Goal: Task Accomplishment & Management: Manage account settings

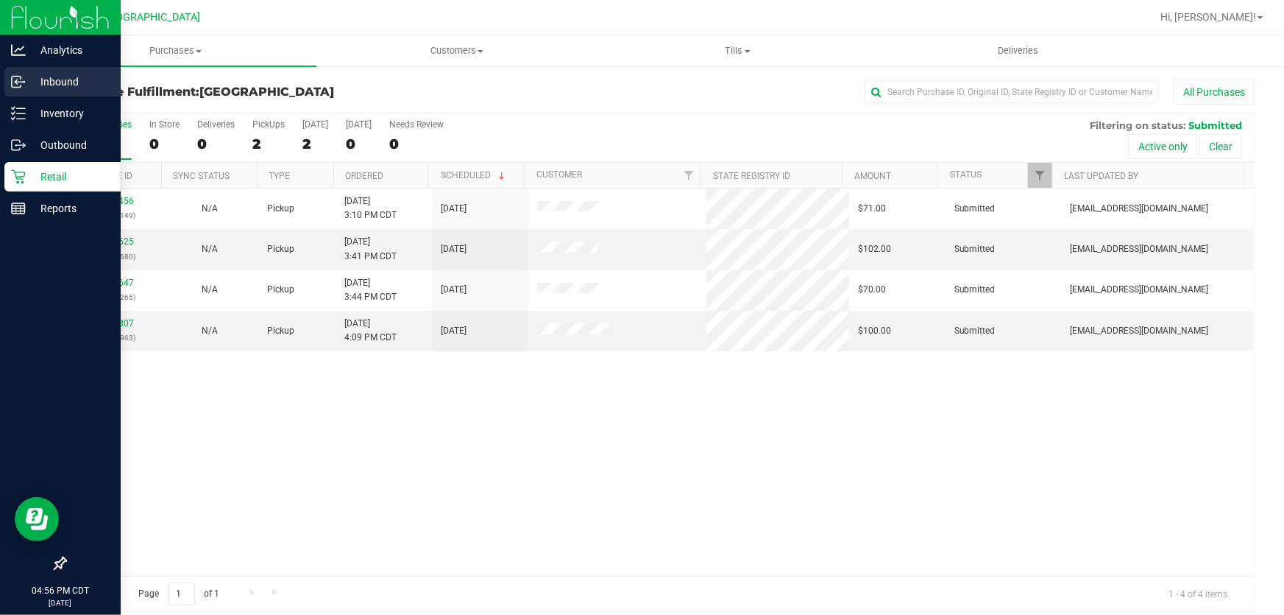
click at [46, 86] on p "Inbound" at bounding box center [70, 82] width 88 height 18
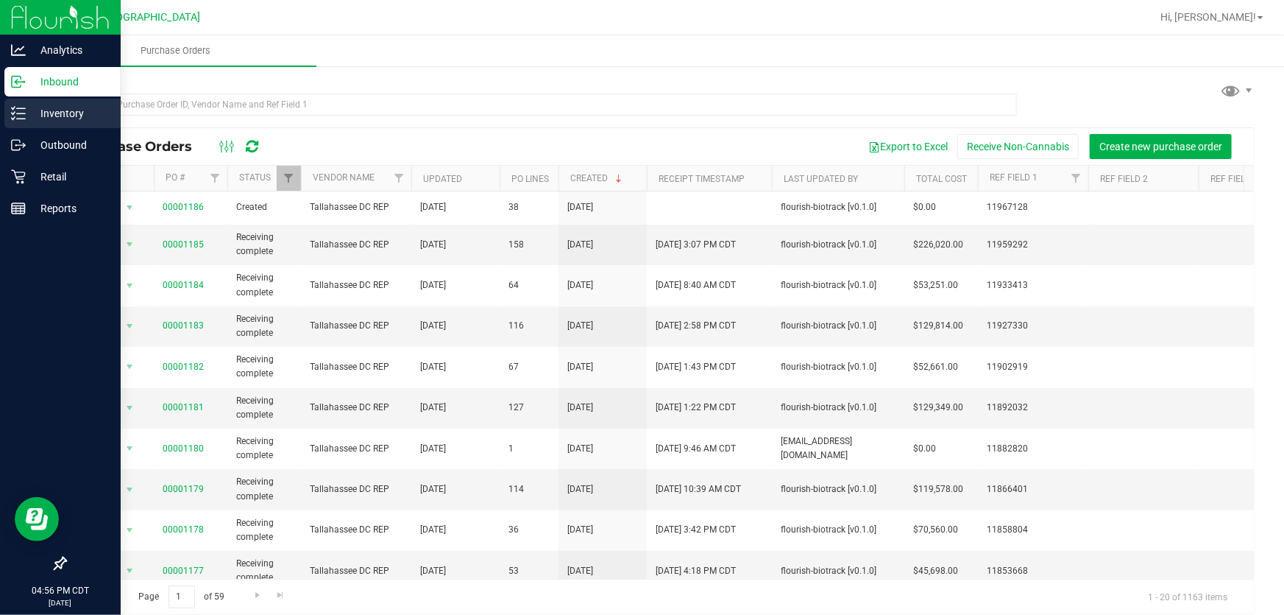
click at [26, 112] on p "Inventory" at bounding box center [70, 114] width 88 height 18
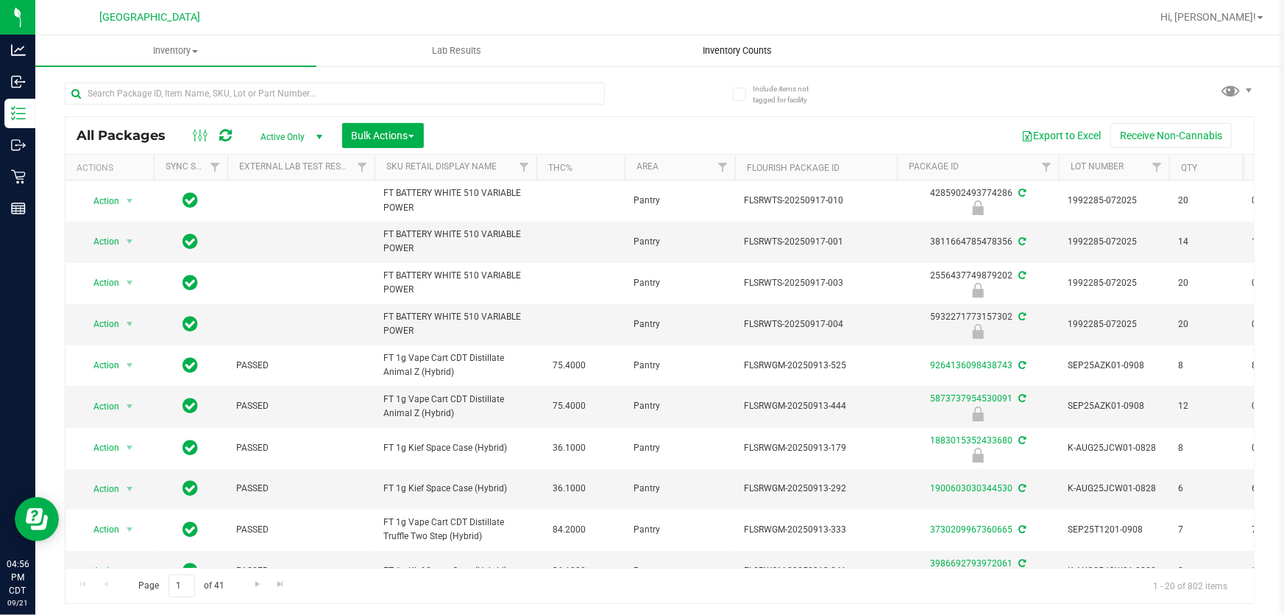
click at [719, 49] on span "Inventory Counts" at bounding box center [738, 50] width 109 height 13
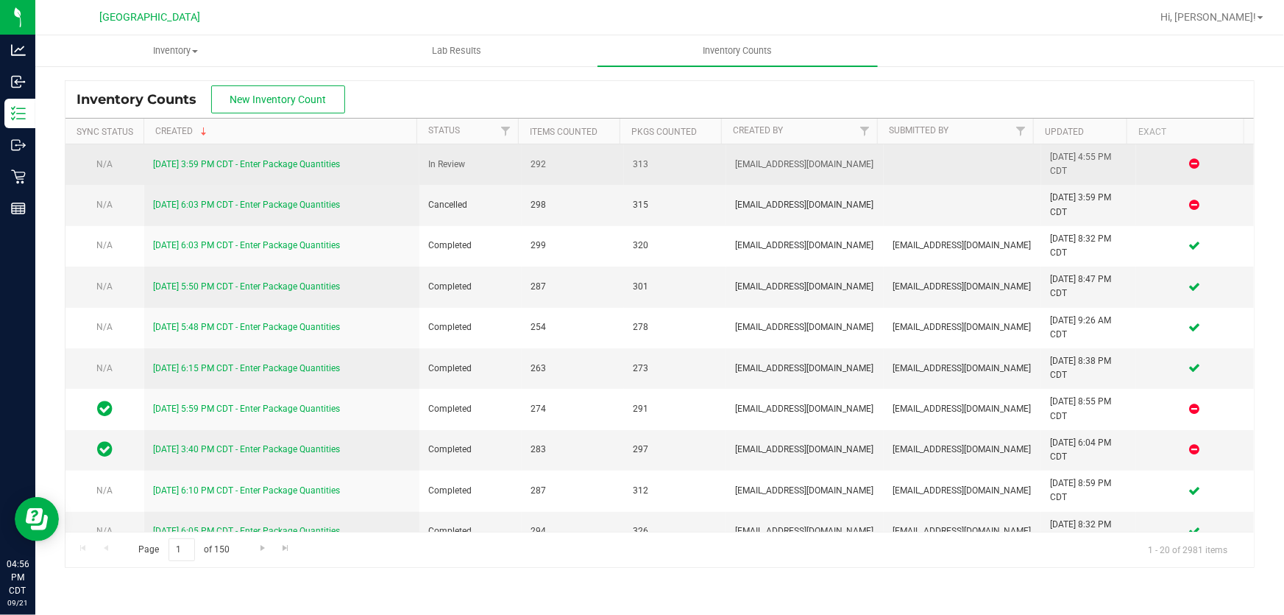
click at [254, 161] on link "9/21/25 3:59 PM CDT - Enter Package Quantities" at bounding box center [246, 164] width 187 height 10
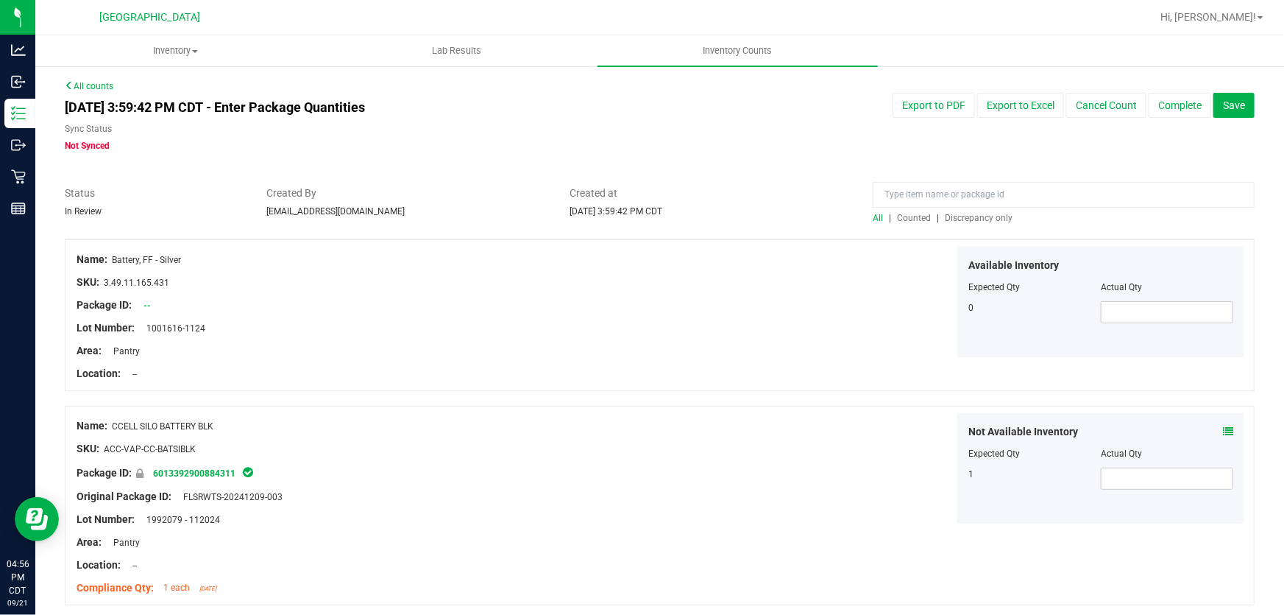
click at [958, 218] on span "Discrepancy only" at bounding box center [979, 218] width 68 height 10
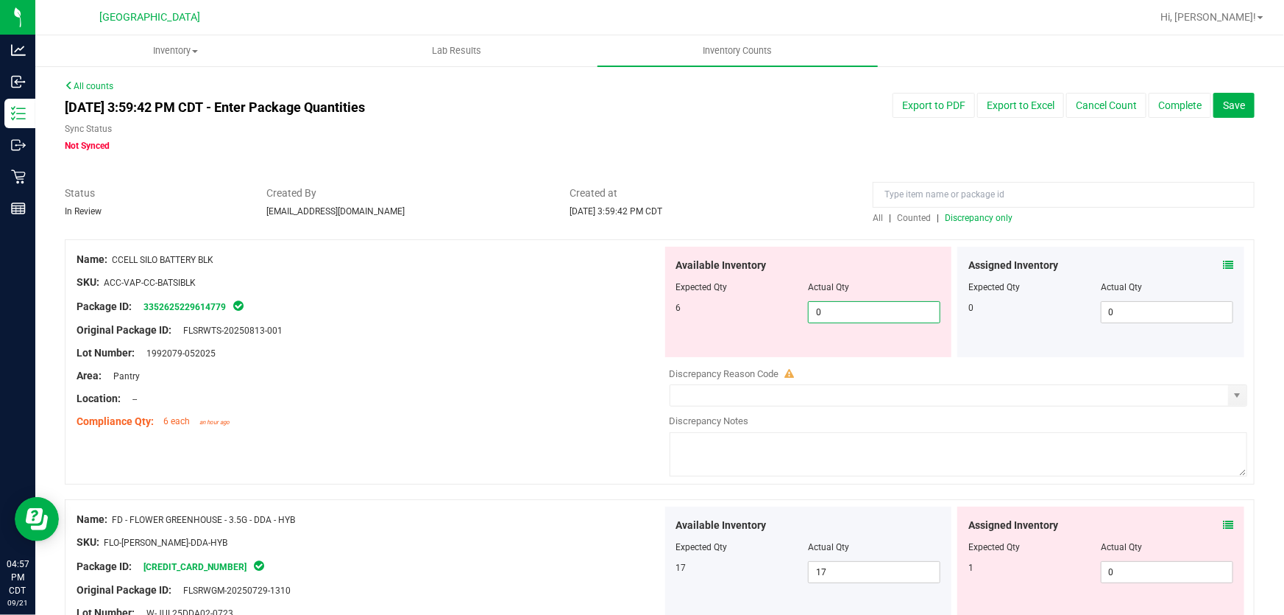
drag, startPoint x: 905, startPoint y: 314, endPoint x: 248, endPoint y: 305, distance: 656.6
click at [267, 311] on div "Name: CCELL SILO BATTERY BLK SKU: ACC-VAP-CC-BATSIBLK Package ID: 3352625229614…" at bounding box center [660, 361] width 1190 height 245
type input "6"
click at [319, 311] on div "Package ID: 3352625229614779" at bounding box center [370, 306] width 586 height 18
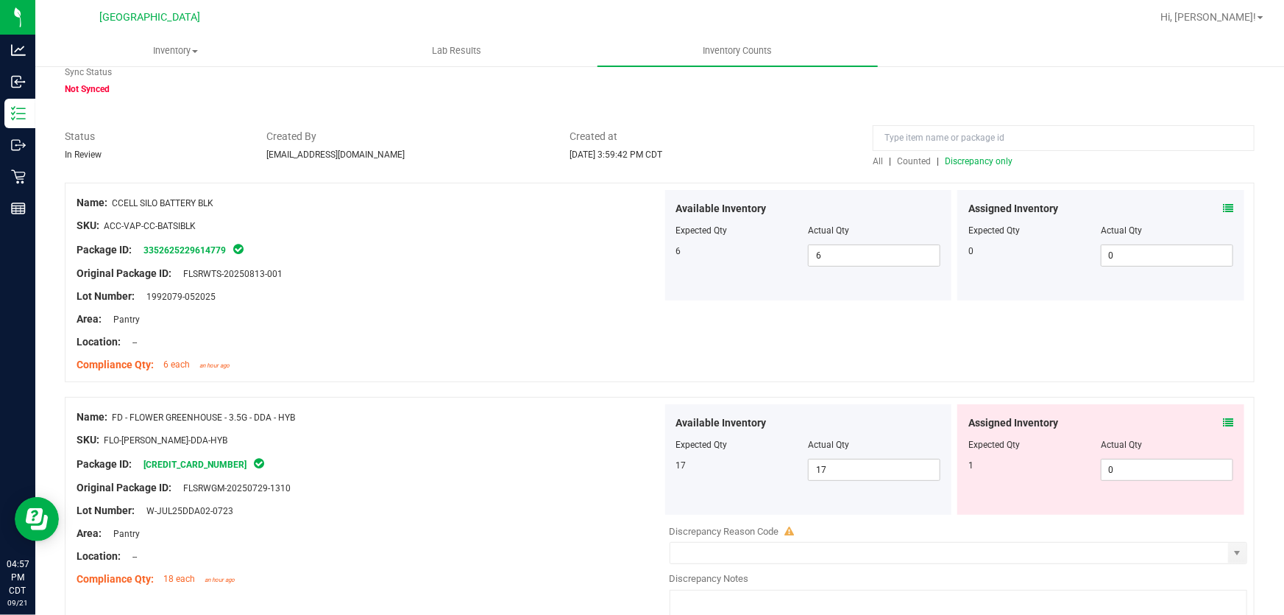
scroll to position [133, 0]
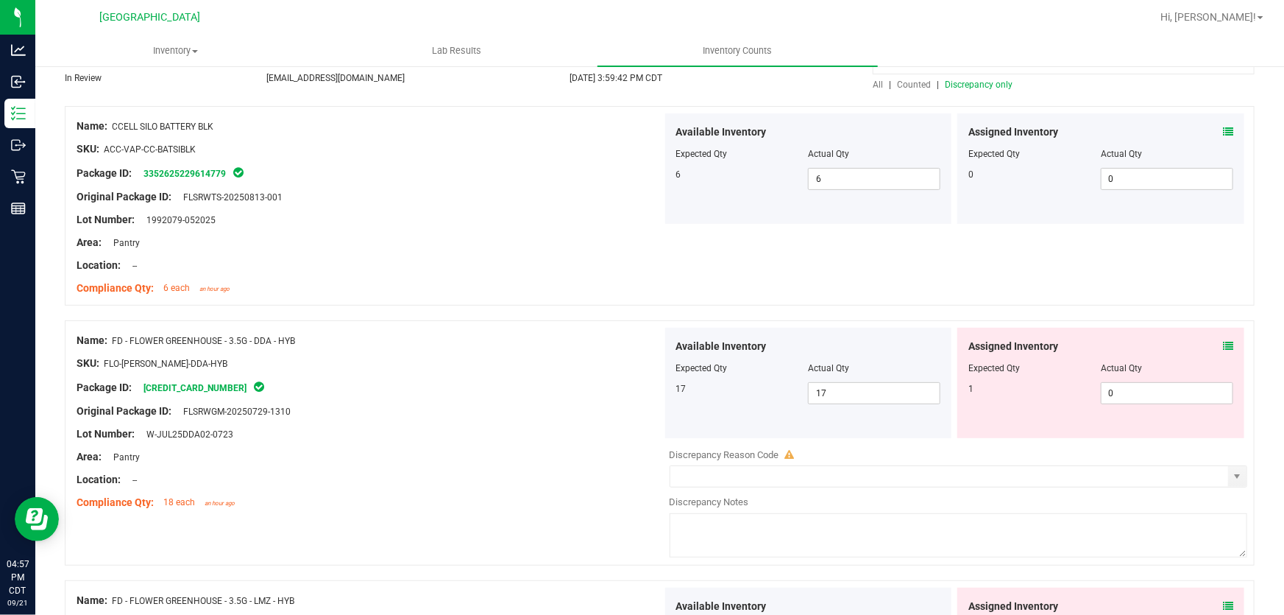
click at [1229, 347] on div "Assigned Inventory Expected Qty Actual Qty 1 0 0" at bounding box center [1101, 383] width 287 height 110
click at [1223, 342] on icon at bounding box center [1228, 346] width 10 height 10
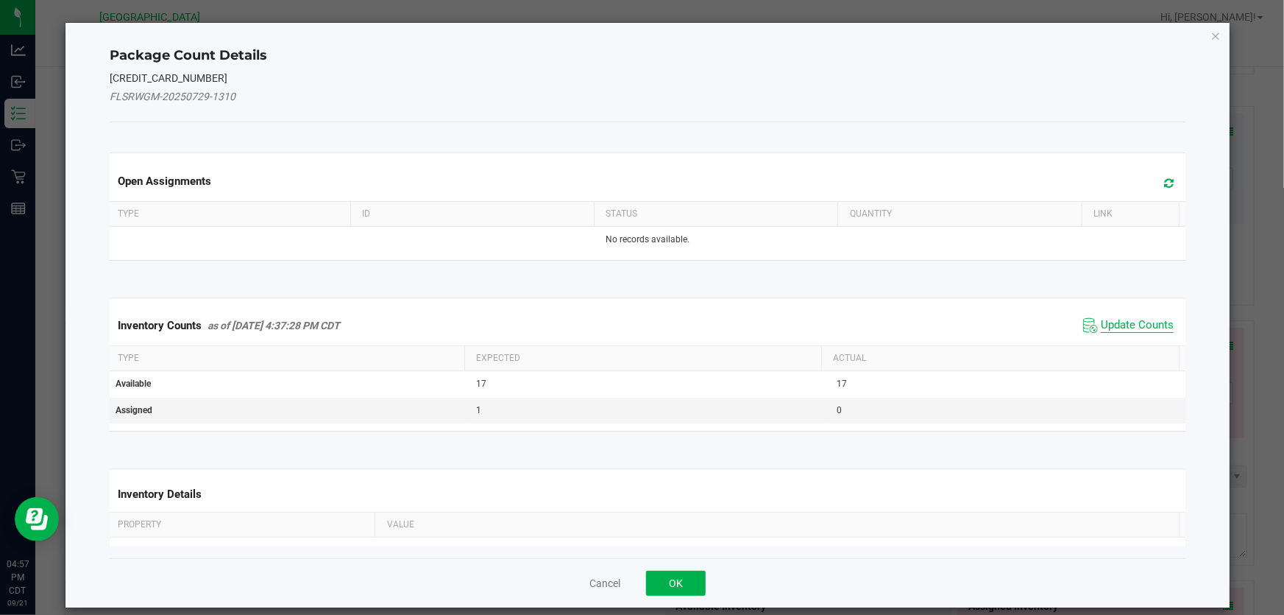
click at [1142, 326] on span "Update Counts" at bounding box center [1137, 325] width 73 height 15
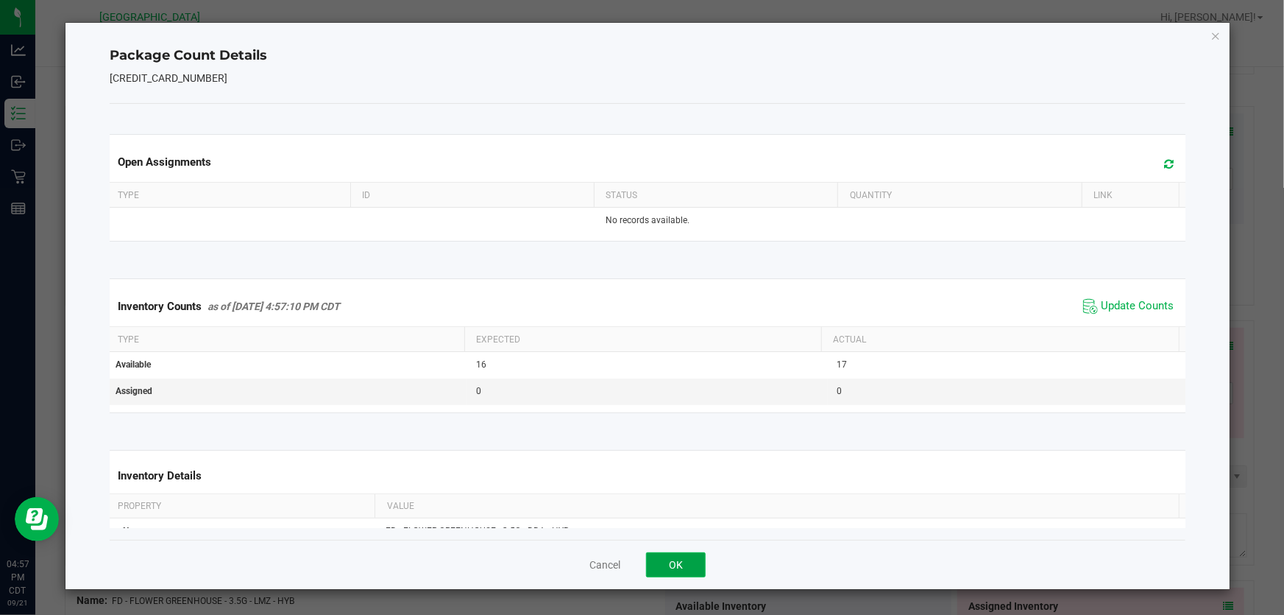
click at [668, 576] on button "OK" at bounding box center [676, 564] width 60 height 25
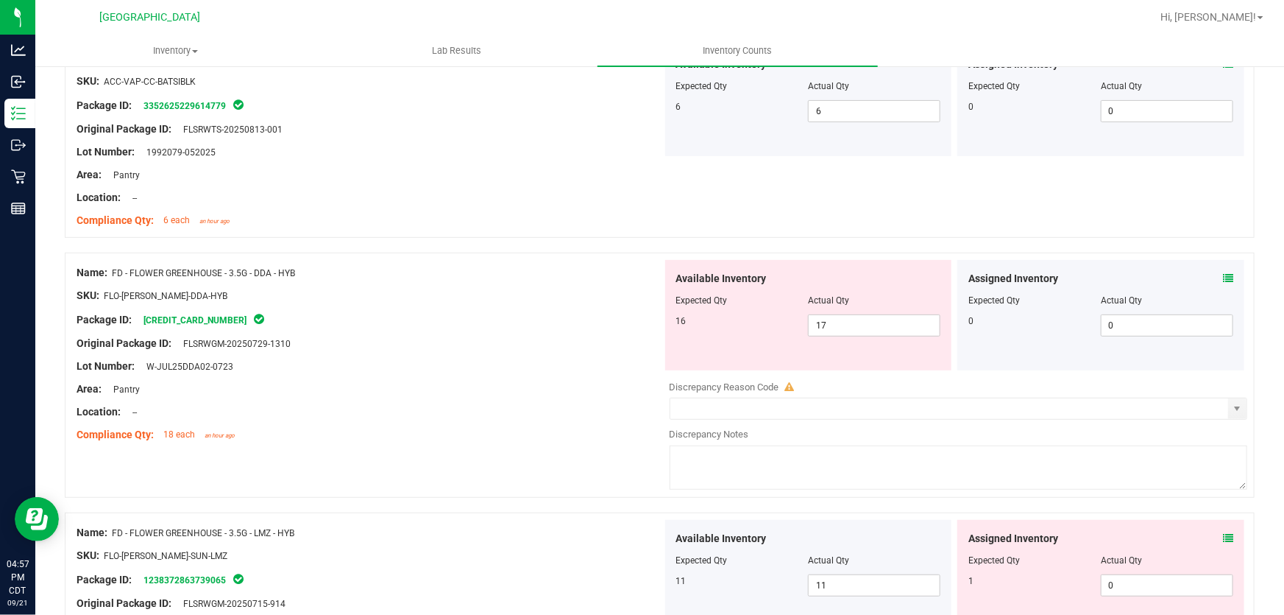
scroll to position [334, 0]
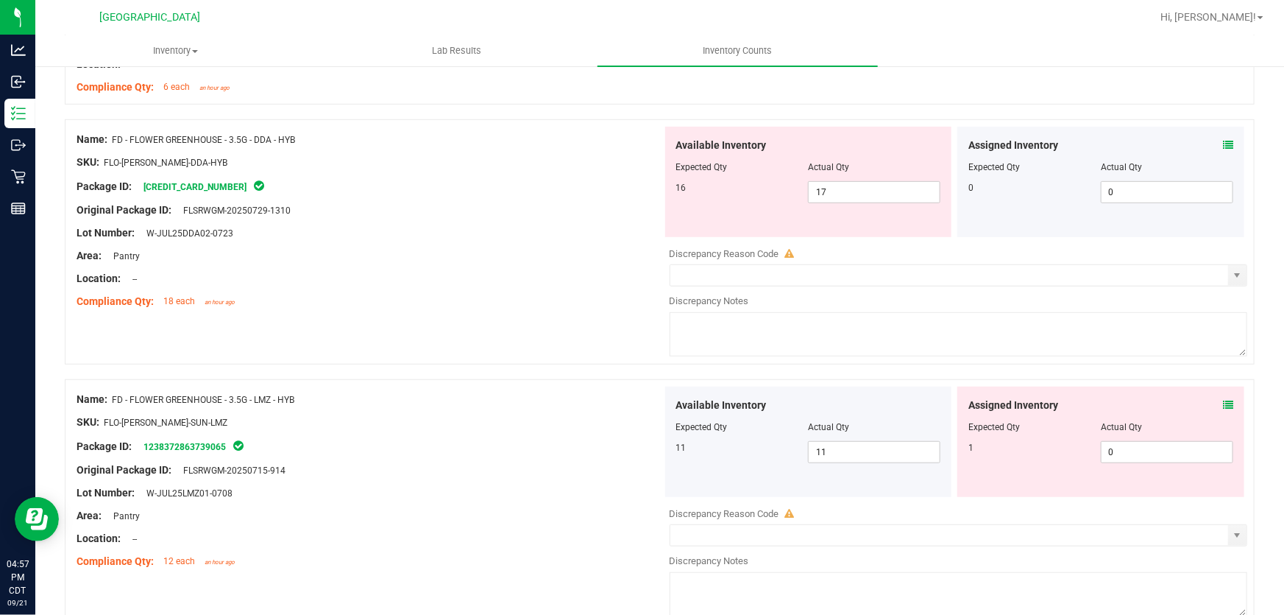
click at [1223, 149] on span at bounding box center [1228, 145] width 10 height 15
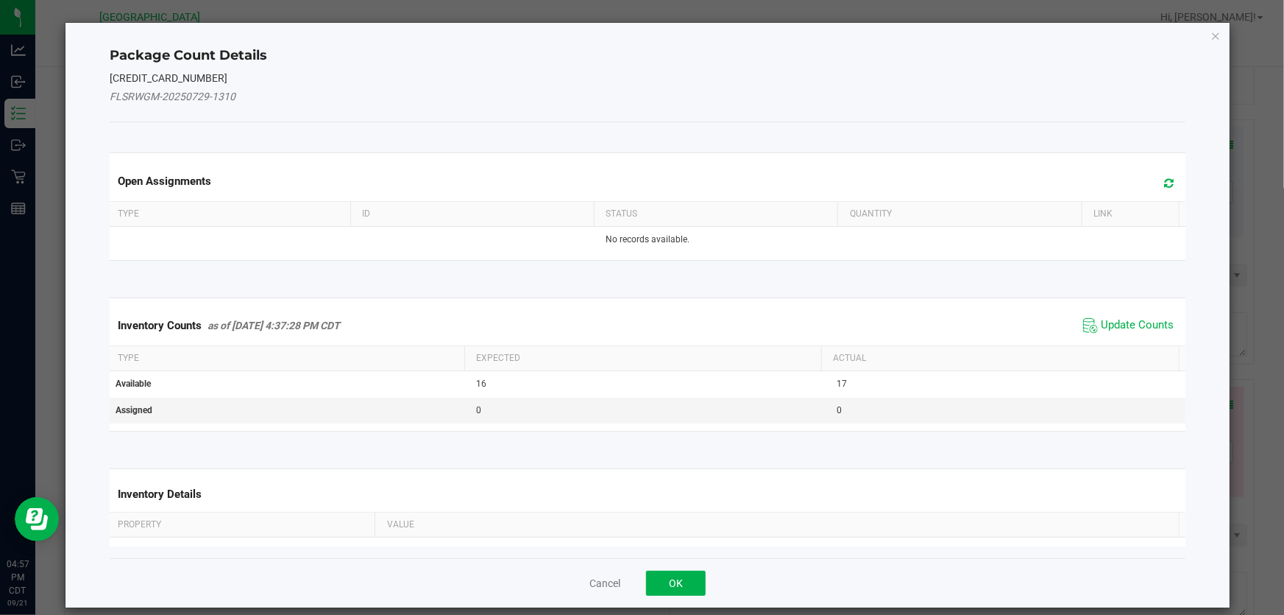
click at [1110, 333] on span "Update Counts" at bounding box center [1129, 325] width 98 height 22
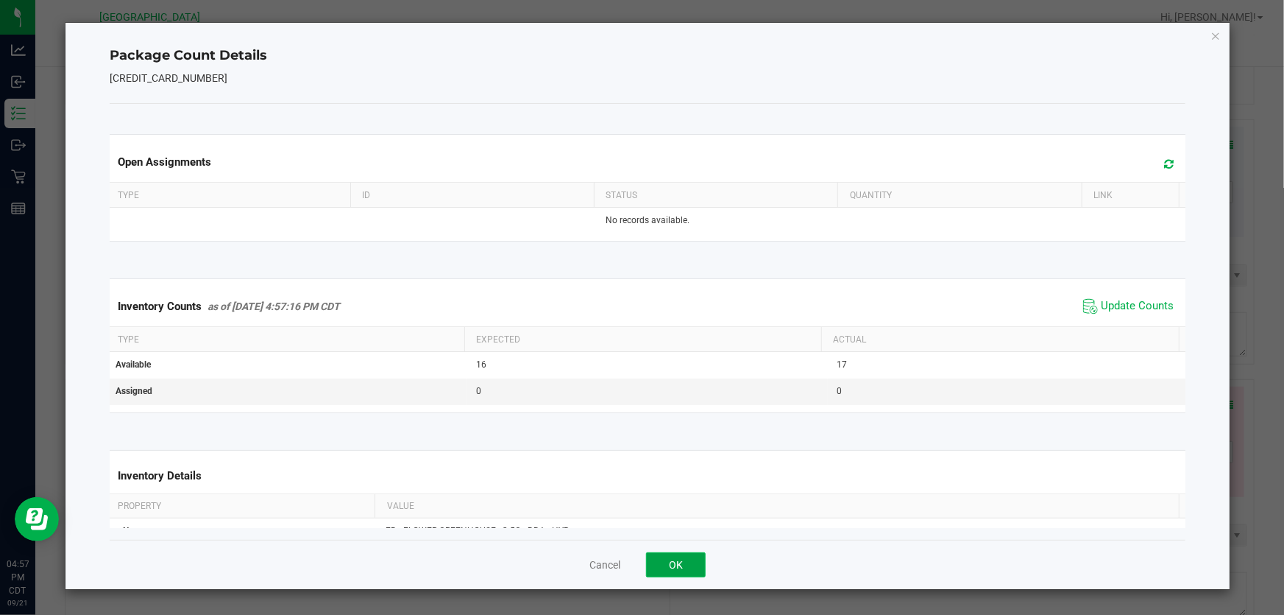
click at [665, 557] on button "OK" at bounding box center [676, 564] width 60 height 25
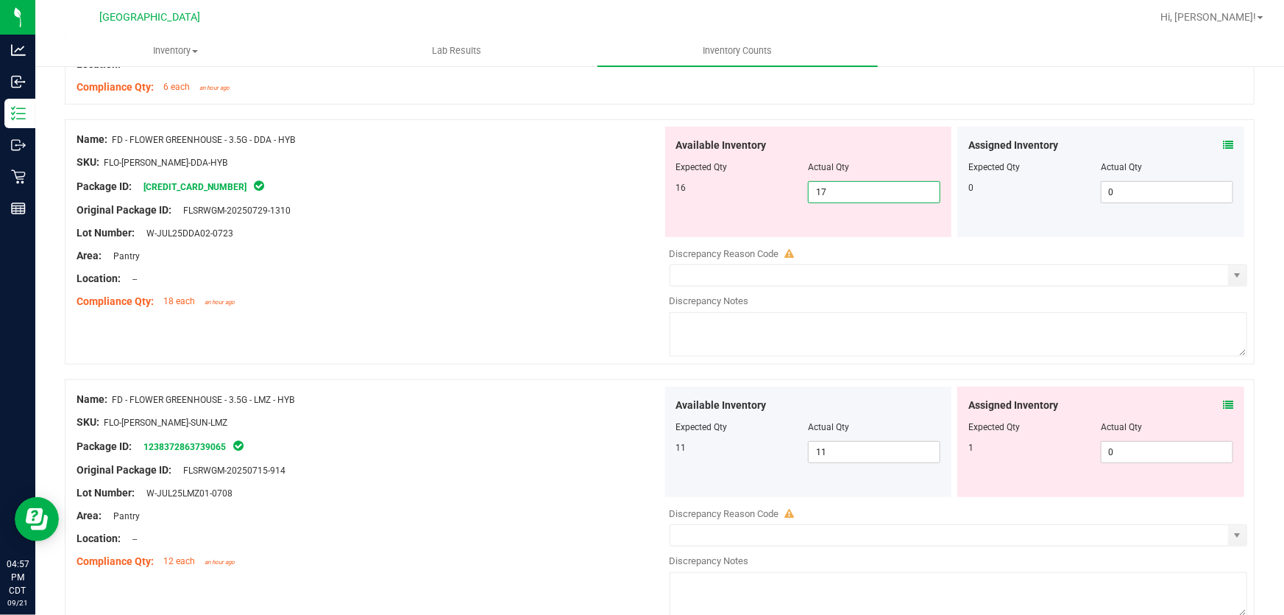
drag, startPoint x: 883, startPoint y: 193, endPoint x: 463, endPoint y: 229, distance: 421.1
click at [463, 229] on div "Name: FD - FLOWER GREENHOUSE - 3.5G - DDA - HYB SKU: FLO-BUD-FD-DDA-HYB Package…" at bounding box center [660, 241] width 1190 height 245
type input "16"
click at [470, 234] on div "Lot Number: W-JUL25DDA02-0723" at bounding box center [370, 232] width 586 height 15
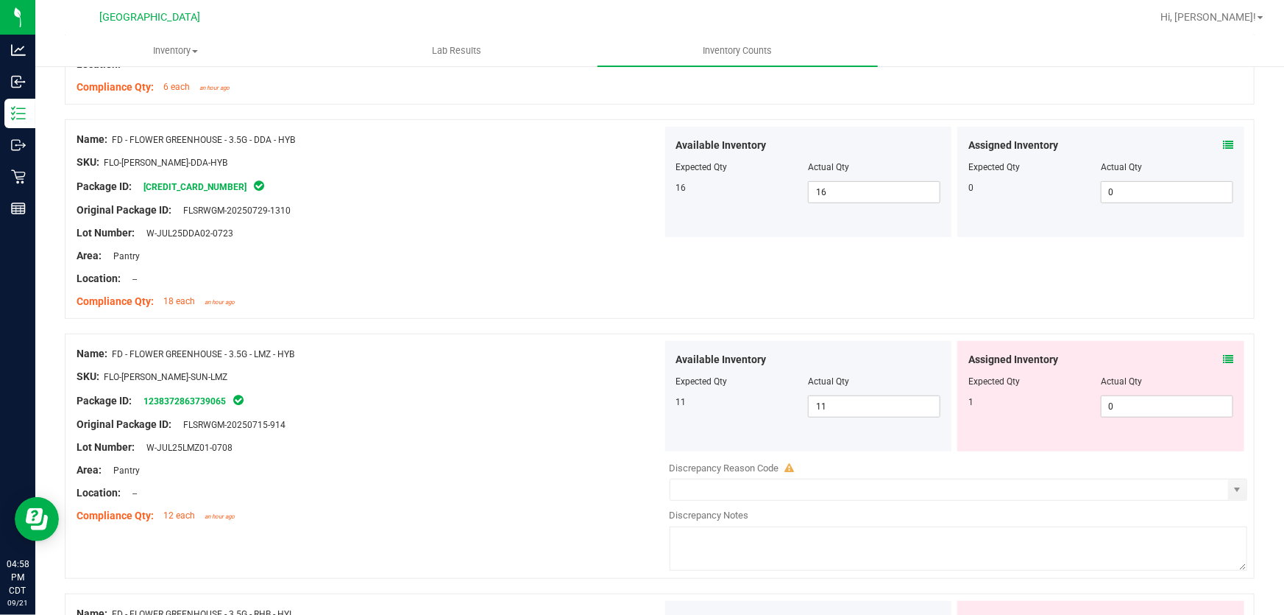
click at [1223, 364] on span at bounding box center [1228, 359] width 10 height 15
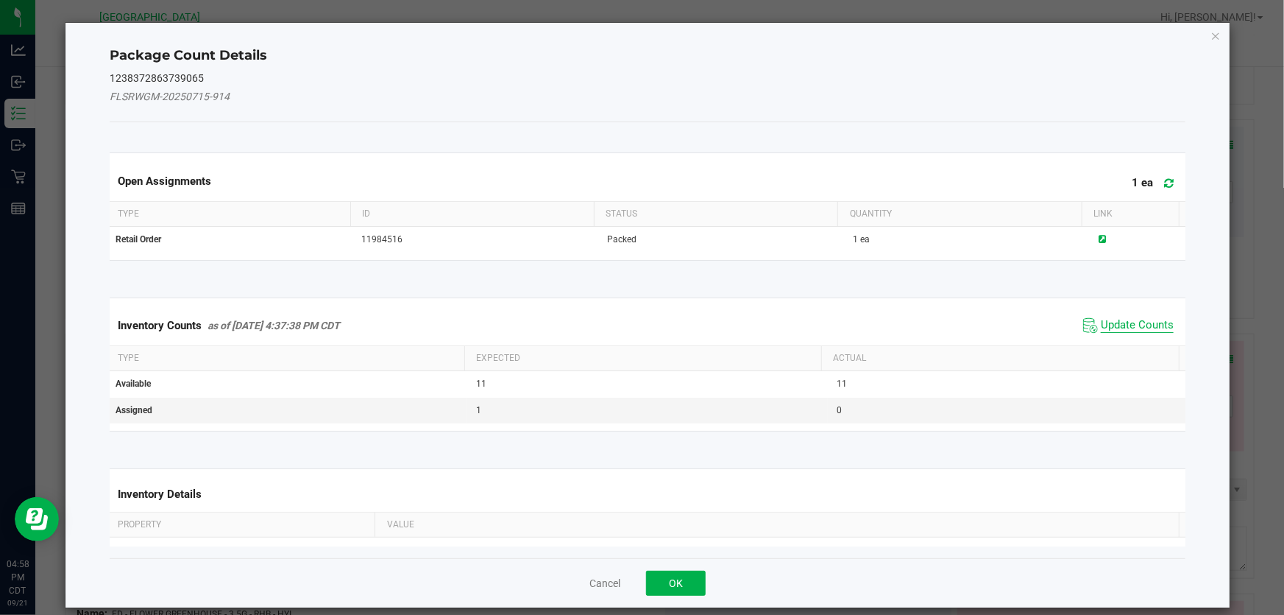
click at [1122, 328] on span "Update Counts" at bounding box center [1137, 325] width 73 height 15
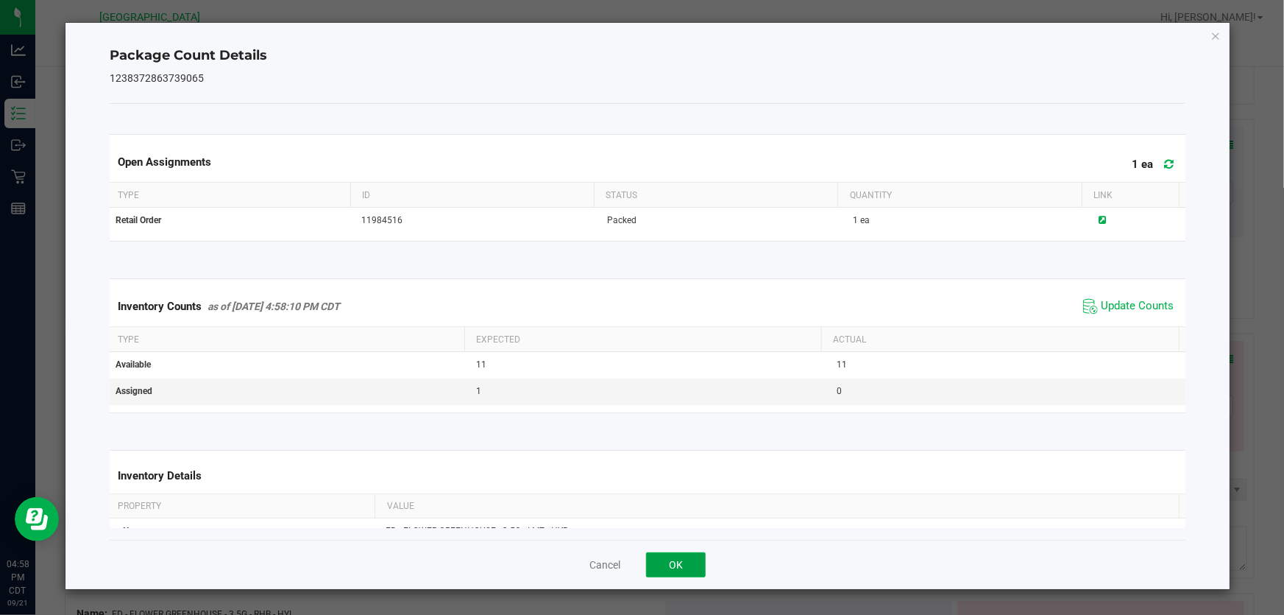
click at [668, 575] on button "OK" at bounding box center [676, 564] width 60 height 25
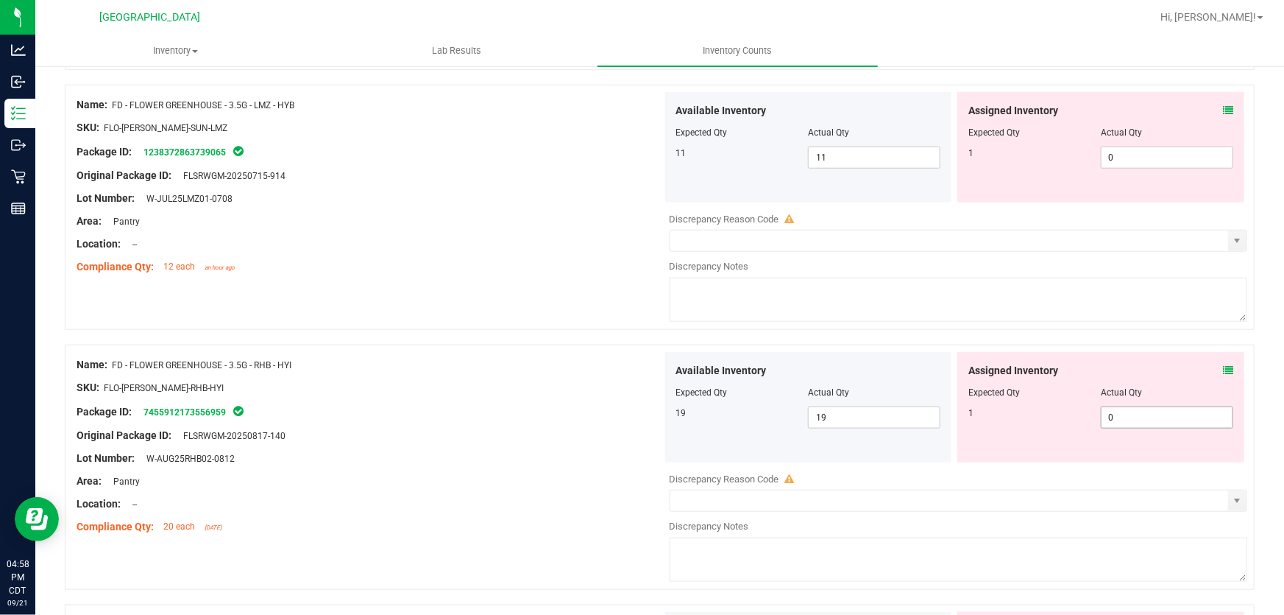
scroll to position [602, 0]
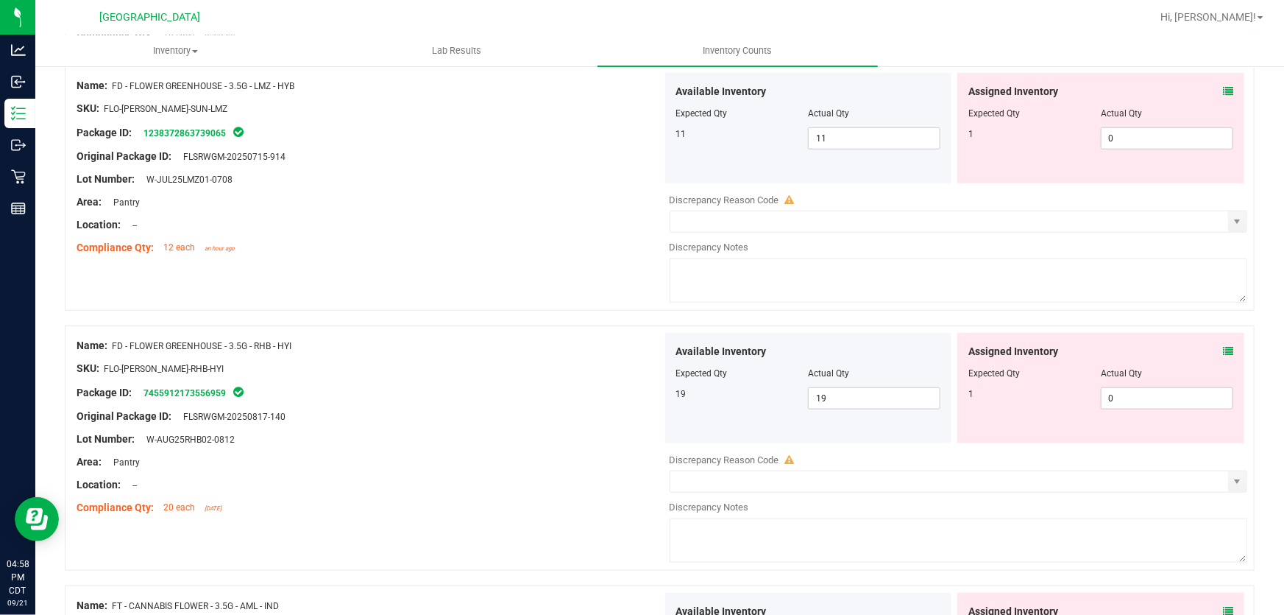
click at [1223, 349] on icon at bounding box center [1228, 351] width 10 height 10
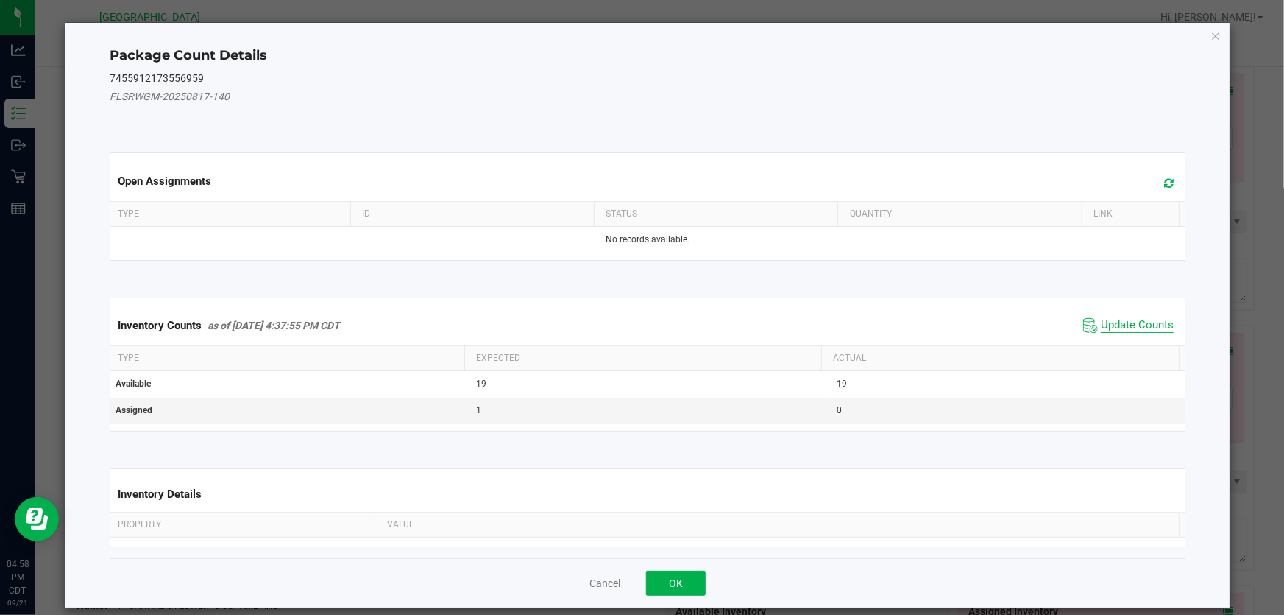
click at [1138, 319] on span "Update Counts" at bounding box center [1137, 325] width 73 height 15
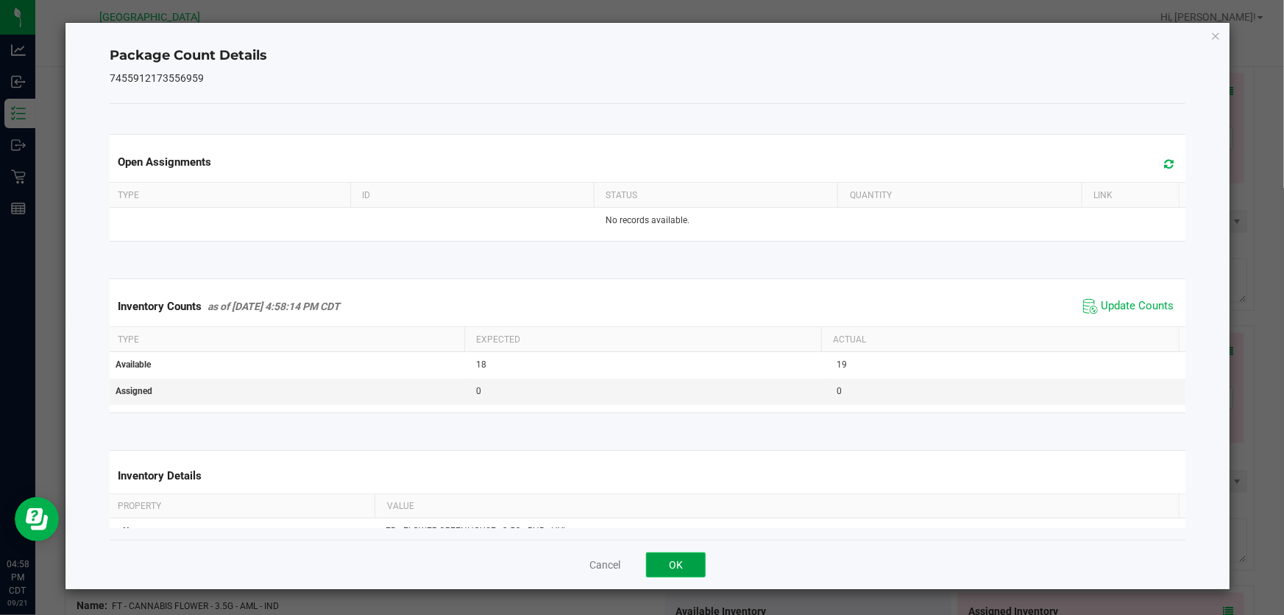
click at [678, 568] on button "OK" at bounding box center [676, 564] width 60 height 25
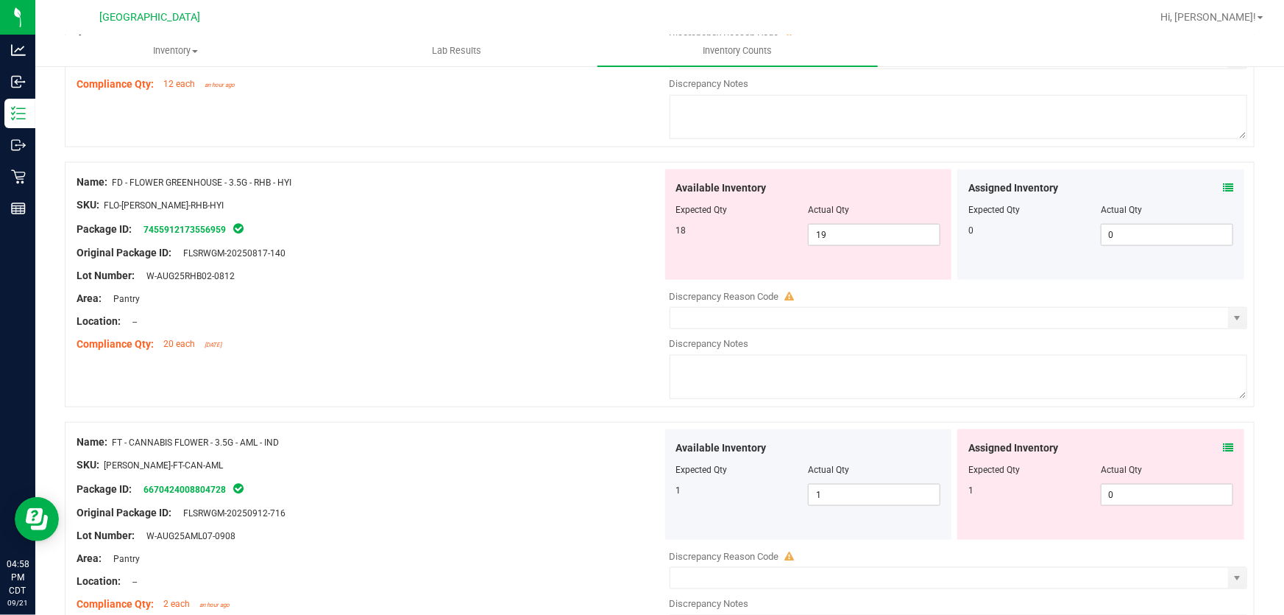
scroll to position [802, 0]
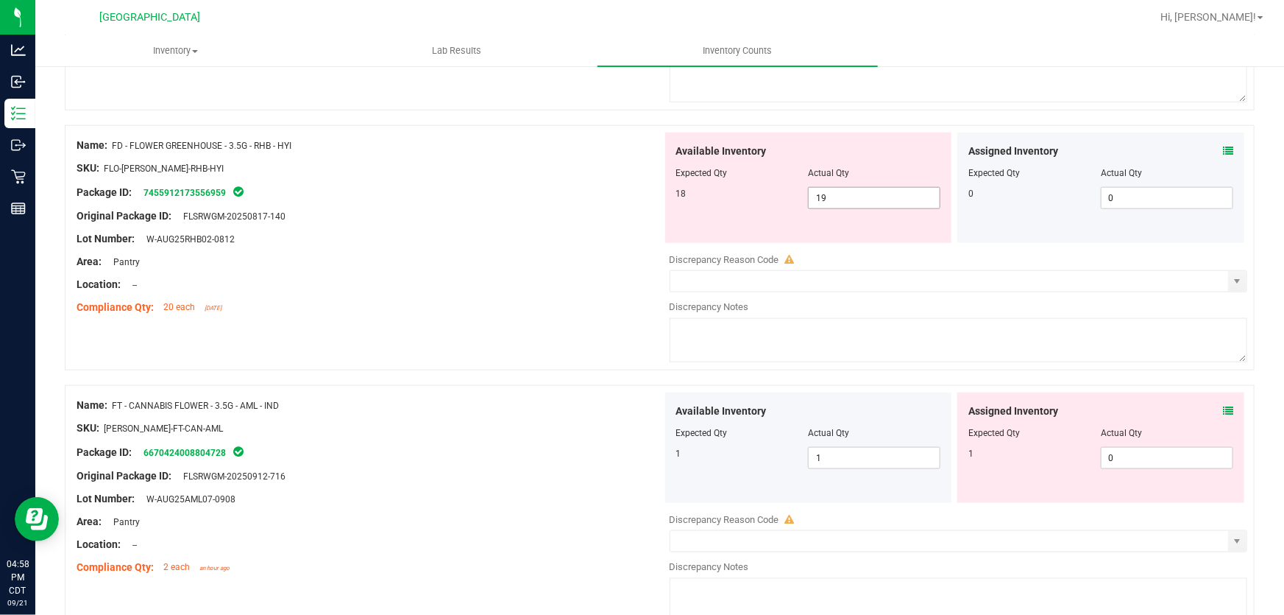
drag, startPoint x: 902, startPoint y: 199, endPoint x: 559, endPoint y: 199, distance: 343.0
click at [559, 199] on div "Name: FD - FLOWER GREENHOUSE - 3.5G - RHB - HYI SKU: FLO-BUD-FD-RHB-HYI Package…" at bounding box center [660, 247] width 1190 height 245
type input "18"
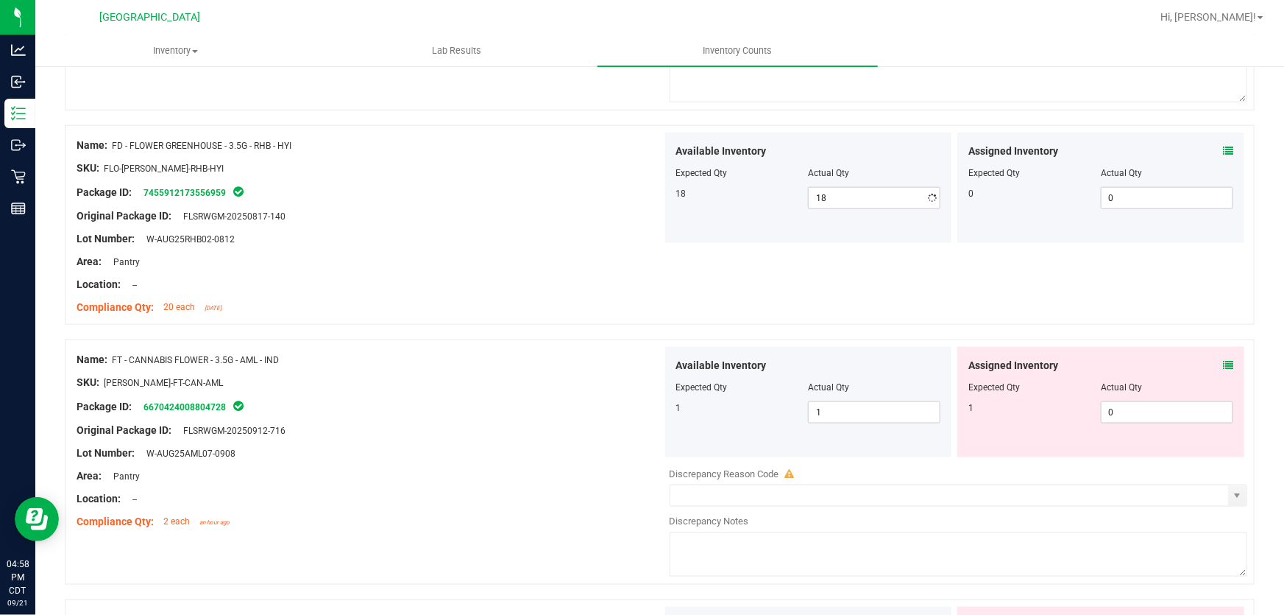
click at [503, 301] on div "Compliance Qty: 20 each 20 days ago" at bounding box center [370, 307] width 586 height 15
click at [1223, 358] on span at bounding box center [1228, 365] width 10 height 15
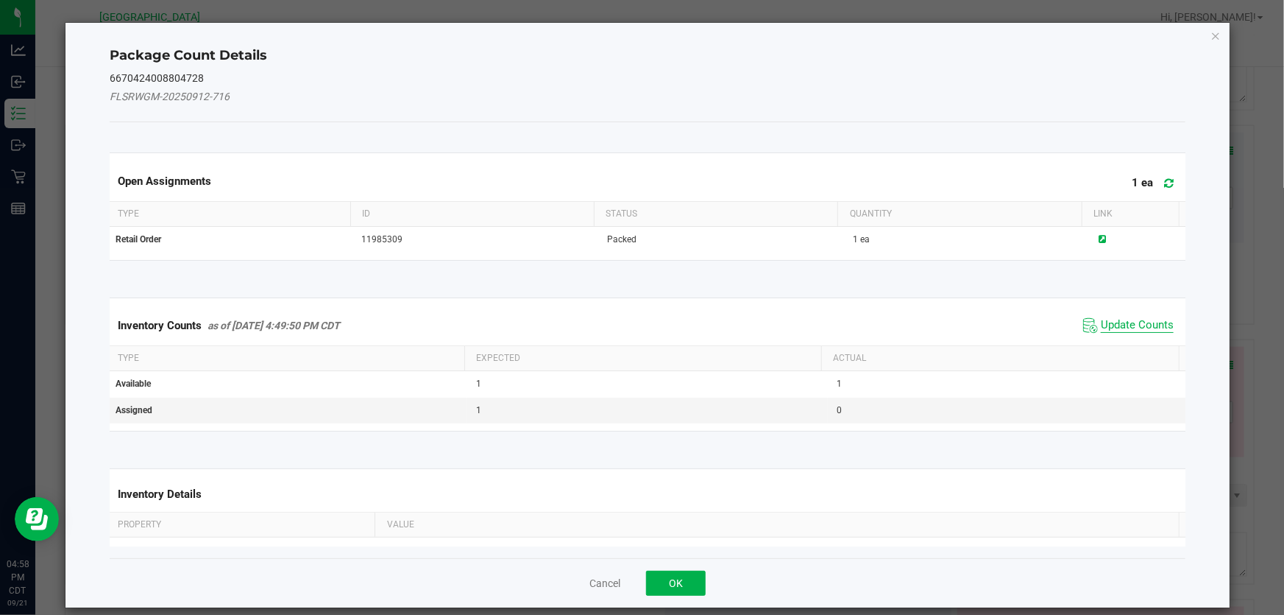
click at [1144, 323] on span "Update Counts" at bounding box center [1137, 325] width 73 height 15
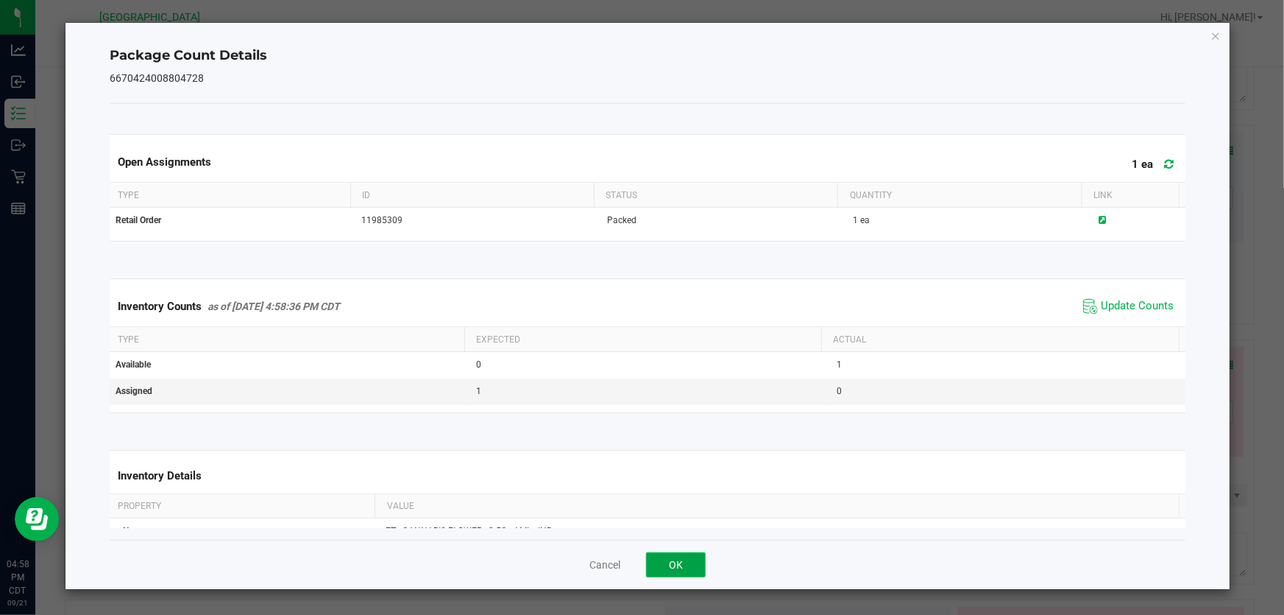
click at [686, 559] on button "OK" at bounding box center [676, 564] width 60 height 25
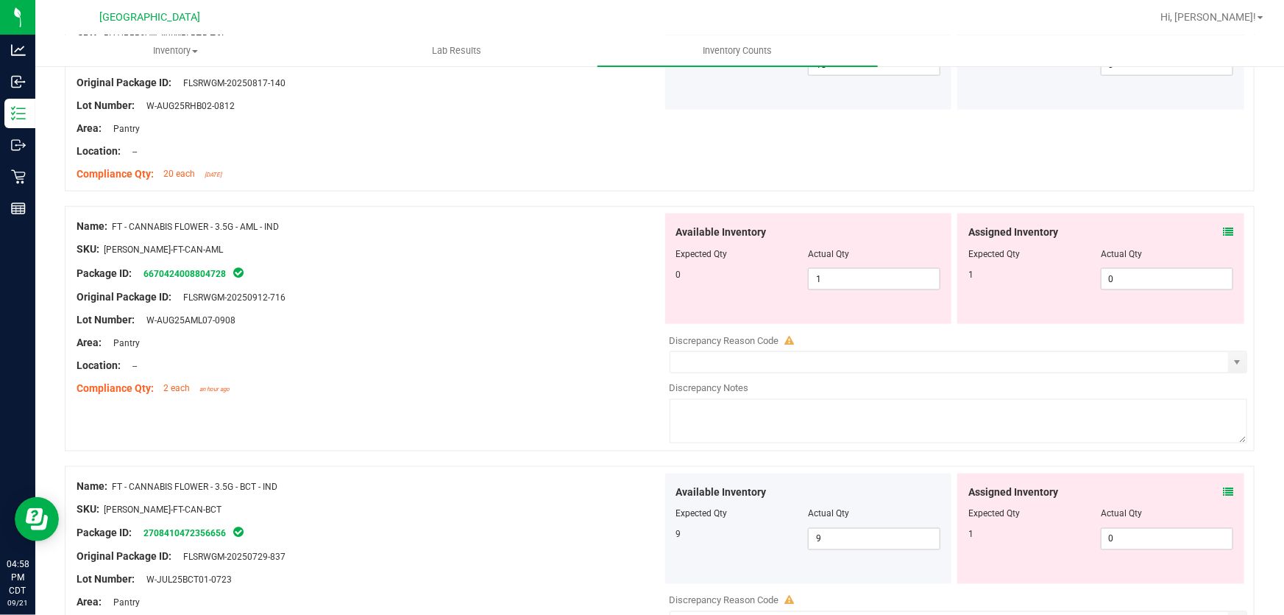
scroll to position [936, 0]
click at [1223, 233] on icon at bounding box center [1228, 231] width 10 height 10
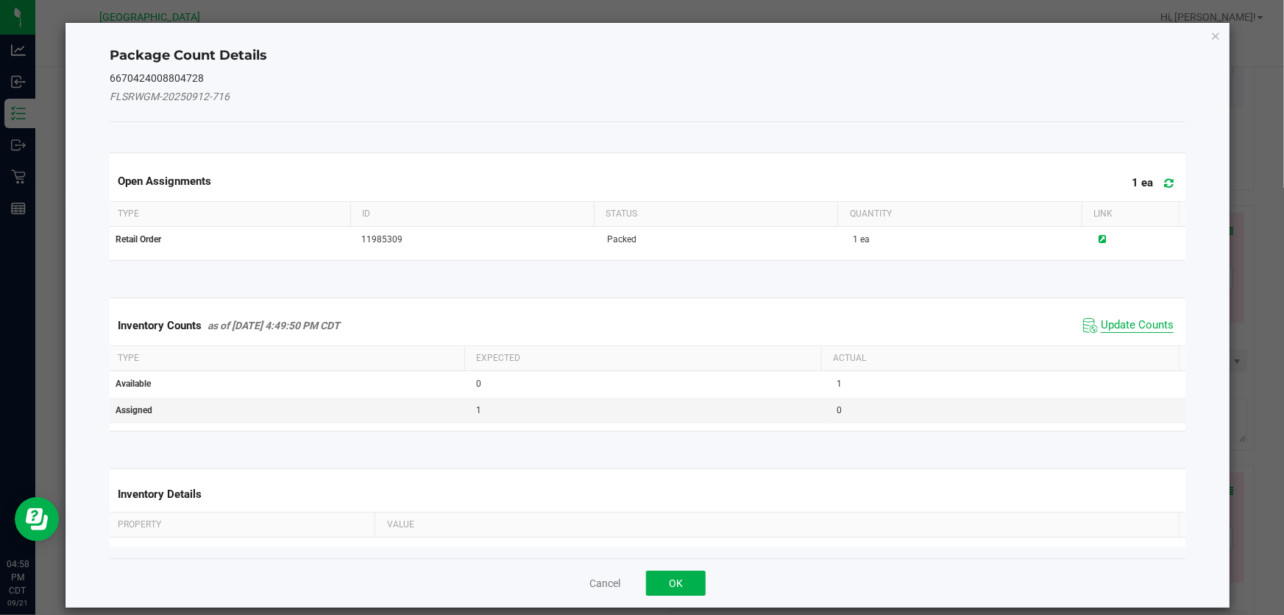
click at [1125, 330] on span "Update Counts" at bounding box center [1137, 325] width 73 height 15
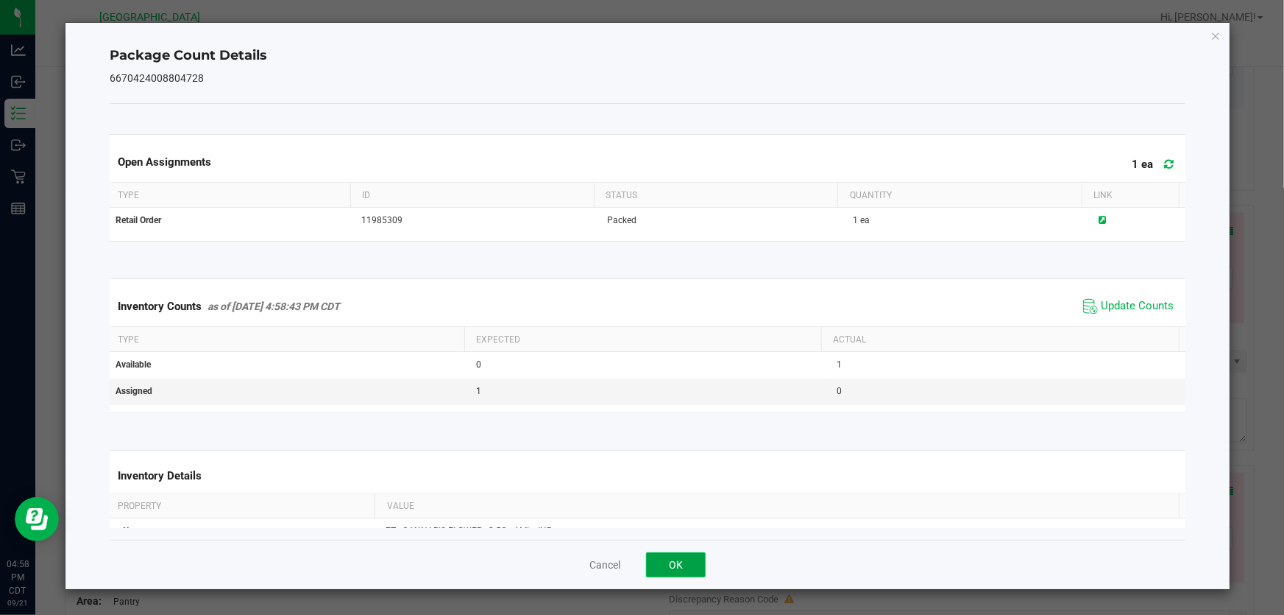
click at [674, 567] on button "OK" at bounding box center [676, 564] width 60 height 25
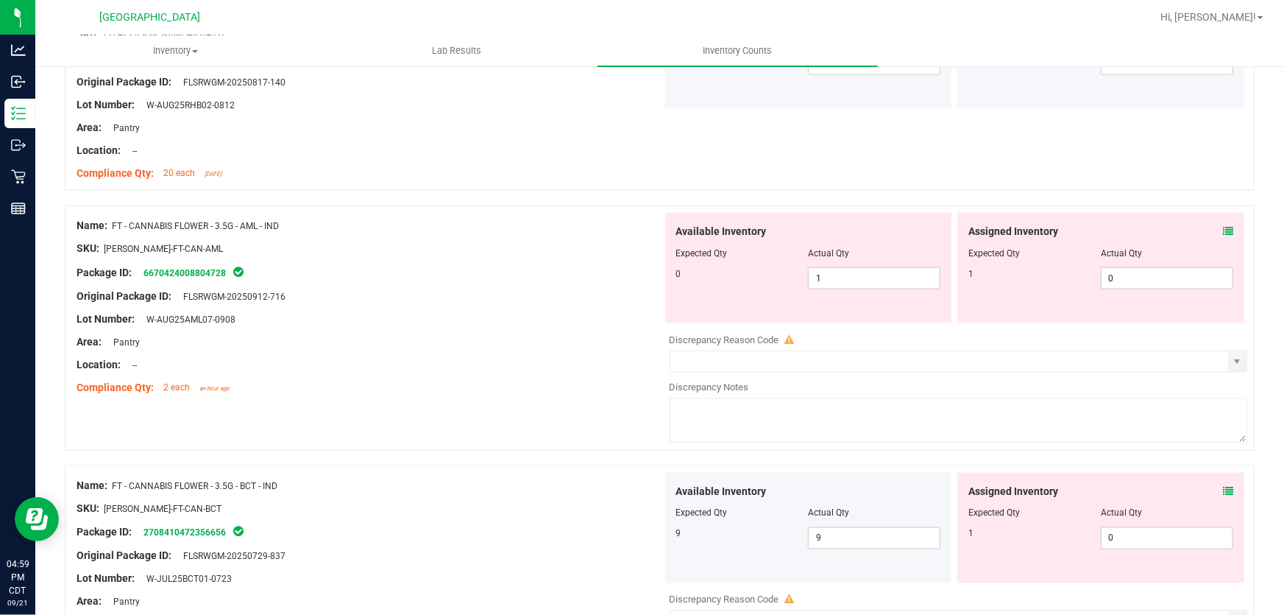
click at [1223, 489] on icon at bounding box center [1228, 491] width 10 height 10
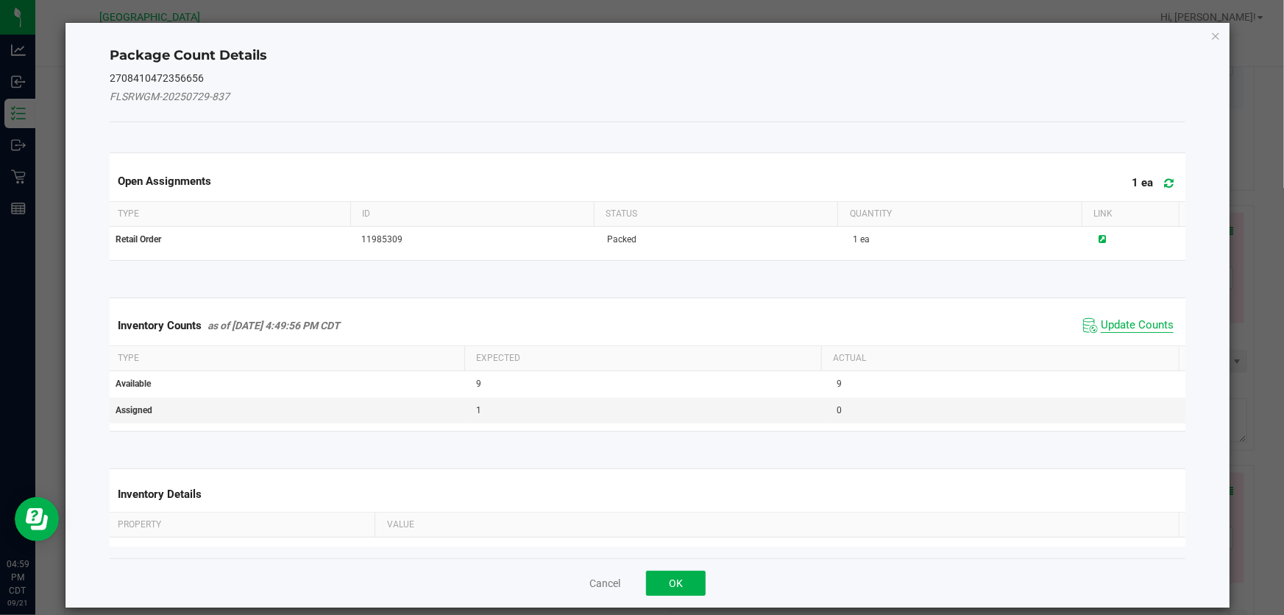
click at [1114, 330] on span "Update Counts" at bounding box center [1137, 325] width 73 height 15
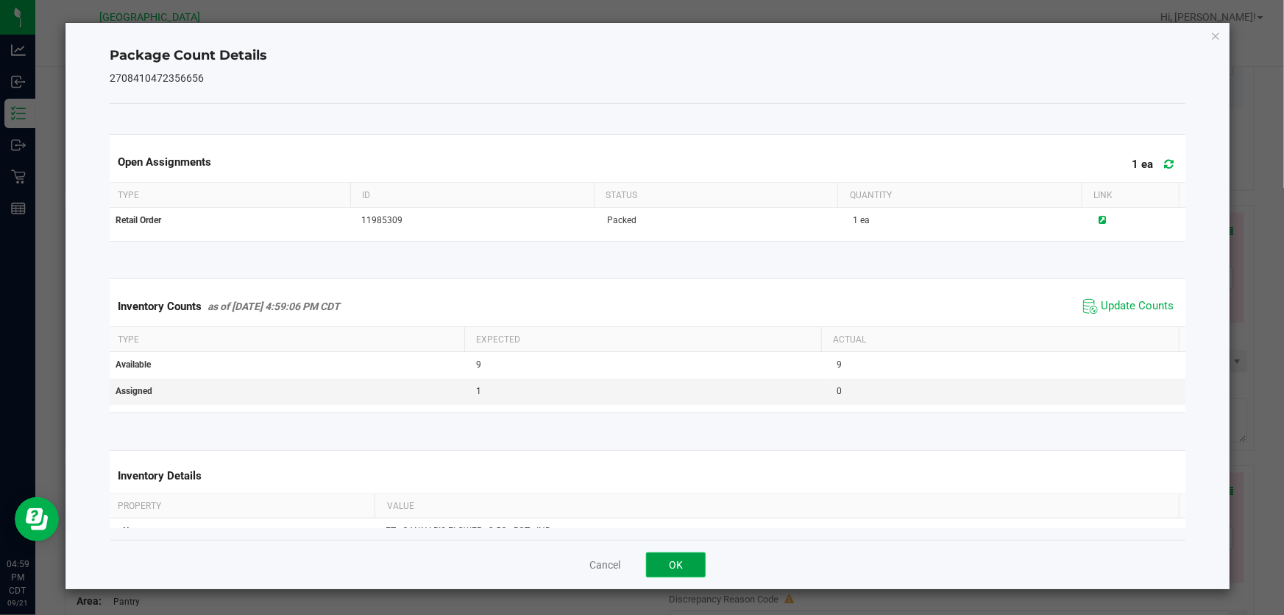
click at [700, 568] on button "OK" at bounding box center [676, 564] width 60 height 25
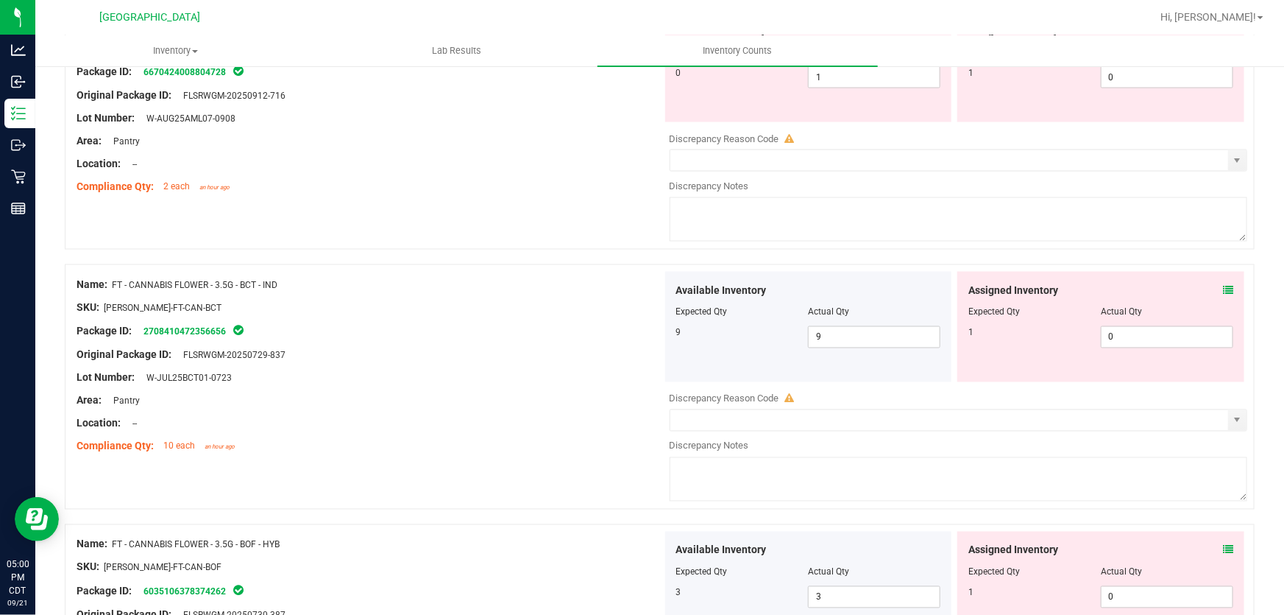
scroll to position [1003, 0]
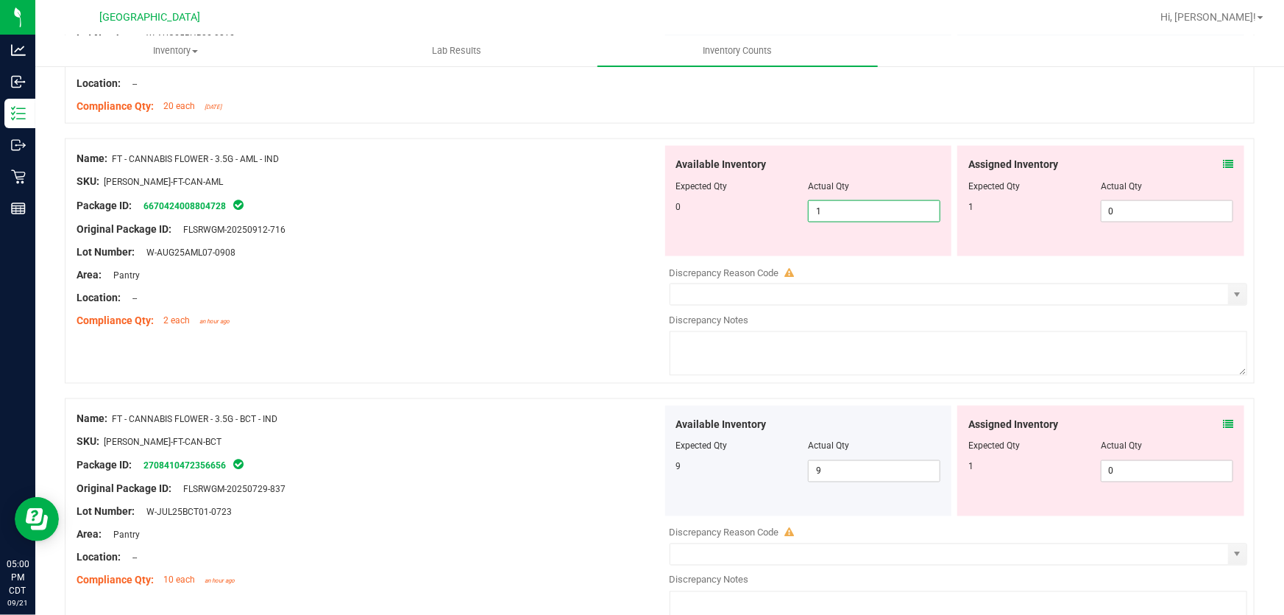
drag, startPoint x: 871, startPoint y: 211, endPoint x: 431, endPoint y: 252, distance: 441.4
click at [434, 252] on div "Name: FT - CANNABIS FLOWER - 3.5G - AML - IND SKU: FLO-BUD-FT-CAN-AML Package I…" at bounding box center [660, 260] width 1190 height 245
type input "0"
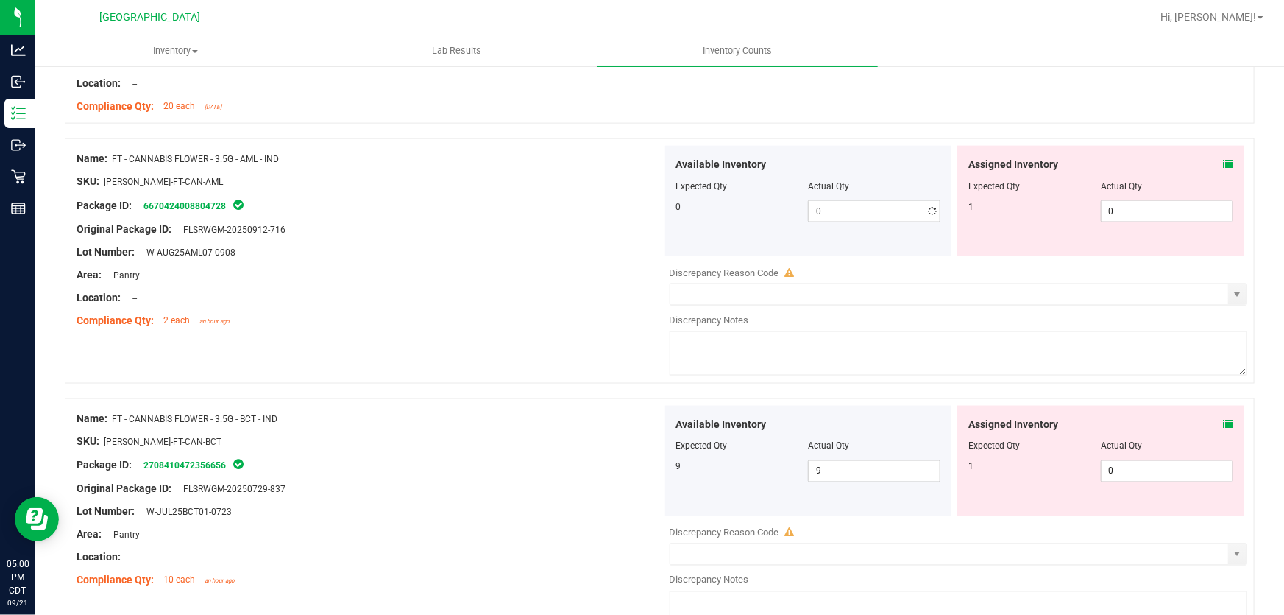
click at [431, 252] on div "Lot Number: W-AUG25AML07-0908" at bounding box center [370, 251] width 586 height 15
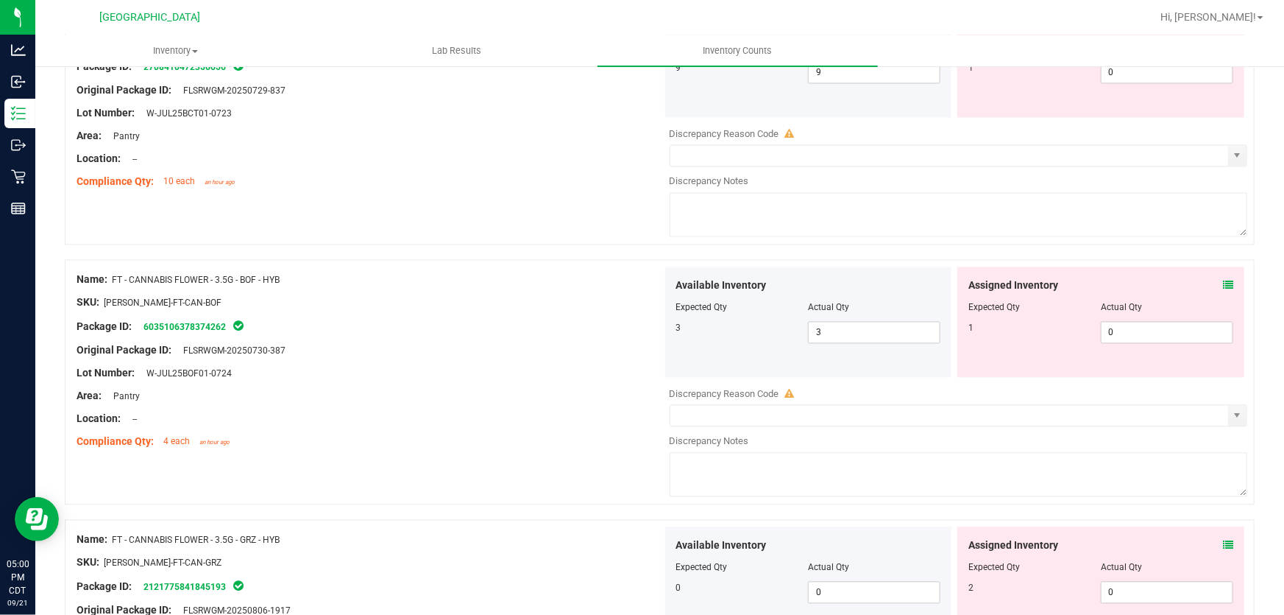
scroll to position [1405, 0]
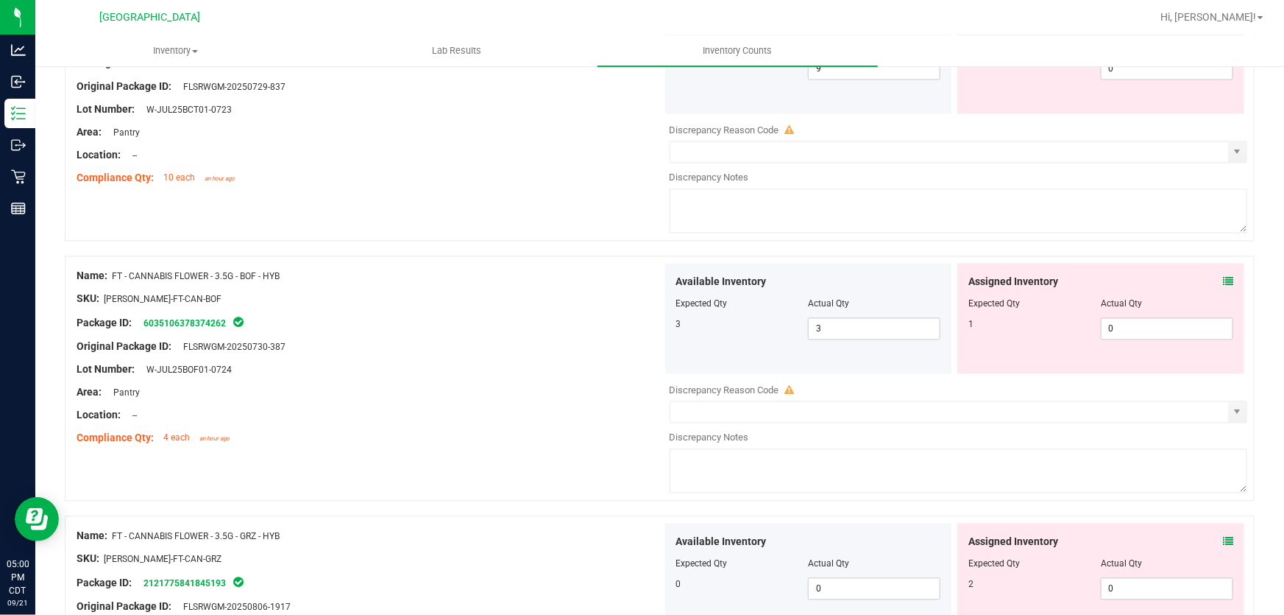
click at [1223, 281] on icon at bounding box center [1228, 282] width 10 height 10
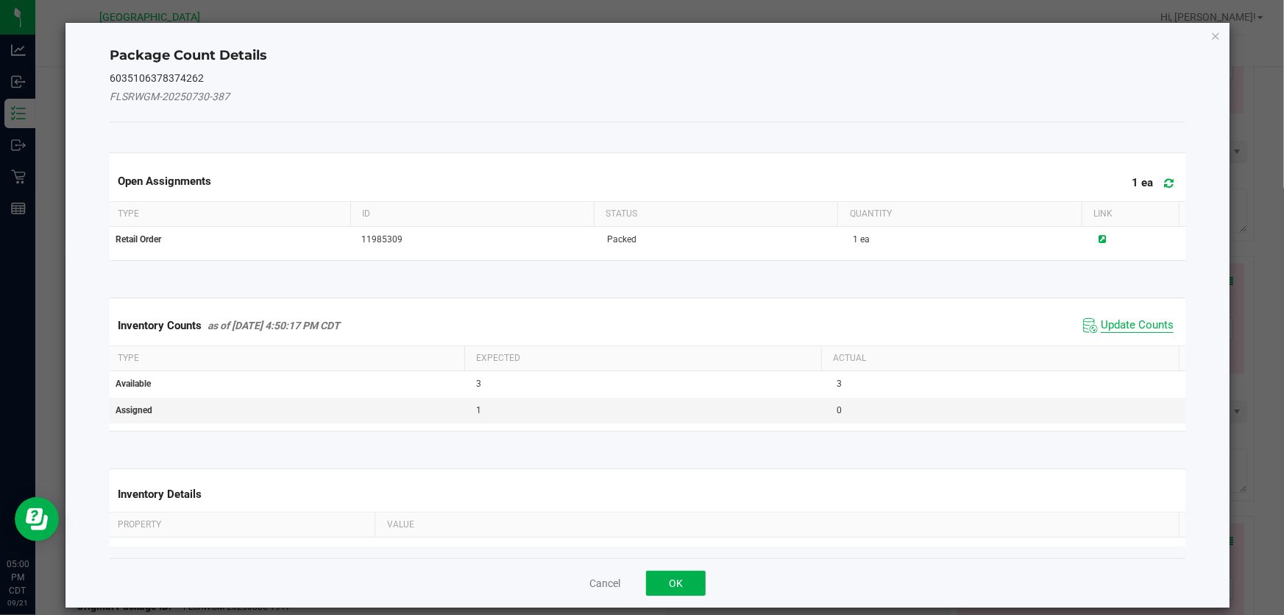
click at [1101, 323] on span "Update Counts" at bounding box center [1137, 325] width 73 height 15
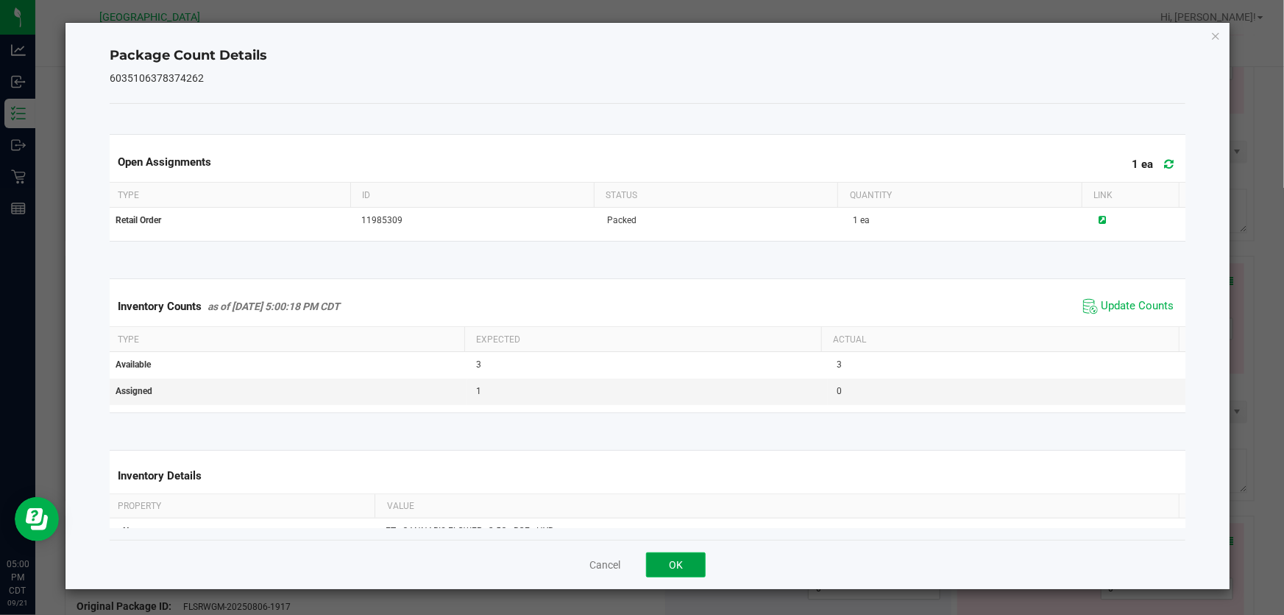
click at [690, 554] on button "OK" at bounding box center [676, 564] width 60 height 25
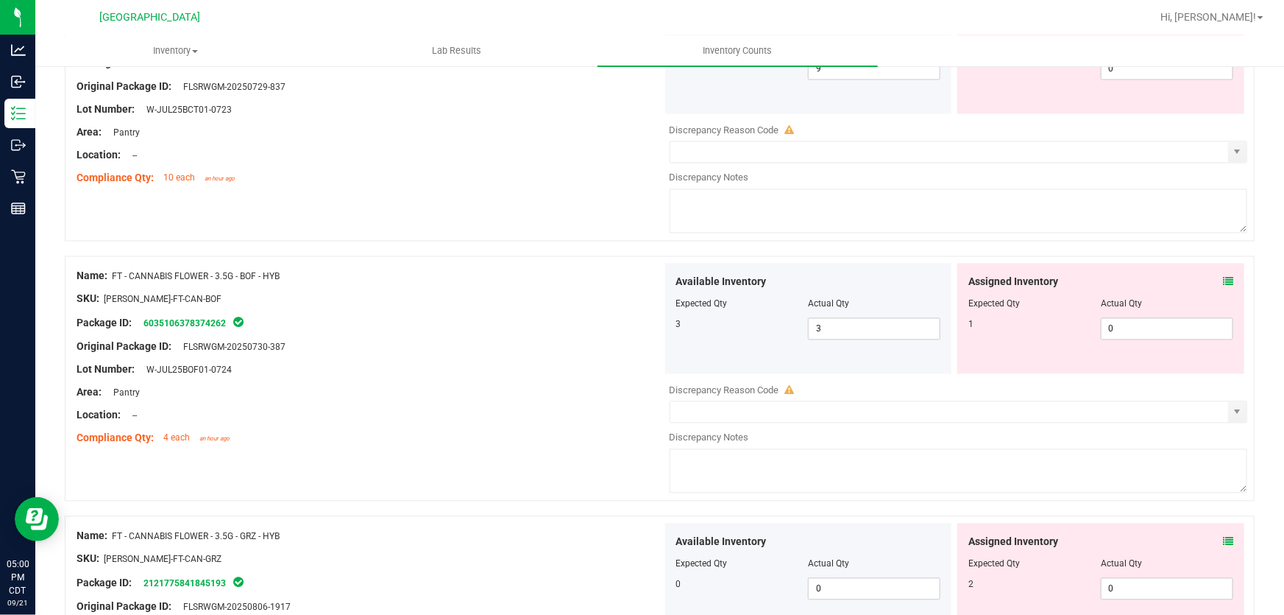
click at [1223, 542] on icon at bounding box center [1228, 542] width 10 height 10
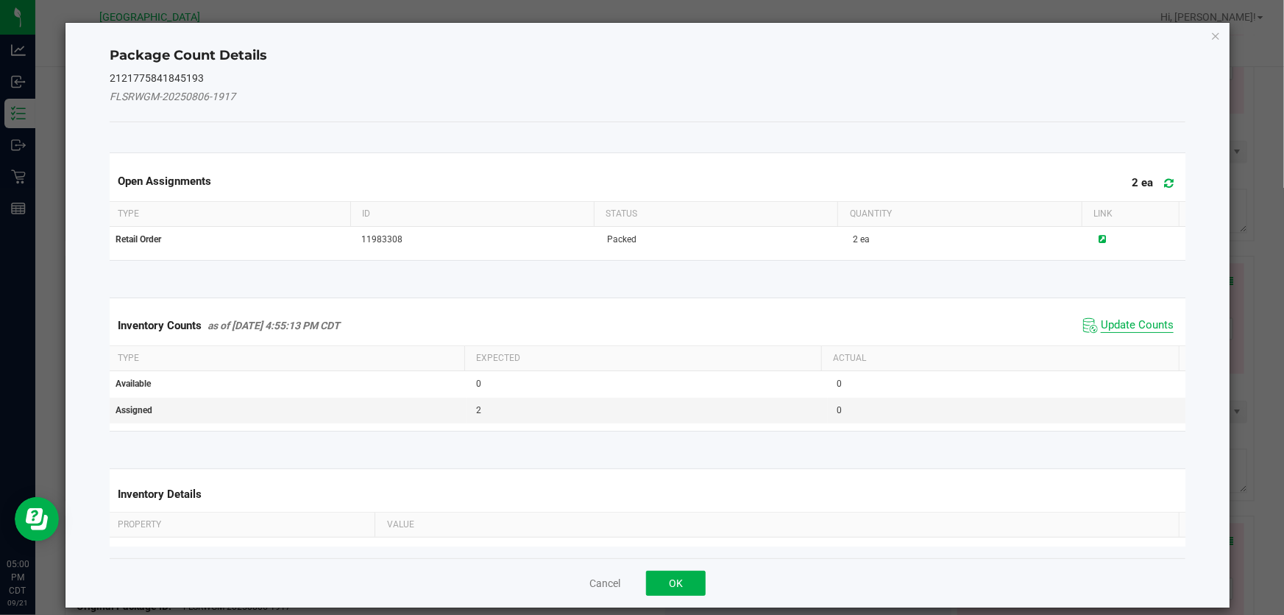
click at [1129, 324] on span "Update Counts" at bounding box center [1137, 325] width 73 height 15
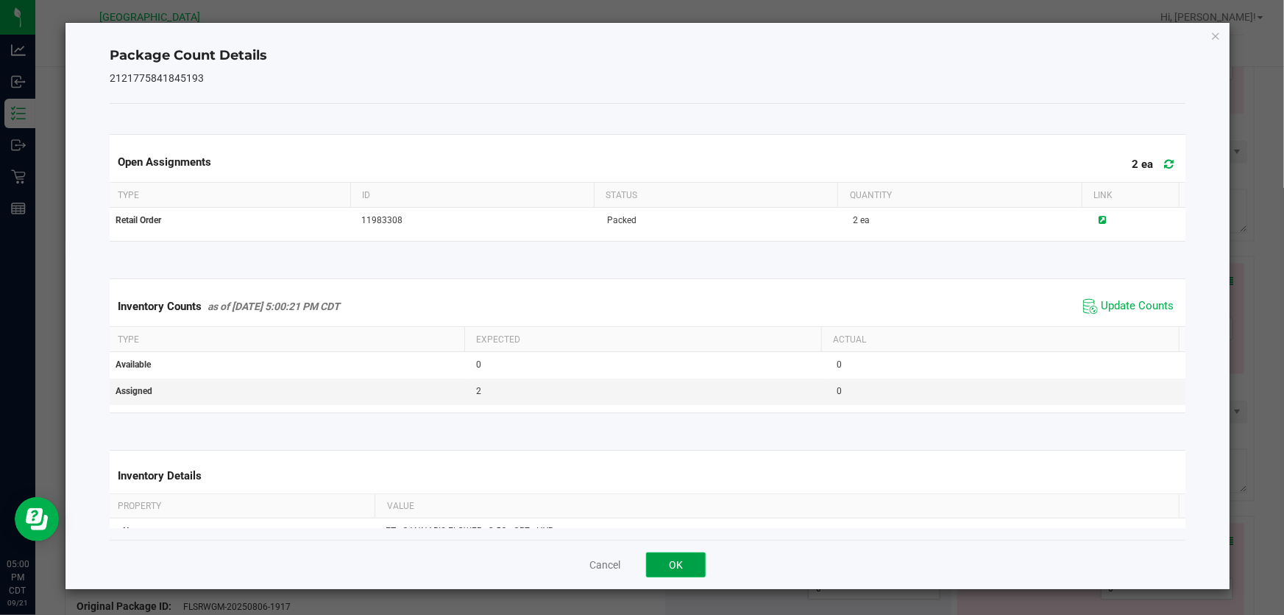
click at [678, 567] on button "OK" at bounding box center [676, 564] width 60 height 25
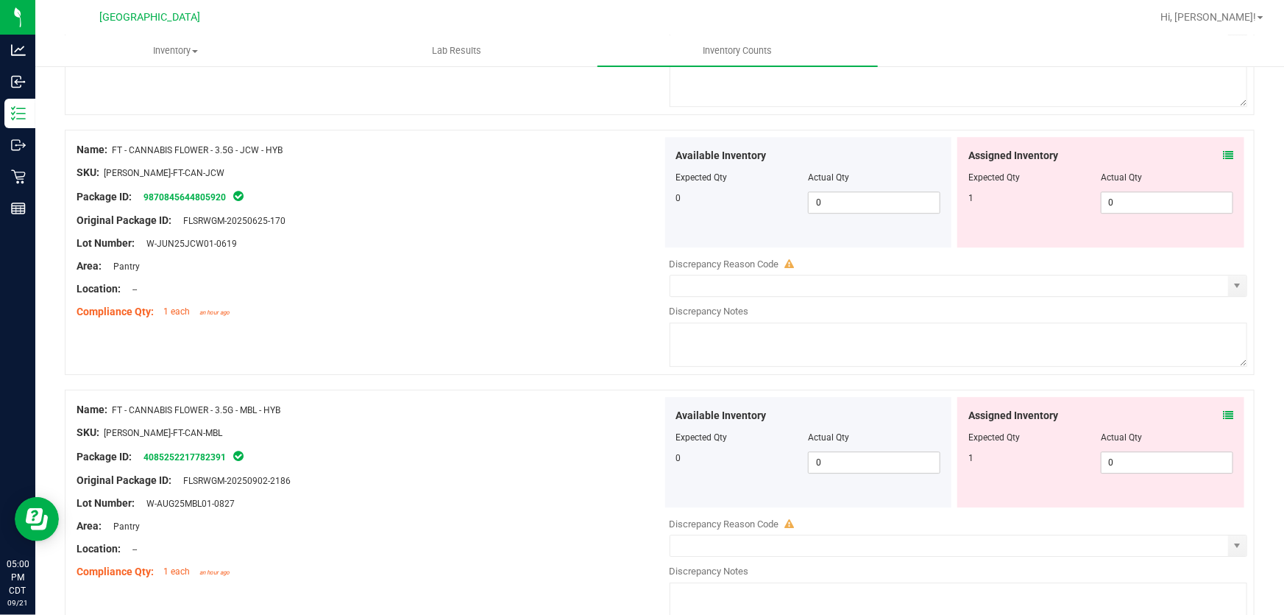
scroll to position [2074, 0]
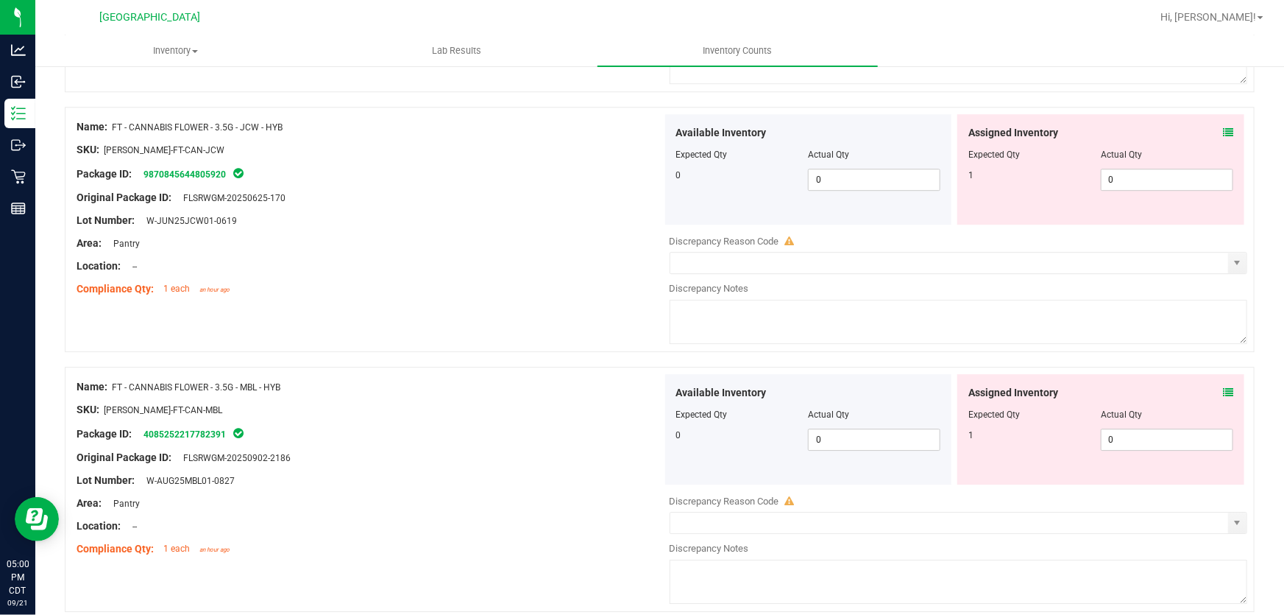
click at [1223, 127] on icon at bounding box center [1228, 132] width 10 height 10
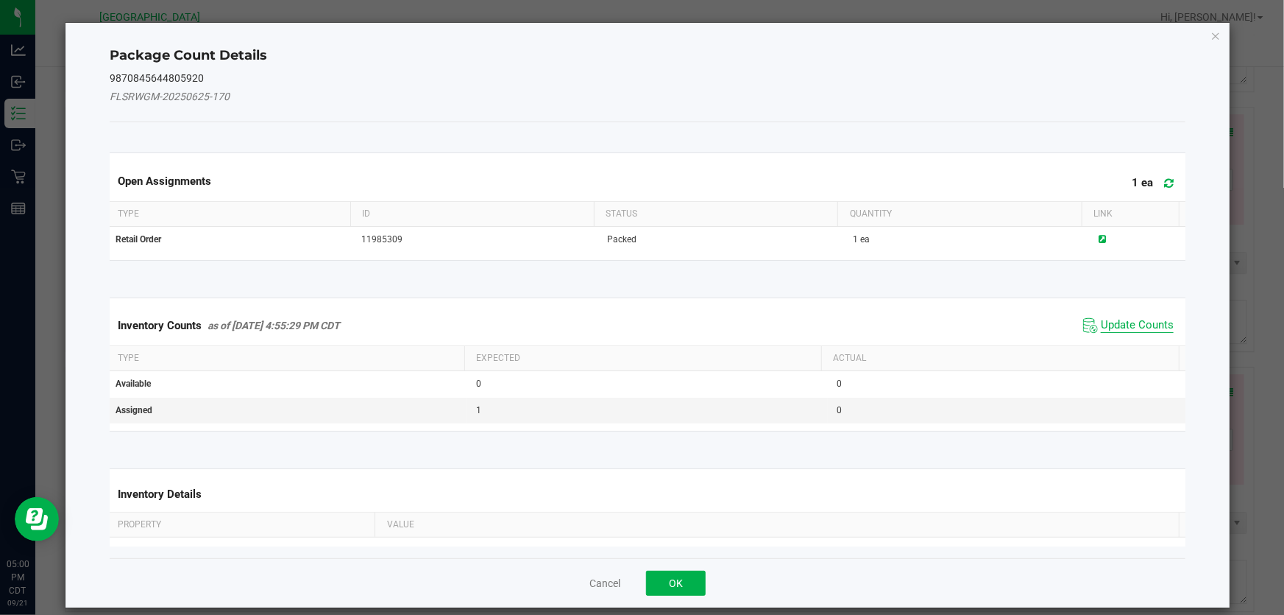
click at [1102, 323] on span "Update Counts" at bounding box center [1137, 325] width 73 height 15
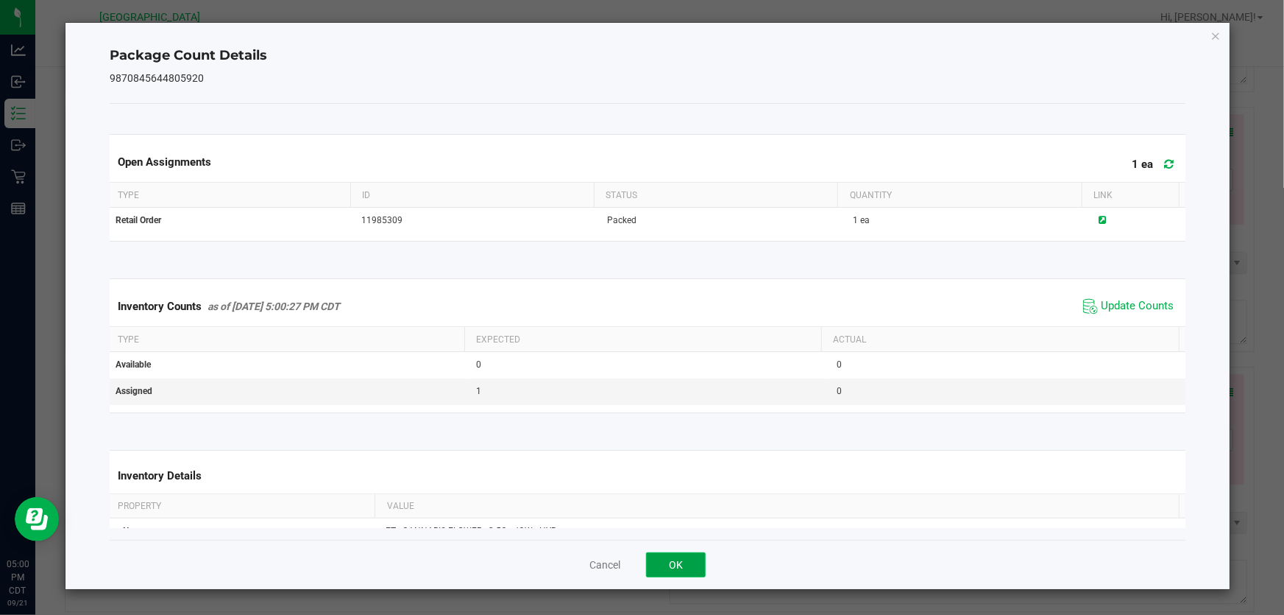
click at [666, 568] on button "OK" at bounding box center [676, 564] width 60 height 25
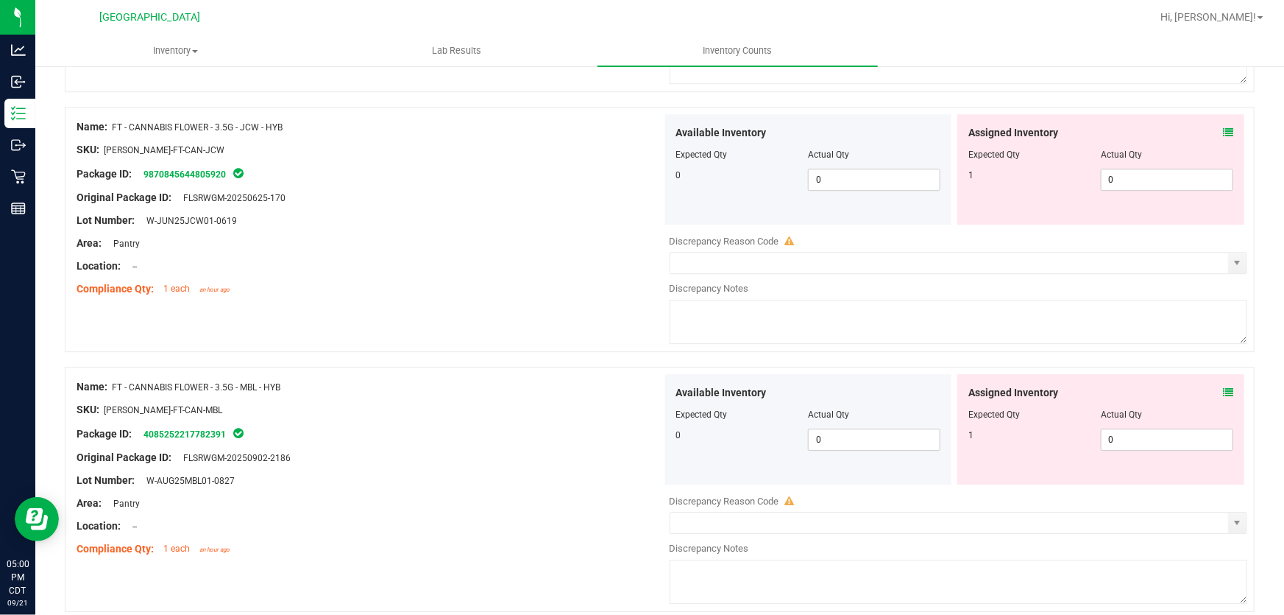
click at [1223, 392] on icon at bounding box center [1228, 392] width 10 height 10
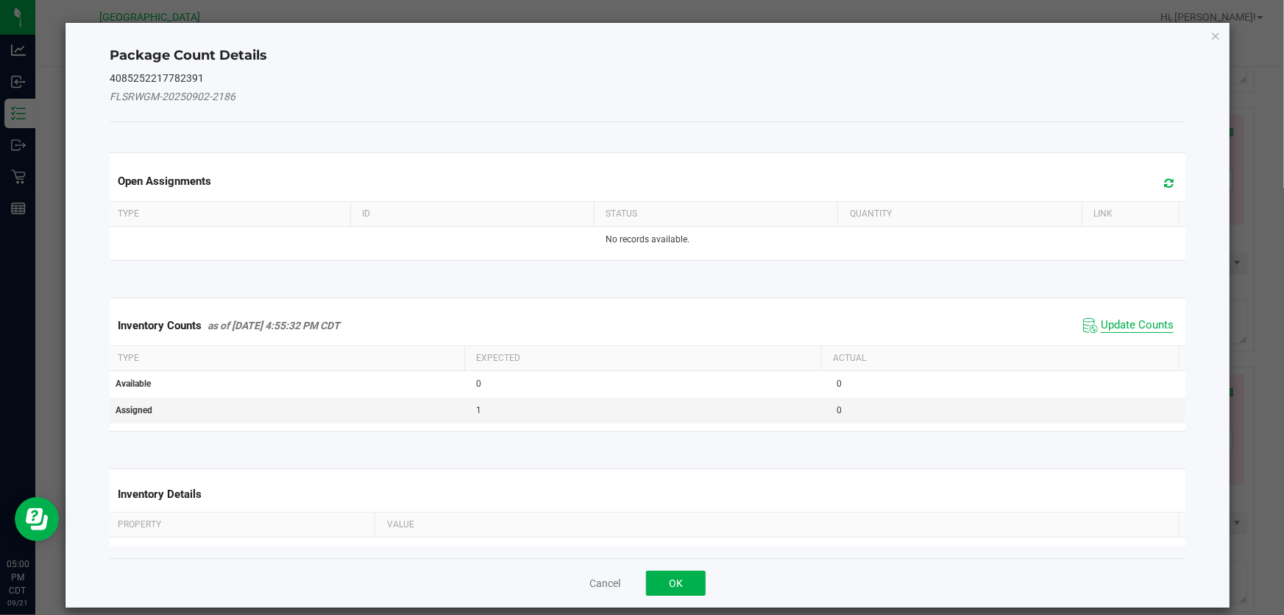
click at [1104, 318] on span "Update Counts" at bounding box center [1137, 325] width 73 height 15
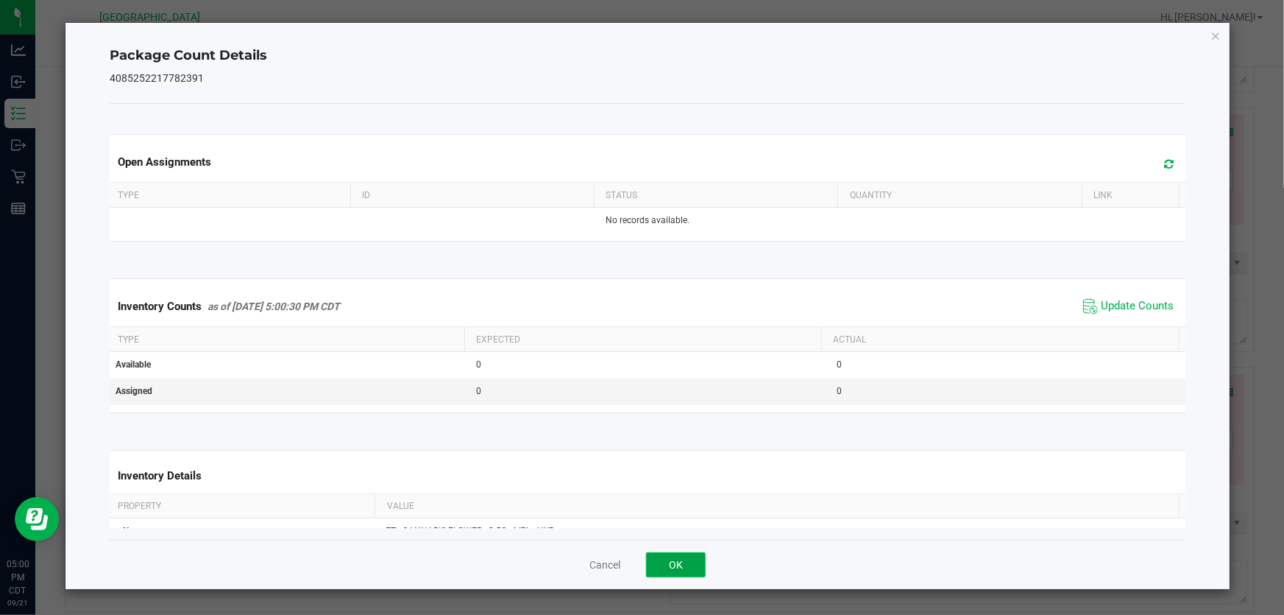
click at [693, 570] on button "OK" at bounding box center [676, 564] width 60 height 25
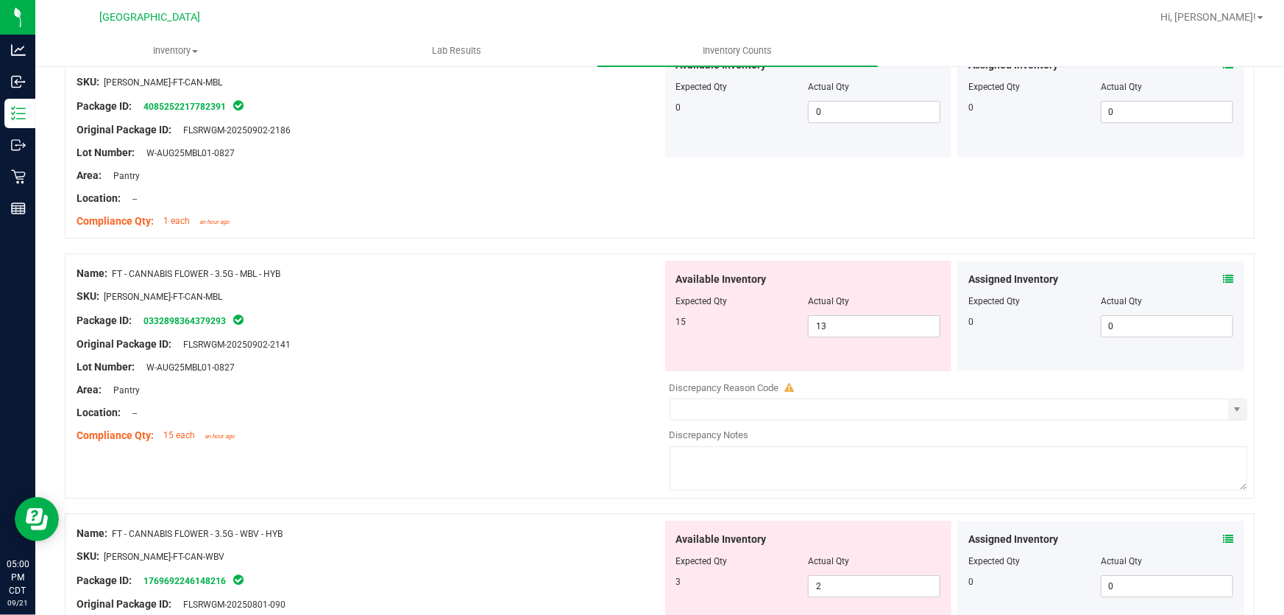
scroll to position [2408, 0]
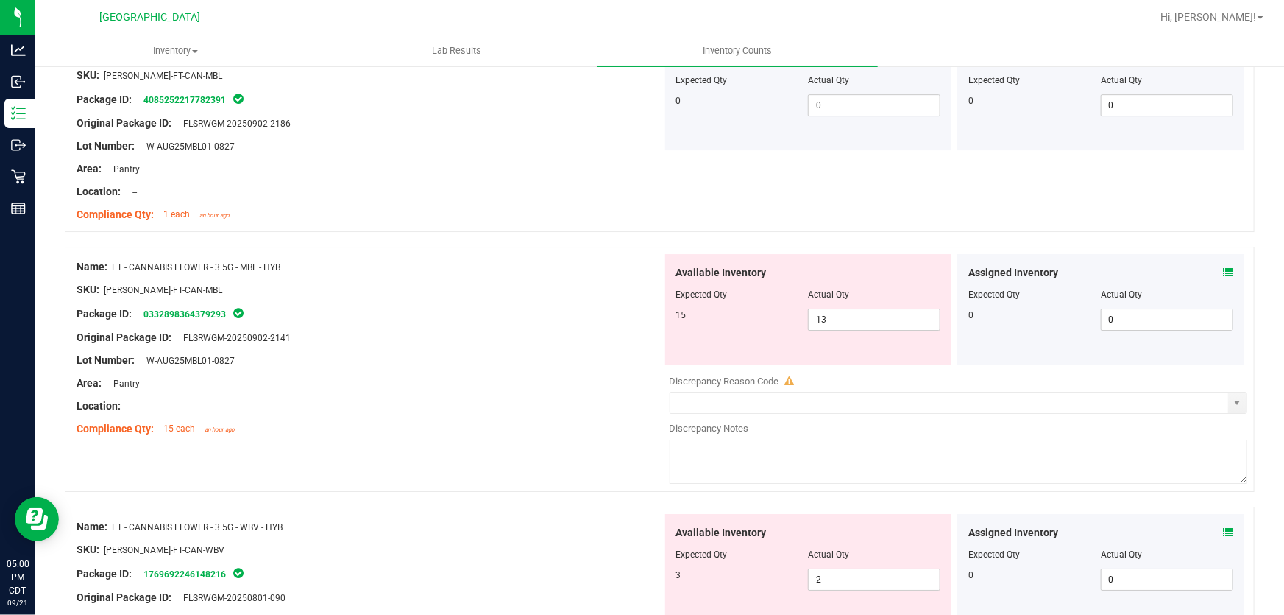
click at [1223, 276] on span at bounding box center [1228, 272] width 10 height 15
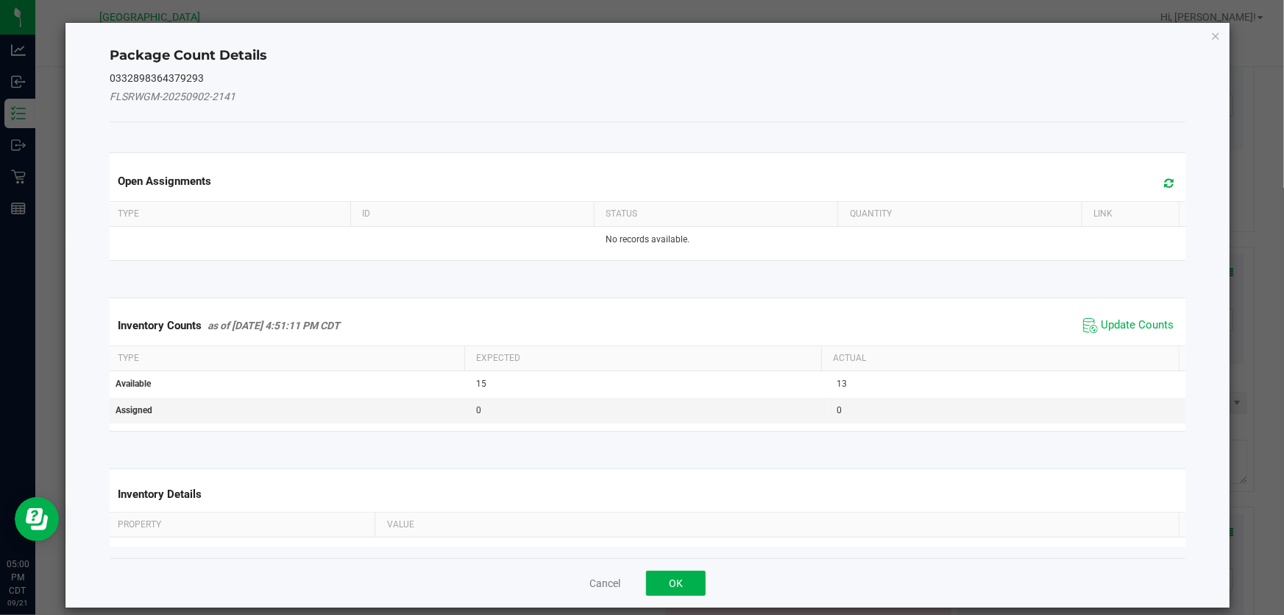
click at [1066, 344] on div "Inventory Counts as of Sep 21, 2025 4:51:11 PM CDT Update Counts" at bounding box center [648, 325] width 1082 height 40
click at [1101, 327] on span "Update Counts" at bounding box center [1137, 325] width 73 height 15
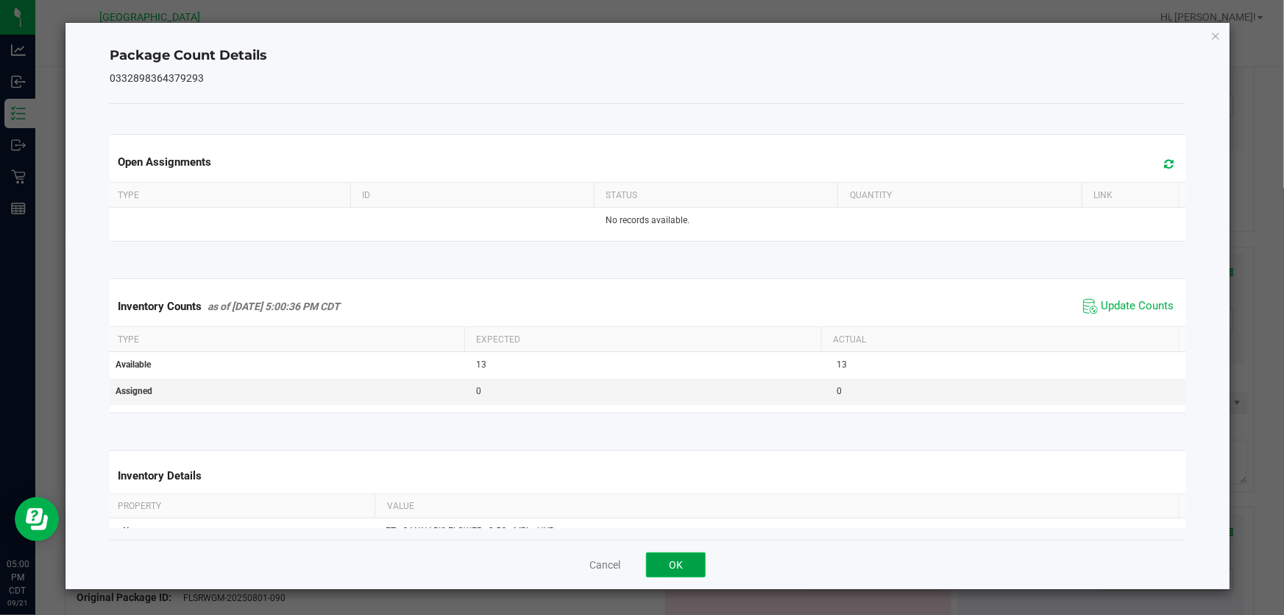
click at [679, 556] on button "OK" at bounding box center [676, 564] width 60 height 25
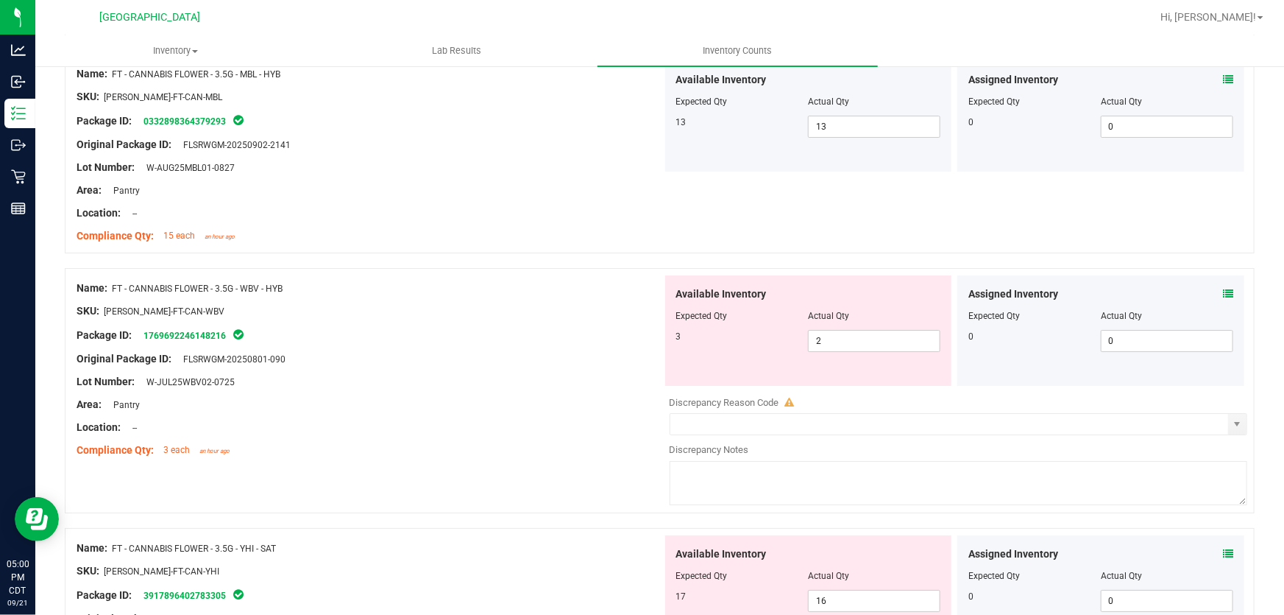
scroll to position [2609, 0]
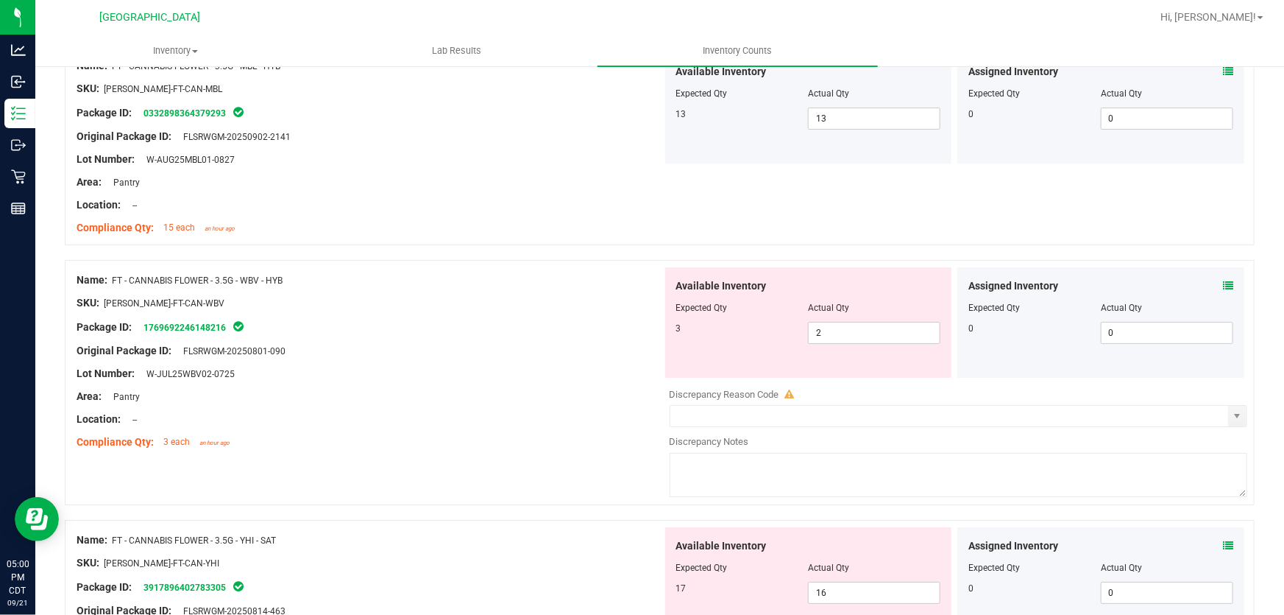
click at [1223, 285] on icon at bounding box center [1228, 285] width 10 height 10
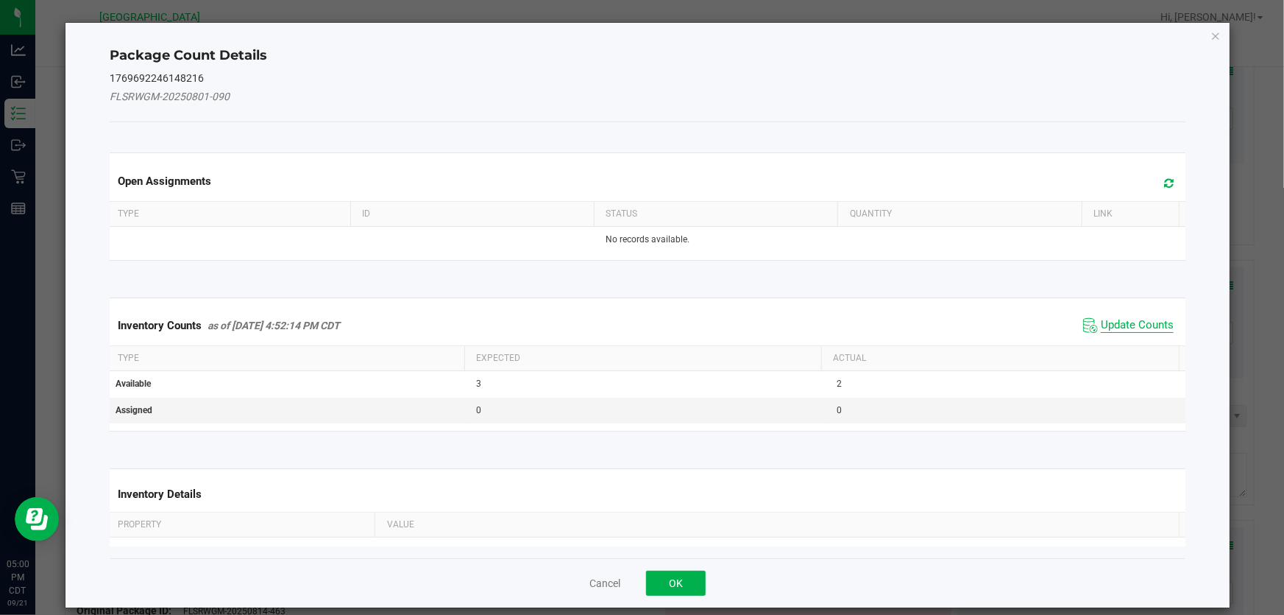
click at [1120, 322] on span "Update Counts" at bounding box center [1137, 325] width 73 height 15
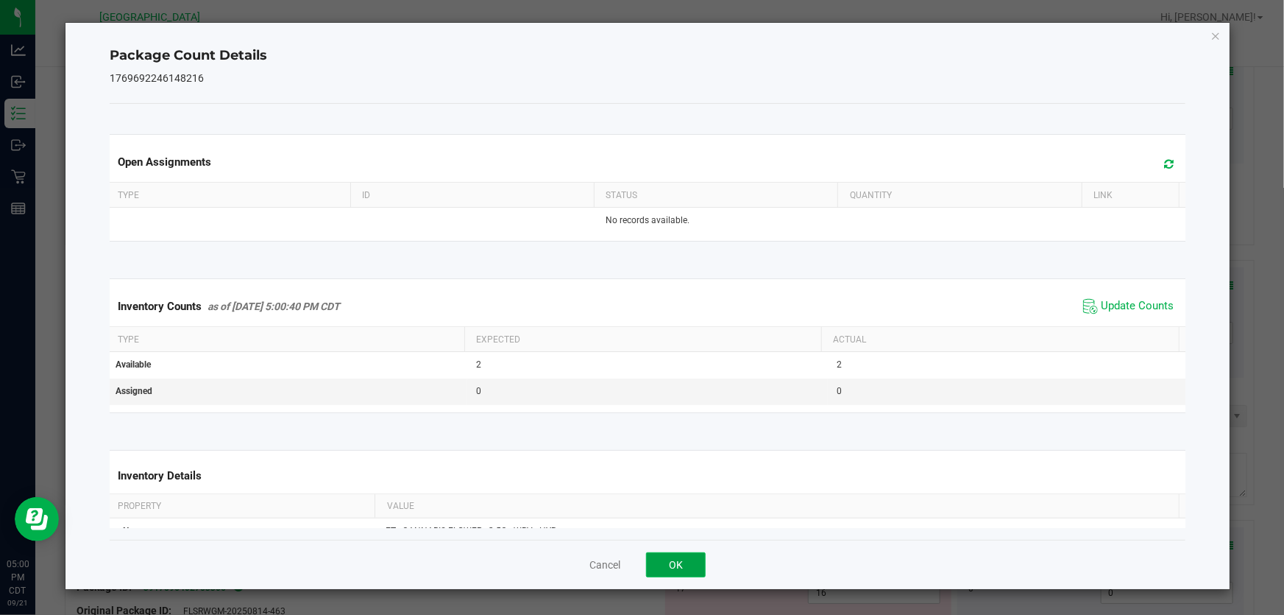
click at [696, 561] on button "OK" at bounding box center [676, 564] width 60 height 25
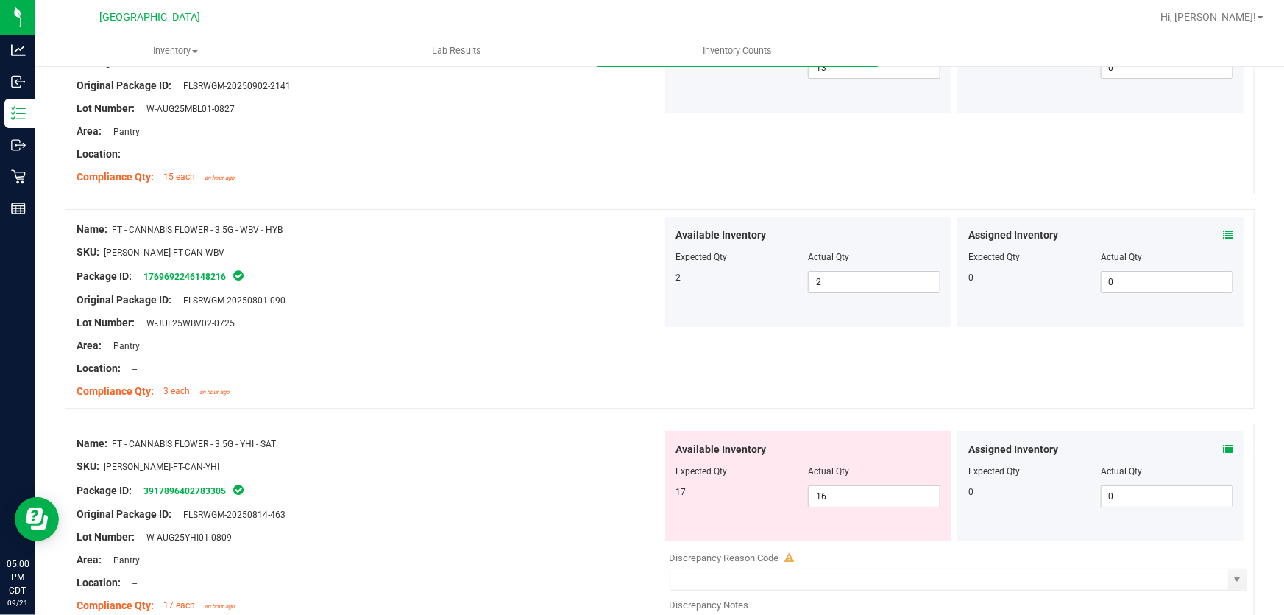
scroll to position [2810, 0]
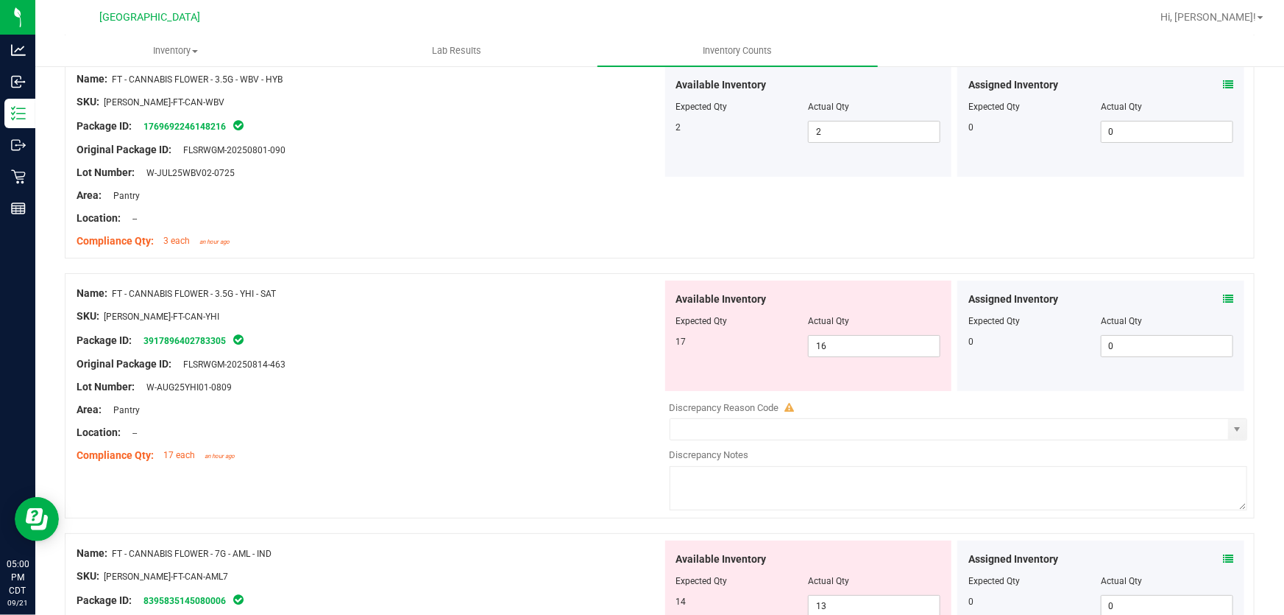
click at [1223, 297] on icon at bounding box center [1228, 299] width 10 height 10
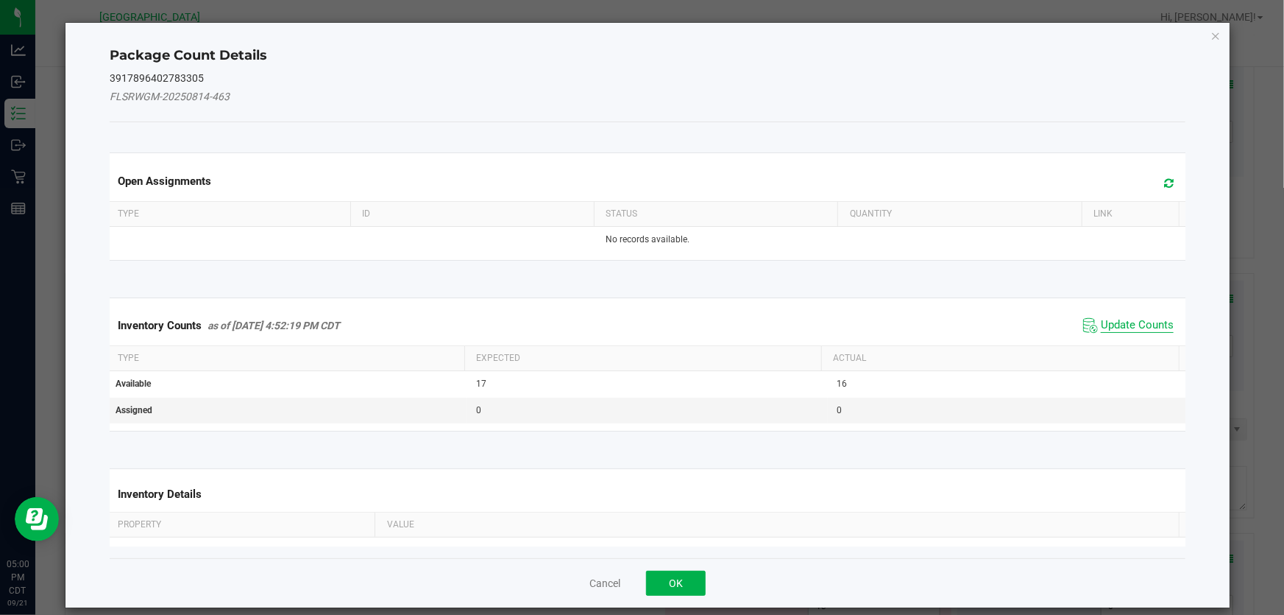
click at [1119, 320] on span "Update Counts" at bounding box center [1137, 325] width 73 height 15
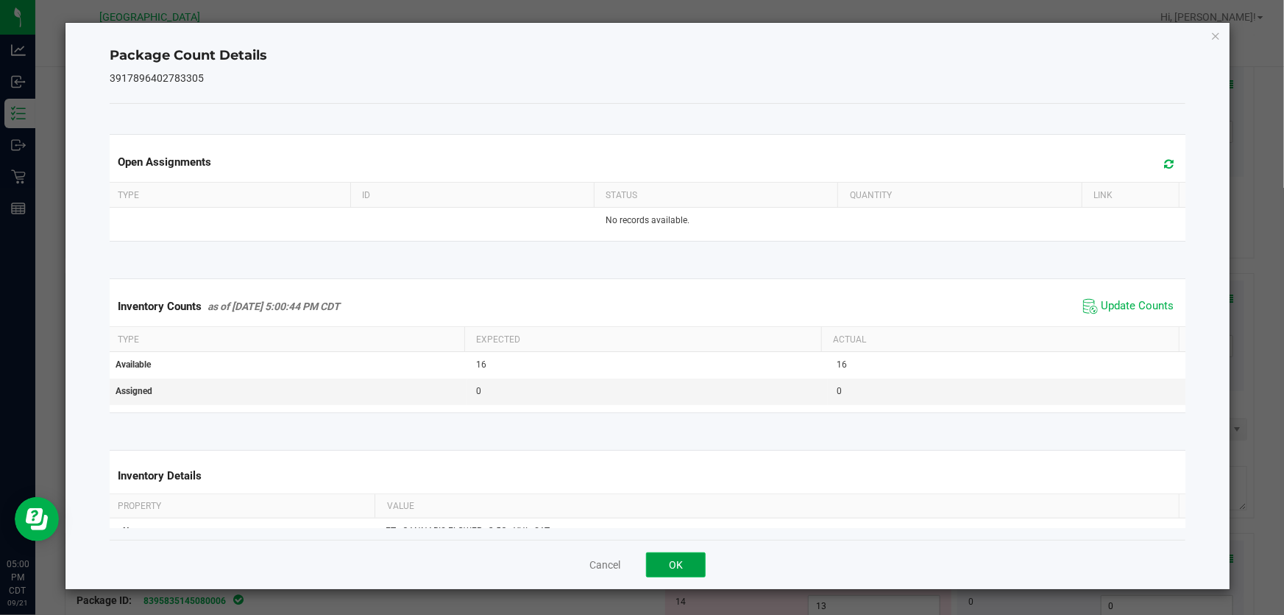
click at [665, 558] on button "OK" at bounding box center [676, 564] width 60 height 25
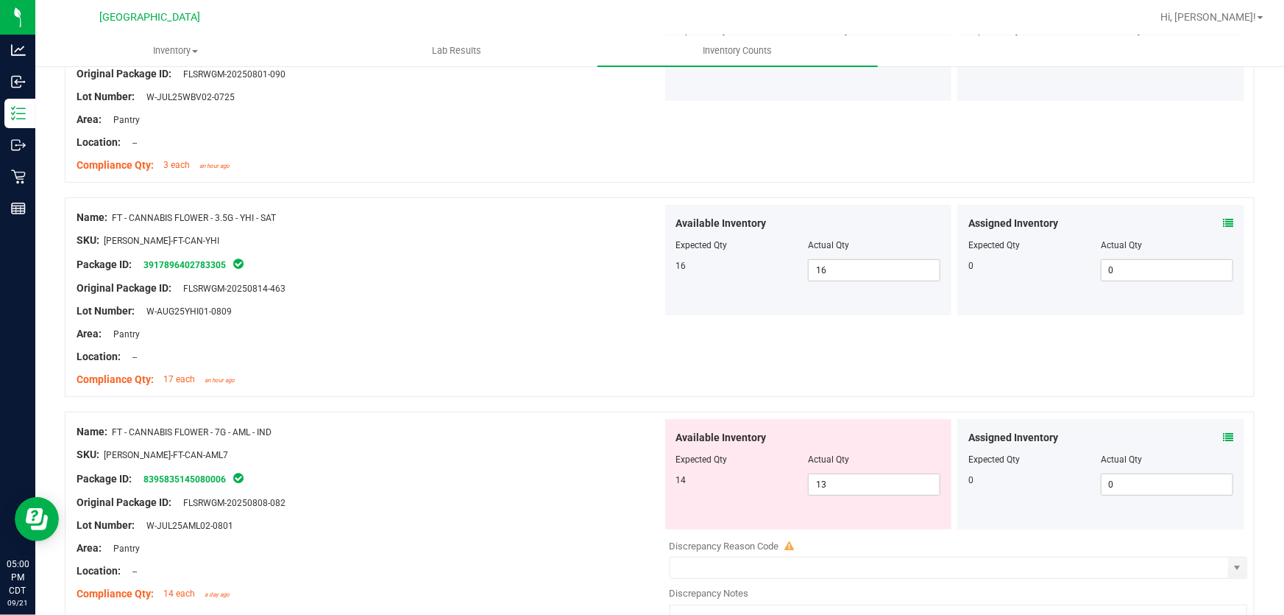
scroll to position [2944, 0]
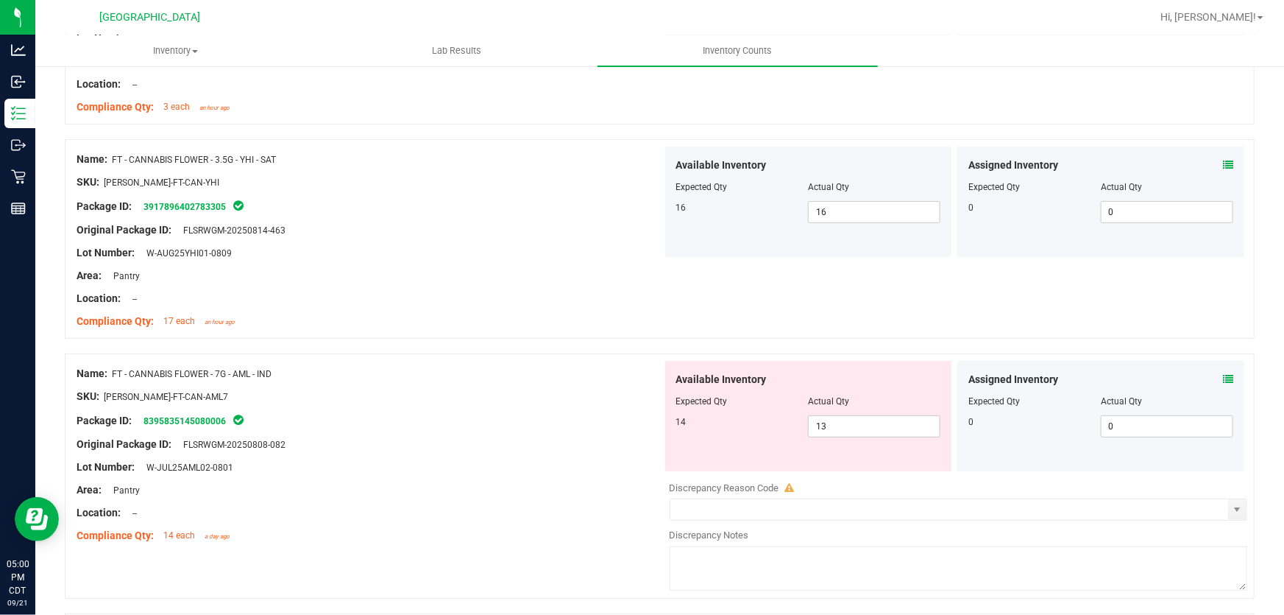
click at [1223, 383] on icon at bounding box center [1228, 379] width 10 height 10
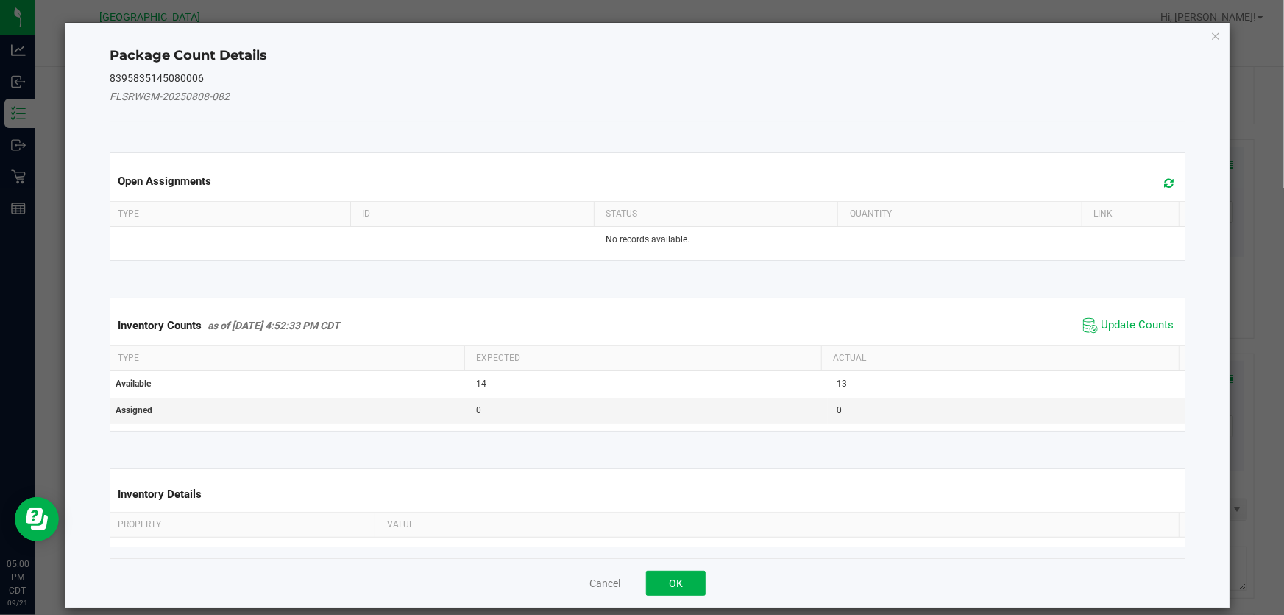
drag, startPoint x: 1156, startPoint y: 317, endPoint x: 1148, endPoint y: 321, distance: 9.2
click at [1154, 317] on span "Update Counts" at bounding box center [1129, 325] width 98 height 22
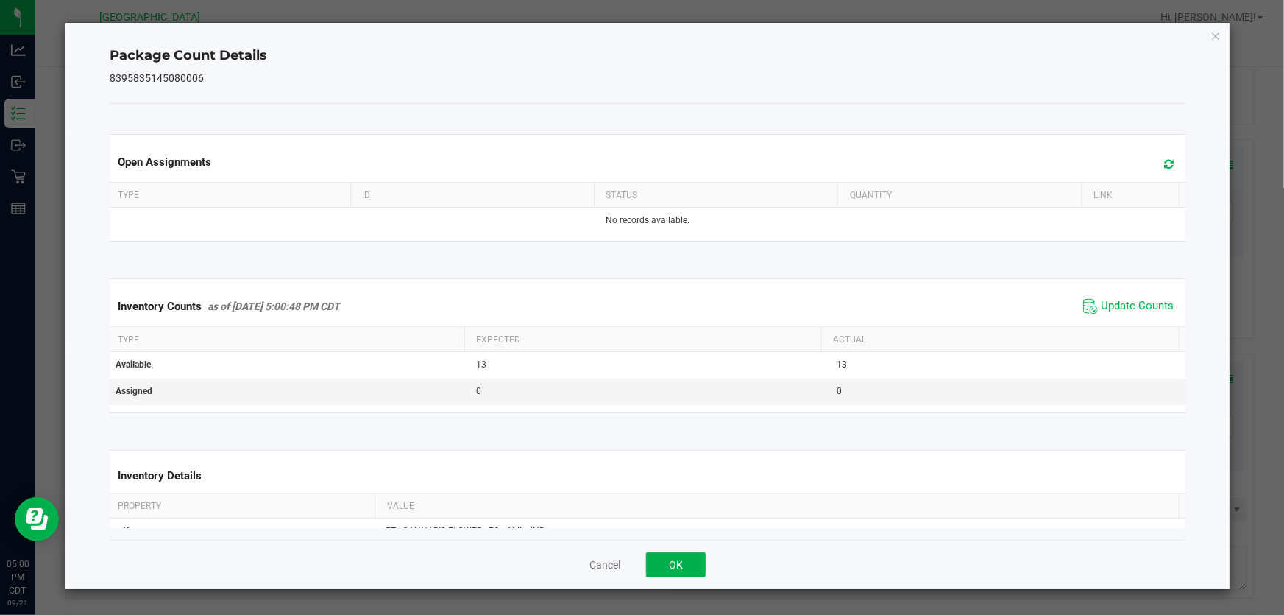
click at [1148, 322] on div "Inventory Counts as of Sep 21, 2025 5:00:48 PM CDT Update Counts" at bounding box center [648, 306] width 1082 height 40
click at [1128, 302] on span "Update Counts" at bounding box center [1137, 306] width 73 height 15
click at [667, 559] on button "OK" at bounding box center [676, 564] width 60 height 25
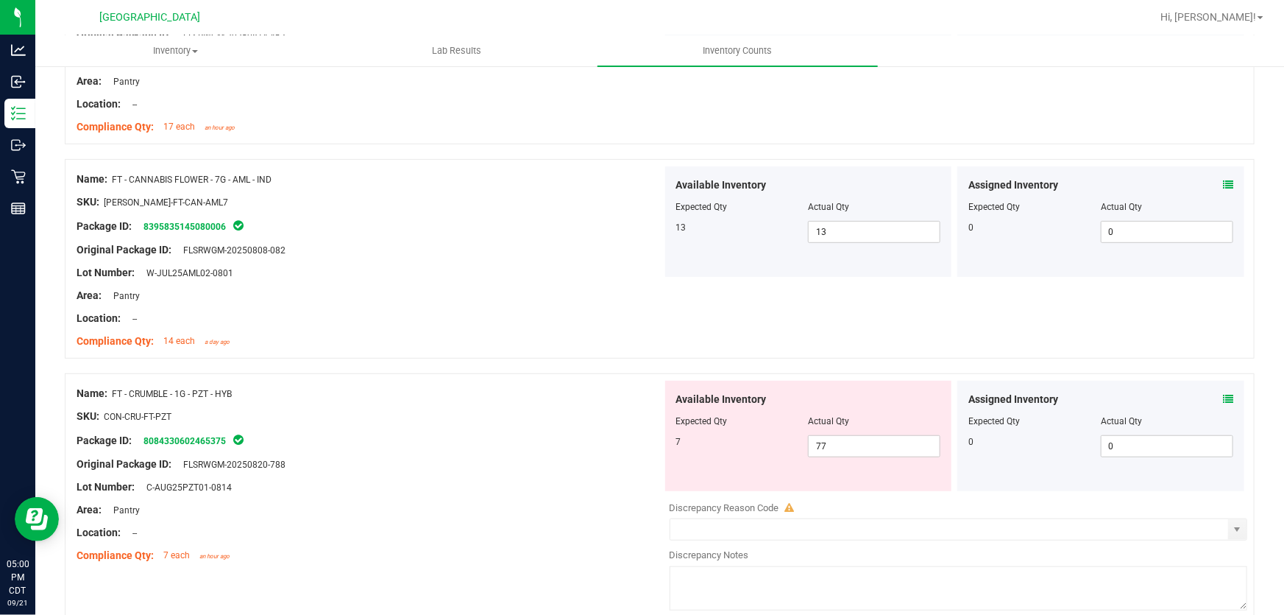
scroll to position [3144, 0]
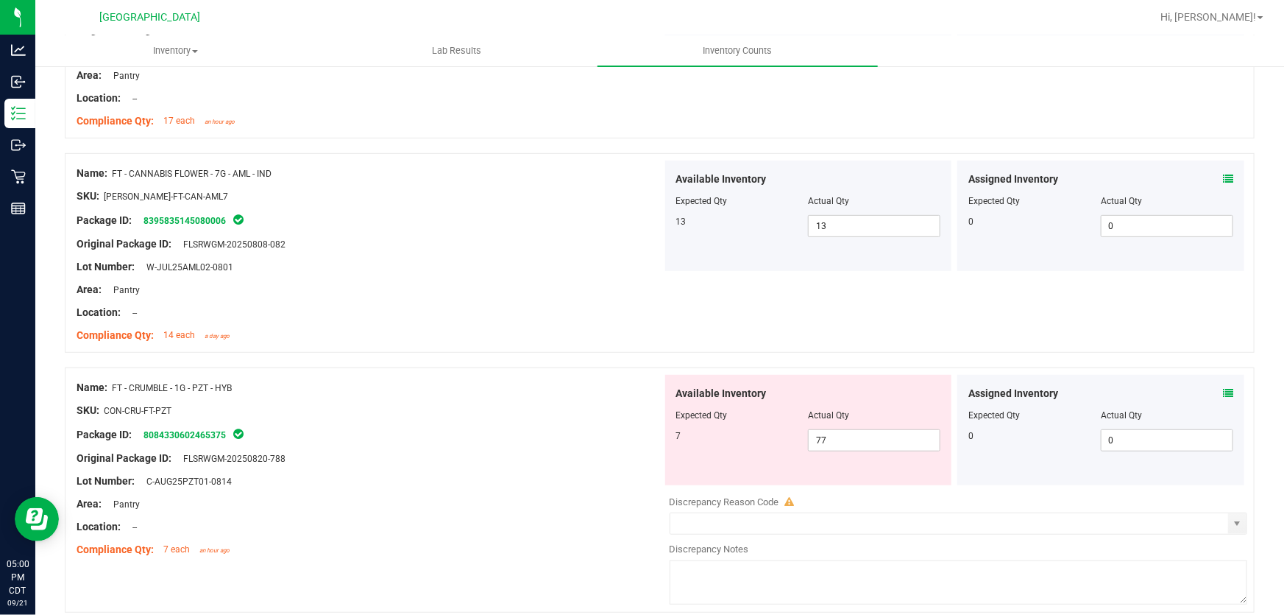
click at [1223, 390] on icon at bounding box center [1228, 393] width 10 height 10
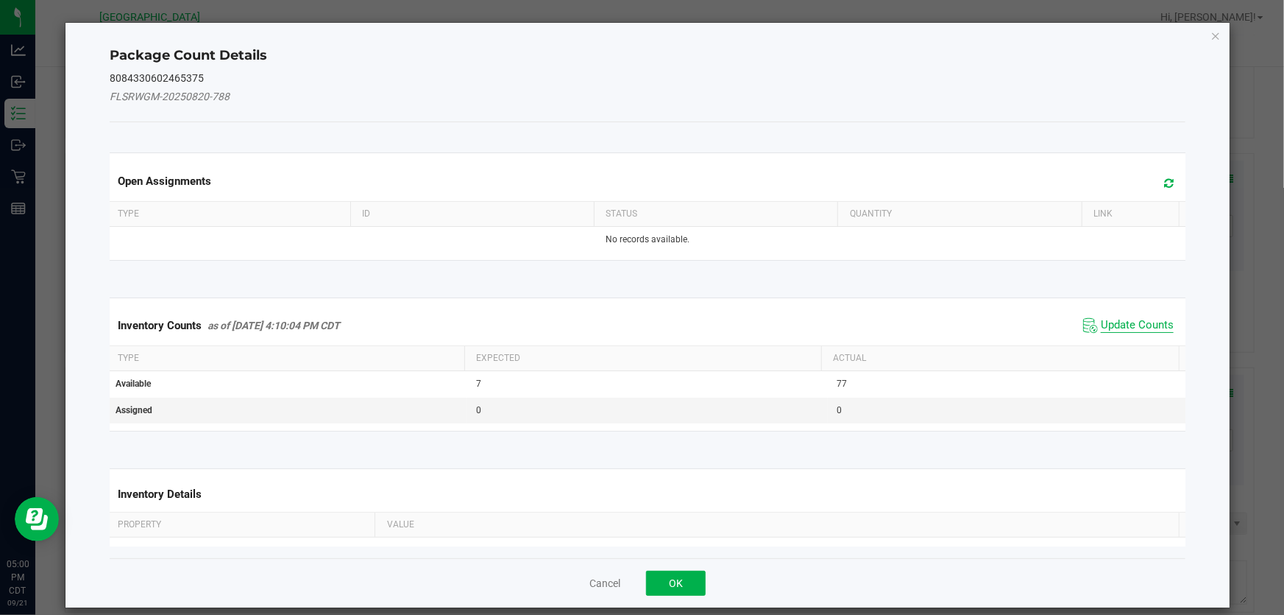
click at [1134, 328] on span "Update Counts" at bounding box center [1137, 325] width 73 height 15
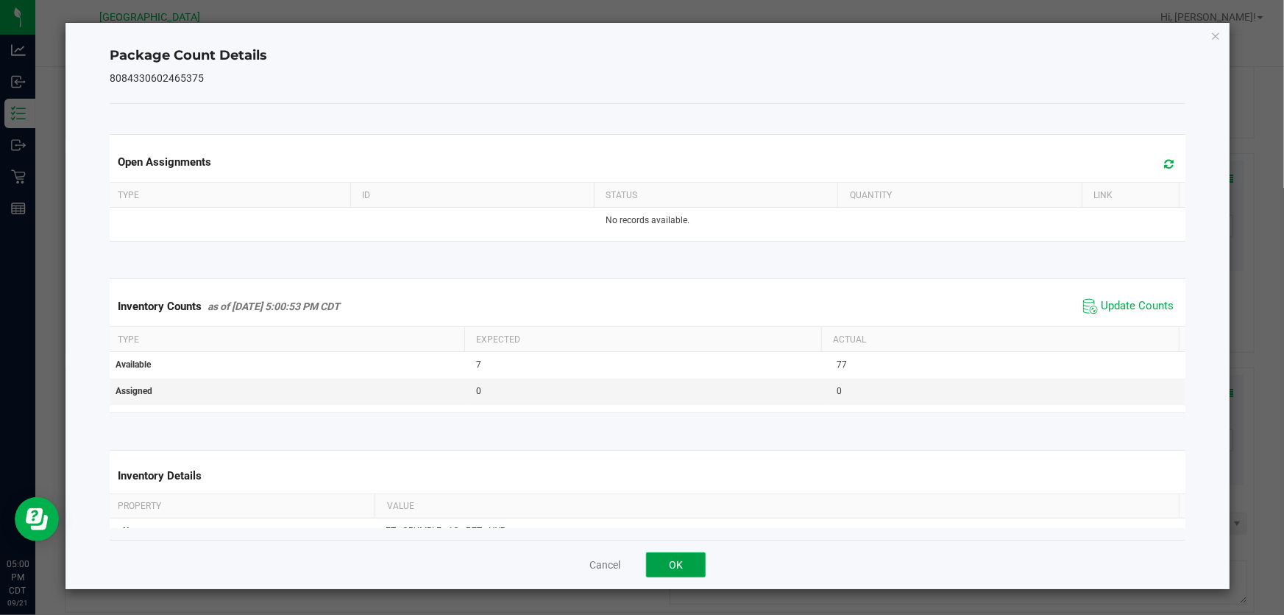
click at [682, 566] on button "OK" at bounding box center [676, 564] width 60 height 25
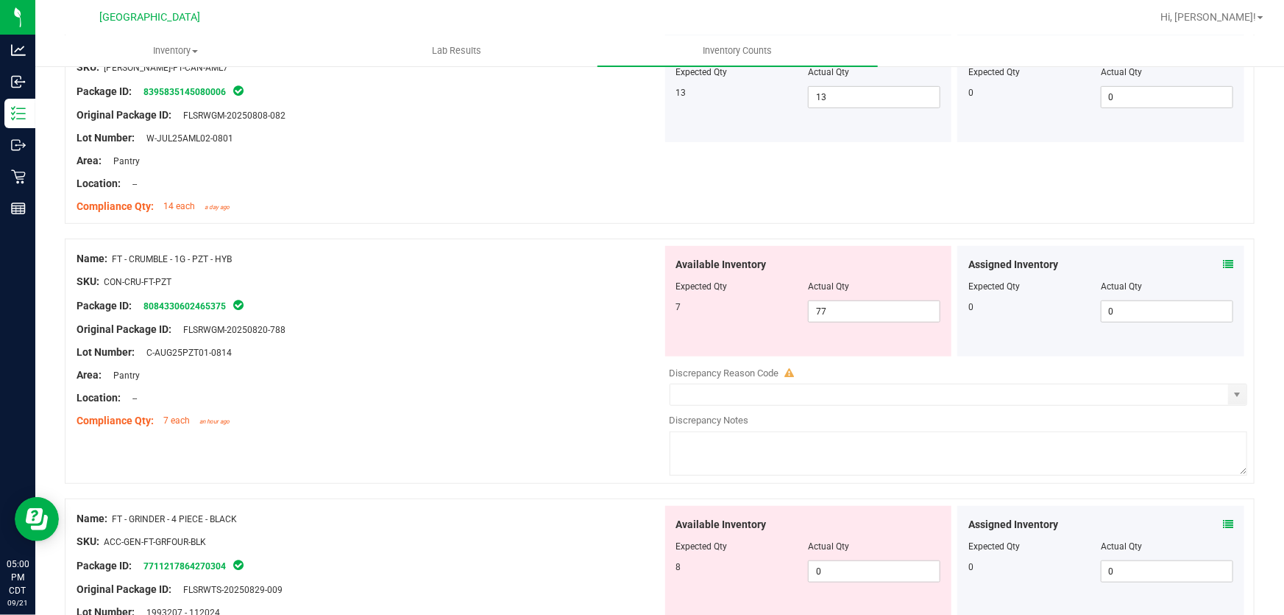
scroll to position [3345, 0]
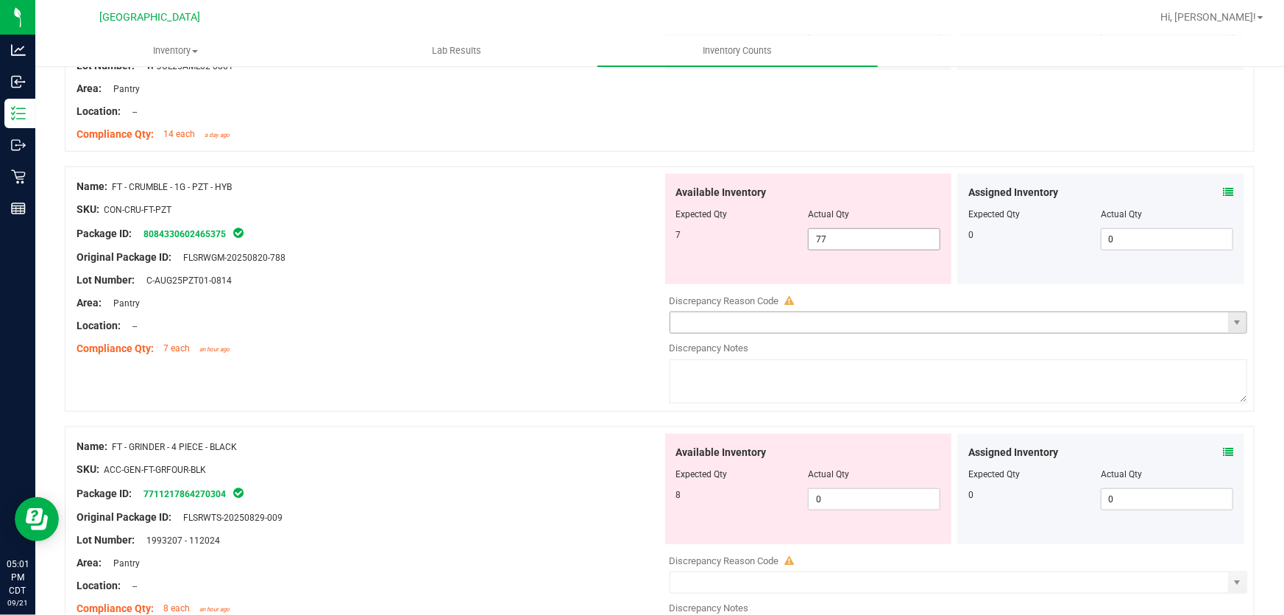
click at [820, 312] on input "text" at bounding box center [950, 322] width 559 height 21
drag, startPoint x: 846, startPoint y: 236, endPoint x: 338, endPoint y: 250, distance: 508.1
click at [338, 250] on div "Name: FT - CRUMBLE - 1G - PZT - HYB SKU: CON-CRU-FT-PZT Package ID: 80843306024…" at bounding box center [660, 288] width 1190 height 245
type input "7"
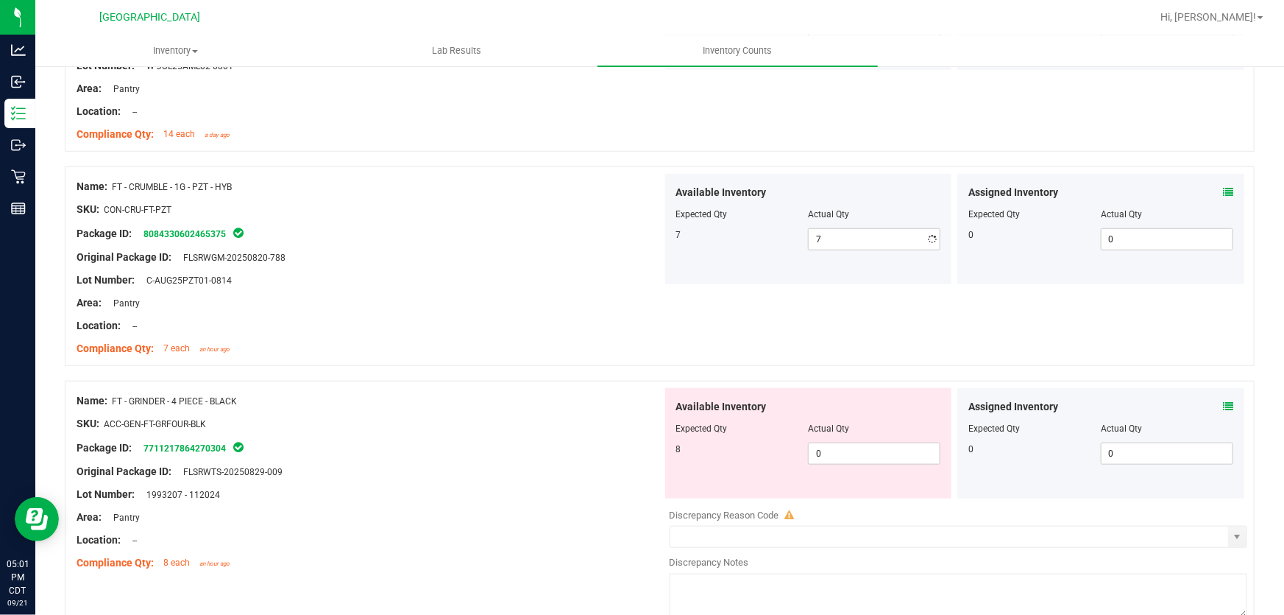
click at [338, 250] on div "Original Package ID: FLSRWGM-20250820-788" at bounding box center [370, 257] width 586 height 15
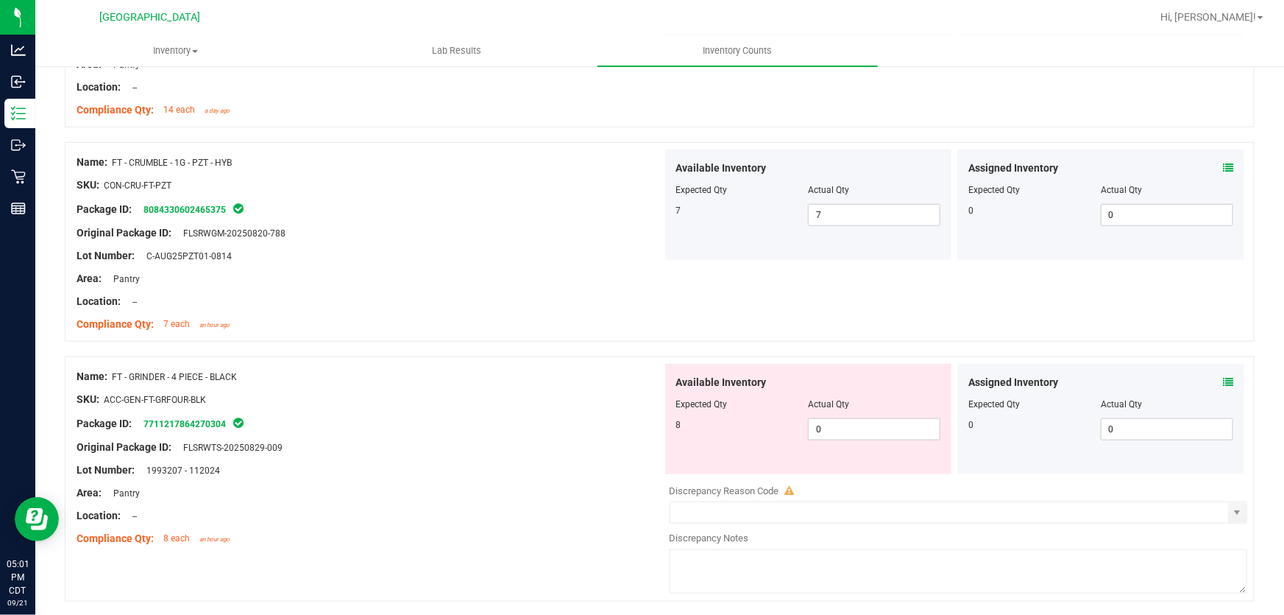
scroll to position [3412, 0]
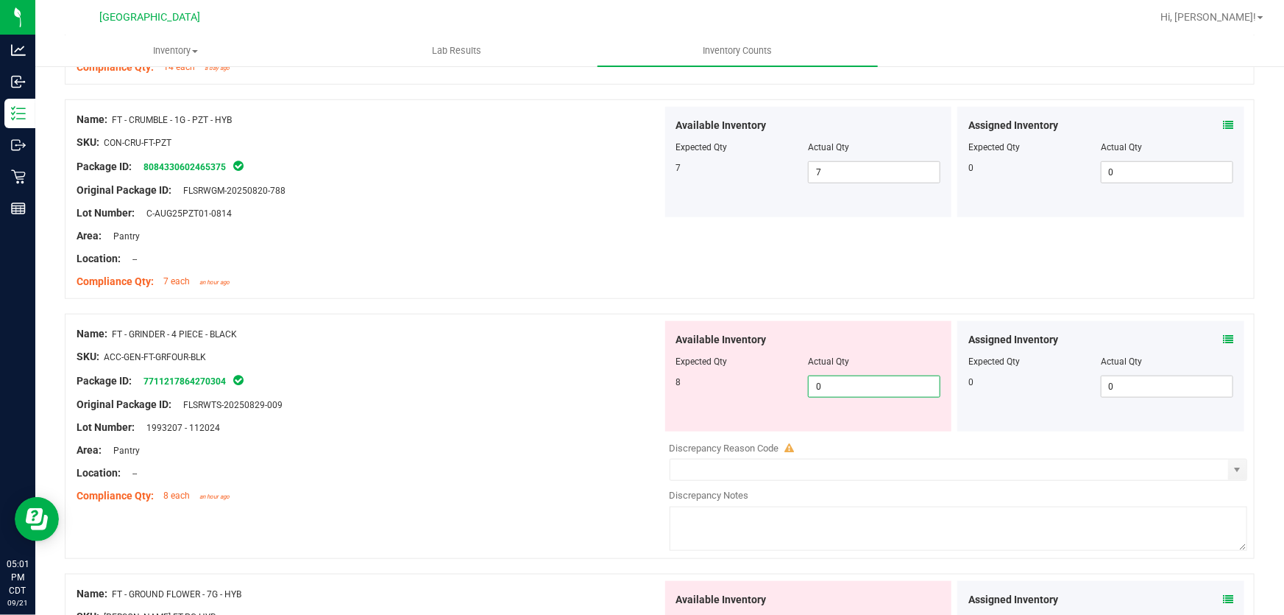
drag, startPoint x: 876, startPoint y: 384, endPoint x: 440, endPoint y: 392, distance: 435.8
click at [440, 392] on div "Name: FT - GRINDER - 4 PIECE - BLACK SKU: ACC-GEN-FT-GRFOUR-BLK Package ID: 771…" at bounding box center [660, 436] width 1190 height 245
type input "8"
click at [440, 392] on div at bounding box center [370, 392] width 586 height 7
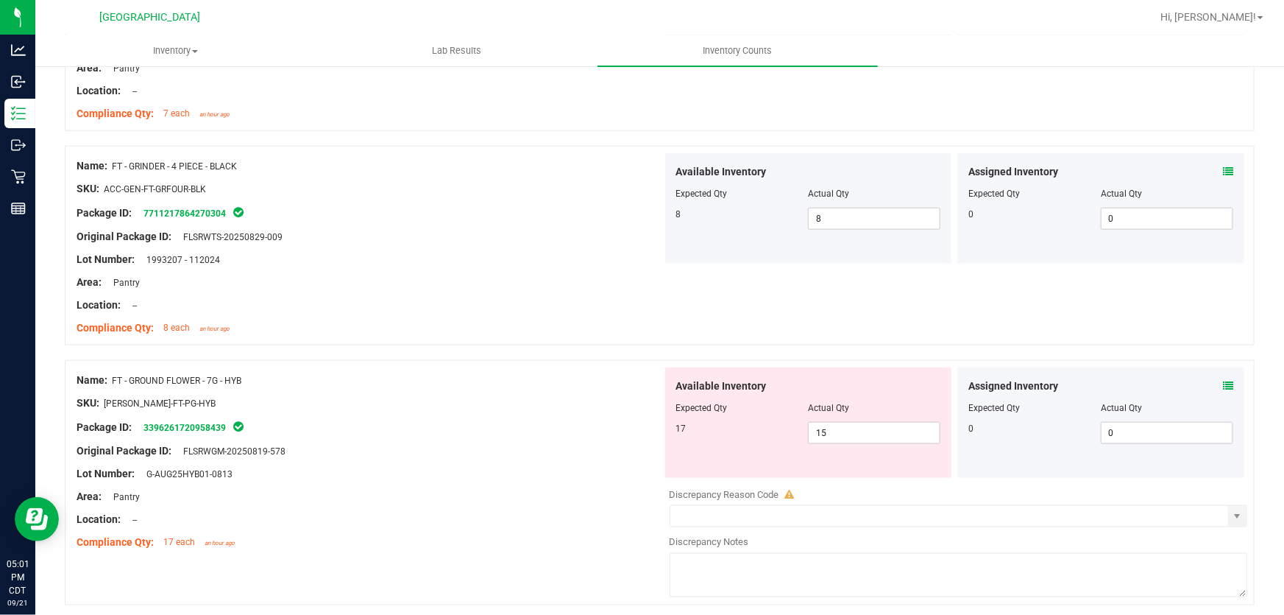
scroll to position [3613, 0]
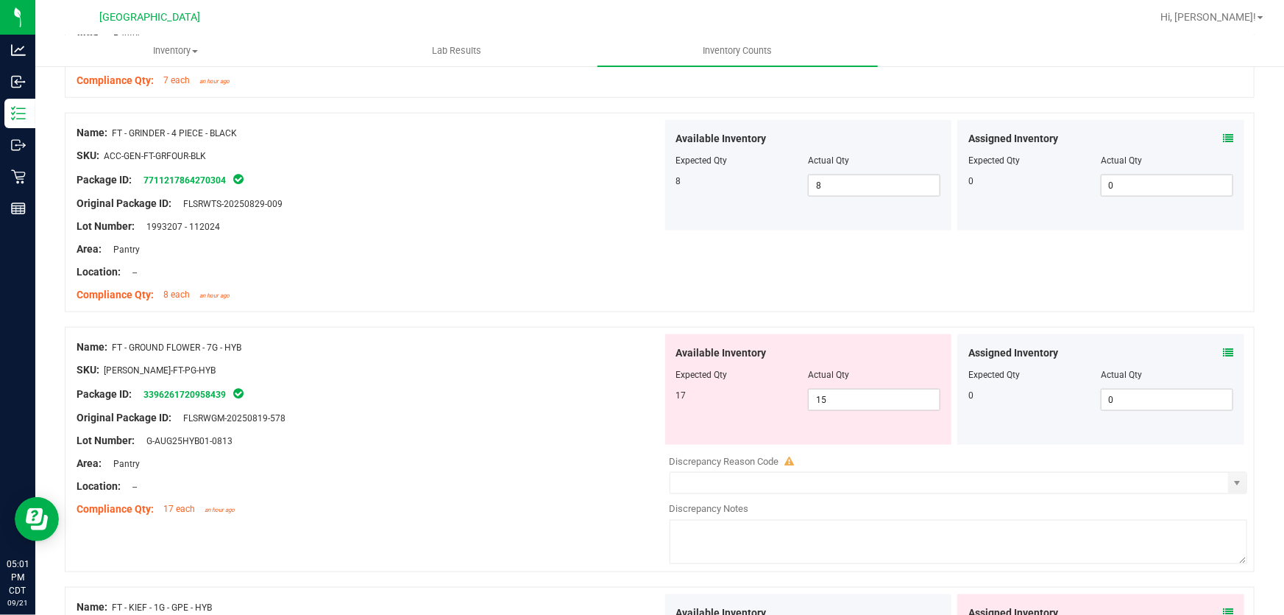
click at [1223, 351] on icon at bounding box center [1228, 352] width 10 height 10
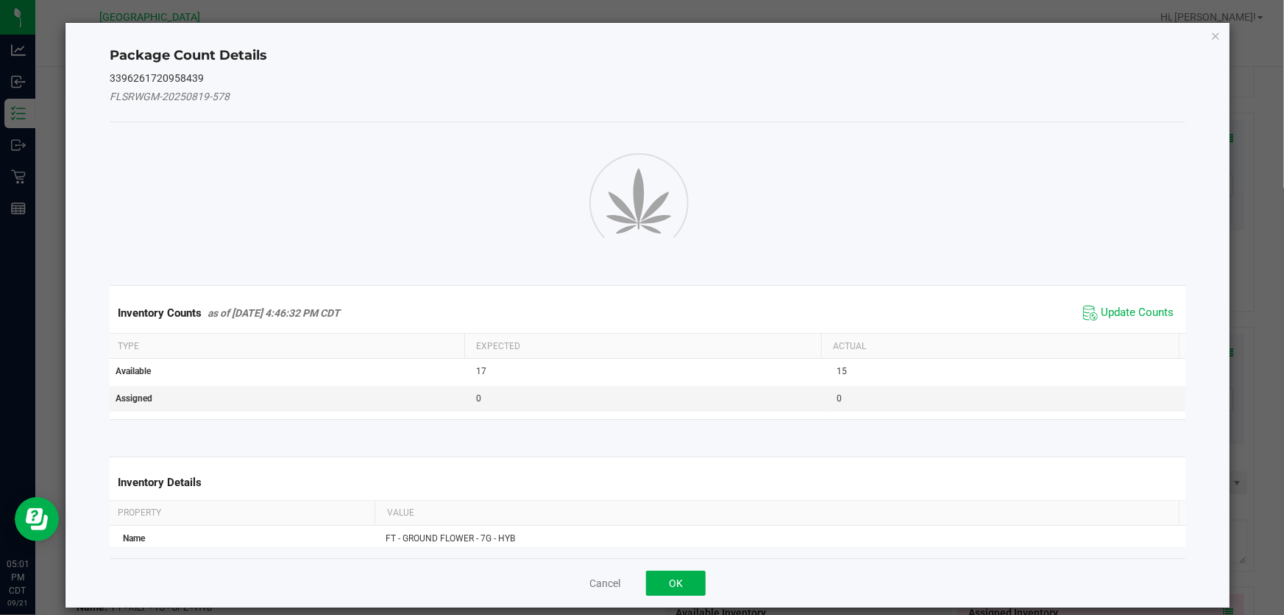
click at [1220, 351] on div "Package Count Details 3396261720958439 FLSRWGM-20250819-578 Inventory Counts as…" at bounding box center [648, 315] width 1164 height 584
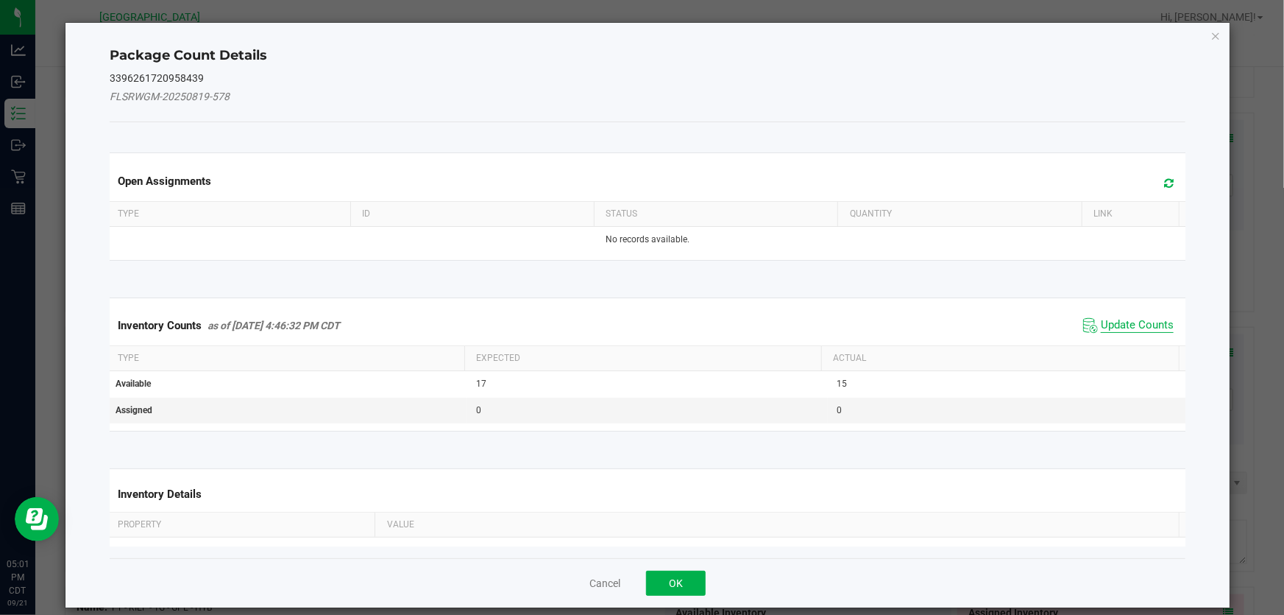
click at [1101, 318] on span "Update Counts" at bounding box center [1137, 325] width 73 height 15
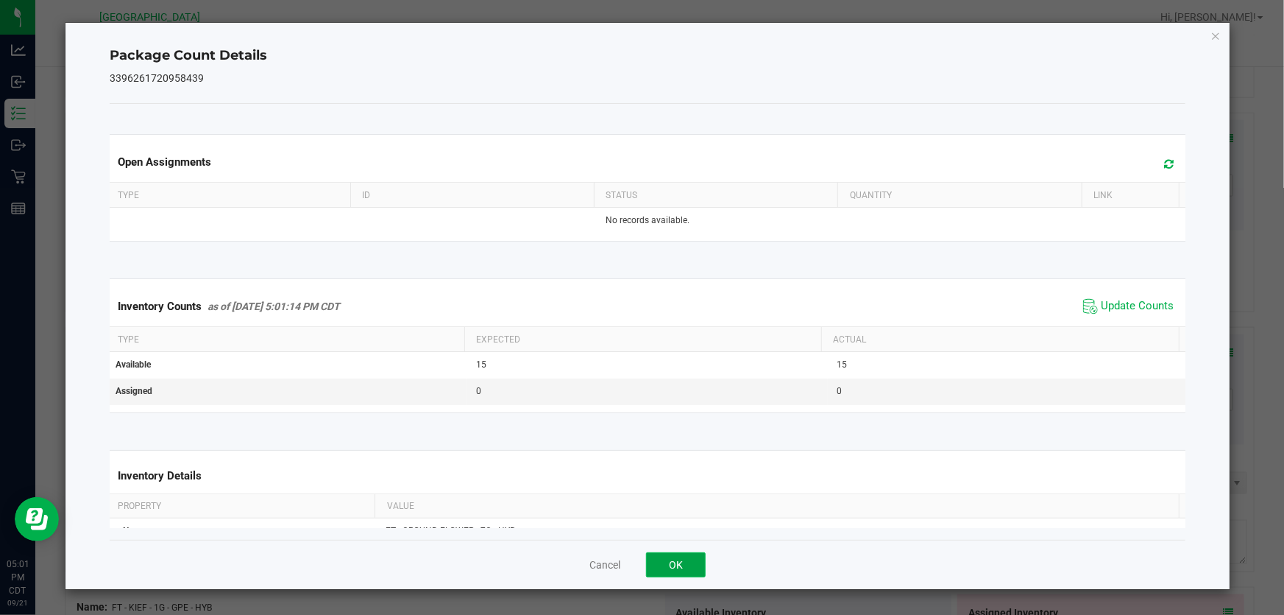
click at [676, 568] on button "OK" at bounding box center [676, 564] width 60 height 25
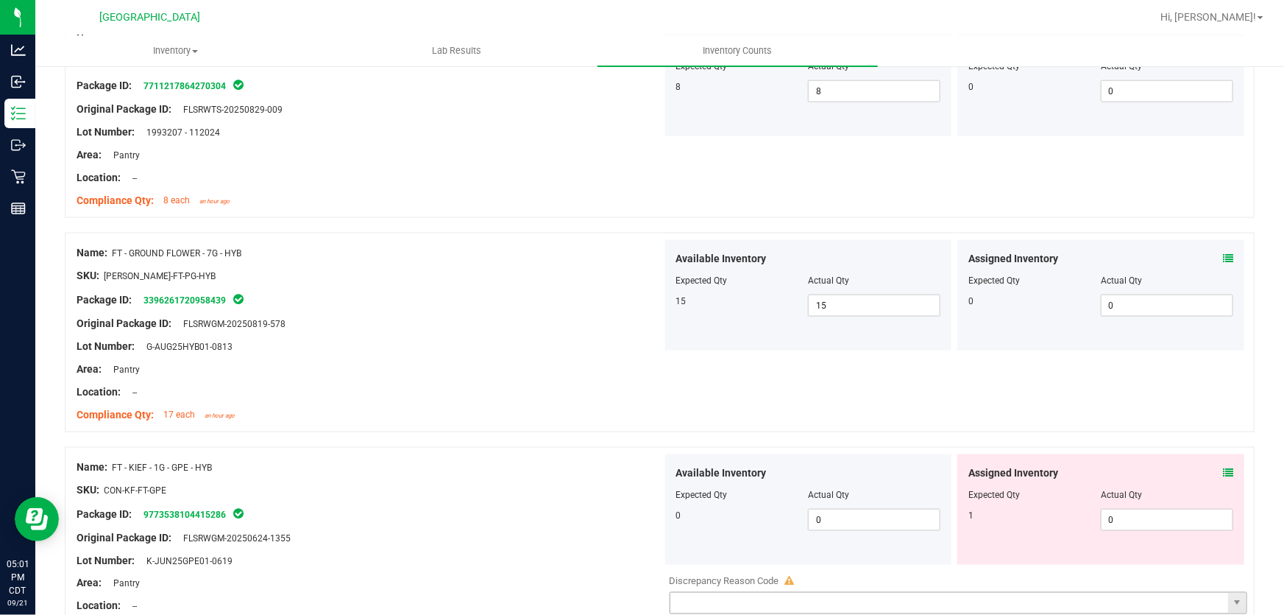
scroll to position [3880, 0]
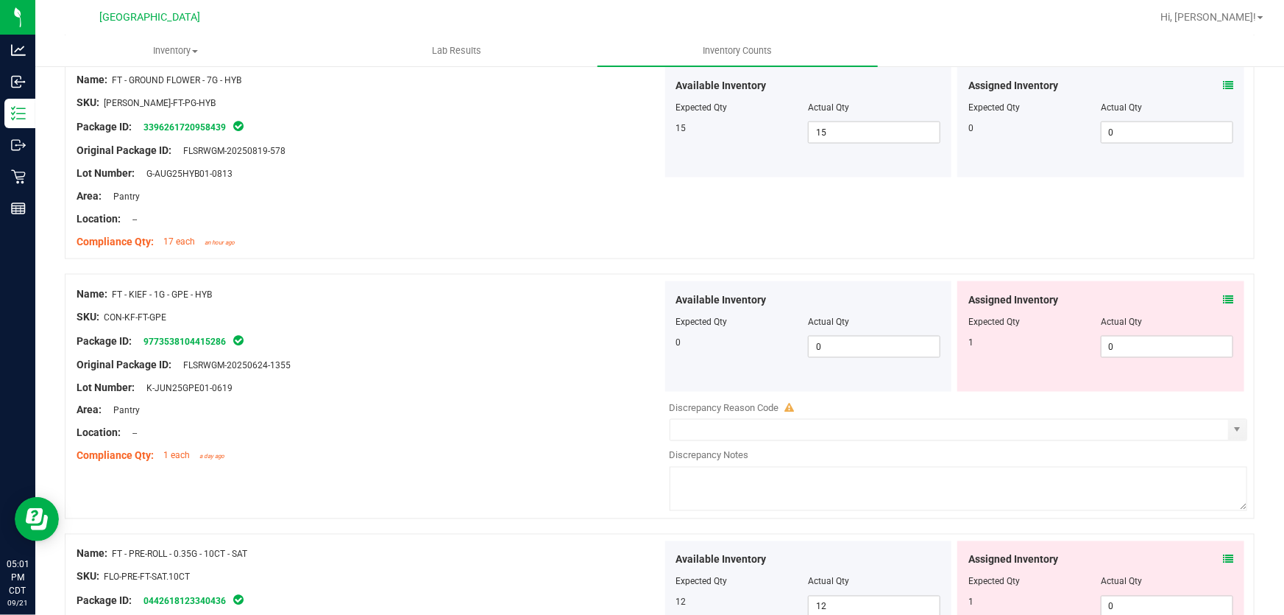
click at [1224, 297] on div "Assigned Inventory Expected Qty Actual Qty 1 0 0" at bounding box center [1101, 336] width 287 height 110
click at [1223, 297] on icon at bounding box center [1228, 299] width 10 height 10
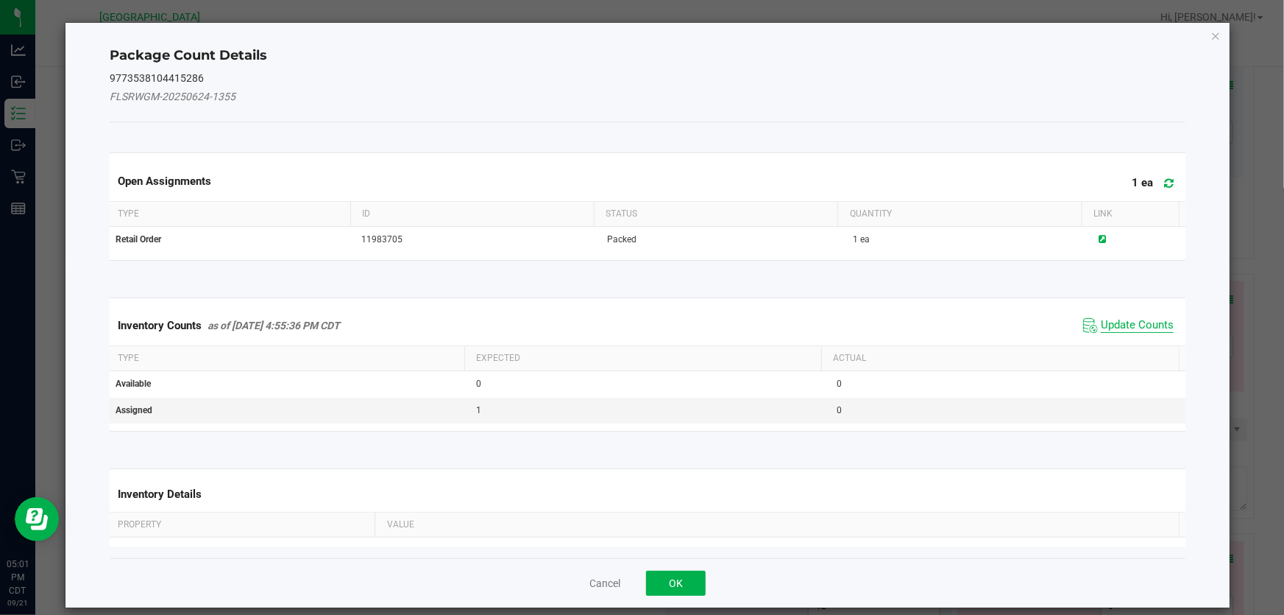
click at [1114, 326] on span "Update Counts" at bounding box center [1137, 325] width 73 height 15
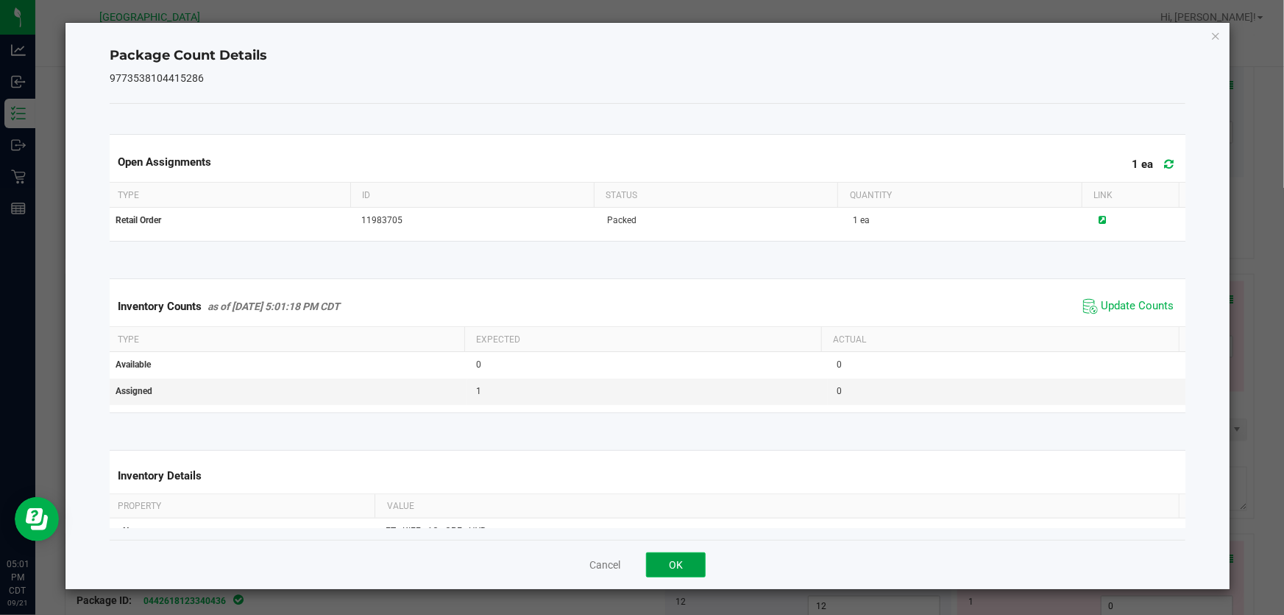
click at [660, 561] on button "OK" at bounding box center [676, 564] width 60 height 25
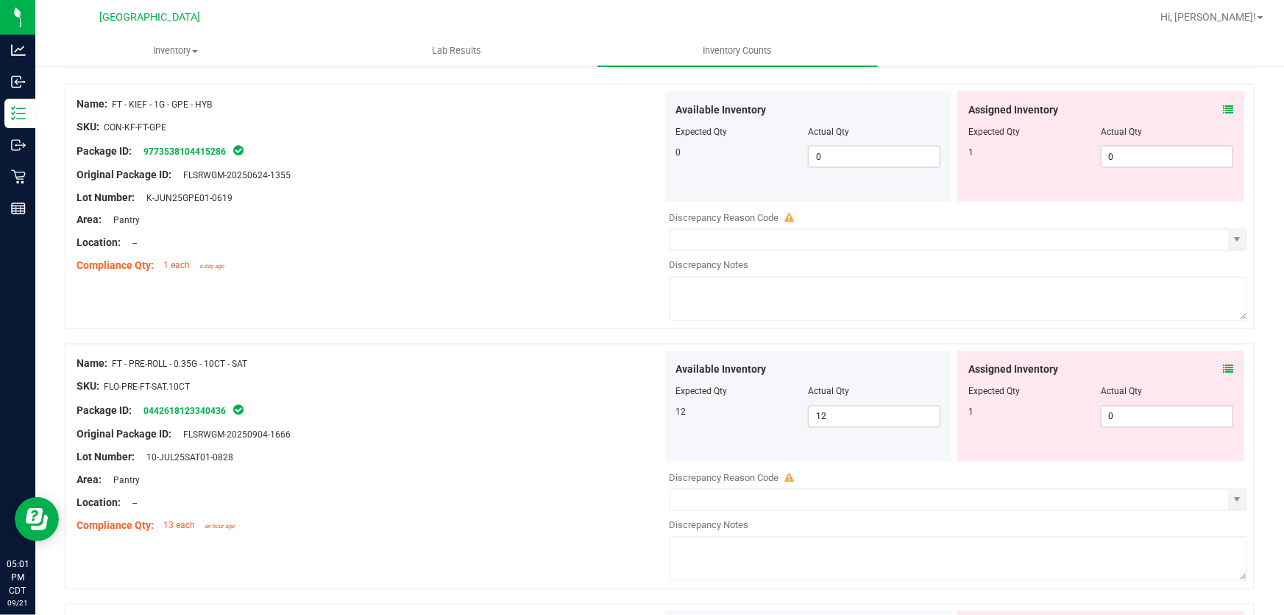
scroll to position [4081, 0]
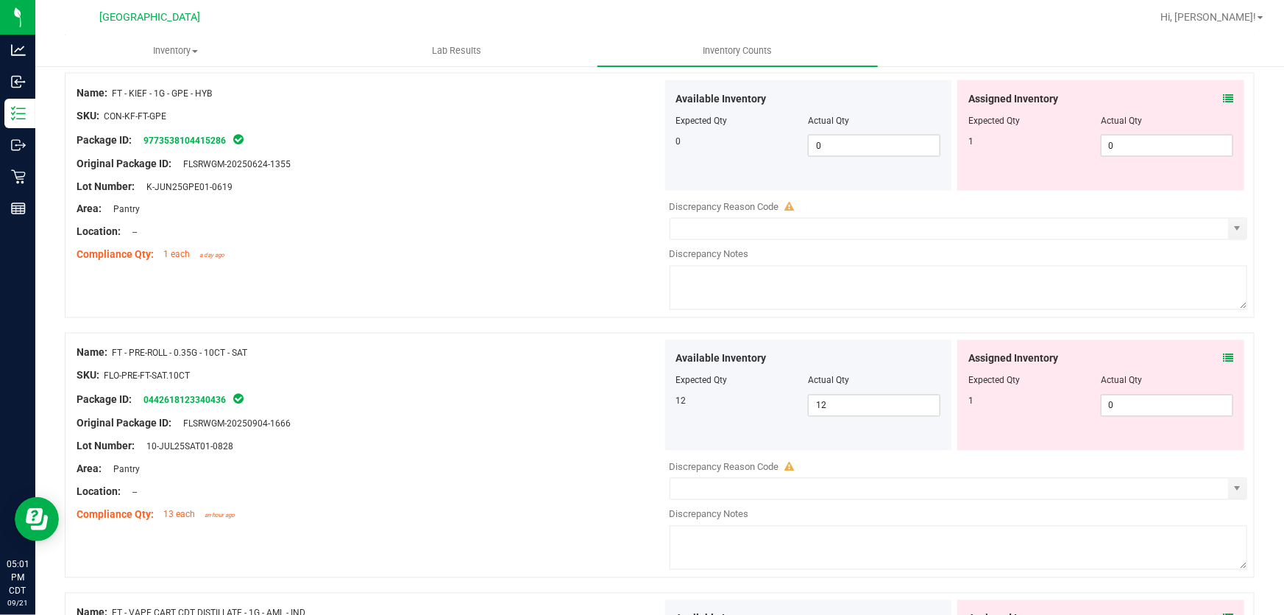
click at [1223, 361] on icon at bounding box center [1228, 358] width 10 height 10
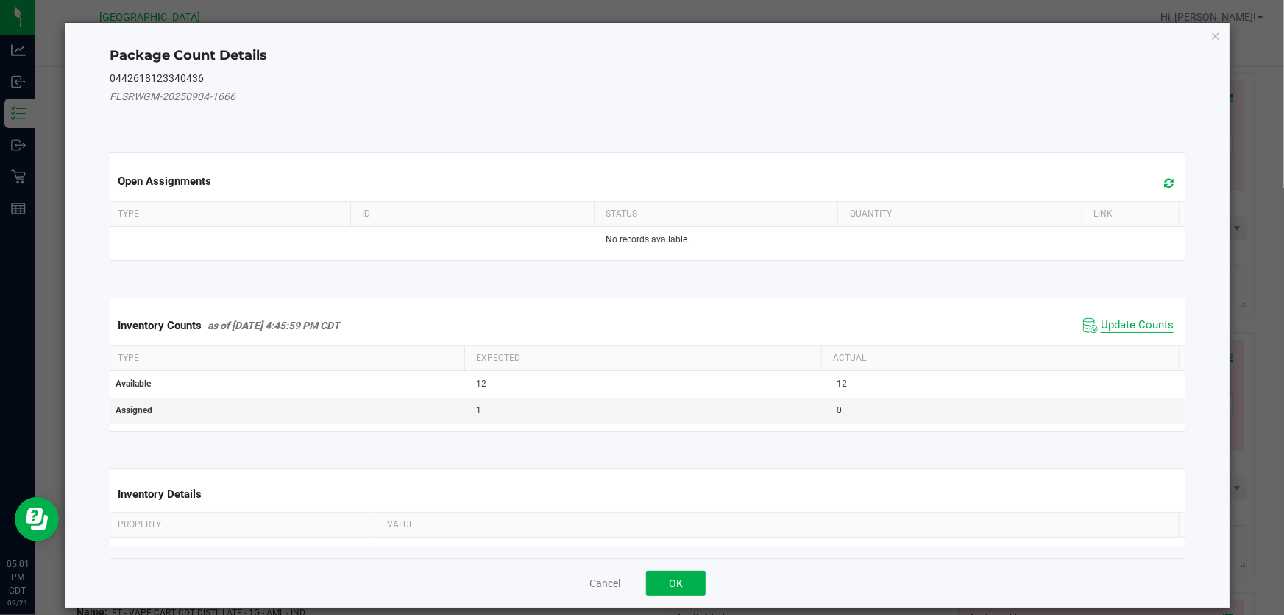
click at [1101, 328] on span "Update Counts" at bounding box center [1137, 325] width 73 height 15
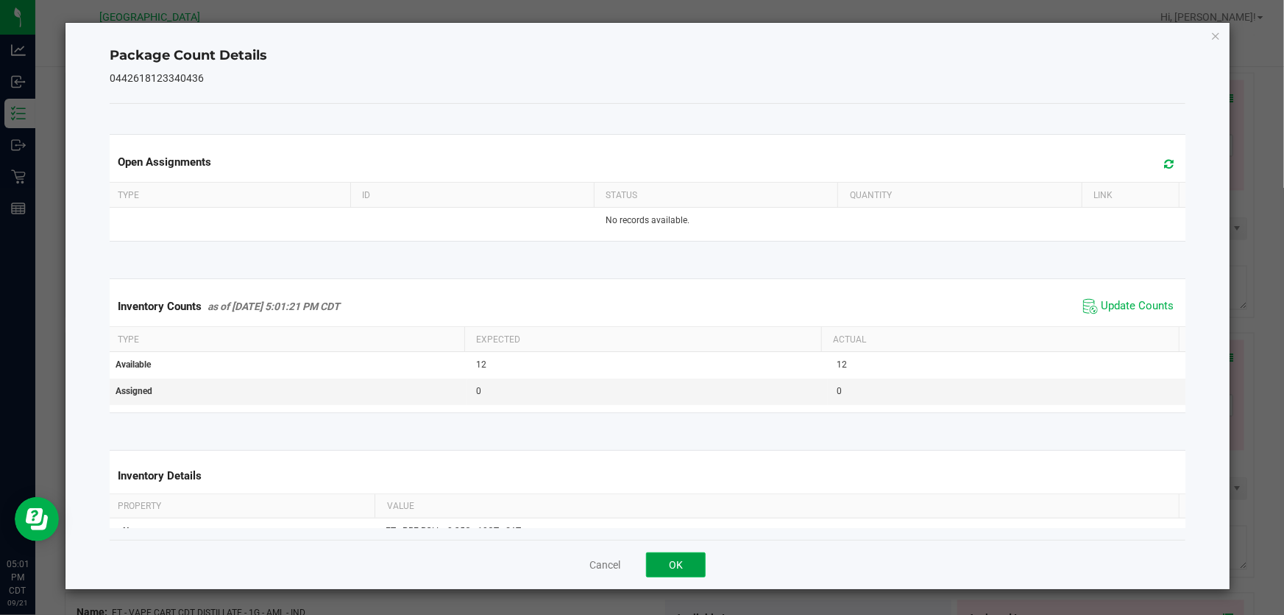
click at [684, 559] on button "OK" at bounding box center [676, 564] width 60 height 25
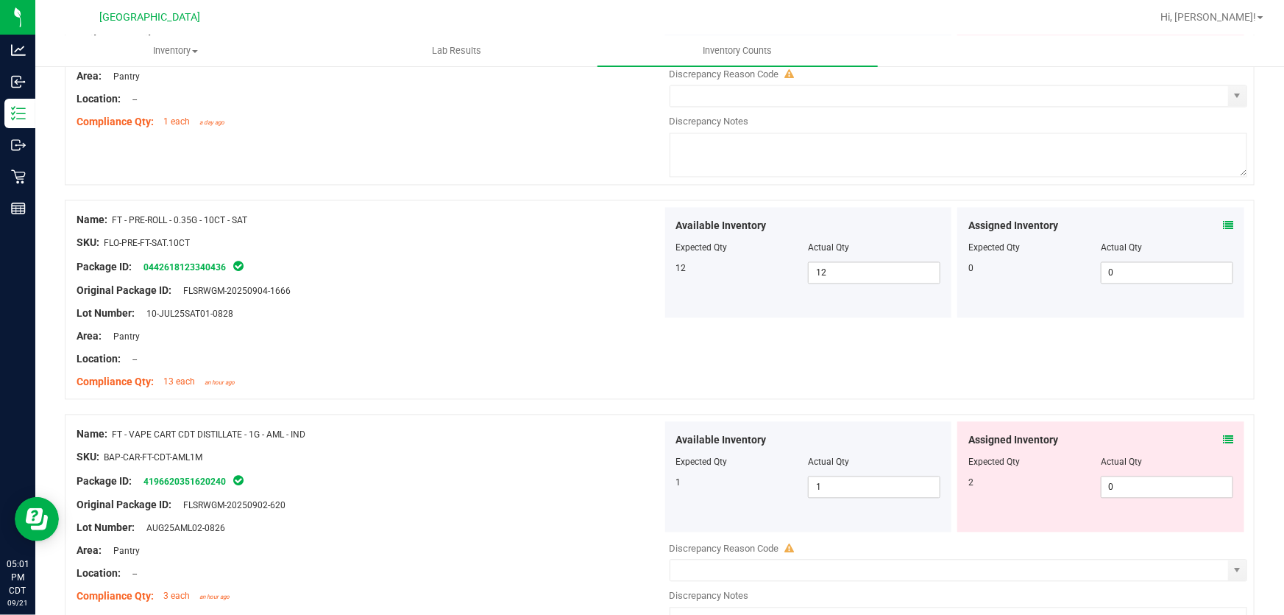
scroll to position [4215, 0]
click at [1223, 434] on icon at bounding box center [1228, 439] width 10 height 10
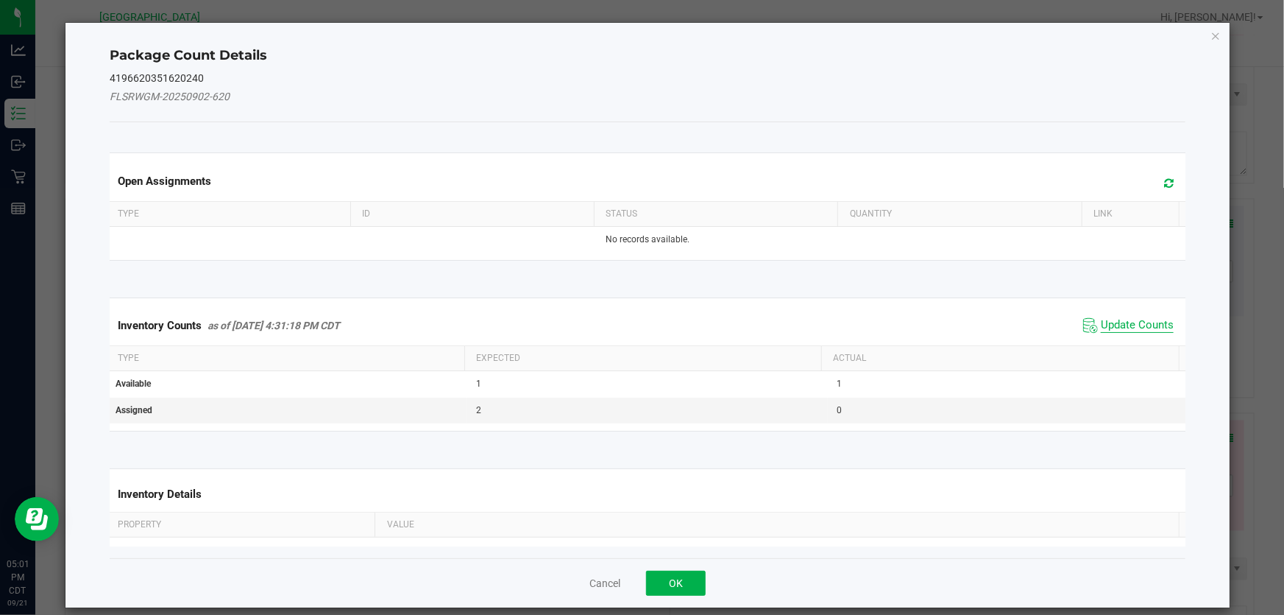
click at [1131, 328] on span "Update Counts" at bounding box center [1137, 325] width 73 height 15
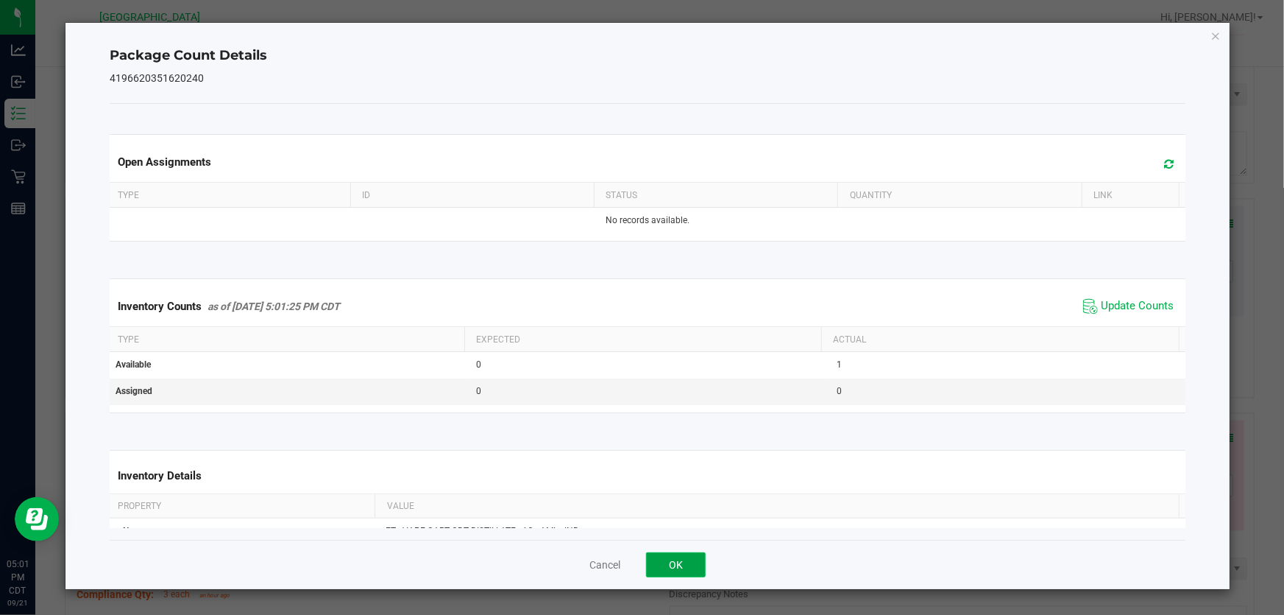
click at [684, 559] on button "OK" at bounding box center [676, 564] width 60 height 25
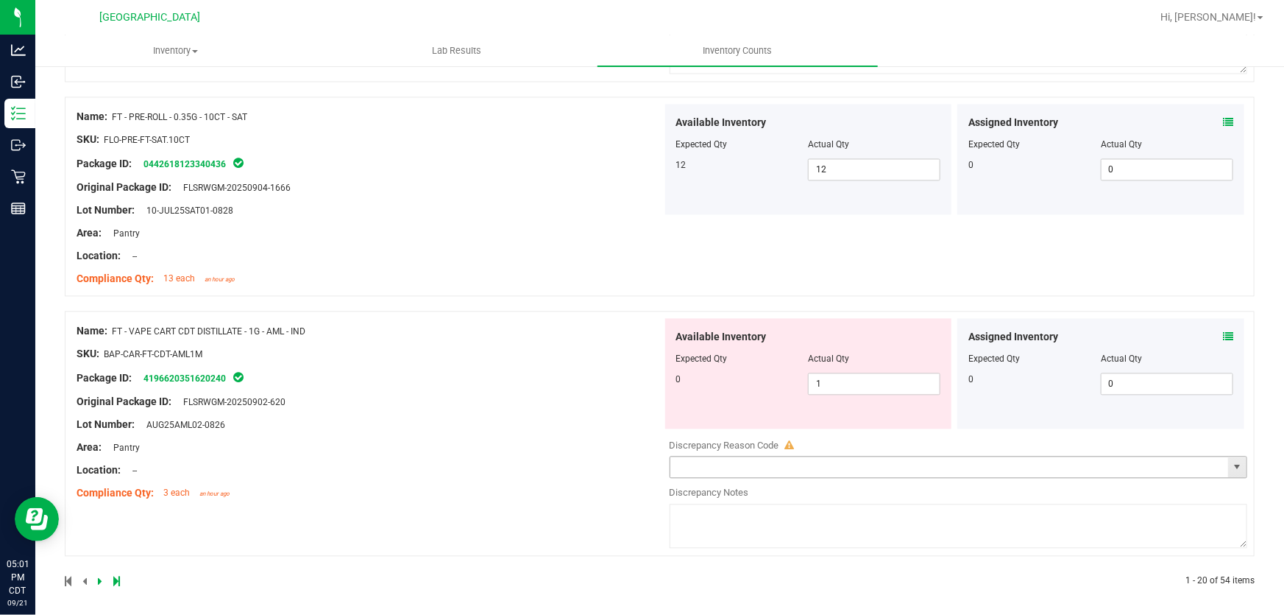
scroll to position [4321, 0]
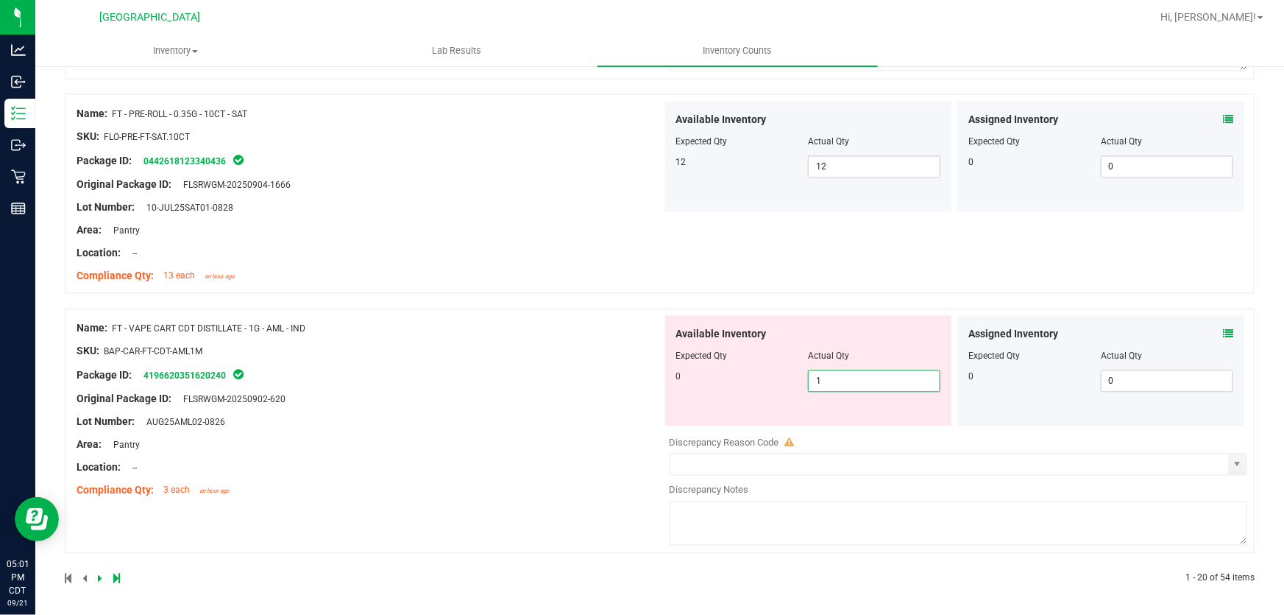
drag, startPoint x: 883, startPoint y: 378, endPoint x: 414, endPoint y: 434, distance: 471.6
click at [414, 434] on div "Name: FT - VAPE CART CDT DISTILLATE - 1G - AML - IND SKU: BAP-CAR-FT-CDT-AML1M …" at bounding box center [660, 430] width 1190 height 245
type input "0"
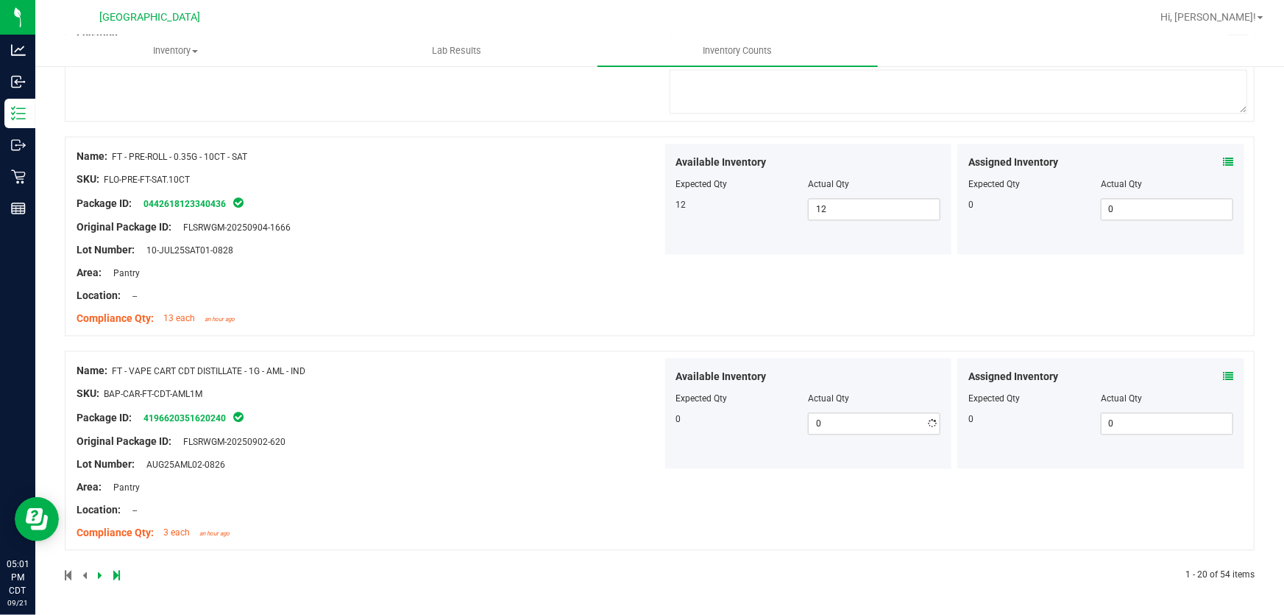
click at [414, 434] on div "Name: FT - VAPE CART CDT DISTILLATE - 1G - AML - IND SKU: BAP-CAR-FT-CDT-AML1M …" at bounding box center [370, 452] width 586 height 188
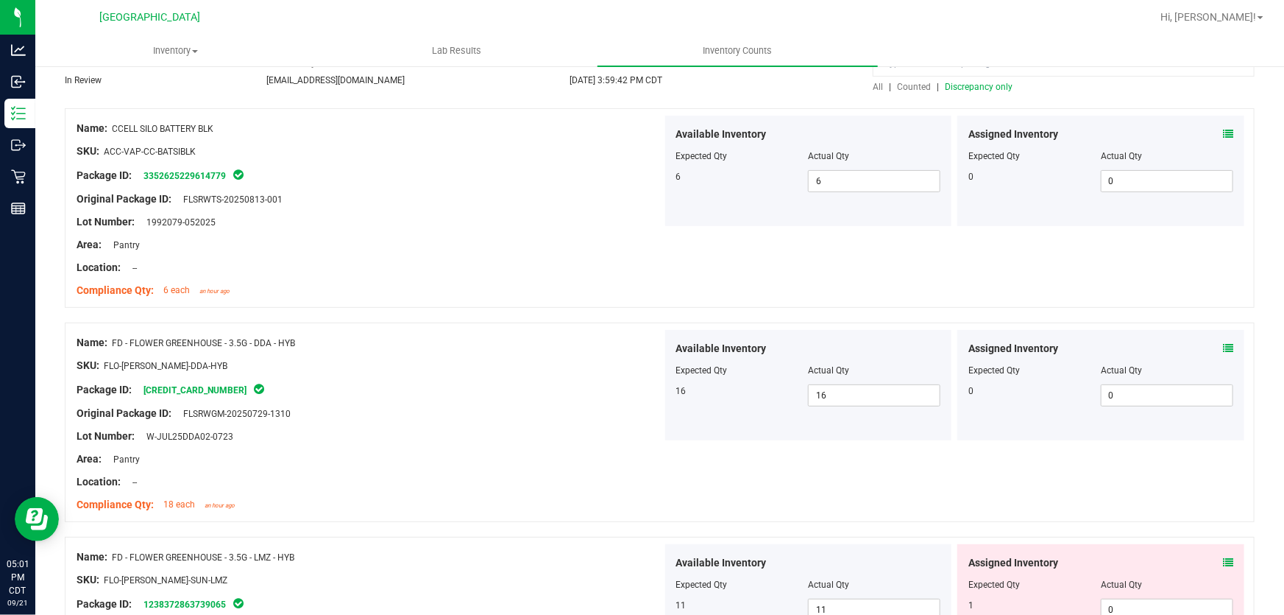
scroll to position [0, 0]
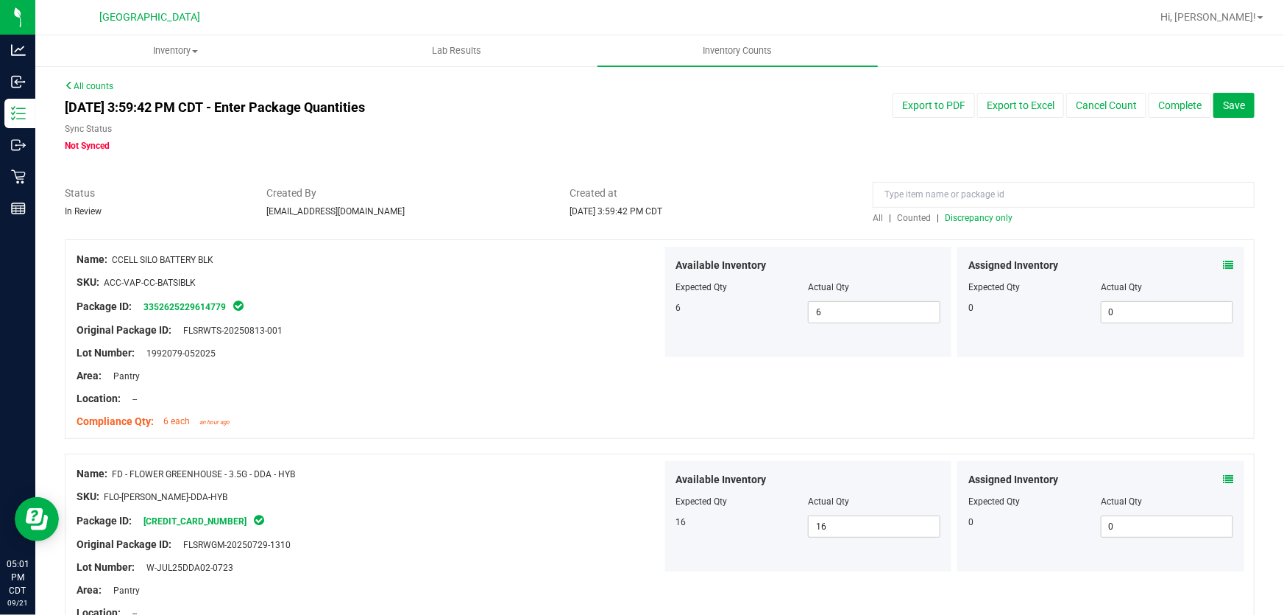
click at [986, 216] on span "Discrepancy only" at bounding box center [979, 218] width 68 height 10
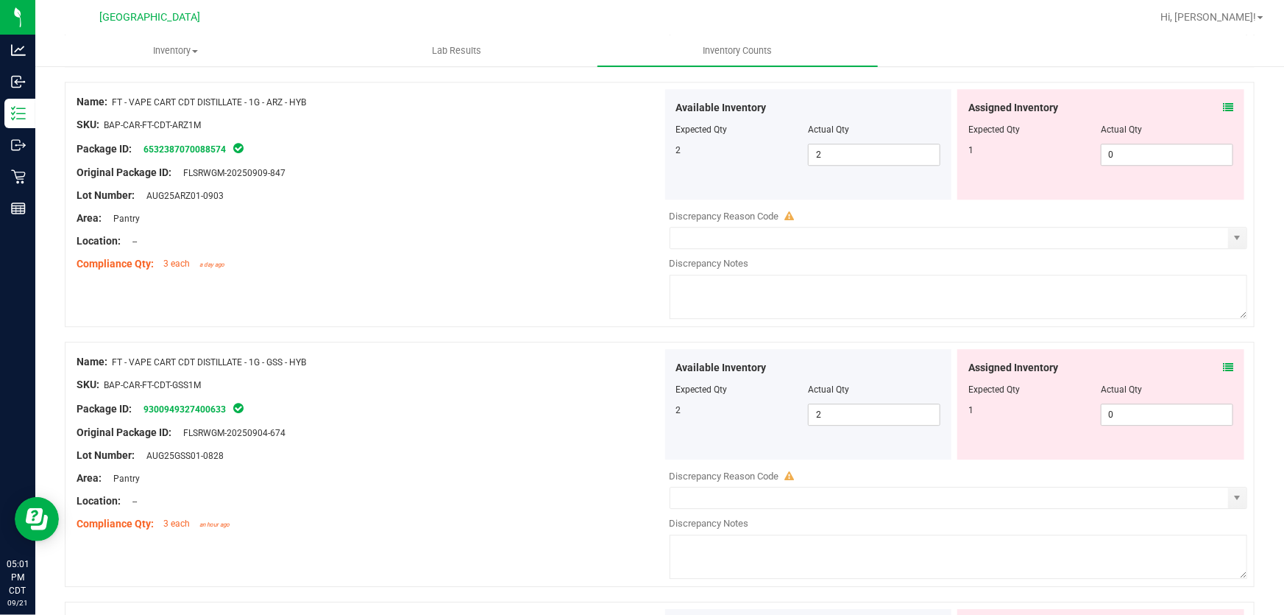
scroll to position [2007, 0]
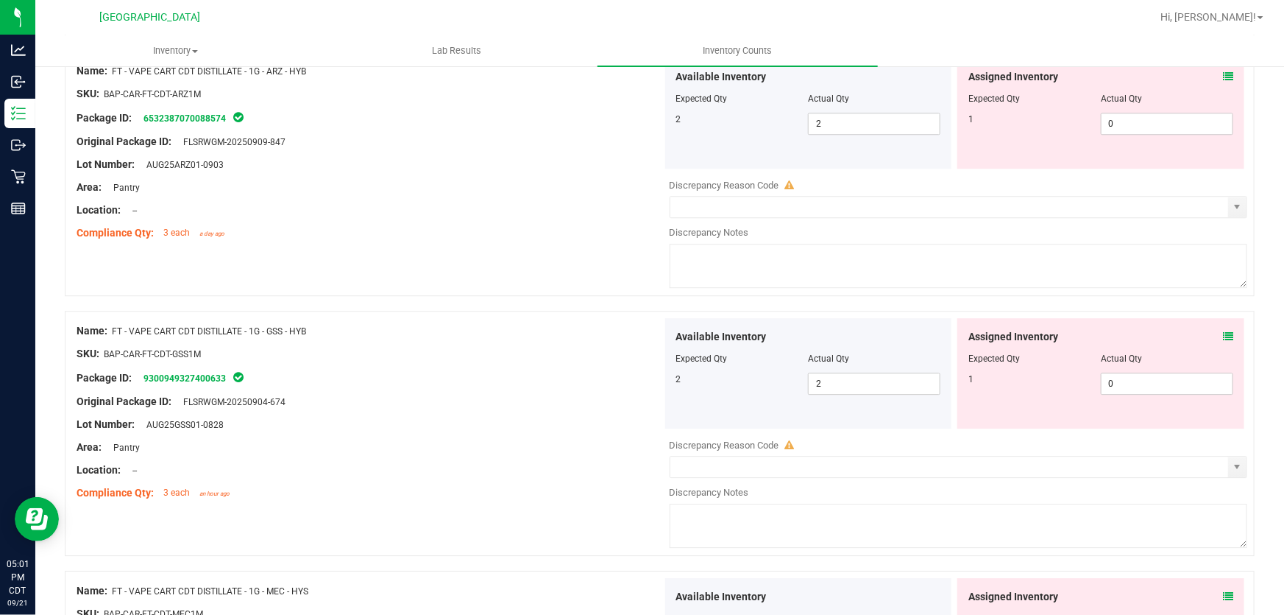
click at [1223, 337] on icon at bounding box center [1228, 336] width 10 height 10
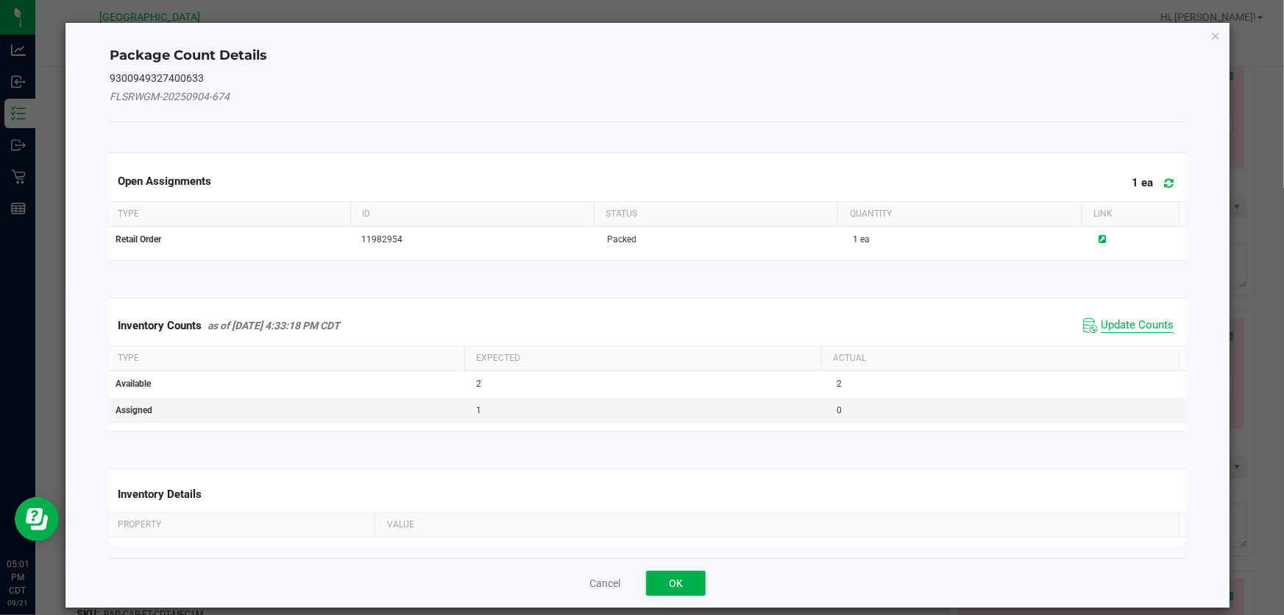
click at [1101, 320] on span "Update Counts" at bounding box center [1137, 325] width 73 height 15
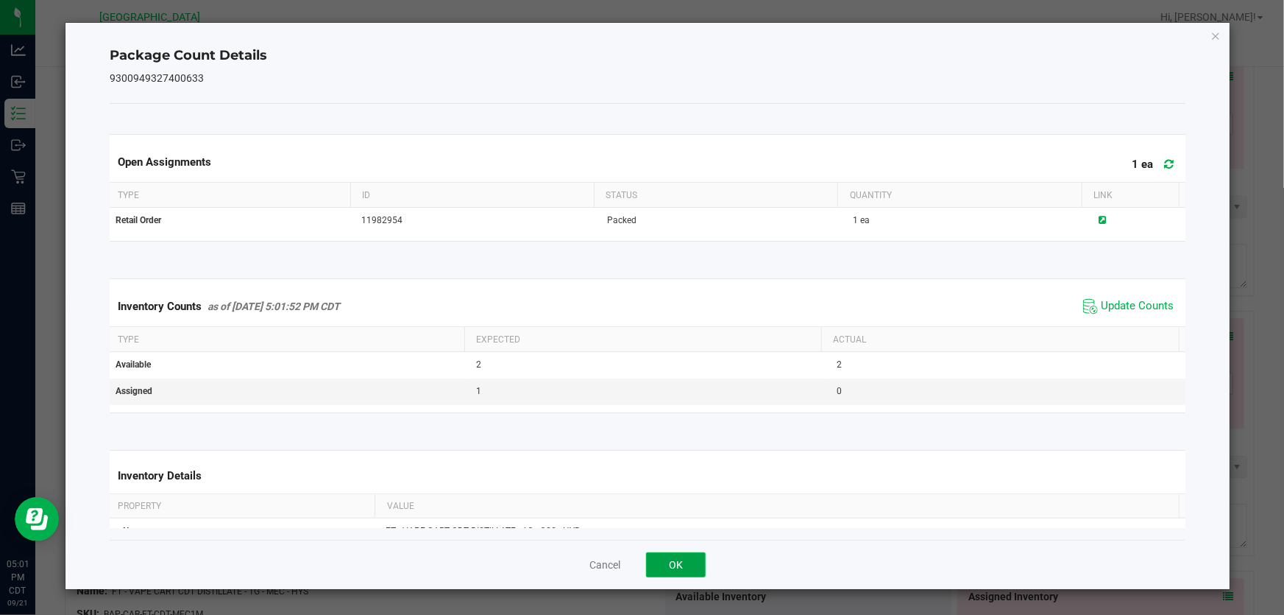
click at [680, 562] on button "OK" at bounding box center [676, 564] width 60 height 25
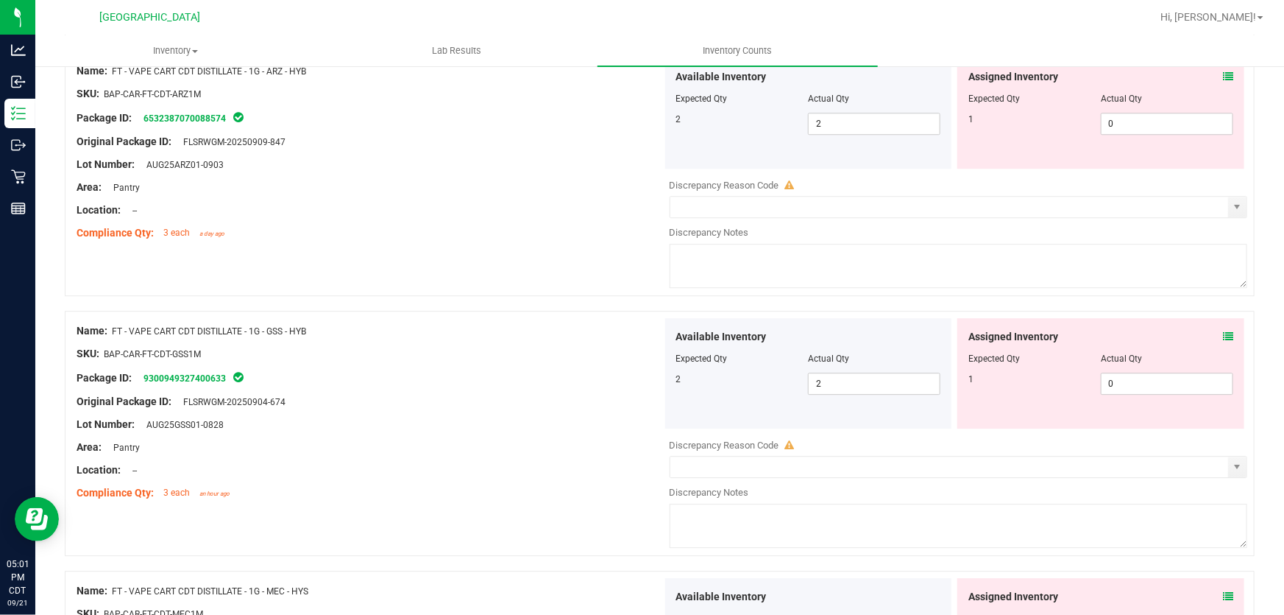
click at [1223, 77] on icon at bounding box center [1228, 76] width 10 height 10
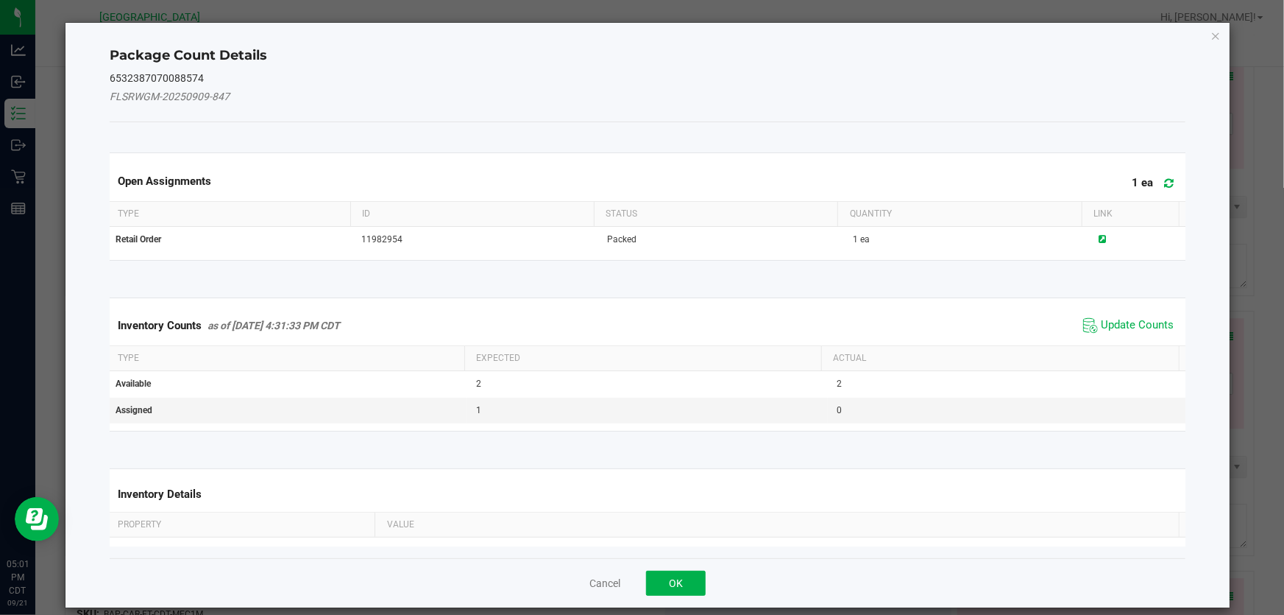
click at [1126, 311] on div "Inventory Counts as of Sep 21, 2025 4:31:33 PM CDT Update Counts" at bounding box center [648, 325] width 1082 height 40
click at [1126, 320] on span "Update Counts" at bounding box center [1137, 325] width 73 height 15
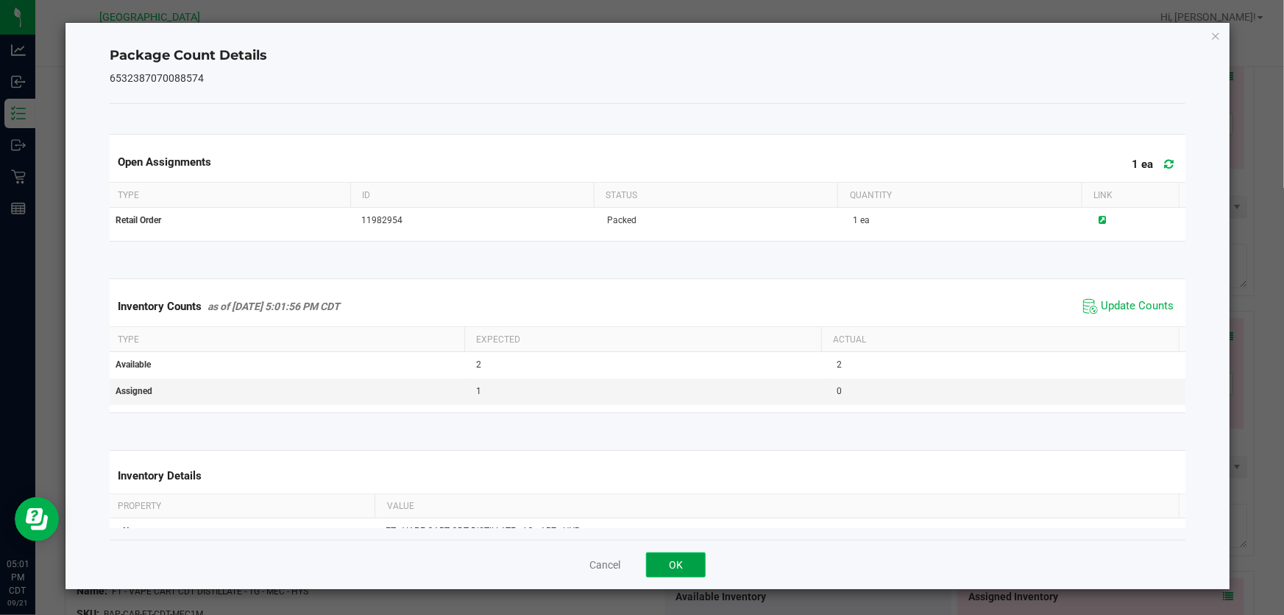
click at [693, 562] on button "OK" at bounding box center [676, 564] width 60 height 25
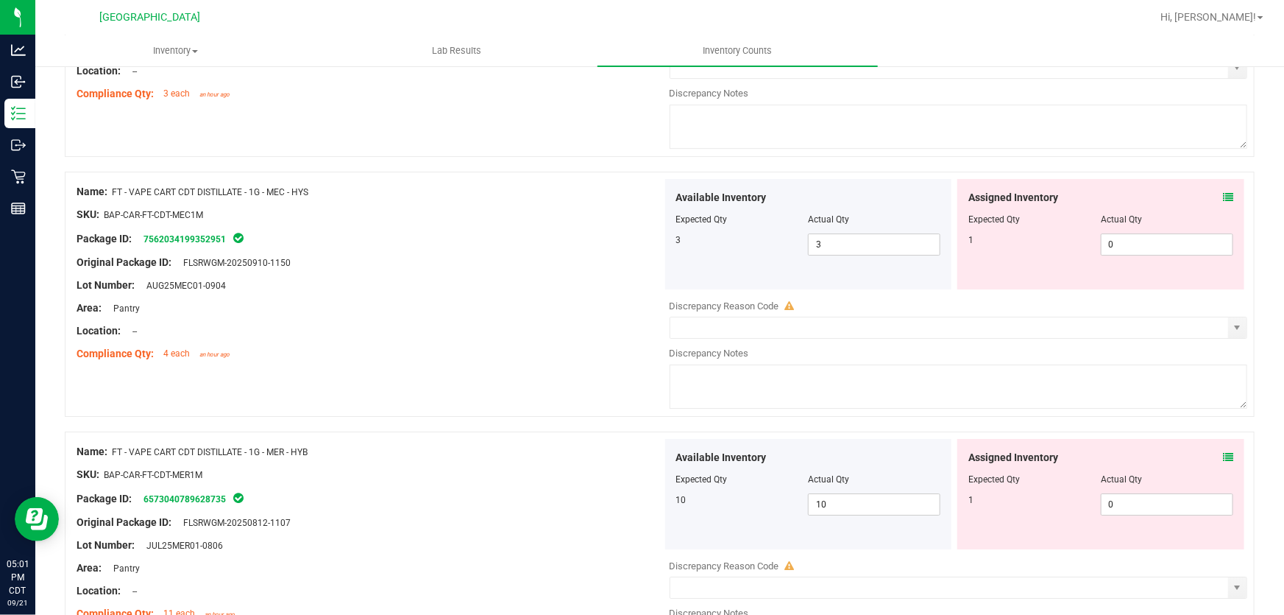
scroll to position [2408, 0]
click at [1223, 193] on icon at bounding box center [1228, 195] width 10 height 10
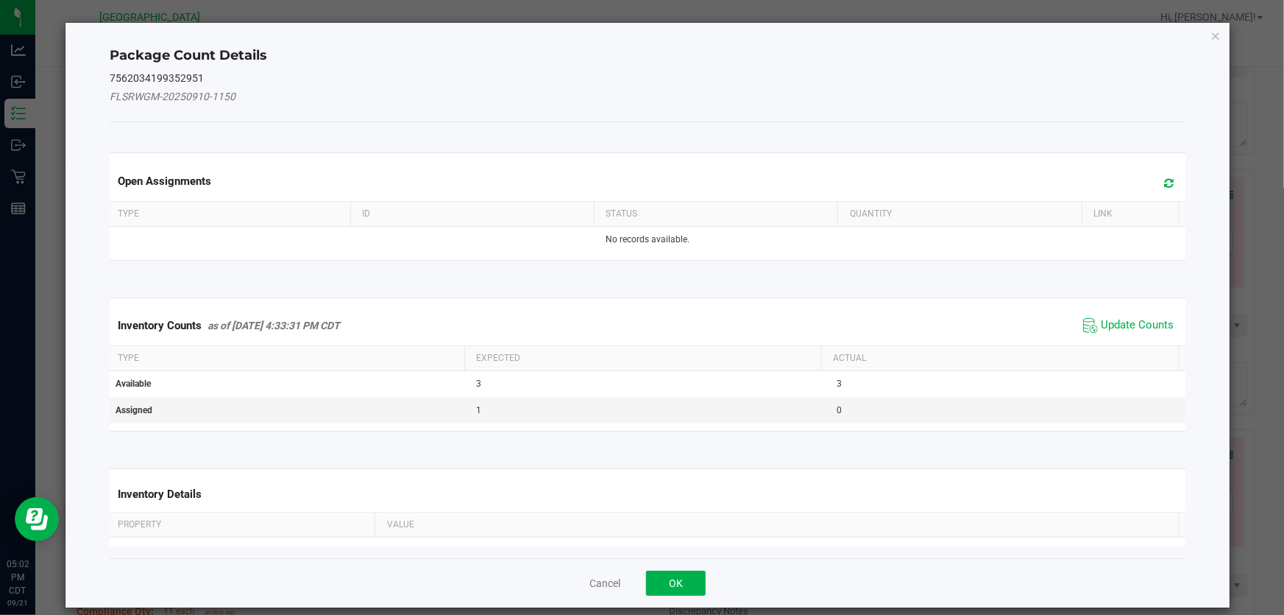
click at [1127, 316] on span "Update Counts" at bounding box center [1129, 325] width 98 height 22
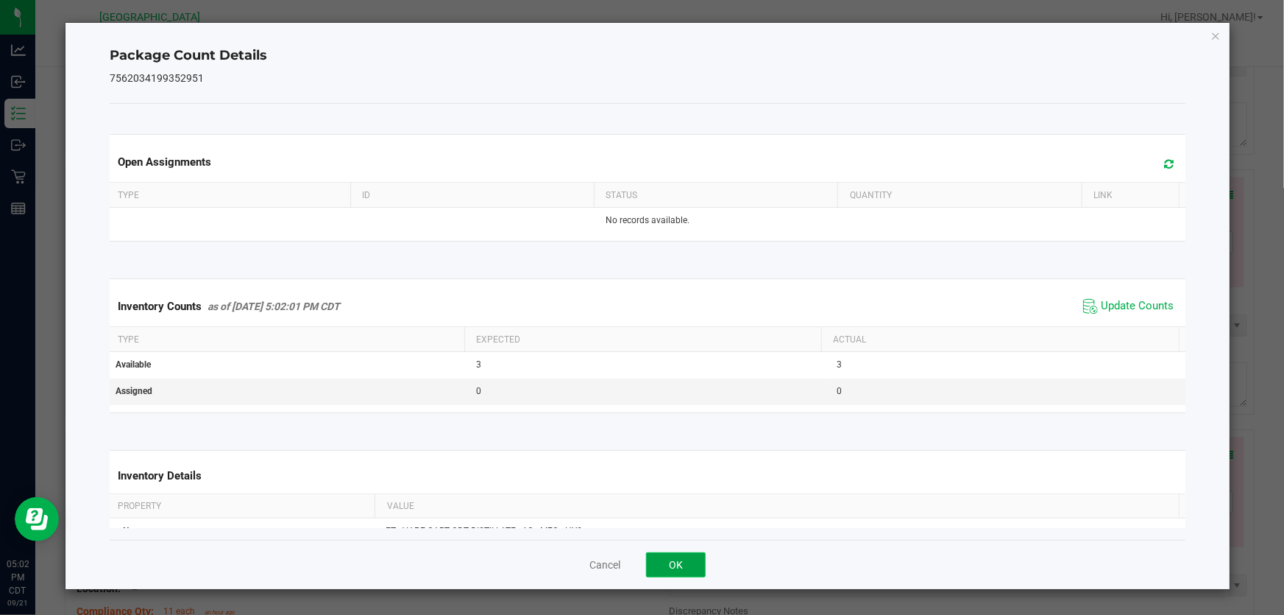
click at [668, 562] on button "OK" at bounding box center [676, 564] width 60 height 25
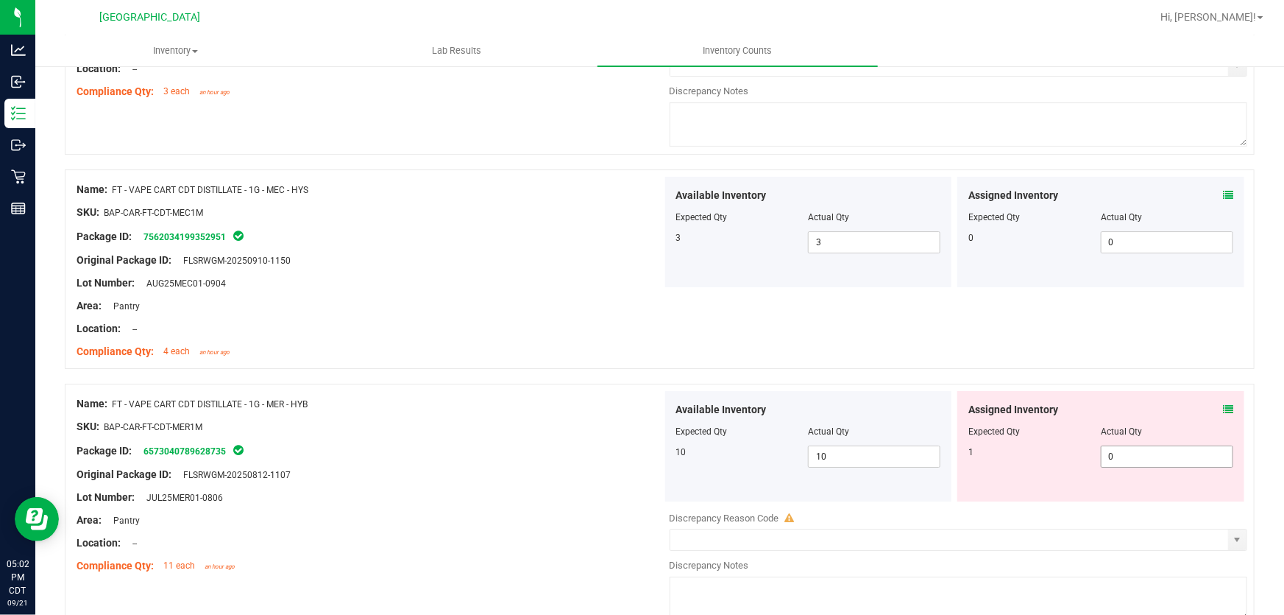
scroll to position [2542, 0]
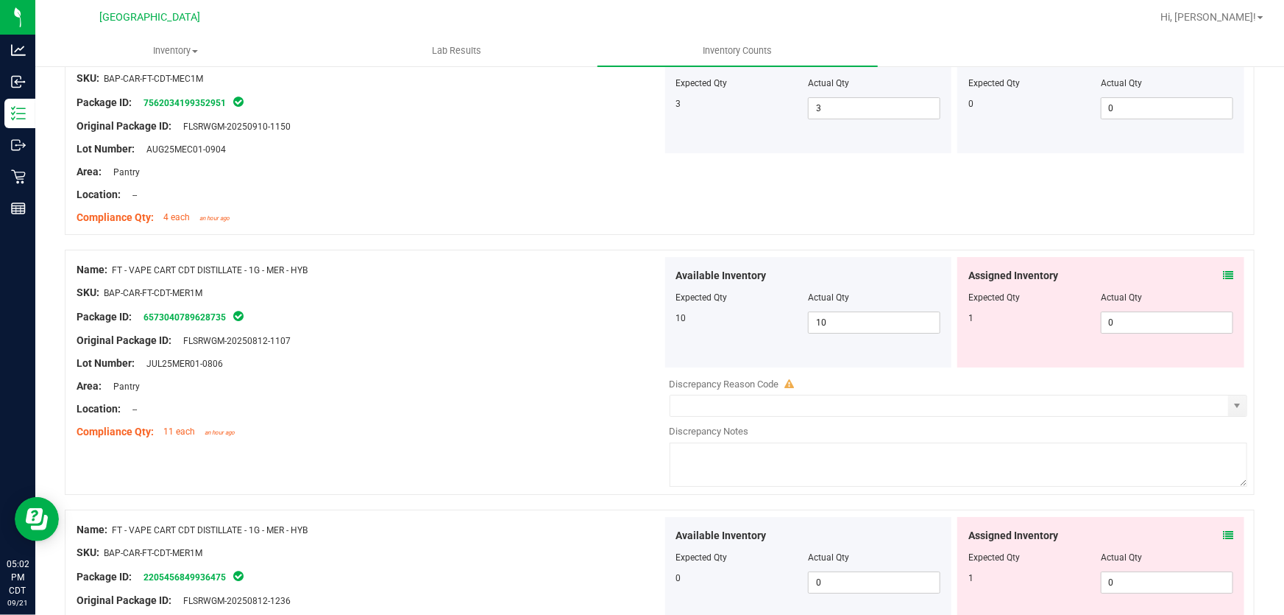
click at [1223, 268] on span at bounding box center [1228, 275] width 10 height 15
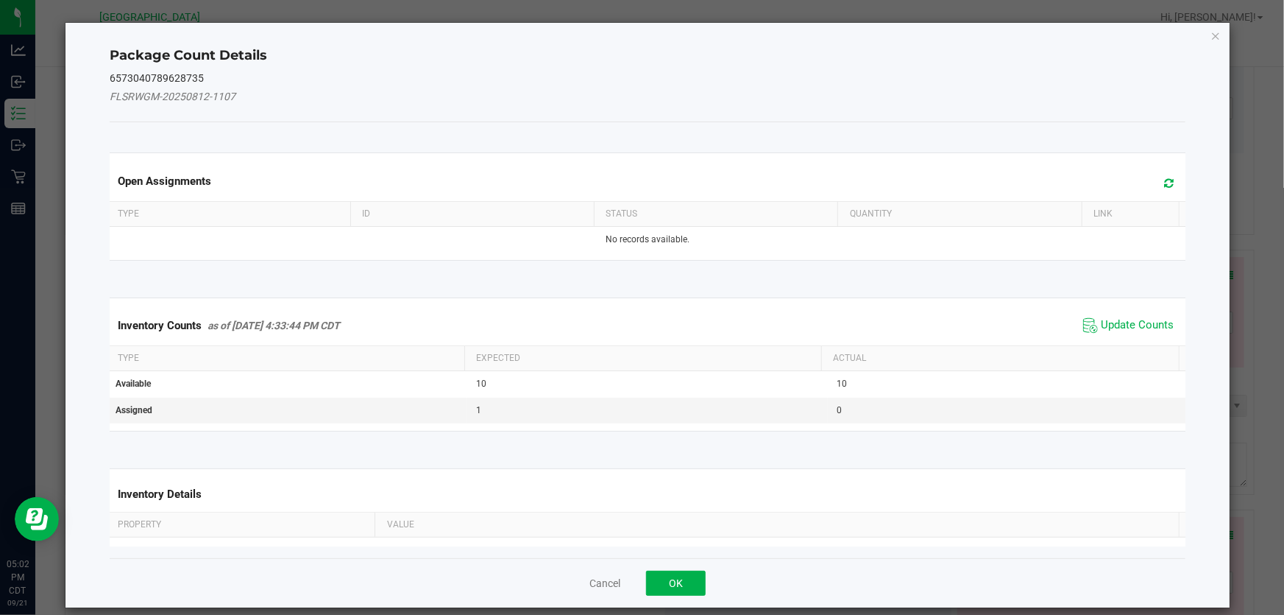
click at [1115, 314] on span "Update Counts" at bounding box center [1129, 325] width 98 height 22
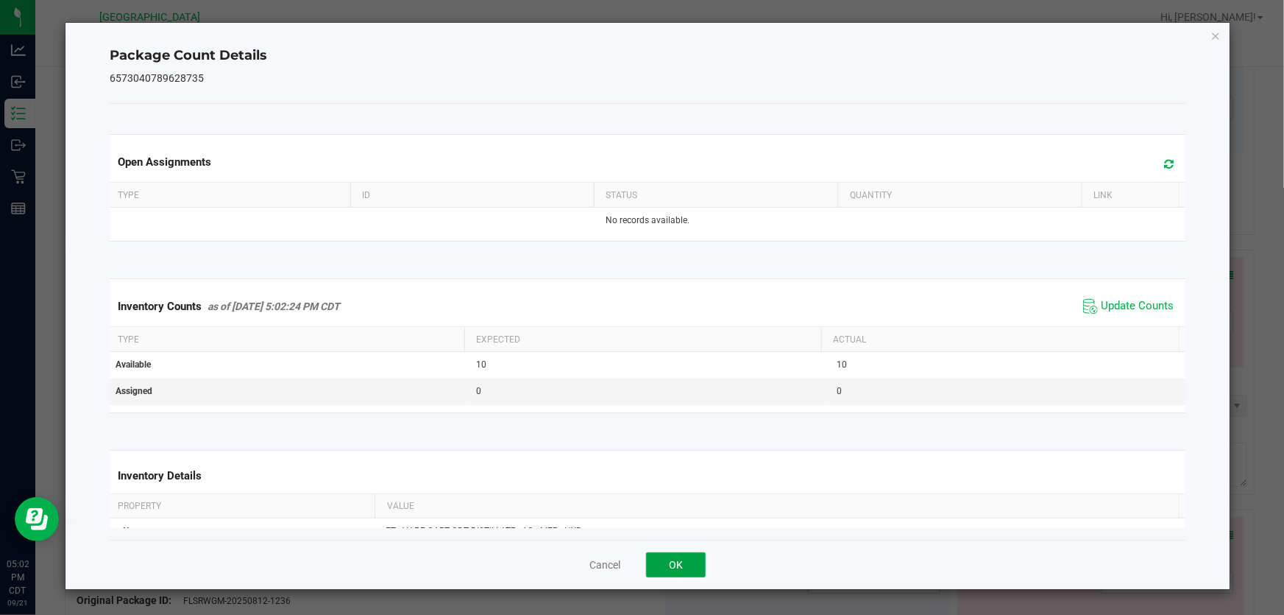
click at [669, 565] on button "OK" at bounding box center [676, 564] width 60 height 25
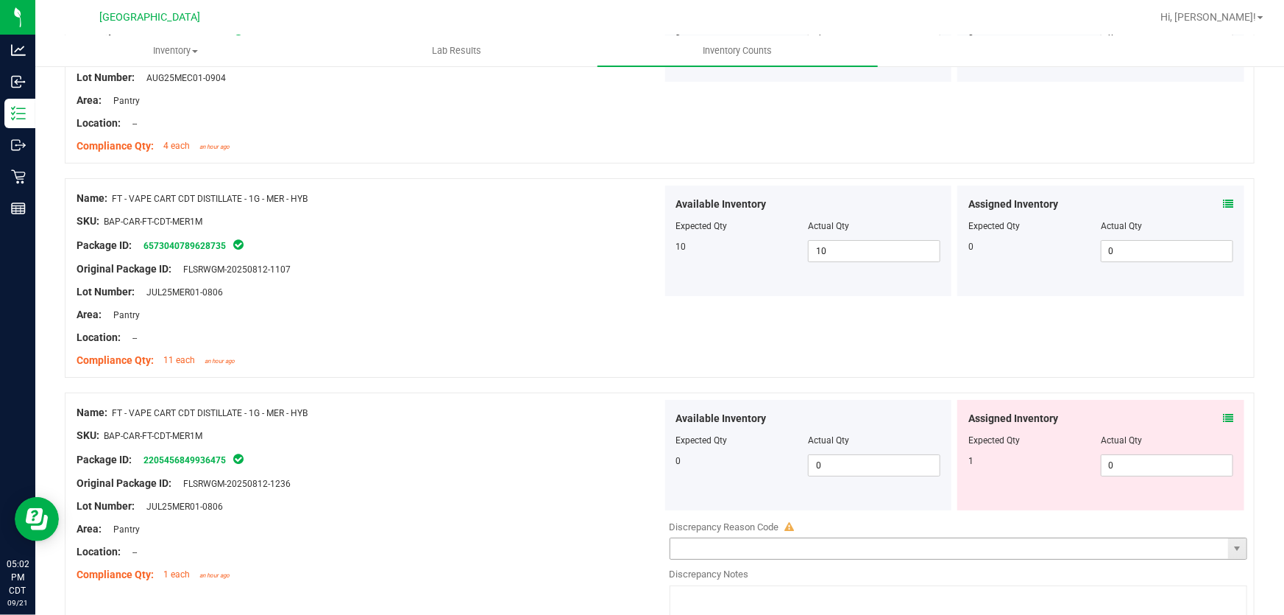
scroll to position [2743, 0]
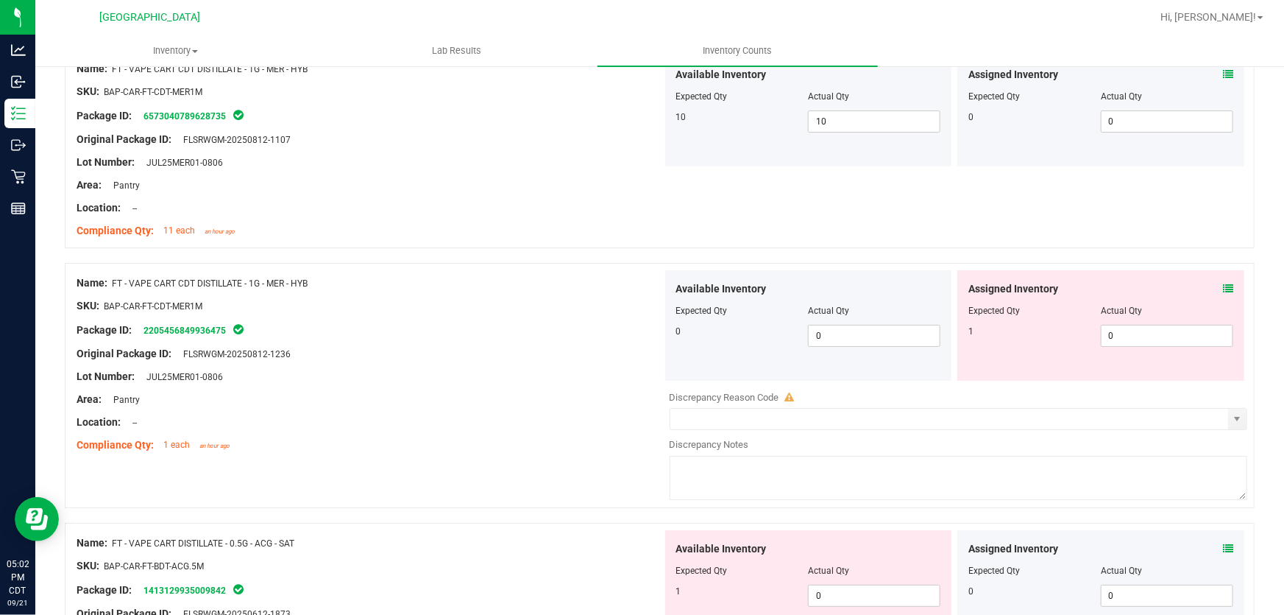
click at [1223, 286] on icon at bounding box center [1228, 288] width 10 height 10
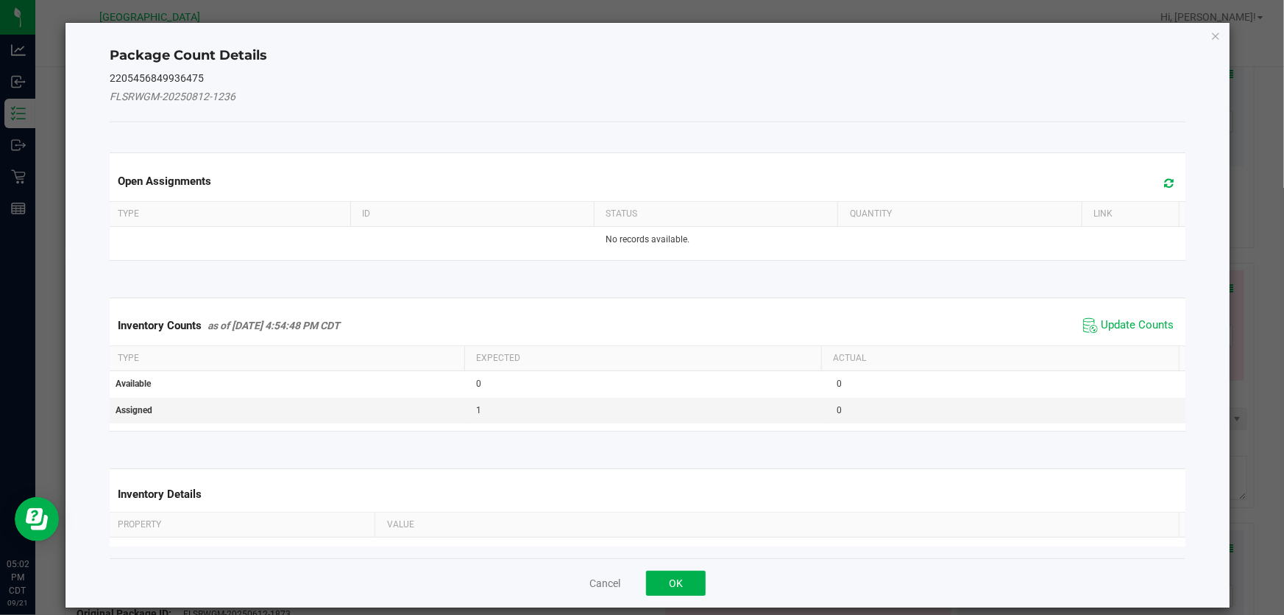
click at [1124, 316] on span "Update Counts" at bounding box center [1129, 325] width 98 height 22
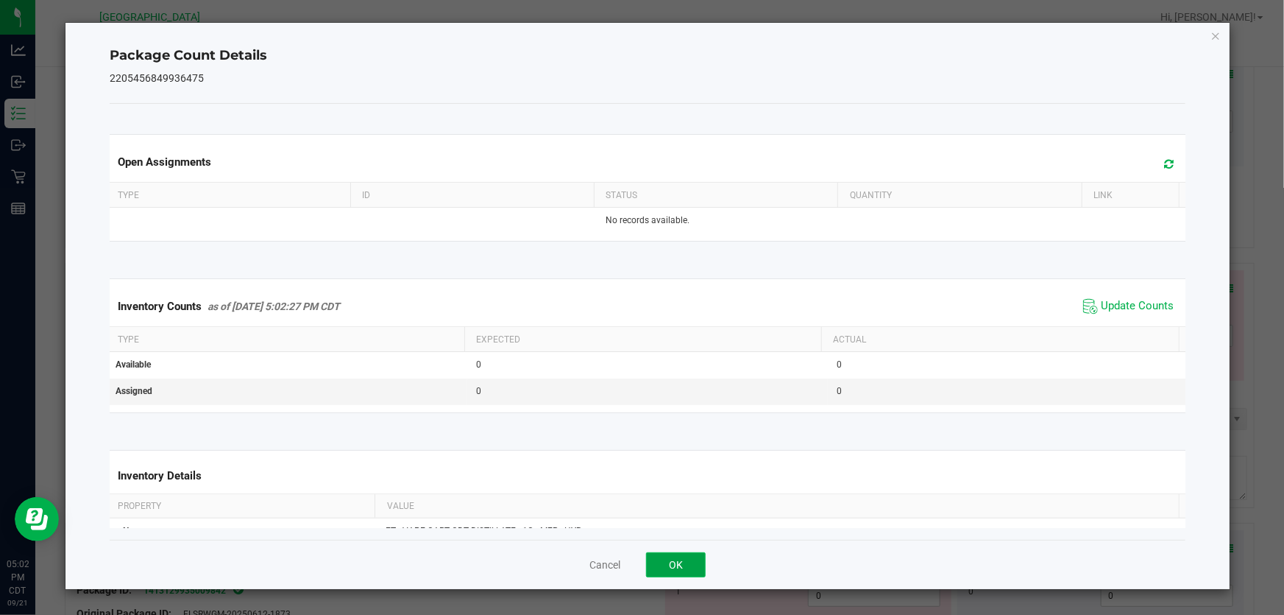
click at [654, 561] on button "OK" at bounding box center [676, 564] width 60 height 25
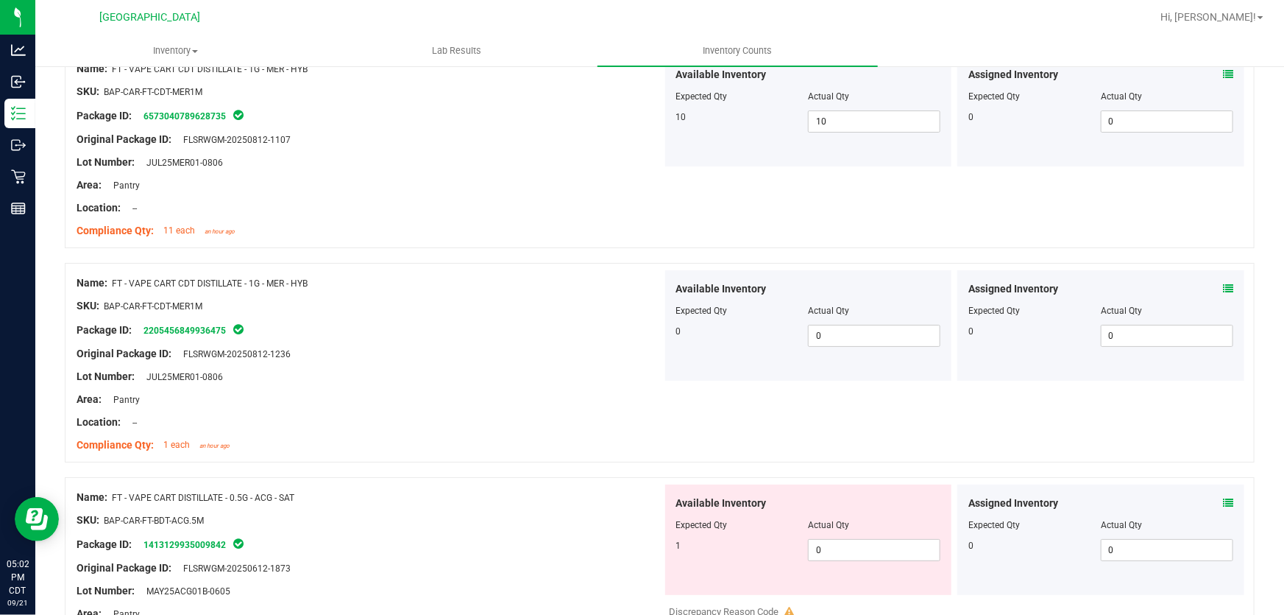
click at [1223, 498] on icon at bounding box center [1228, 503] width 10 height 10
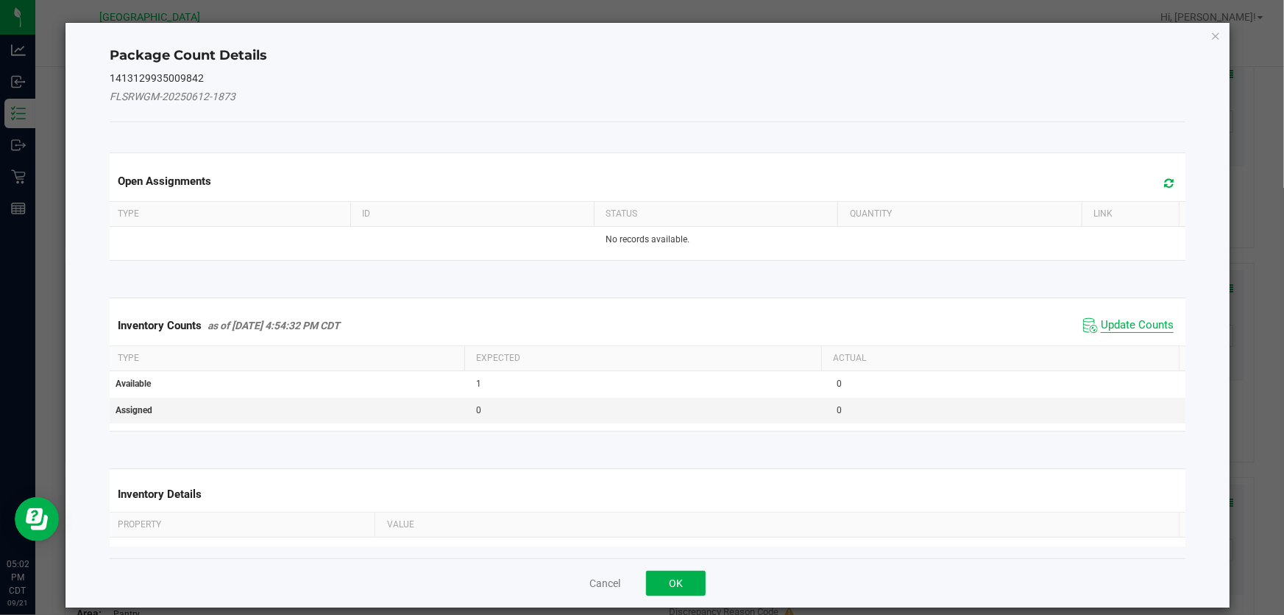
click at [1106, 319] on span "Update Counts" at bounding box center [1137, 325] width 73 height 15
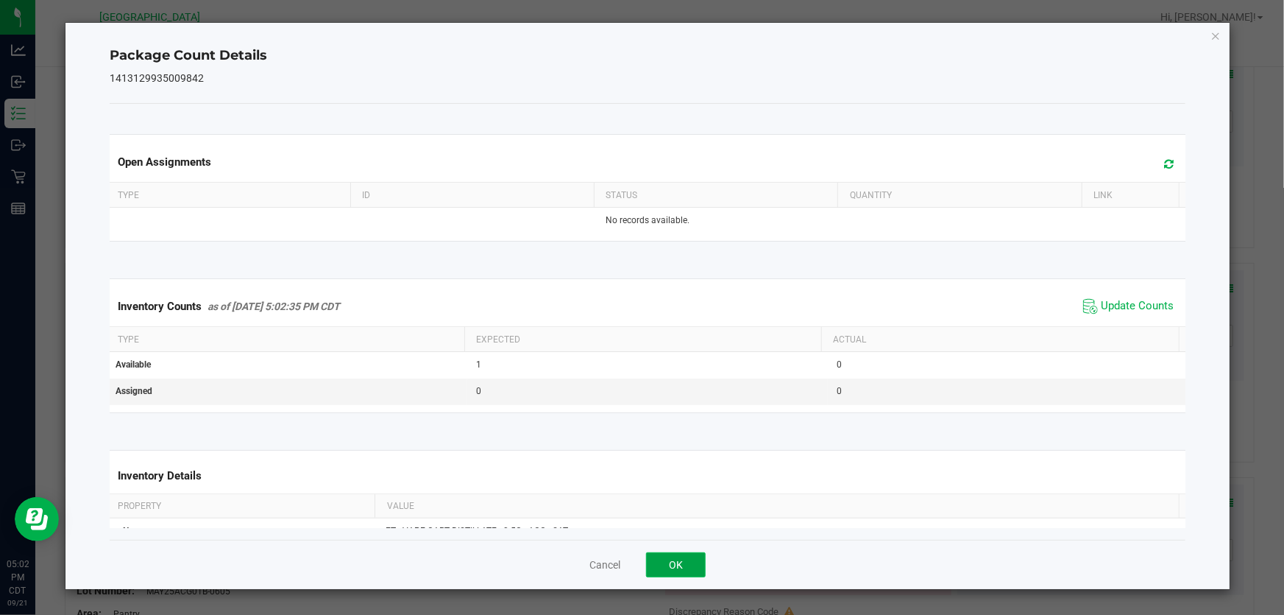
click at [675, 565] on button "OK" at bounding box center [676, 564] width 60 height 25
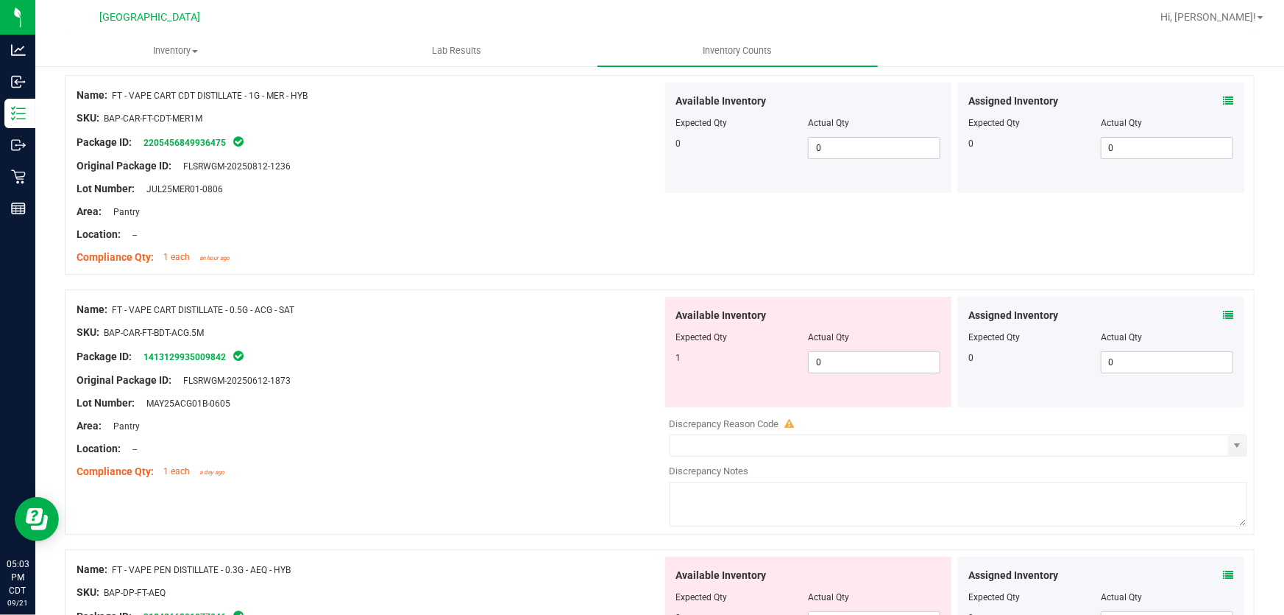
scroll to position [2944, 0]
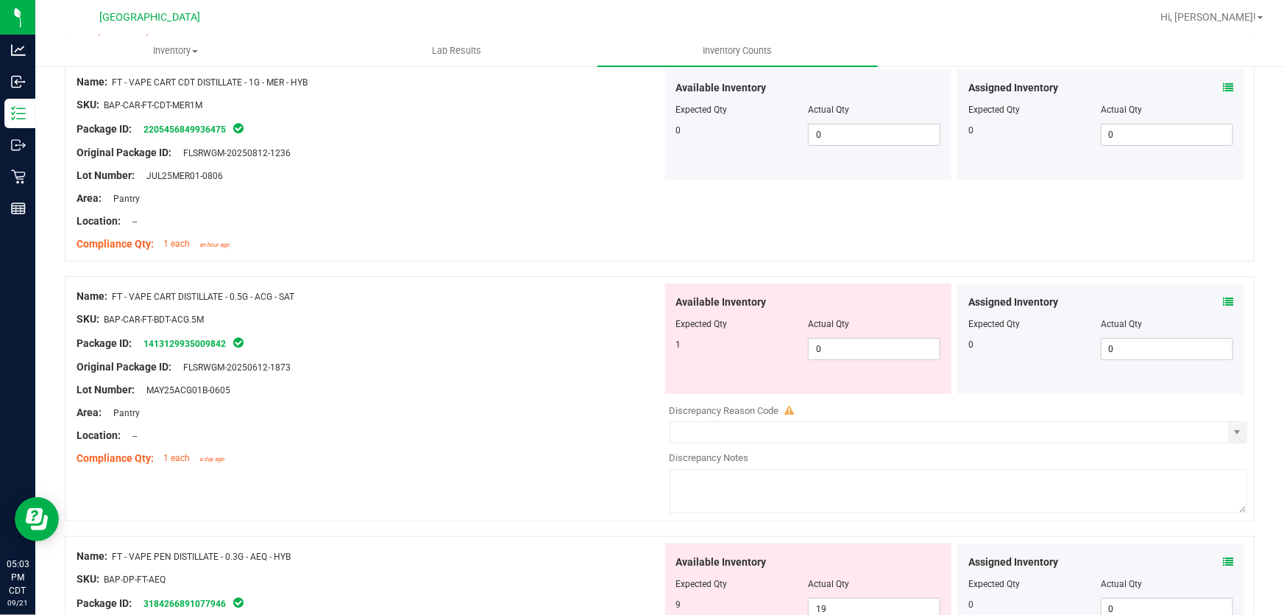
click at [1223, 303] on icon at bounding box center [1228, 302] width 10 height 10
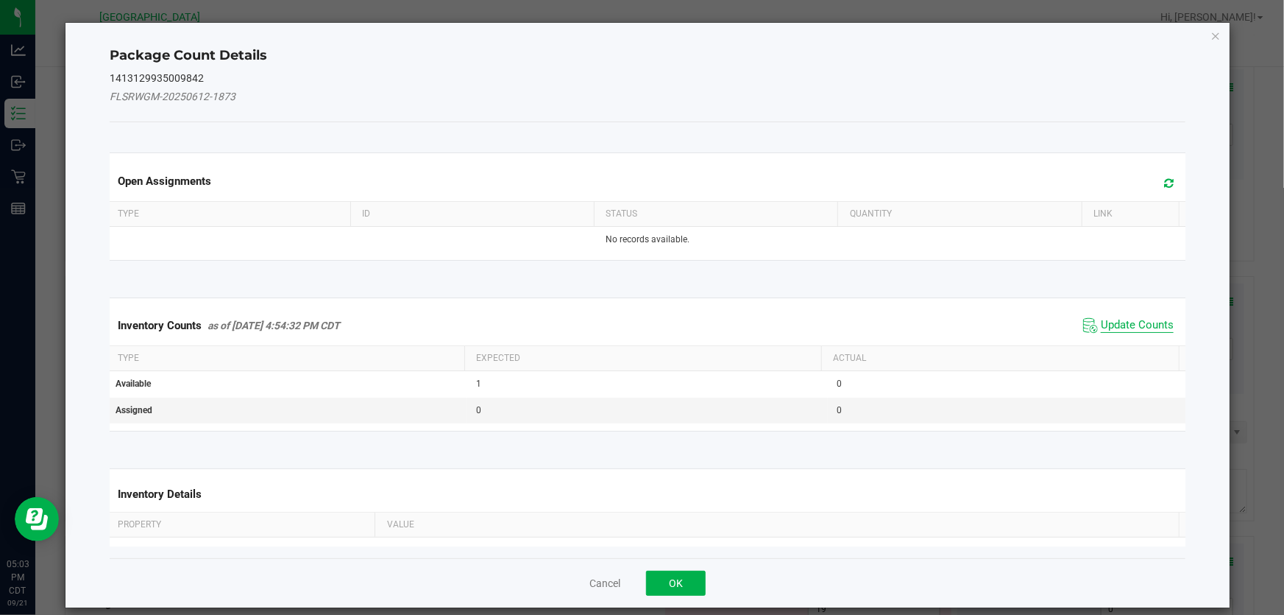
click at [1117, 330] on span "Update Counts" at bounding box center [1137, 325] width 73 height 15
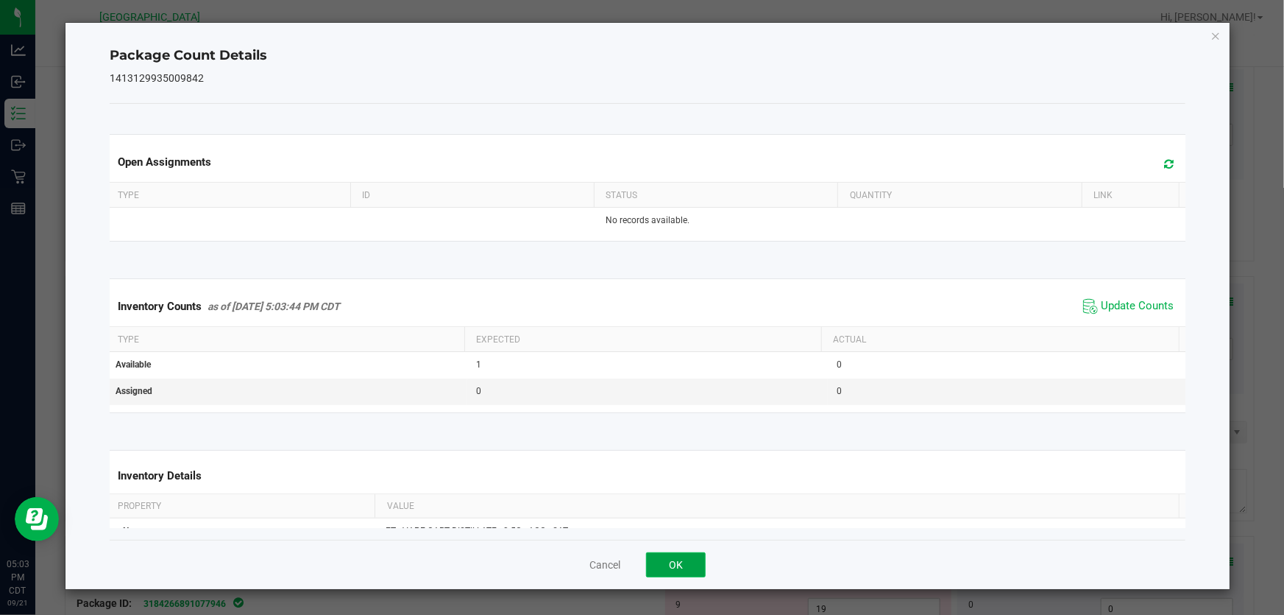
click at [685, 561] on button "OK" at bounding box center [676, 564] width 60 height 25
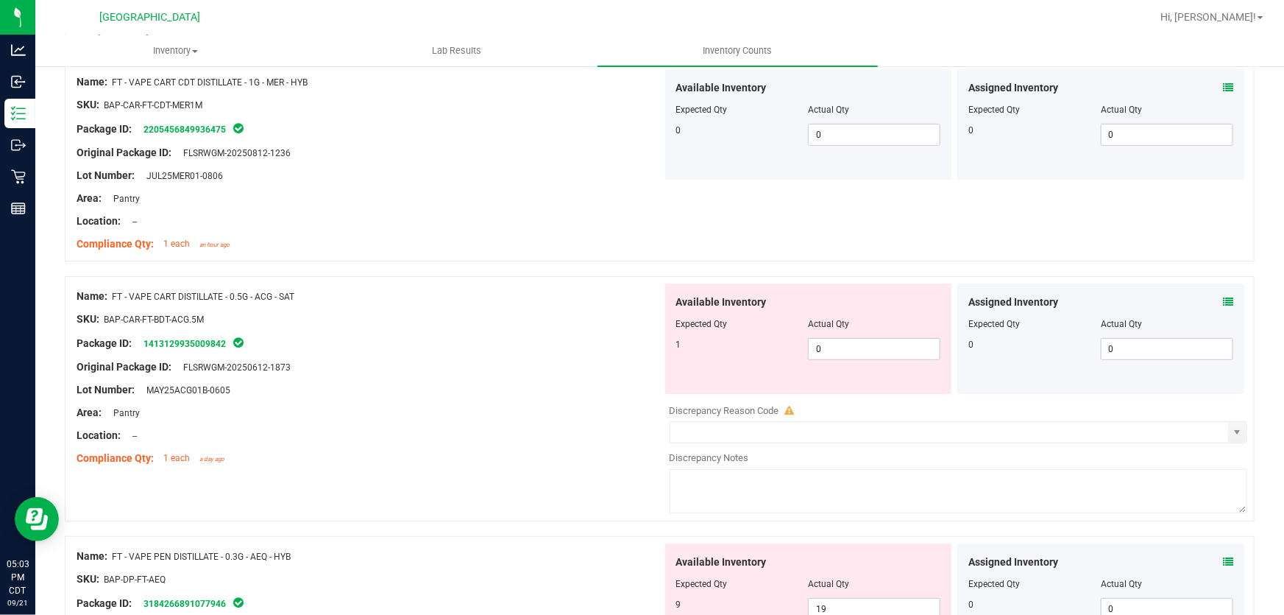
scroll to position [3144, 0]
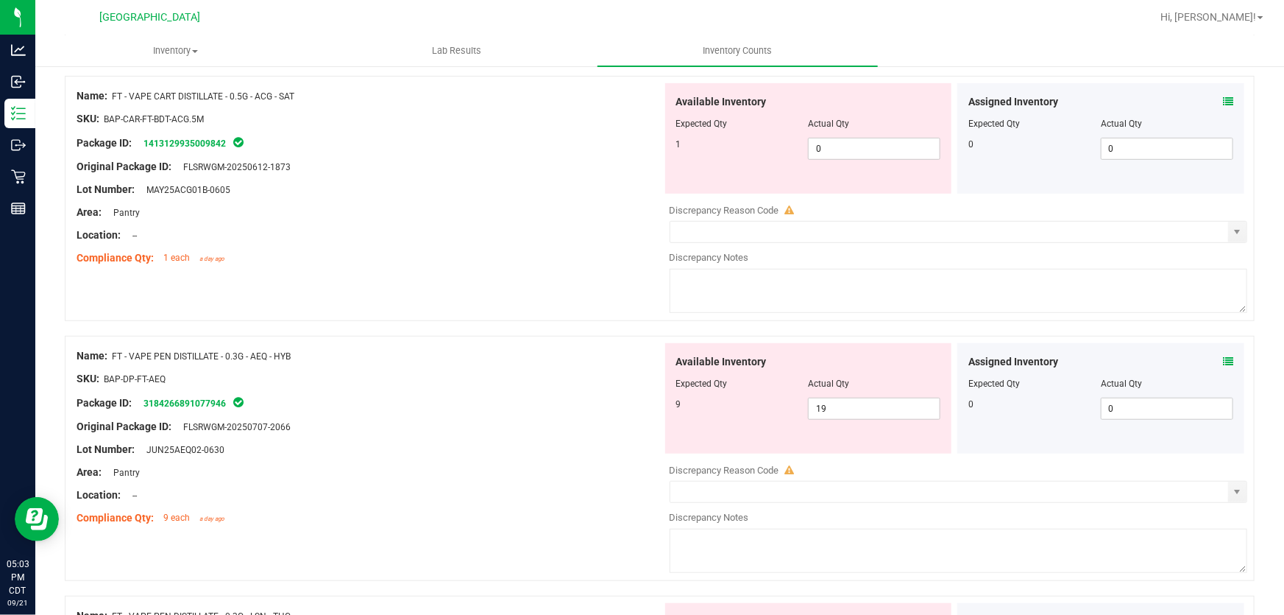
click at [1223, 358] on icon at bounding box center [1228, 361] width 10 height 10
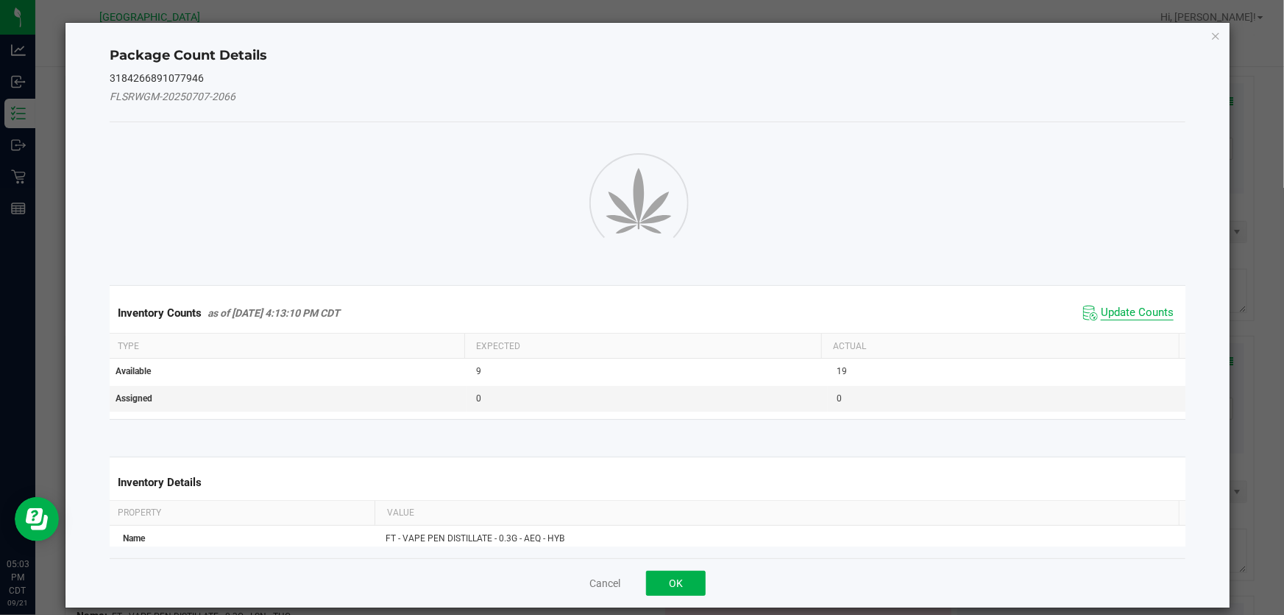
click at [1136, 311] on span "Update Counts" at bounding box center [1137, 312] width 73 height 15
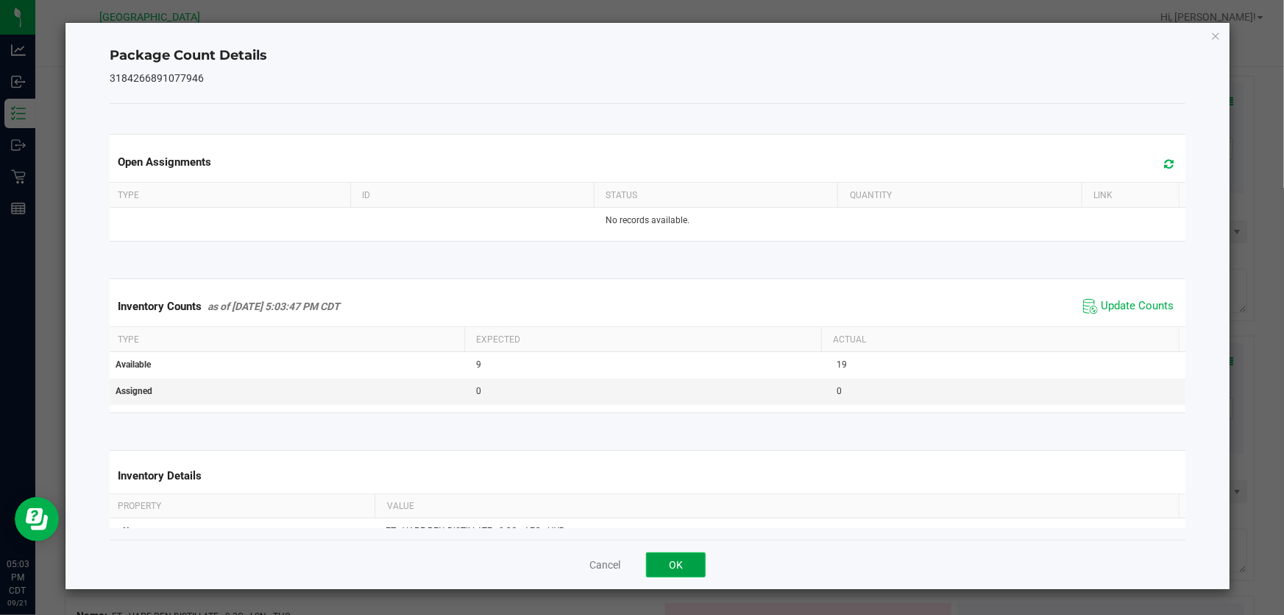
click at [664, 558] on button "OK" at bounding box center [676, 564] width 60 height 25
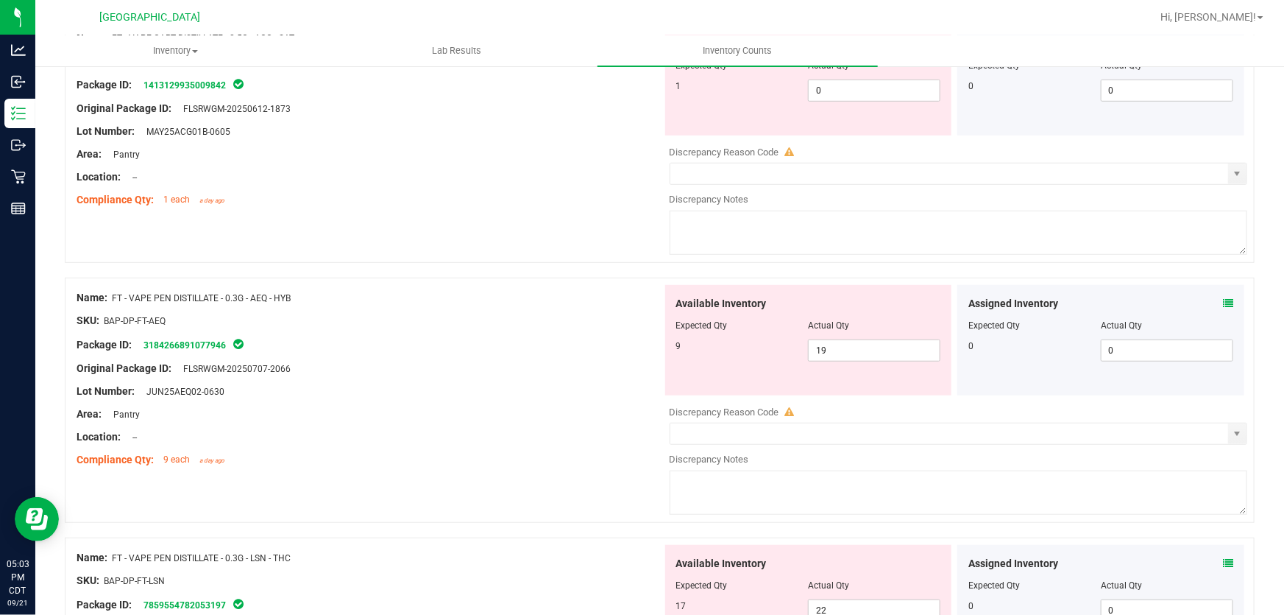
scroll to position [3278, 0]
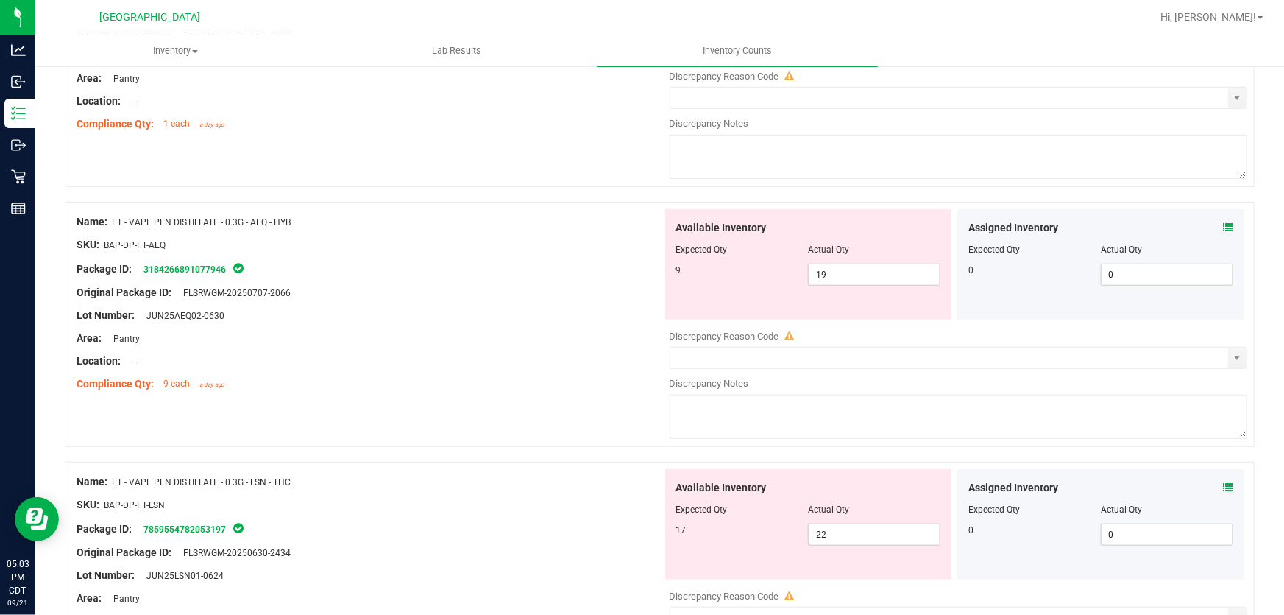
click at [1223, 483] on span at bounding box center [1228, 487] width 10 height 15
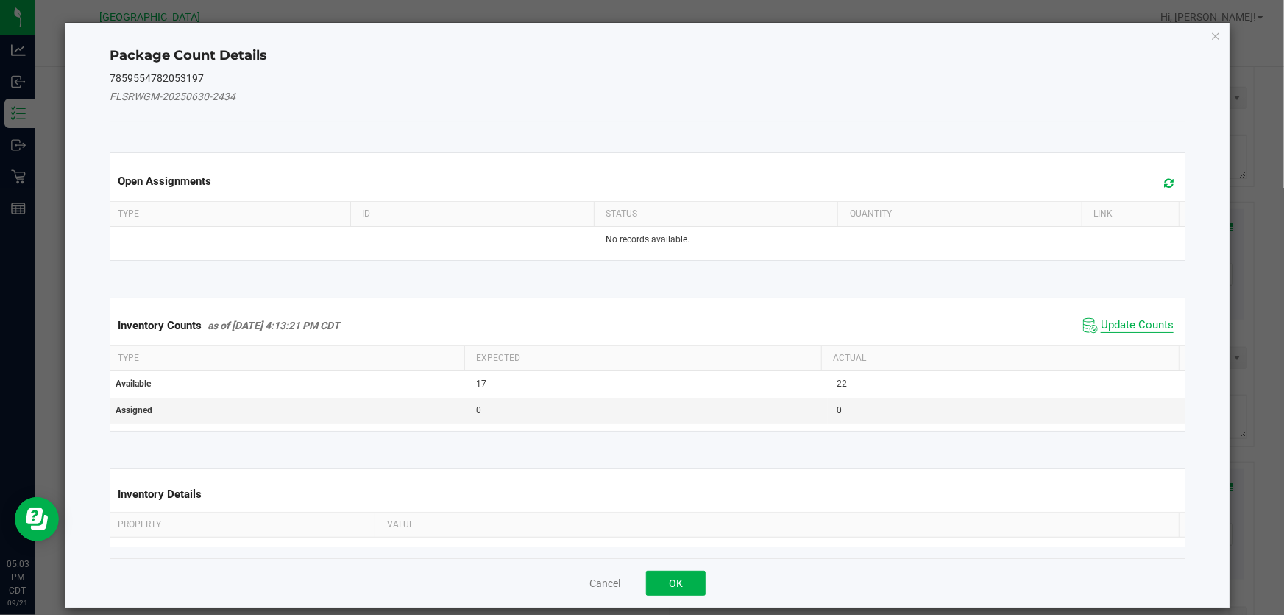
click at [1101, 324] on span "Update Counts" at bounding box center [1137, 325] width 73 height 15
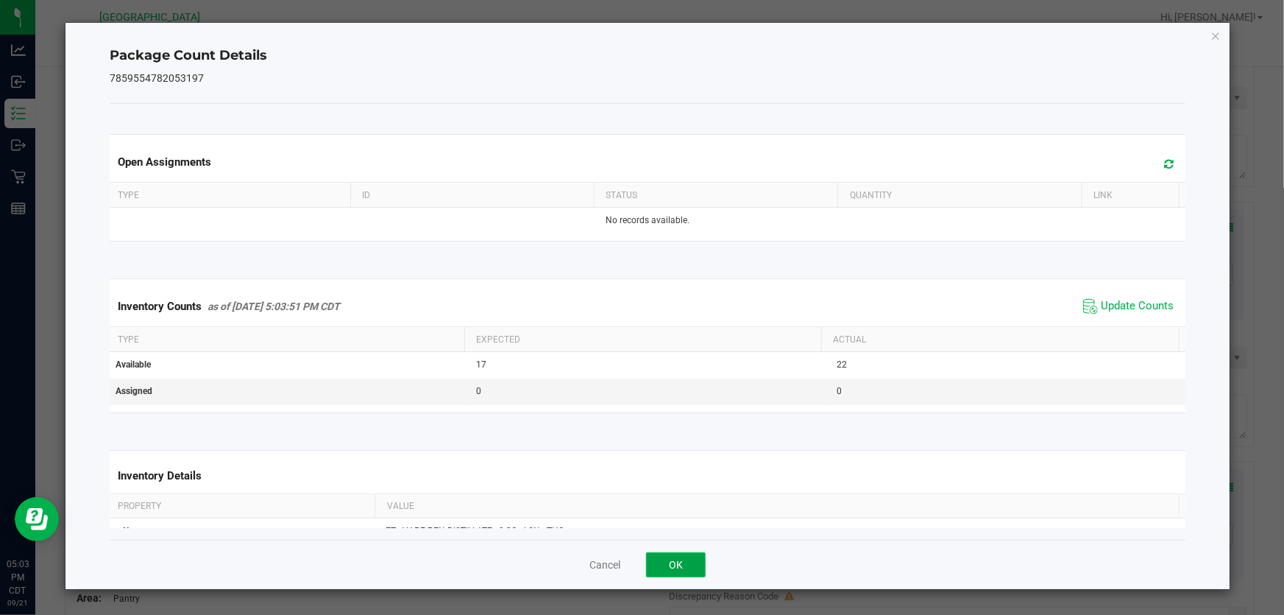
click at [667, 565] on button "OK" at bounding box center [676, 564] width 60 height 25
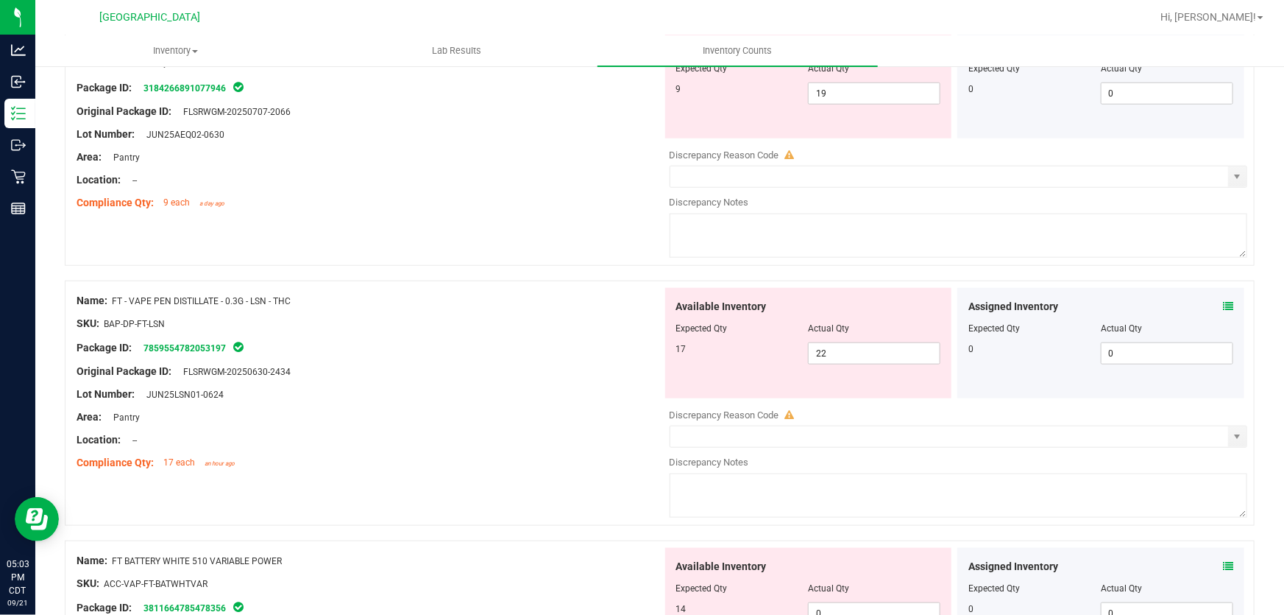
scroll to position [3546, 0]
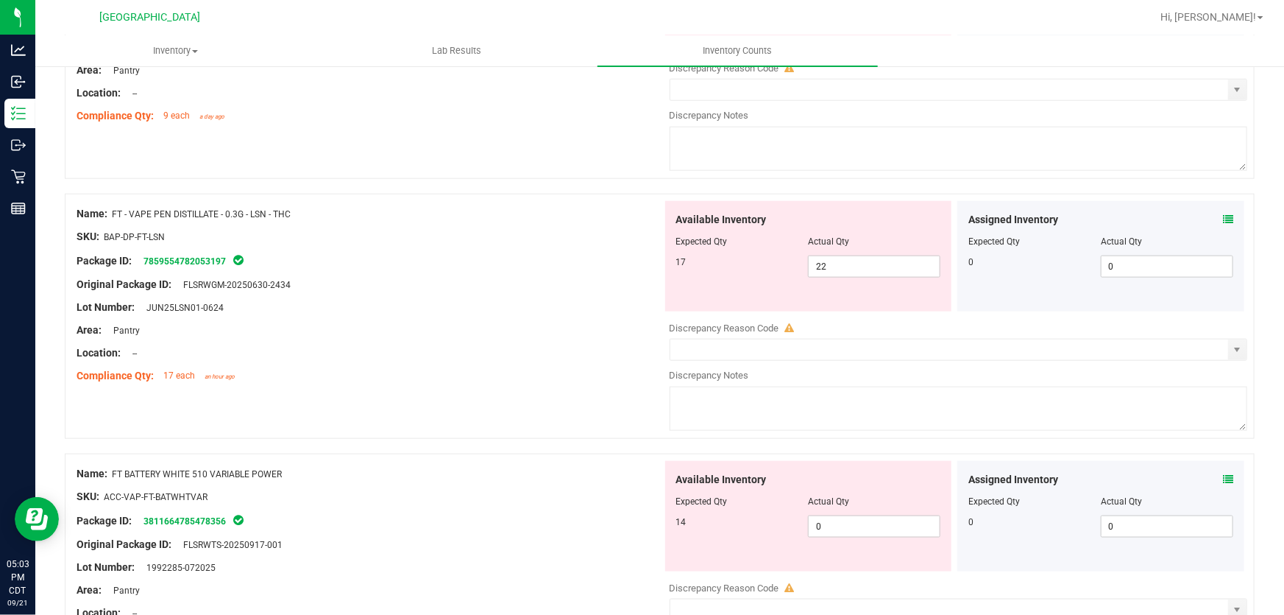
click at [1223, 482] on icon at bounding box center [1228, 479] width 10 height 10
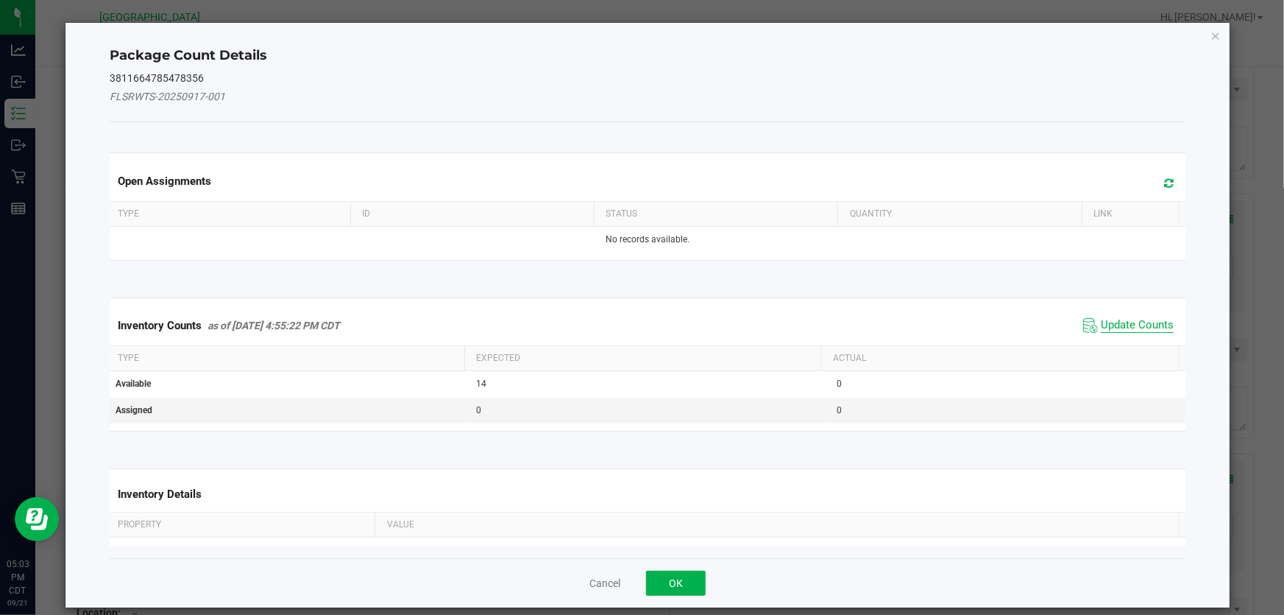
click at [1110, 326] on span "Update Counts" at bounding box center [1137, 325] width 73 height 15
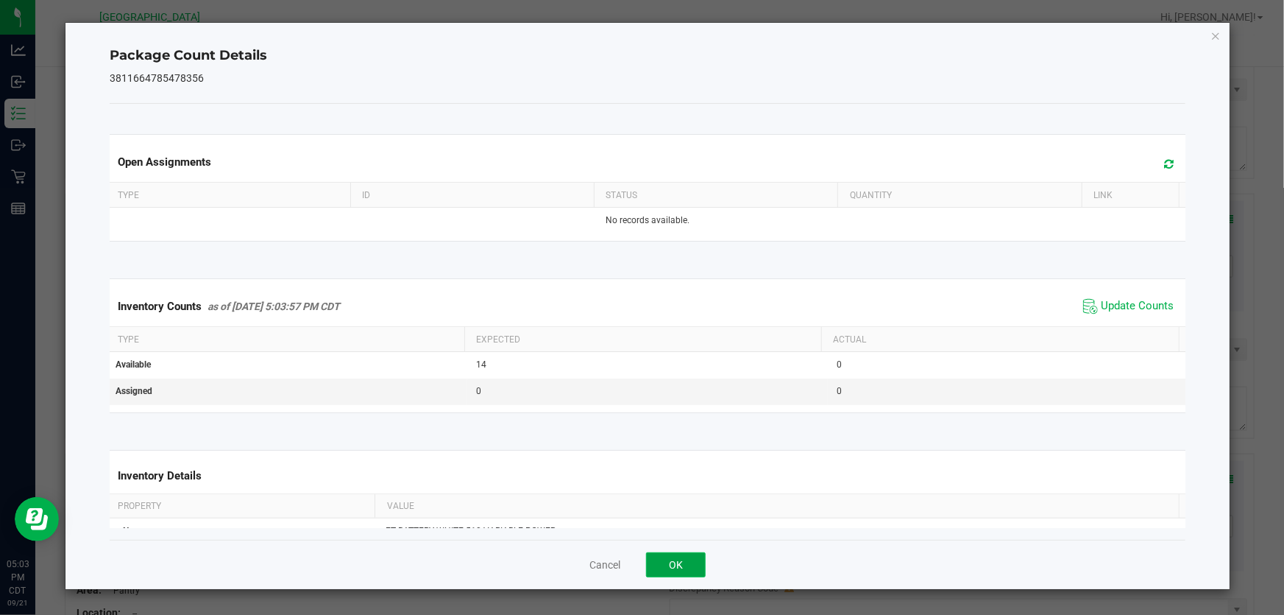
click at [680, 564] on button "OK" at bounding box center [676, 564] width 60 height 25
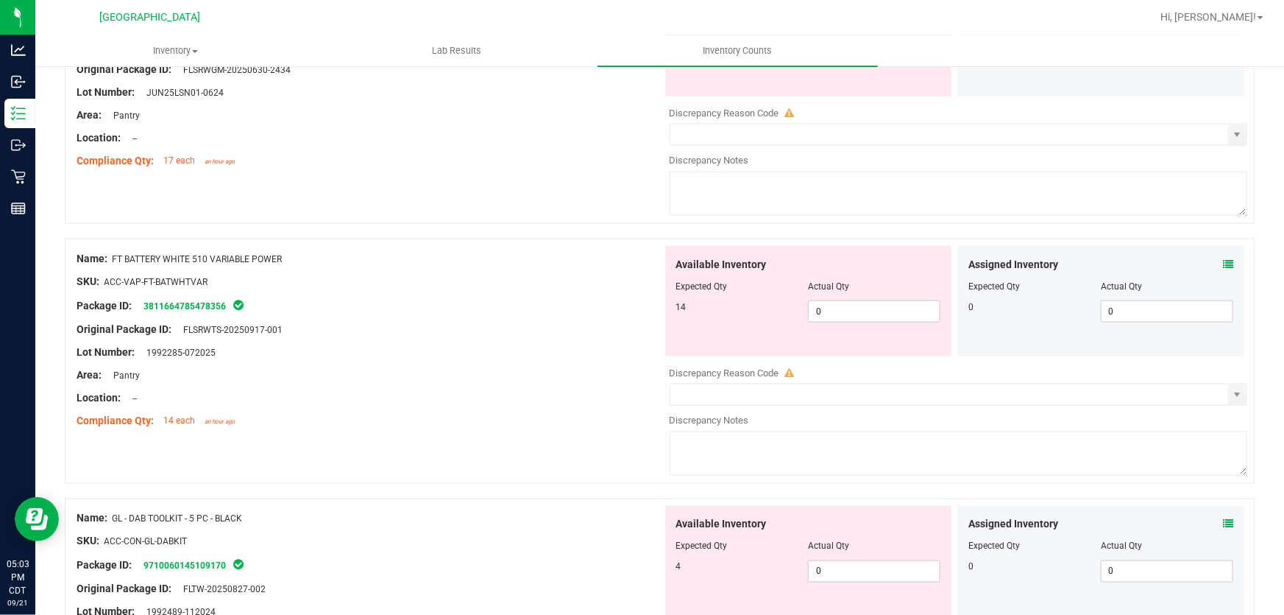
scroll to position [3814, 0]
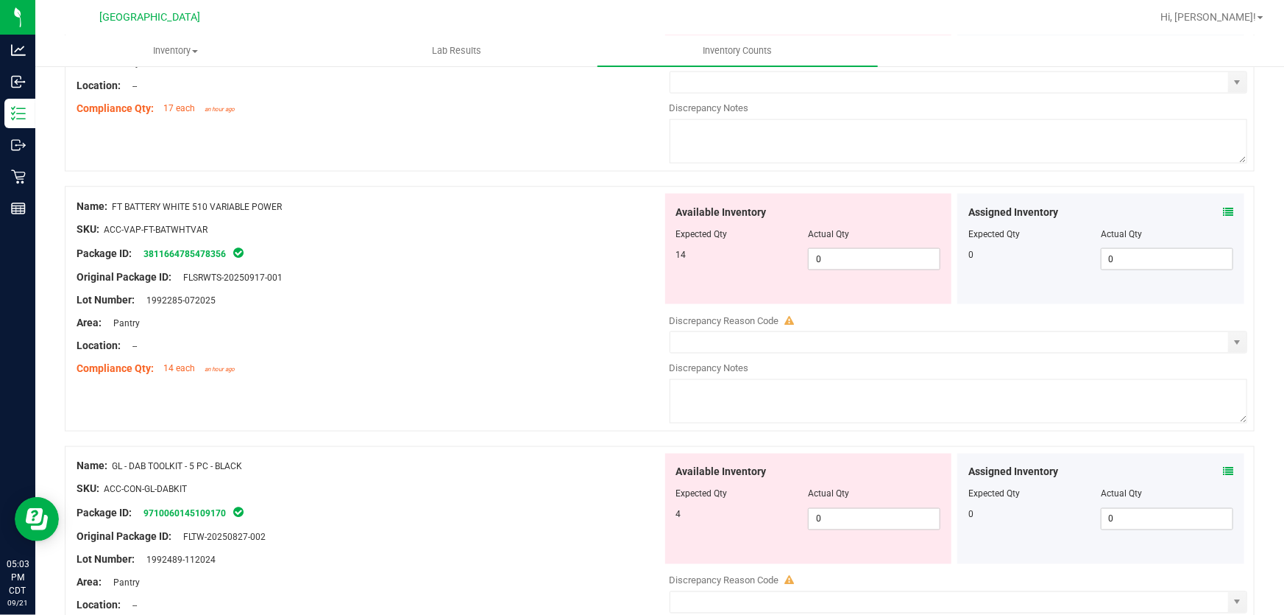
click at [1223, 475] on span at bounding box center [1228, 471] width 10 height 15
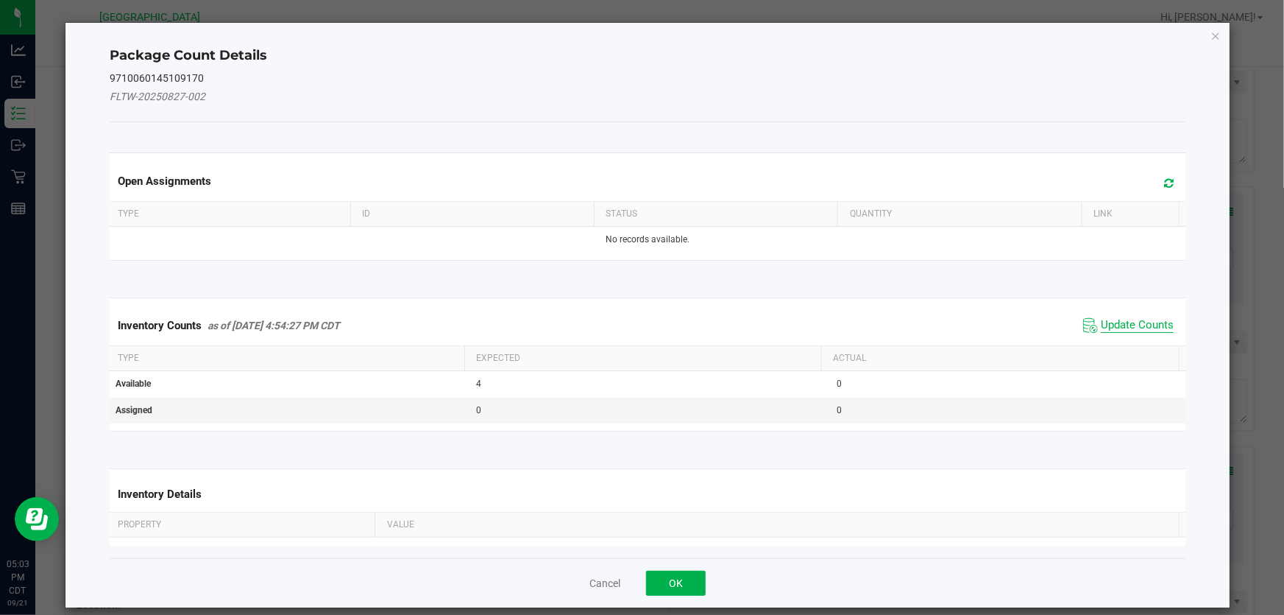
click at [1147, 330] on span "Update Counts" at bounding box center [1137, 325] width 73 height 15
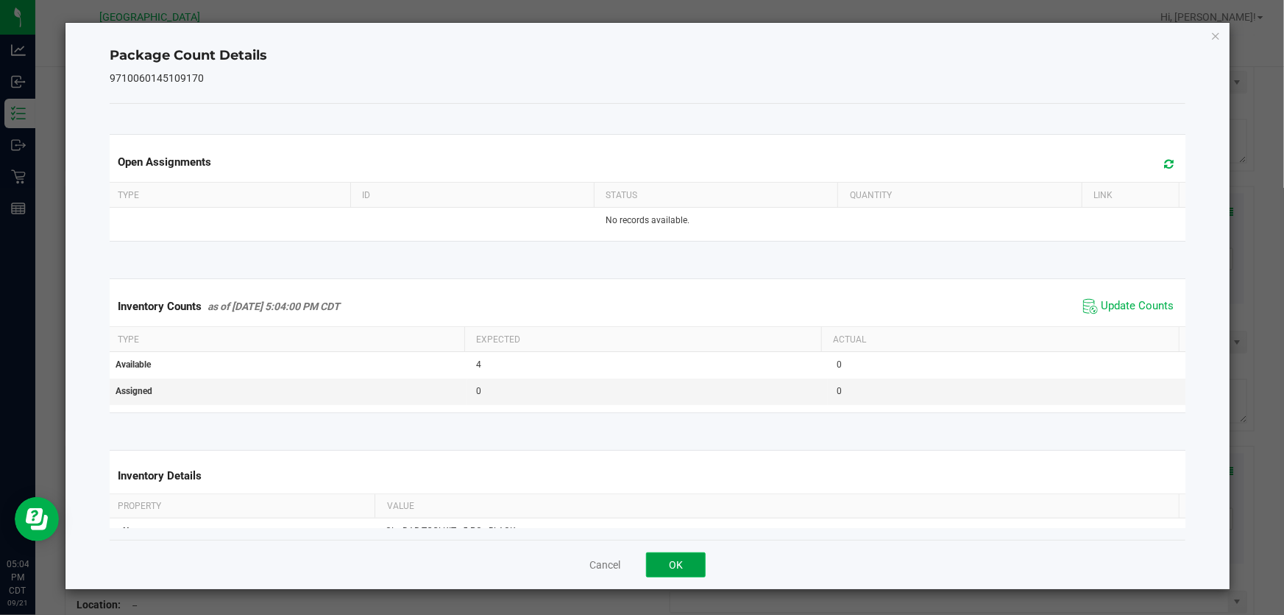
click at [685, 569] on button "OK" at bounding box center [676, 564] width 60 height 25
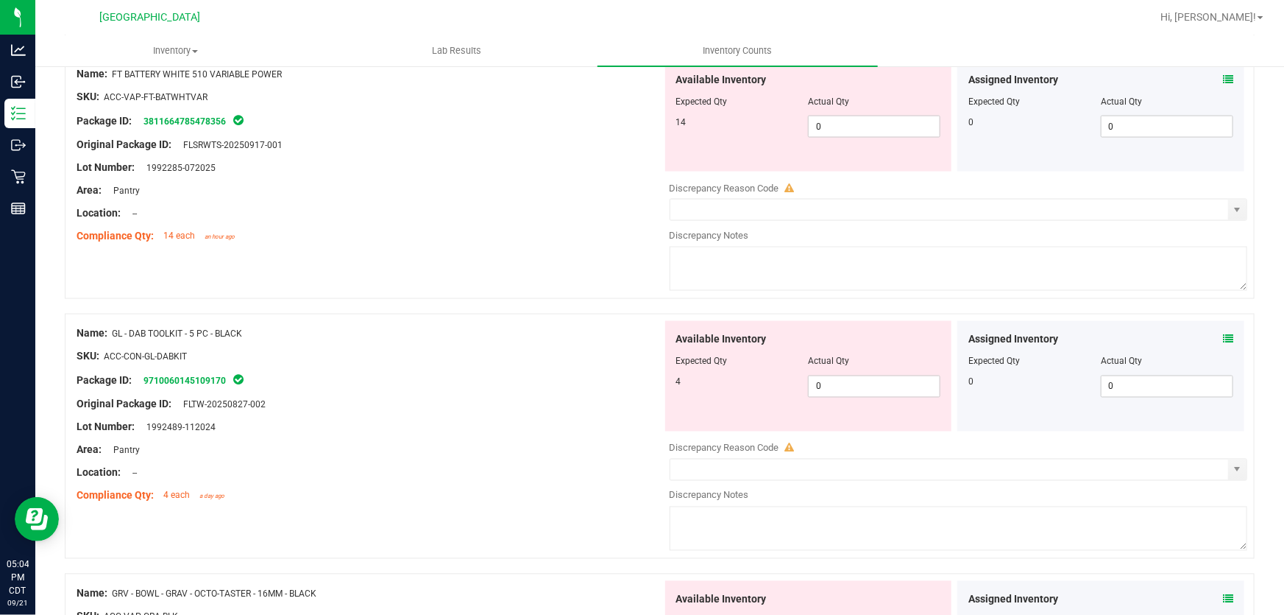
scroll to position [3947, 0]
click at [1223, 336] on icon at bounding box center [1228, 338] width 10 height 10
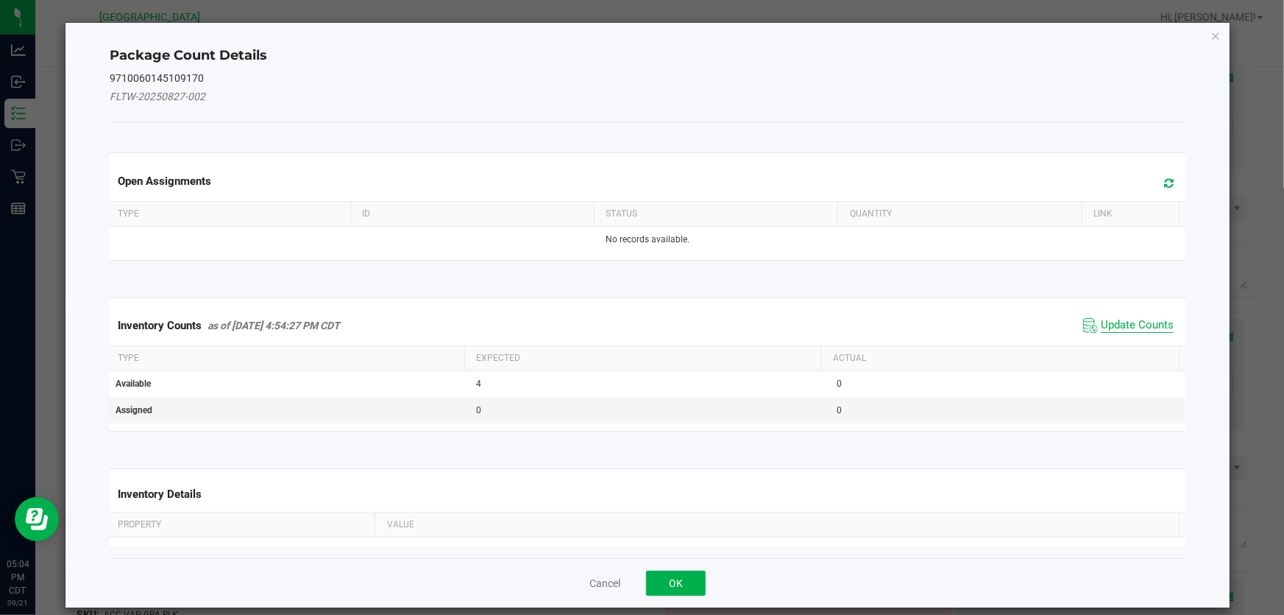
click at [1131, 323] on span "Update Counts" at bounding box center [1137, 325] width 73 height 15
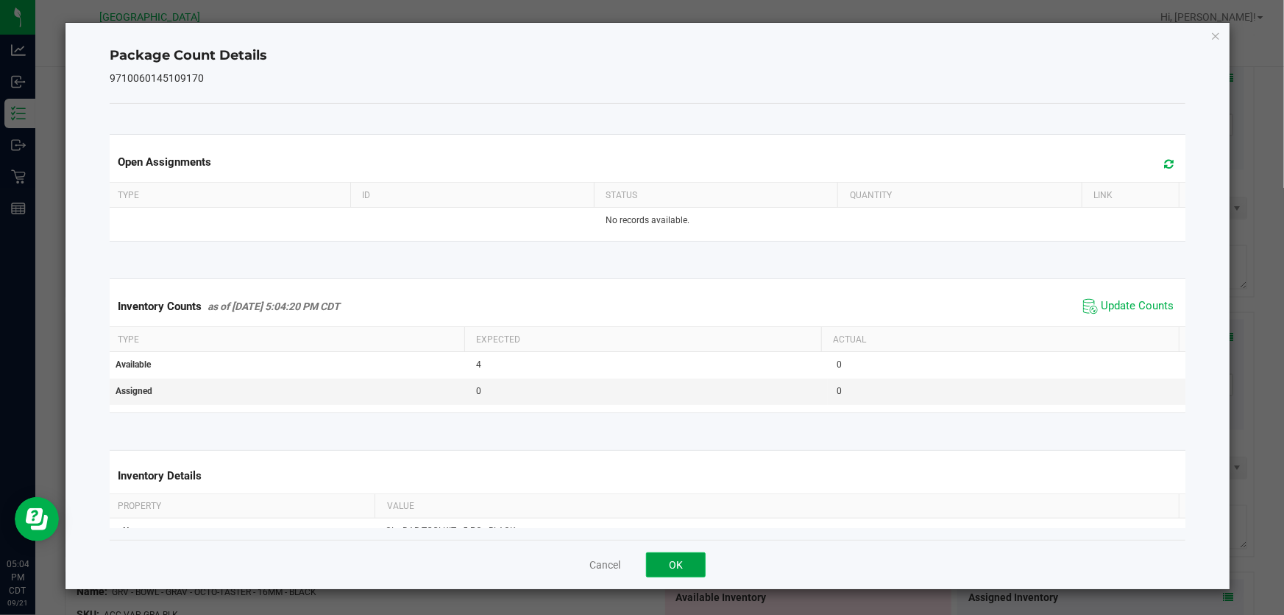
click at [669, 561] on button "OK" at bounding box center [676, 564] width 60 height 25
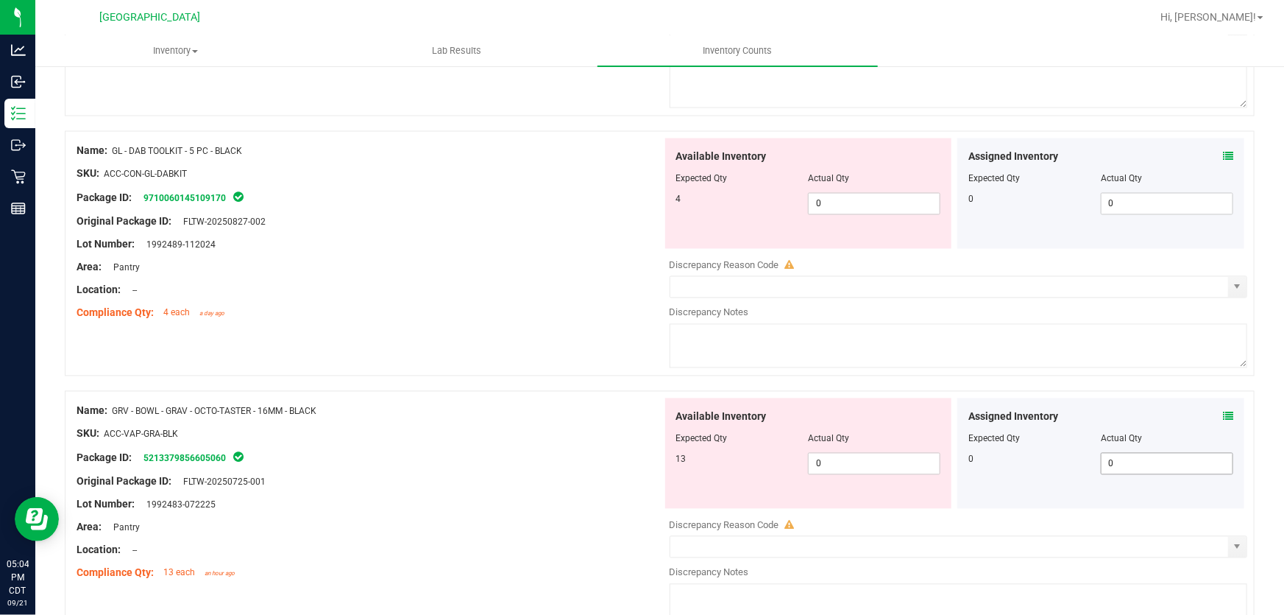
scroll to position [4148, 0]
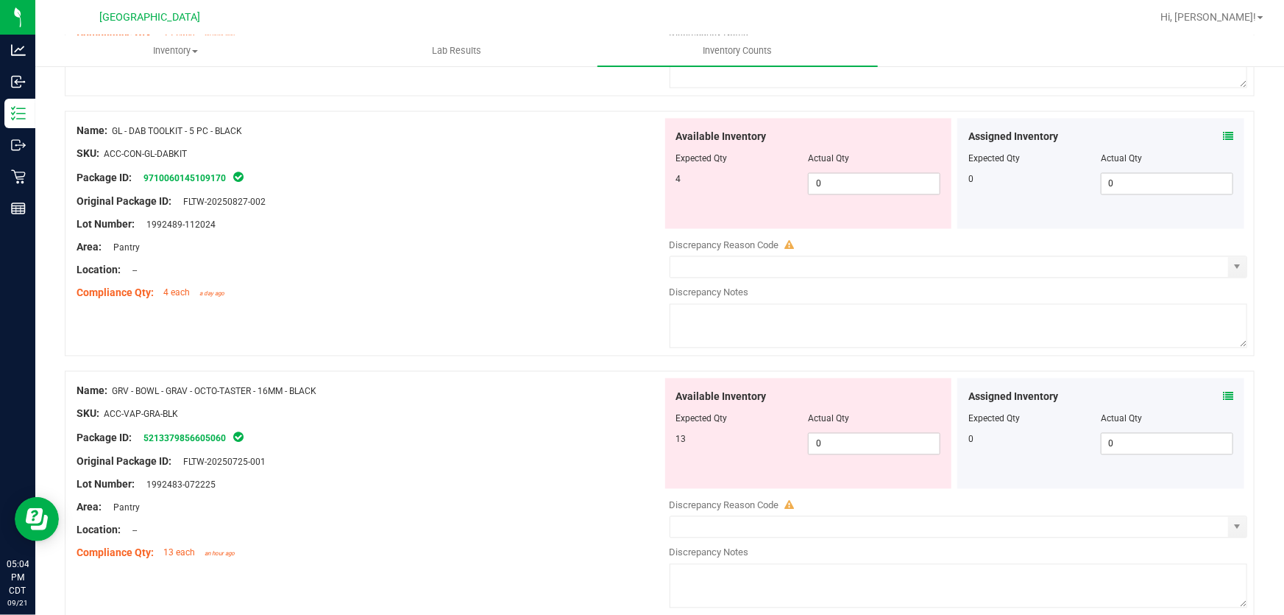
click at [1223, 397] on icon at bounding box center [1228, 397] width 10 height 10
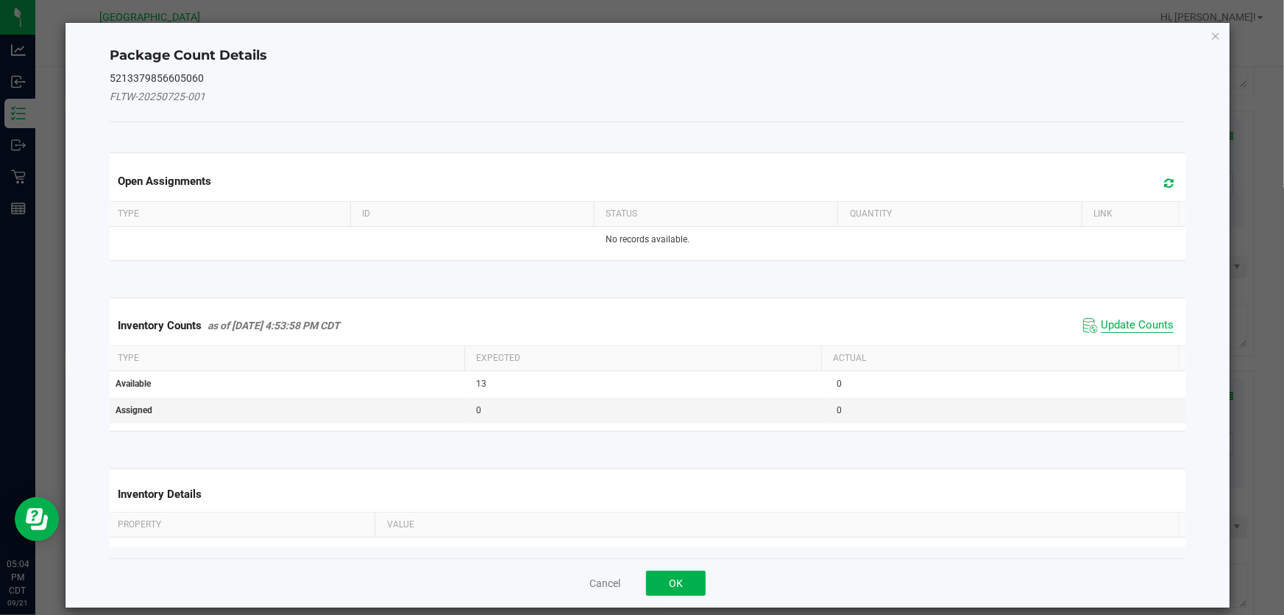
click at [1119, 322] on span "Update Counts" at bounding box center [1137, 325] width 73 height 15
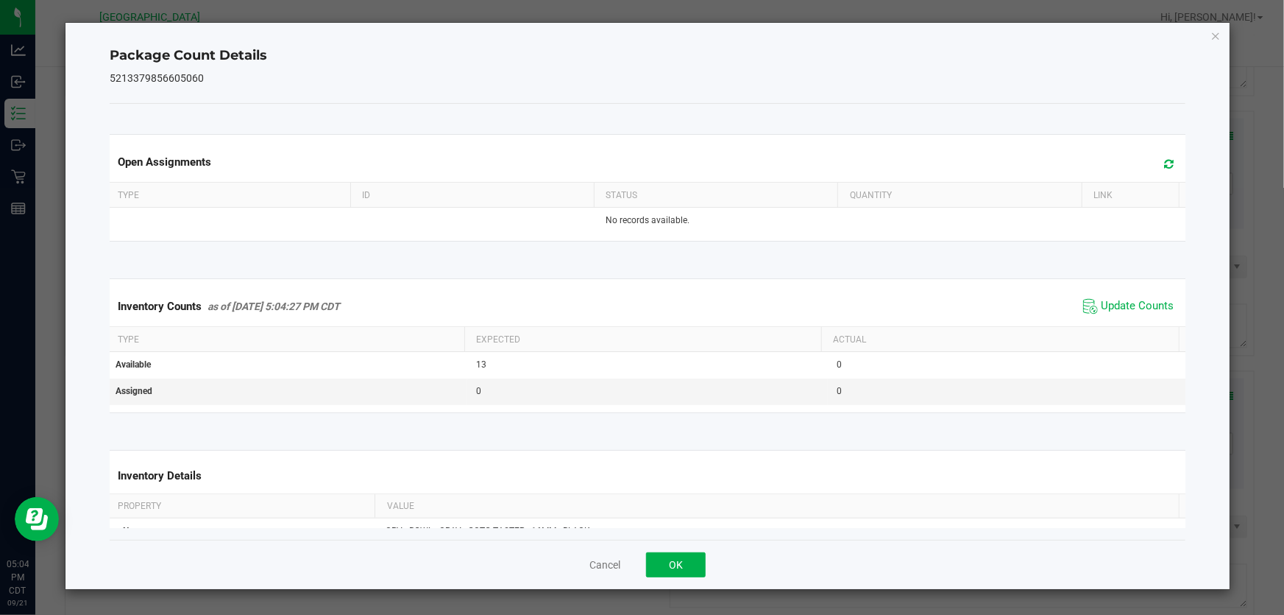
click at [658, 579] on div "Cancel OK" at bounding box center [648, 564] width 1076 height 49
click at [665, 566] on button "OK" at bounding box center [676, 564] width 60 height 25
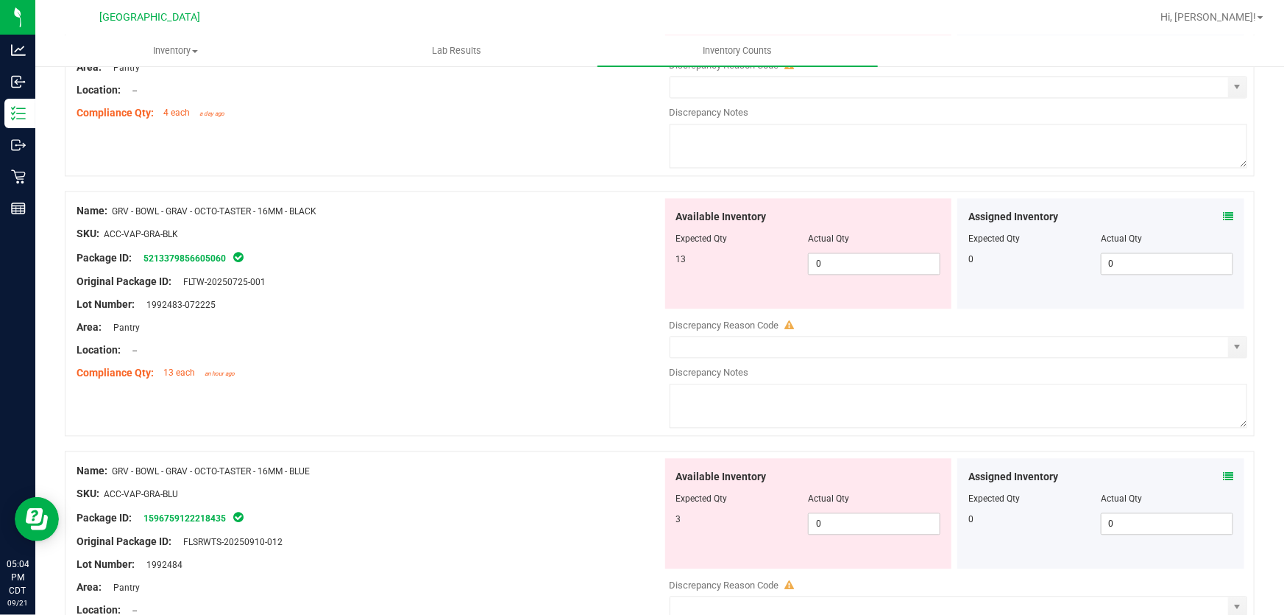
scroll to position [4349, 0]
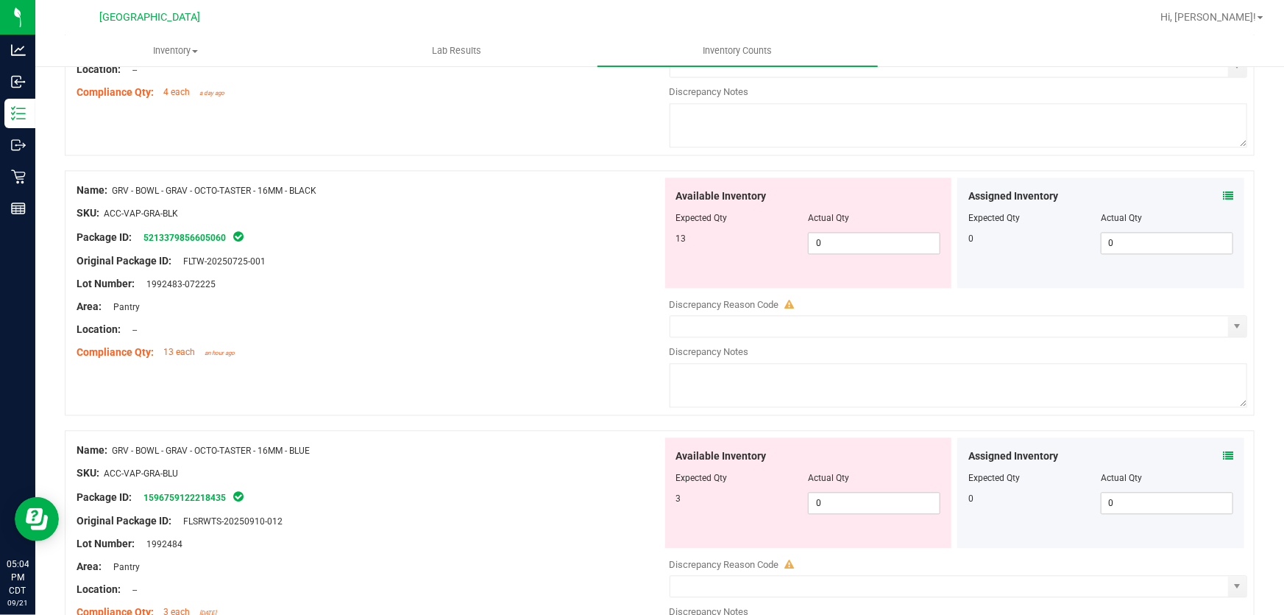
click at [1223, 450] on icon at bounding box center [1228, 455] width 10 height 10
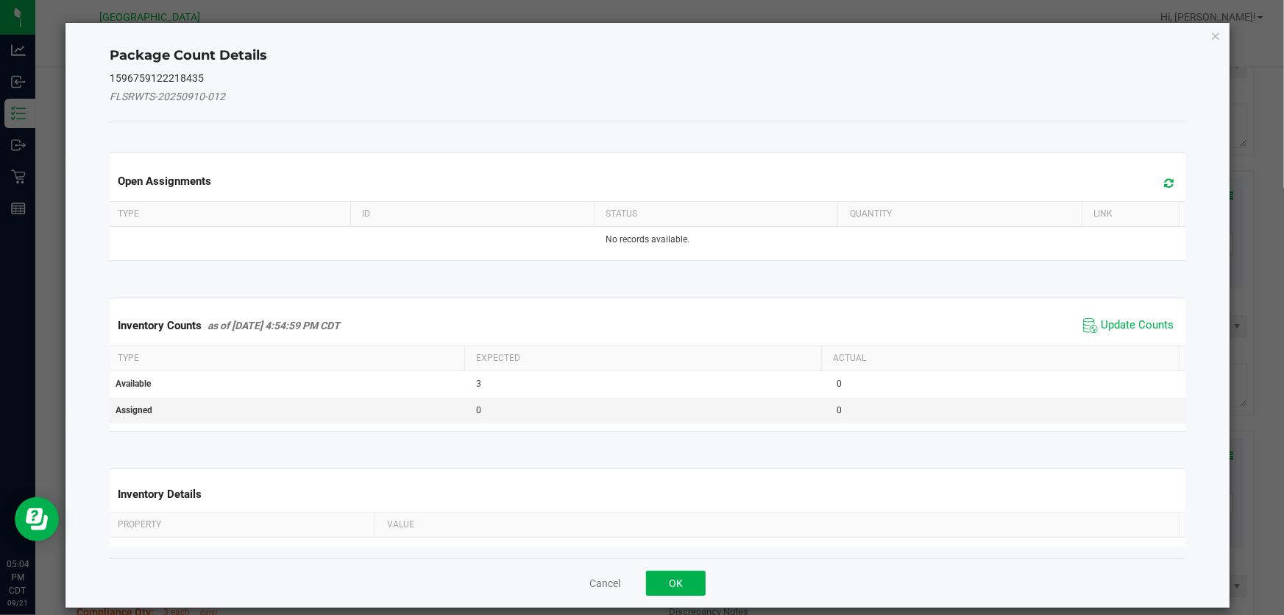
click at [1156, 332] on span "Update Counts" at bounding box center [1129, 325] width 98 height 22
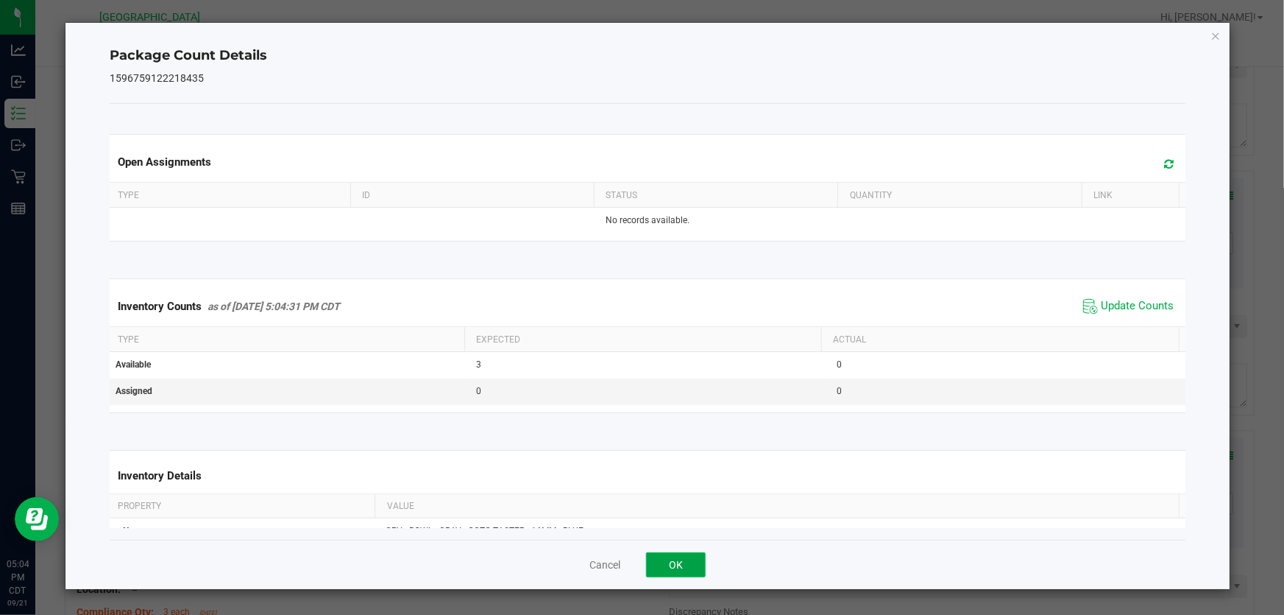
click at [701, 556] on button "OK" at bounding box center [676, 564] width 60 height 25
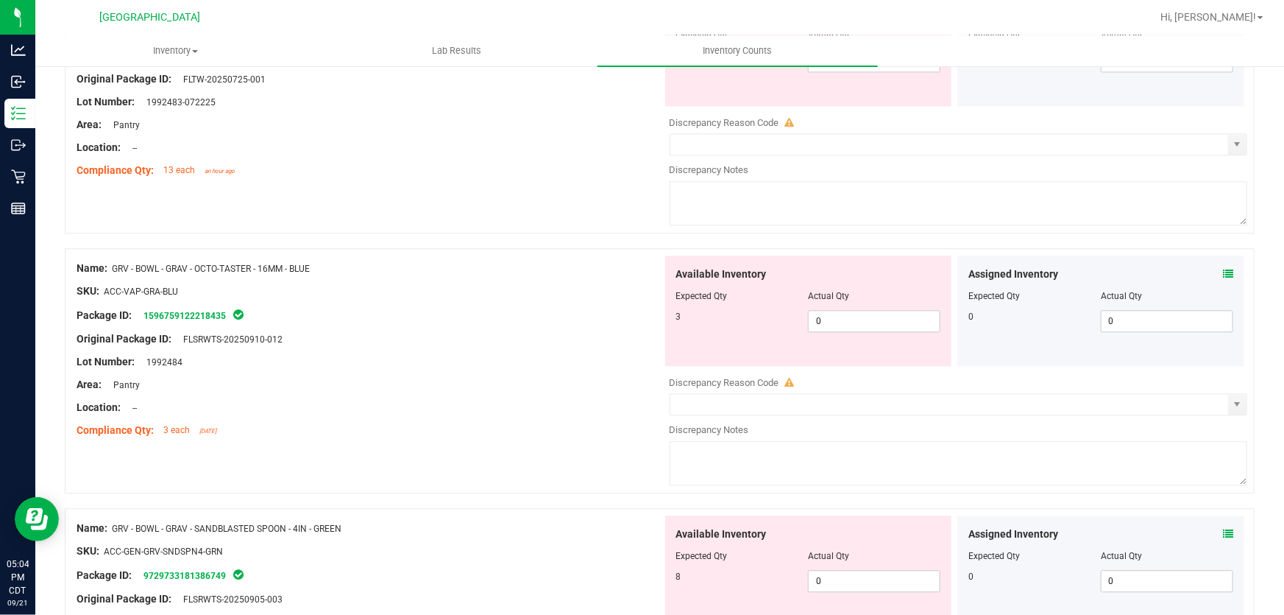
scroll to position [4550, 0]
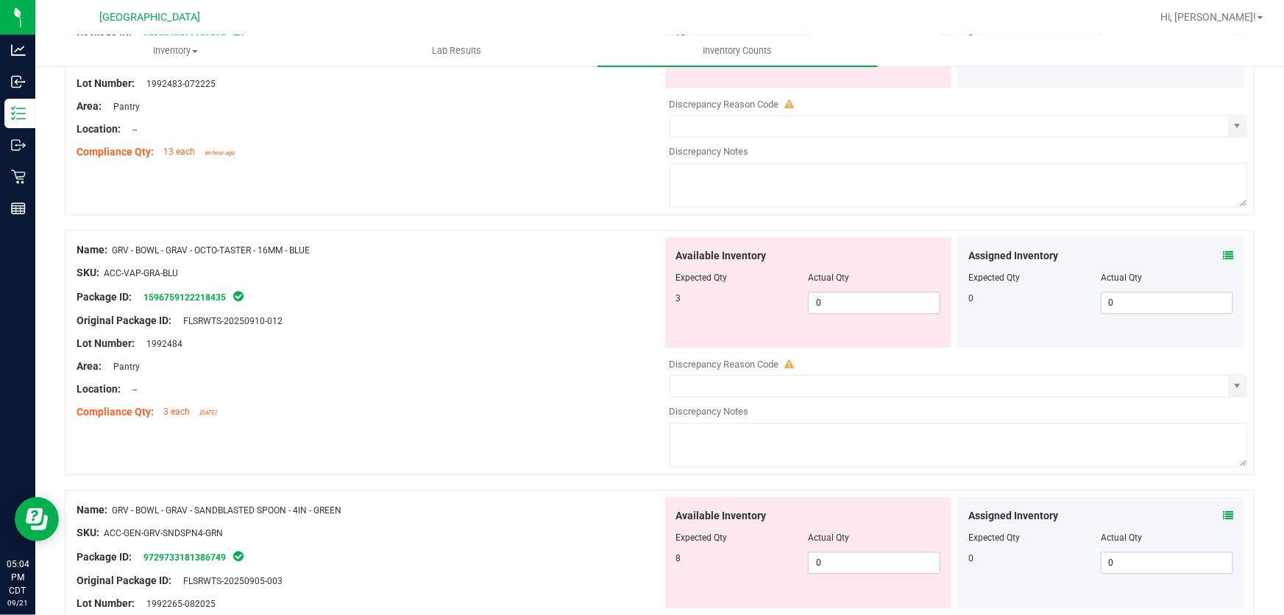
click at [1223, 511] on icon at bounding box center [1228, 515] width 10 height 10
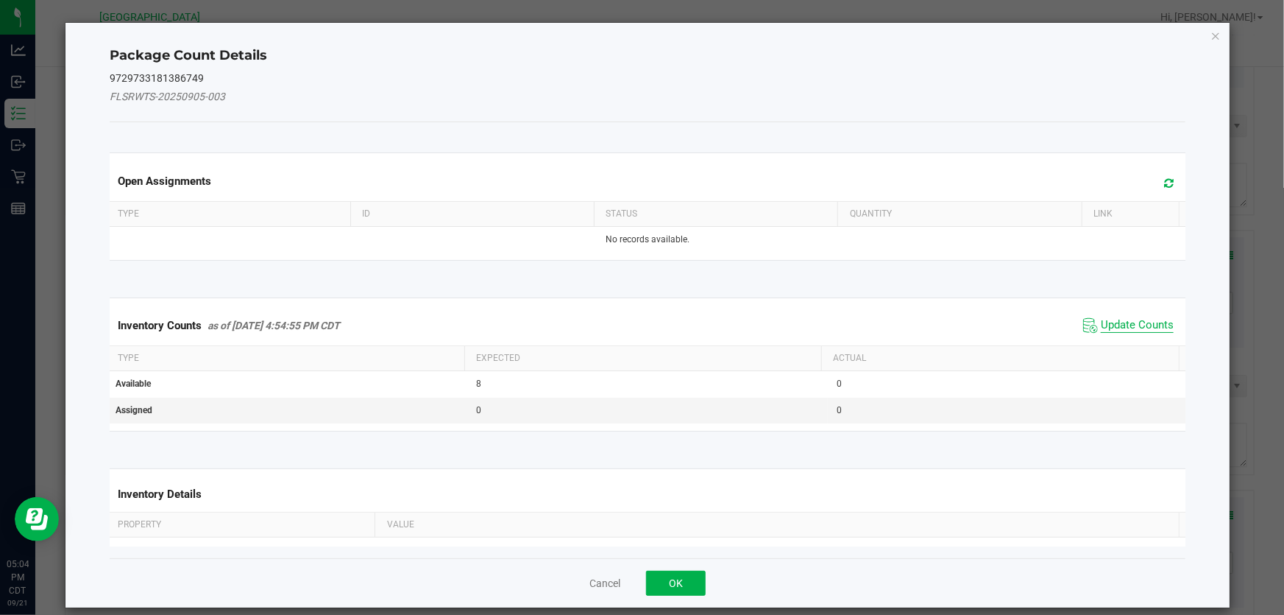
click at [1119, 327] on span "Update Counts" at bounding box center [1137, 325] width 73 height 15
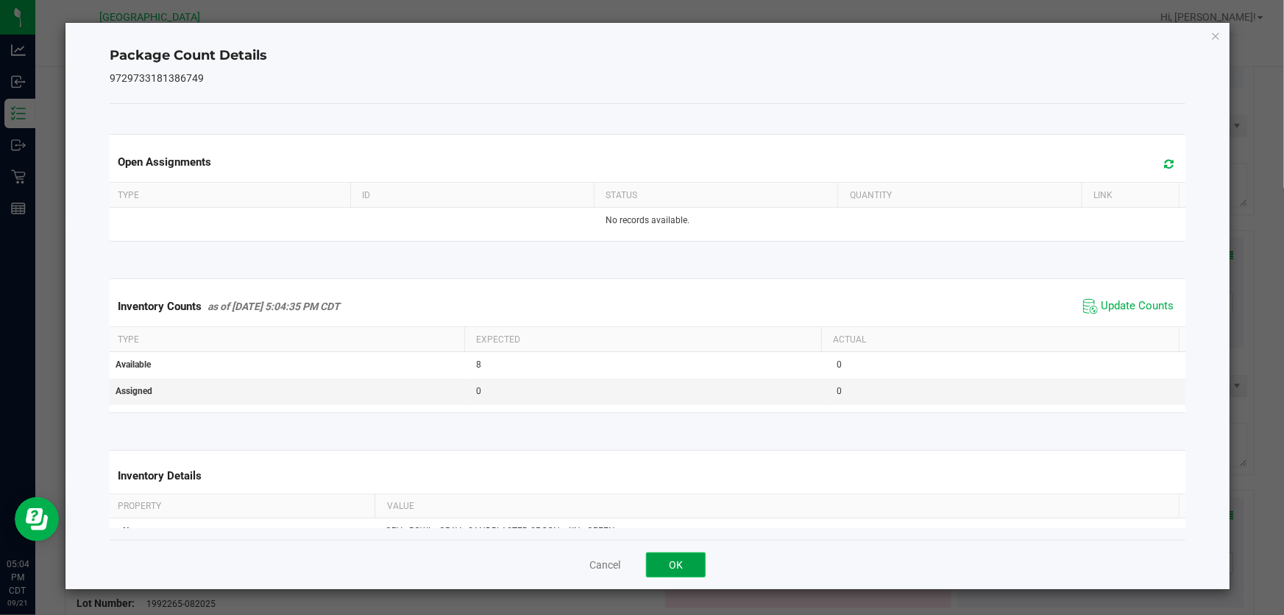
click at [679, 567] on button "OK" at bounding box center [676, 564] width 60 height 25
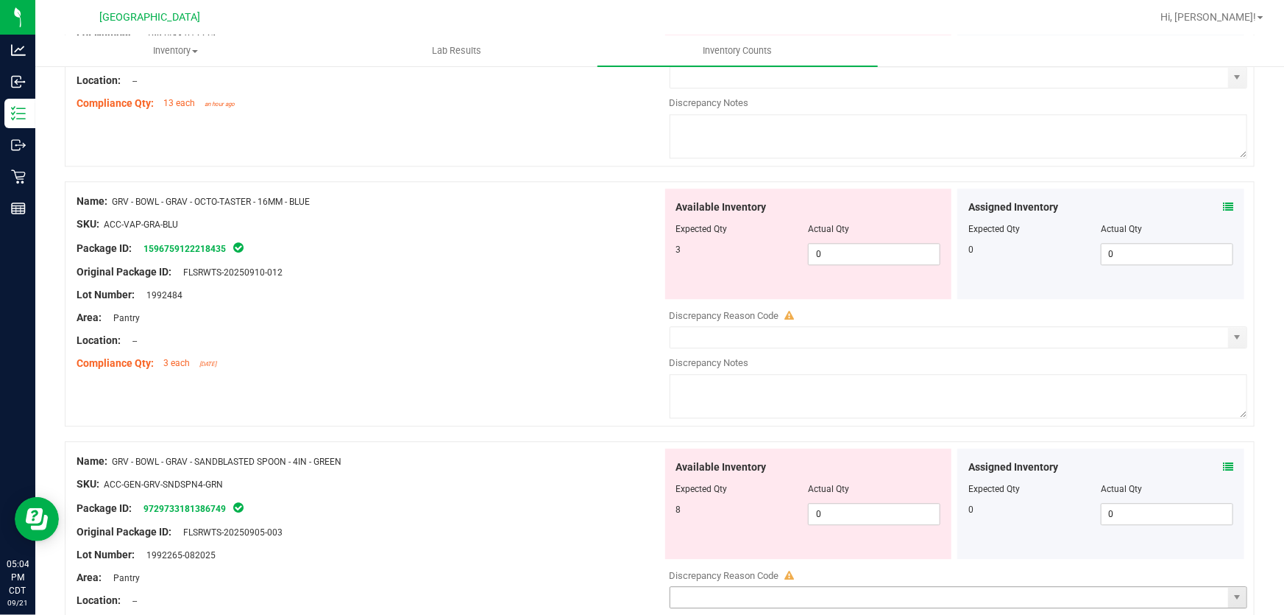
scroll to position [4731, 0]
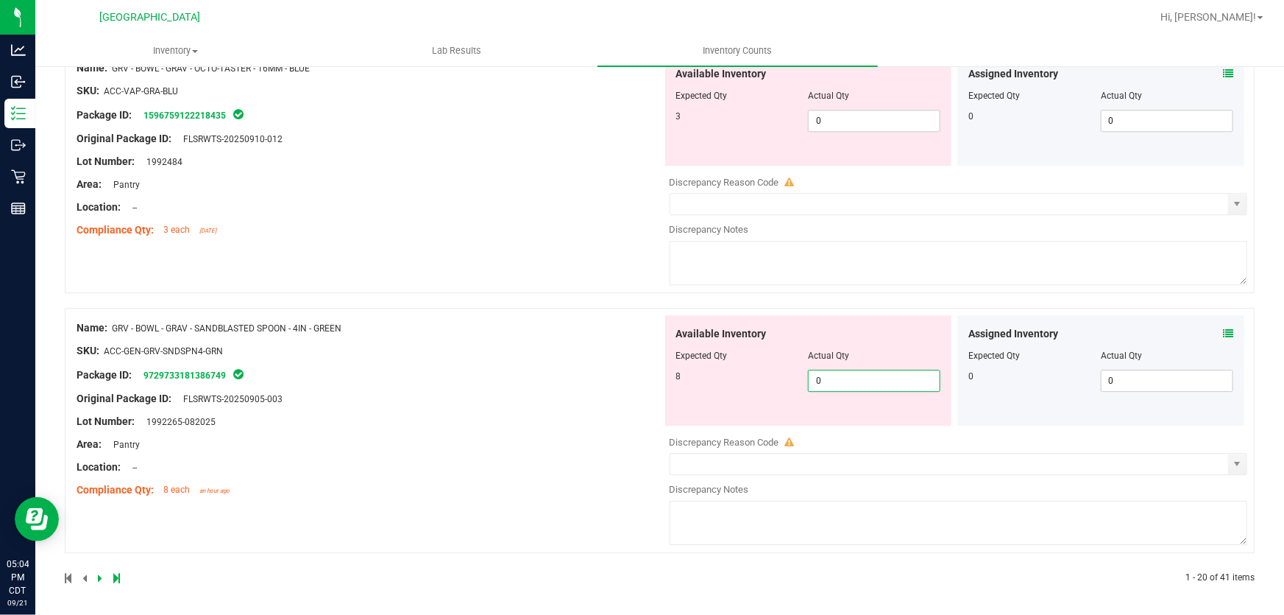
drag, startPoint x: 869, startPoint y: 370, endPoint x: 541, endPoint y: 403, distance: 330.0
click at [541, 403] on div "Name: GRV - BOWL - GRAV - SANDBLASTED SPOON - 4IN - GREEN SKU: ACC-GEN-GRV-SNDS…" at bounding box center [660, 430] width 1190 height 245
type input "8"
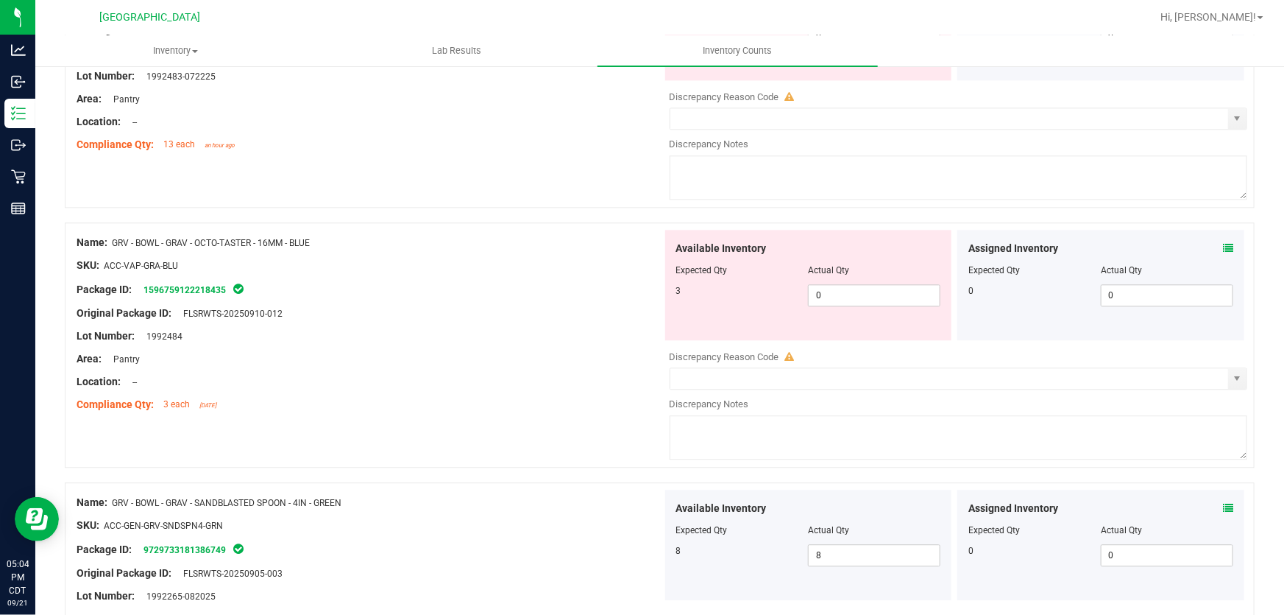
scroll to position [4552, 0]
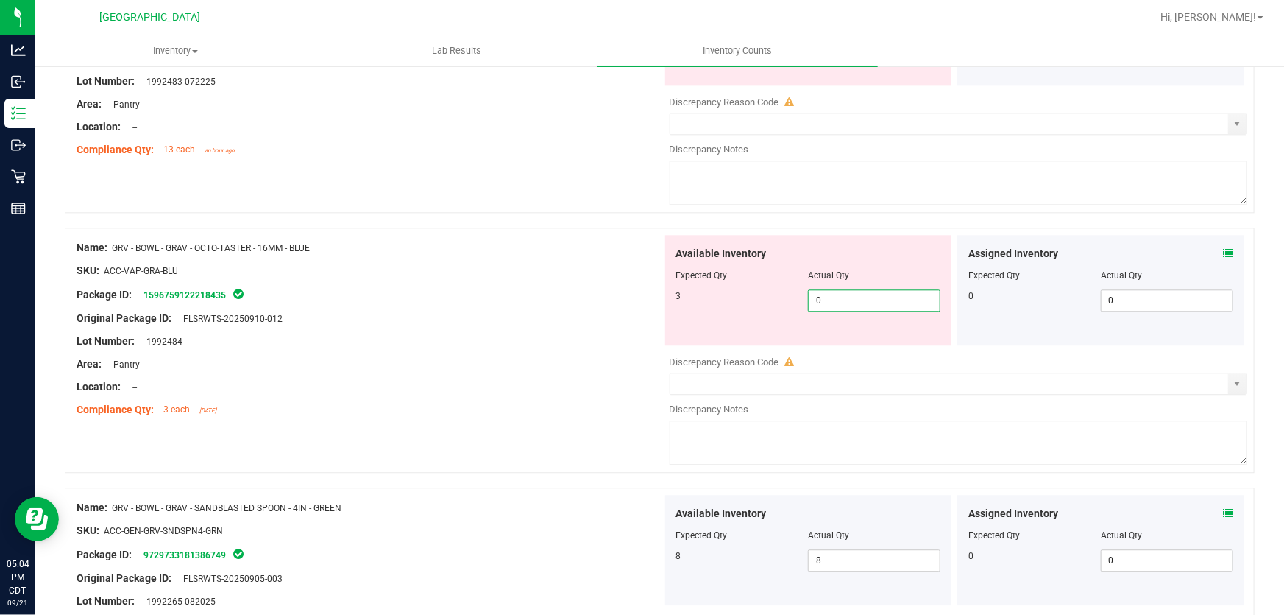
drag, startPoint x: 841, startPoint y: 294, endPoint x: 551, endPoint y: 294, distance: 290.7
click at [551, 294] on div "Name: GRV - BOWL - GRAV - OCTO-TASTER - 16MM - BLUE SKU: ACC-VAP-GRA-BLU Packag…" at bounding box center [660, 349] width 1190 height 245
type input "3"
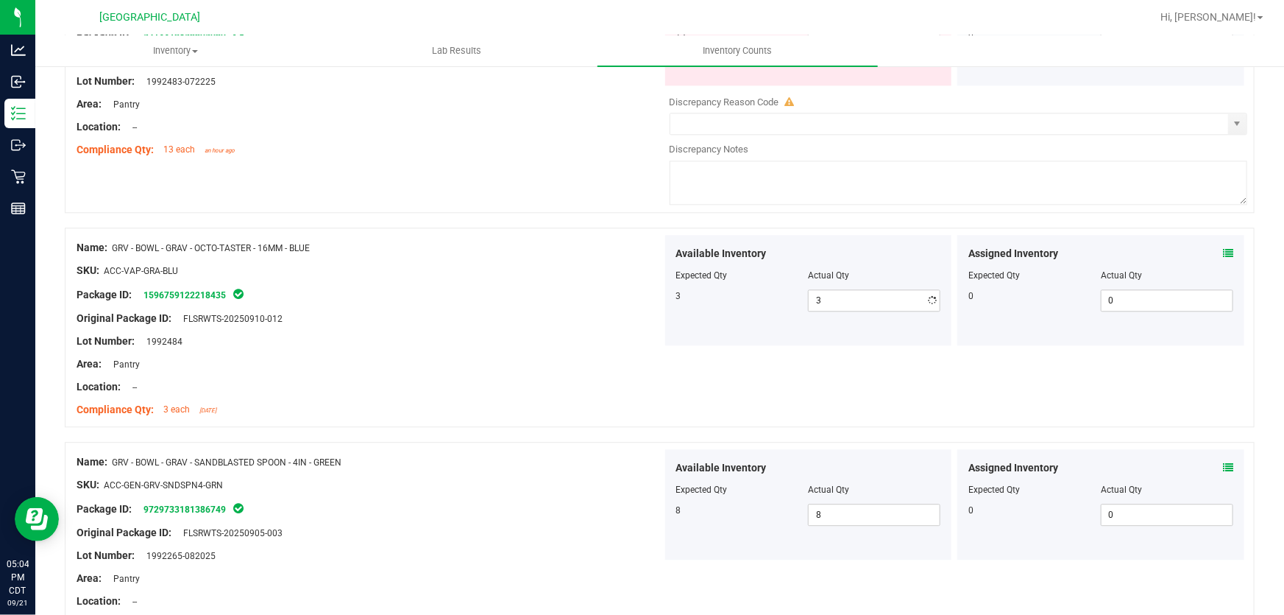
click at [543, 311] on div "Original Package ID: FLSRWTS-20250910-012" at bounding box center [370, 318] width 586 height 15
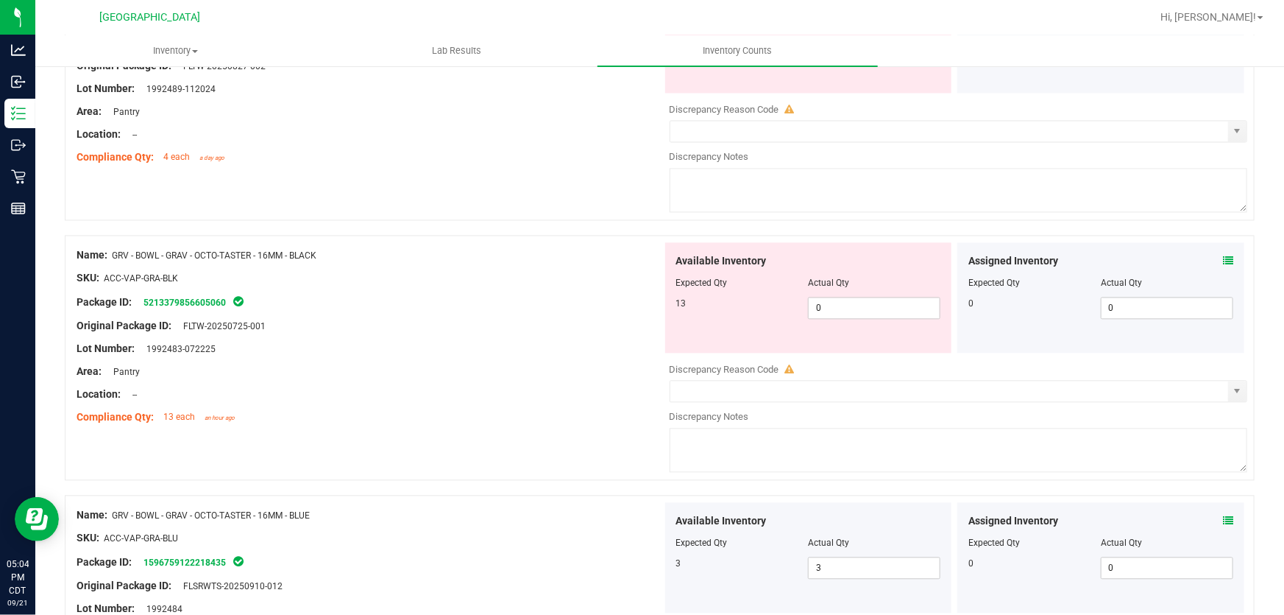
scroll to position [4284, 0]
drag, startPoint x: 856, startPoint y: 298, endPoint x: 562, endPoint y: 309, distance: 294.6
click at [562, 309] on div "Name: GRV - BOWL - GRAV - OCTO-TASTER - 16MM - BLACK SKU: ACC-VAP-GRA-BLK Packa…" at bounding box center [660, 358] width 1190 height 245
type input "13"
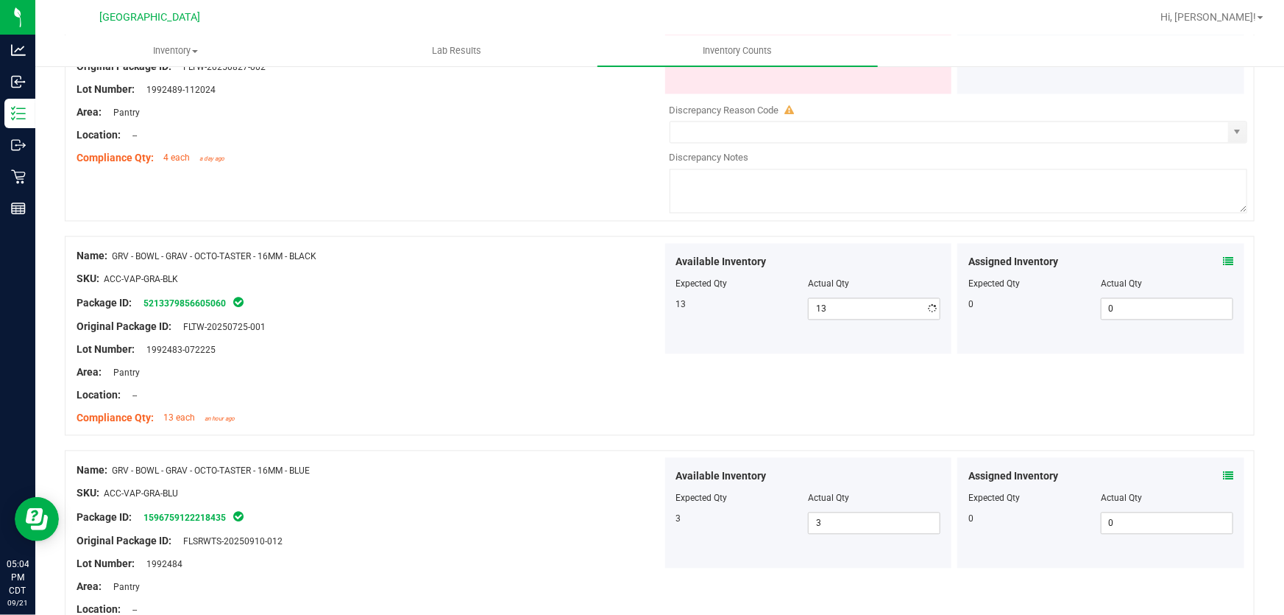
click at [562, 311] on div at bounding box center [370, 314] width 586 height 7
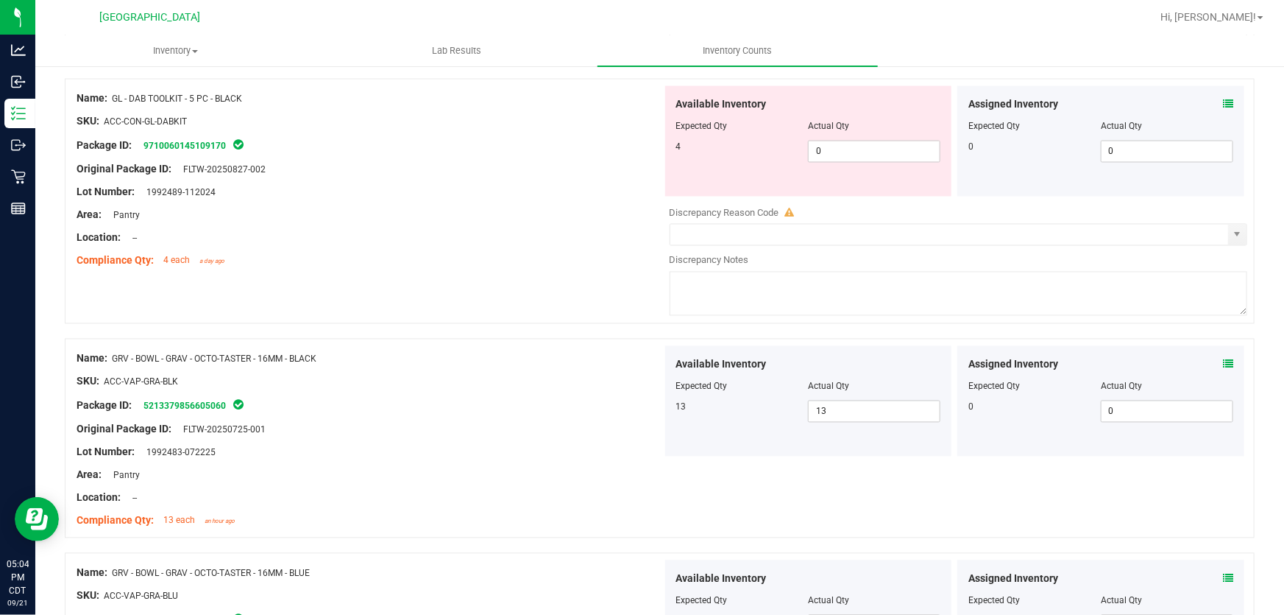
scroll to position [4017, 0]
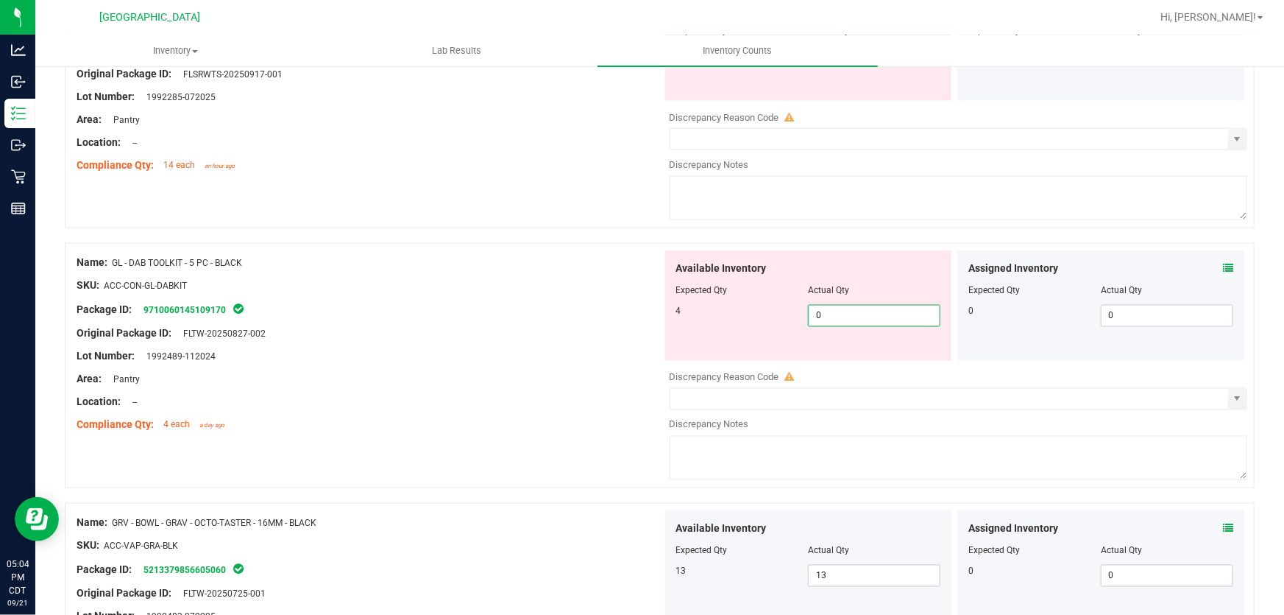
drag, startPoint x: 855, startPoint y: 314, endPoint x: 440, endPoint y: 300, distance: 414.6
click at [445, 304] on div "Name: GL - DAB TOOLKIT - 5 PC - BLACK SKU: ACC-CON-GL-DABKIT Package ID: 971006…" at bounding box center [660, 365] width 1190 height 245
type input "4"
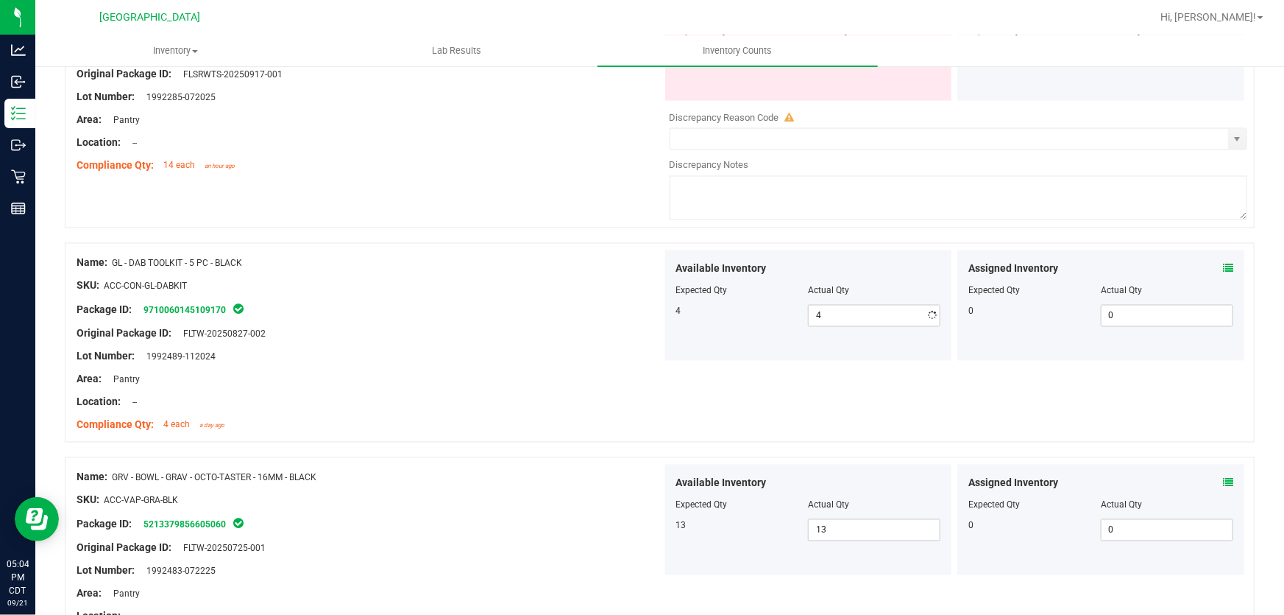
click at [439, 297] on div at bounding box center [370, 297] width 586 height 7
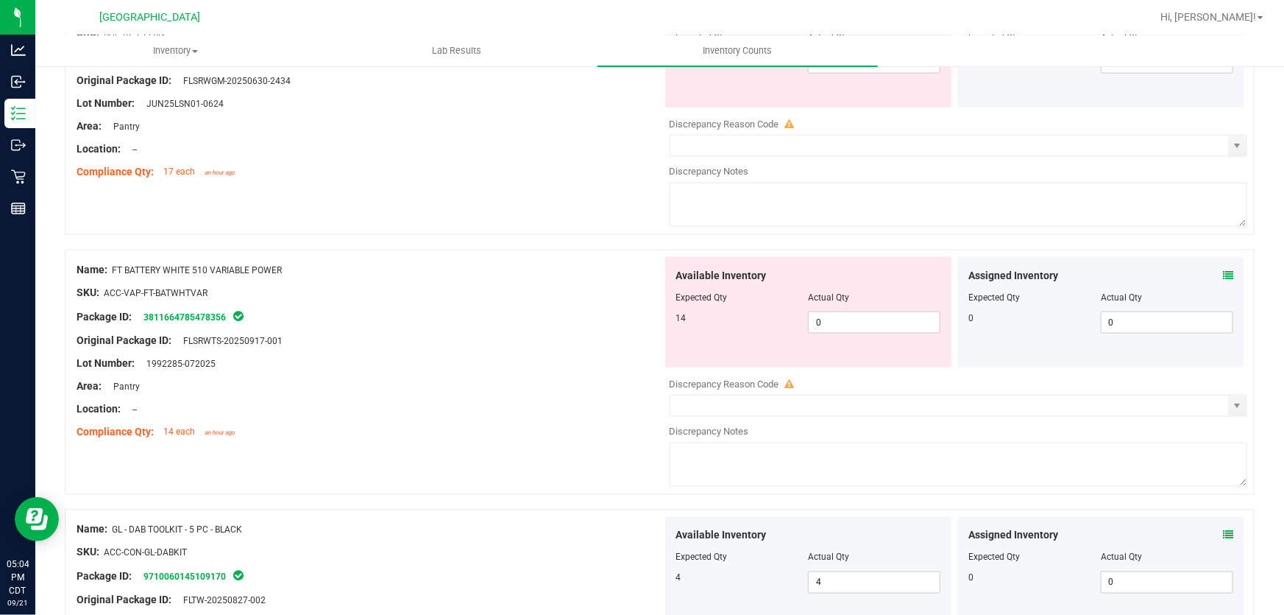
scroll to position [3749, 0]
drag, startPoint x: 861, startPoint y: 322, endPoint x: 335, endPoint y: 228, distance: 534.5
type input "14"
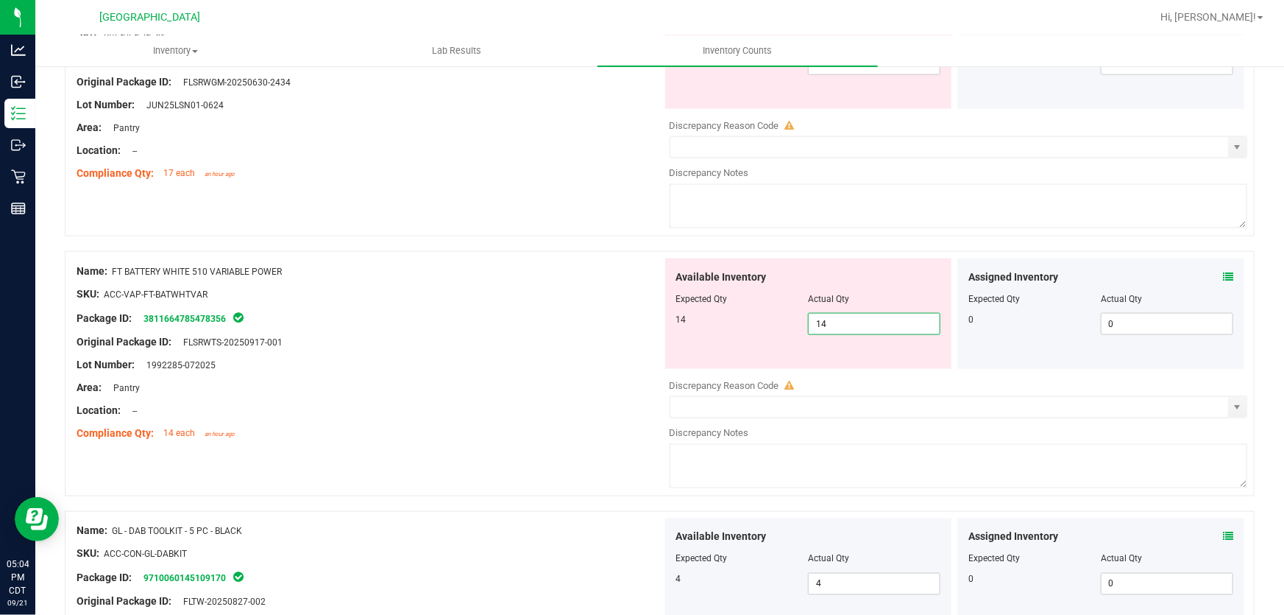
click at [345, 231] on div "Name: FT - VAPE PEN DISTILLATE - 0.3G - LSN - THC SKU: BAP-DP-FT-LSN Package ID…" at bounding box center [660, 113] width 1190 height 245
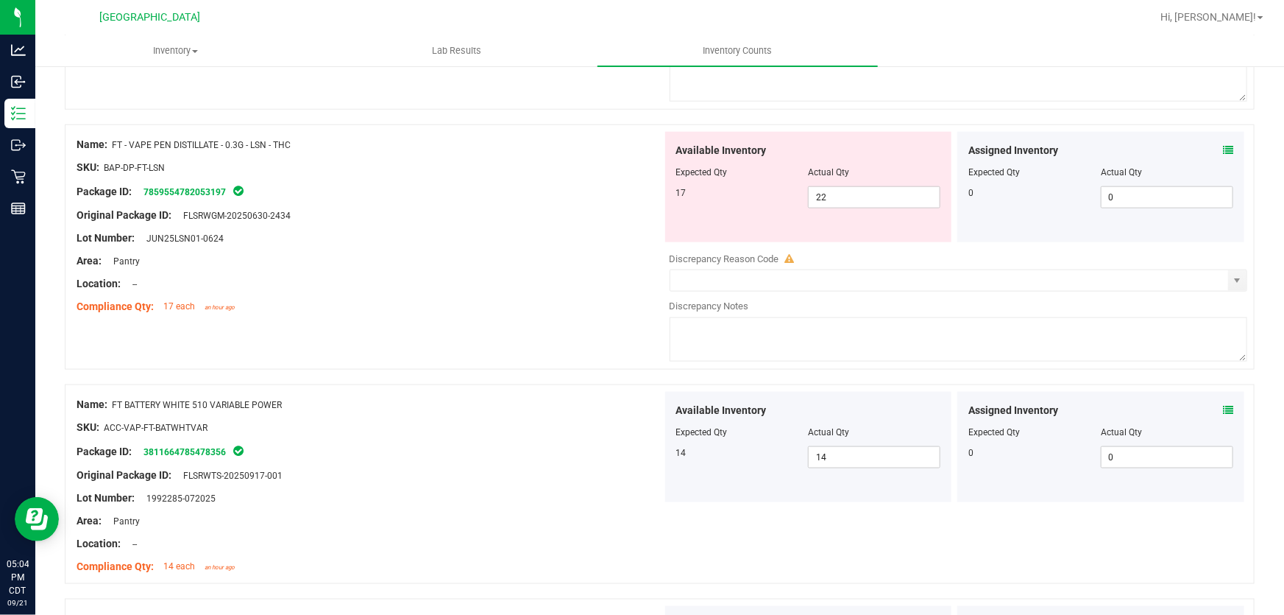
scroll to position [3615, 0]
click at [1223, 146] on icon at bounding box center [1228, 151] width 10 height 10
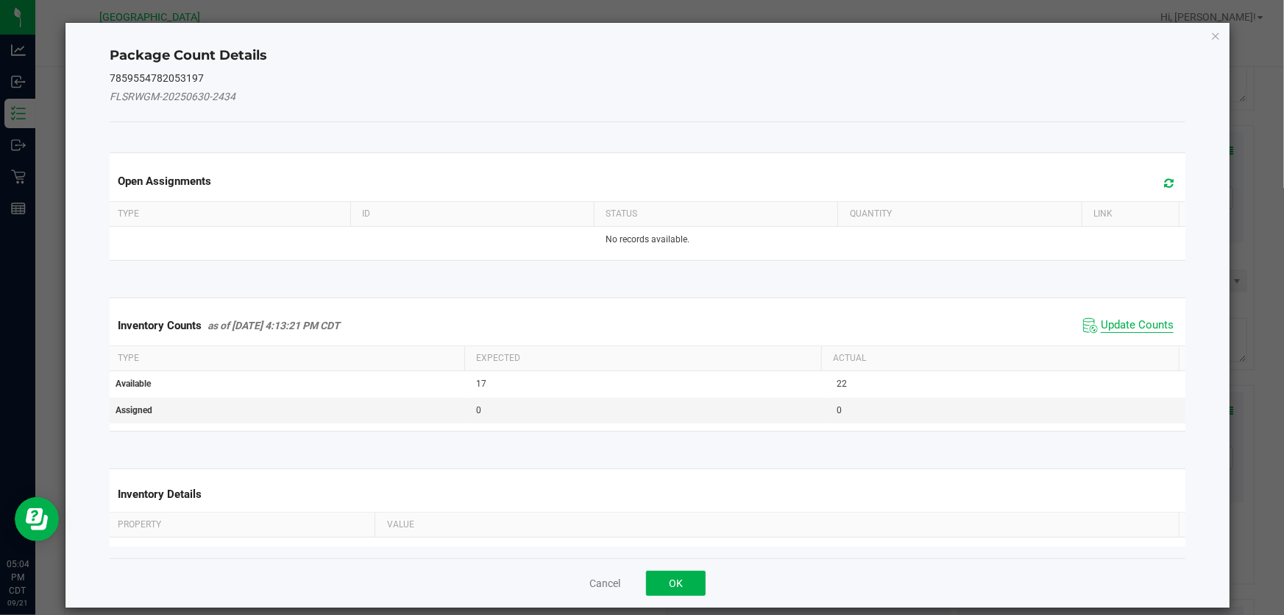
click at [1101, 323] on span "Update Counts" at bounding box center [1137, 325] width 73 height 15
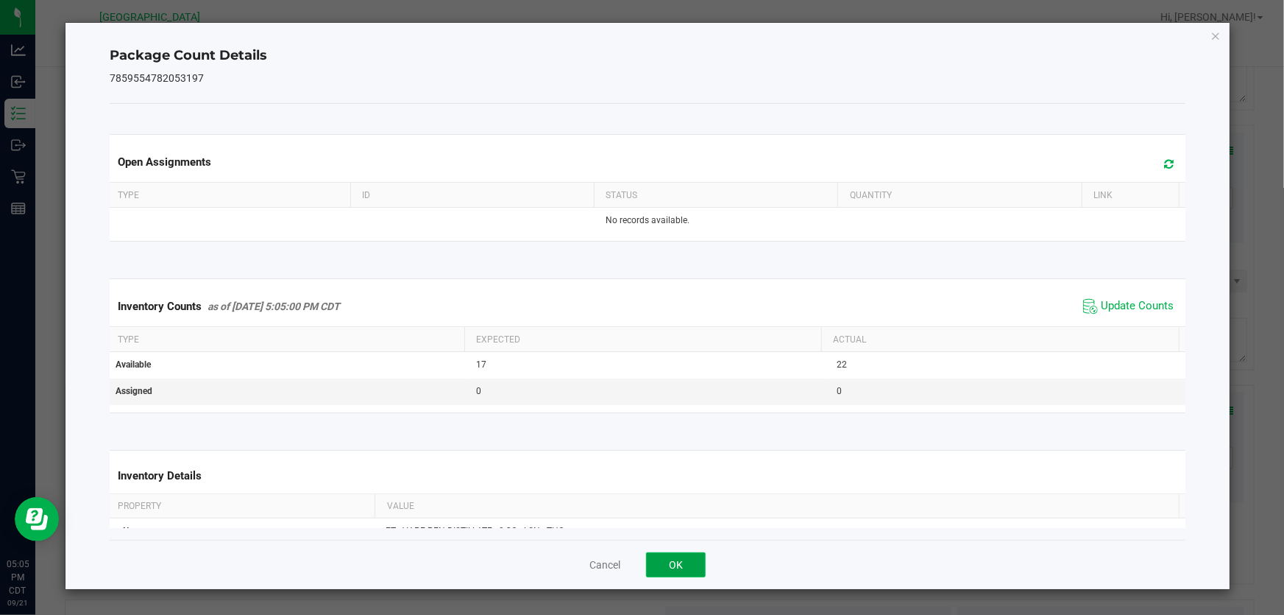
click at [677, 563] on button "OK" at bounding box center [676, 564] width 60 height 25
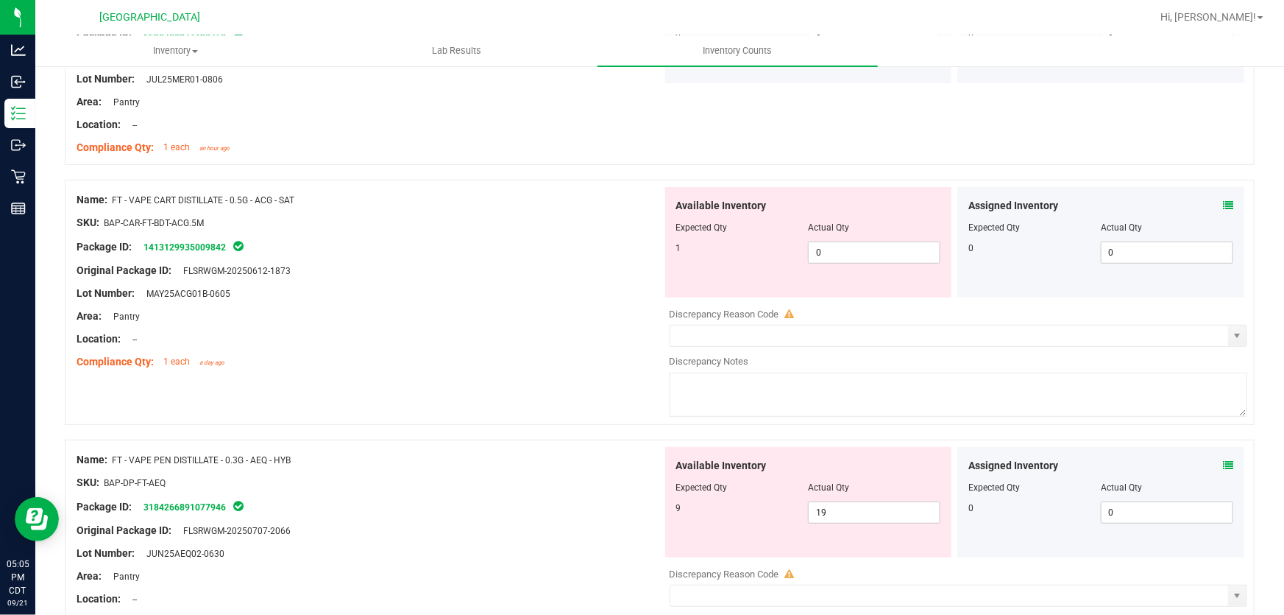
scroll to position [3080, 0]
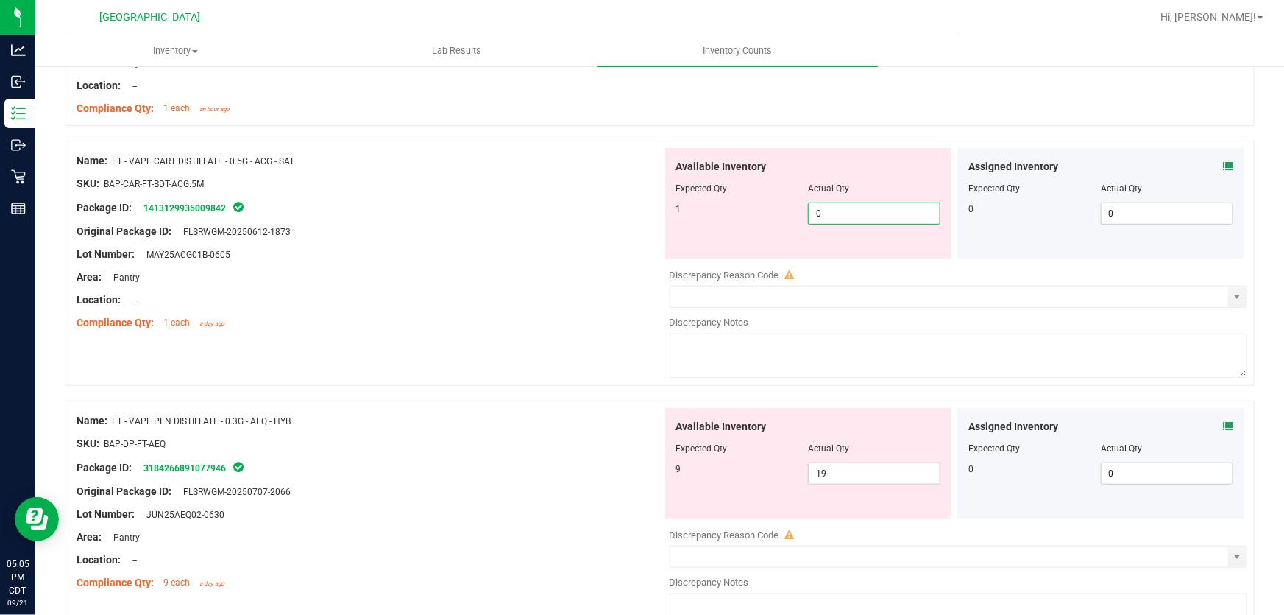
drag, startPoint x: 864, startPoint y: 211, endPoint x: 486, endPoint y: 247, distance: 380.1
click at [490, 247] on div "Name: FT - VAPE CART DISTILLATE - 0.5G - ACG - SAT SKU: BAP-CAR-FT-BDT-ACG.5M P…" at bounding box center [660, 263] width 1190 height 245
type input "1"
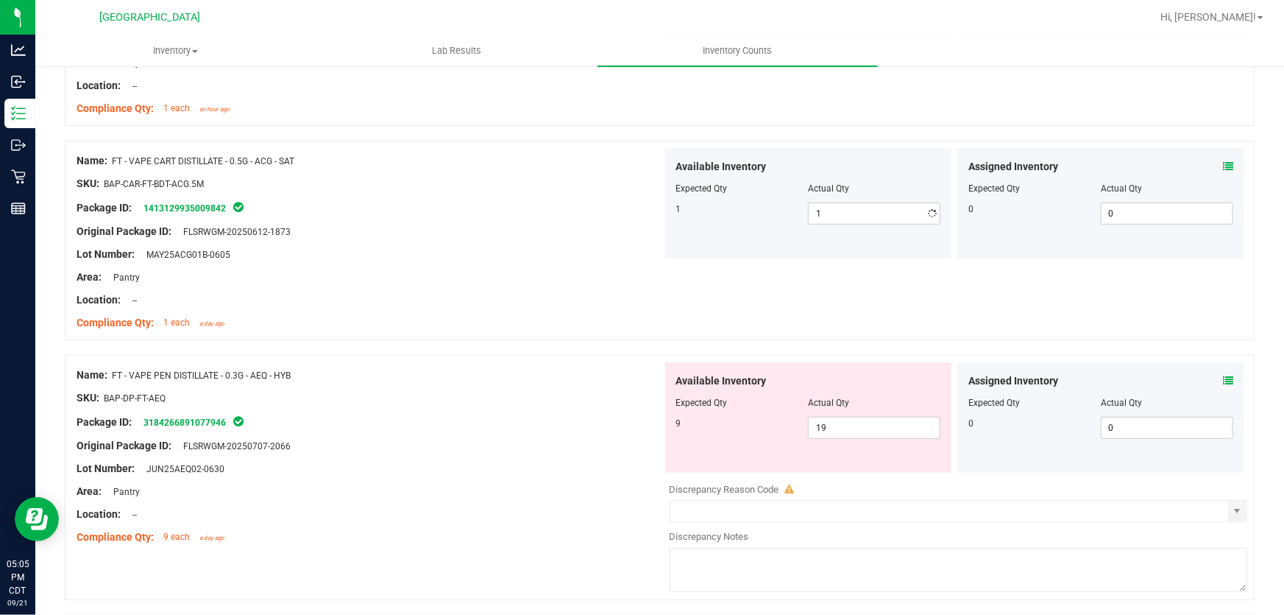
click at [486, 247] on div "Lot Number: MAY25ACG01B-0605" at bounding box center [370, 254] width 586 height 15
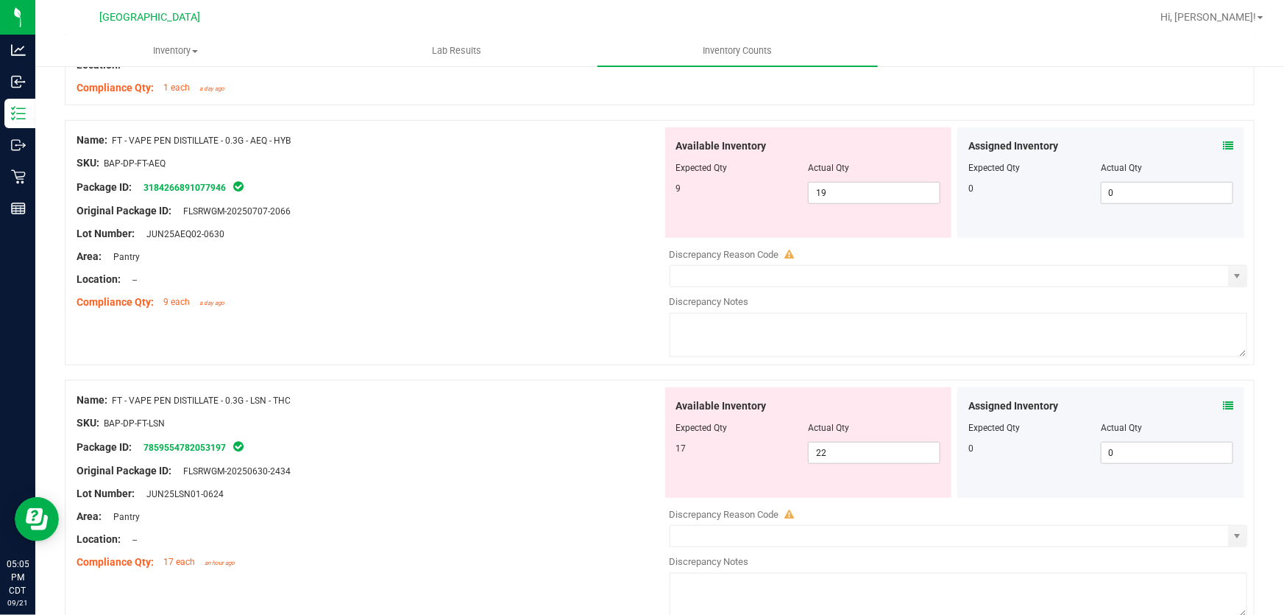
scroll to position [3348, 0]
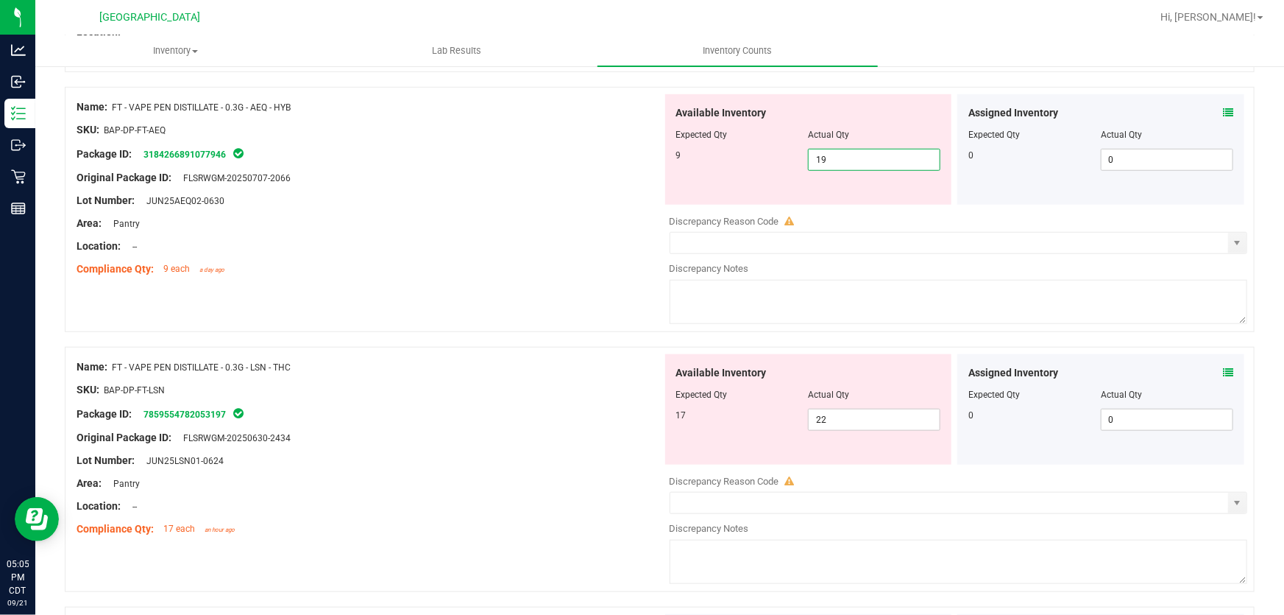
drag, startPoint x: 907, startPoint y: 160, endPoint x: 547, endPoint y: 152, distance: 360.0
click at [550, 153] on div "Name: FT - VAPE PEN DISTILLATE - 0.3G - AEQ - HYB SKU: BAP-DP-FT-AEQ Package ID…" at bounding box center [660, 209] width 1190 height 245
type input "9"
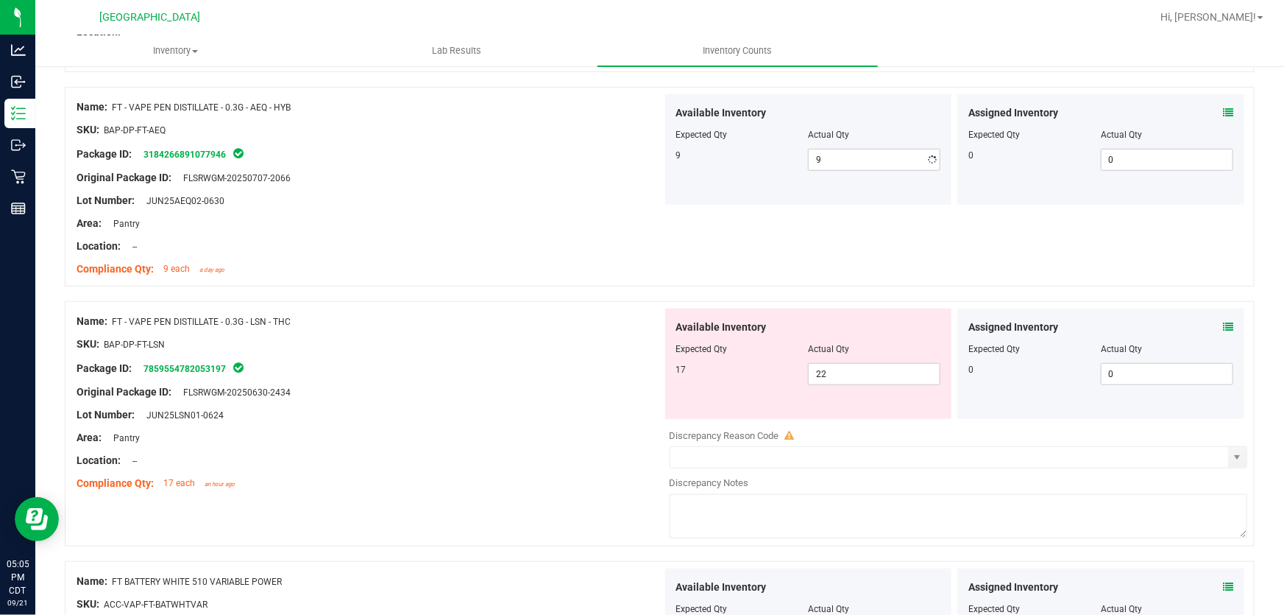
click at [547, 152] on div "Package ID: 3184266891077946" at bounding box center [370, 154] width 586 height 18
click at [608, 359] on div "Package ID: 7859554782053197" at bounding box center [370, 368] width 586 height 18
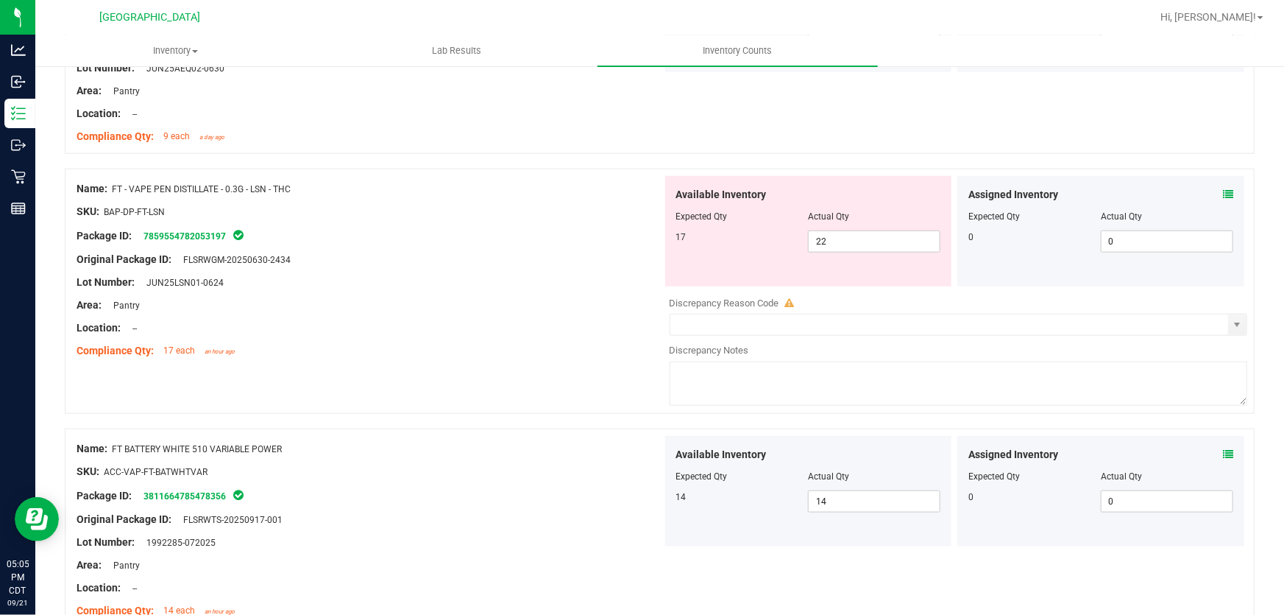
scroll to position [3482, 0]
drag, startPoint x: 842, startPoint y: 233, endPoint x: 478, endPoint y: 282, distance: 366.8
click at [487, 285] on div "Name: FT - VAPE PEN DISTILLATE - 0.3G - LSN - THC SKU: BAP-DP-FT-LSN Package ID…" at bounding box center [660, 289] width 1190 height 245
type input "17"
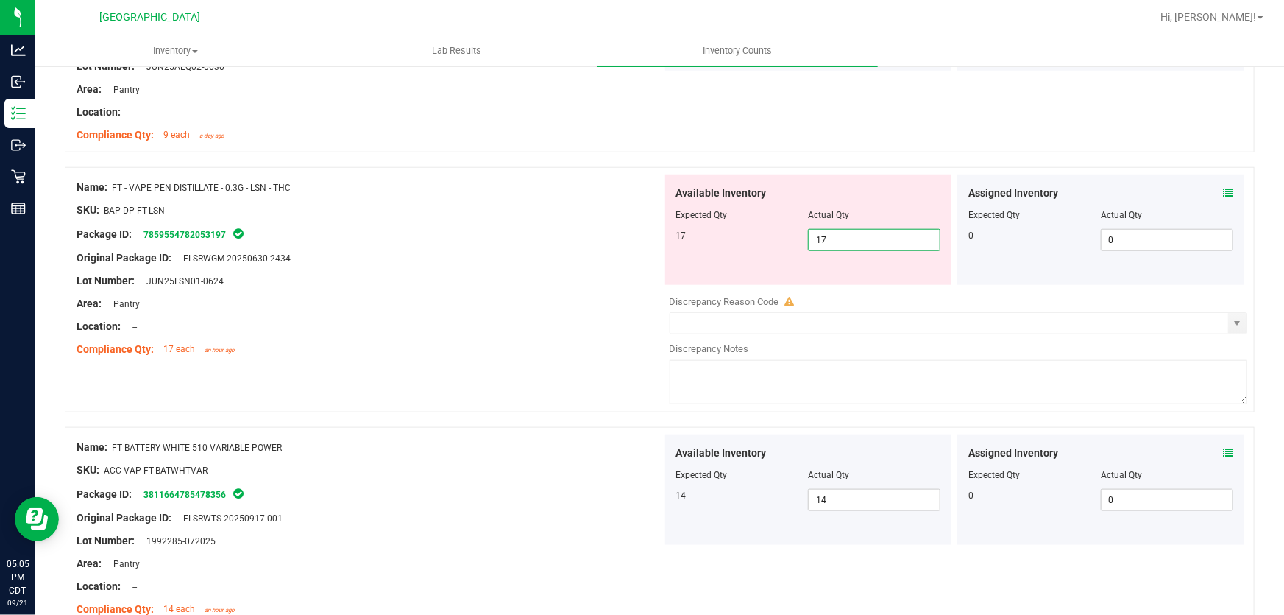
click at [478, 282] on div "Lot Number: JUN25LSN01-0624" at bounding box center [370, 280] width 586 height 15
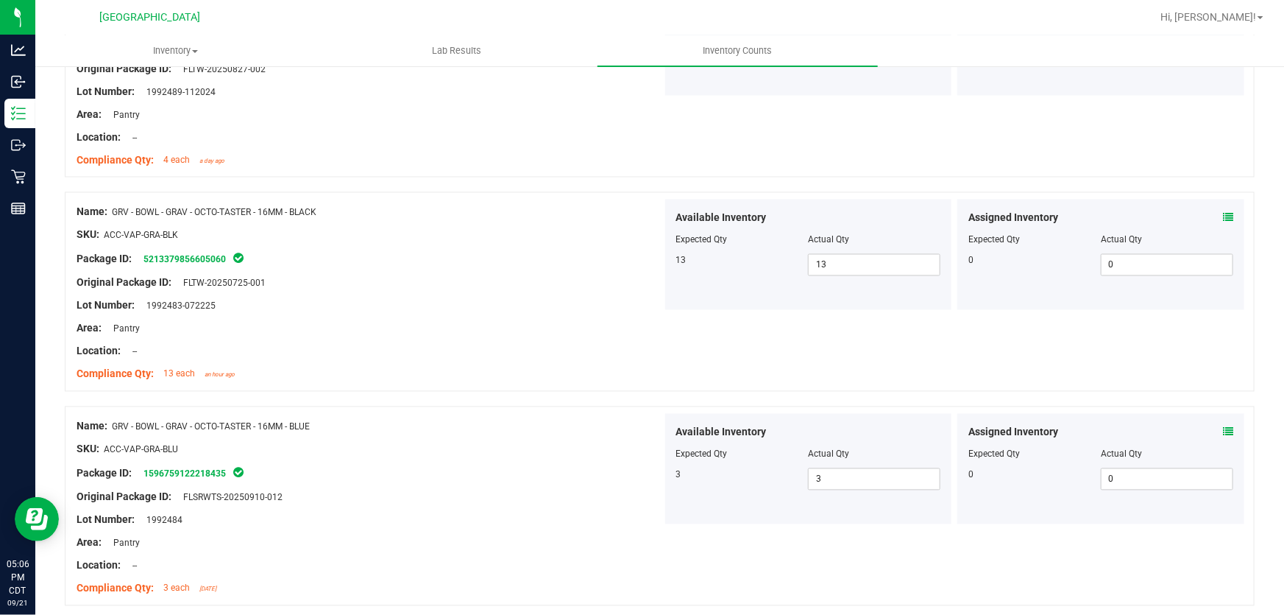
scroll to position [4366, 0]
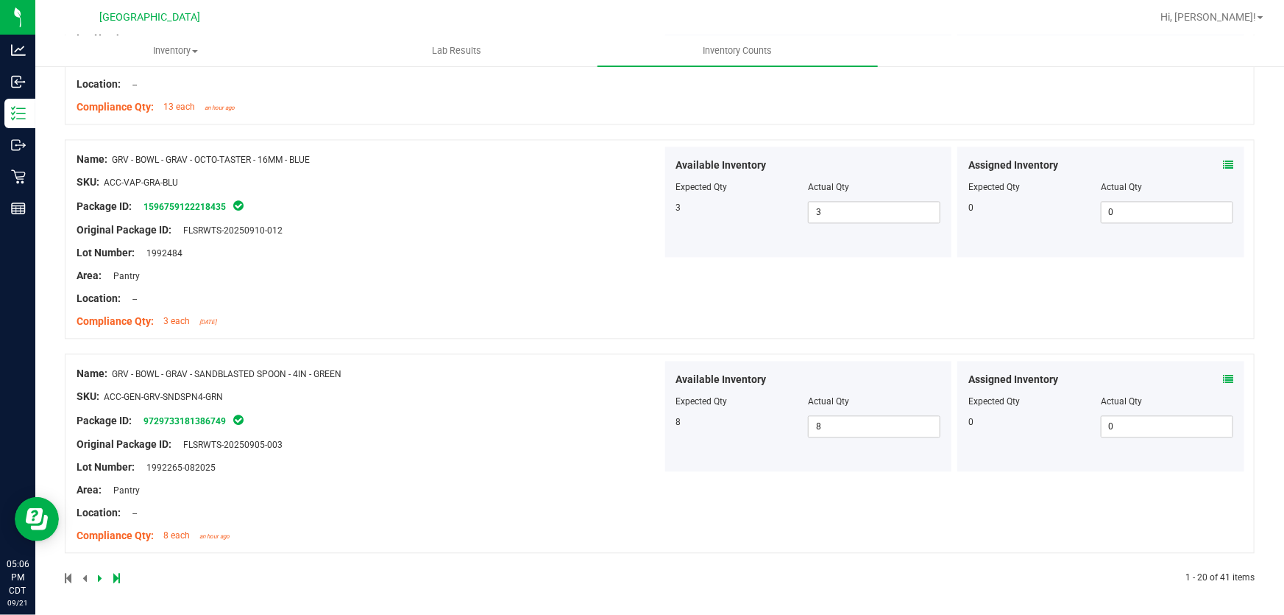
click at [101, 573] on icon at bounding box center [100, 577] width 4 height 9
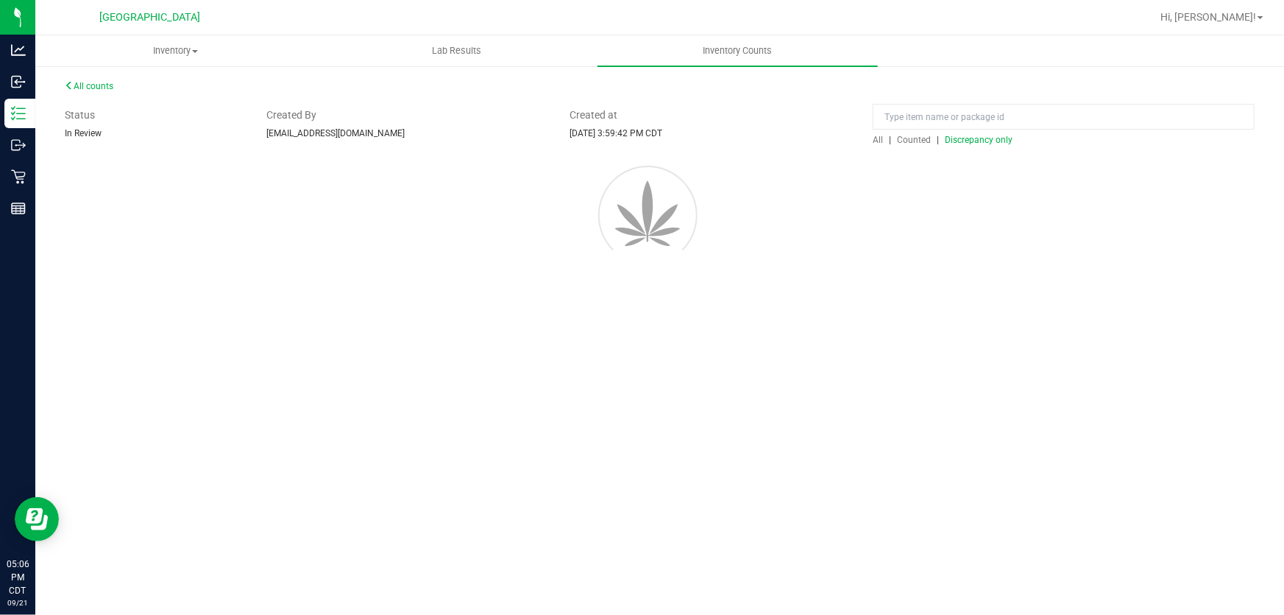
scroll to position [0, 0]
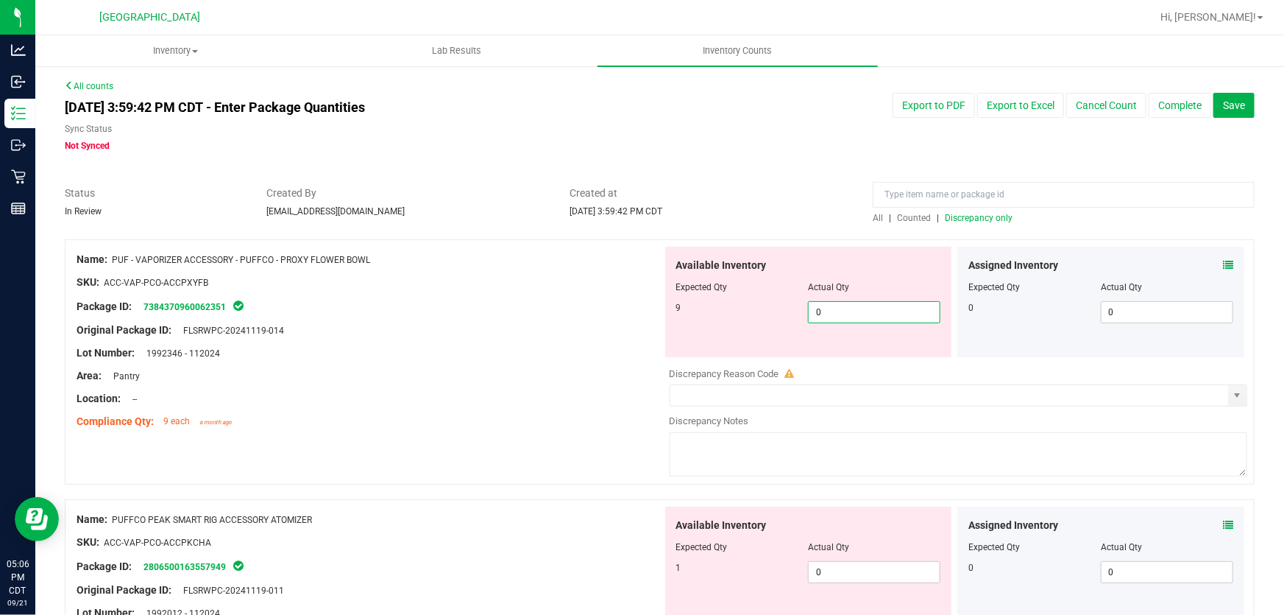
drag, startPoint x: 871, startPoint y: 315, endPoint x: 521, endPoint y: 367, distance: 354.1
click at [521, 367] on div "Name: PUF - VAPORIZER ACCESSORY - PUFFCO - PROXY FLOWER BOWL SKU: ACC-VAP-PCO-A…" at bounding box center [660, 361] width 1190 height 245
type input "9"
click at [521, 367] on div at bounding box center [370, 364] width 586 height 7
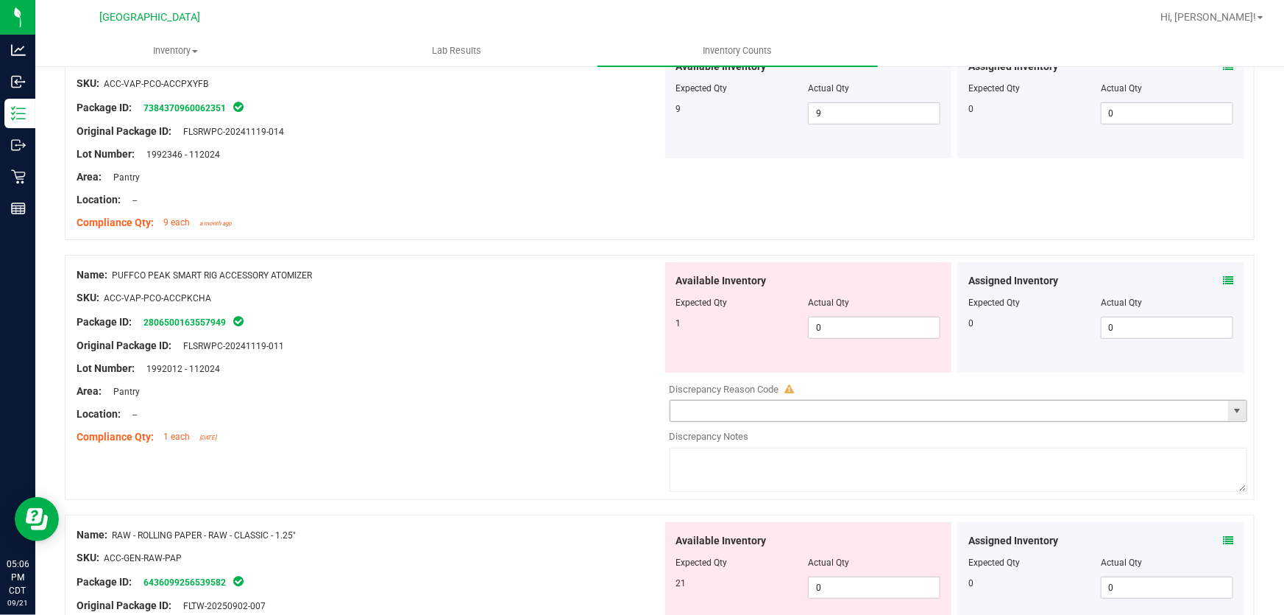
scroll to position [200, 0]
drag, startPoint x: 859, startPoint y: 322, endPoint x: 487, endPoint y: 378, distance: 375.8
click at [487, 378] on div "Name: PUFFCO PEAK SMART RIG ACCESSORY ATOMIZER SKU: ACC-VAP-PCO-ACCPKCHA Packag…" at bounding box center [660, 375] width 1190 height 245
type input "1"
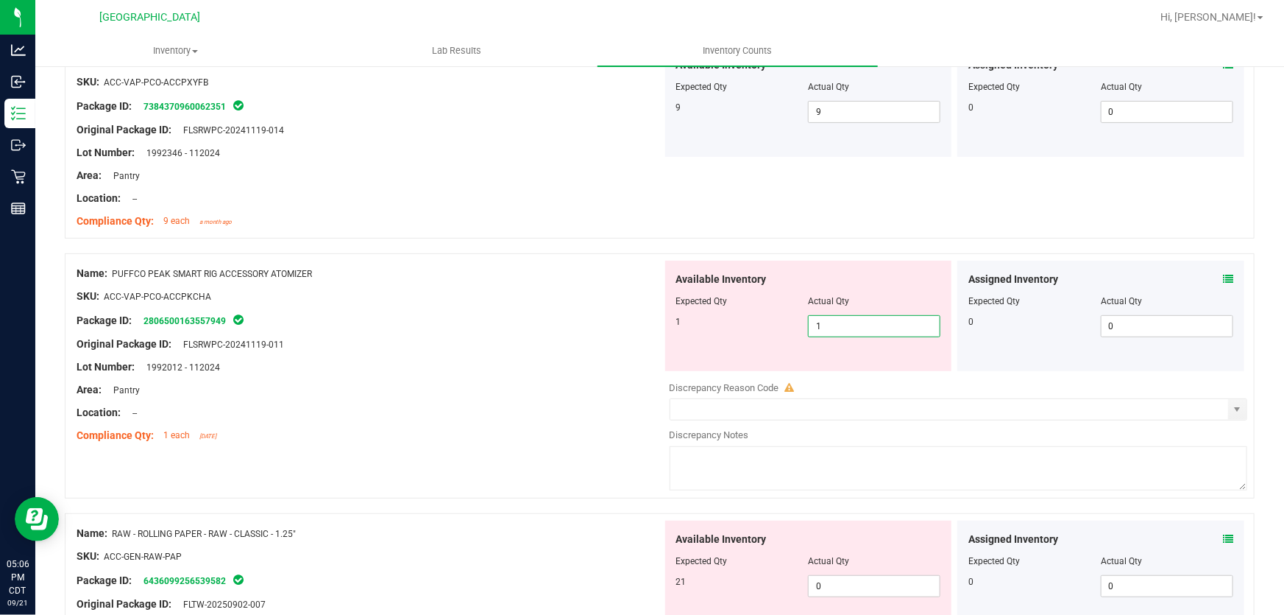
click at [487, 378] on div at bounding box center [370, 378] width 586 height 7
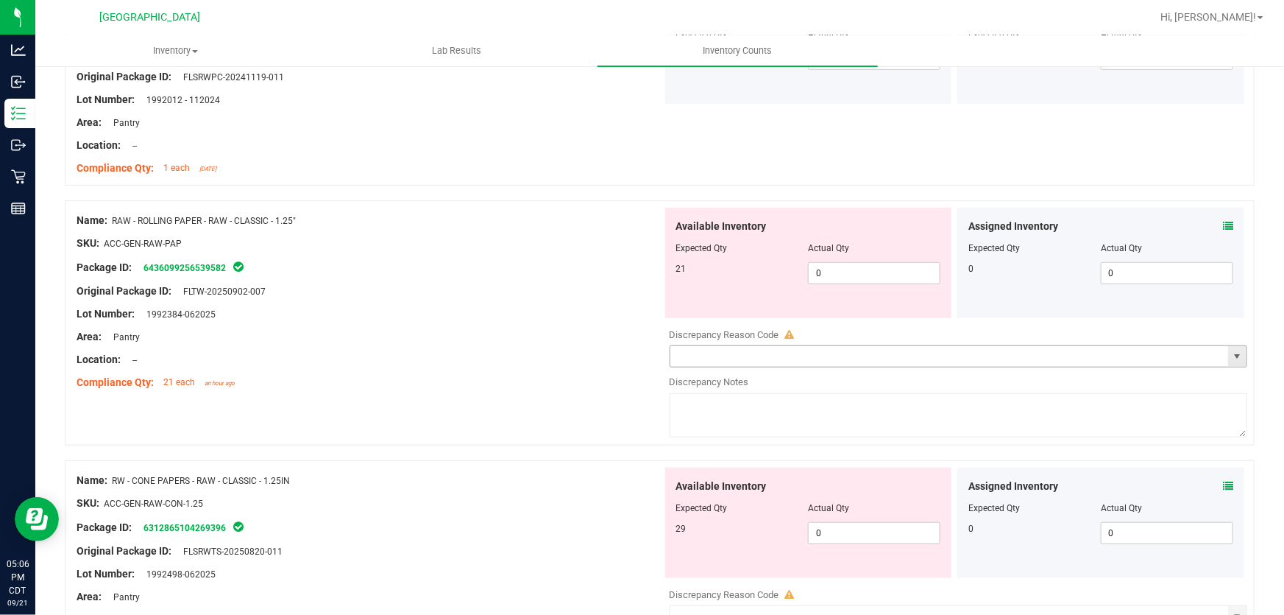
scroll to position [468, 0]
drag, startPoint x: 869, startPoint y: 281, endPoint x: 478, endPoint y: 323, distance: 393.1
click at [478, 323] on div "Name: RAW - ROLLING PAPER - RAW - CLASSIC - 1.25" SKU: ACC-GEN-RAW-PAP Package …" at bounding box center [660, 321] width 1190 height 245
type input "21"
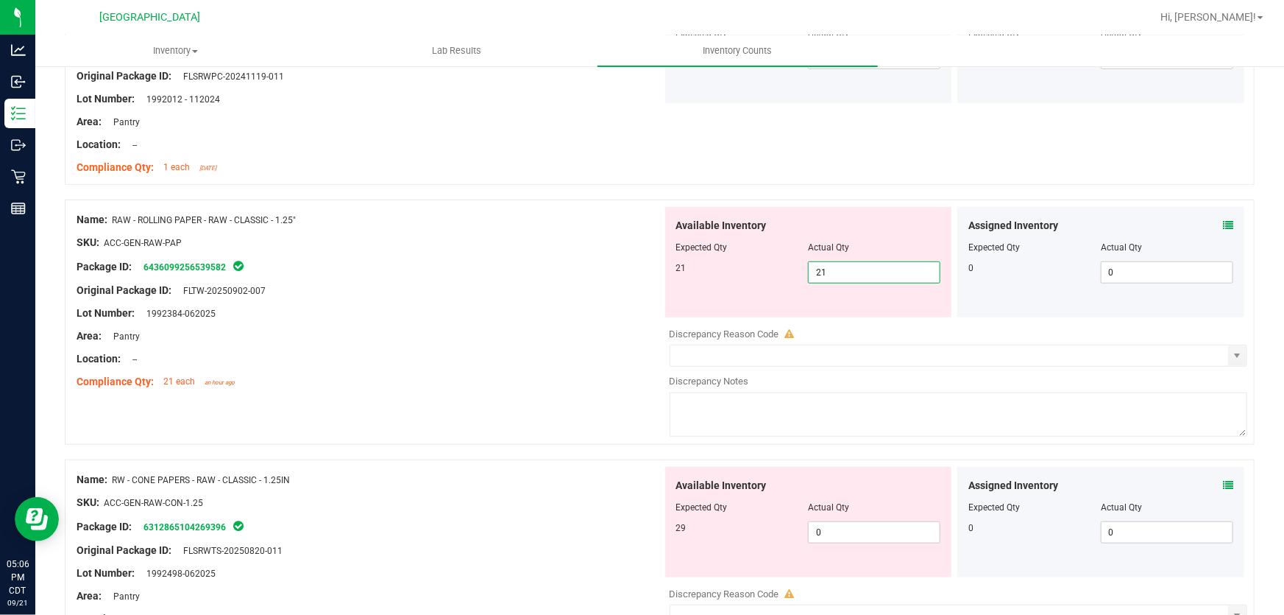
click at [478, 323] on div at bounding box center [370, 324] width 586 height 7
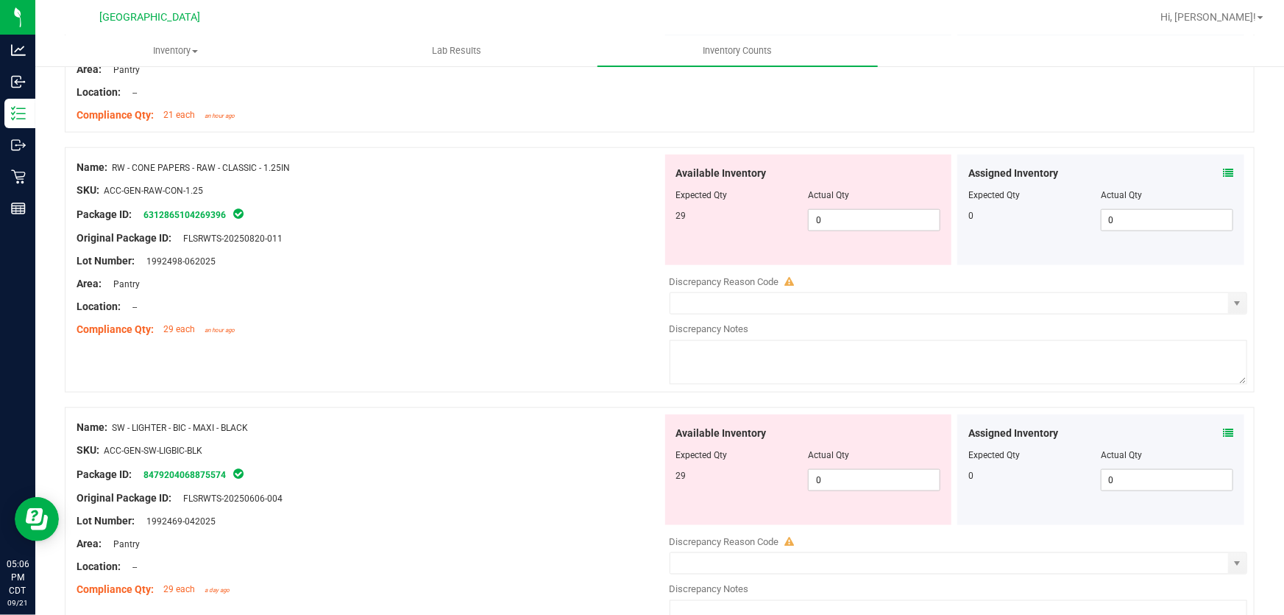
scroll to position [736, 0]
drag, startPoint x: 849, startPoint y: 217, endPoint x: 367, endPoint y: 283, distance: 485.9
click at [375, 282] on div "Name: RW - CONE PAPERS - RAW - CLASSIC - 1.25IN SKU: ACC-GEN-RAW-CON-1.25 Packa…" at bounding box center [660, 268] width 1190 height 245
type input "29"
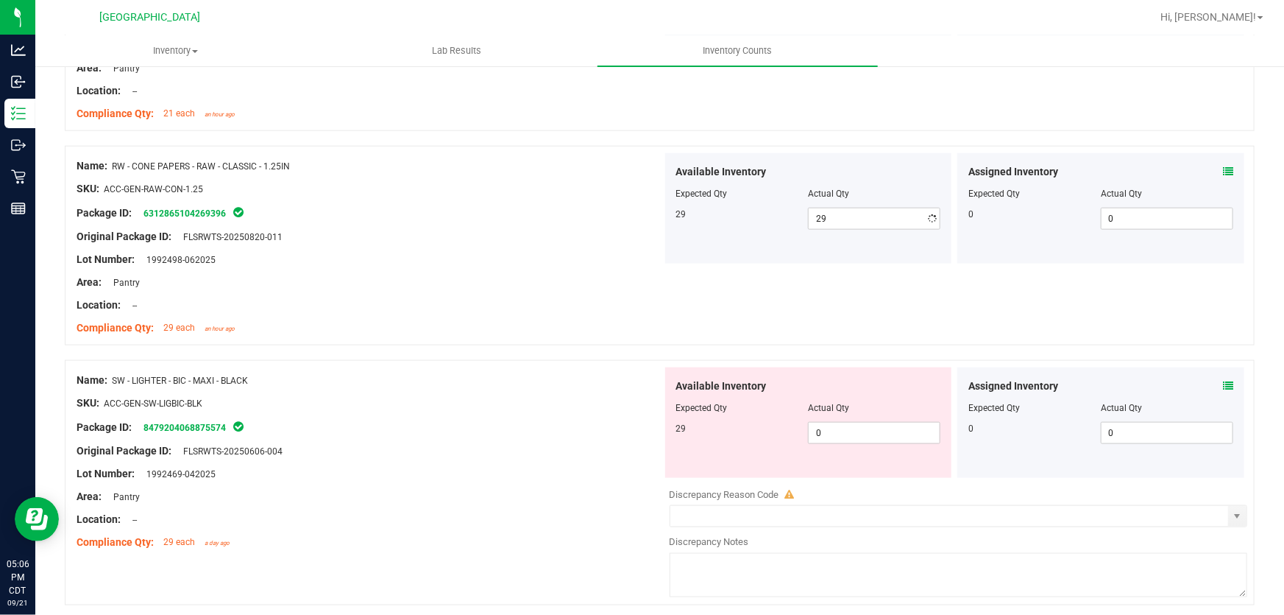
click at [367, 283] on div "Area: Pantry" at bounding box center [370, 282] width 586 height 15
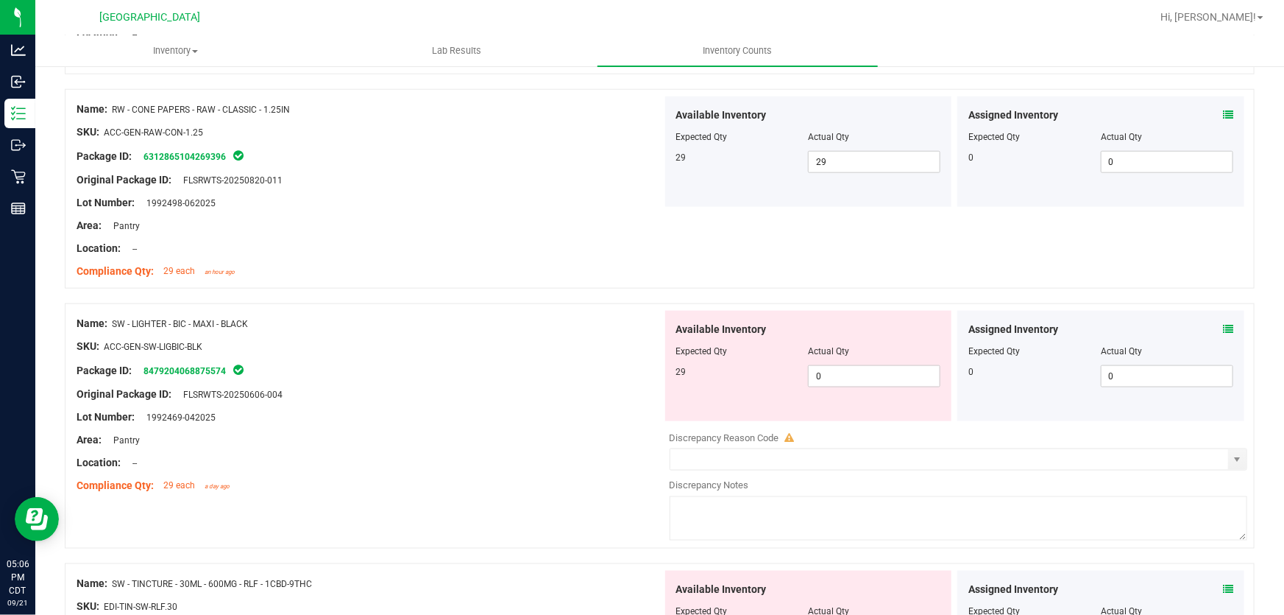
scroll to position [869, 0]
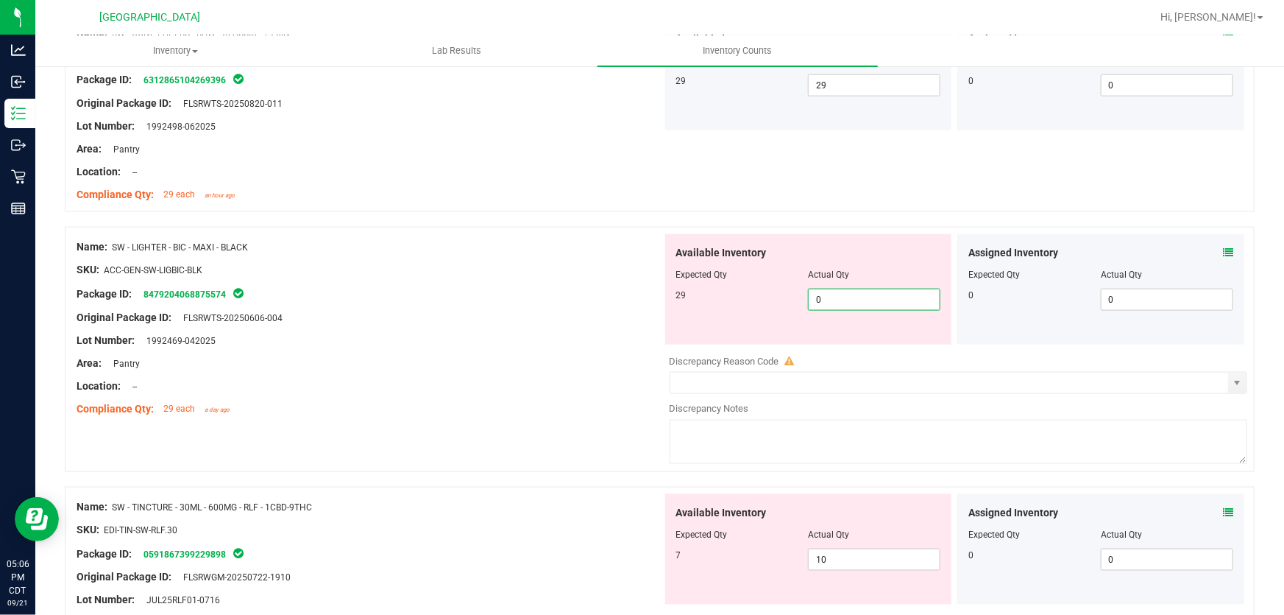
drag, startPoint x: 869, startPoint y: 294, endPoint x: 489, endPoint y: 342, distance: 382.7
click at [494, 342] on div "Name: SW - LIGHTER - BIC - MAXI - BLACK SKU: ACC-GEN-SW-LIGBIC-BLK Package ID: …" at bounding box center [660, 349] width 1190 height 245
type input "29"
click at [489, 342] on div "Lot Number: 1992469-042025" at bounding box center [370, 340] width 586 height 15
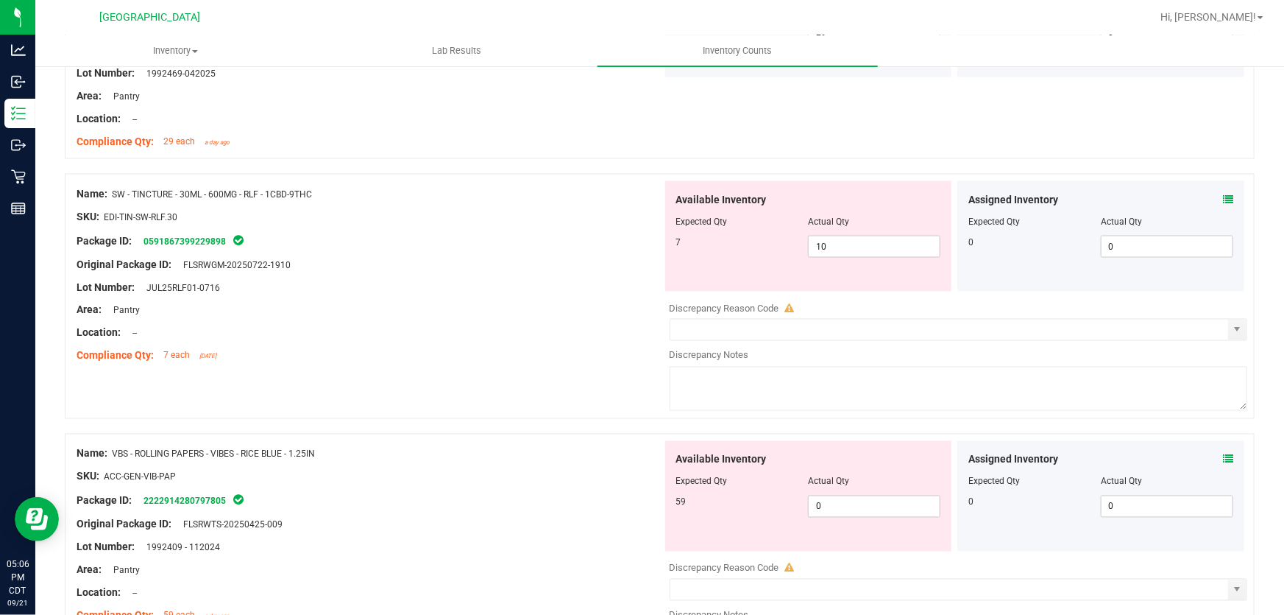
scroll to position [1137, 0]
drag, startPoint x: 869, startPoint y: 508, endPoint x: 573, endPoint y: 508, distance: 295.2
click at [573, 508] on div "Name: VBS - ROLLING PAPERS - VIBES - RICE BLUE - 1.25IN SKU: ACC-GEN-VIB-PAP Pa…" at bounding box center [660, 555] width 1190 height 245
type input "59"
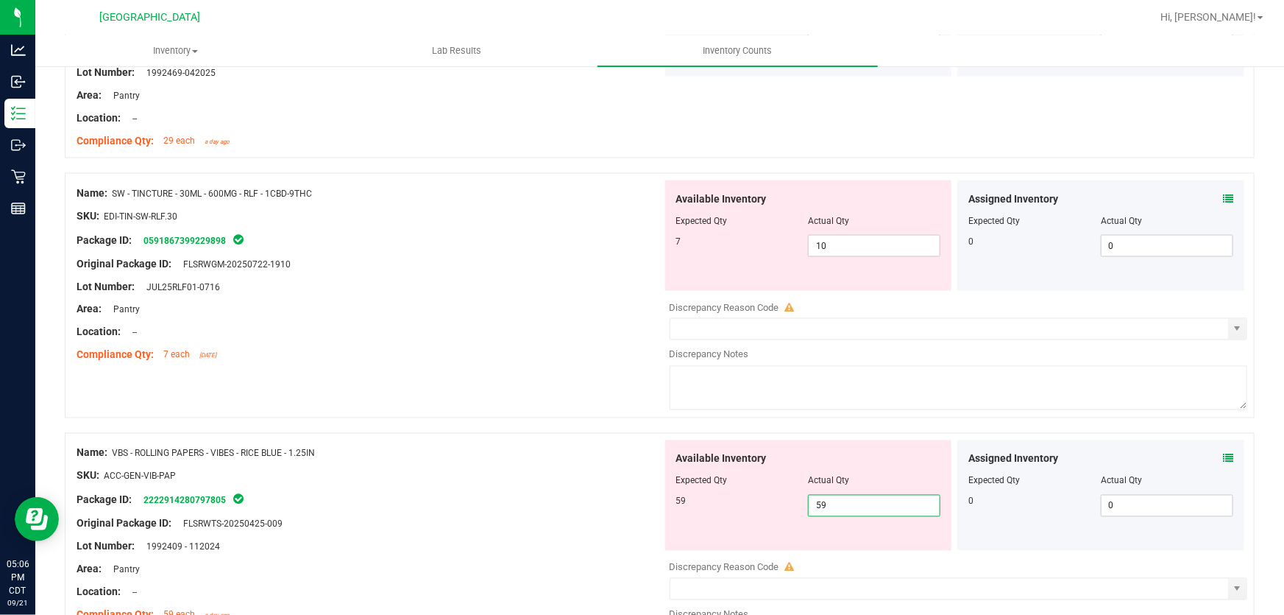
click at [573, 509] on div at bounding box center [370, 512] width 586 height 7
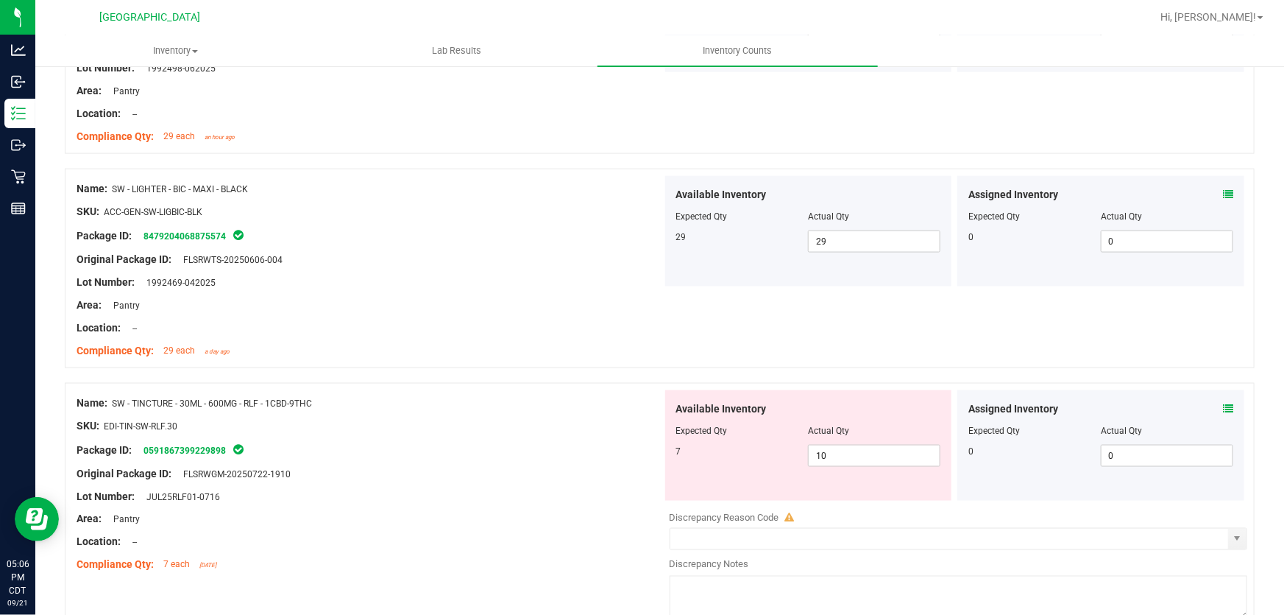
scroll to position [1003, 0]
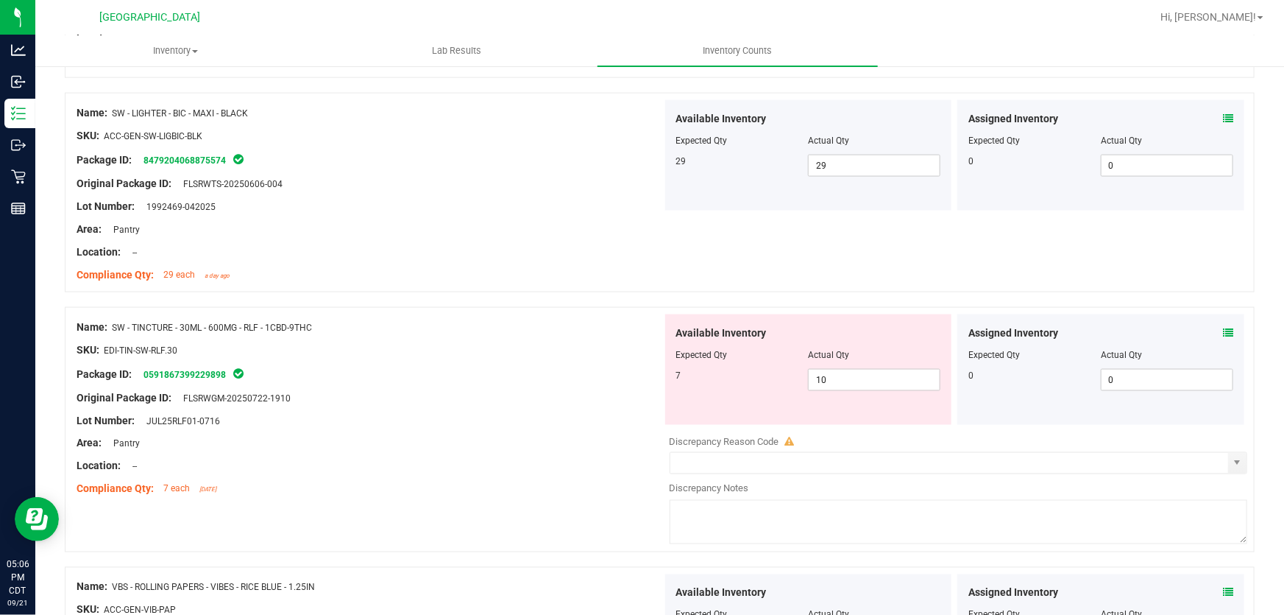
click at [1223, 335] on div "Assigned Inventory Expected Qty Actual Qty 0 0 0" at bounding box center [1101, 369] width 287 height 110
click at [1223, 334] on icon at bounding box center [1228, 333] width 10 height 10
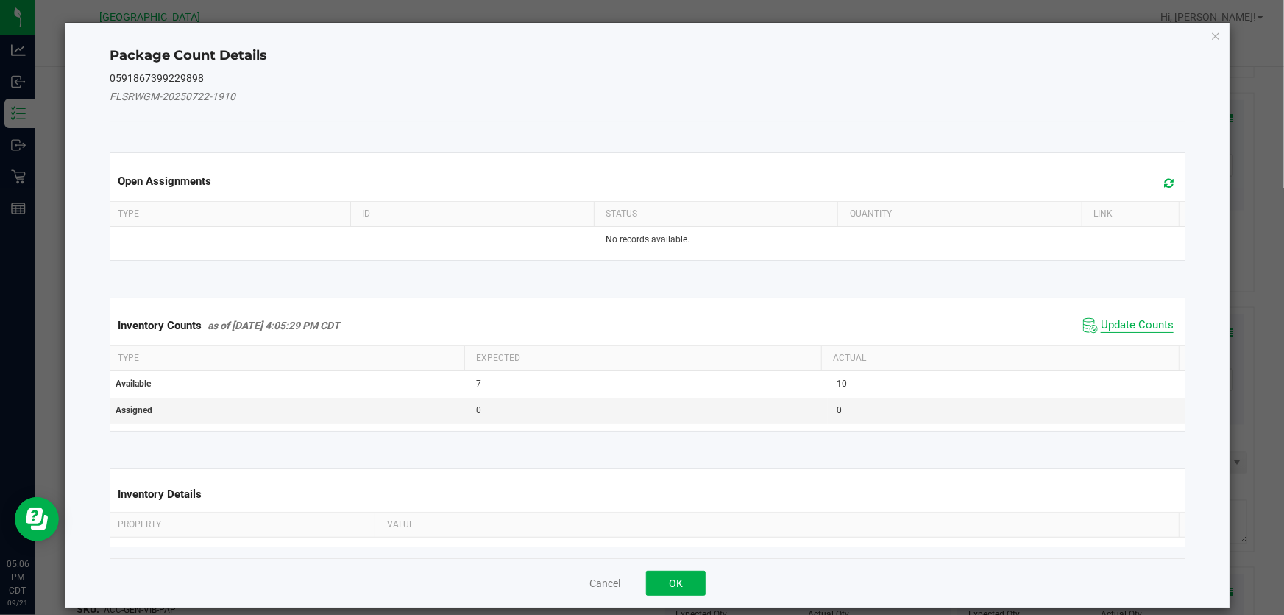
click at [1101, 326] on span "Update Counts" at bounding box center [1137, 325] width 73 height 15
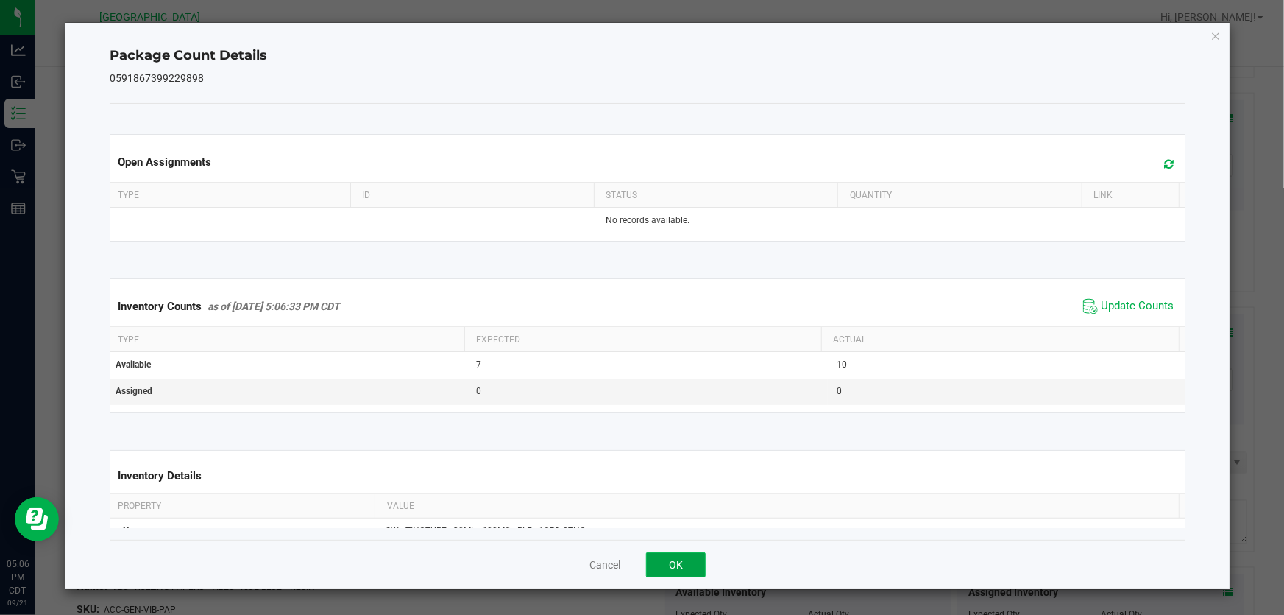
click at [669, 562] on button "OK" at bounding box center [676, 564] width 60 height 25
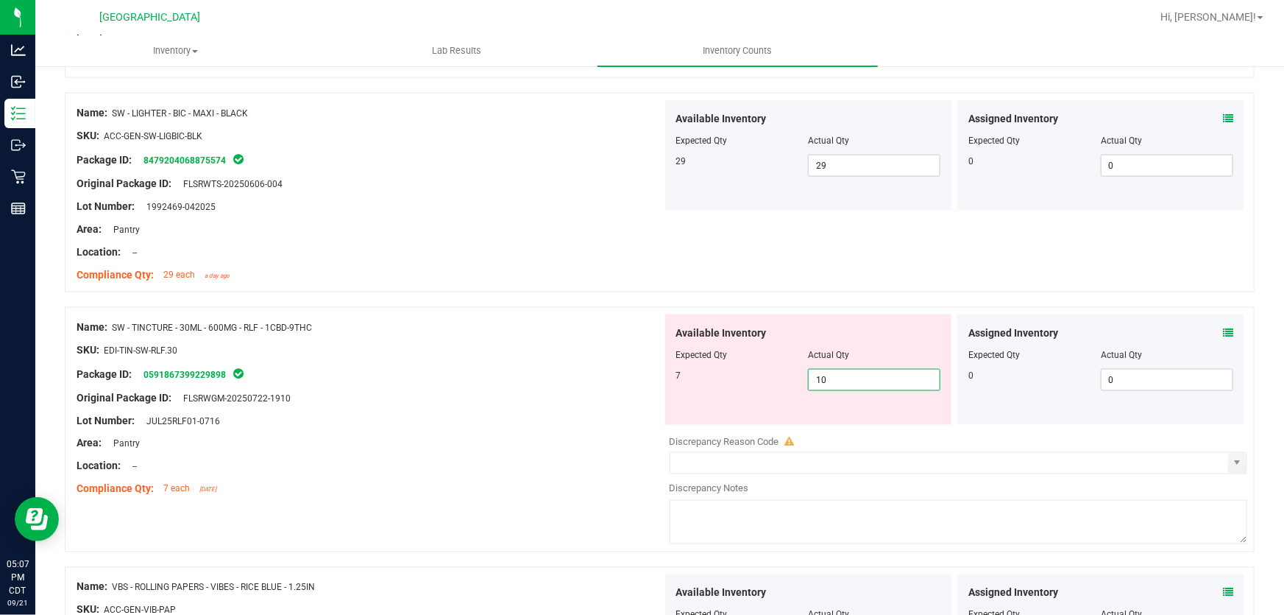
drag, startPoint x: 883, startPoint y: 370, endPoint x: 294, endPoint y: 420, distance: 591.0
click at [411, 434] on div "Name: SW - TINCTURE - 30ML - 600MG - RLF - 1CBD-9THC SKU: EDI-TIN-SW-RLF.30 Pac…" at bounding box center [660, 429] width 1190 height 245
type input "7"
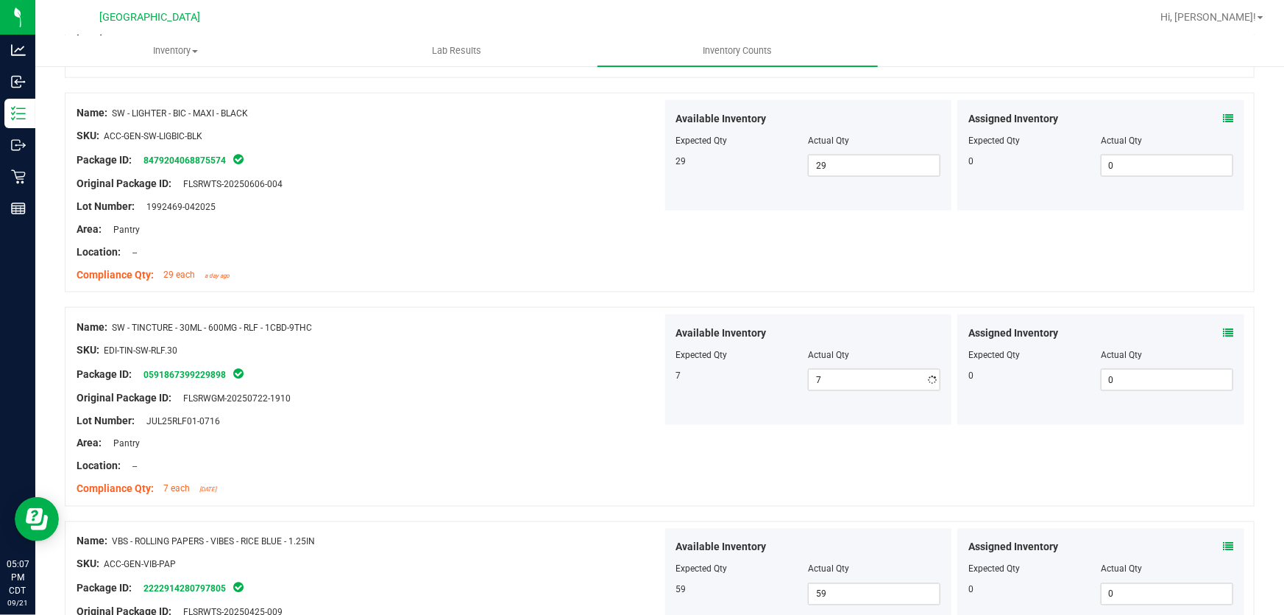
click at [297, 420] on div "Lot Number: JUL25RLF01-0716" at bounding box center [370, 420] width 586 height 15
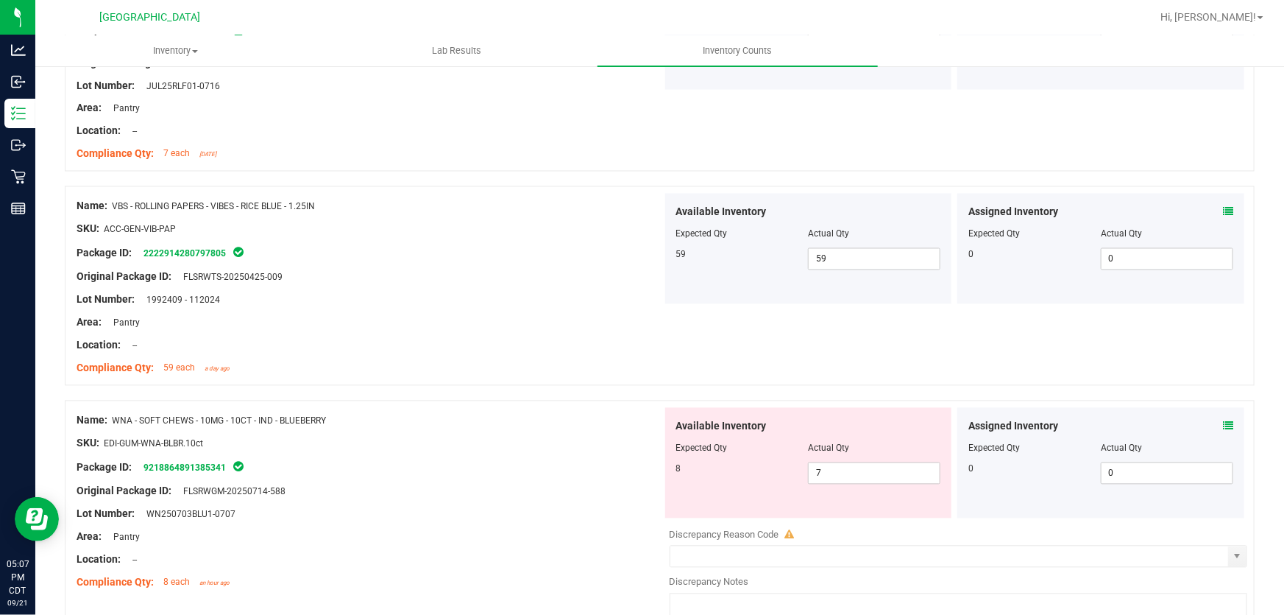
scroll to position [1605, 0]
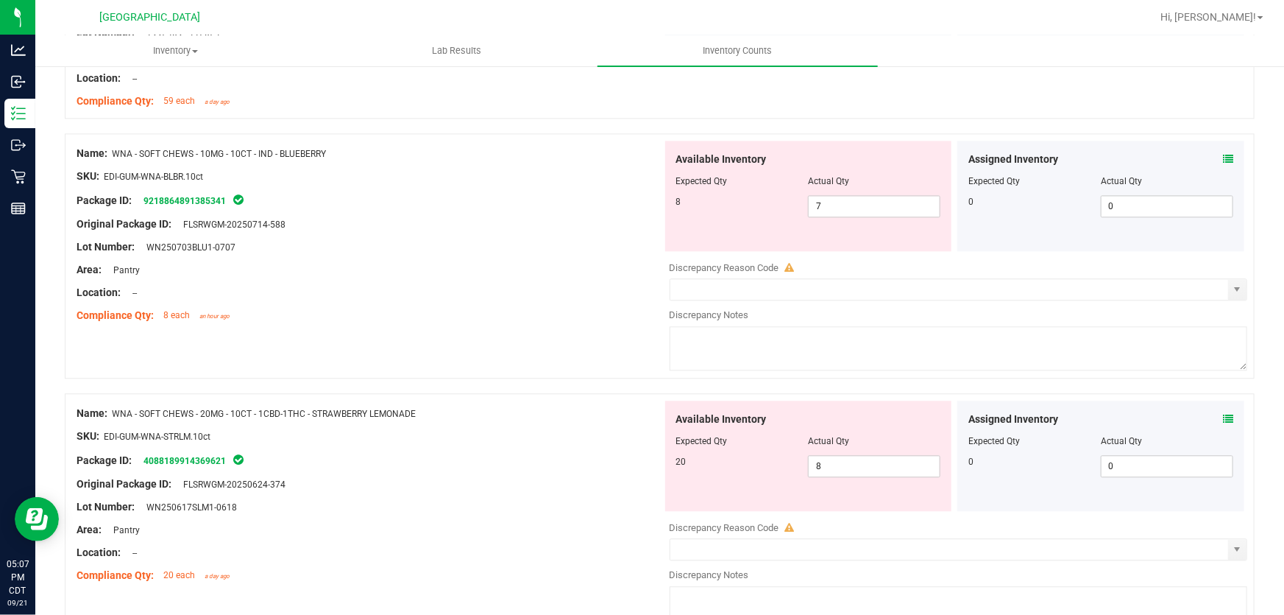
click at [1223, 159] on icon at bounding box center [1228, 159] width 10 height 10
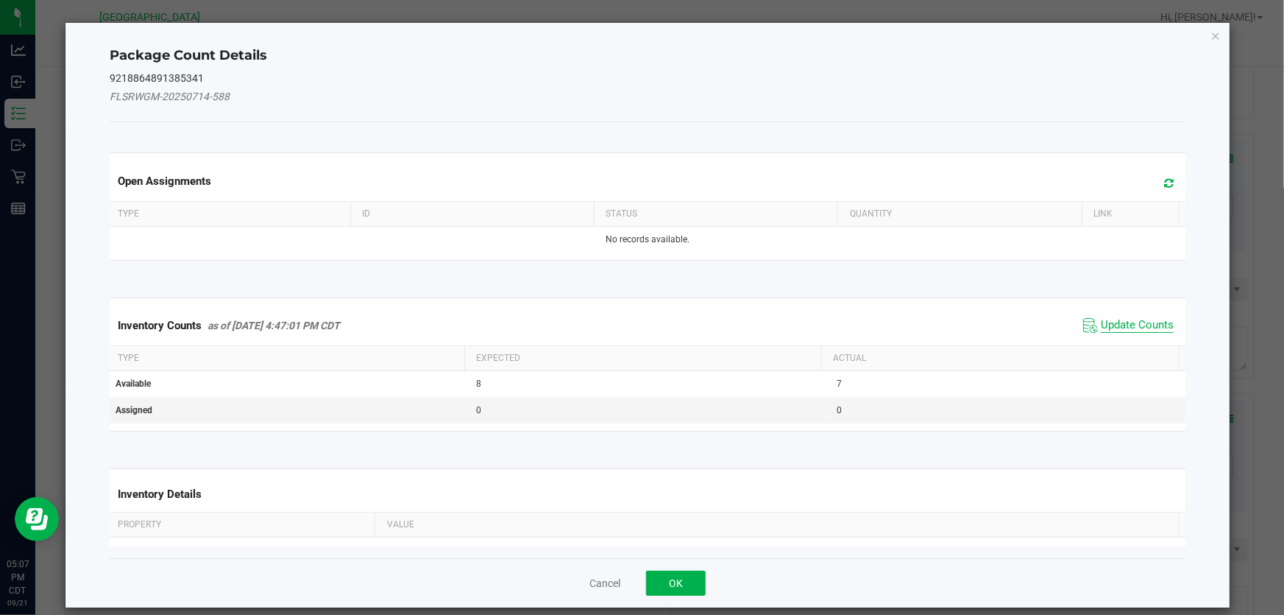
click at [1104, 322] on span "Update Counts" at bounding box center [1137, 325] width 73 height 15
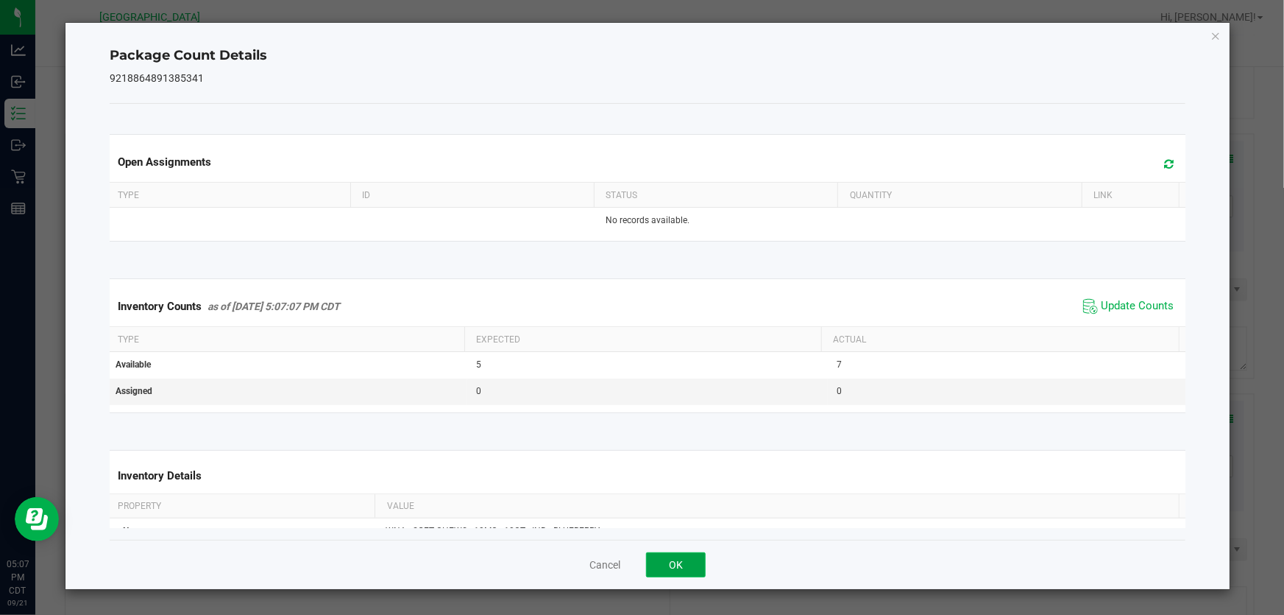
click at [673, 559] on button "OK" at bounding box center [676, 564] width 60 height 25
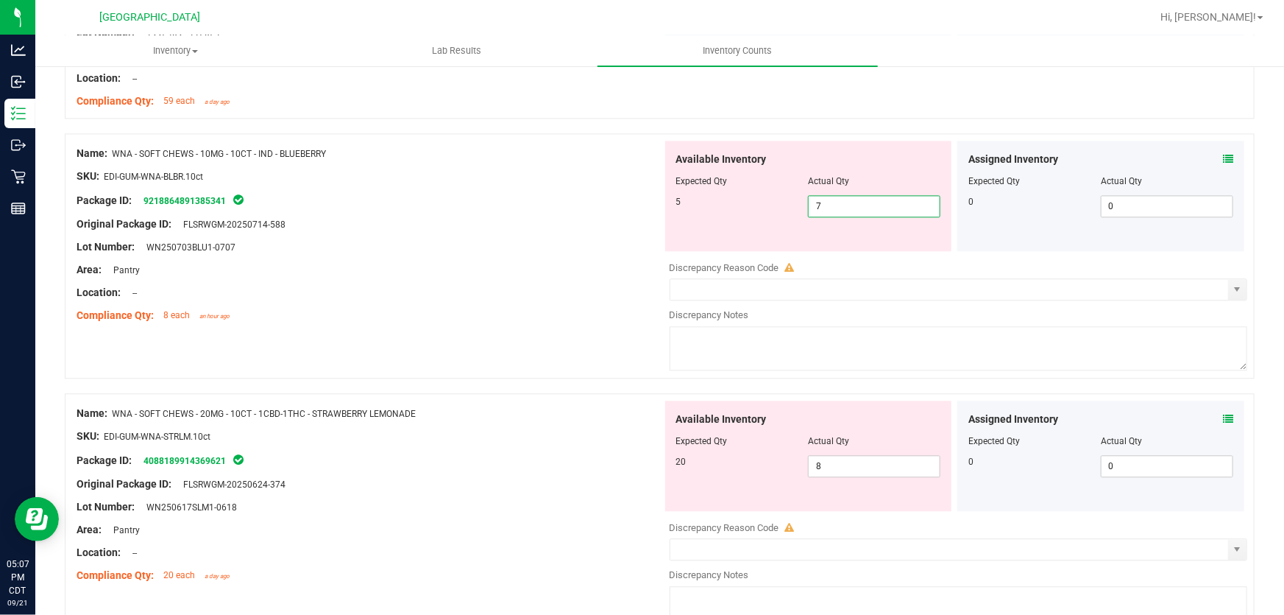
drag, startPoint x: 875, startPoint y: 197, endPoint x: 272, endPoint y: 226, distance: 603.5
click at [272, 226] on div "Name: WNA - SOFT CHEWS - 10MG - 10CT - IND - BLUEBERRY SKU: EDI-GUM-WNA-BLBR.10…" at bounding box center [660, 255] width 1190 height 245
type input "5"
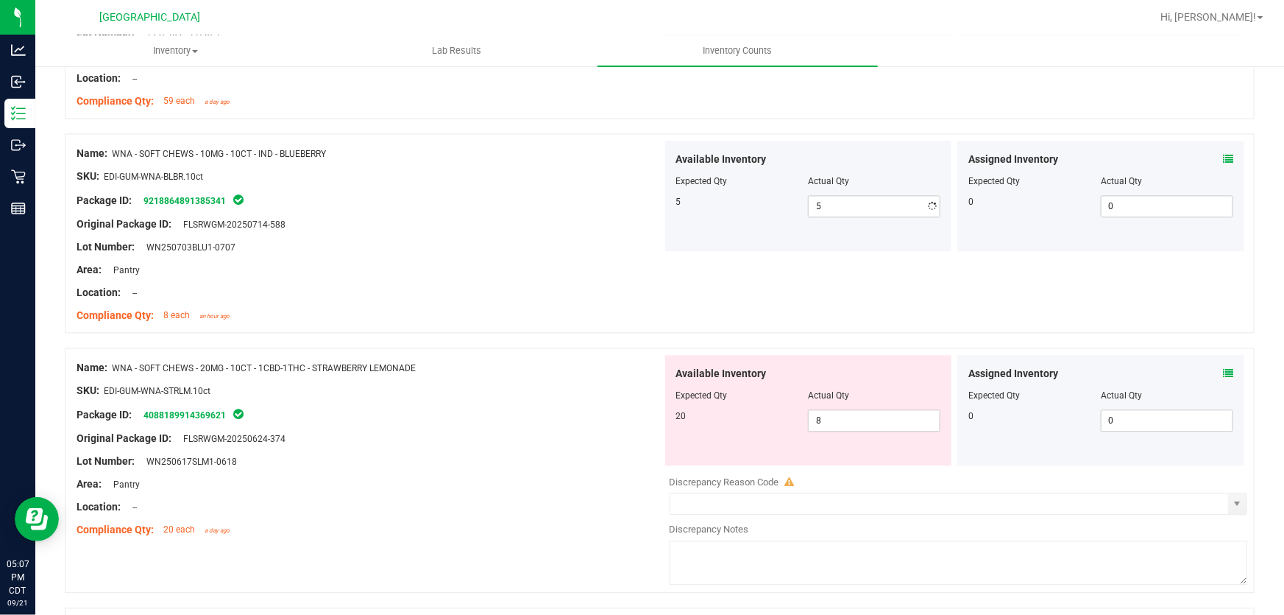
click at [376, 233] on div at bounding box center [370, 235] width 586 height 7
click at [1223, 370] on icon at bounding box center [1228, 373] width 10 height 10
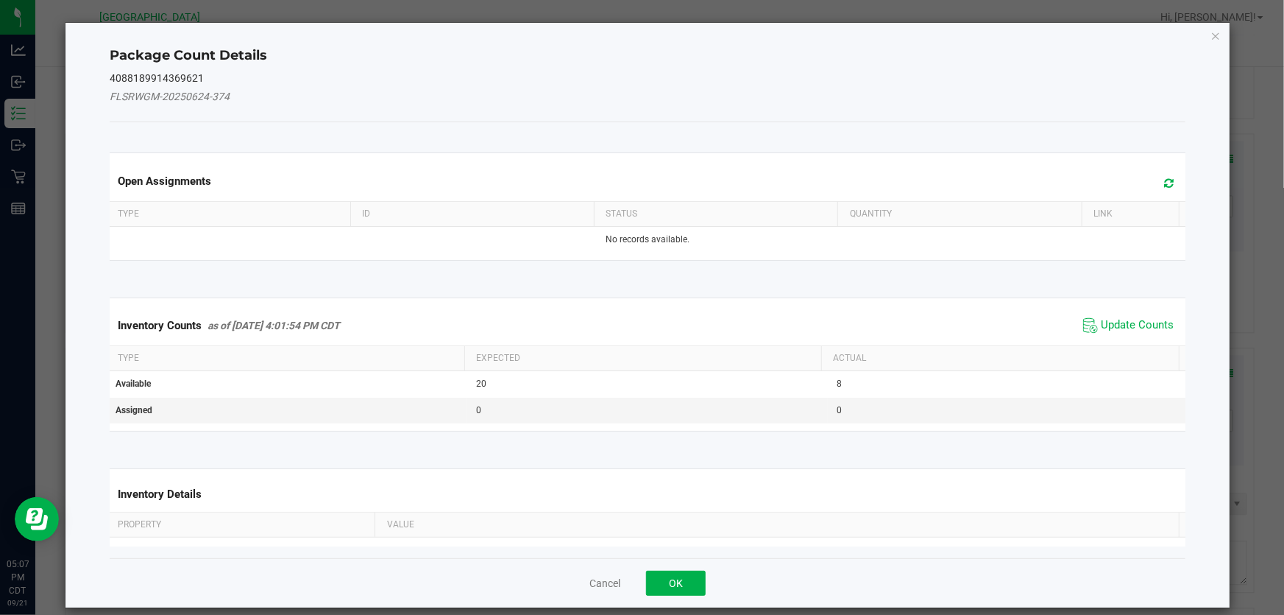
click at [1117, 333] on span "Update Counts" at bounding box center [1129, 325] width 98 height 22
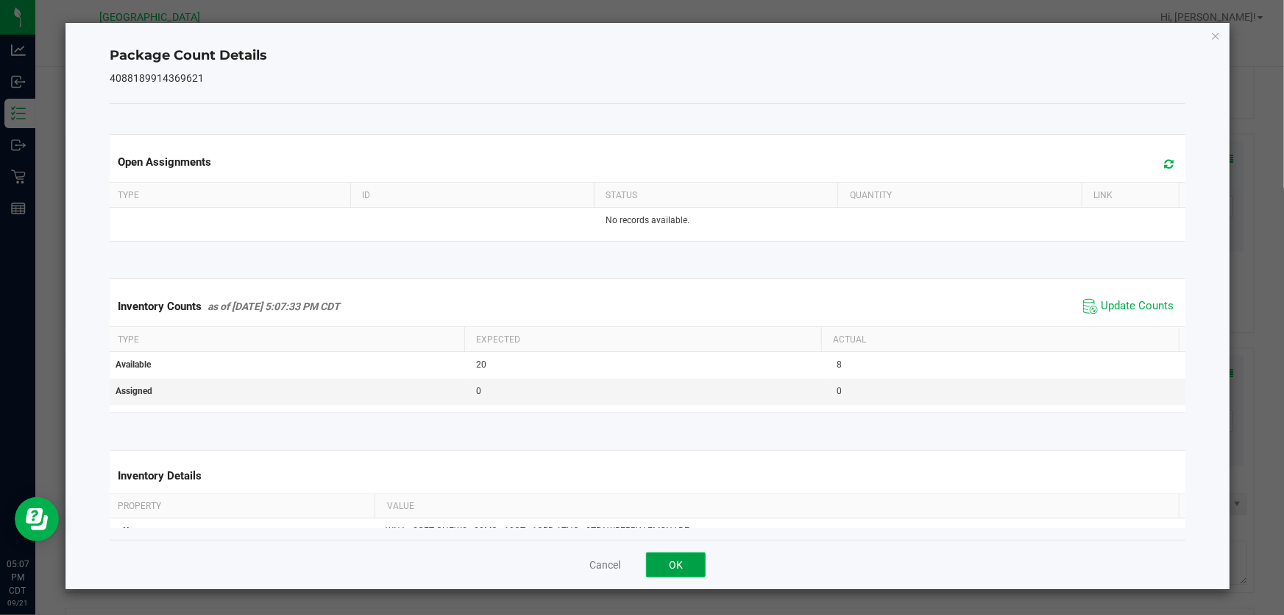
click at [695, 554] on button "OK" at bounding box center [676, 564] width 60 height 25
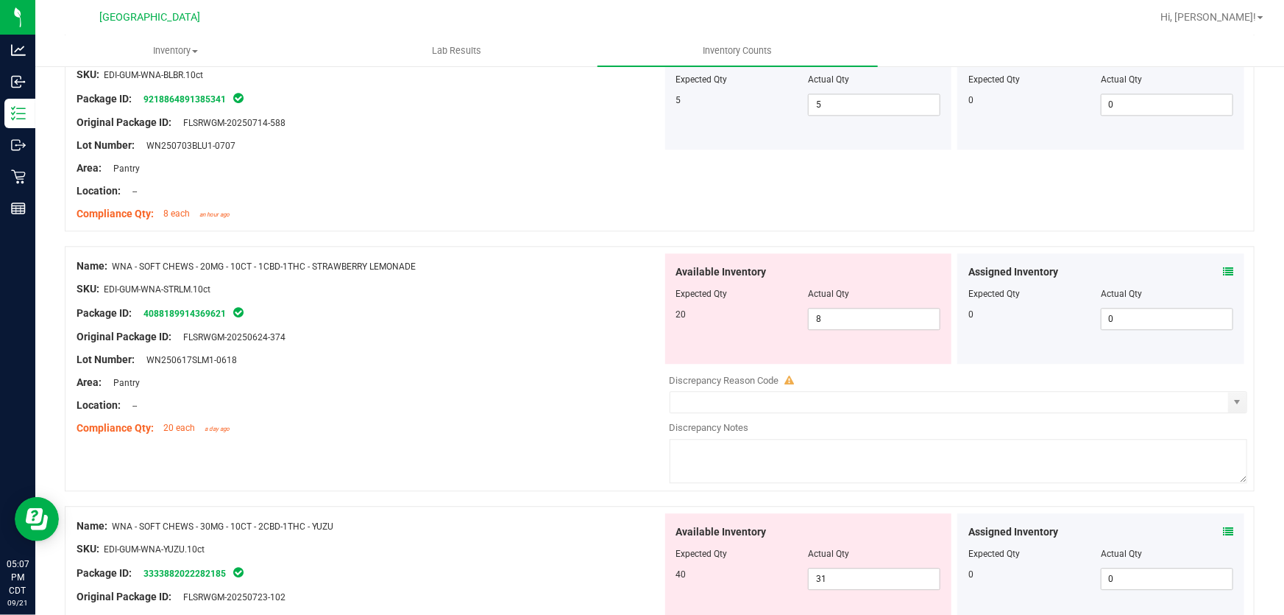
scroll to position [1739, 0]
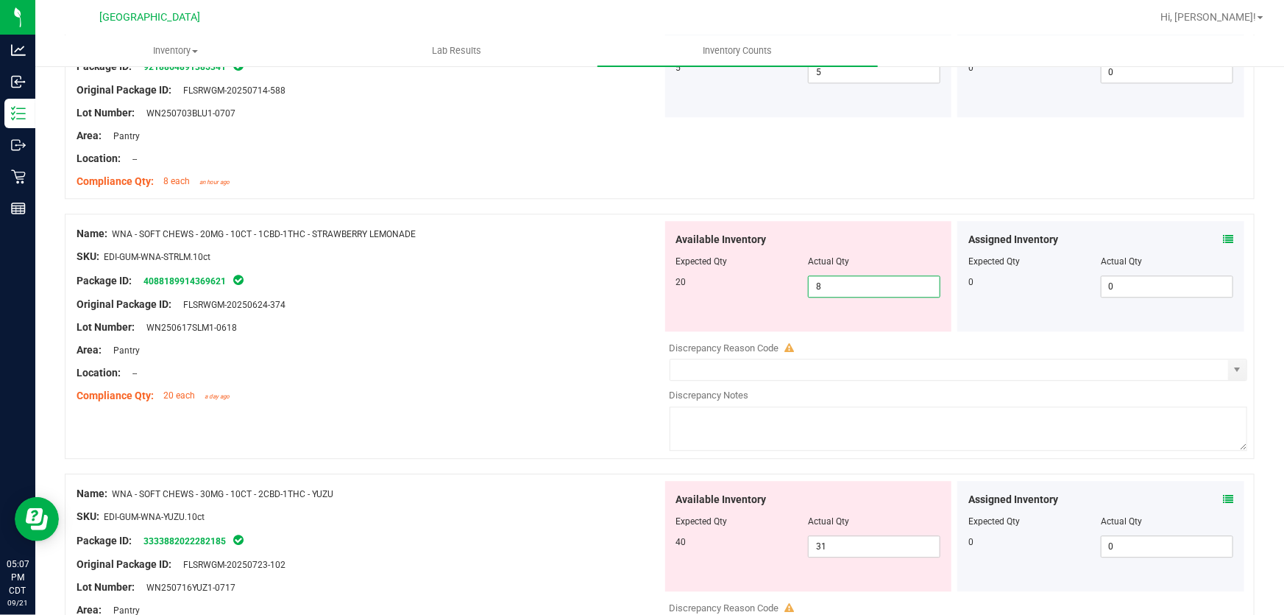
drag, startPoint x: 849, startPoint y: 284, endPoint x: 635, endPoint y: 319, distance: 217.1
click at [637, 319] on div "Name: WNA - SOFT CHEWS - 20MG - 10CT - 1CBD-1THC - STRAWBERRY LEMONADE SKU: EDI…" at bounding box center [660, 335] width 1190 height 245
type input "20"
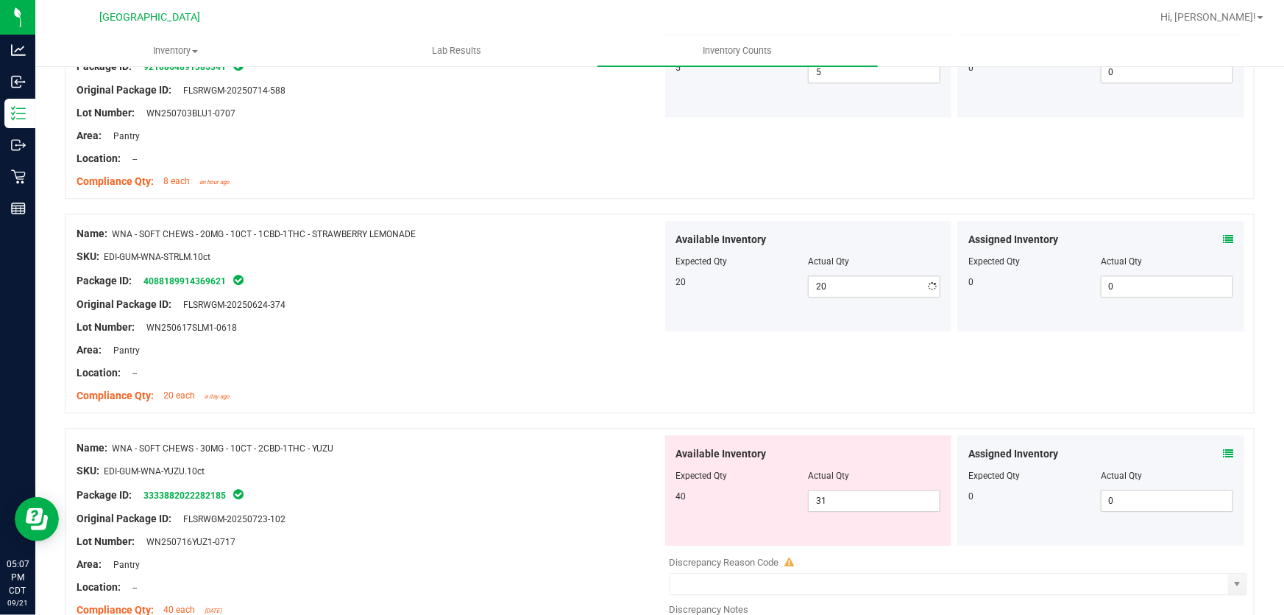
click at [635, 319] on div "Lot Number: WN250617SLM1-0618" at bounding box center [370, 326] width 586 height 15
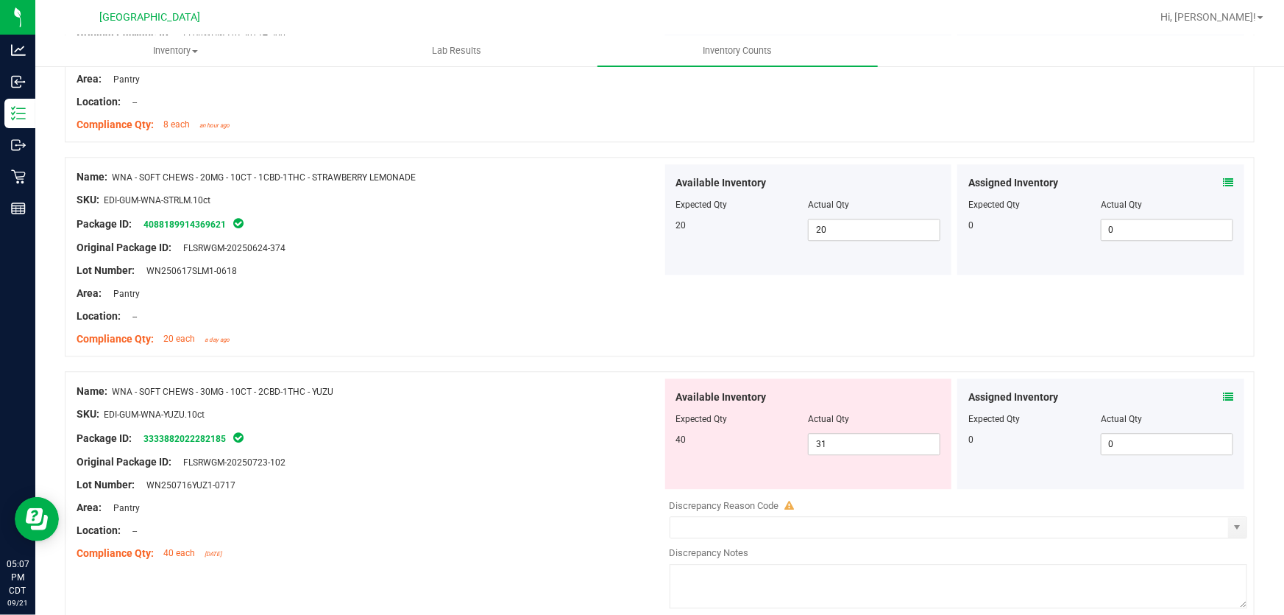
scroll to position [1861, 0]
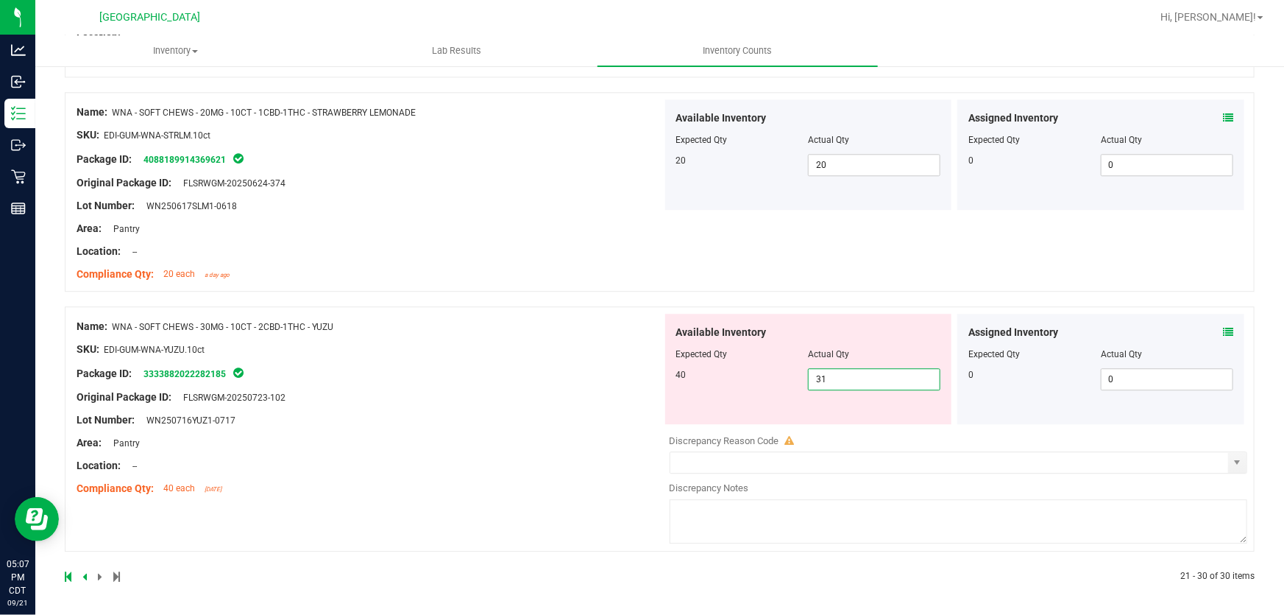
drag, startPoint x: 888, startPoint y: 379, endPoint x: 501, endPoint y: 383, distance: 386.4
click at [501, 383] on div "Name: WNA - SOFT CHEWS - 30MG - 10CT - 2CBD-1THC - YUZU SKU: EDI-GUM-WNA-YUZU.1…" at bounding box center [660, 428] width 1190 height 245
type input "40"
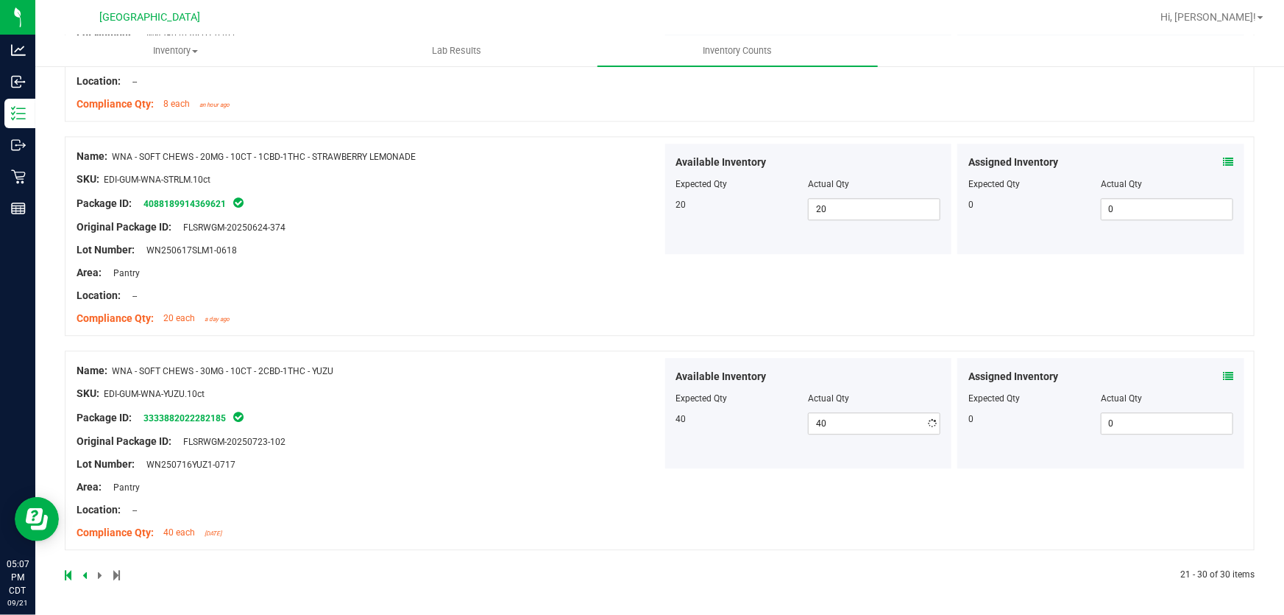
click at [501, 383] on div "Name: WNA - SOFT CHEWS - 30MG - 10CT - 2CBD-1THC - YUZU SKU: EDI-GUM-WNA-YUZU.1…" at bounding box center [370, 452] width 586 height 188
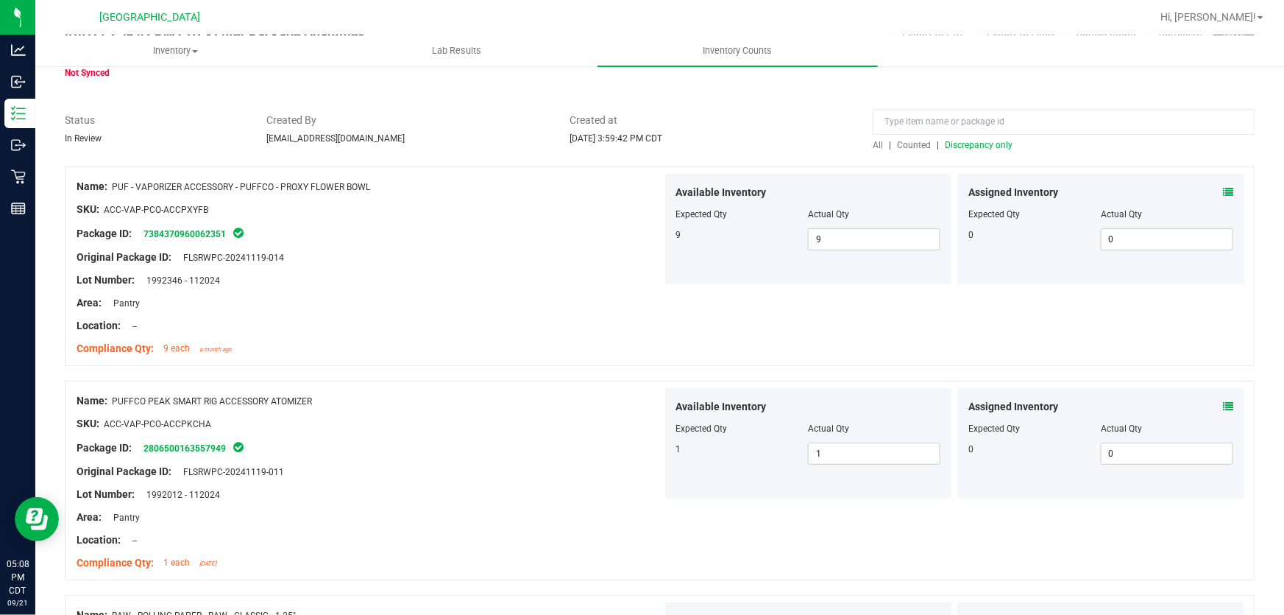
scroll to position [0, 0]
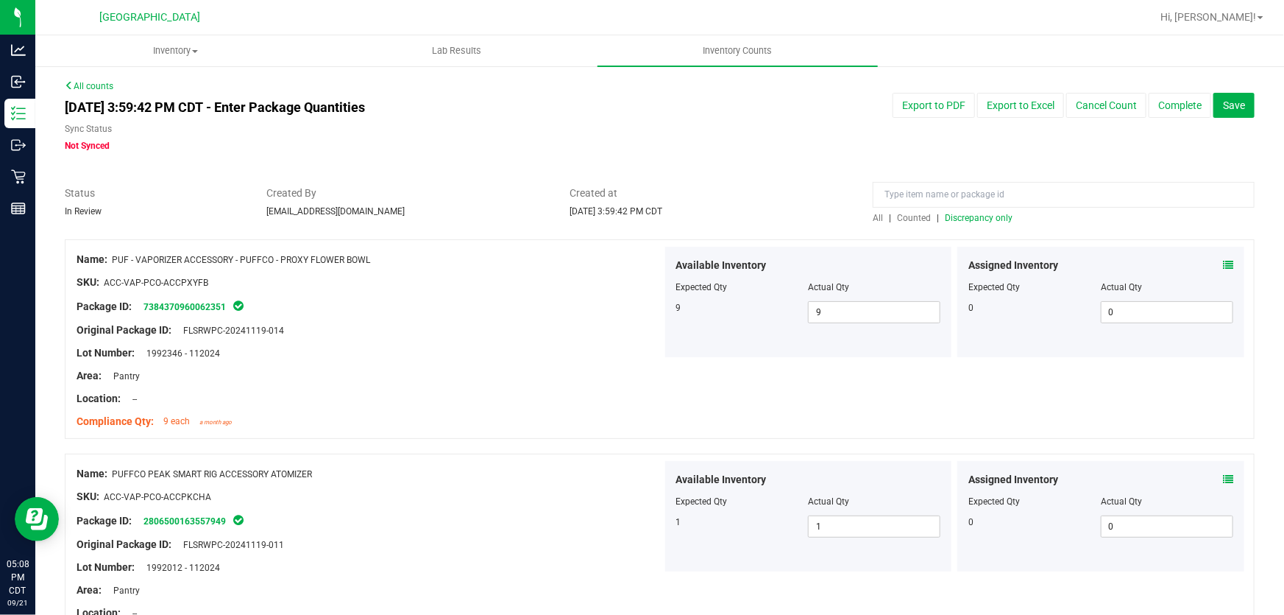
click at [977, 213] on span "Discrepancy only" at bounding box center [979, 218] width 68 height 10
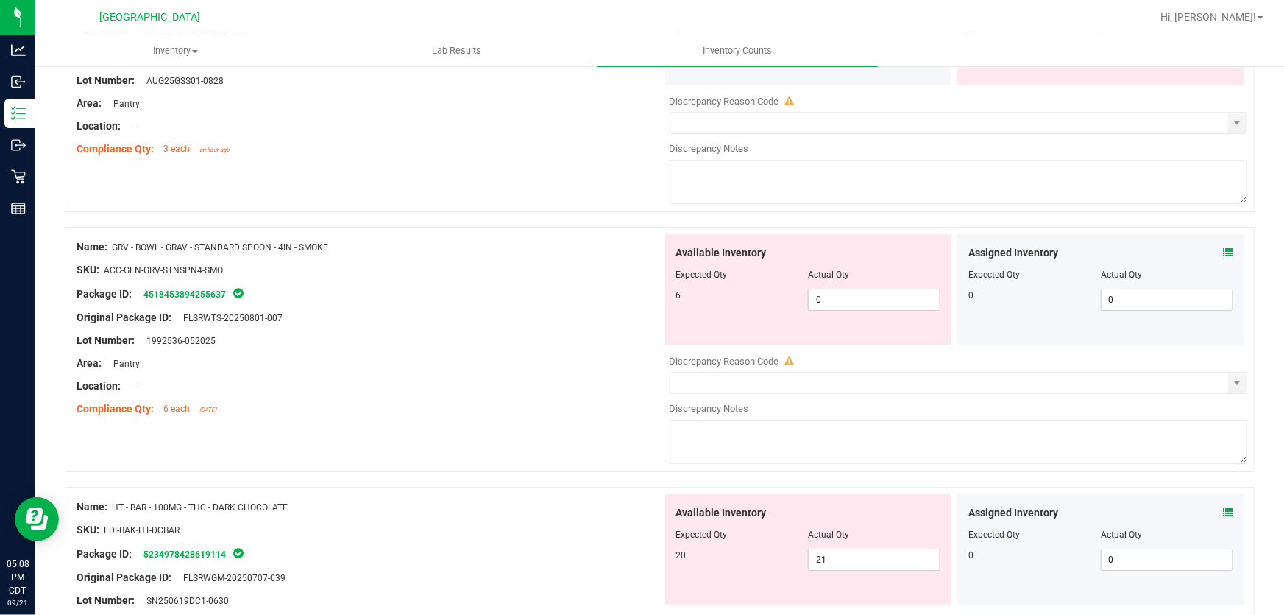
scroll to position [2408, 0]
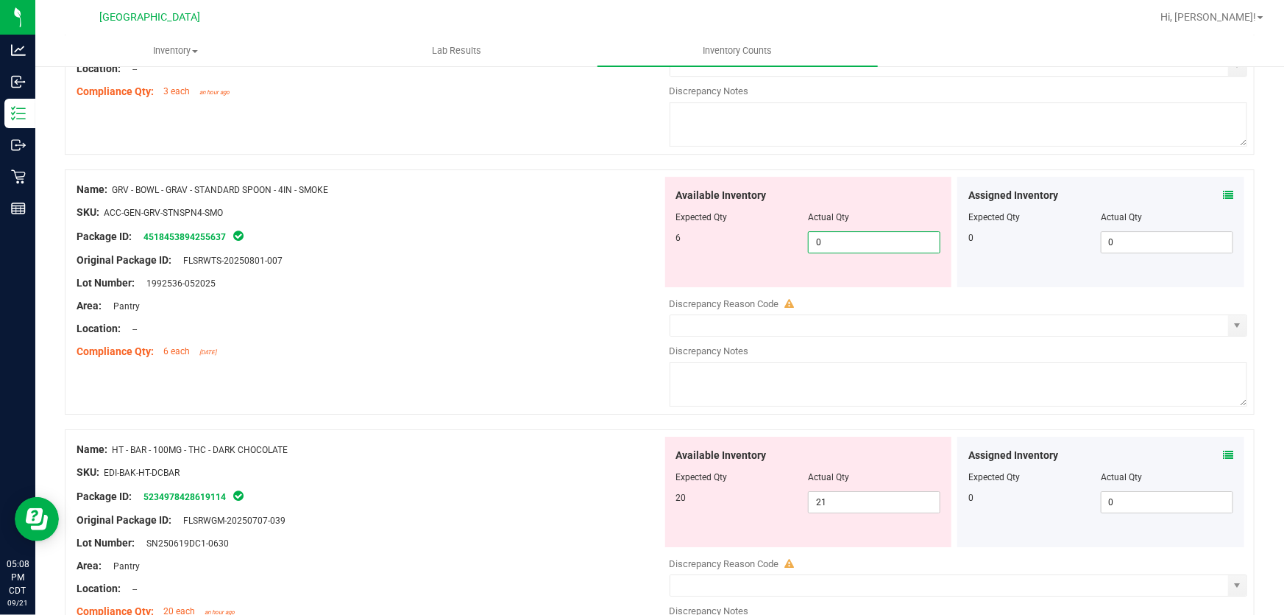
drag, startPoint x: 598, startPoint y: 247, endPoint x: 400, endPoint y: 266, distance: 199.6
click at [400, 266] on div "Name: GRV - BOWL - GRAV - STANDARD SPOON - 4IN - SMOKE SKU: ACC-GEN-GRV-STNSPN4…" at bounding box center [660, 291] width 1190 height 245
type input "6"
click at [400, 268] on div at bounding box center [370, 271] width 586 height 7
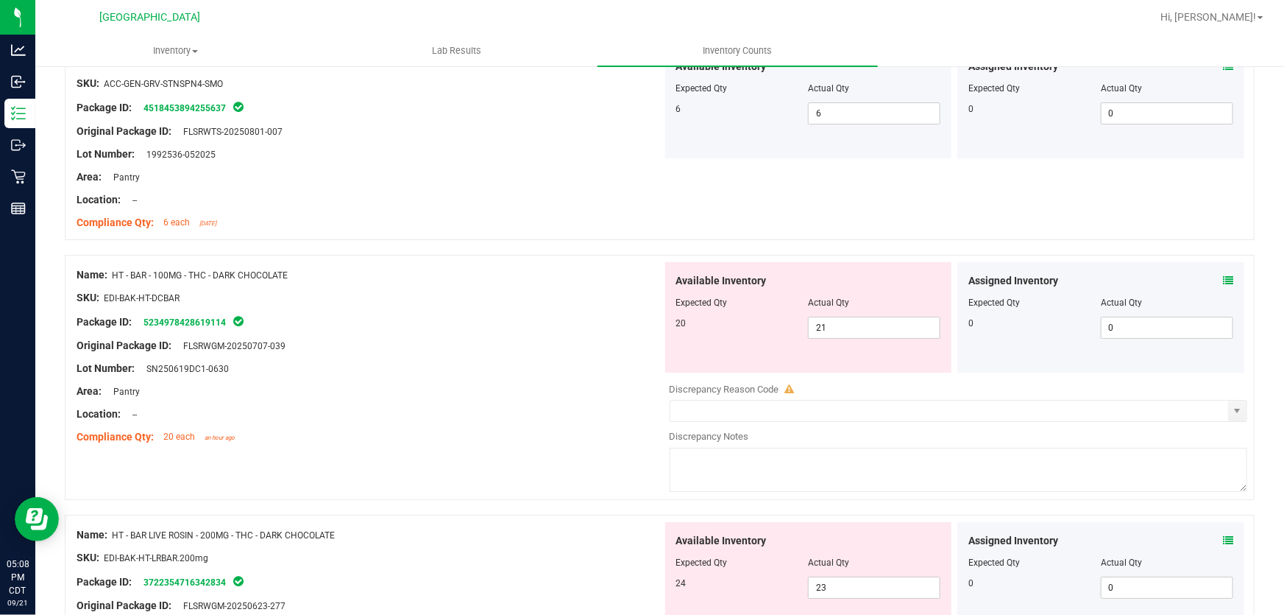
scroll to position [2609, 0]
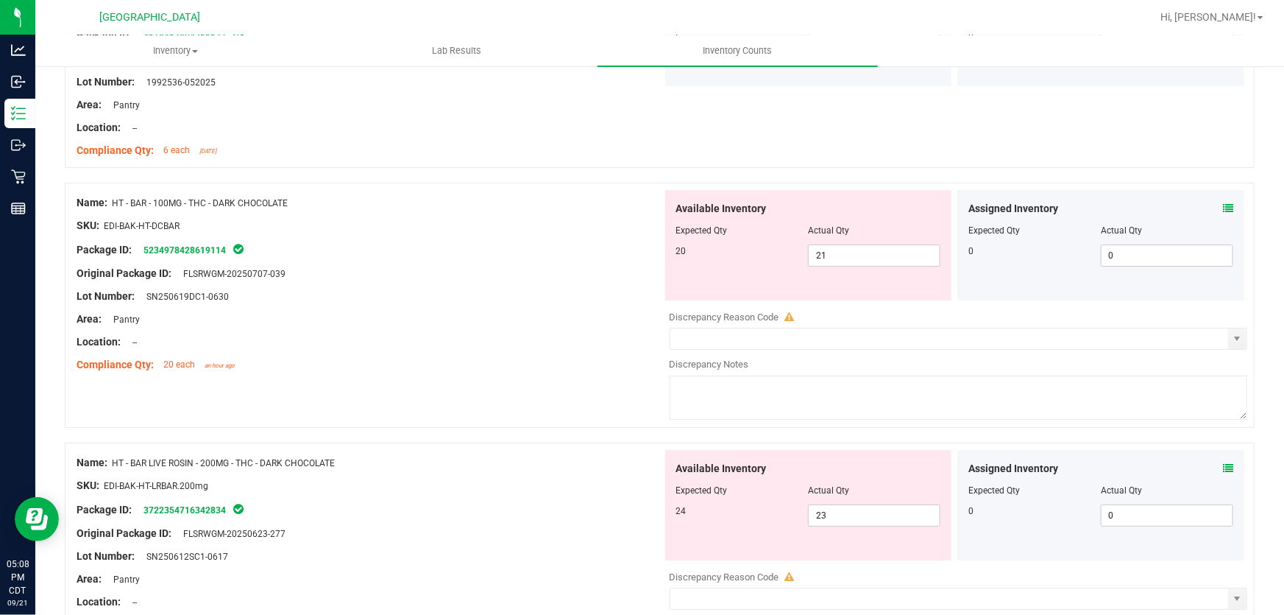
click at [1223, 206] on icon at bounding box center [1228, 208] width 10 height 10
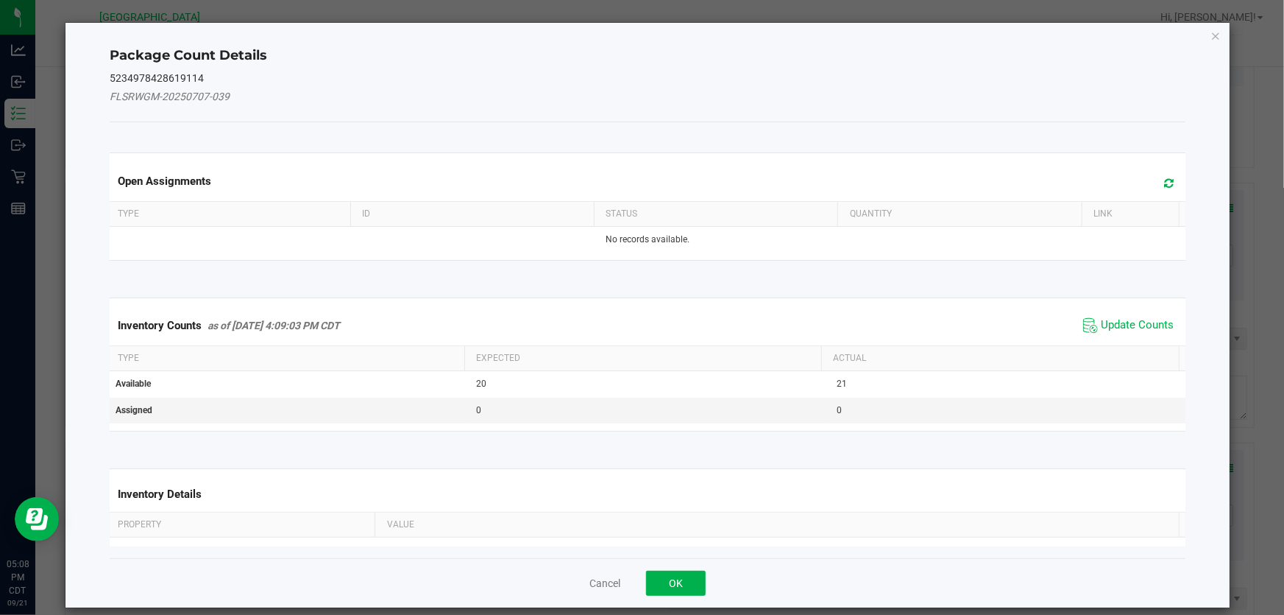
click at [1098, 312] on div "Inventory Counts as of Sep 21, 2025 4:09:03 PM CDT Update Counts" at bounding box center [648, 325] width 1082 height 40
click at [1101, 325] on span "Update Counts" at bounding box center [1137, 325] width 73 height 15
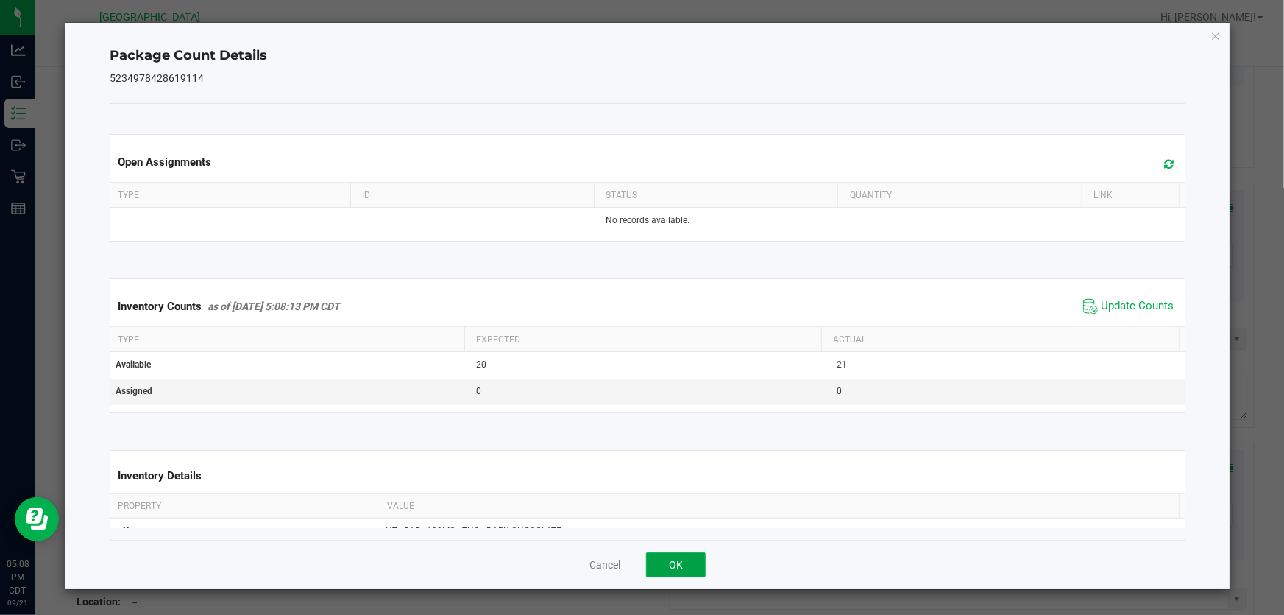
click at [674, 565] on button "OK" at bounding box center [676, 564] width 60 height 25
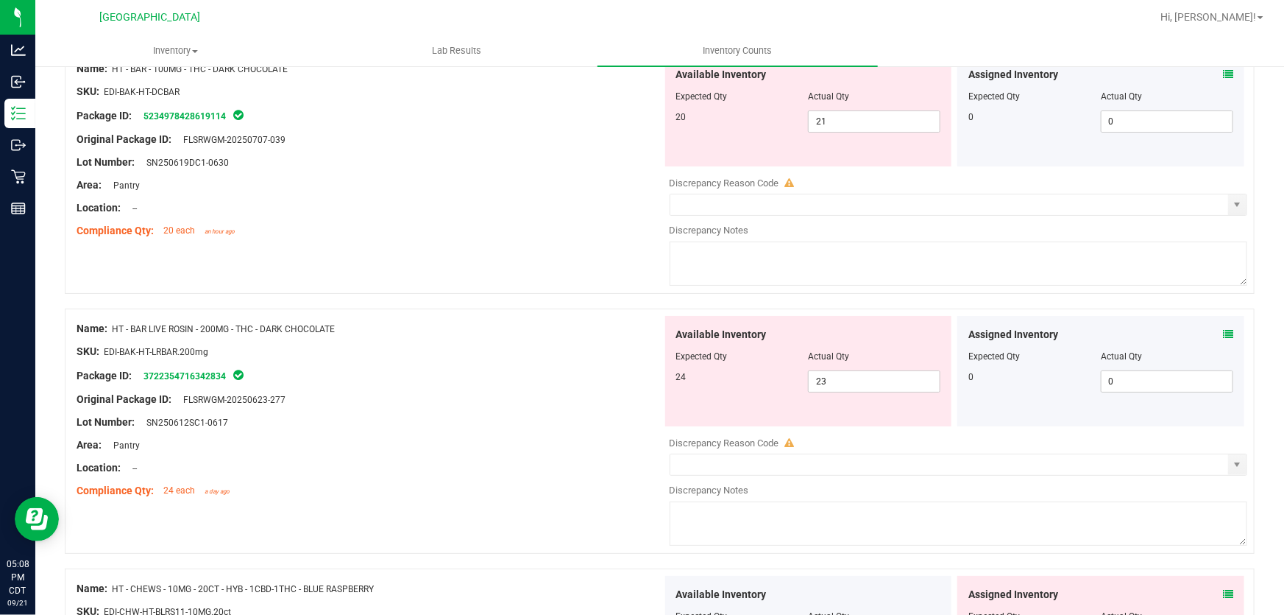
scroll to position [2475, 0]
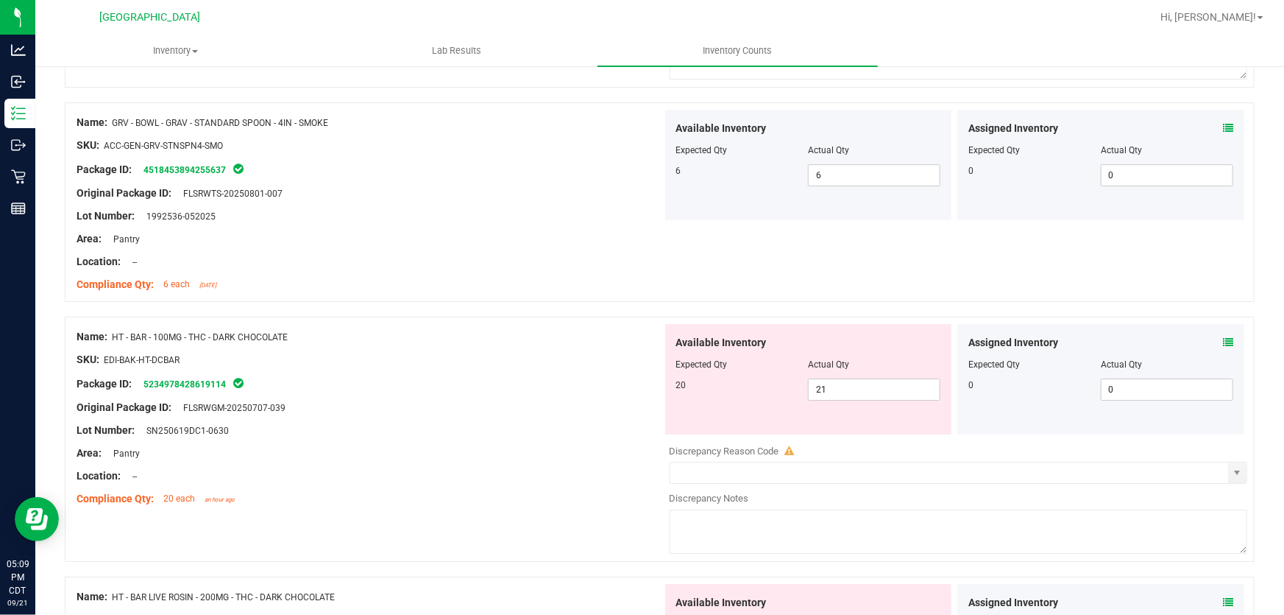
click at [1223, 338] on icon at bounding box center [1228, 342] width 10 height 10
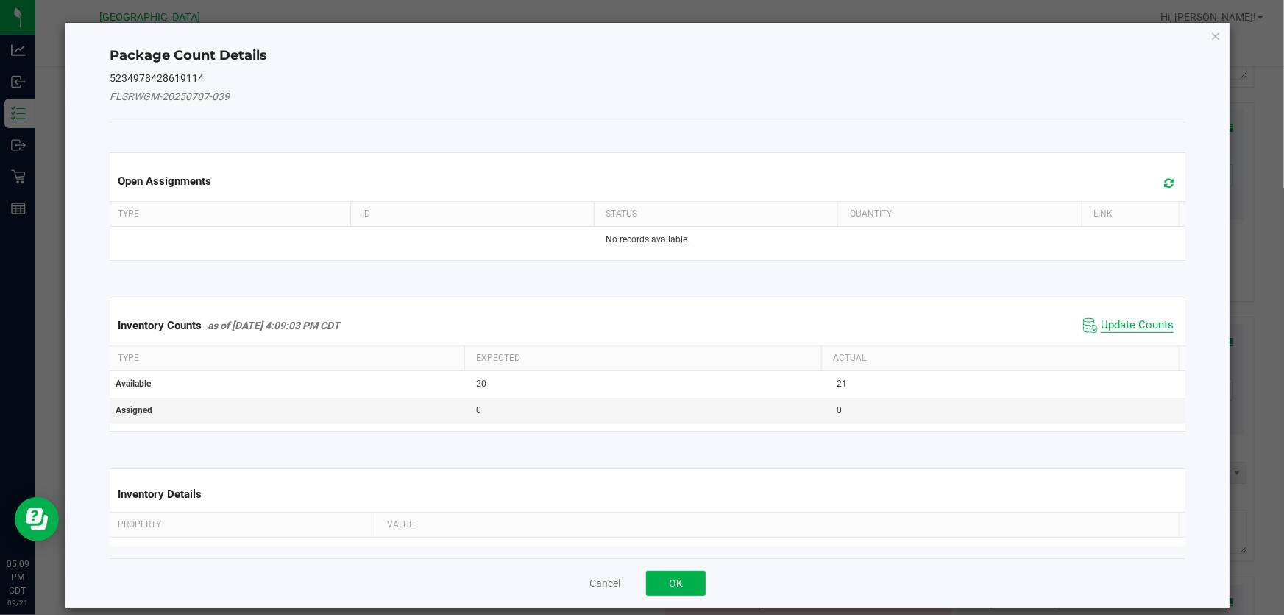
click at [1112, 328] on span "Update Counts" at bounding box center [1137, 325] width 73 height 15
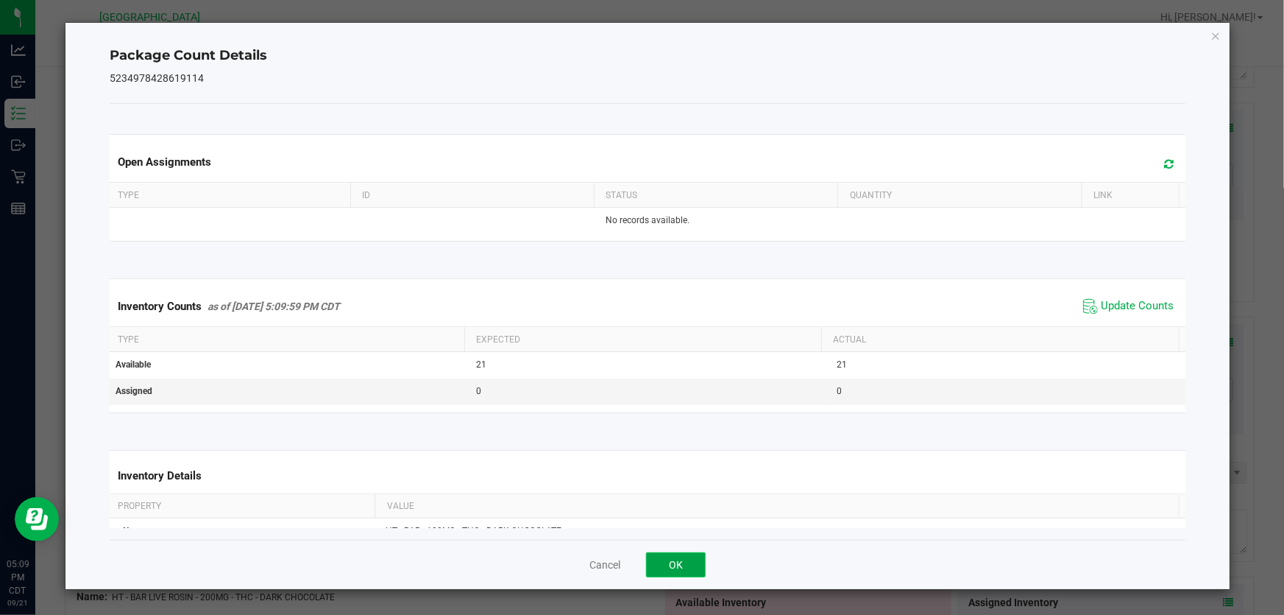
click at [675, 562] on button "OK" at bounding box center [676, 564] width 60 height 25
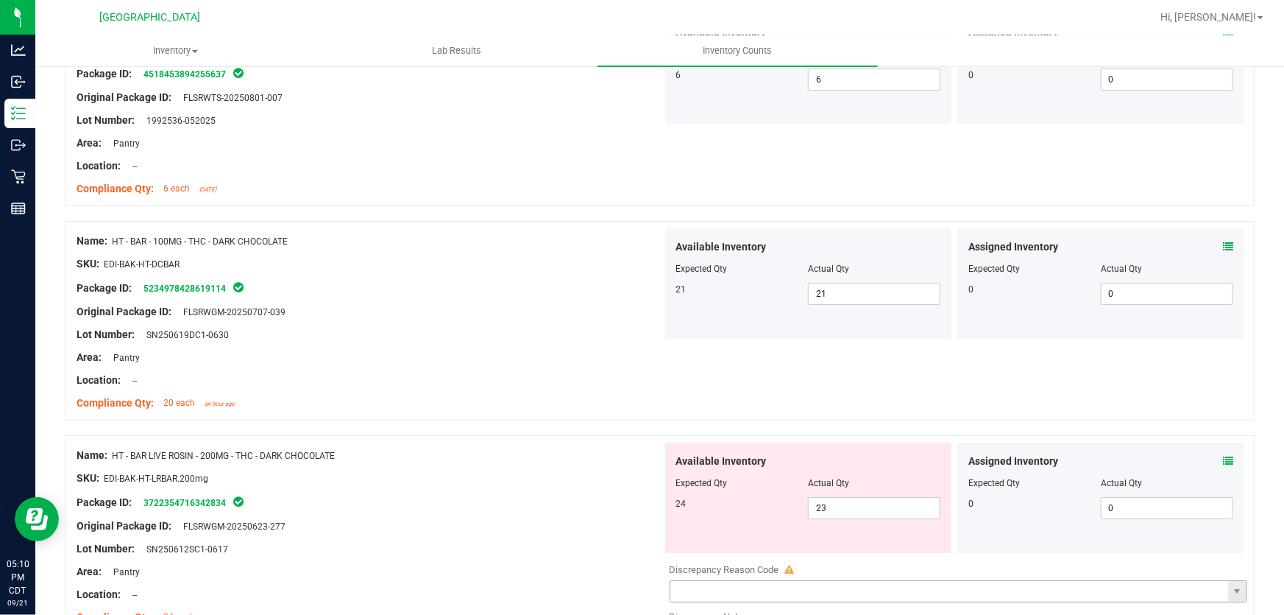
scroll to position [2743, 0]
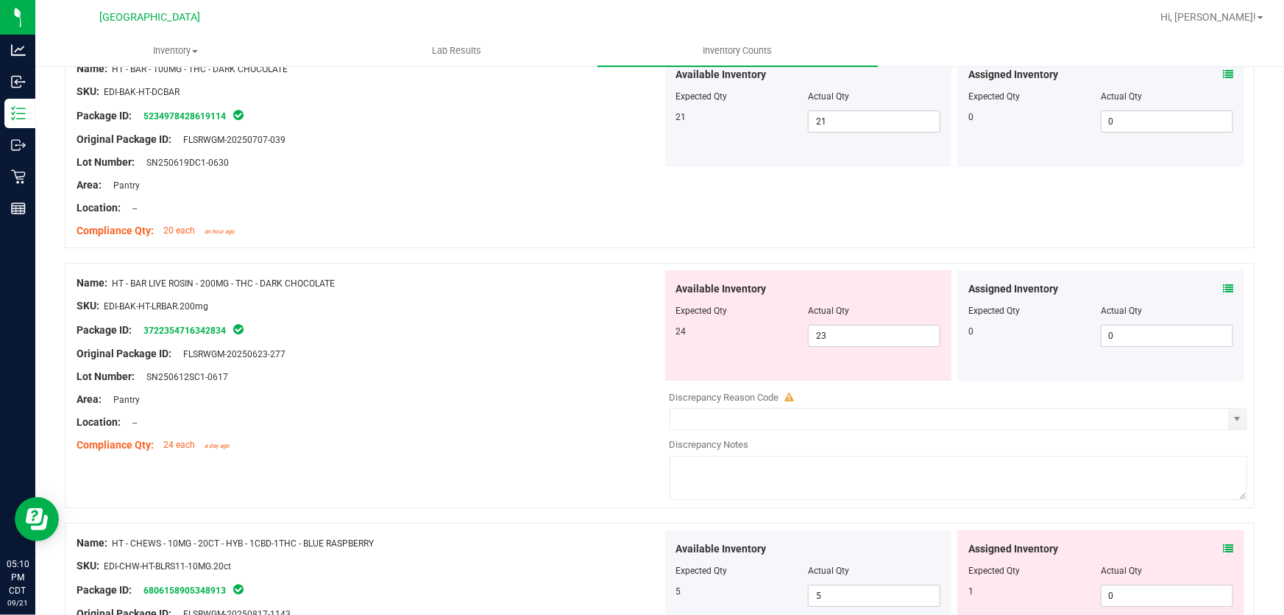
click at [1223, 283] on icon at bounding box center [1228, 288] width 10 height 10
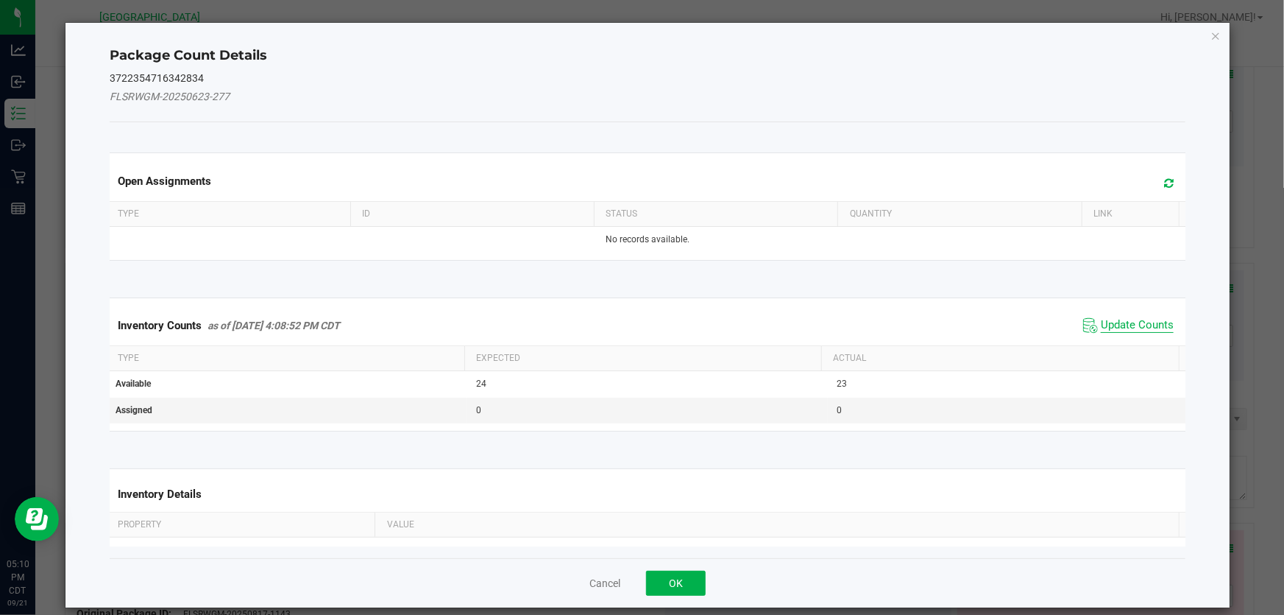
click at [1111, 330] on span "Update Counts" at bounding box center [1137, 325] width 73 height 15
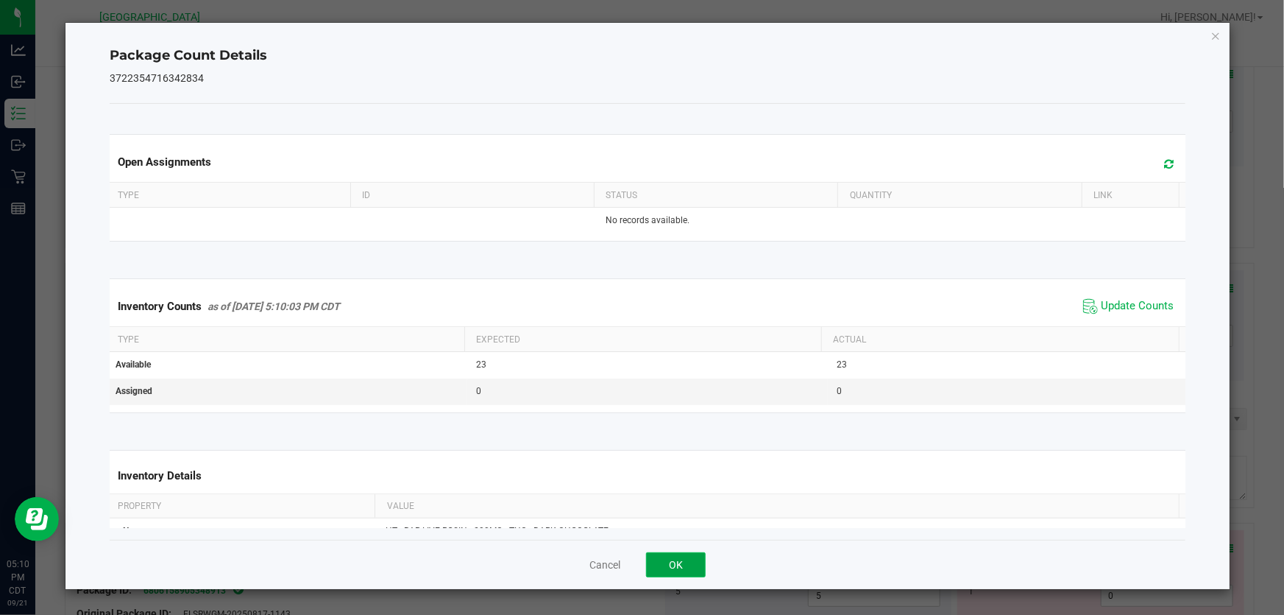
click at [686, 567] on button "OK" at bounding box center [676, 564] width 60 height 25
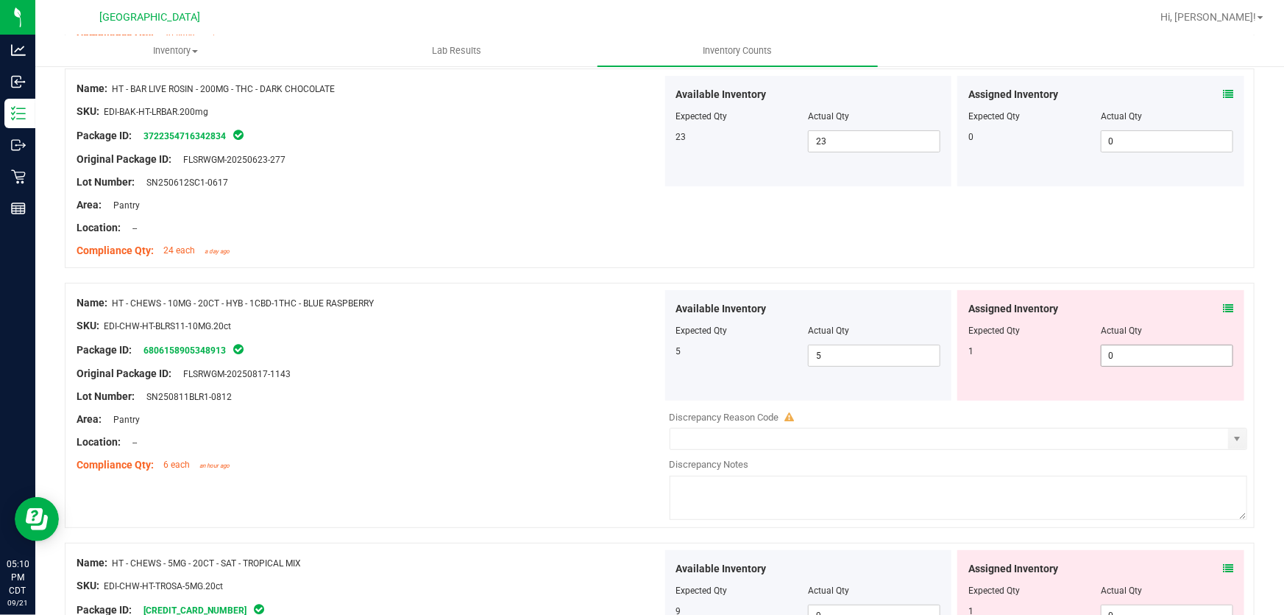
scroll to position [2944, 0]
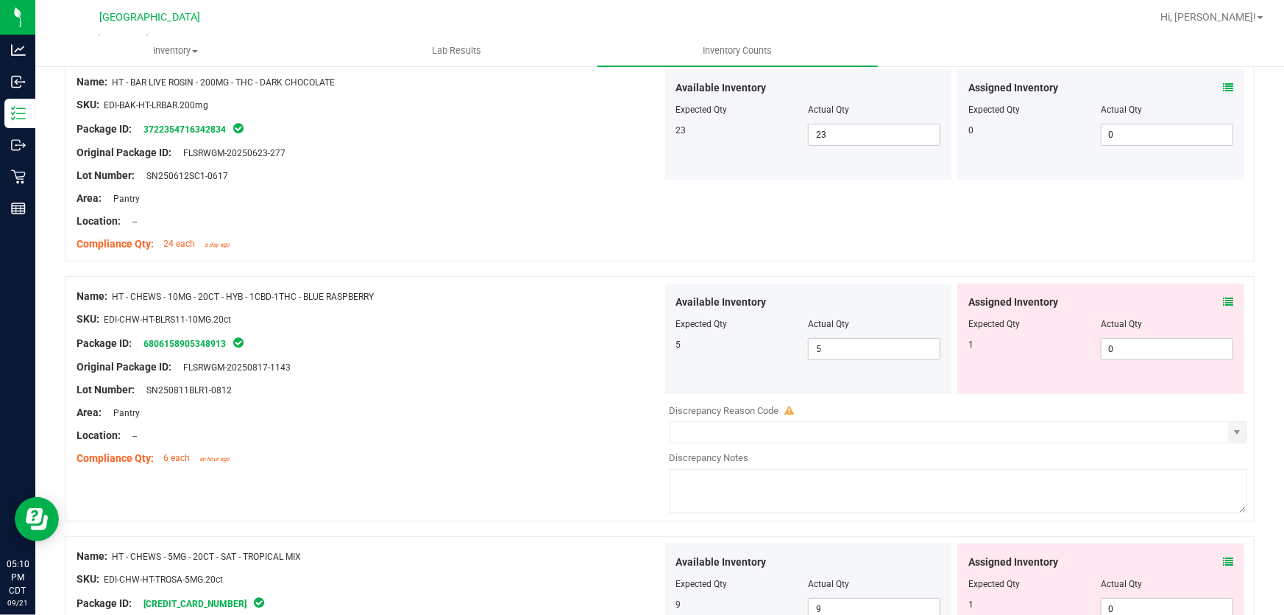
click at [1224, 303] on div "Assigned Inventory Expected Qty Actual Qty 1 0 0" at bounding box center [1101, 338] width 287 height 110
click at [1223, 298] on icon at bounding box center [1228, 302] width 10 height 10
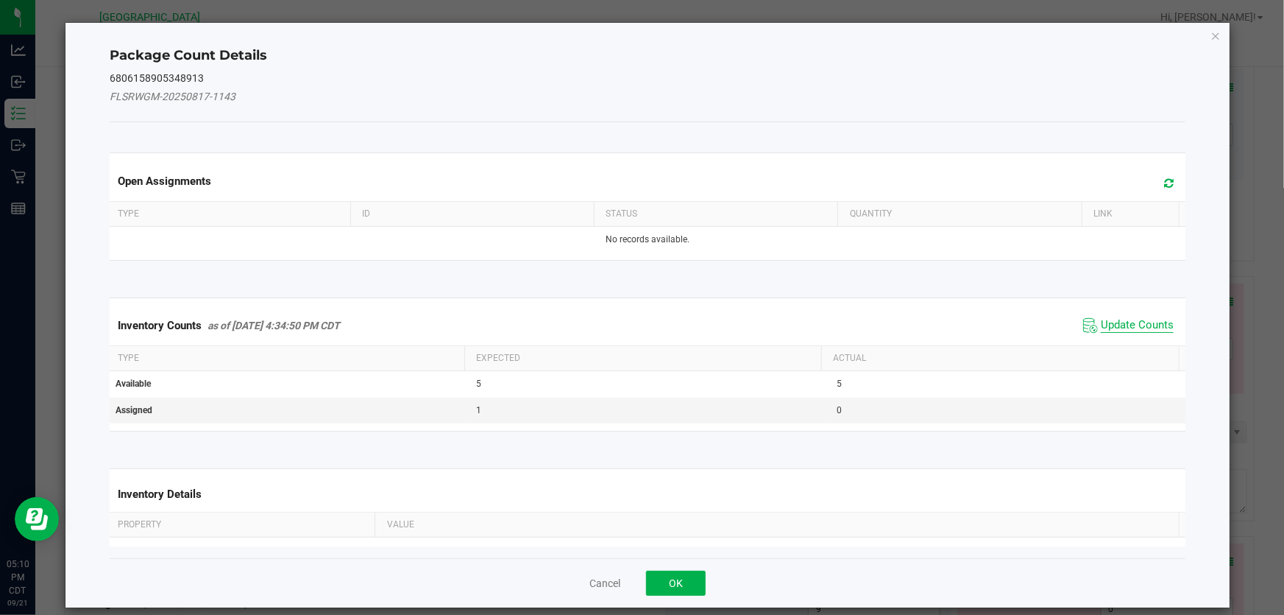
click at [1108, 324] on span "Update Counts" at bounding box center [1137, 325] width 73 height 15
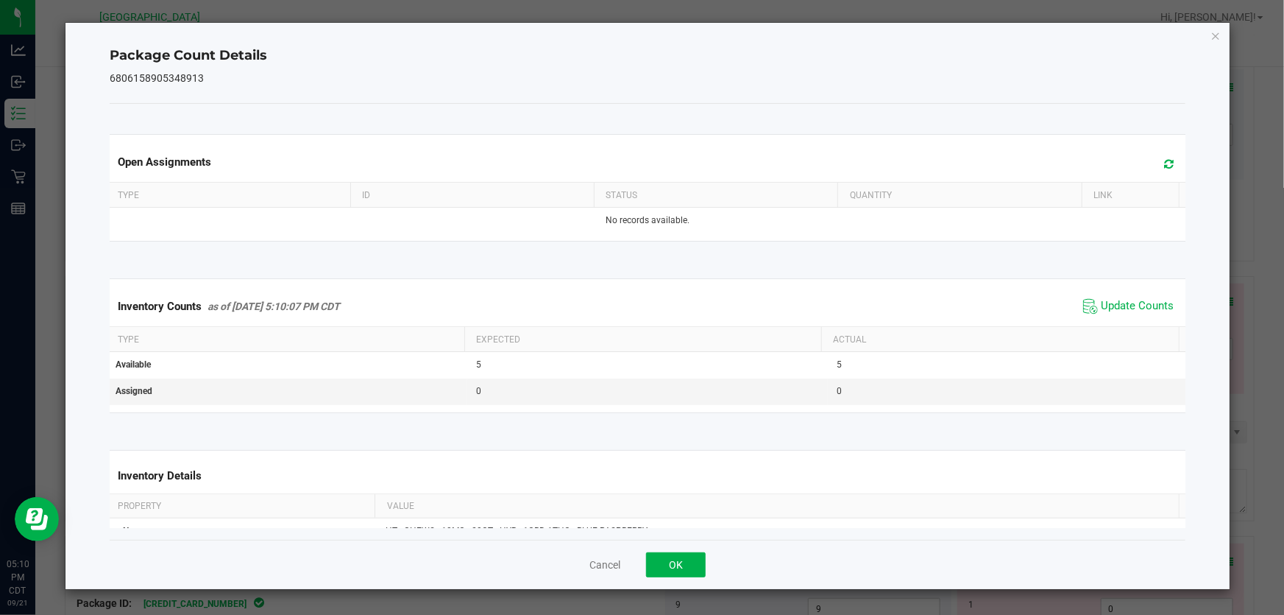
click at [684, 578] on div "Cancel OK" at bounding box center [648, 564] width 1076 height 49
click at [696, 561] on button "OK" at bounding box center [676, 564] width 60 height 25
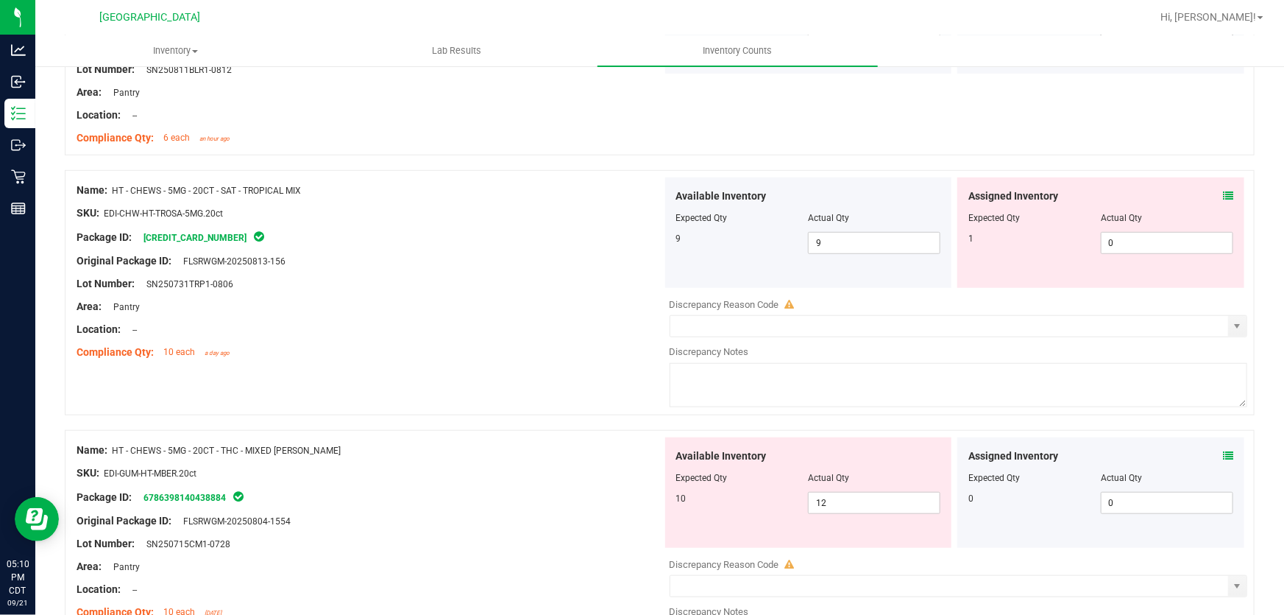
scroll to position [3278, 0]
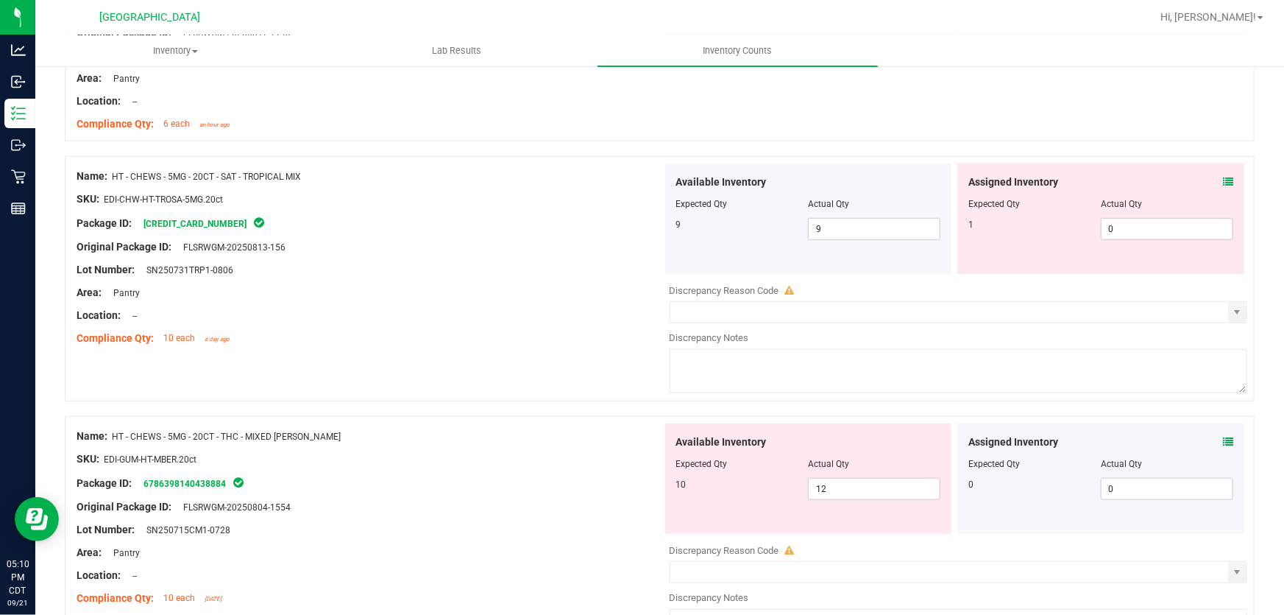
click at [1223, 180] on icon at bounding box center [1228, 182] width 10 height 10
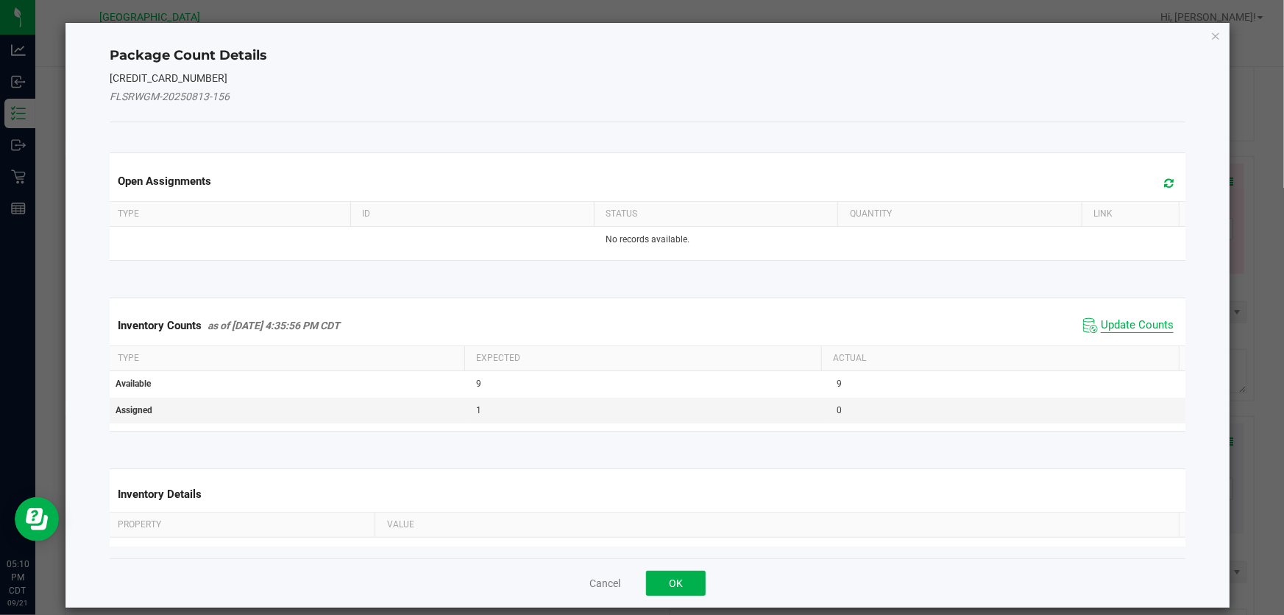
click at [1134, 328] on span "Update Counts" at bounding box center [1137, 325] width 73 height 15
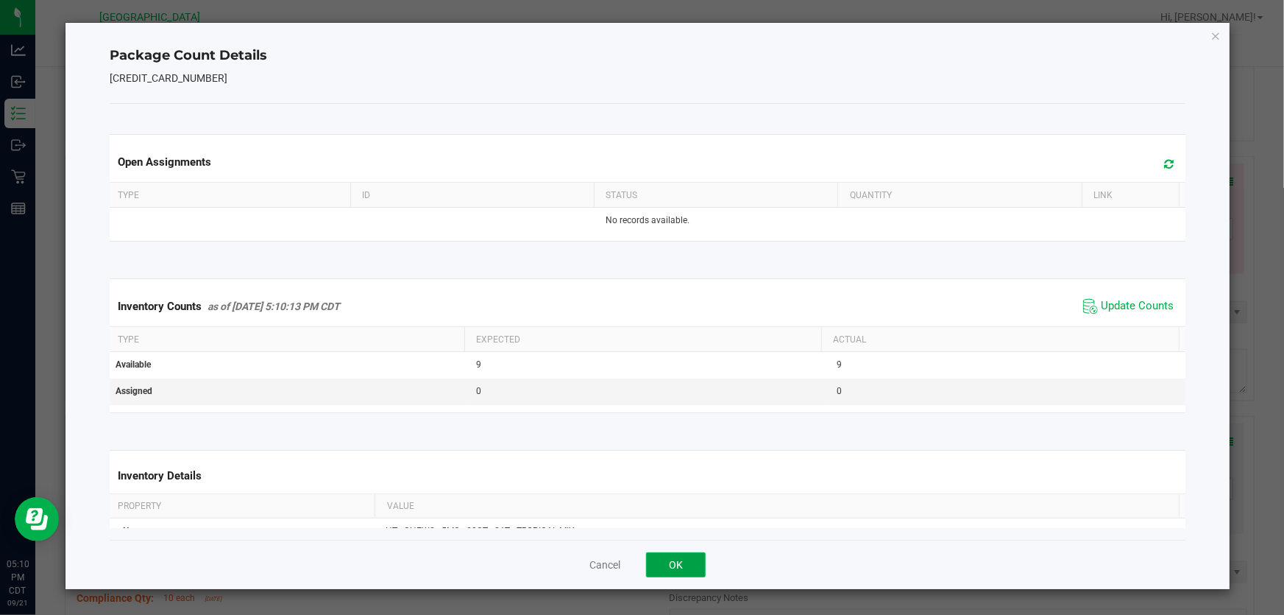
click at [677, 562] on button "OK" at bounding box center [676, 564] width 60 height 25
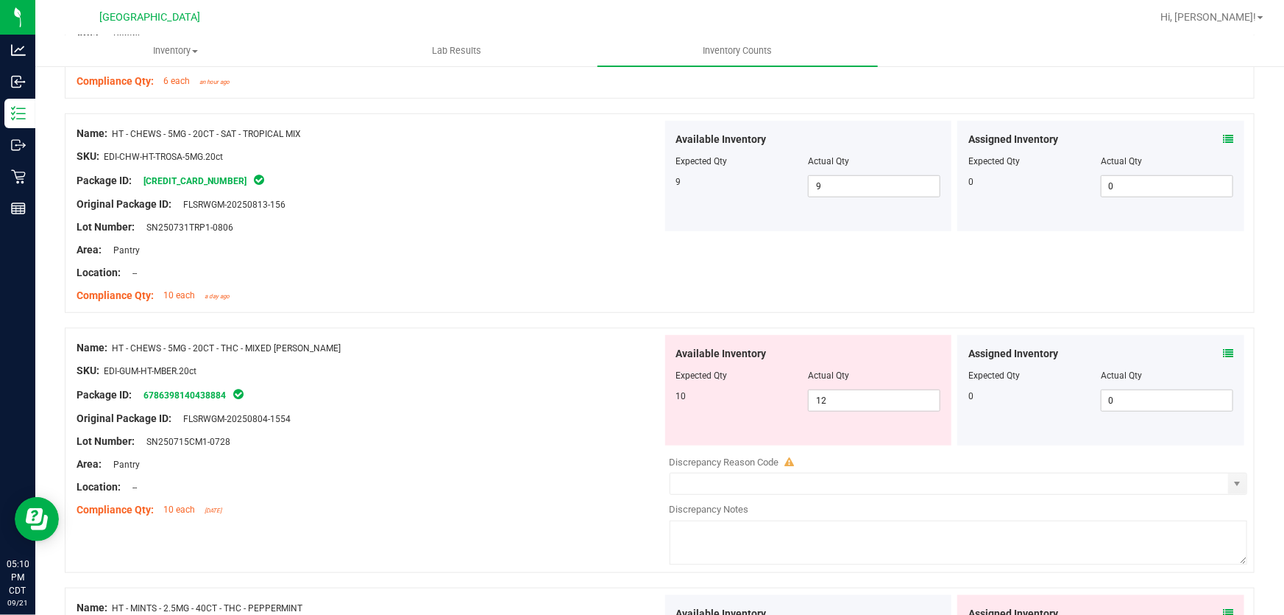
scroll to position [3345, 0]
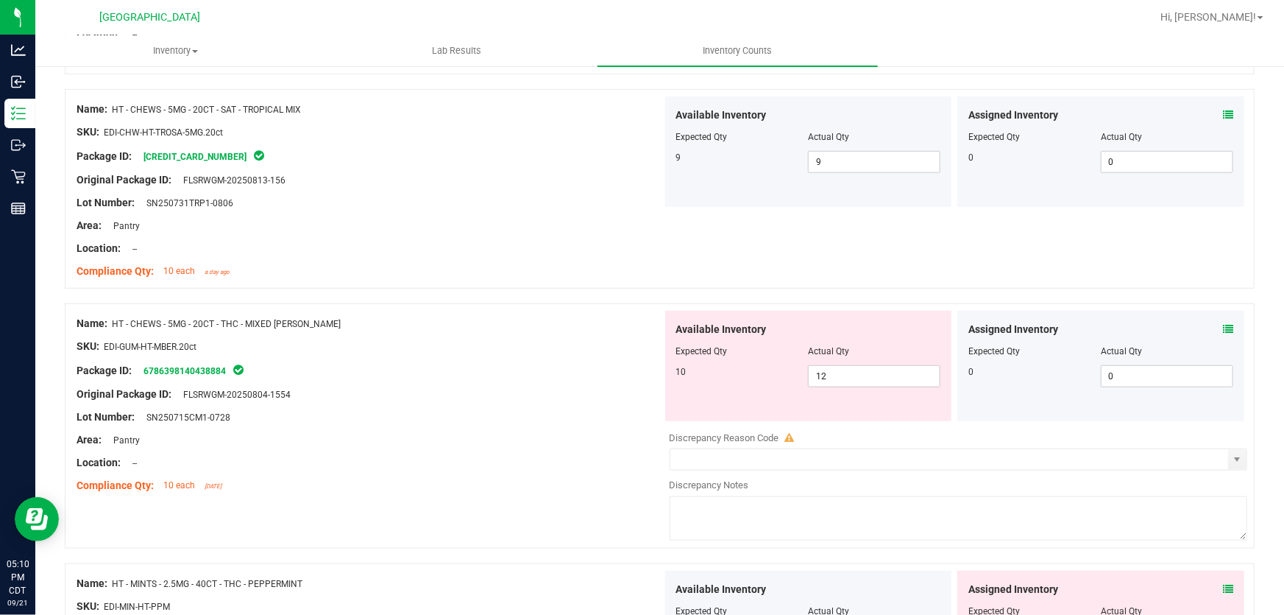
click at [1223, 332] on icon at bounding box center [1228, 329] width 10 height 10
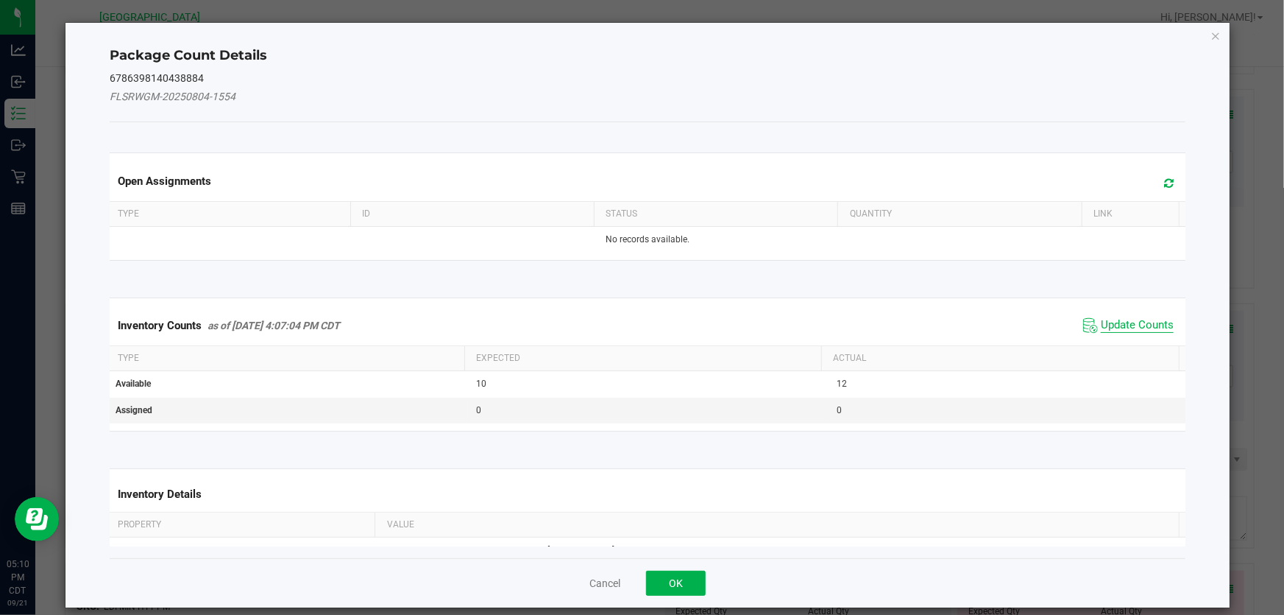
click at [1136, 319] on span "Update Counts" at bounding box center [1137, 325] width 73 height 15
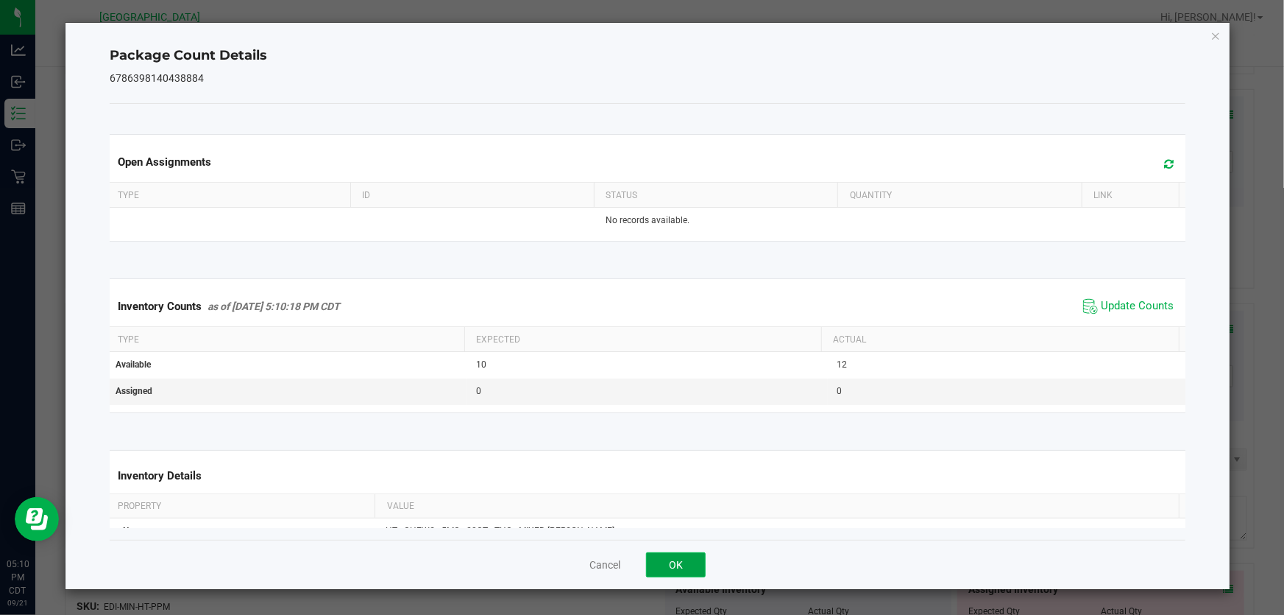
click at [666, 565] on button "OK" at bounding box center [676, 564] width 60 height 25
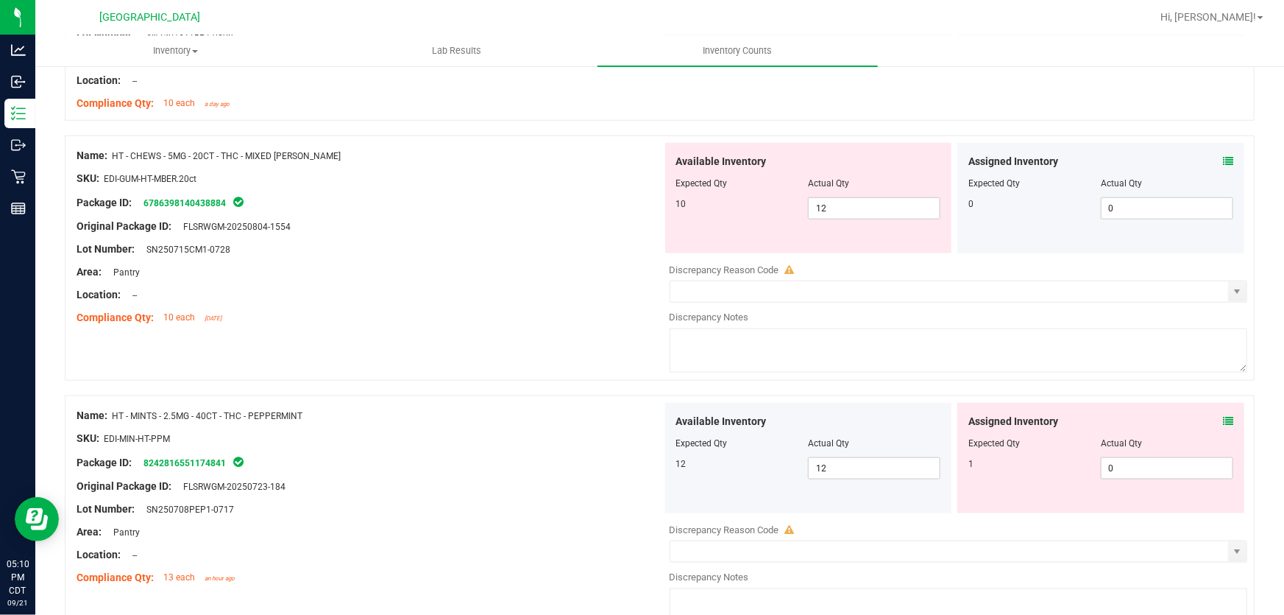
scroll to position [3546, 0]
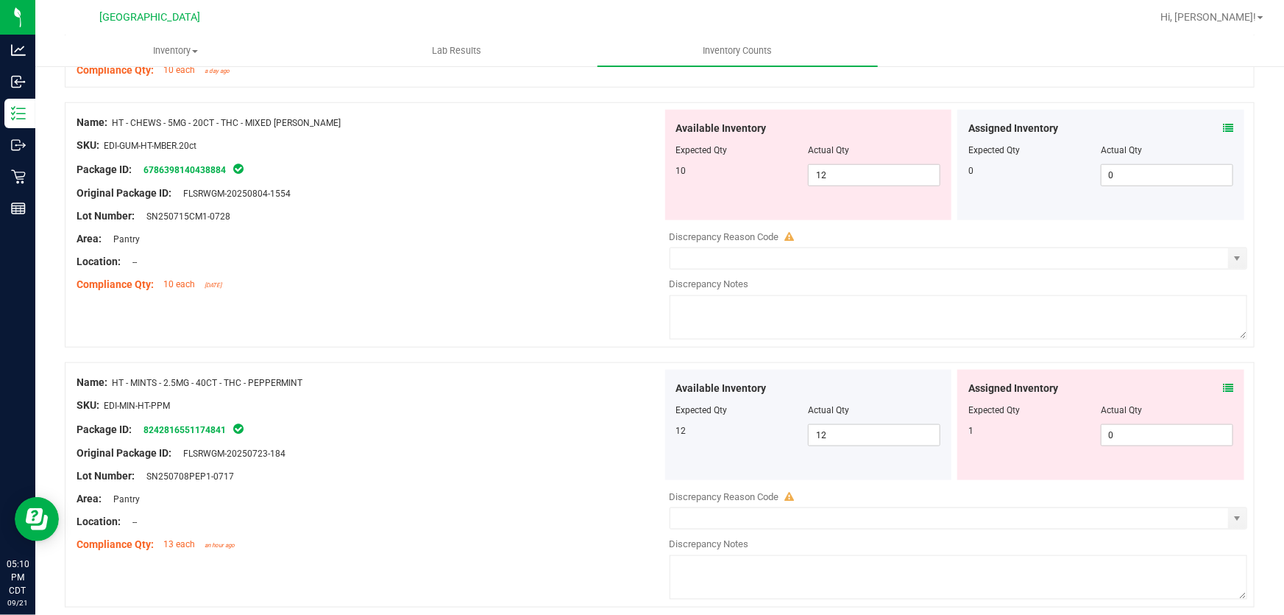
click at [1223, 388] on icon at bounding box center [1228, 388] width 10 height 10
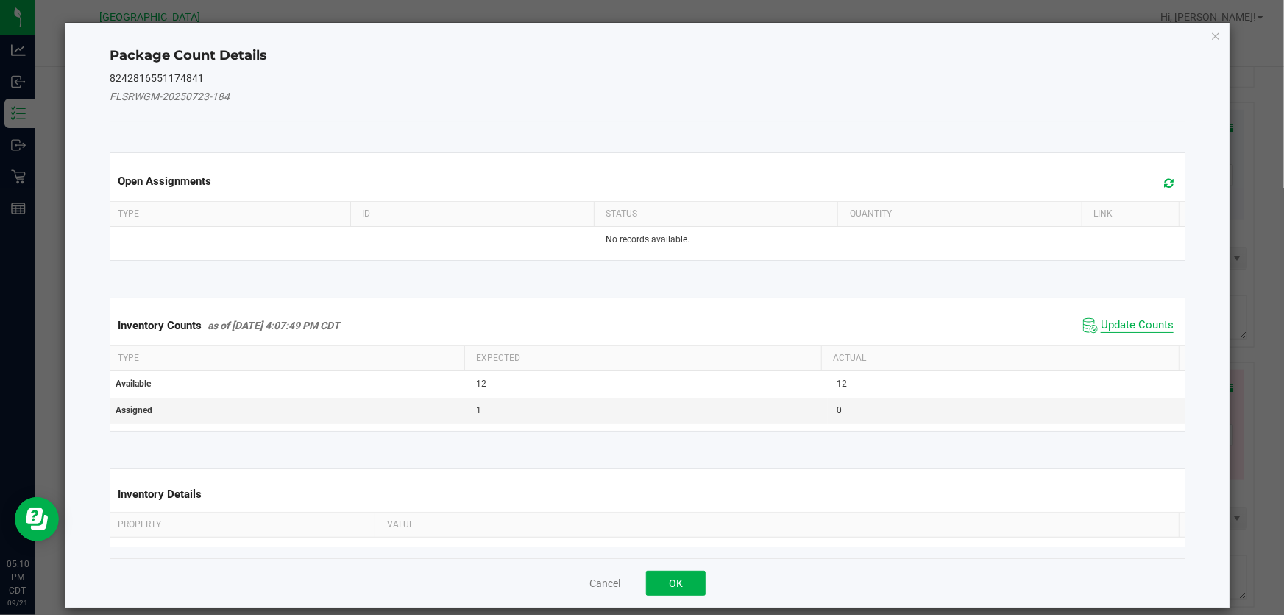
click at [1148, 321] on span "Update Counts" at bounding box center [1137, 325] width 73 height 15
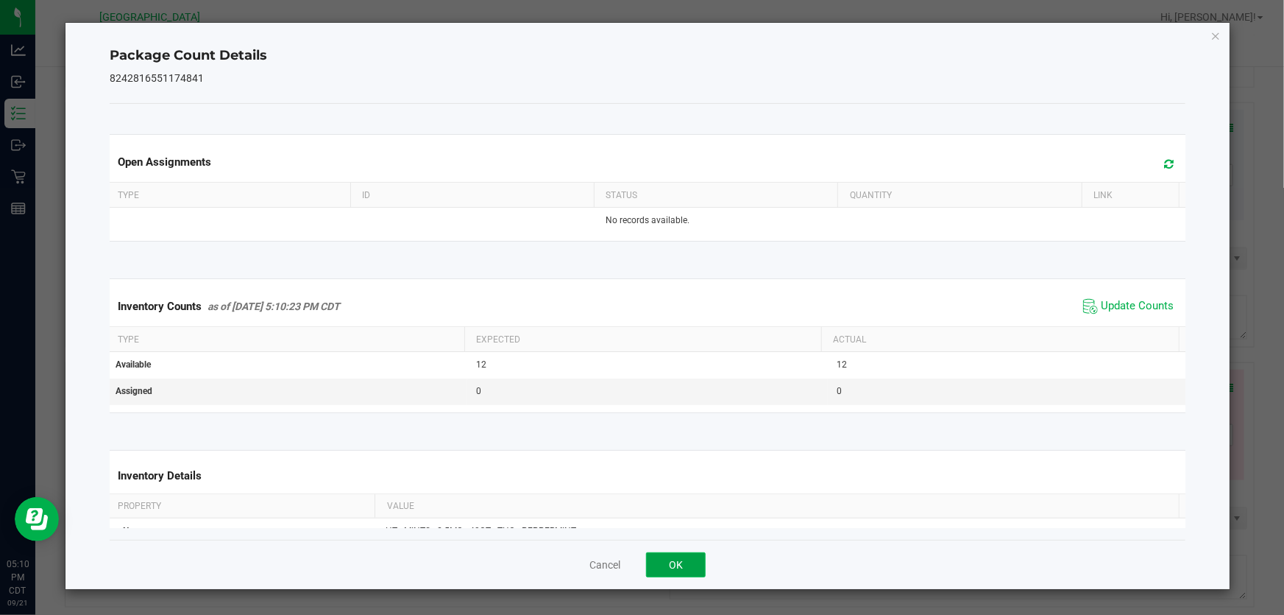
drag, startPoint x: 675, startPoint y: 561, endPoint x: 653, endPoint y: 570, distance: 23.8
click at [673, 560] on button "OK" at bounding box center [676, 564] width 60 height 25
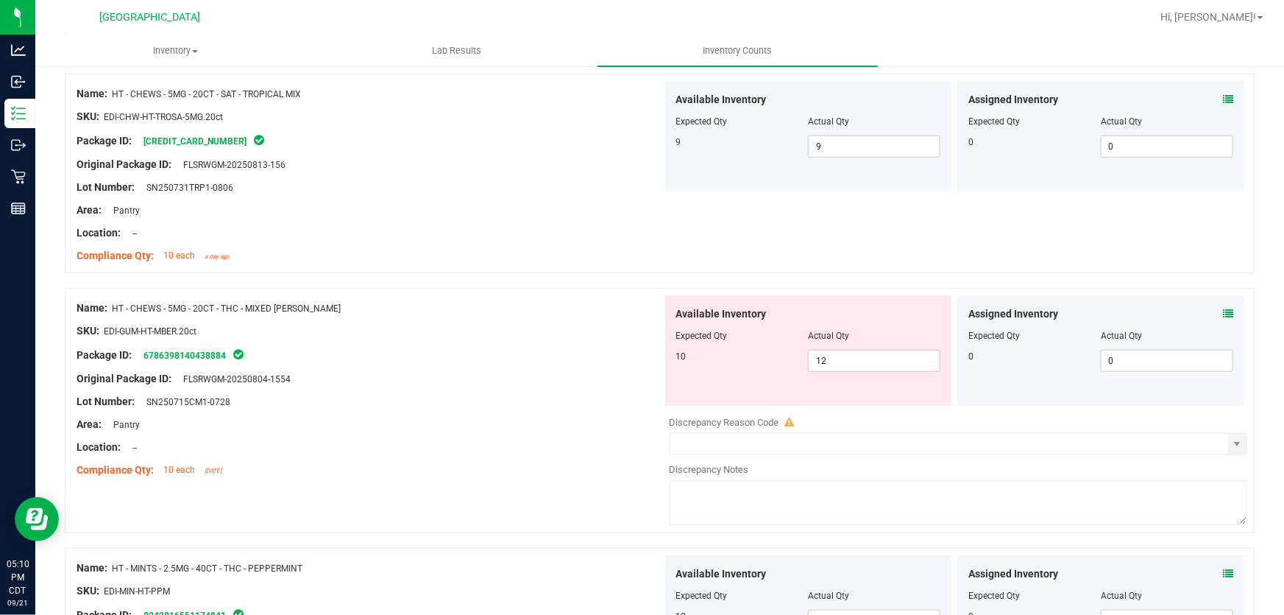
scroll to position [3345, 0]
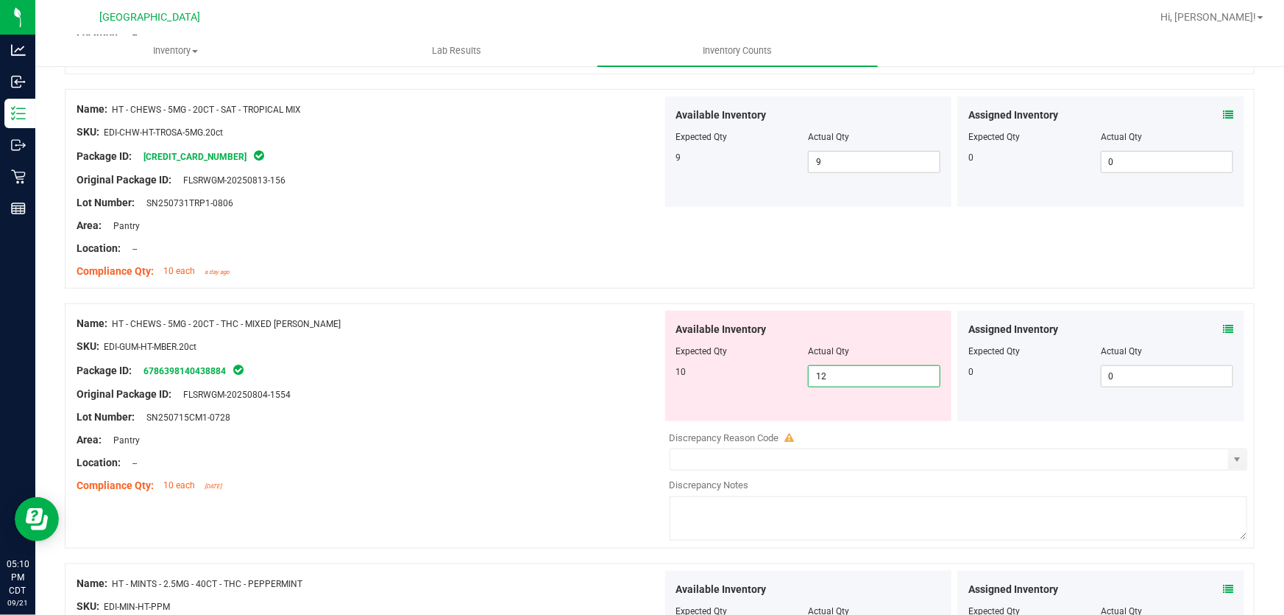
click at [905, 381] on span "12 12" at bounding box center [874, 376] width 132 height 22
type input "10"
click at [546, 404] on div at bounding box center [370, 405] width 586 height 7
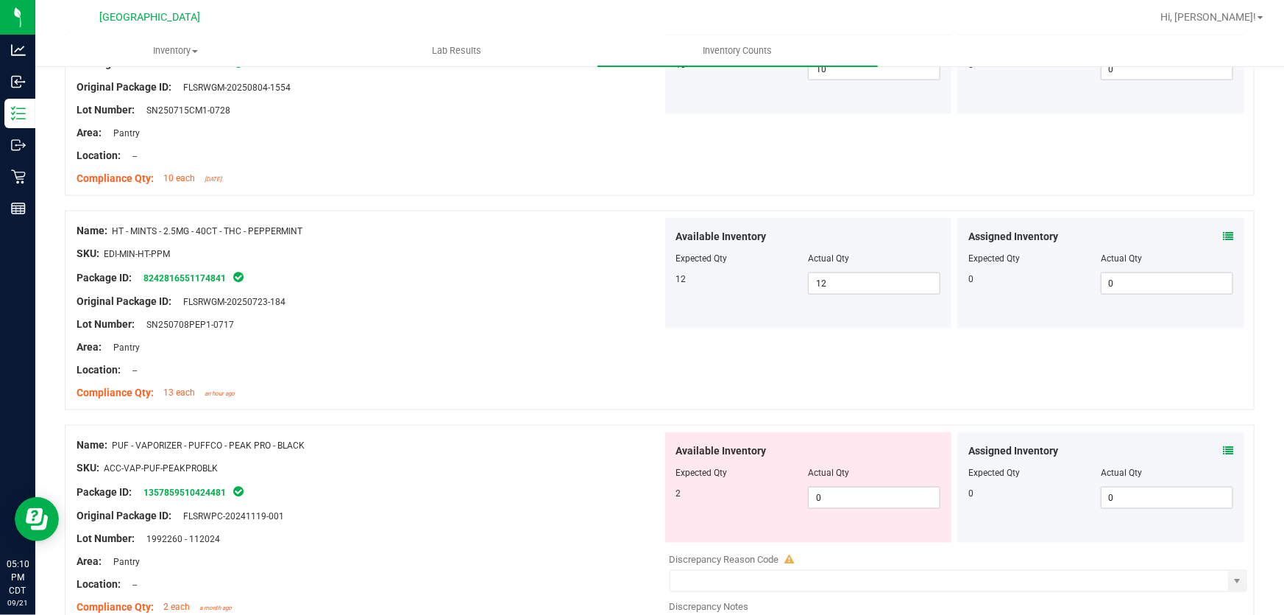
scroll to position [3814, 0]
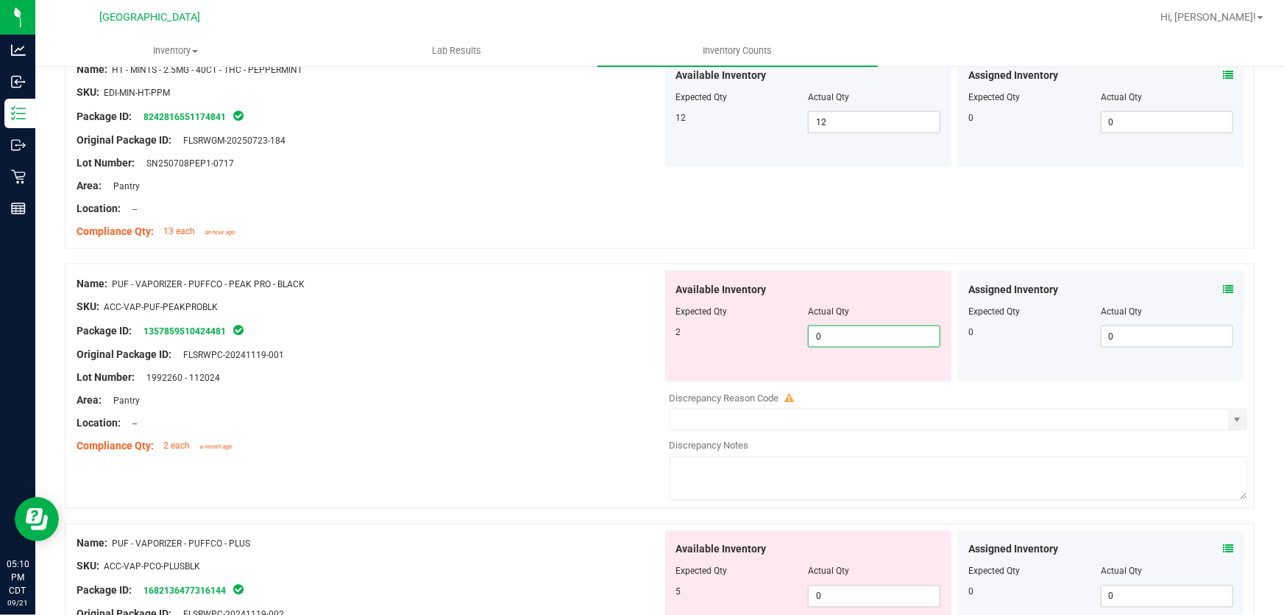
drag, startPoint x: 870, startPoint y: 334, endPoint x: 69, endPoint y: 344, distance: 800.9
click at [69, 344] on div "Name: PUF - VAPORIZER - PUFFCO - PEAK PRO - BLACK SKU: ACC-VAP-PUF-PEAKPROBLK P…" at bounding box center [660, 386] width 1190 height 245
type input "2"
click at [421, 415] on div "Location: --" at bounding box center [370, 422] width 586 height 15
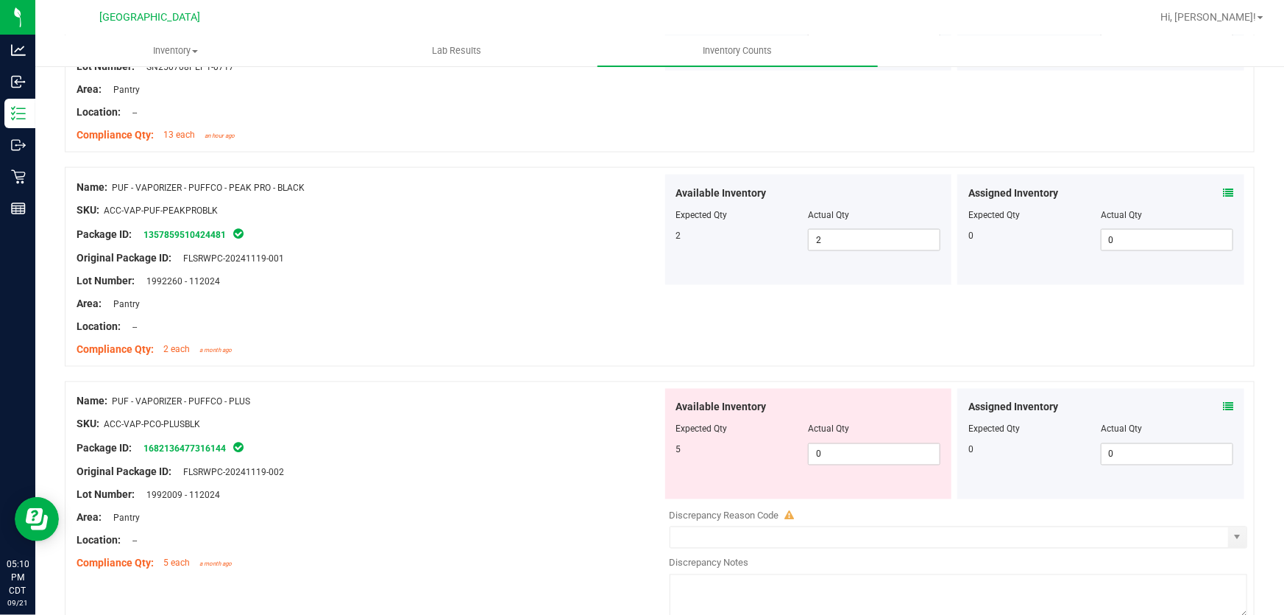
scroll to position [4081, 0]
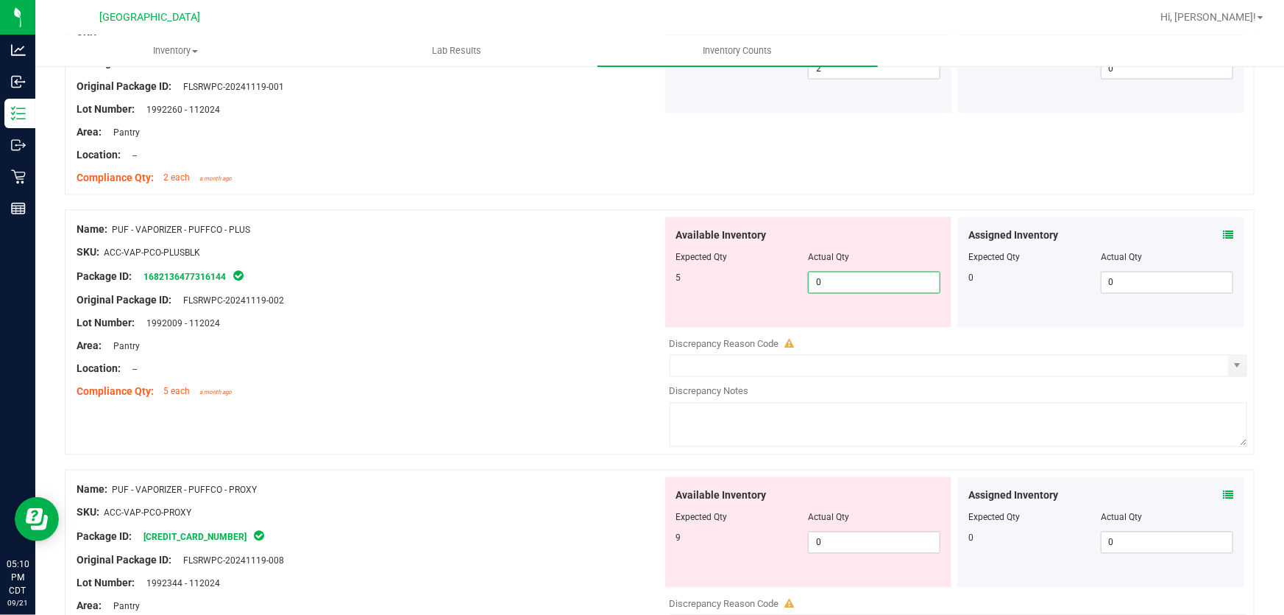
drag, startPoint x: 845, startPoint y: 279, endPoint x: 440, endPoint y: 303, distance: 405.5
click at [441, 303] on div "Name: PUF - VAPORIZER - PUFFCO - PLUS SKU: ACC-VAP-PCO-PLUSBLK Package ID: 1682…" at bounding box center [660, 332] width 1190 height 245
type input "5"
click at [440, 303] on div "Original Package ID: FLSRWPC-20241119-002" at bounding box center [370, 300] width 586 height 15
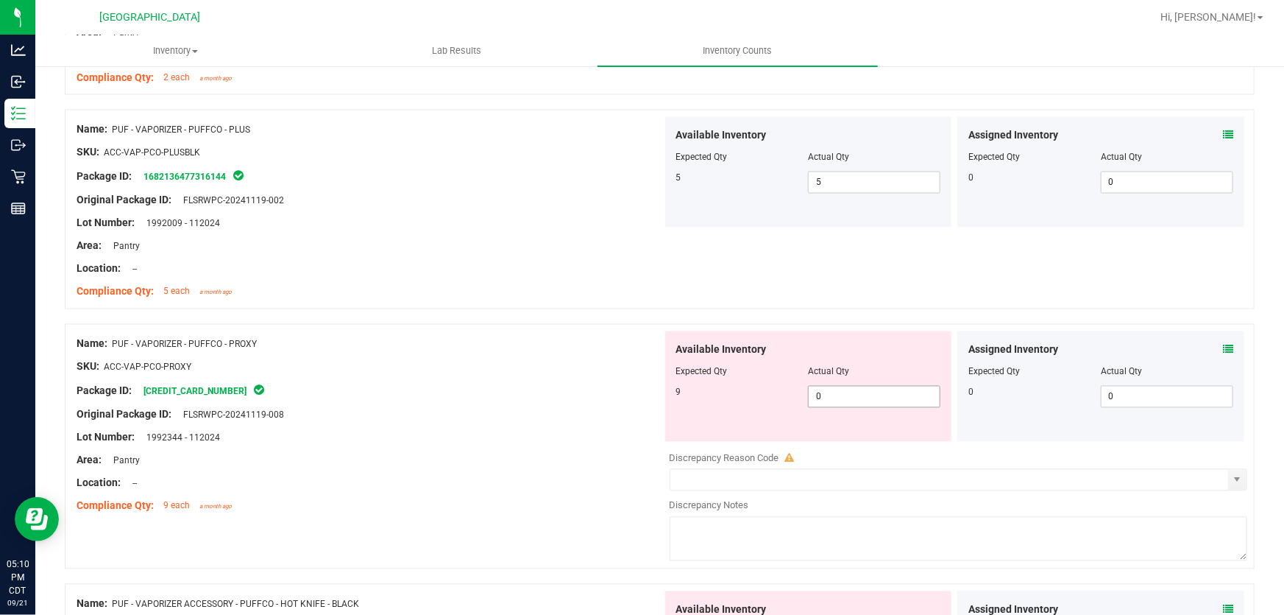
scroll to position [4215, 0]
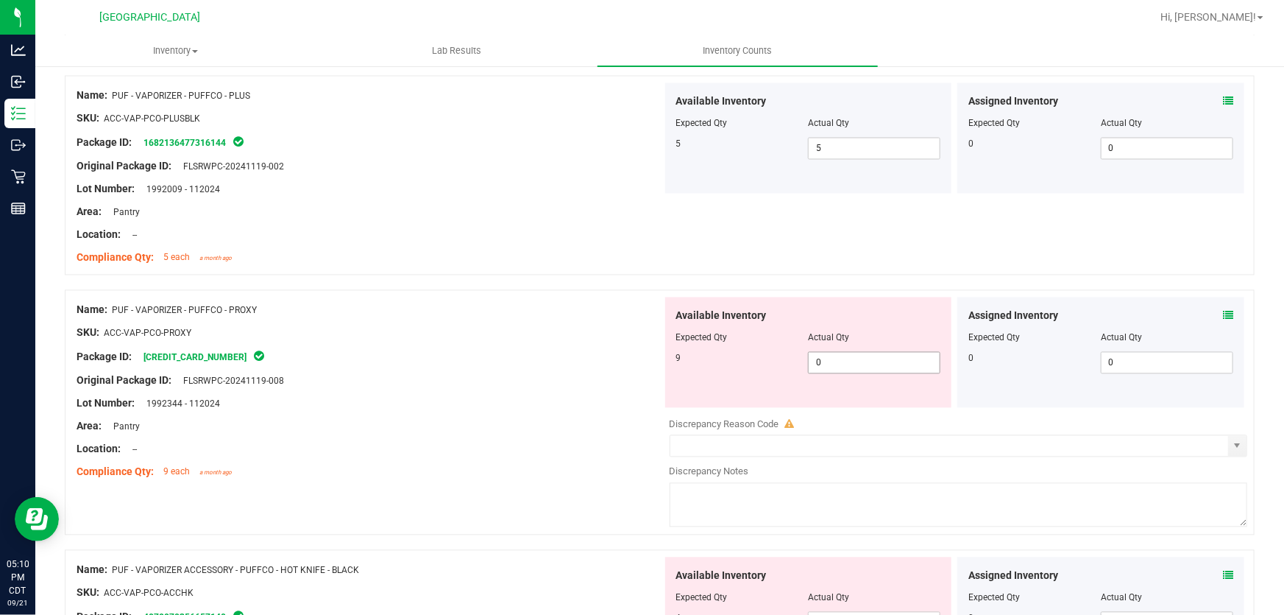
drag, startPoint x: 852, startPoint y: 357, endPoint x: 361, endPoint y: 358, distance: 491.0
click at [365, 361] on div "Name: PUF - VAPORIZER - PUFFCO - PROXY SKU: ACC-VAP-PCO-PROXY Package ID: 65396…" at bounding box center [660, 412] width 1190 height 245
type input "9"
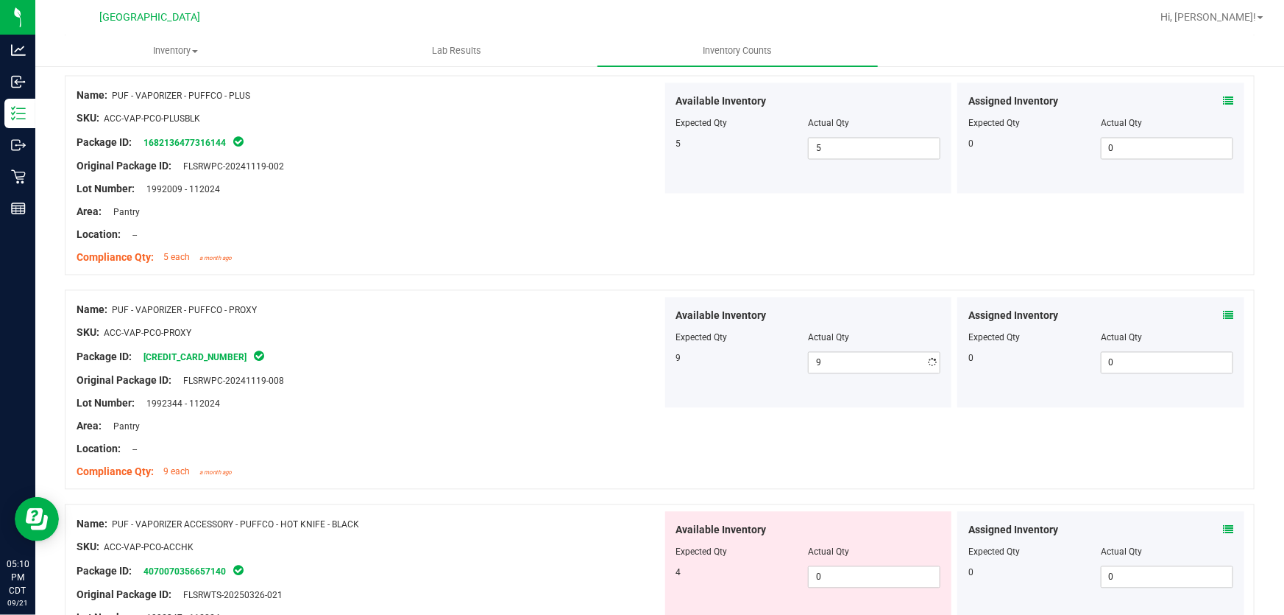
click at [360, 358] on div "Package ID: 6539621150199156" at bounding box center [370, 357] width 586 height 18
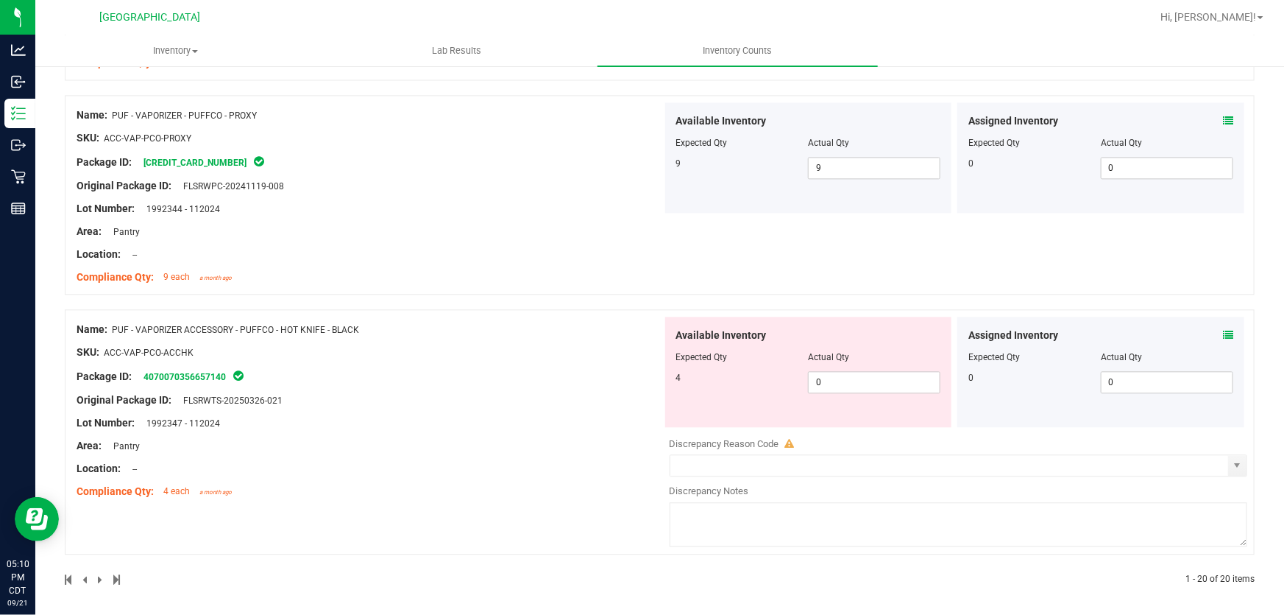
scroll to position [4412, 0]
drag, startPoint x: 887, startPoint y: 375, endPoint x: 169, endPoint y: 434, distance: 720.8
click at [169, 434] on div "Name: PUF - VAPORIZER ACCESSORY - PUFFCO - HOT KNIFE - BLACK SKU: ACC-VAP-PCO-A…" at bounding box center [660, 430] width 1190 height 245
type input "4"
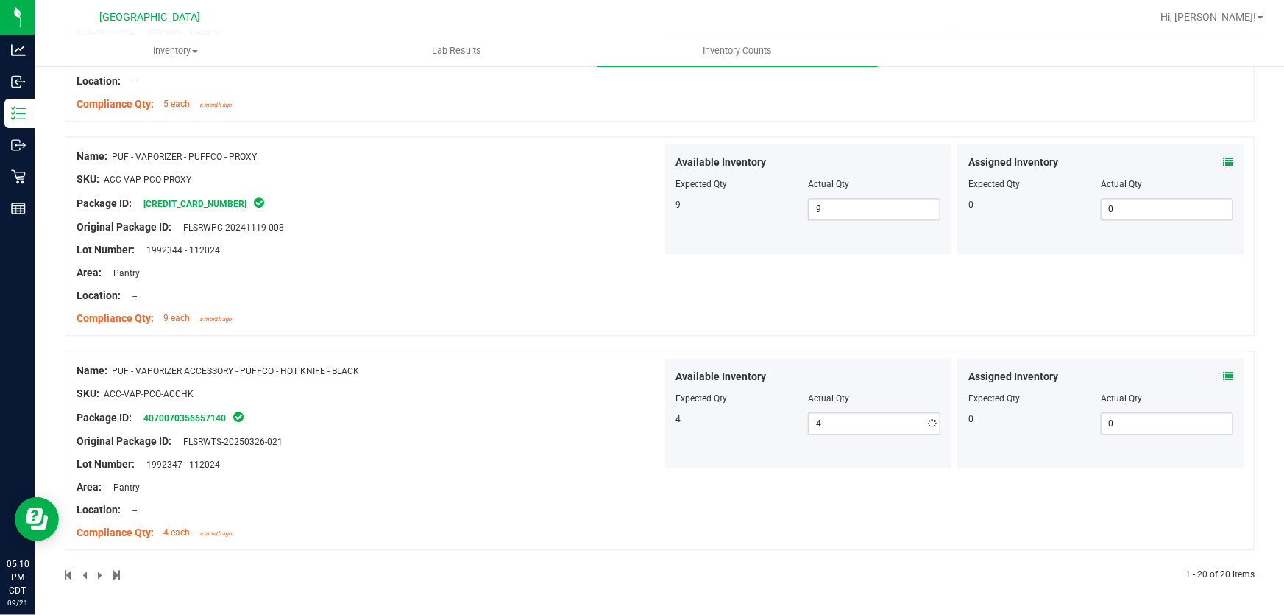
click at [169, 434] on div "Name: PUF - VAPORIZER ACCESSORY - PUFFCO - HOT KNIFE - BLACK SKU: ACC-VAP-PCO-A…" at bounding box center [370, 452] width 586 height 188
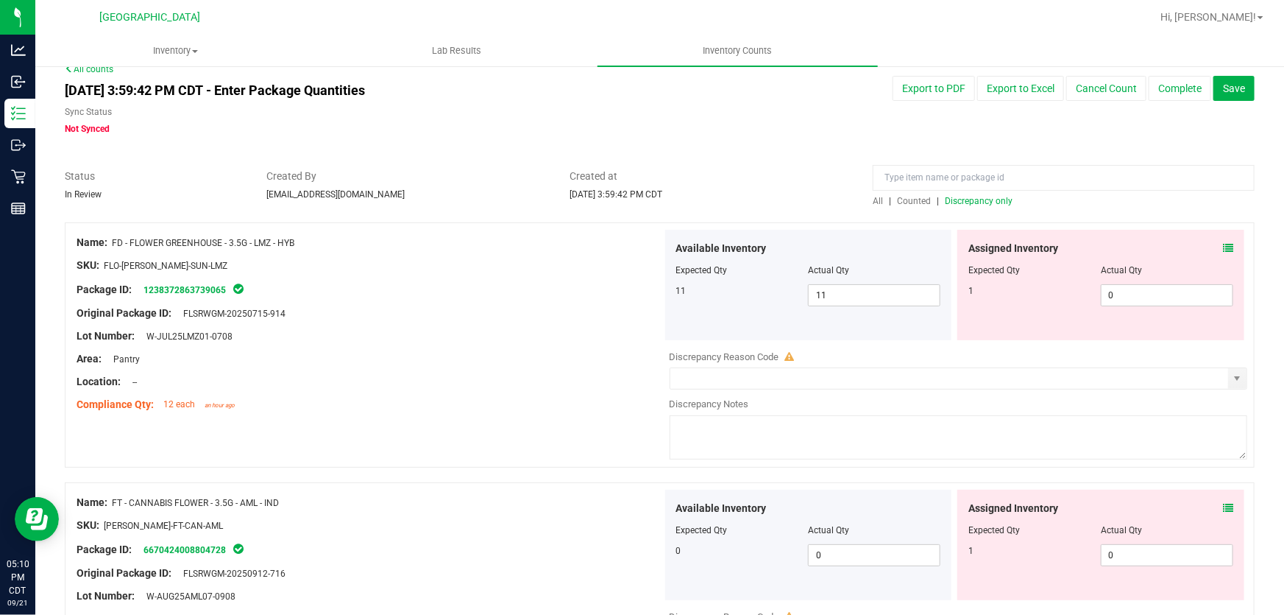
scroll to position [0, 0]
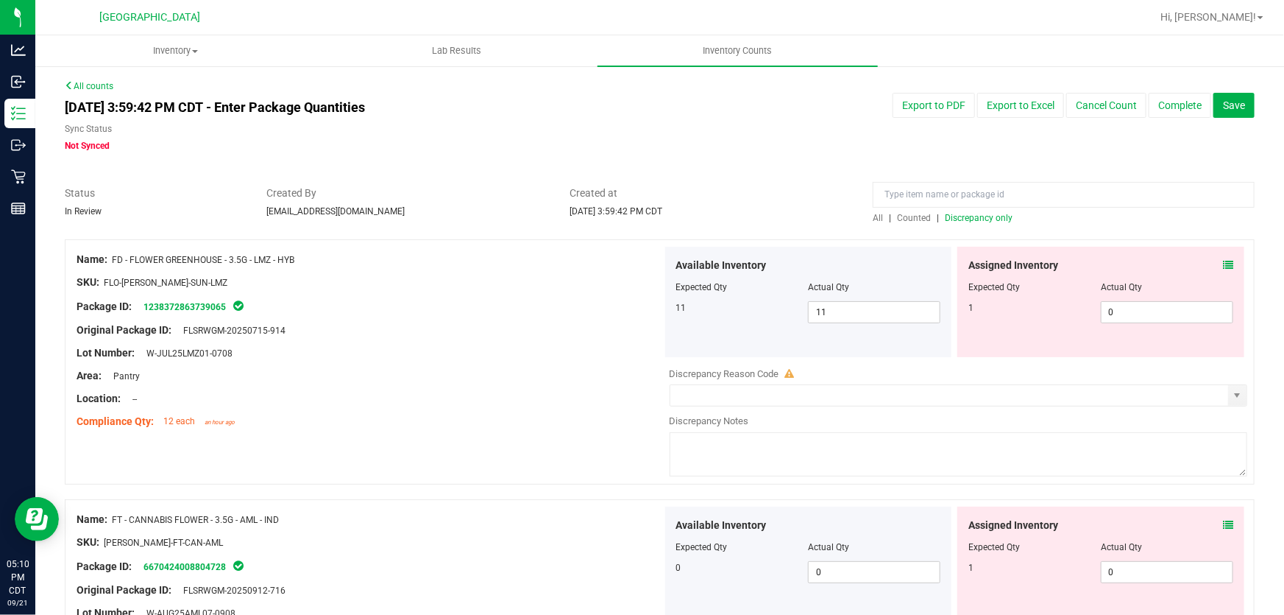
click at [975, 219] on span "Discrepancy only" at bounding box center [979, 218] width 68 height 10
click at [1223, 110] on span "Save" at bounding box center [1234, 105] width 22 height 12
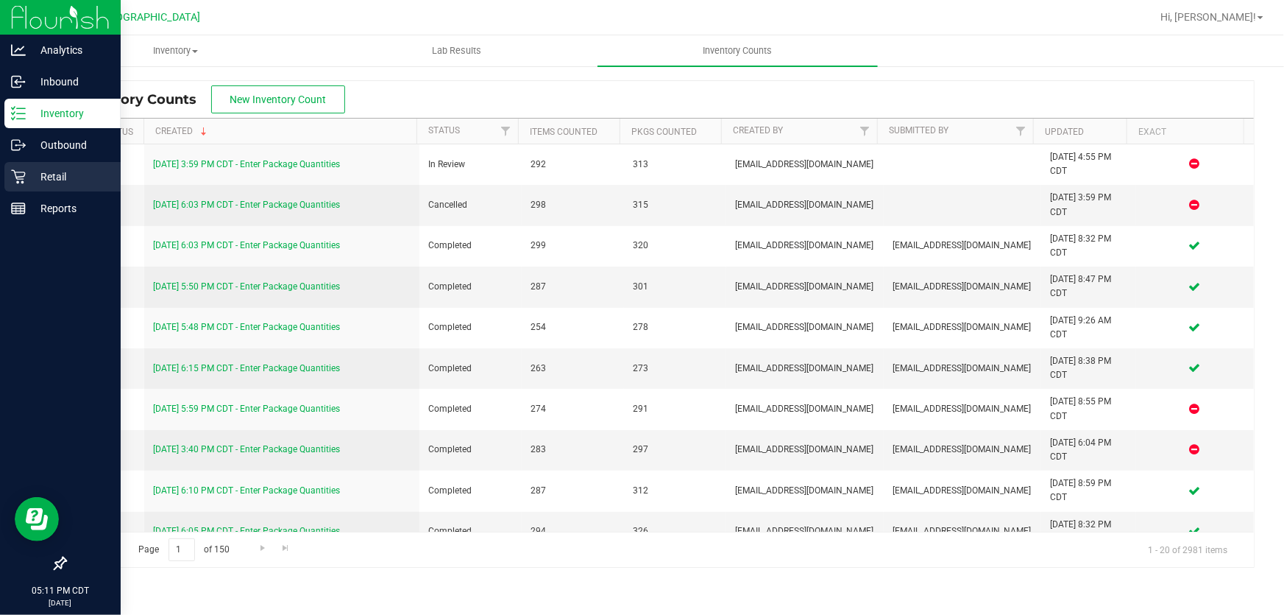
click at [30, 178] on p "Retail" at bounding box center [70, 177] width 88 height 18
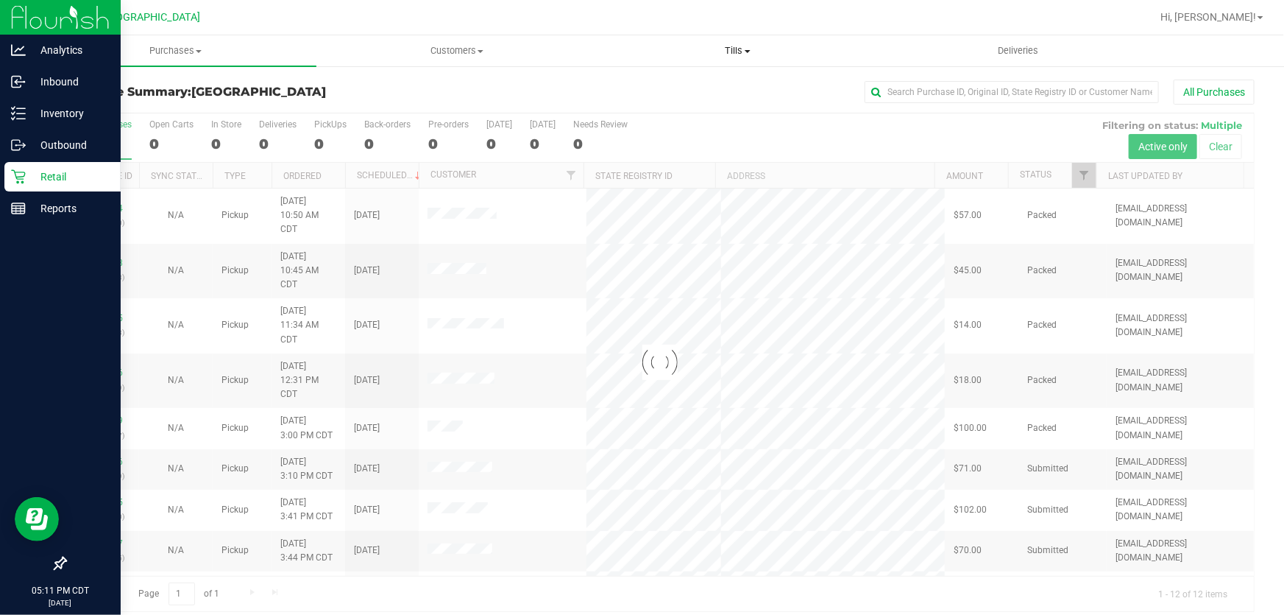
click at [727, 52] on span "Tills" at bounding box center [738, 50] width 280 height 13
click at [731, 82] on li "Manage tills" at bounding box center [738, 89] width 281 height 18
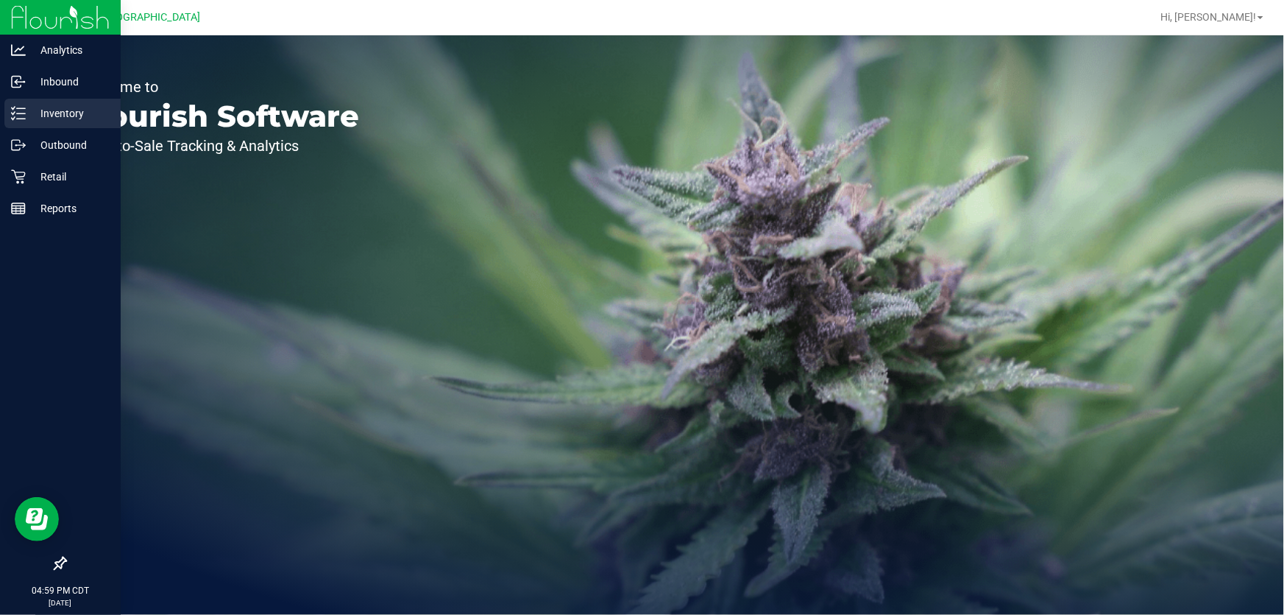
click at [40, 118] on p "Inventory" at bounding box center [70, 114] width 88 height 18
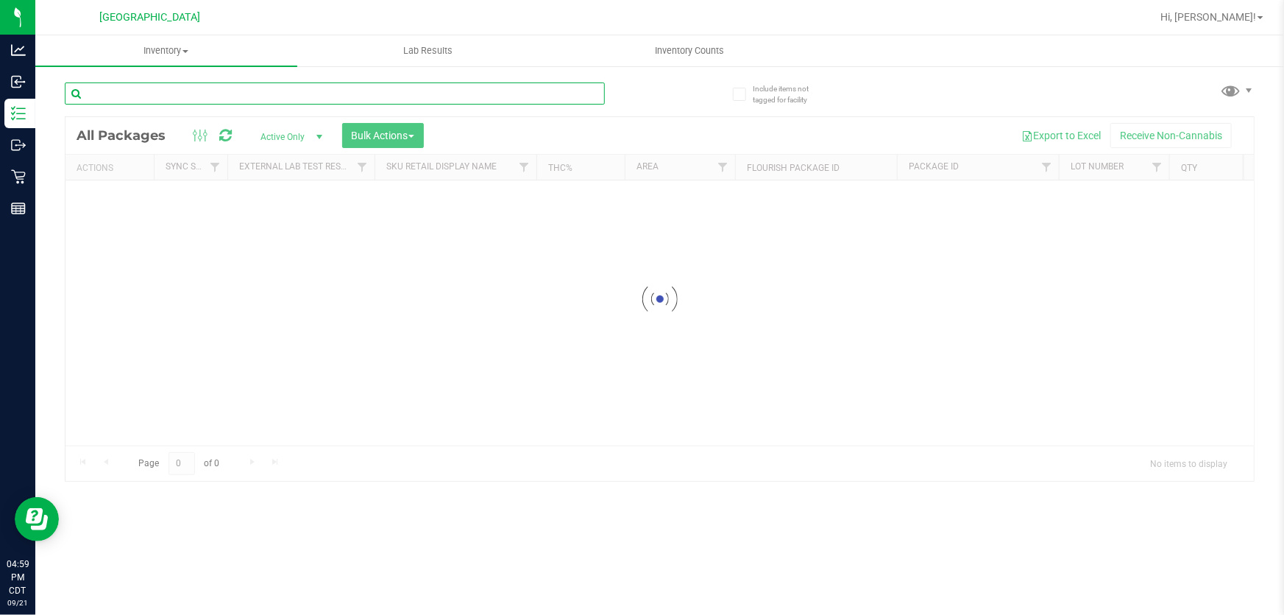
click at [219, 100] on div "Inventory All packages All inventory Waste log Create inventory Lab Results Inv…" at bounding box center [659, 324] width 1249 height 579
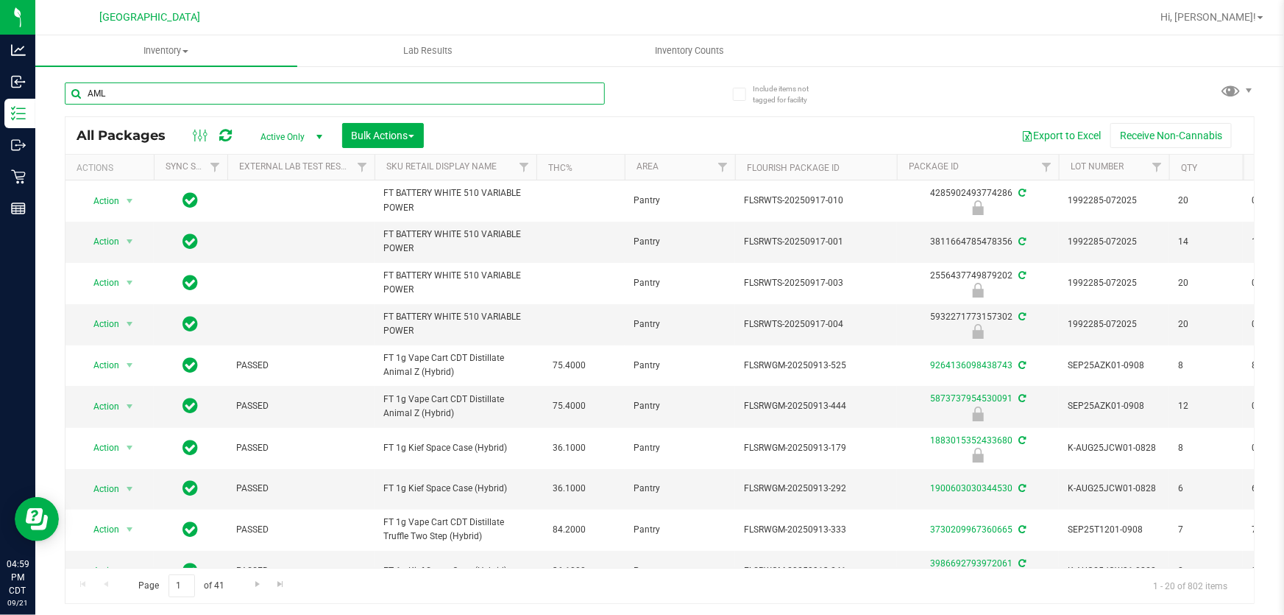
type input "AML"
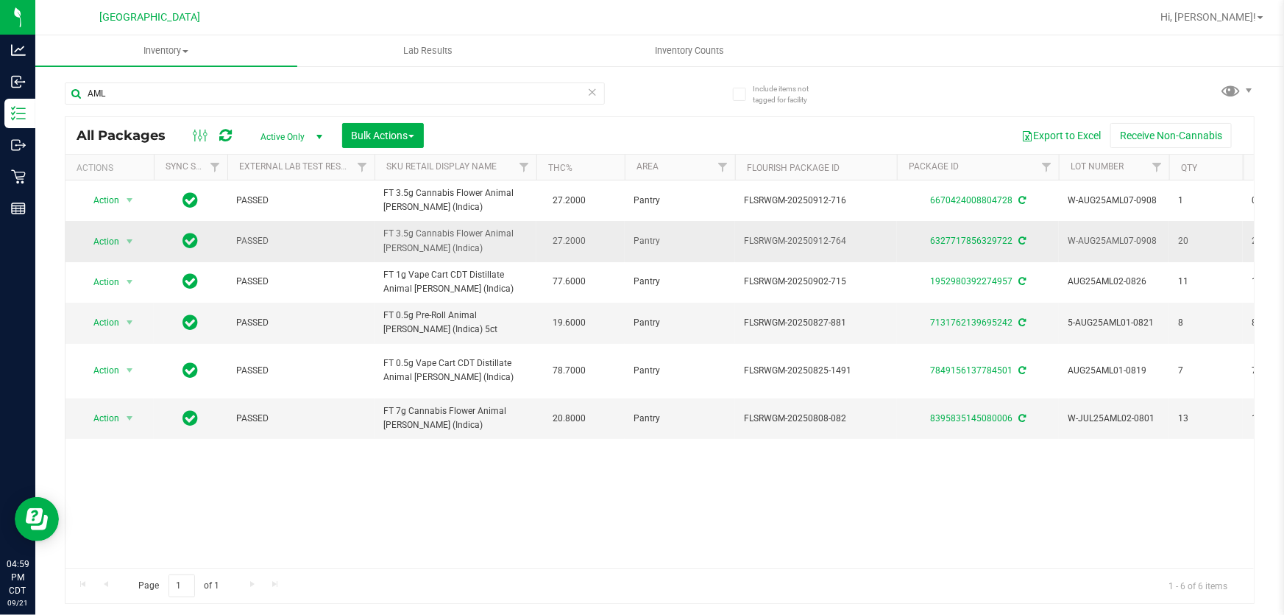
drag, startPoint x: 482, startPoint y: 252, endPoint x: 355, endPoint y: 238, distance: 128.1
copy tr "FT 3.5g Cannabis Flower Animal Larry (Indica)"
click at [594, 92] on icon at bounding box center [592, 91] width 10 height 18
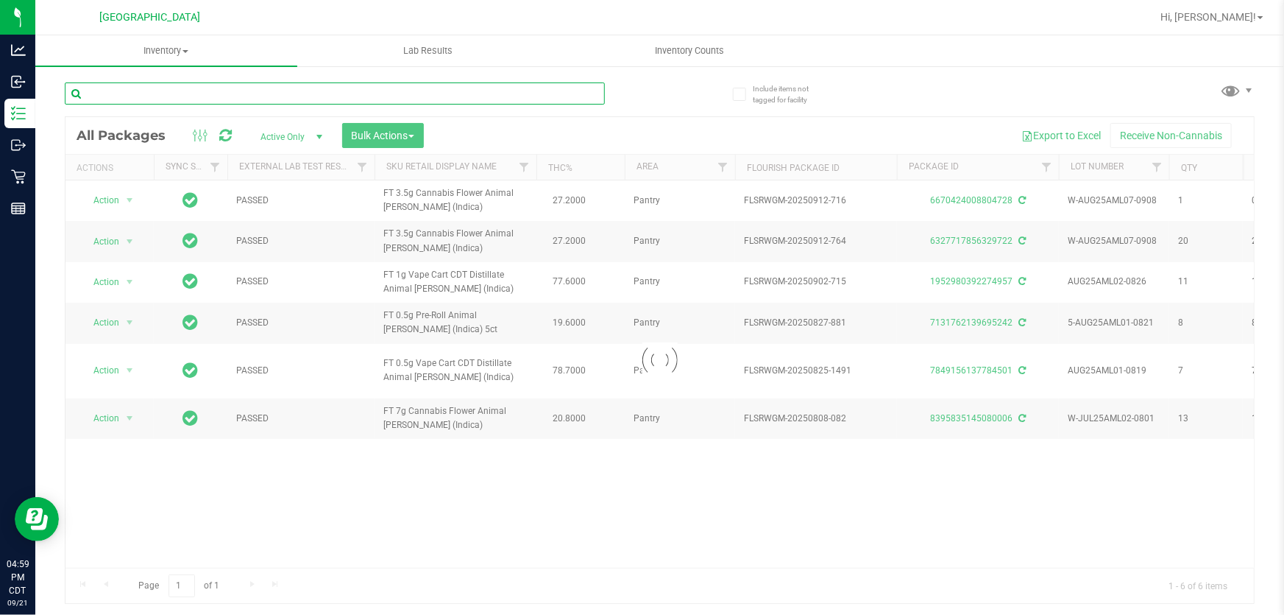
click at [542, 91] on input "text" at bounding box center [335, 93] width 540 height 22
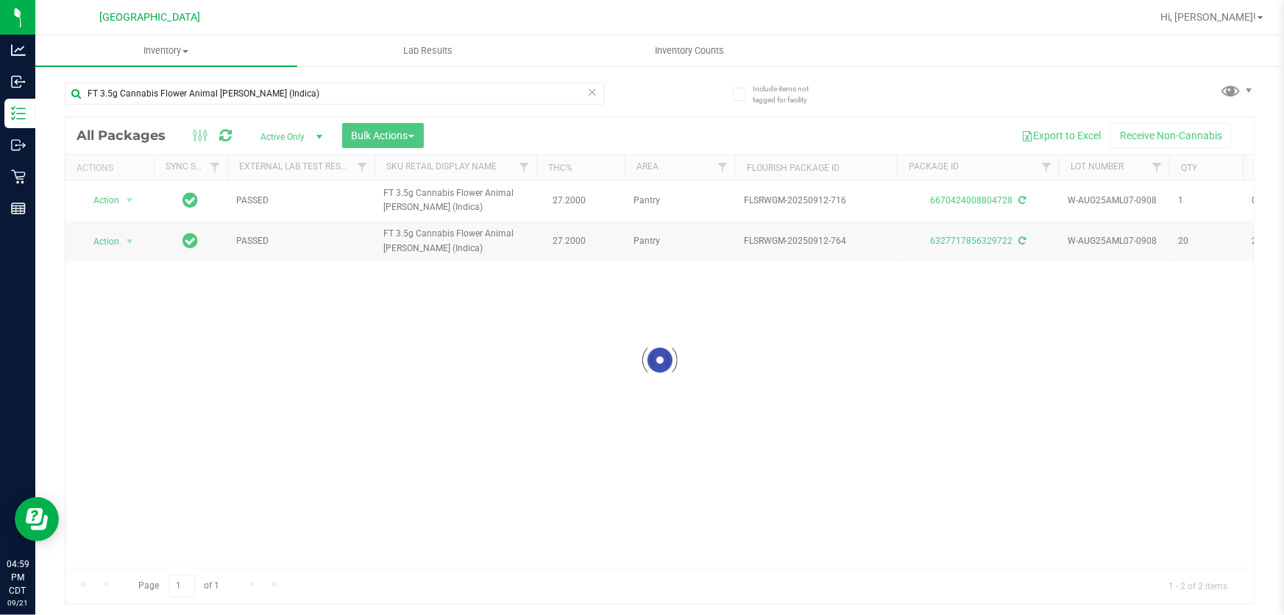
drag, startPoint x: 344, startPoint y: 559, endPoint x: 587, endPoint y: 556, distance: 243.7
click at [587, 556] on div at bounding box center [660, 360] width 1189 height 486
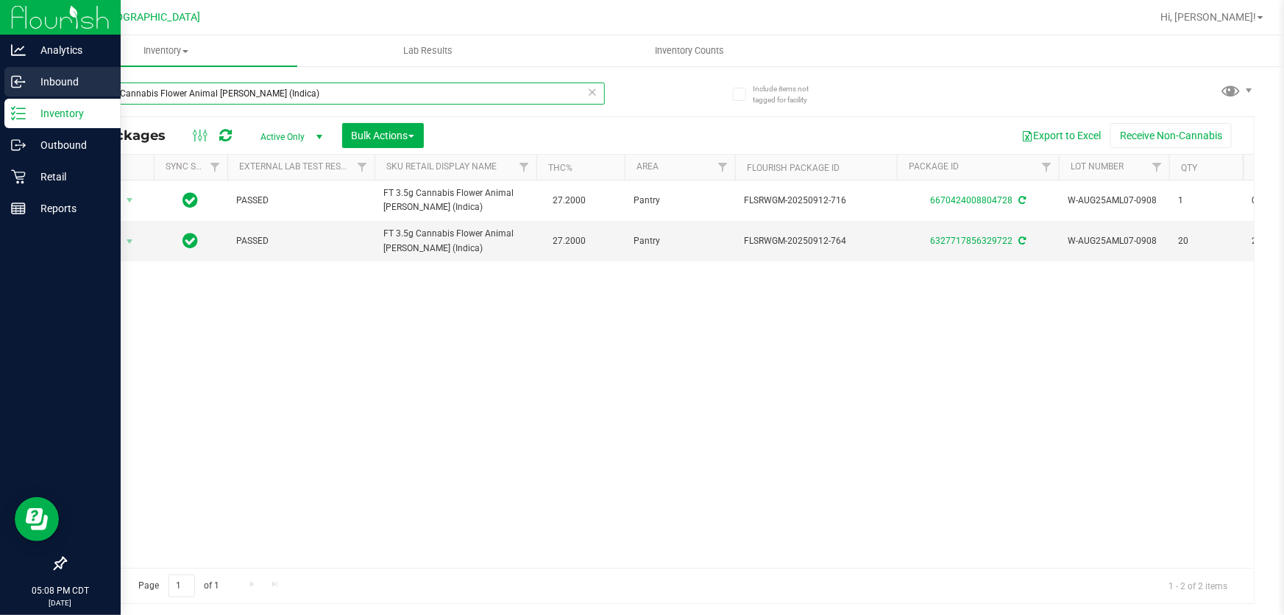
drag, startPoint x: 357, startPoint y: 95, endPoint x: 0, endPoint y: 88, distance: 357.1
click at [0, 88] on div "Analytics Inbound Inventory Outbound Retail Reports 05:08 PM CDT 09/21/2025 09/…" at bounding box center [642, 307] width 1284 height 615
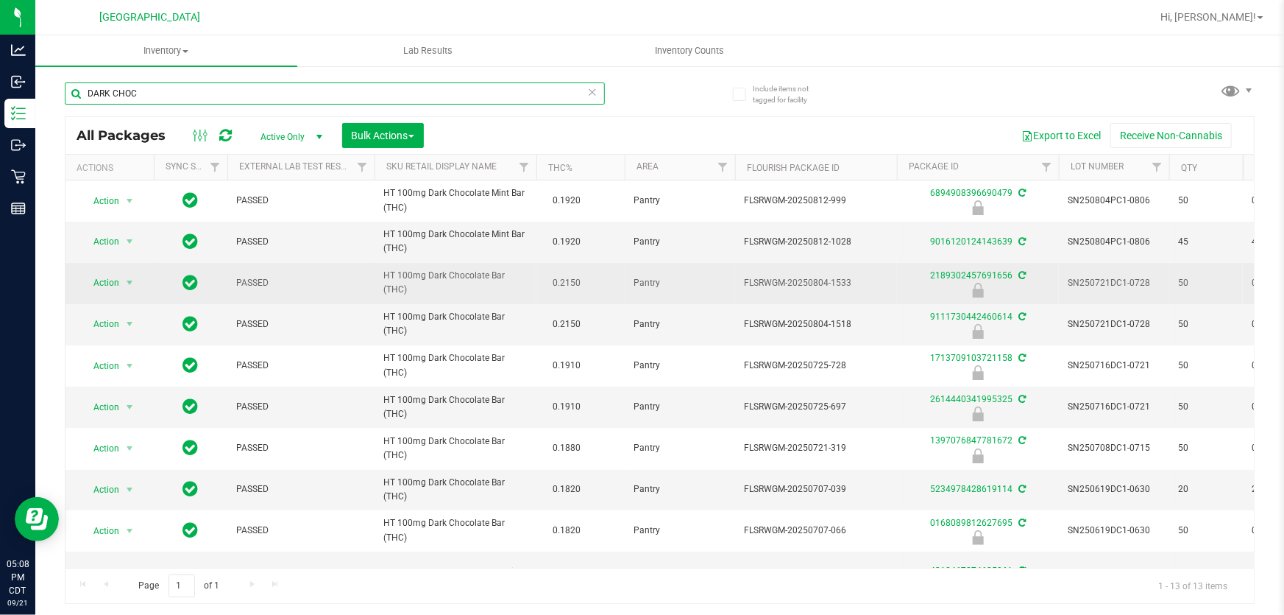
type input "DARK CHOC"
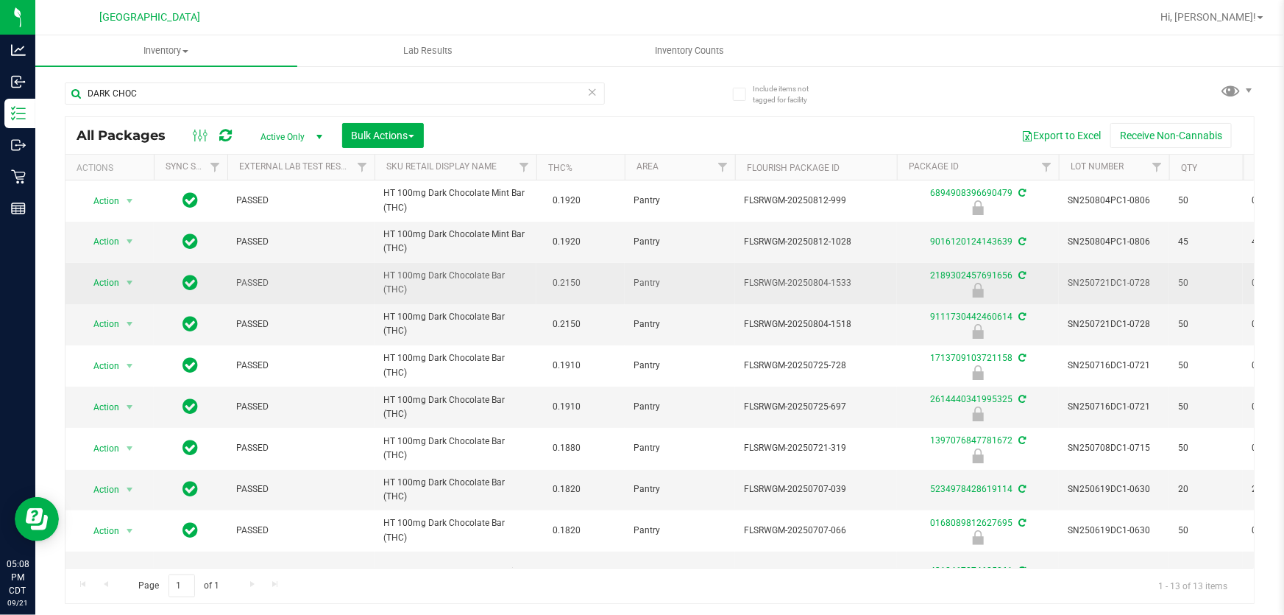
drag, startPoint x: 434, startPoint y: 289, endPoint x: 456, endPoint y: 269, distance: 30.3
copy tr "HT 100mg Dark Chocolate Bar (THC)"
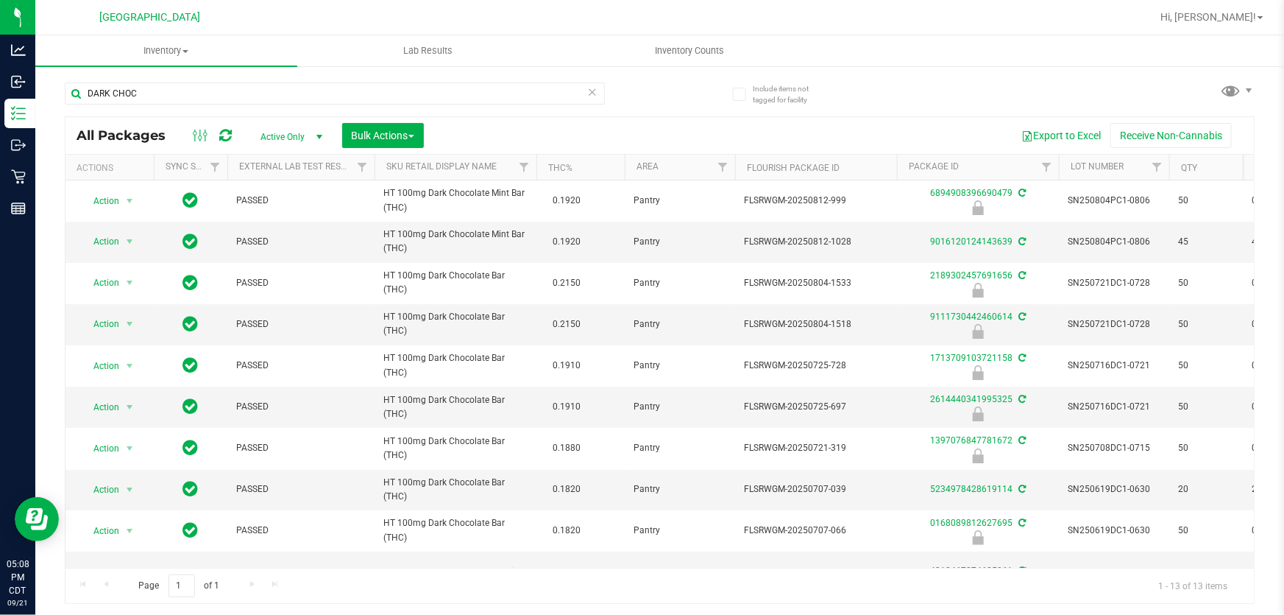
click at [595, 92] on icon at bounding box center [592, 91] width 10 height 18
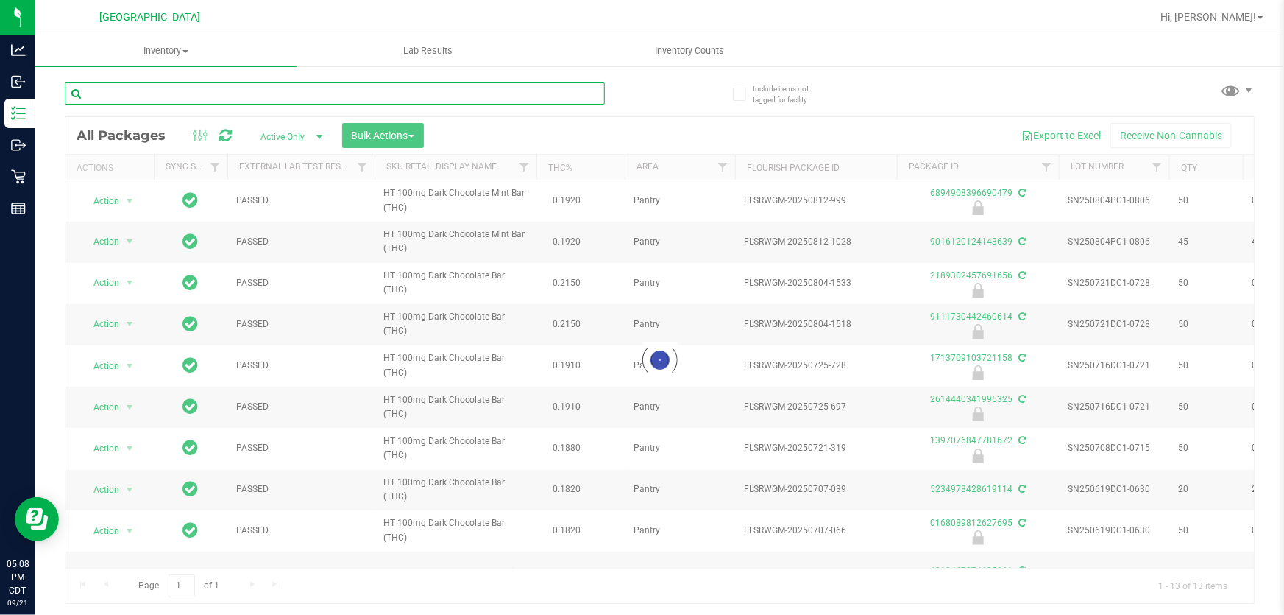
click at [556, 92] on input "text" at bounding box center [335, 93] width 540 height 22
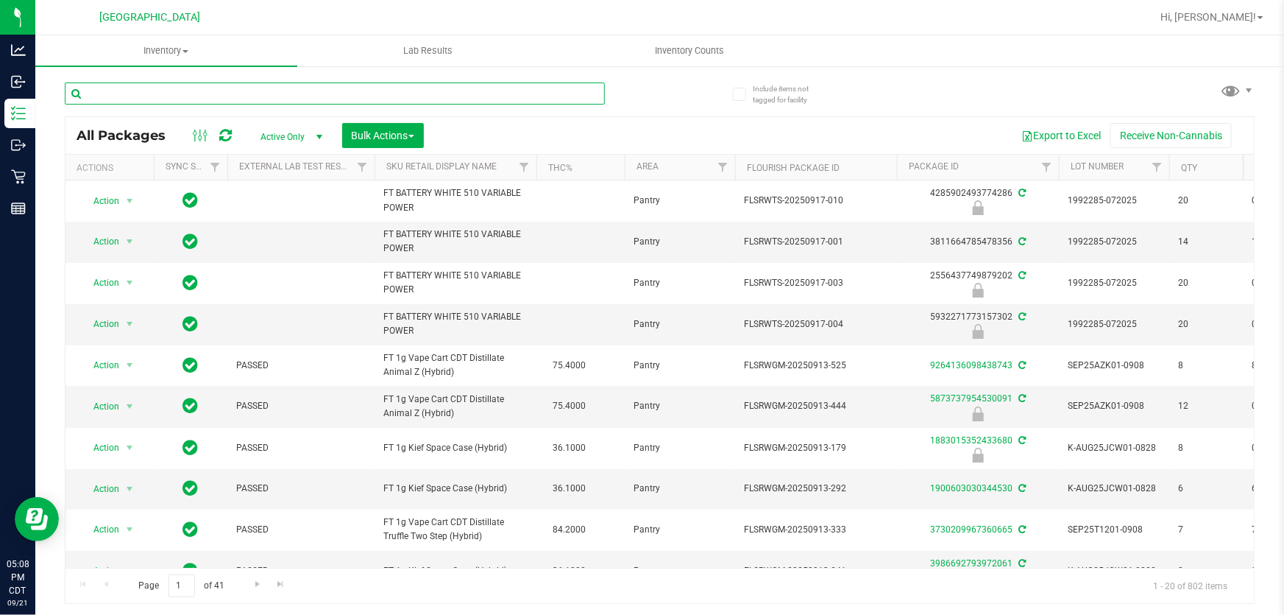
drag, startPoint x: 556, startPoint y: 92, endPoint x: 378, endPoint y: 88, distance: 178.9
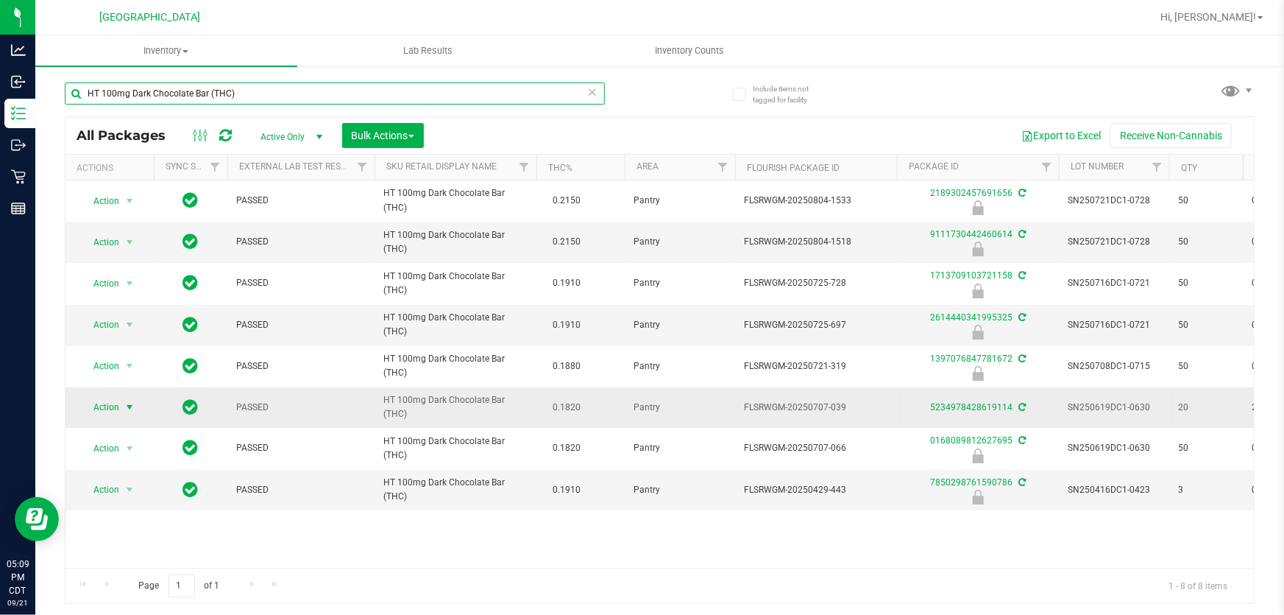
type input "HT 100mg Dark Chocolate Bar (THC)"
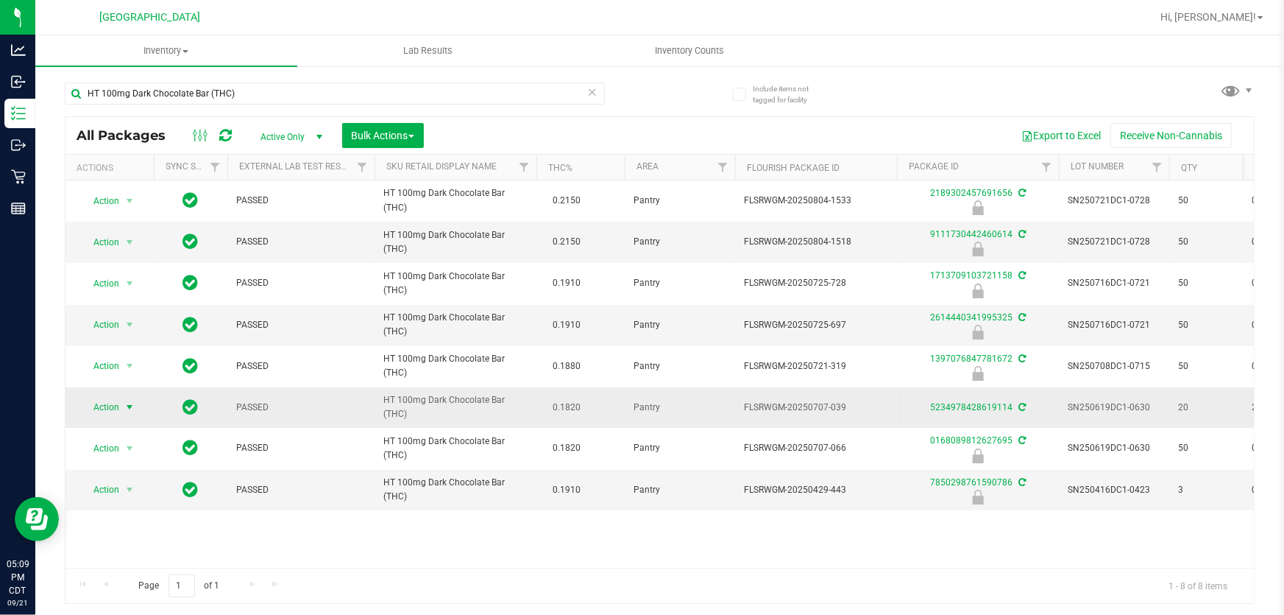
click at [107, 410] on span "Action" at bounding box center [100, 407] width 40 height 21
click at [139, 159] on li "Adjust qty" at bounding box center [137, 168] width 113 height 22
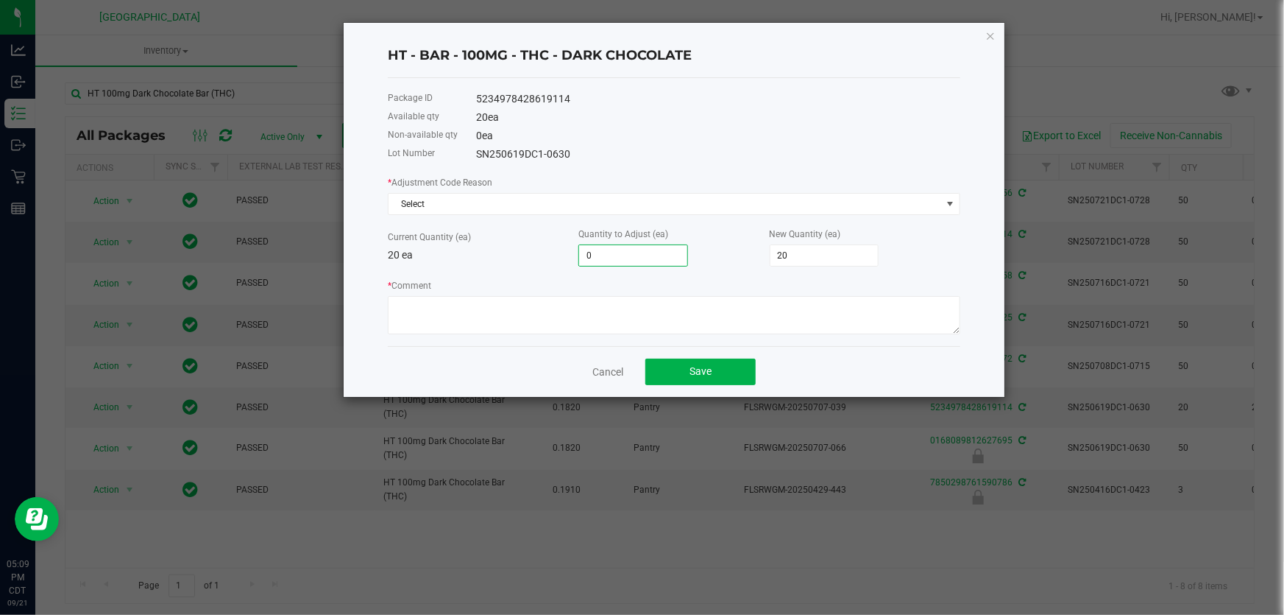
type input "1"
type input "21"
type input "1"
click at [541, 197] on span "Select" at bounding box center [665, 204] width 553 height 21
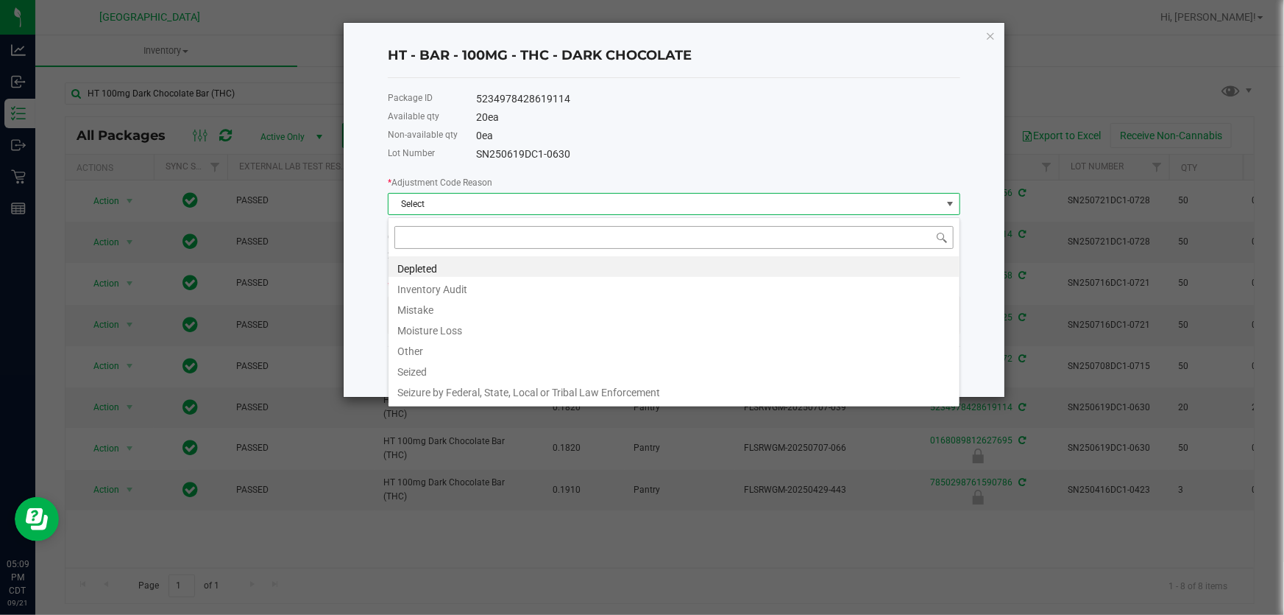
scroll to position [22, 573]
click at [459, 289] on li "Inventory Audit" at bounding box center [674, 287] width 571 height 21
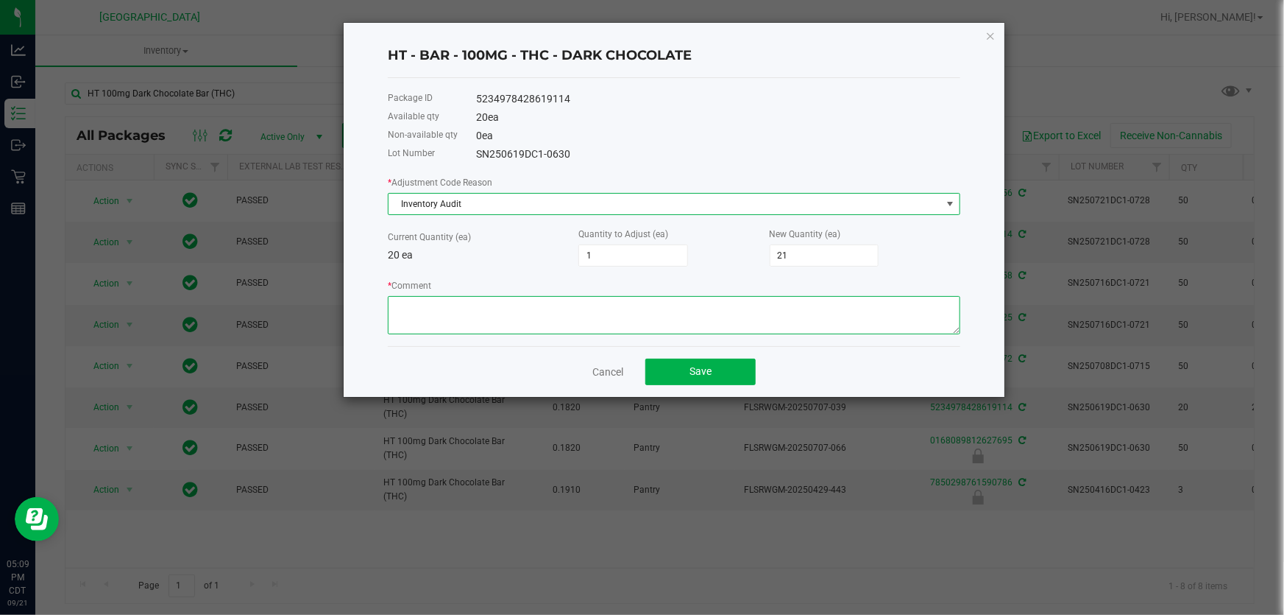
click at [473, 319] on textarea "* Comment" at bounding box center [674, 315] width 573 height 38
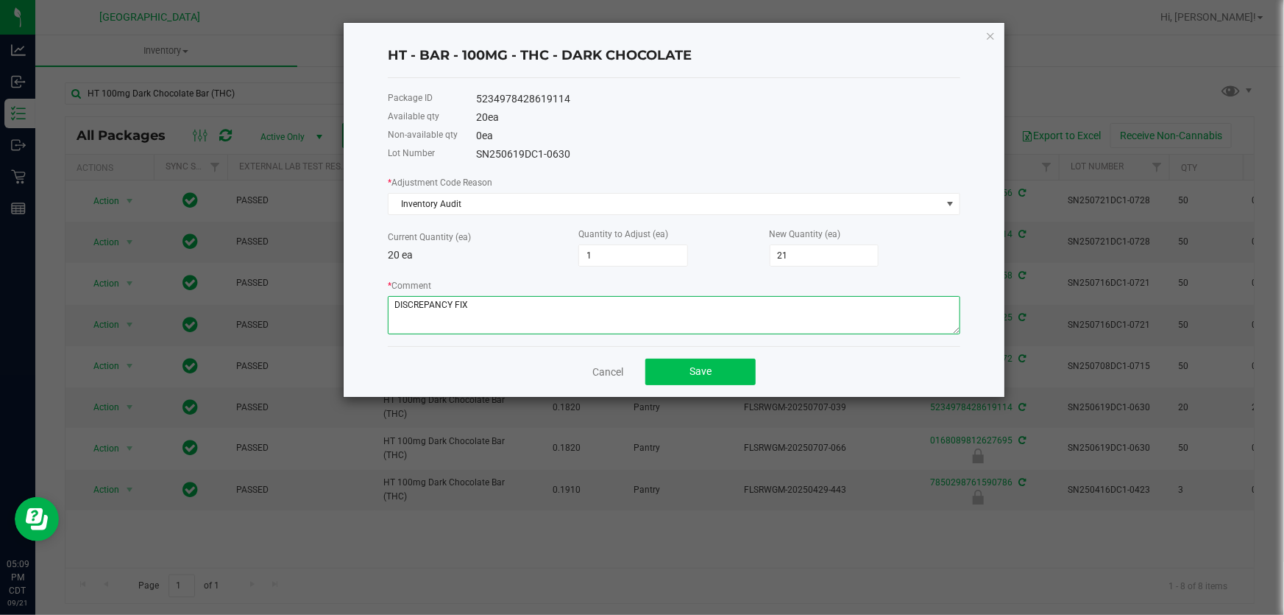
type textarea "DISCREPANCY FIX"
click at [701, 377] on span "Save" at bounding box center [701, 371] width 22 height 12
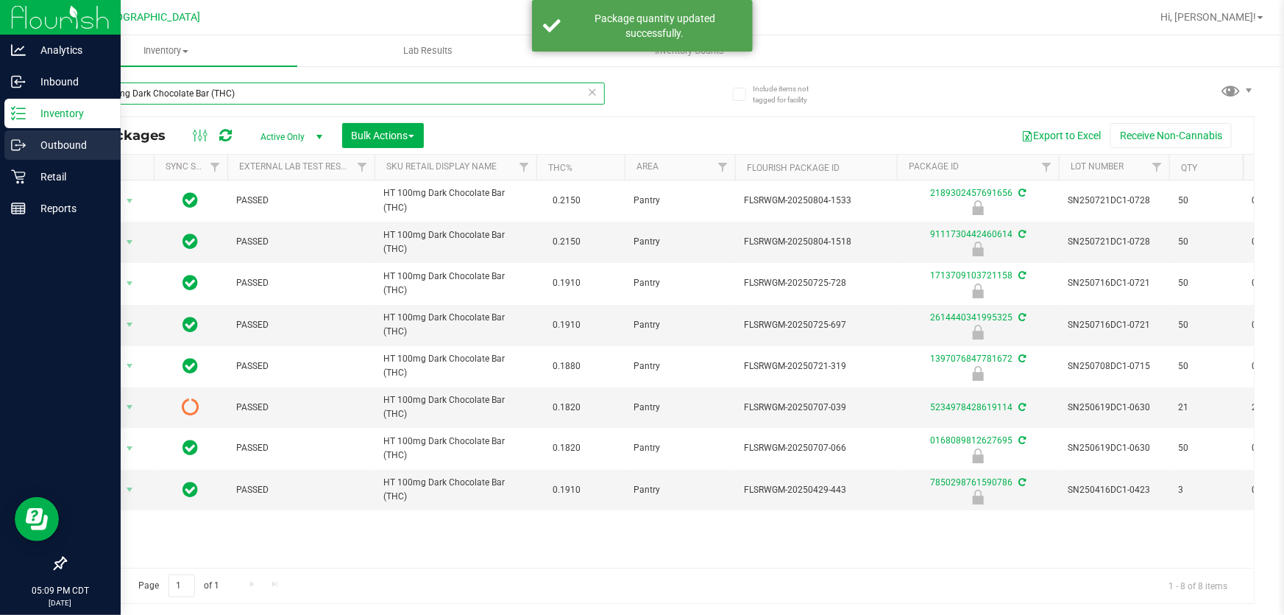
drag, startPoint x: 451, startPoint y: 101, endPoint x: 0, endPoint y: 130, distance: 452.2
click at [0, 130] on div "Analytics Inbound Inventory Outbound Retail Reports 05:09 PM CDT 09/21/2025 09/…" at bounding box center [642, 307] width 1284 height 615
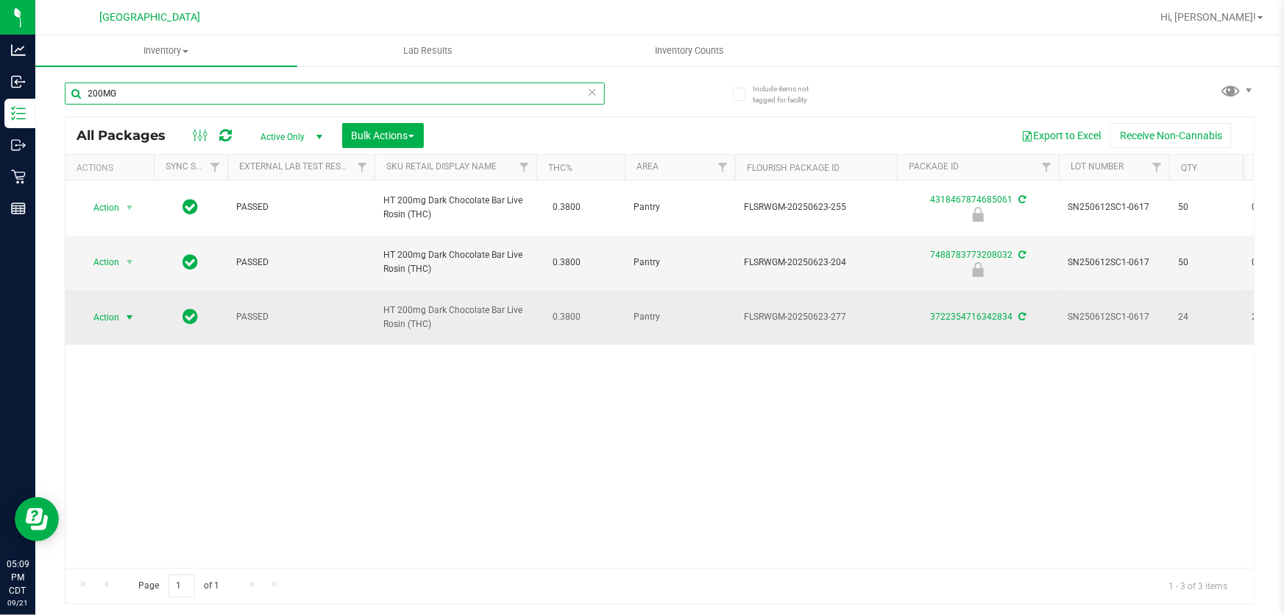
type input "200MG"
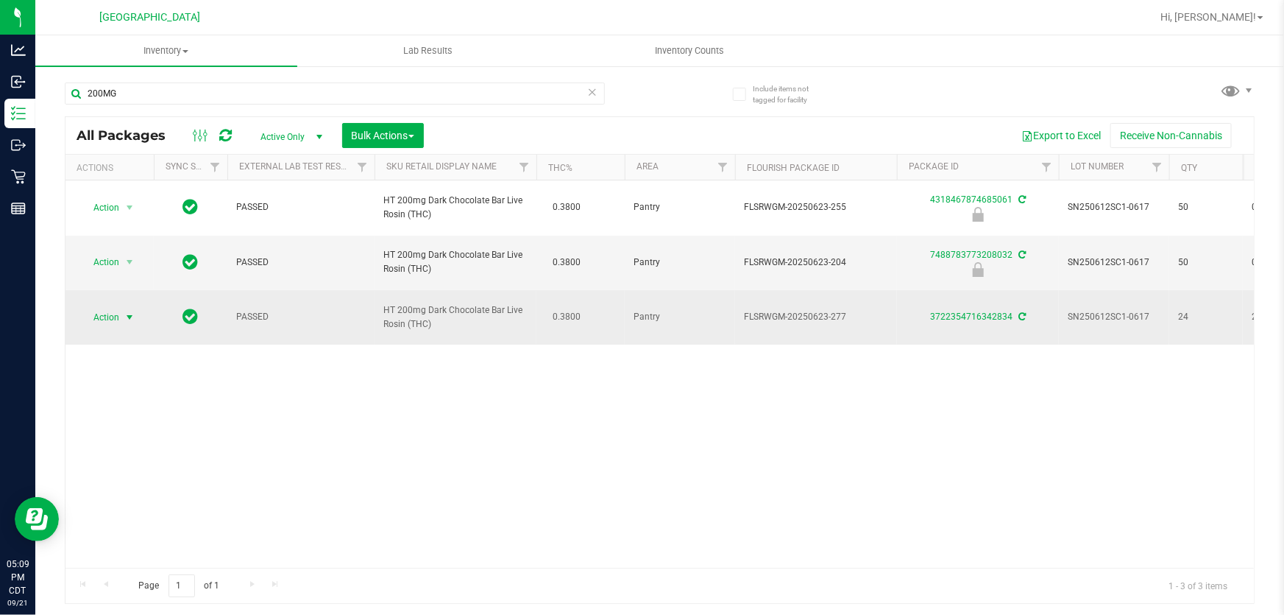
click at [86, 319] on span "Action" at bounding box center [100, 317] width 40 height 21
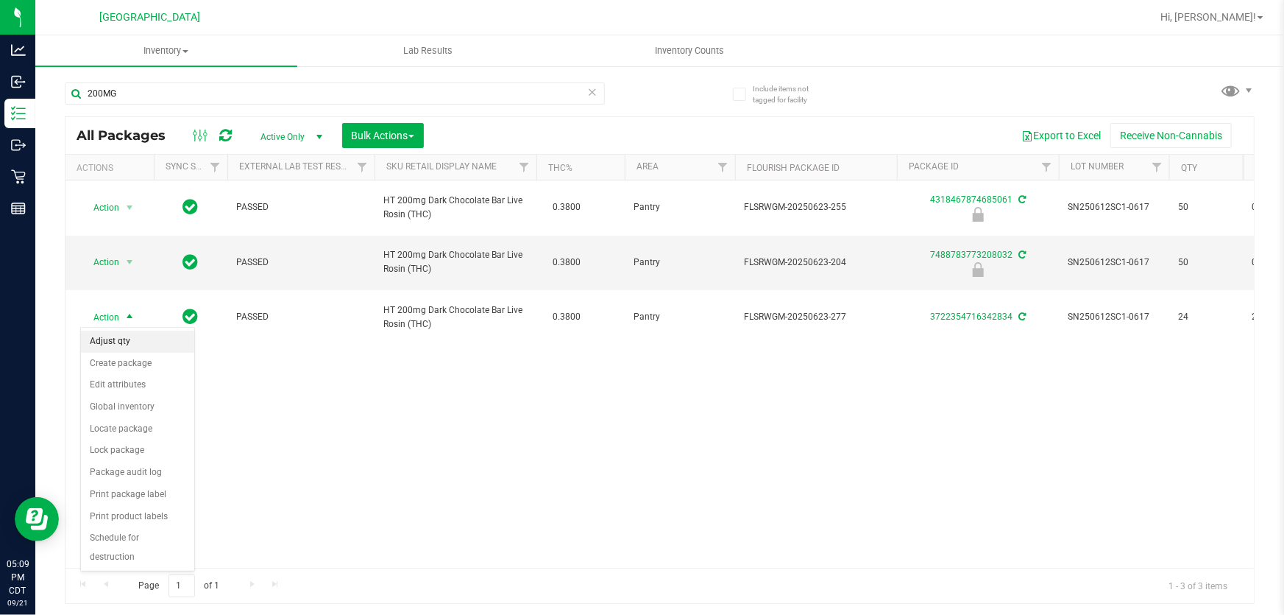
click at [121, 345] on li "Adjust qty" at bounding box center [137, 341] width 113 height 22
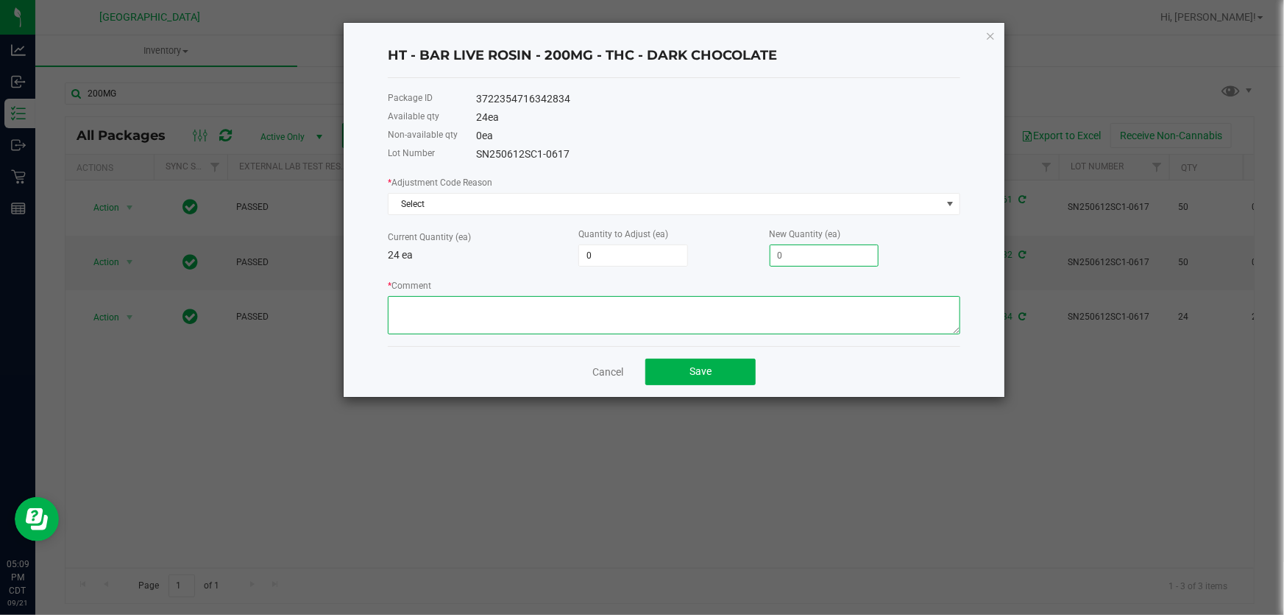
type input "-24"
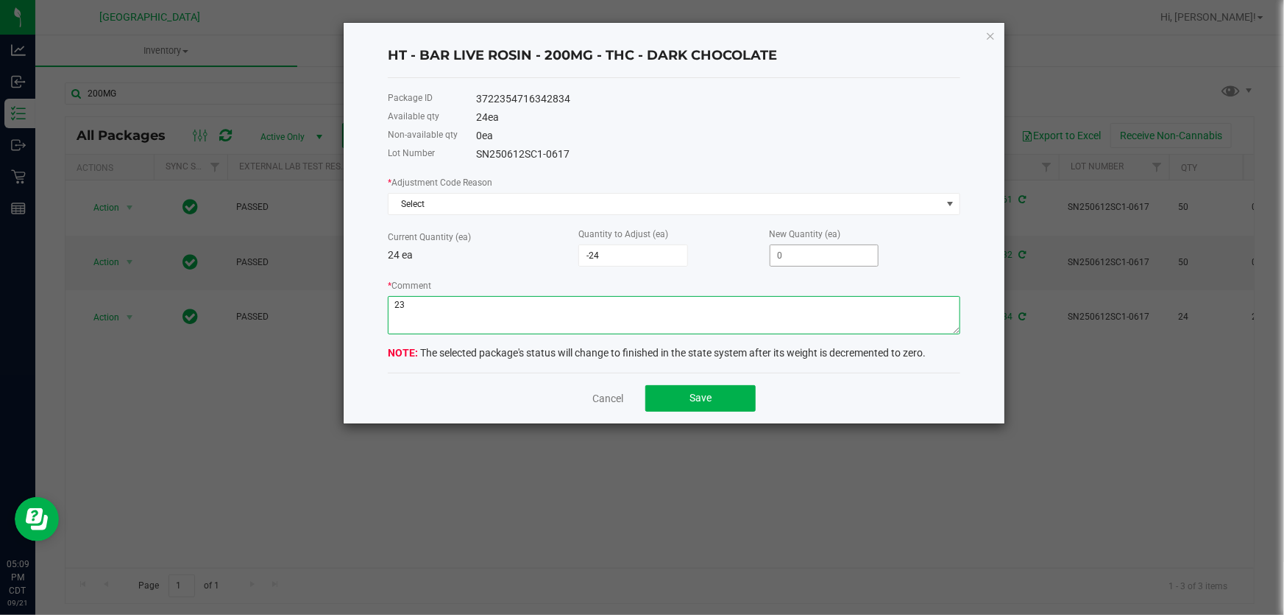
type textarea "23"
drag, startPoint x: 815, startPoint y: 258, endPoint x: 644, endPoint y: 283, distance: 172.7
click at [644, 283] on div "* Adjustment Code Reason Select Current Quantity (ea) 24 ea Quantity to Adjust …" at bounding box center [674, 254] width 573 height 160
type input "-22"
type input "2"
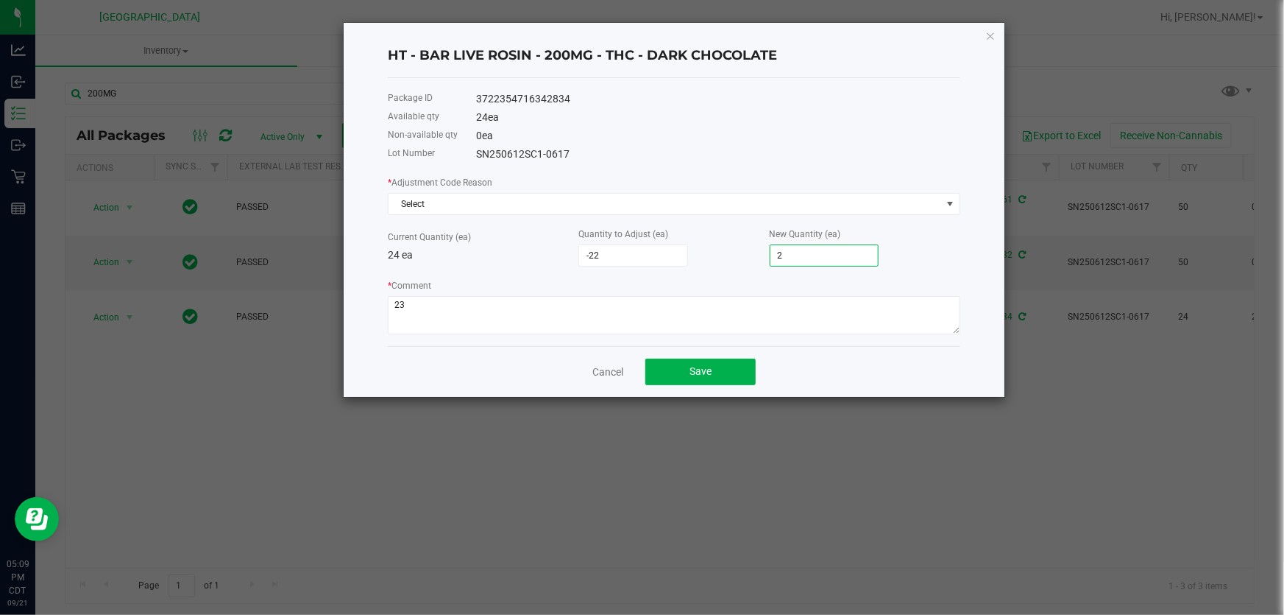
type input "-1"
type input "23"
click at [602, 214] on span "Select" at bounding box center [665, 204] width 553 height 21
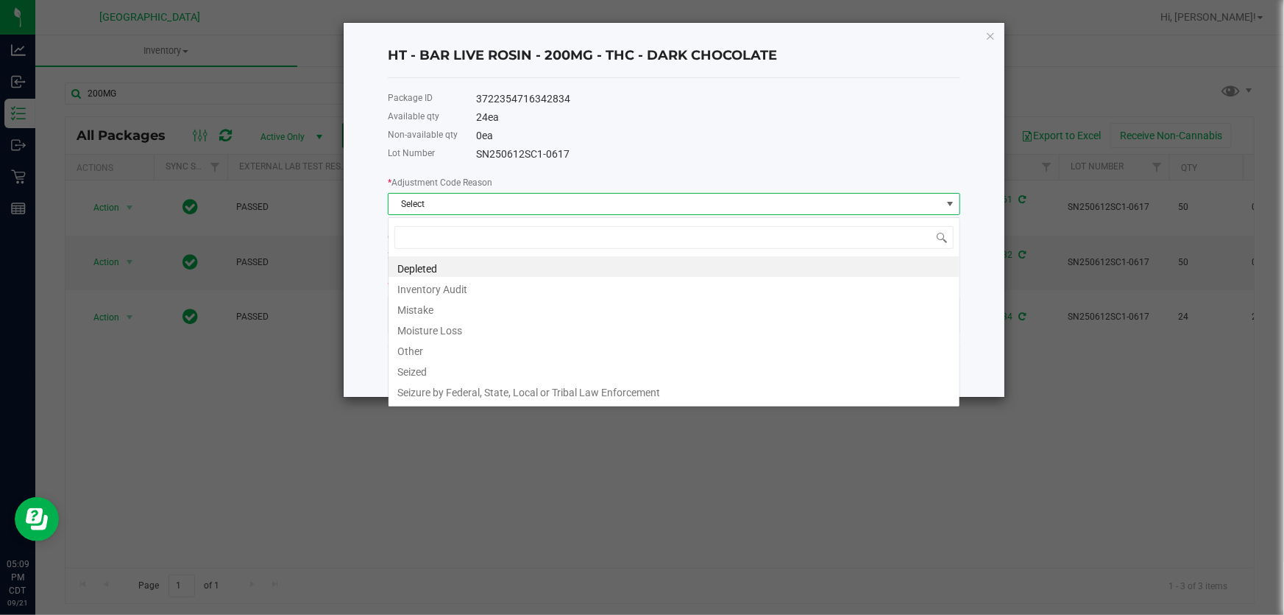
scroll to position [22, 573]
click at [434, 289] on li "Inventory Audit" at bounding box center [674, 287] width 571 height 21
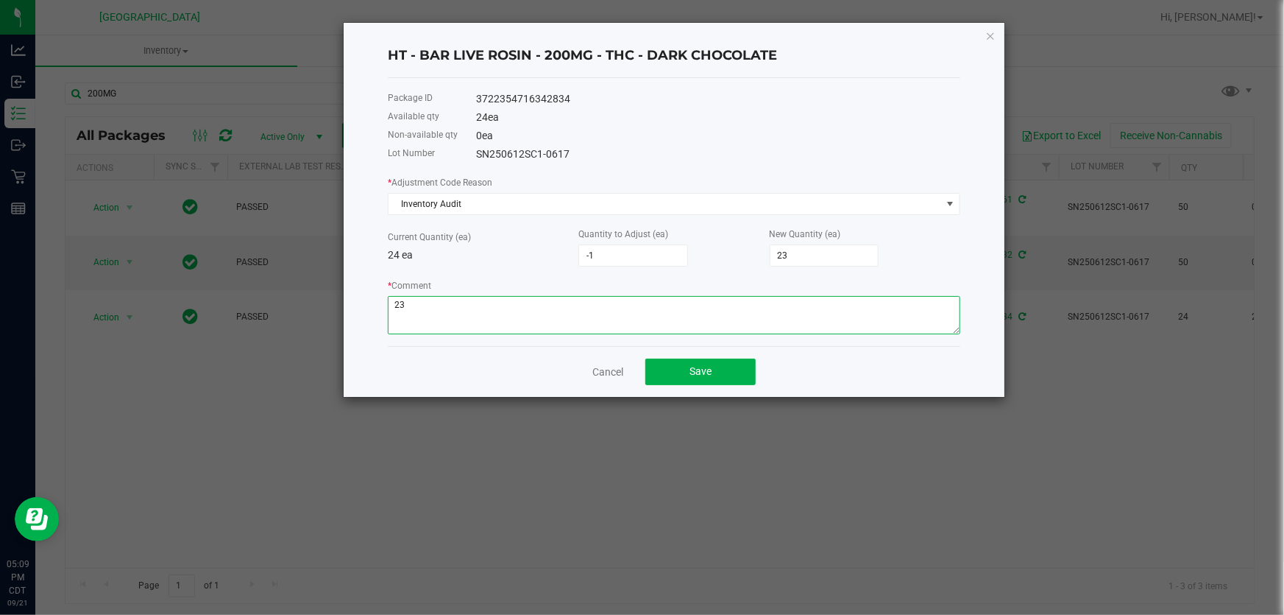
click at [470, 326] on textarea "* Comment" at bounding box center [674, 315] width 573 height 38
drag, startPoint x: 470, startPoint y: 326, endPoint x: 97, endPoint y: 346, distance: 373.0
click at [107, 346] on ngb-modal-window "HT - BAR LIVE ROSIN - 200MG - THC - DARK CHOCOLATE Package ID 3722354716342834 …" at bounding box center [647, 307] width 1295 height 615
type textarea "DISCREPANCY FIX"
click at [711, 377] on span "Save" at bounding box center [701, 371] width 22 height 12
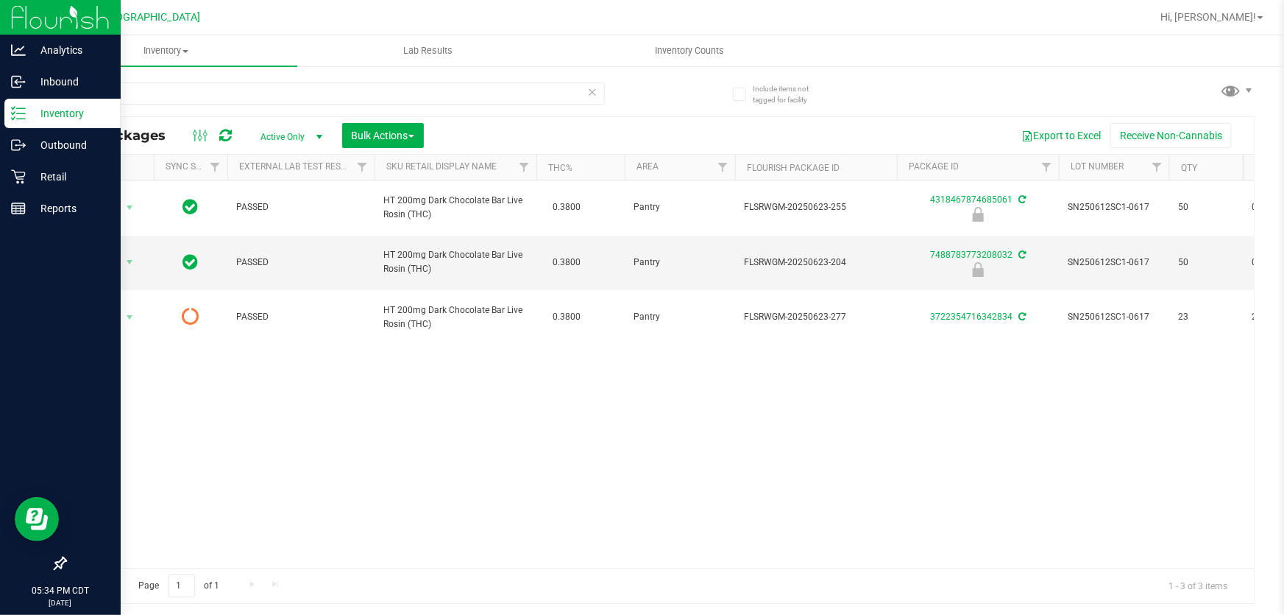
click at [63, 111] on p "Inventory" at bounding box center [70, 114] width 88 height 18
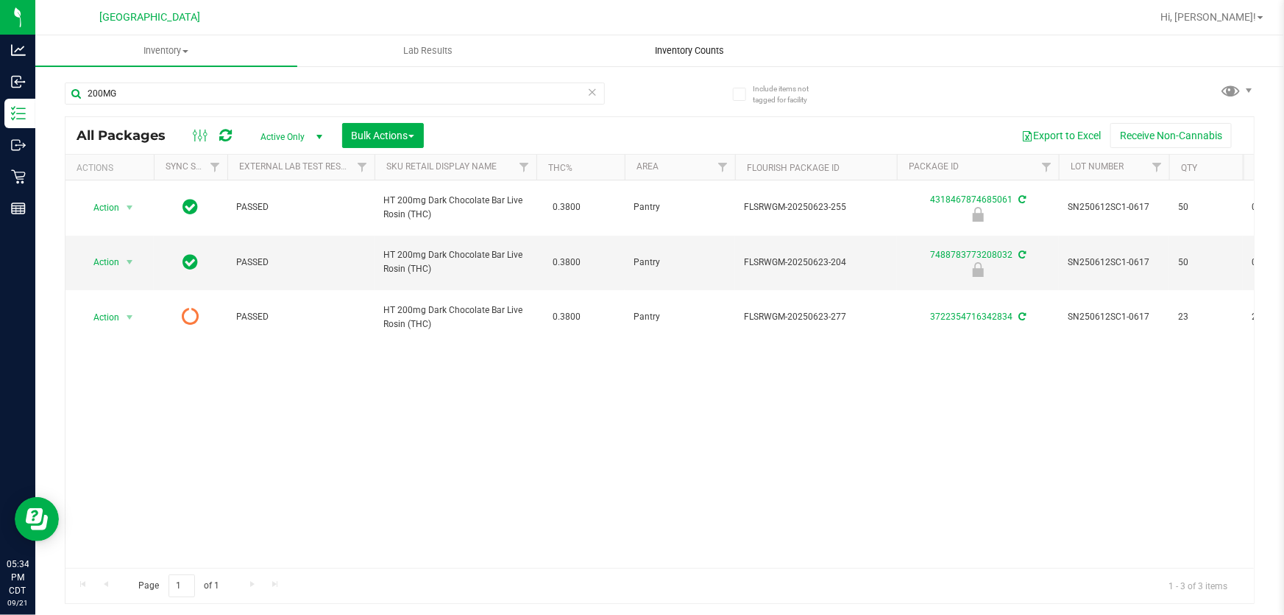
click at [662, 57] on uib-tab-heading "Inventory Counts" at bounding box center [689, 50] width 261 height 29
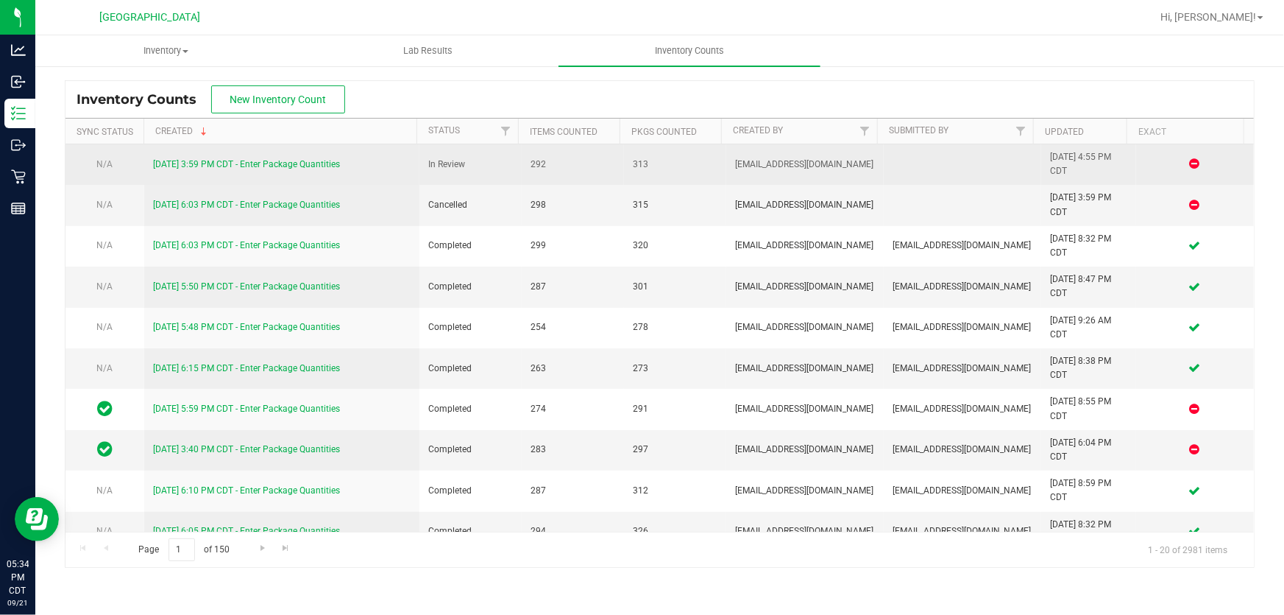
click at [245, 174] on td "9/21/25 3:59 PM CDT - Enter Package Quantities" at bounding box center [281, 164] width 275 height 40
click at [253, 169] on div "9/21/25 3:59 PM CDT - Enter Package Quantities" at bounding box center [282, 165] width 258 height 14
click at [288, 166] on link "9/21/25 3:59 PM CDT - Enter Package Quantities" at bounding box center [246, 164] width 187 height 10
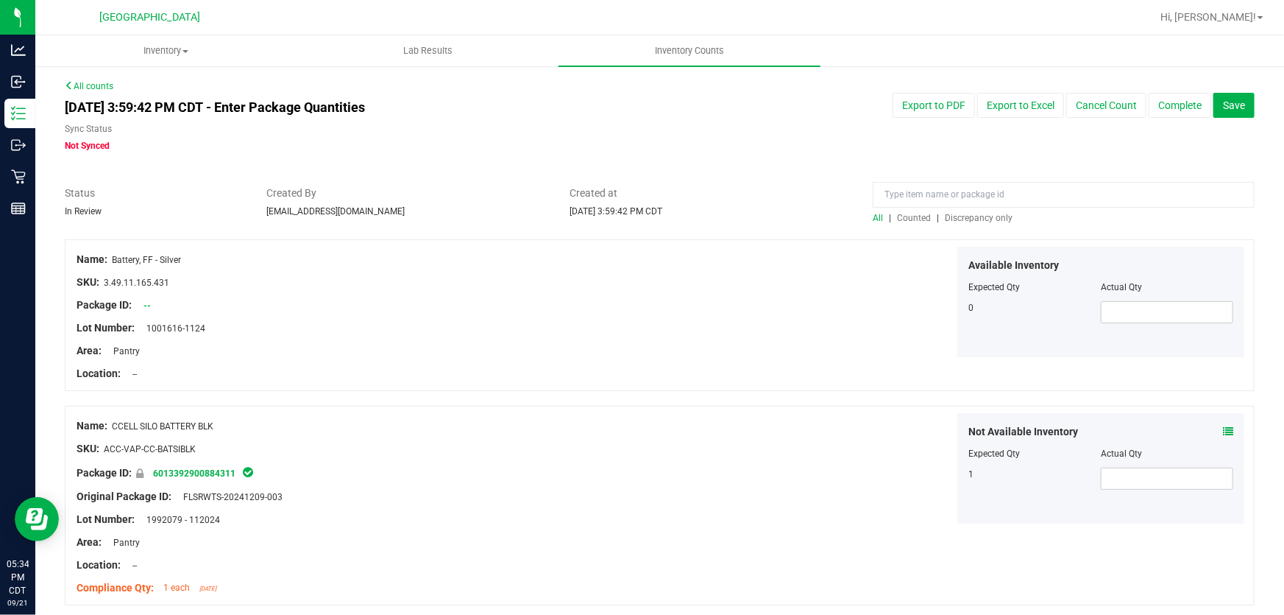
click at [980, 216] on span "Discrepancy only" at bounding box center [979, 218] width 68 height 10
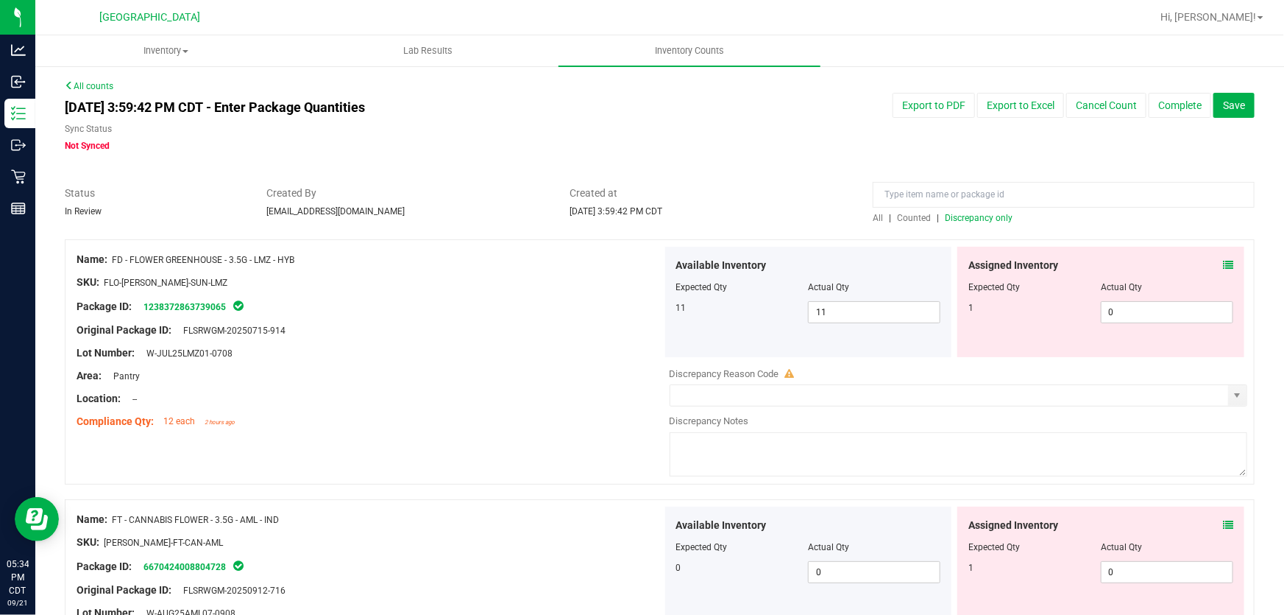
click at [1223, 268] on icon at bounding box center [1228, 265] width 10 height 10
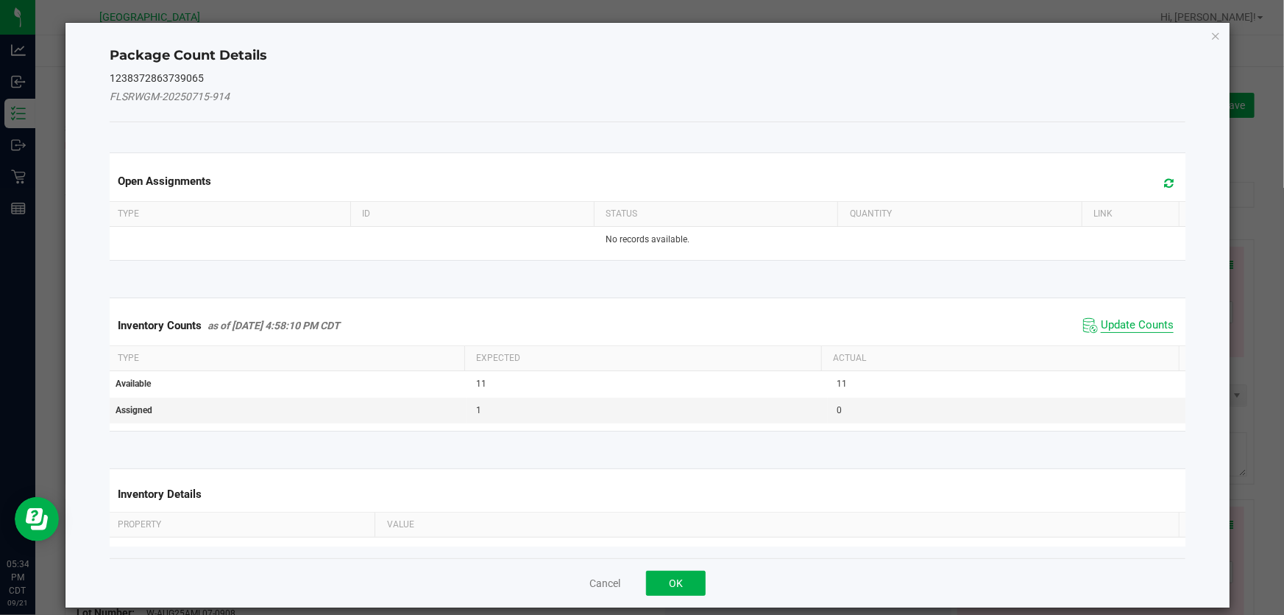
click at [1137, 323] on span "Update Counts" at bounding box center [1137, 325] width 73 height 15
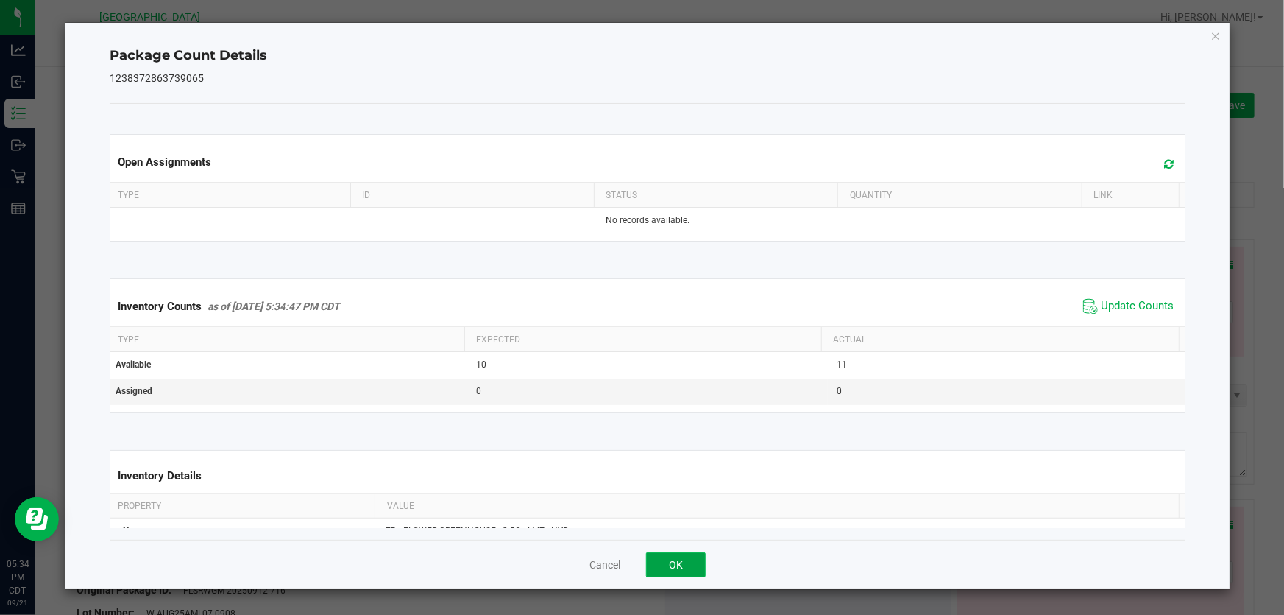
click at [678, 555] on button "OK" at bounding box center [676, 564] width 60 height 25
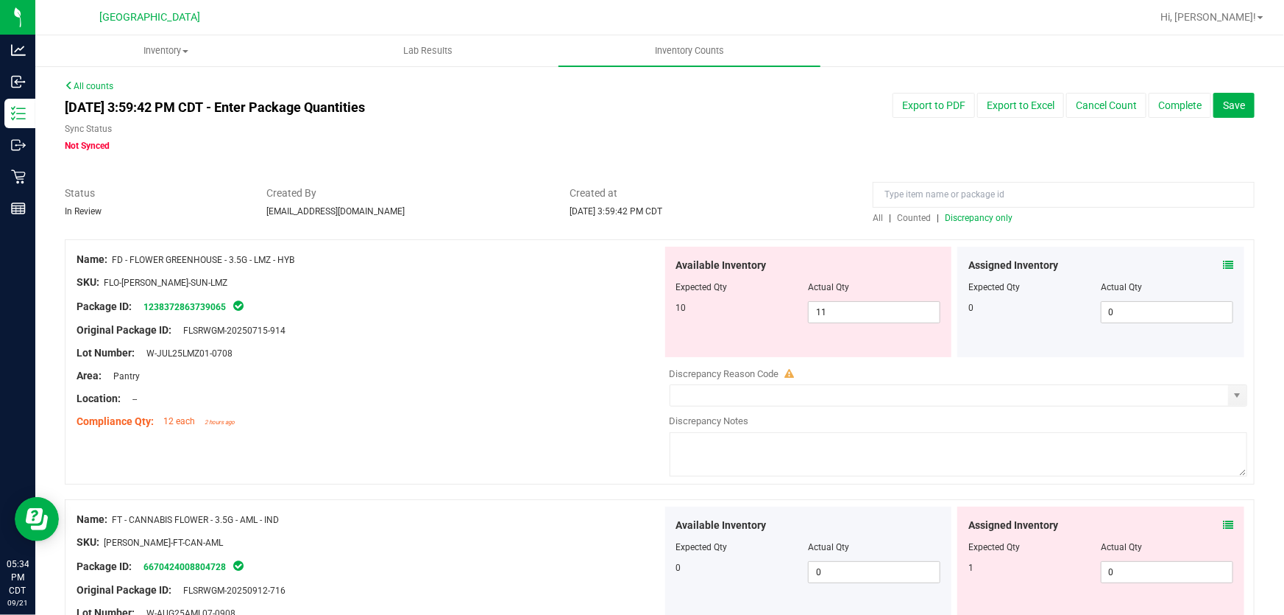
click at [1223, 517] on span at bounding box center [1228, 524] width 10 height 15
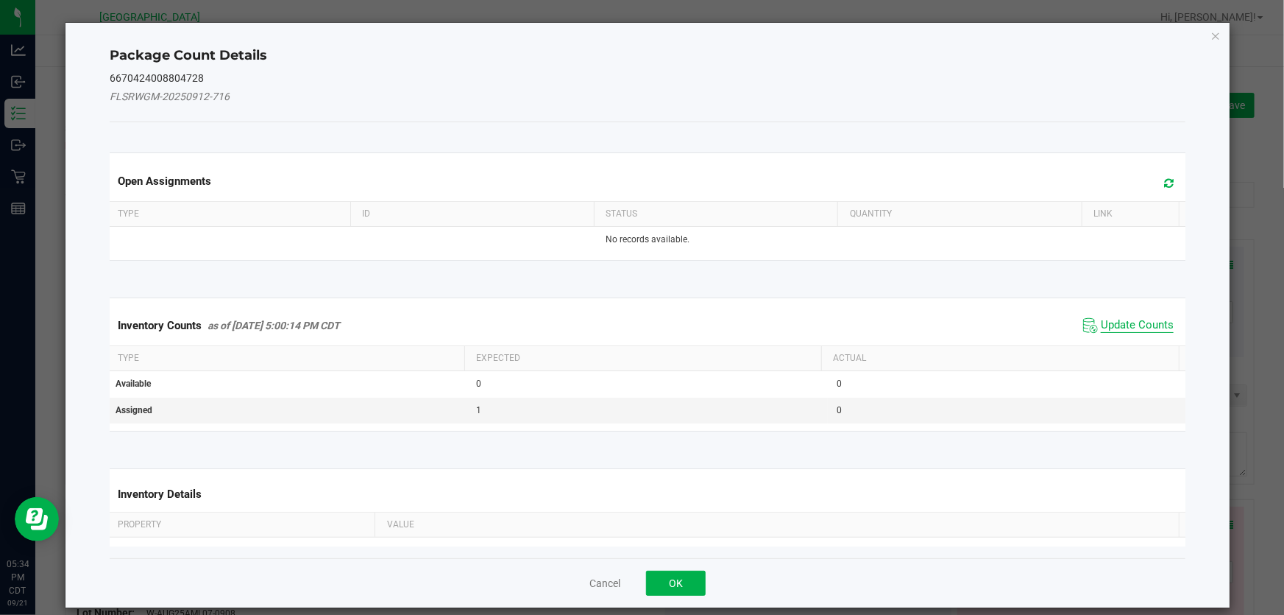
click at [1136, 323] on span "Update Counts" at bounding box center [1137, 325] width 73 height 15
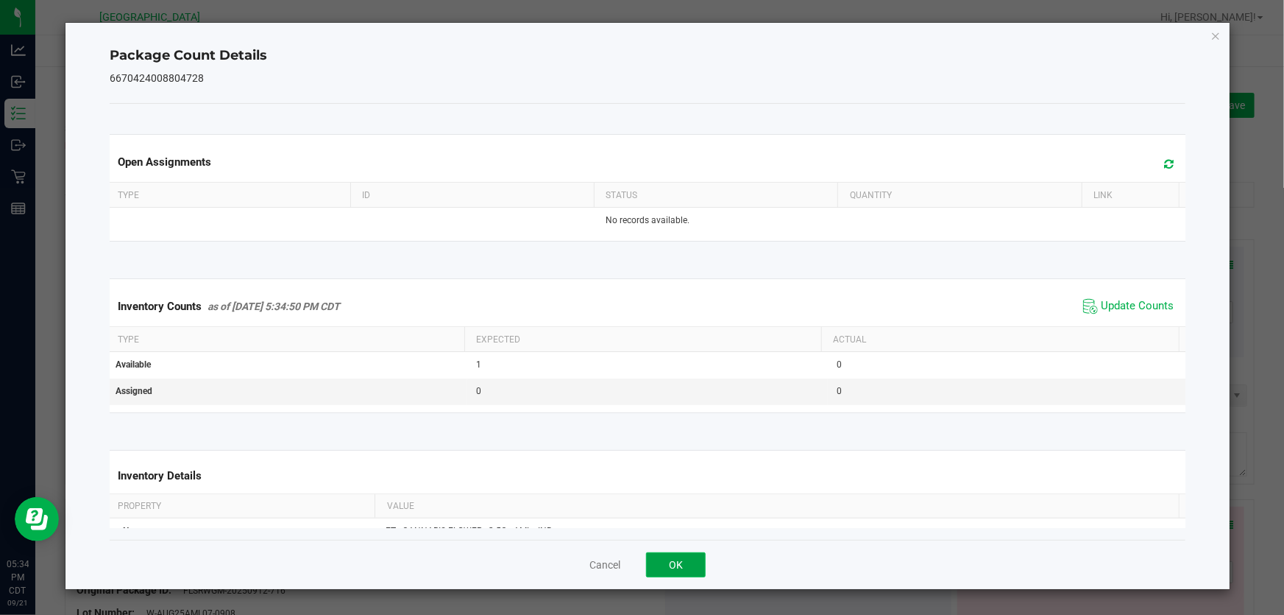
click at [690, 562] on button "OK" at bounding box center [676, 564] width 60 height 25
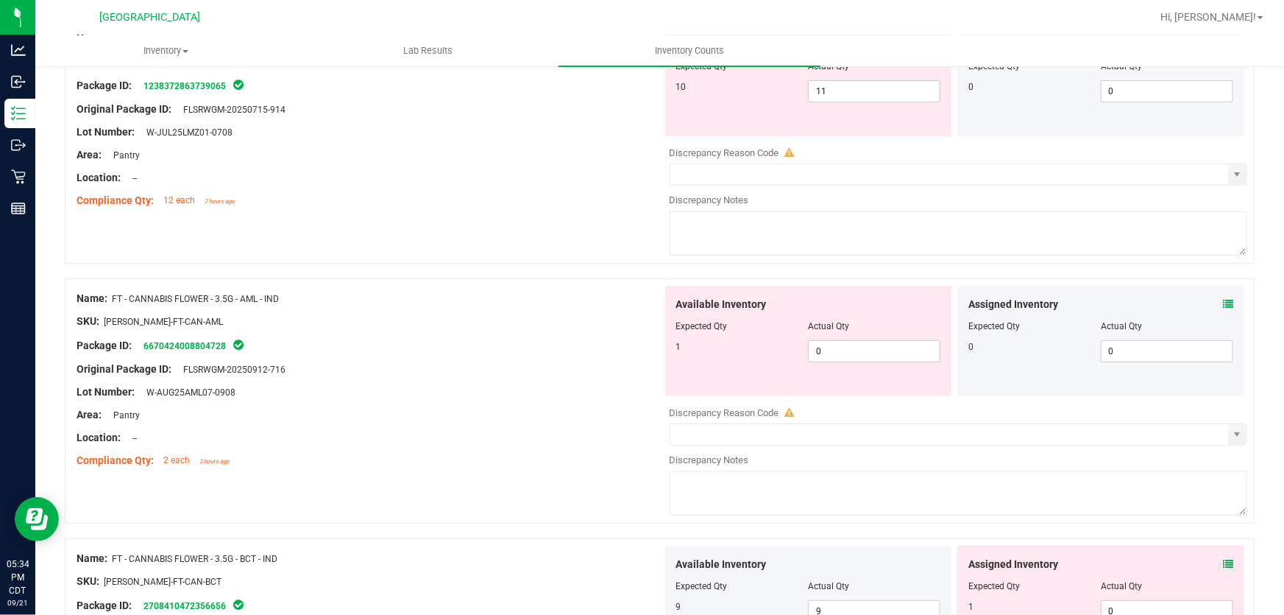
scroll to position [334, 0]
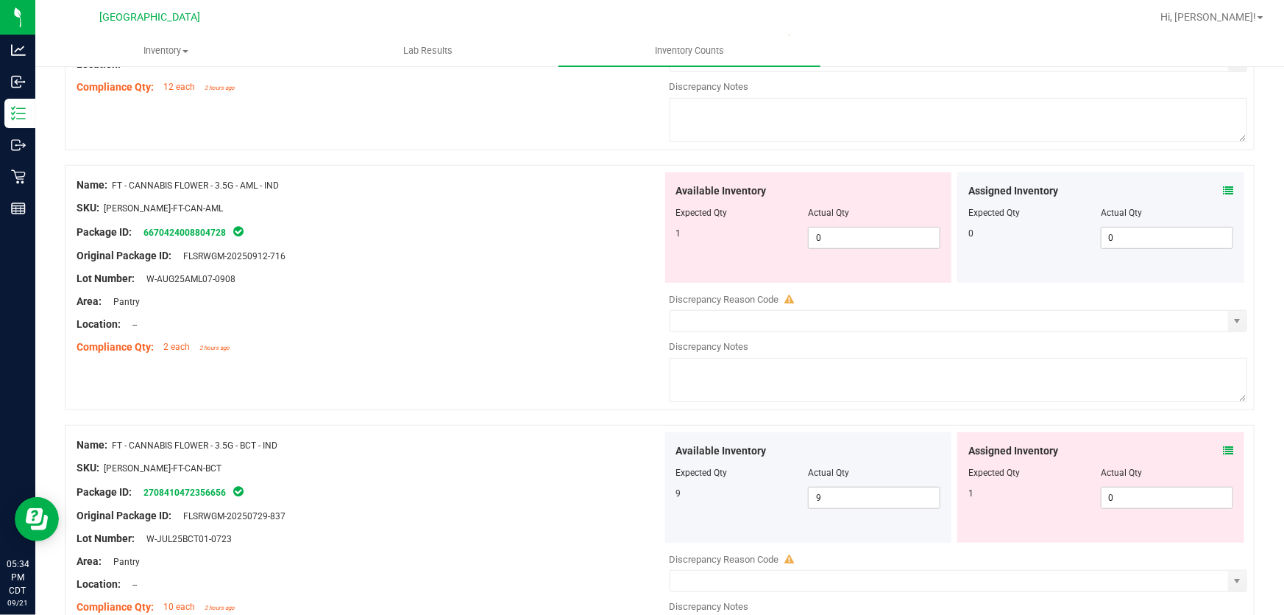
click at [1223, 450] on icon at bounding box center [1228, 450] width 10 height 10
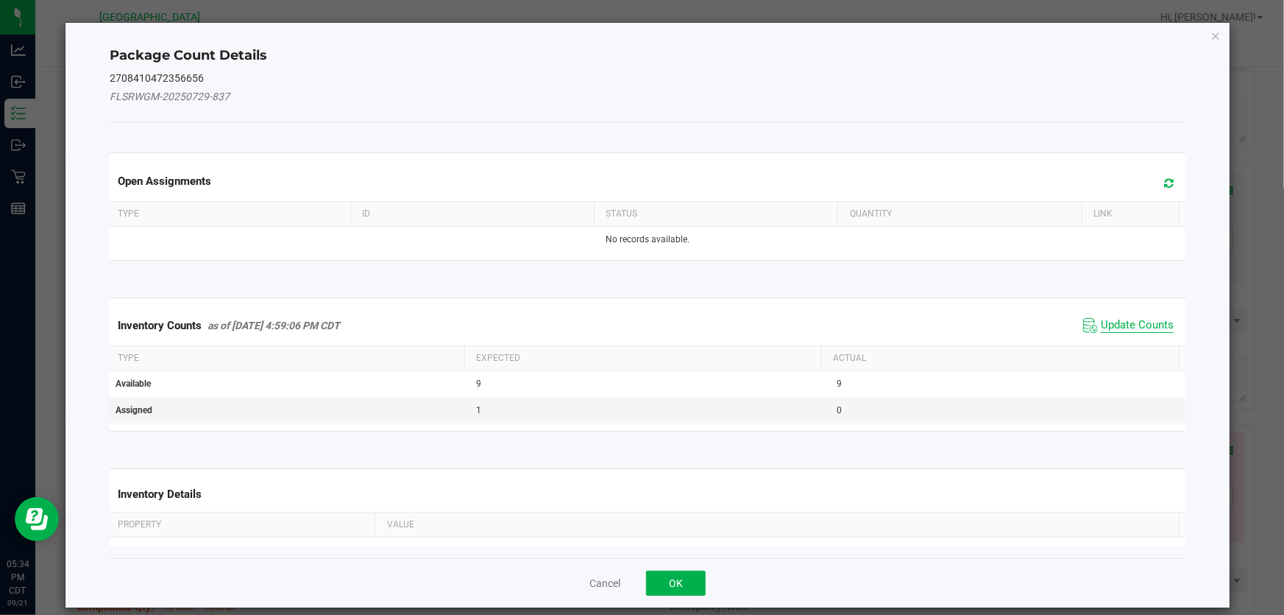
click at [1116, 328] on span "Update Counts" at bounding box center [1137, 325] width 73 height 15
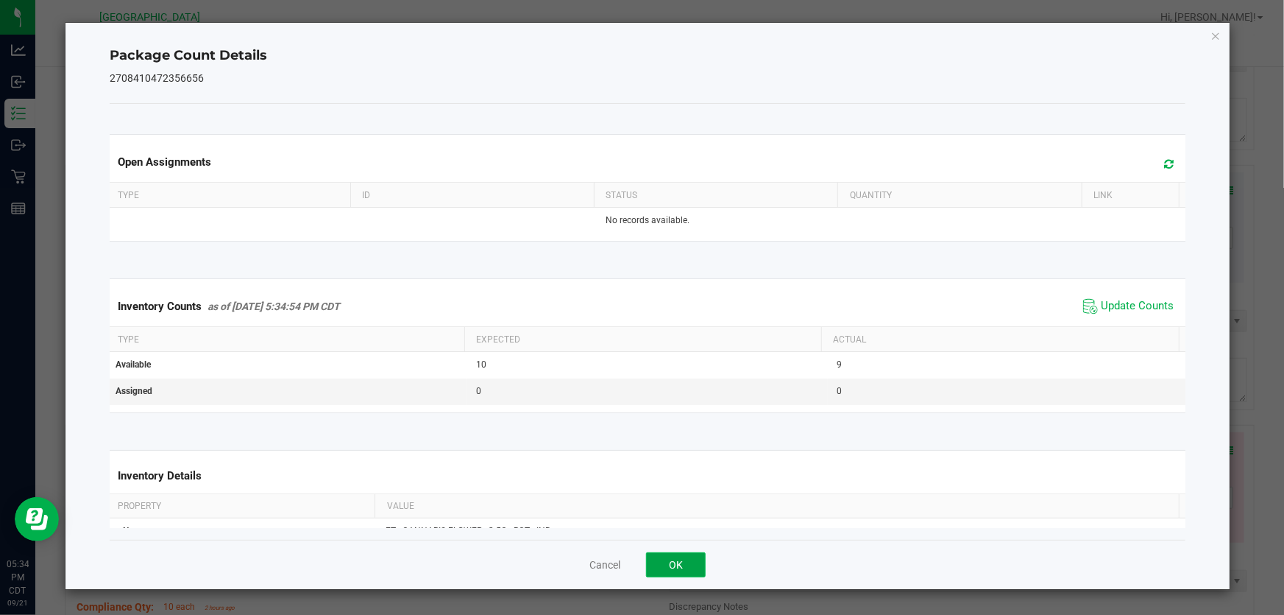
click at [659, 564] on button "OK" at bounding box center [676, 564] width 60 height 25
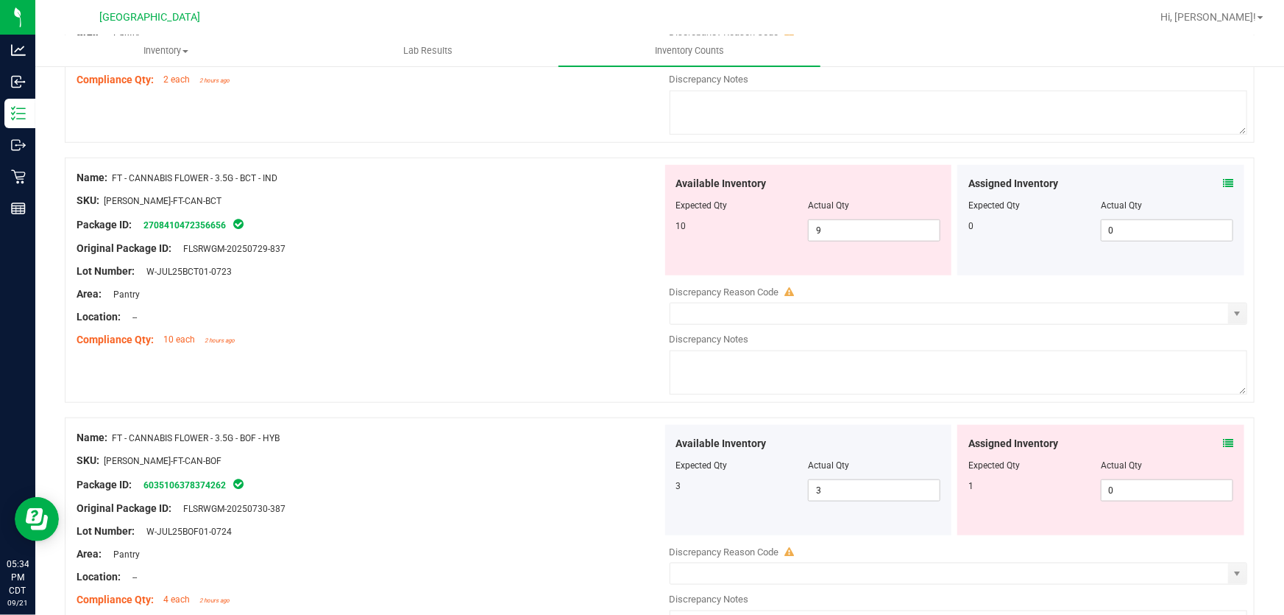
scroll to position [602, 0]
click at [1223, 442] on icon at bounding box center [1228, 442] width 10 height 10
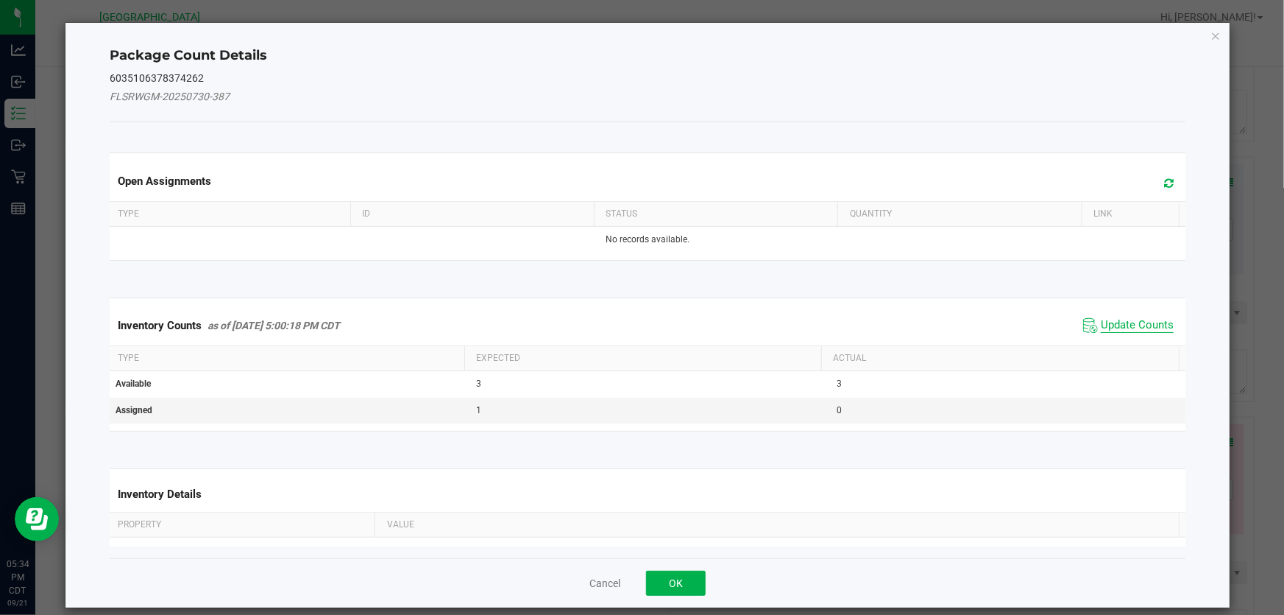
click at [1121, 327] on span "Update Counts" at bounding box center [1137, 325] width 73 height 15
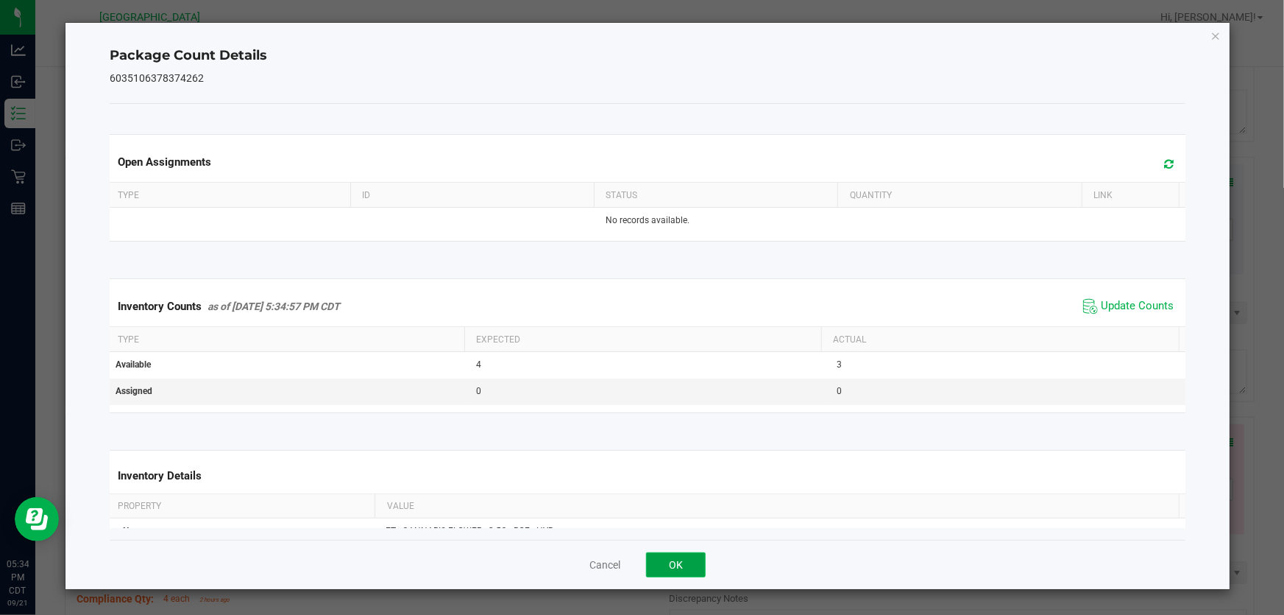
click at [687, 553] on button "OK" at bounding box center [676, 564] width 60 height 25
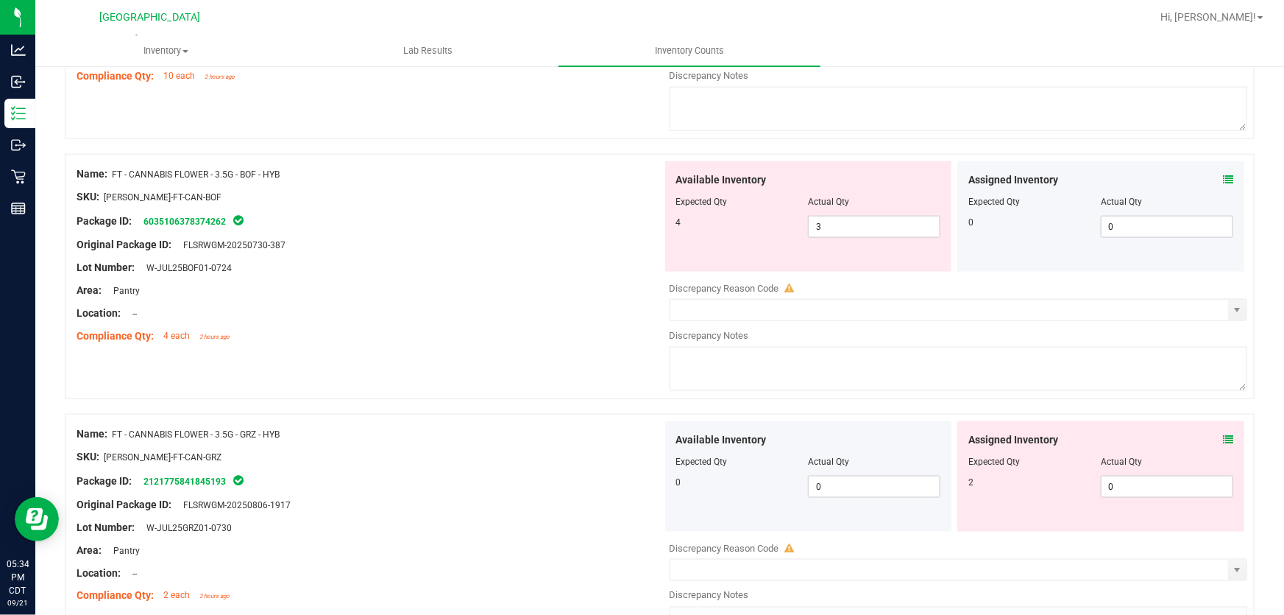
scroll to position [869, 0]
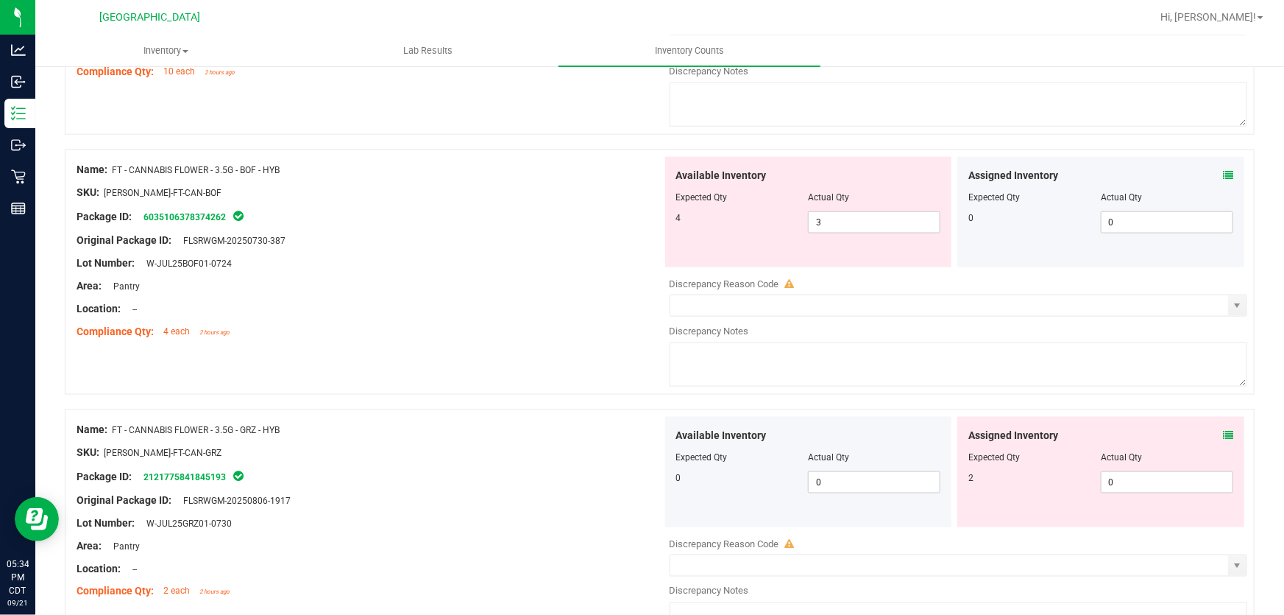
click at [1223, 428] on span at bounding box center [1228, 435] width 10 height 15
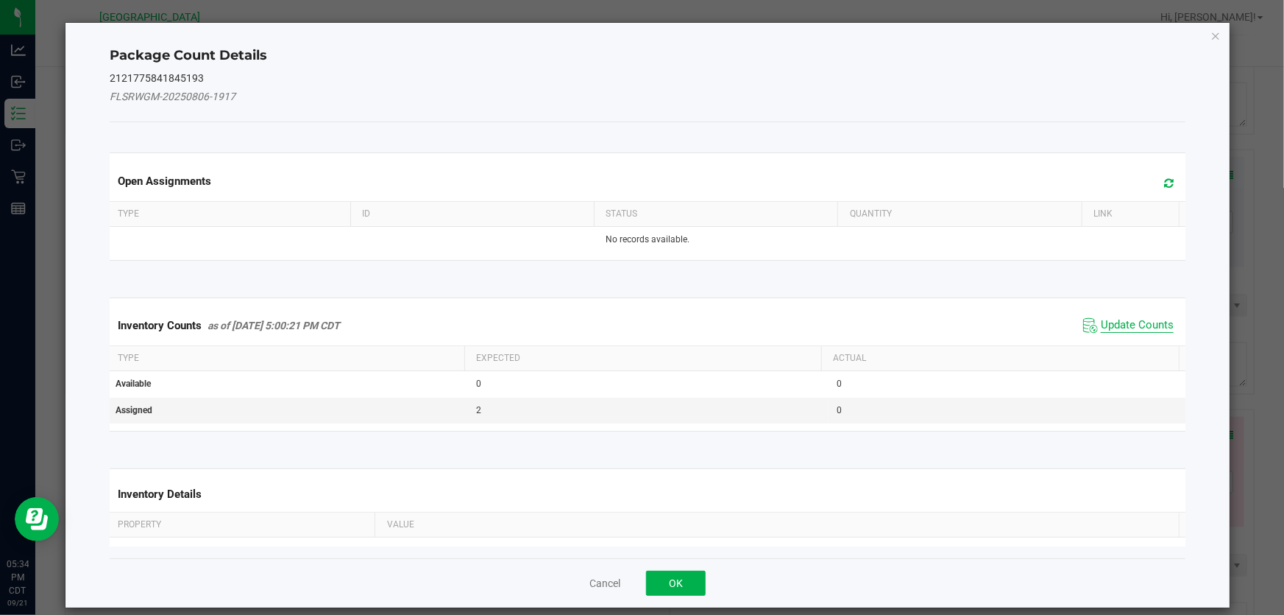
click at [1114, 327] on span "Update Counts" at bounding box center [1137, 325] width 73 height 15
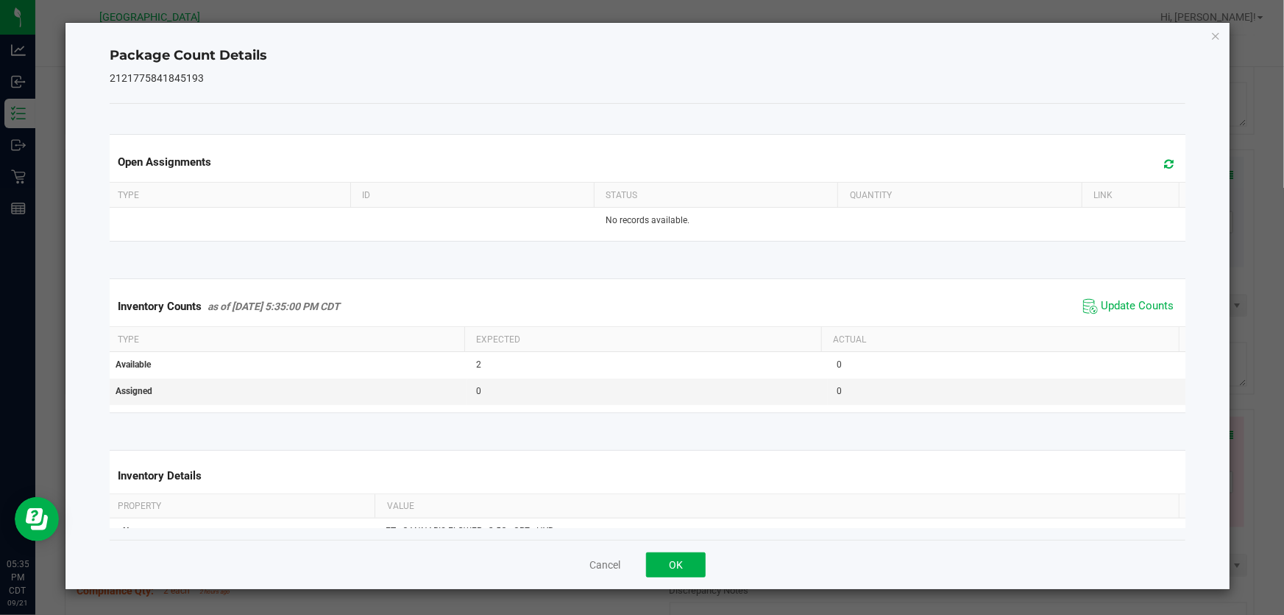
click at [711, 547] on div "Cancel OK" at bounding box center [648, 564] width 1076 height 49
click at [702, 559] on button "OK" at bounding box center [676, 564] width 60 height 25
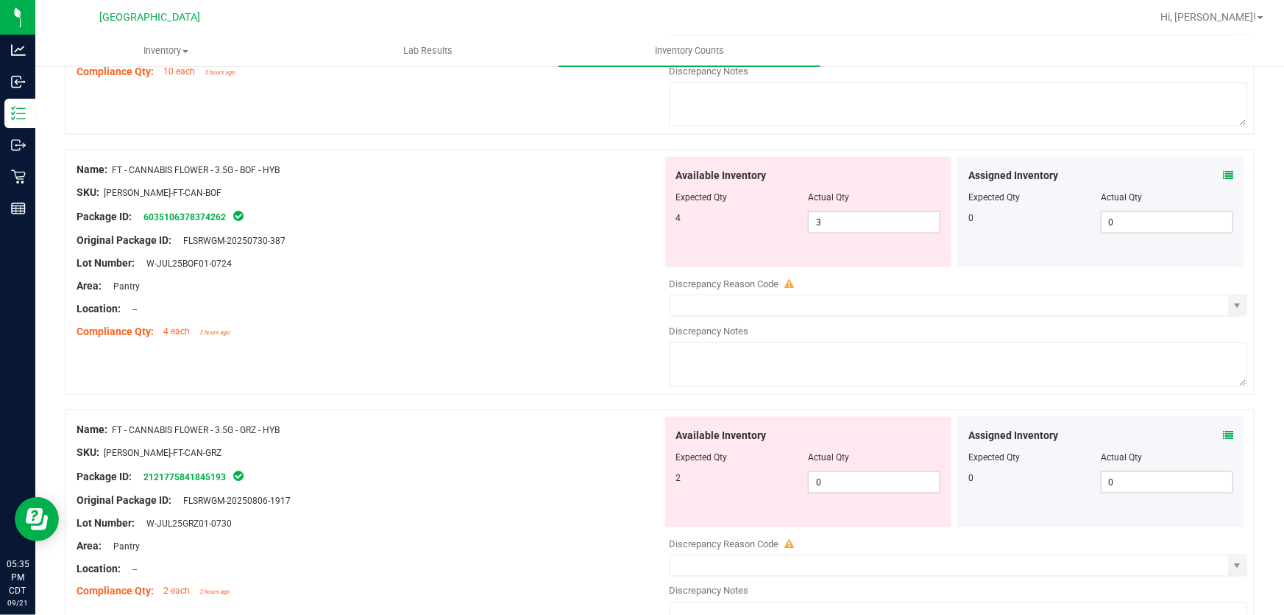
scroll to position [1137, 0]
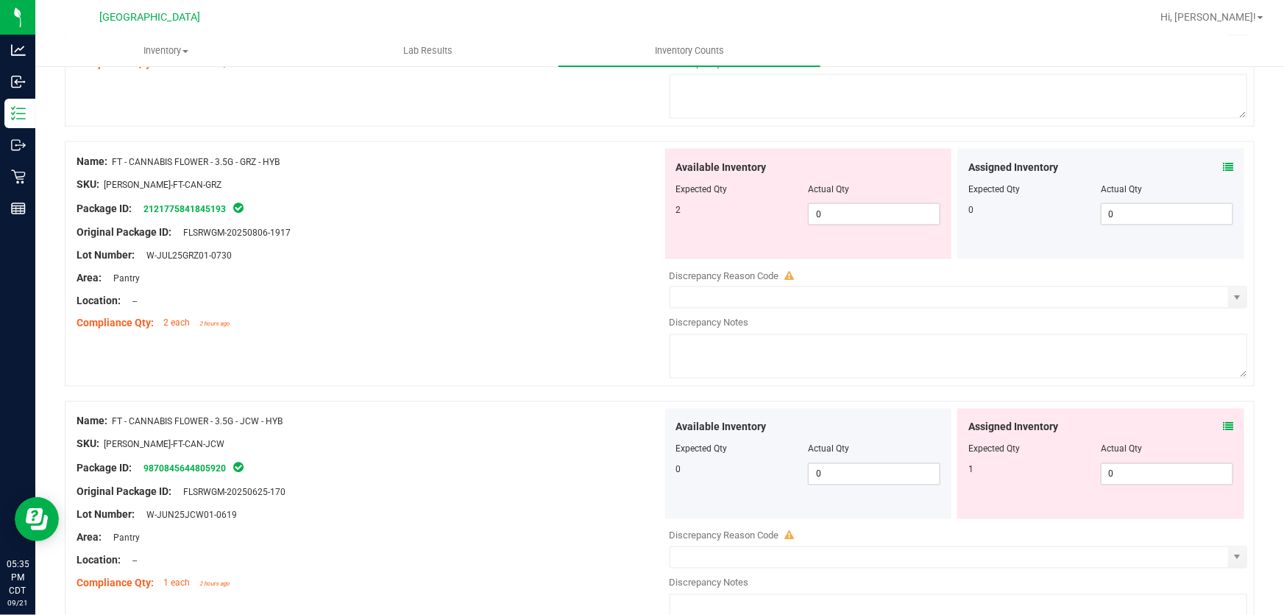
click at [1223, 429] on icon at bounding box center [1228, 427] width 10 height 10
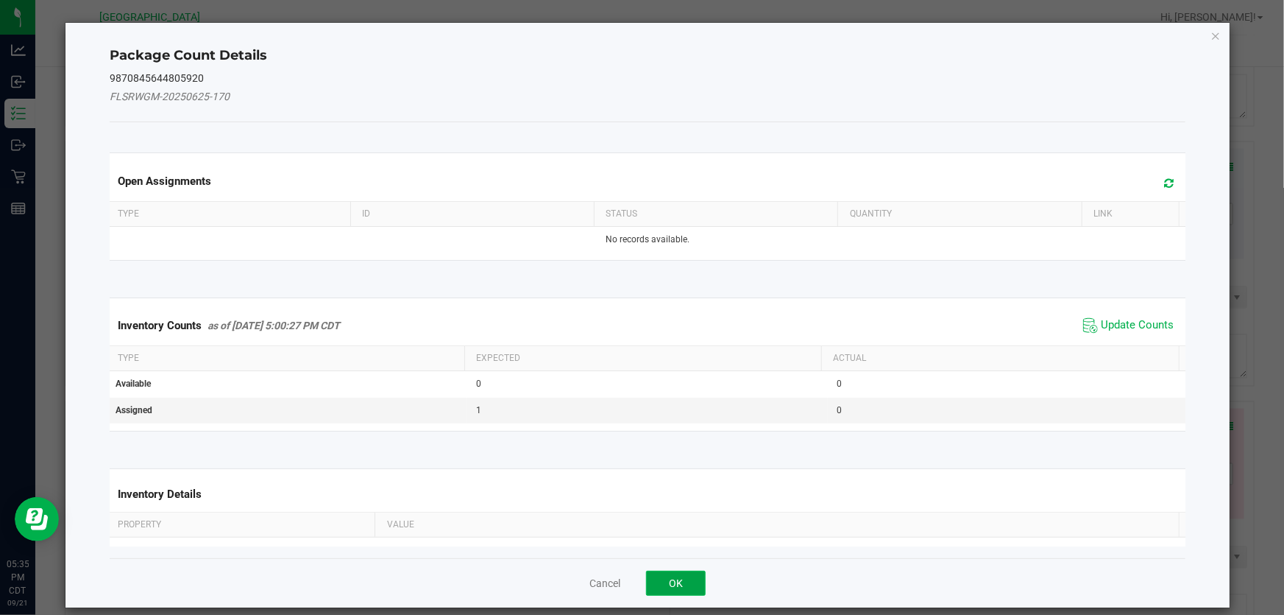
click at [683, 581] on button "OK" at bounding box center [676, 582] width 60 height 25
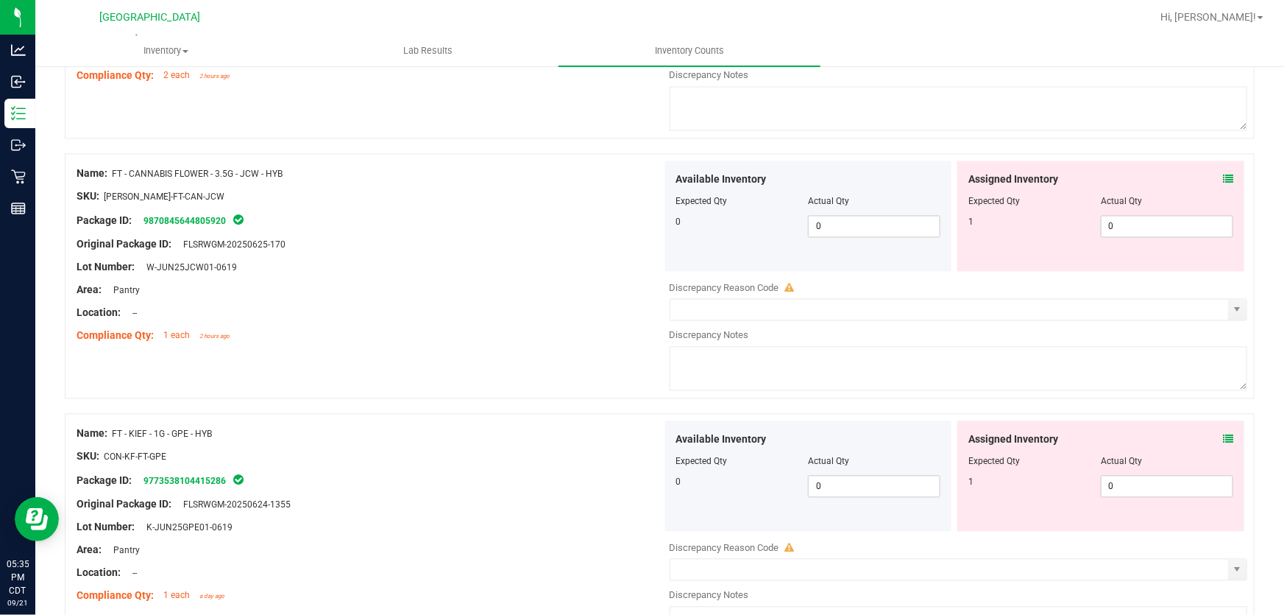
scroll to position [1405, 0]
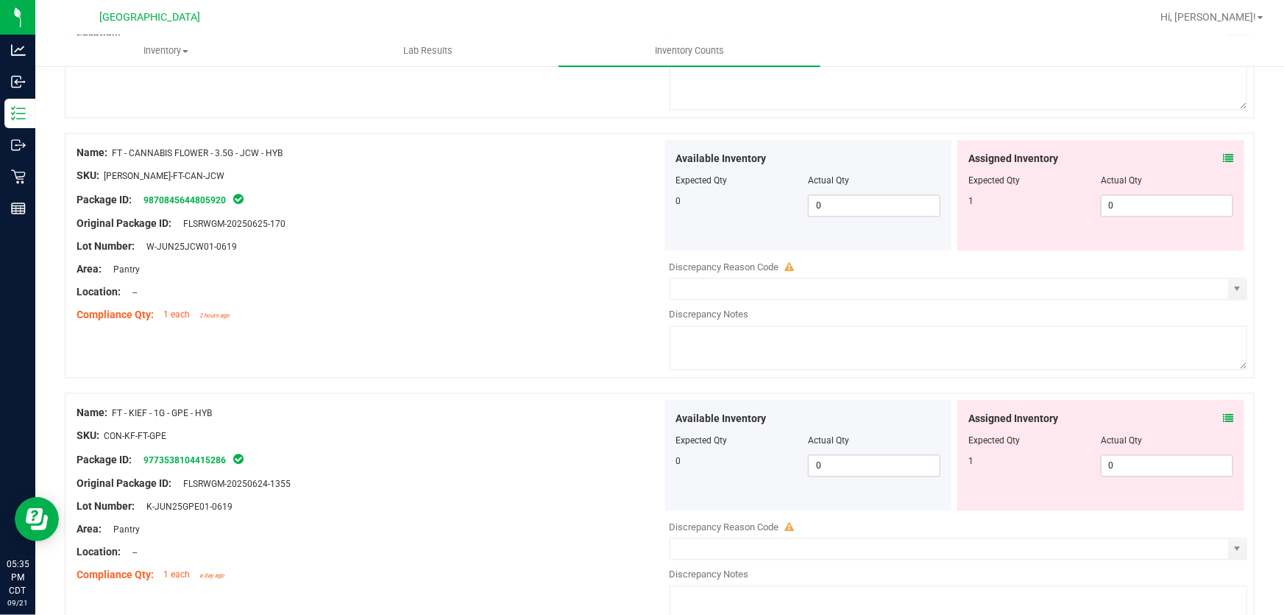
click at [1223, 163] on span at bounding box center [1228, 159] width 10 height 15
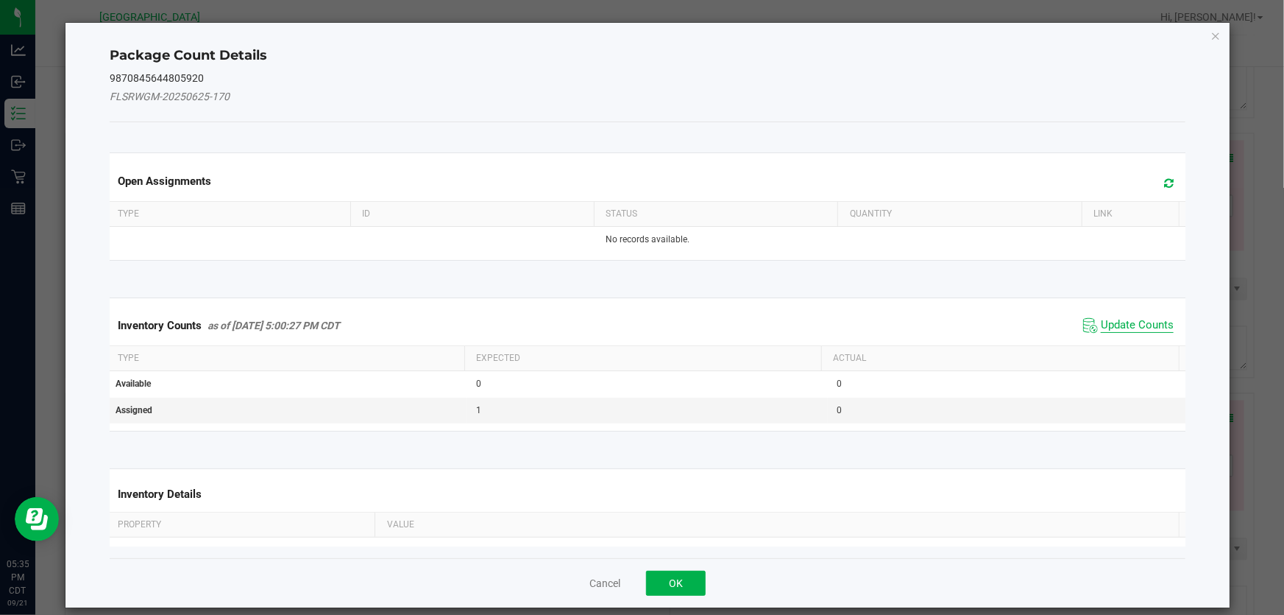
click at [1103, 324] on span "Update Counts" at bounding box center [1137, 325] width 73 height 15
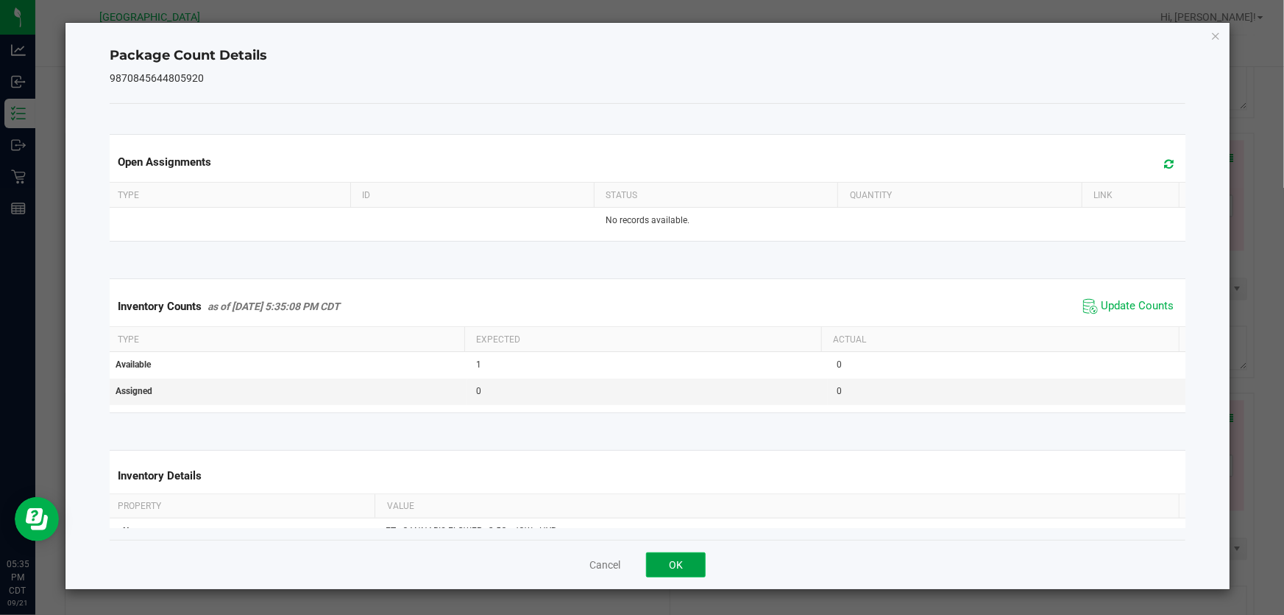
click at [654, 570] on button "OK" at bounding box center [676, 564] width 60 height 25
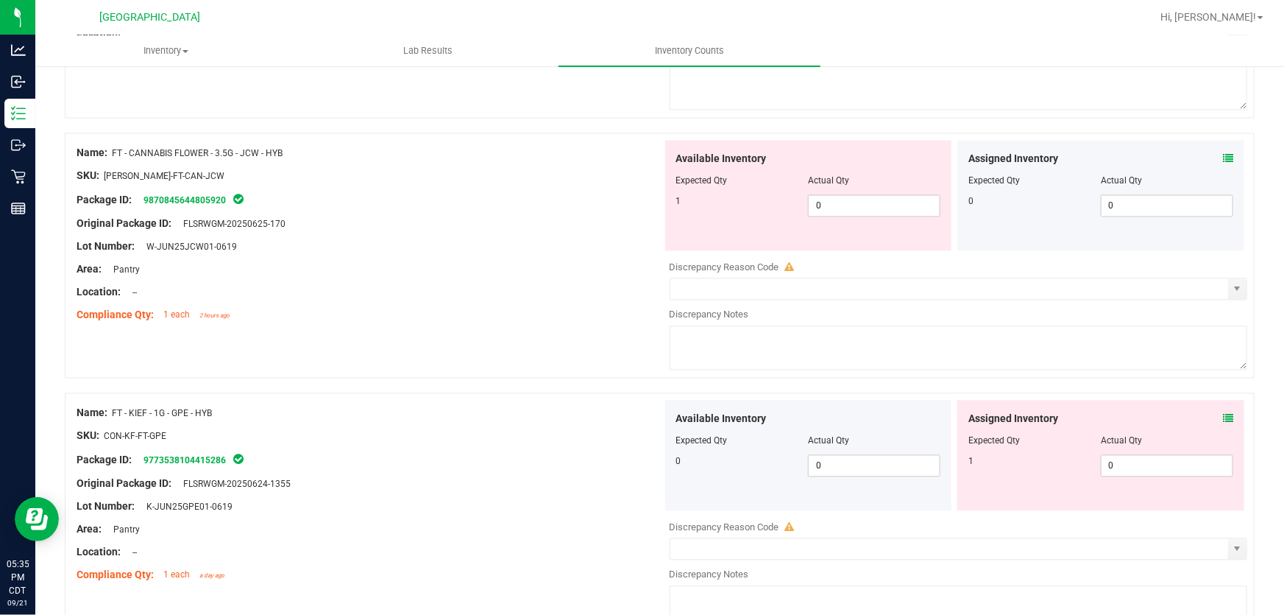
click at [1223, 420] on icon at bounding box center [1228, 419] width 10 height 10
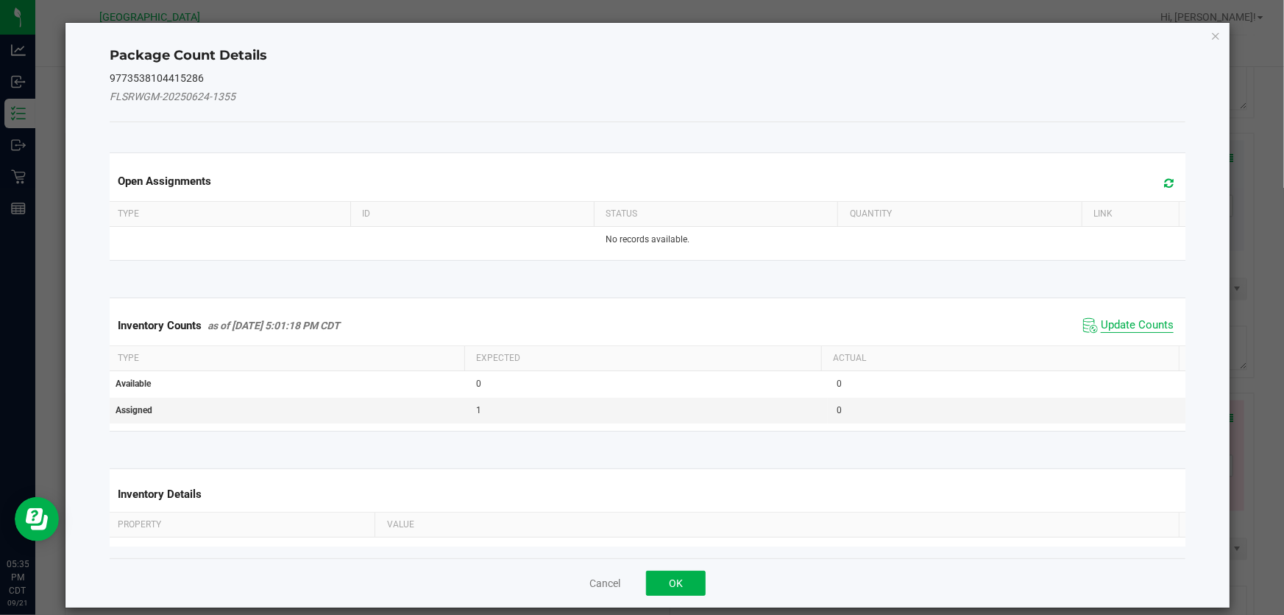
click at [1133, 326] on span "Update Counts" at bounding box center [1137, 325] width 73 height 15
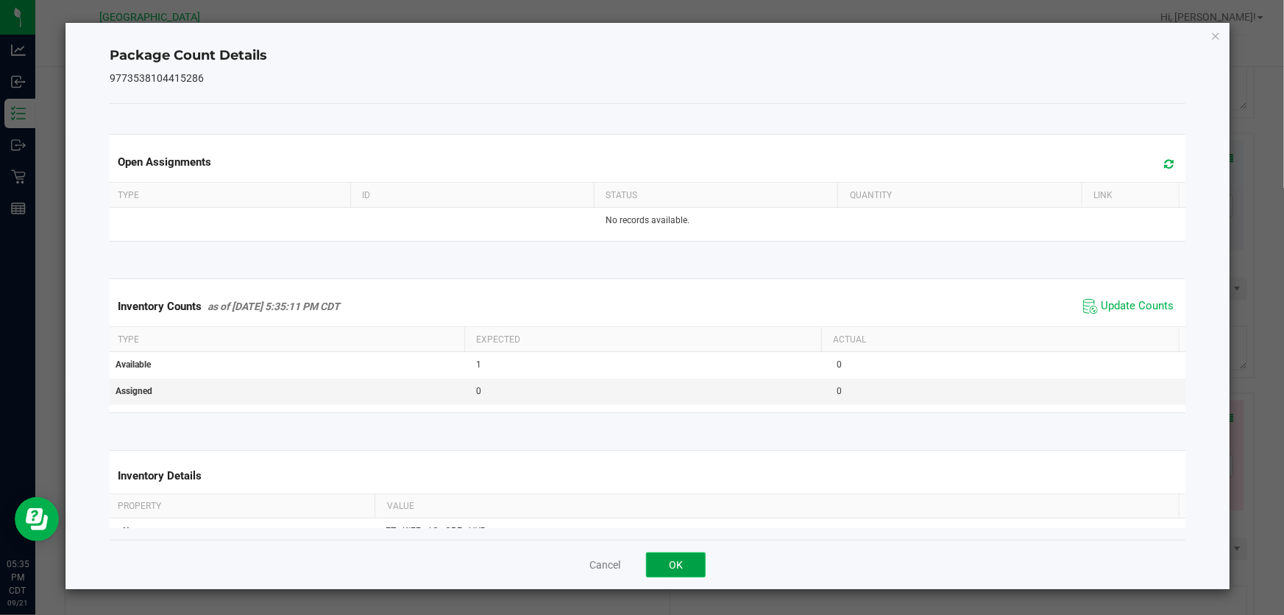
click at [686, 554] on button "OK" at bounding box center [676, 564] width 60 height 25
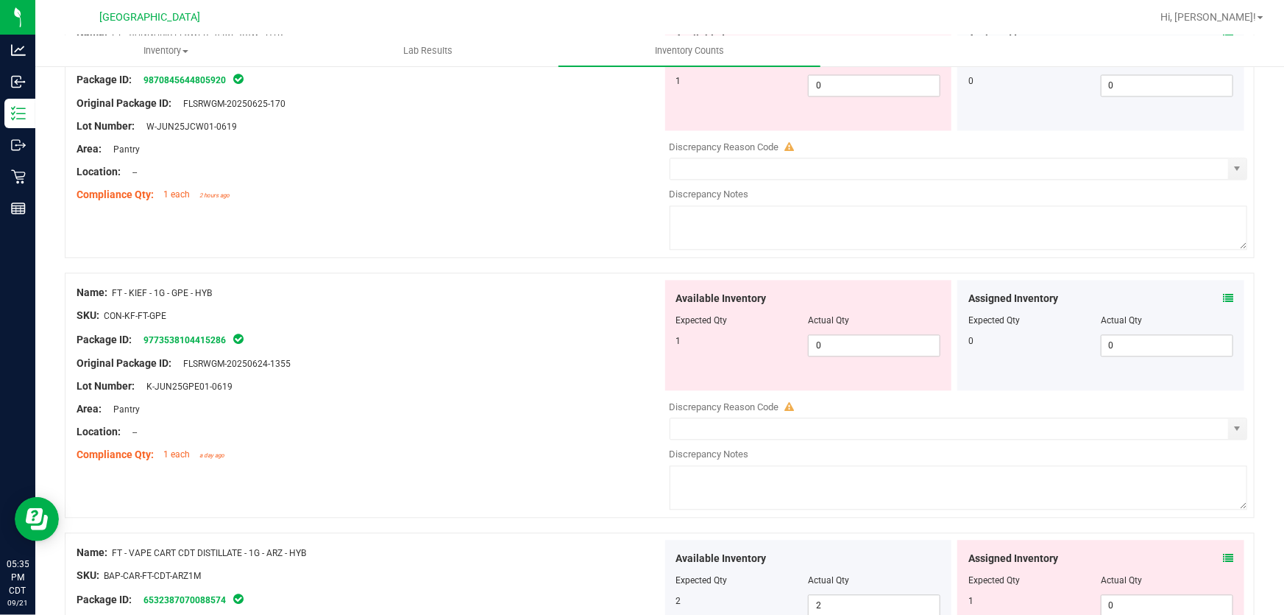
scroll to position [1739, 0]
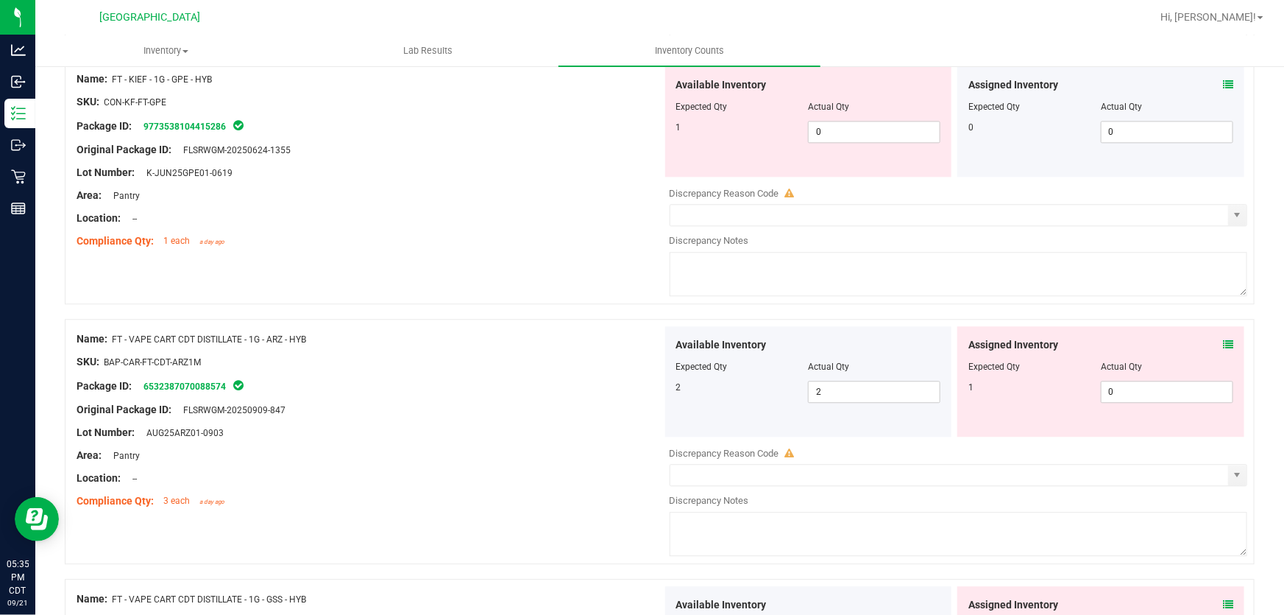
click at [1223, 339] on icon at bounding box center [1228, 344] width 10 height 10
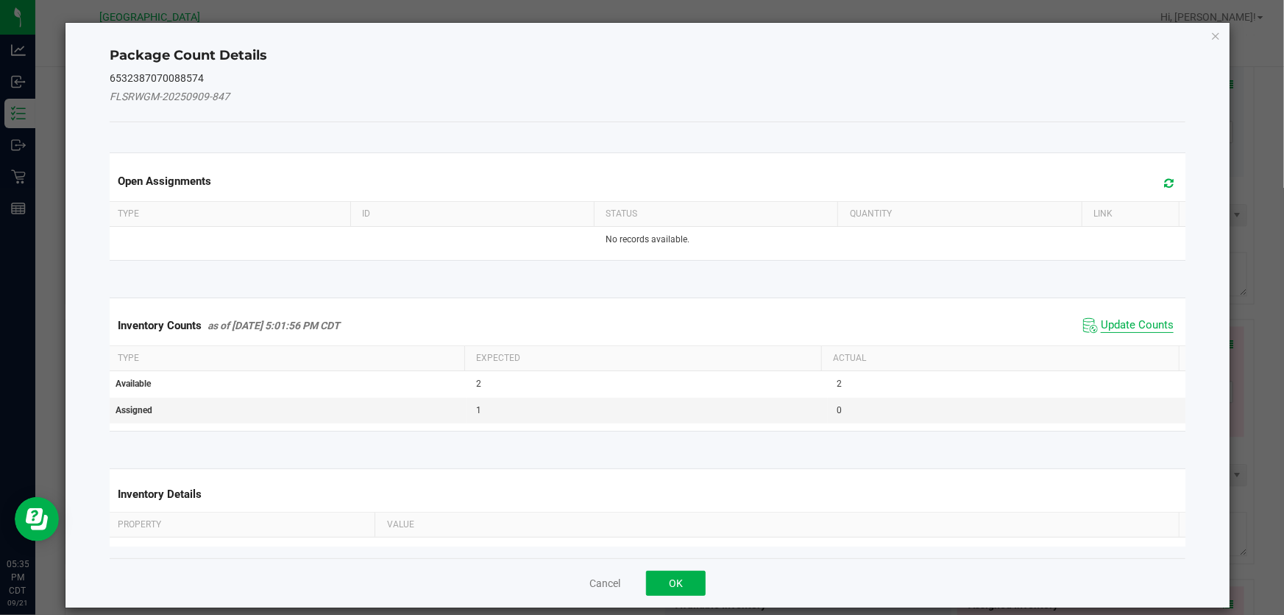
click at [1125, 320] on span "Update Counts" at bounding box center [1137, 325] width 73 height 15
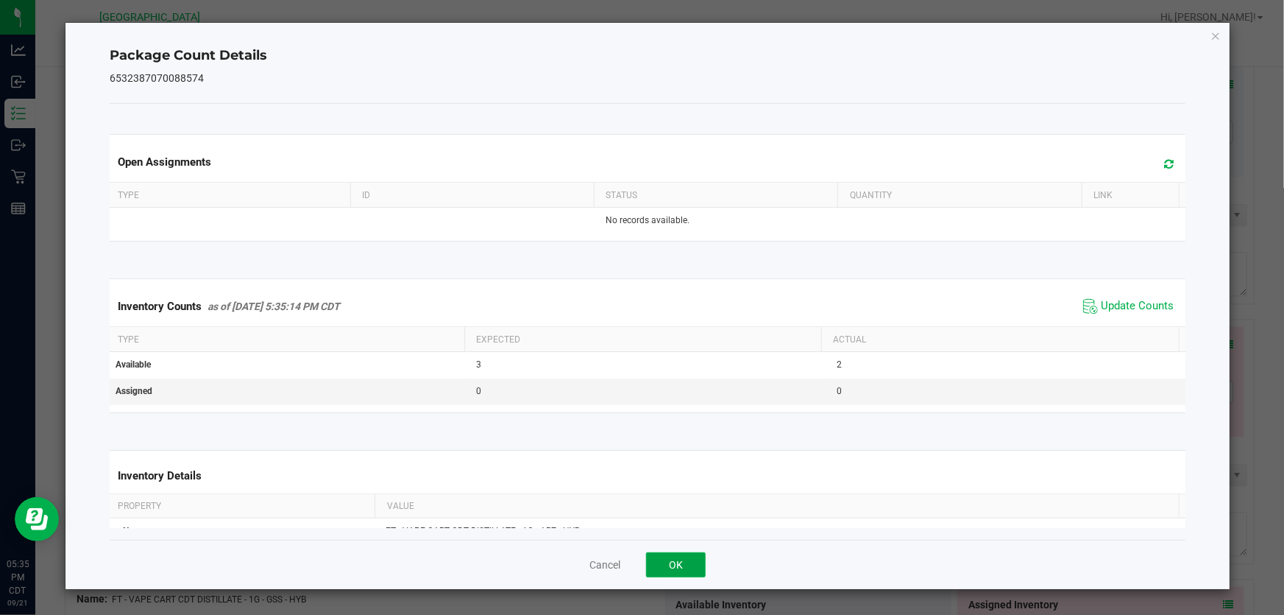
click at [692, 560] on button "OK" at bounding box center [676, 564] width 60 height 25
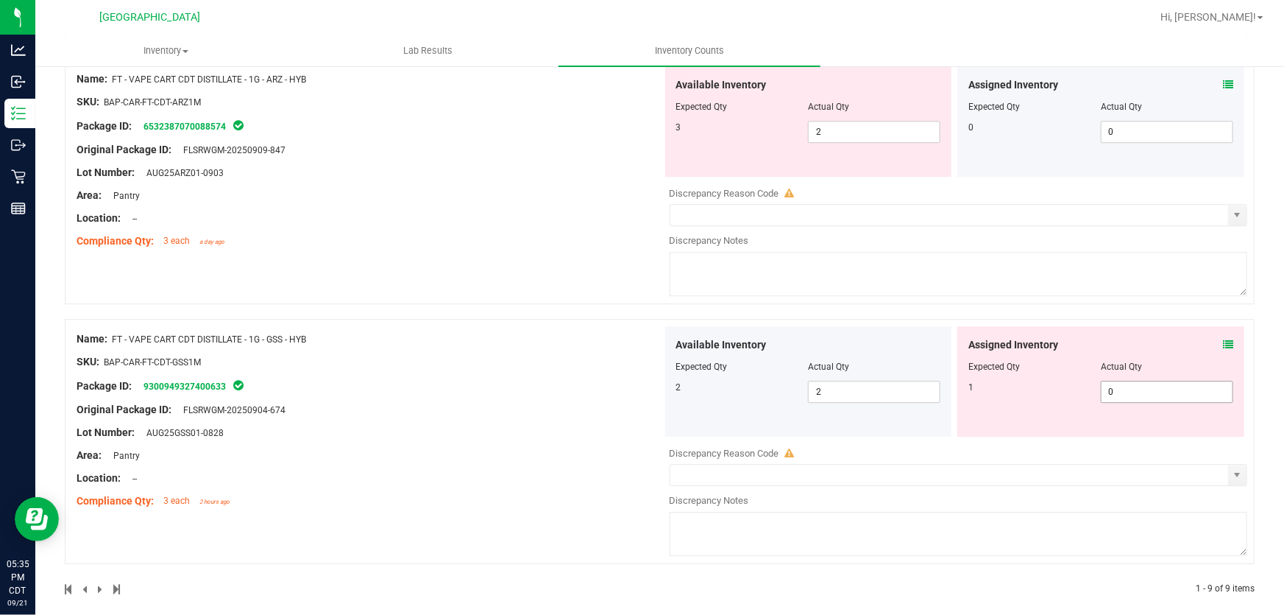
scroll to position [2011, 0]
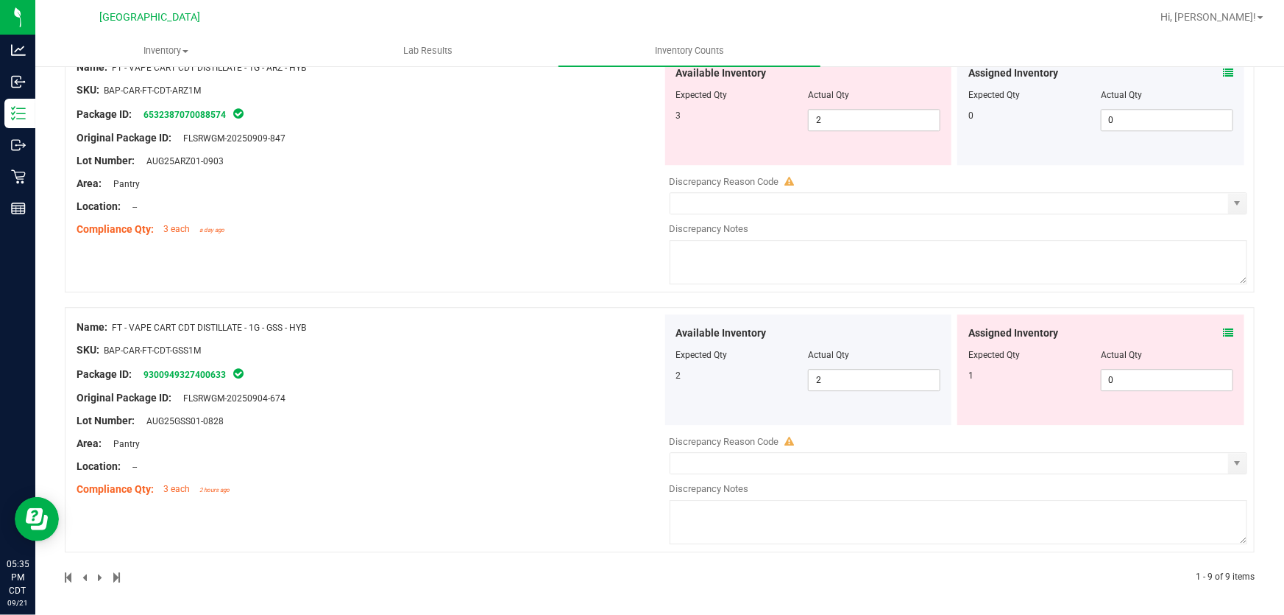
click at [1223, 328] on icon at bounding box center [1228, 333] width 10 height 10
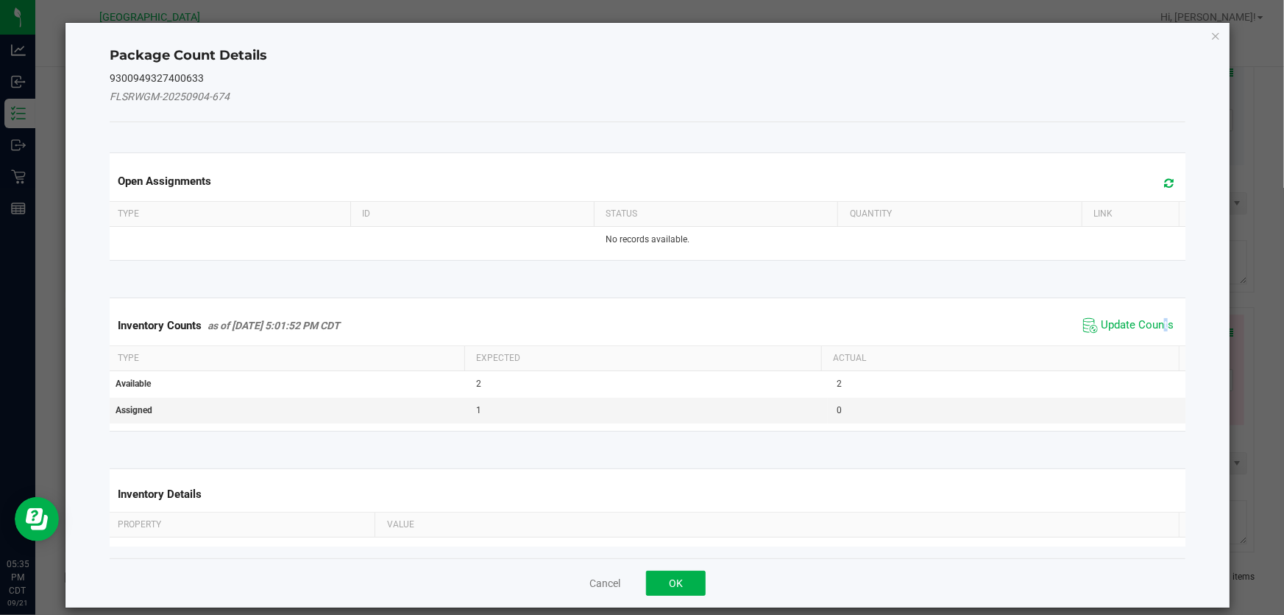
click at [1147, 316] on span "Update Counts" at bounding box center [1129, 325] width 98 height 22
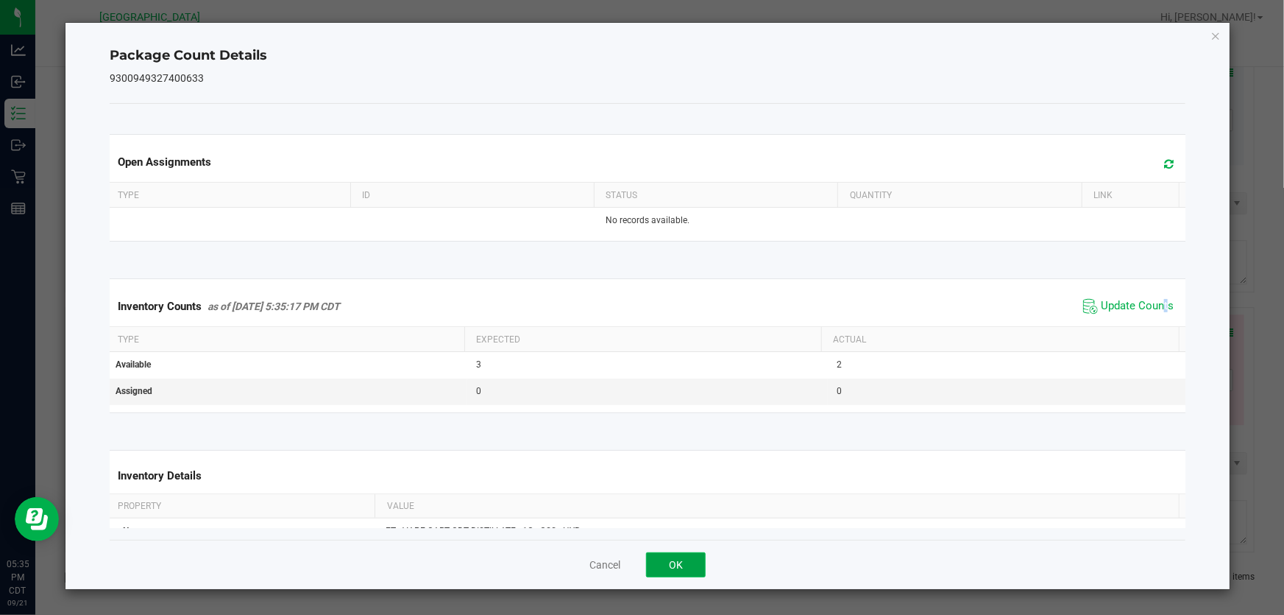
click at [658, 570] on button "OK" at bounding box center [676, 564] width 60 height 25
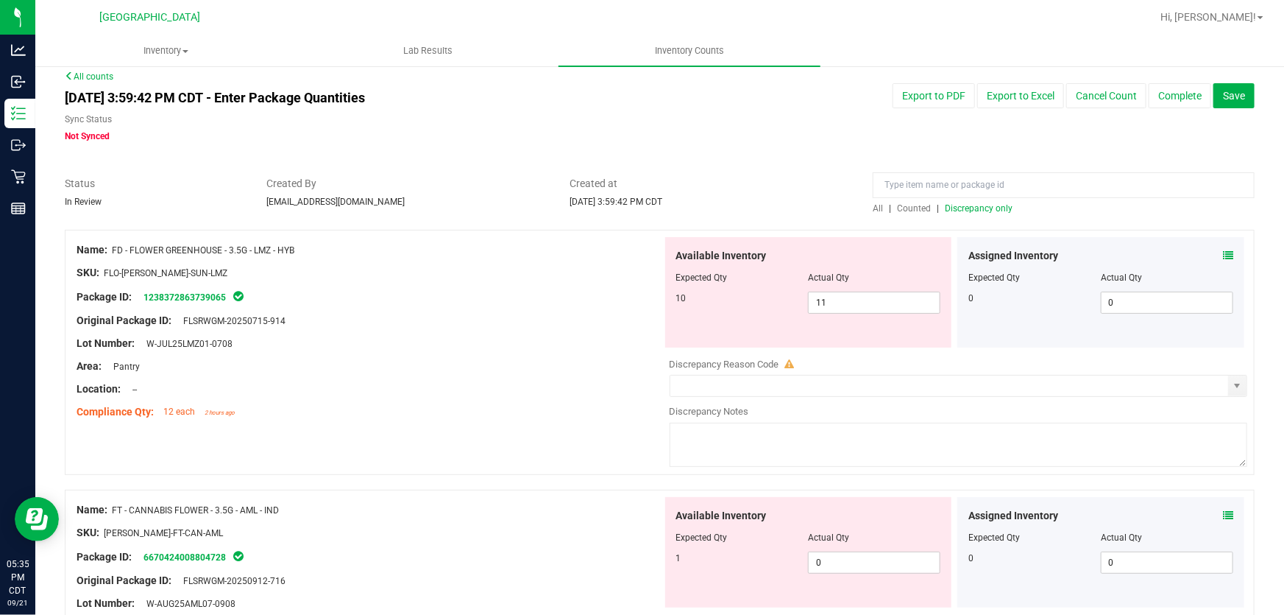
scroll to position [0, 0]
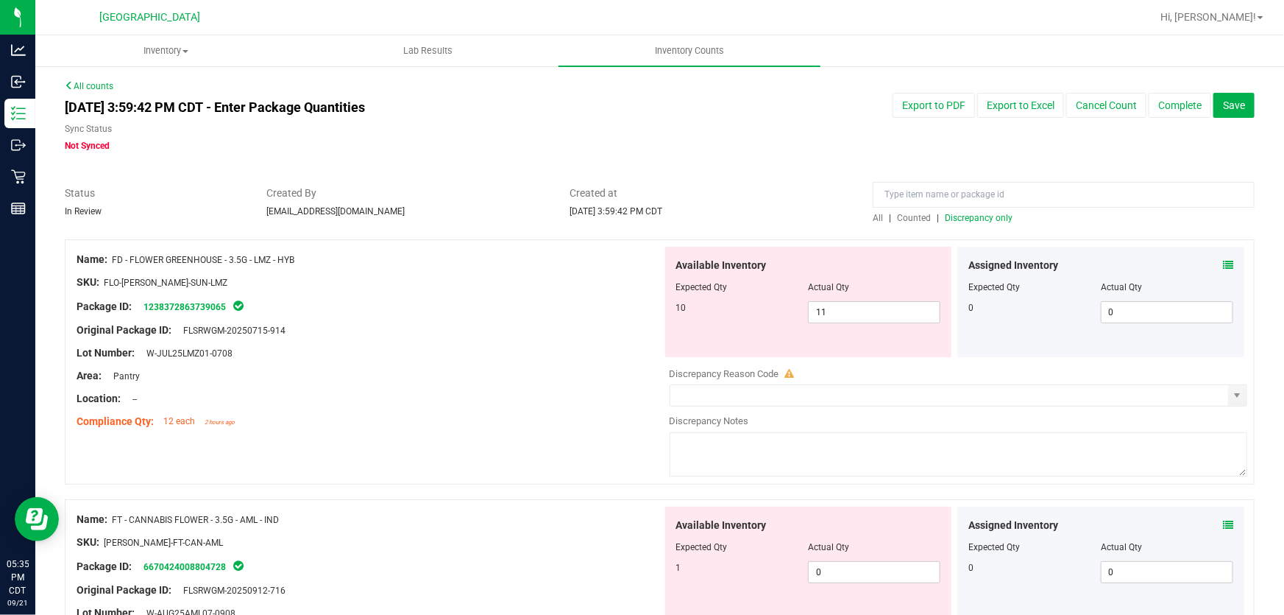
click at [957, 221] on span "Discrepancy only" at bounding box center [979, 218] width 68 height 10
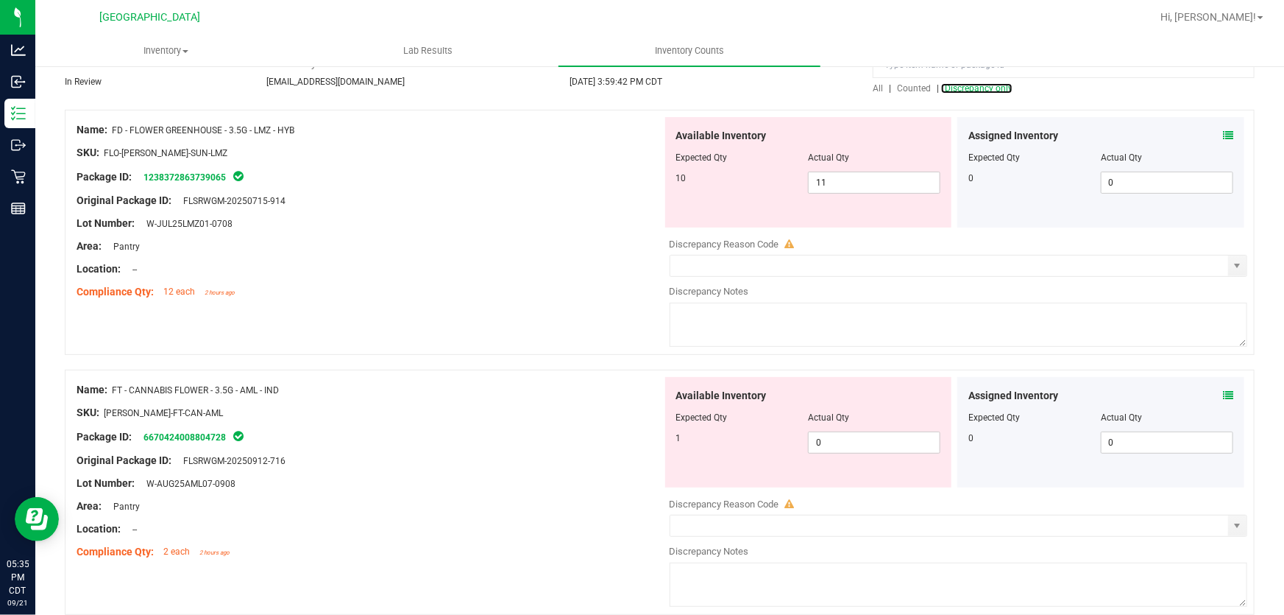
scroll to position [133, 0]
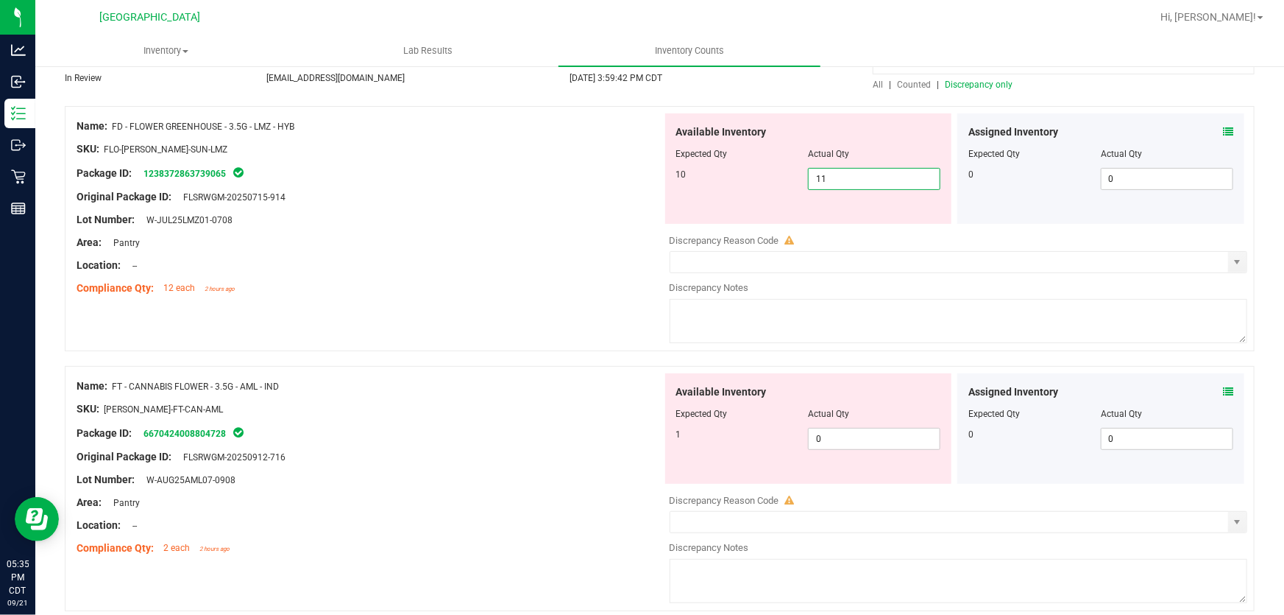
click at [843, 176] on span "11 11" at bounding box center [874, 179] width 132 height 22
drag, startPoint x: 843, startPoint y: 176, endPoint x: 575, endPoint y: 185, distance: 268.1
click at [575, 187] on div "Name: FD - FLOWER GREENHOUSE - 3.5G - LMZ - HYB SKU: FLO-BUD-FD-SUN-LMZ Package…" at bounding box center [660, 228] width 1190 height 245
type input "10"
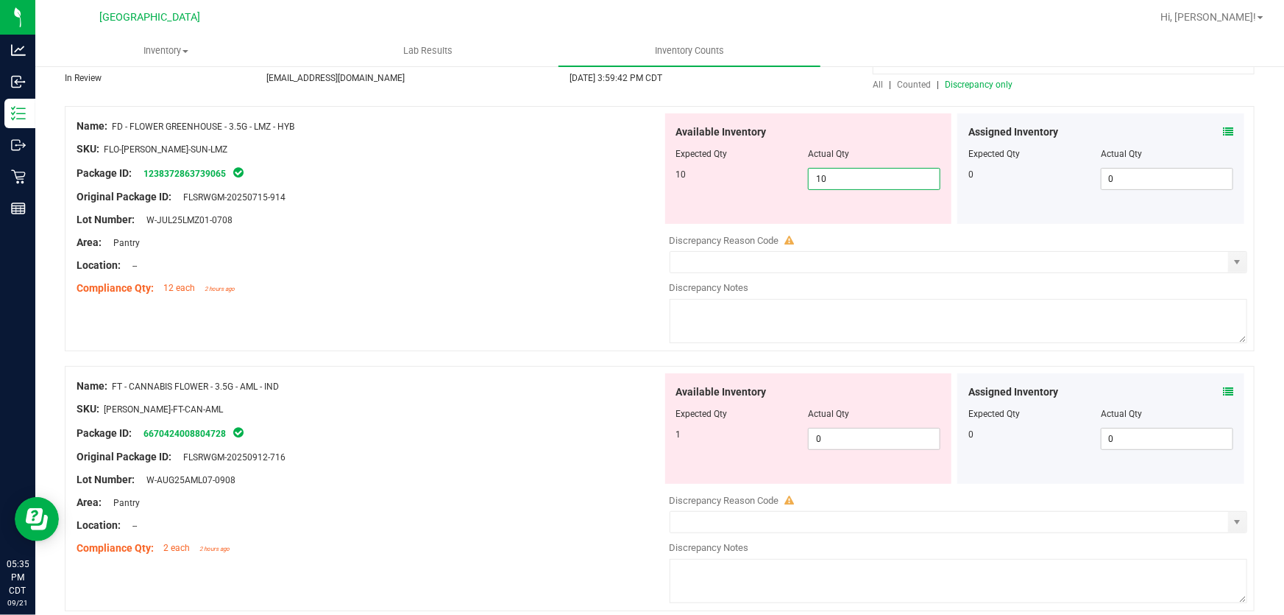
click at [575, 185] on div at bounding box center [370, 185] width 586 height 7
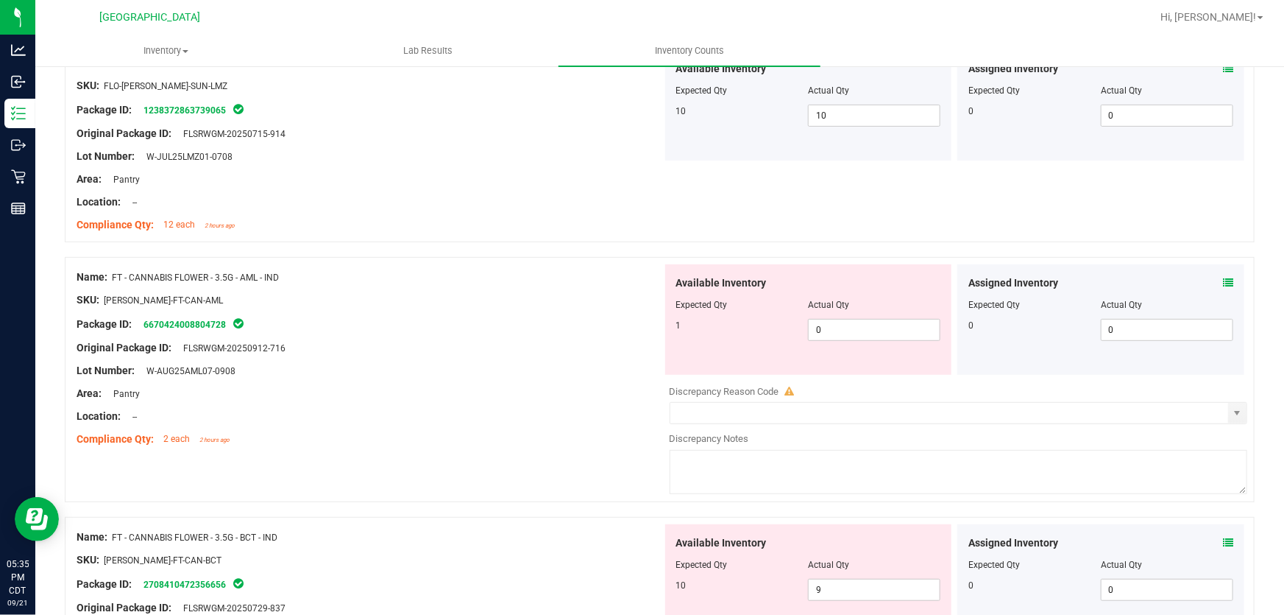
scroll to position [267, 0]
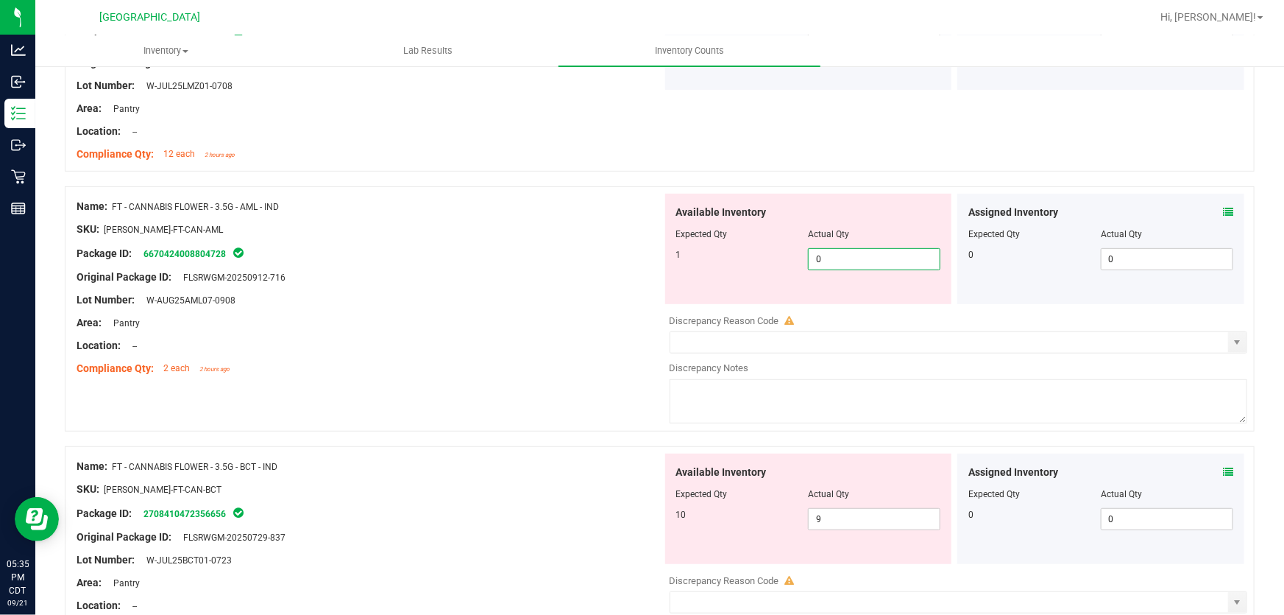
drag, startPoint x: 835, startPoint y: 259, endPoint x: 338, endPoint y: 297, distance: 499.0
click at [339, 297] on div "Name: FT - CANNABIS FLOWER - 3.5G - AML - IND SKU: FLO-BUD-FT-CAN-AML Package I…" at bounding box center [660, 308] width 1190 height 245
type input "1"
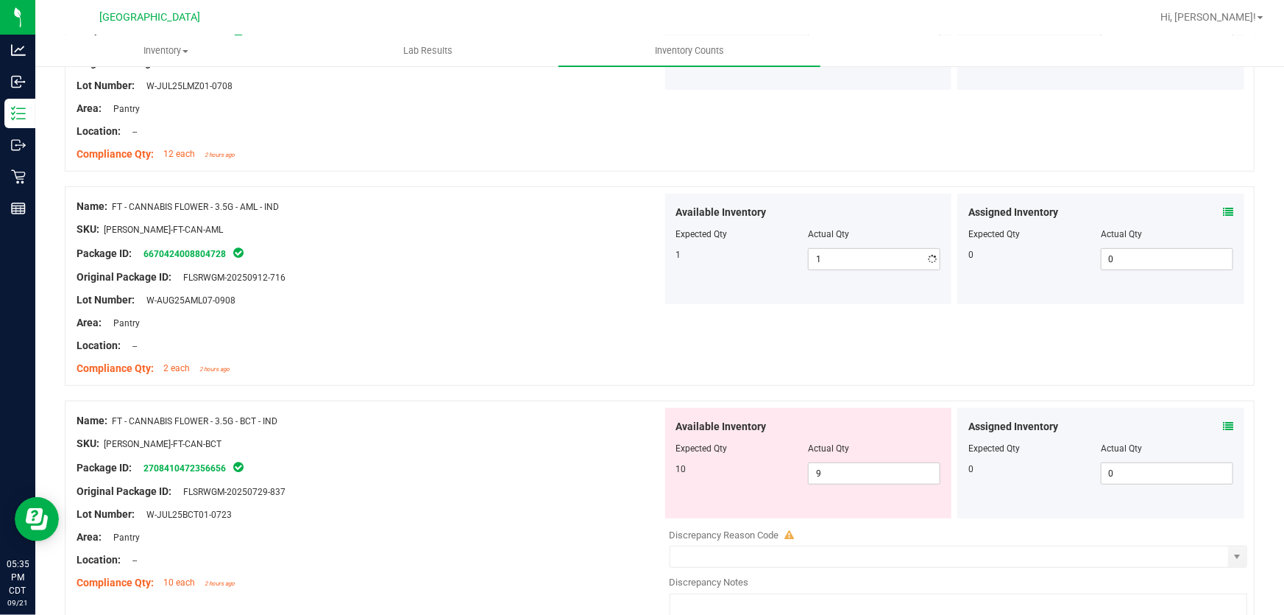
click at [387, 333] on div at bounding box center [370, 333] width 586 height 7
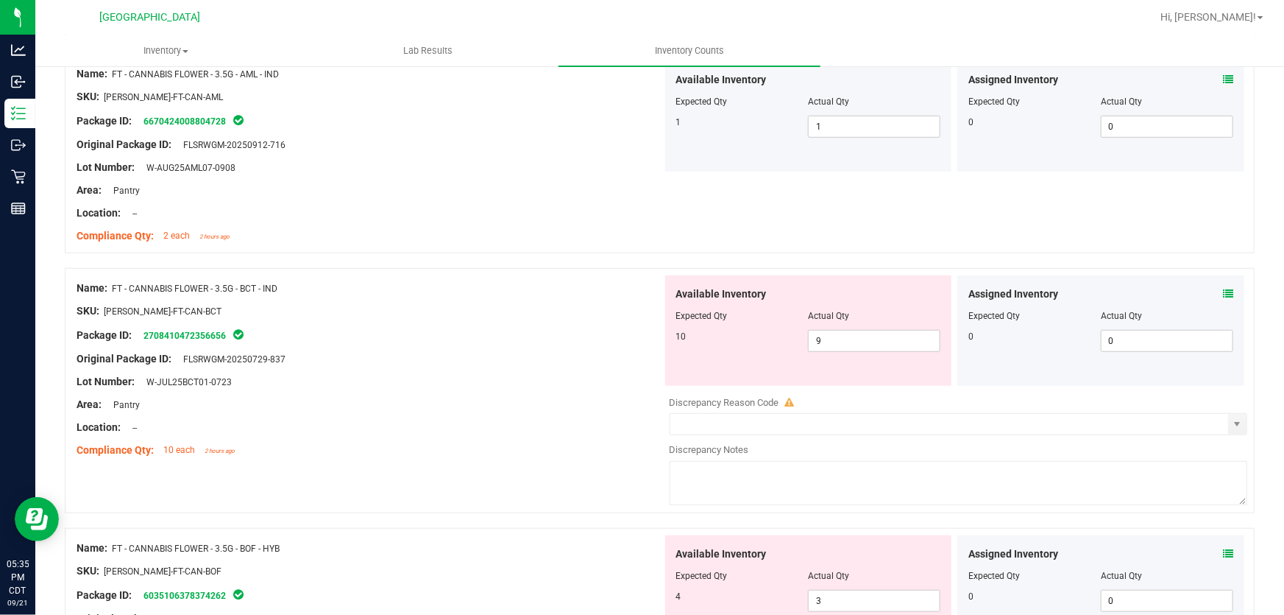
scroll to position [401, 0]
drag, startPoint x: 872, startPoint y: 343, endPoint x: 185, endPoint y: 357, distance: 686.9
click at [185, 357] on div "Name: FT - CANNABIS FLOWER - 3.5G - BCT - IND SKU: FLO-BUD-FT-CAN-BCT Package I…" at bounding box center [660, 388] width 1190 height 245
type input "10"
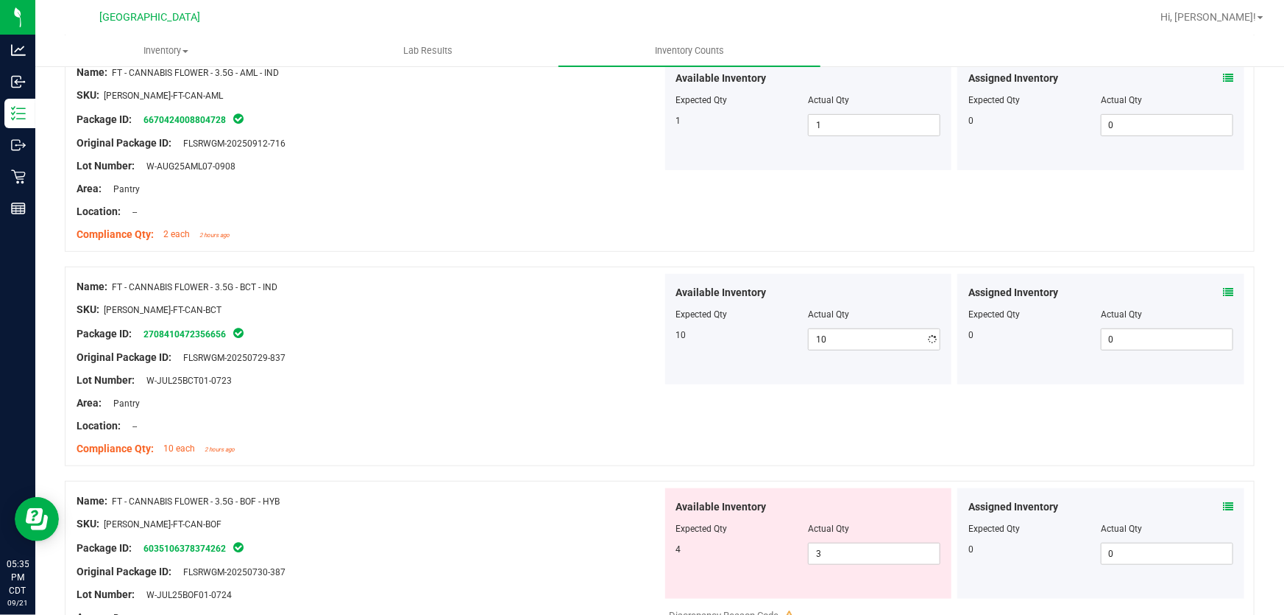
click at [185, 357] on span "FLSRWGM-20250729-837" at bounding box center [231, 358] width 110 height 10
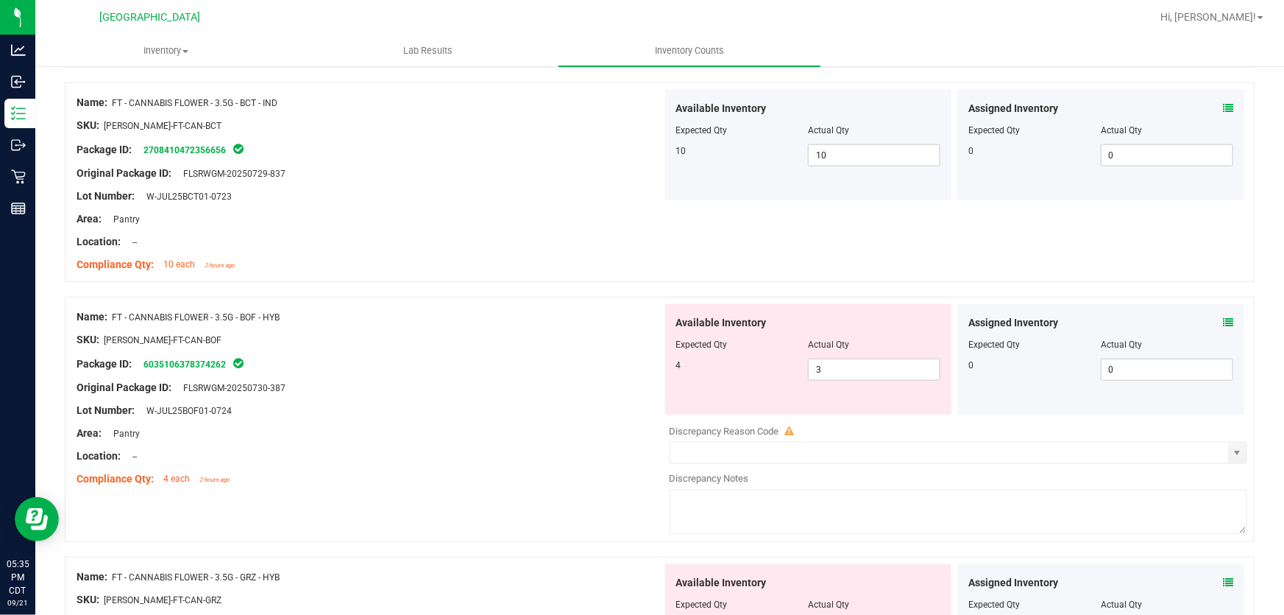
scroll to position [669, 0]
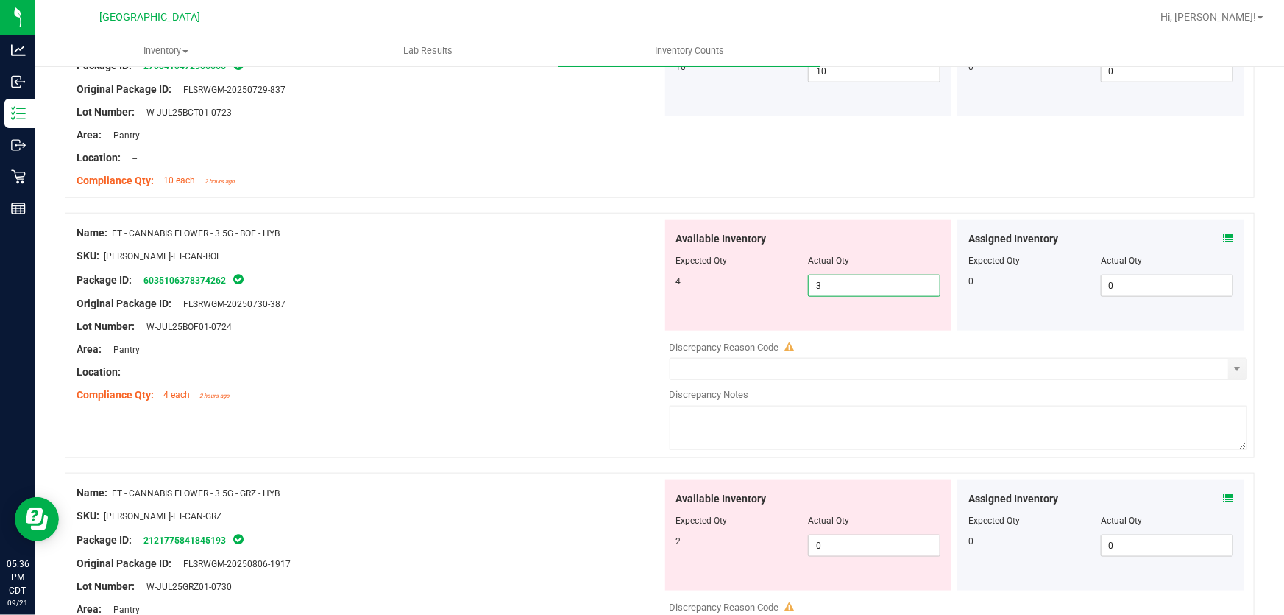
drag, startPoint x: 850, startPoint y: 291, endPoint x: 279, endPoint y: 294, distance: 571.2
click at [279, 294] on div "Name: FT - CANNABIS FLOWER - 3.5G - BOF - HYB SKU: FLO-BUD-FT-CAN-BOF Package I…" at bounding box center [660, 335] width 1190 height 245
type input "4"
click at [279, 294] on div at bounding box center [370, 292] width 586 height 7
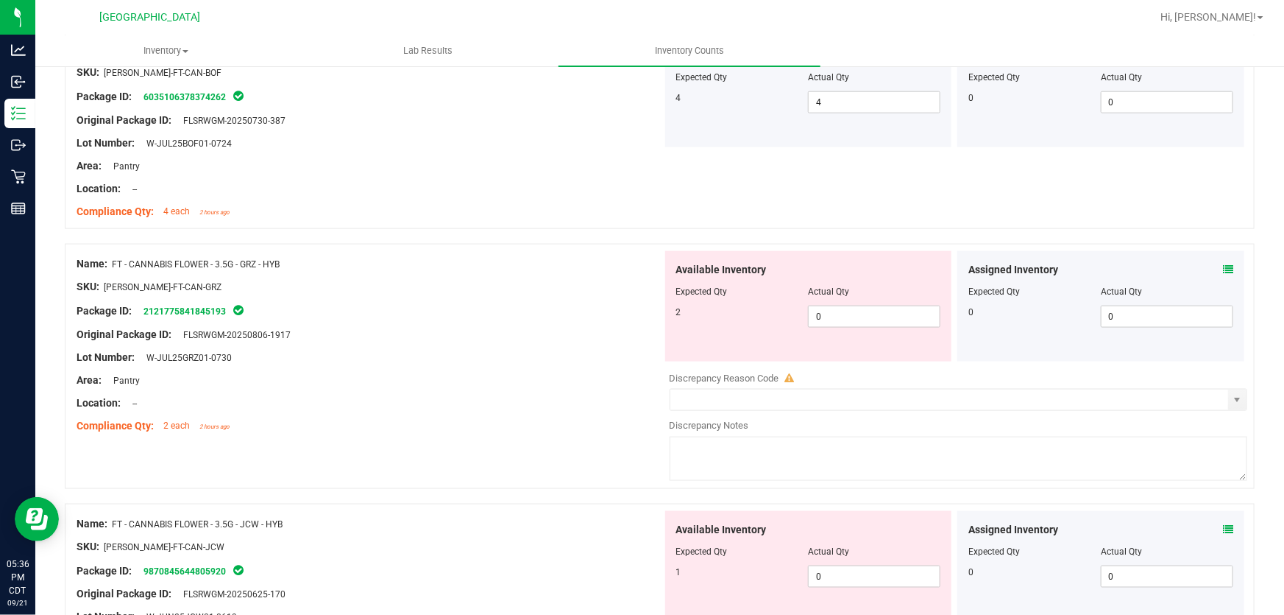
scroll to position [869, 0]
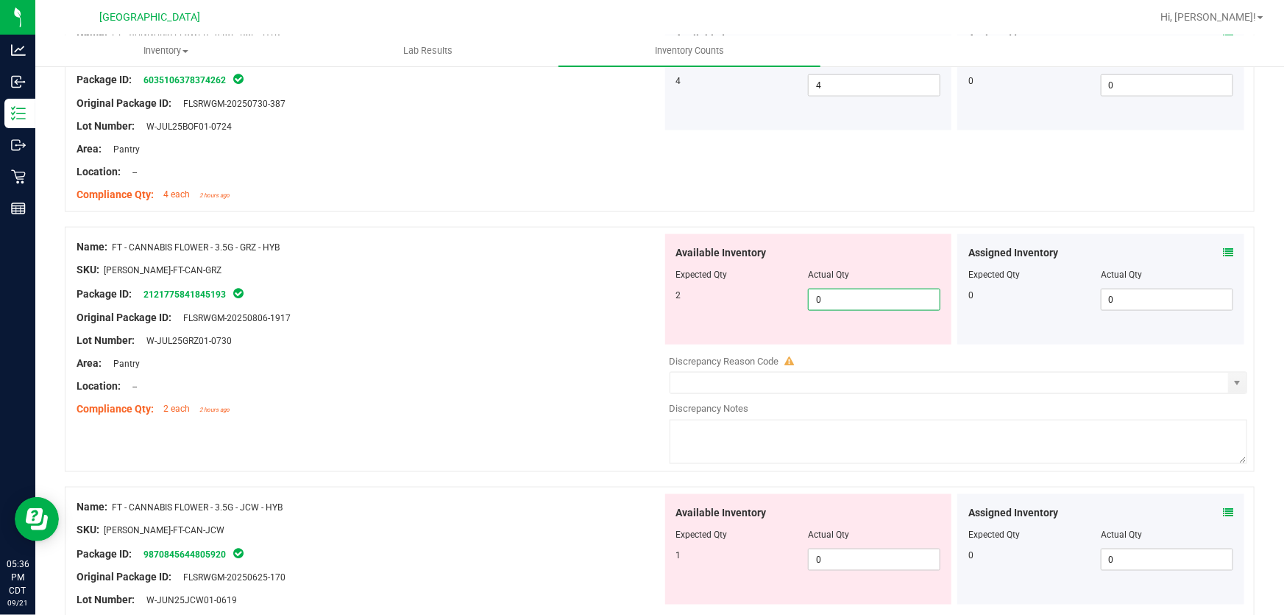
drag, startPoint x: 881, startPoint y: 294, endPoint x: 533, endPoint y: 297, distance: 348.2
click at [537, 301] on div "Name: FT - CANNABIS FLOWER - 3.5G - GRZ - HYB SKU: FLO-BUD-FT-CAN-GRZ Package I…" at bounding box center [660, 349] width 1190 height 245
type input "2"
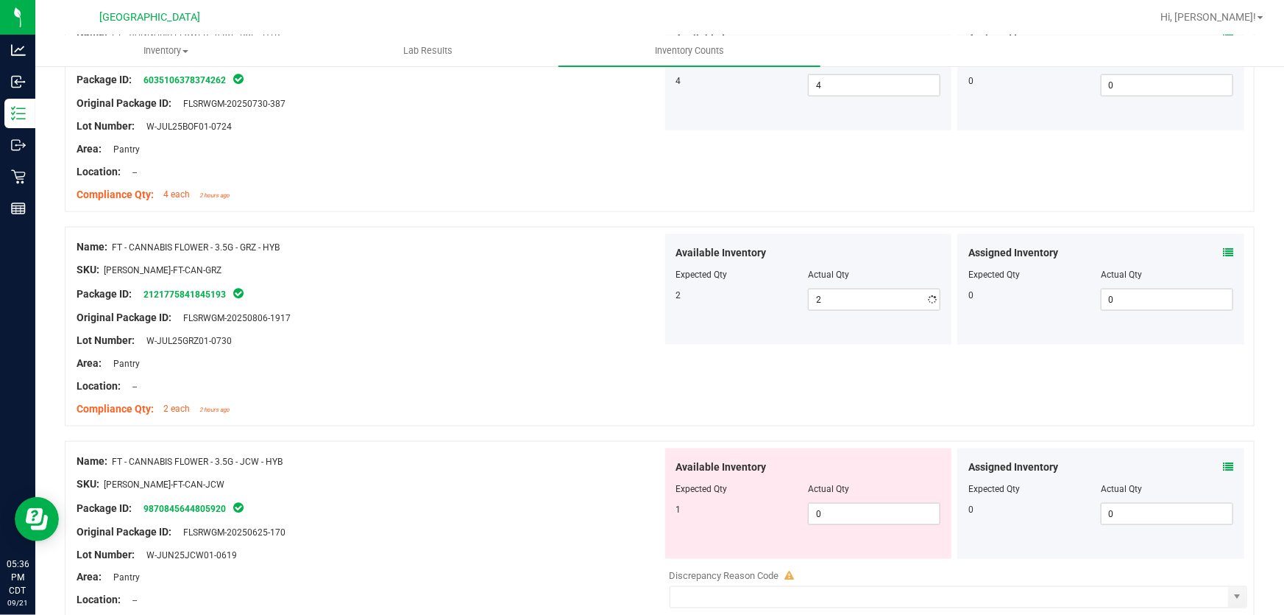
click at [532, 297] on div "Package ID: 2121775841845193" at bounding box center [370, 294] width 586 height 18
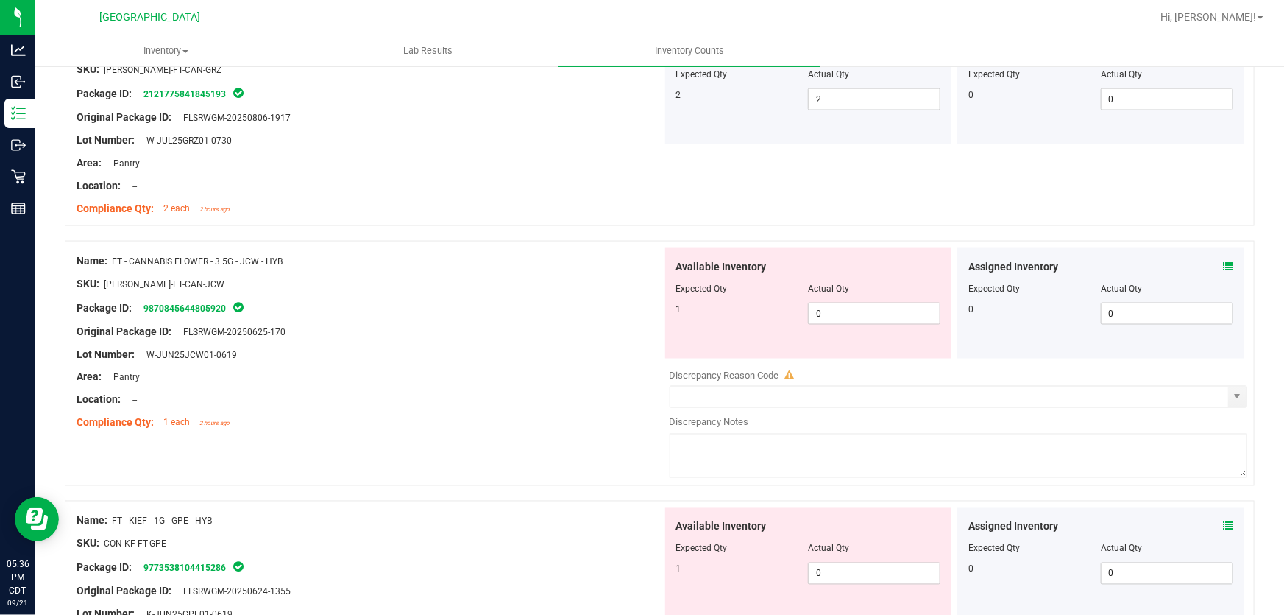
scroll to position [1070, 0]
drag, startPoint x: 866, startPoint y: 317, endPoint x: 310, endPoint y: 305, distance: 556.6
click at [316, 307] on div "Name: FT - CANNABIS FLOWER - 3.5G - JCW - HYB SKU: FLO-BUD-FT-CAN-JCW Package I…" at bounding box center [660, 362] width 1190 height 245
type input "1"
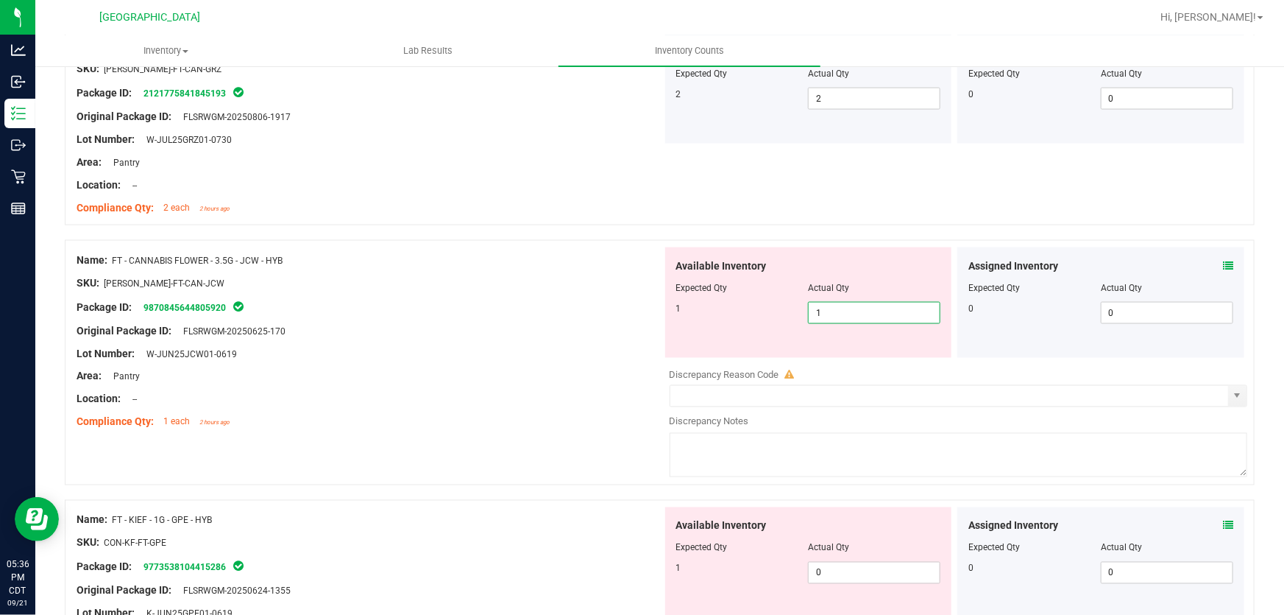
click at [505, 324] on div "Original Package ID: FLSRWGM-20250625-170" at bounding box center [370, 330] width 586 height 15
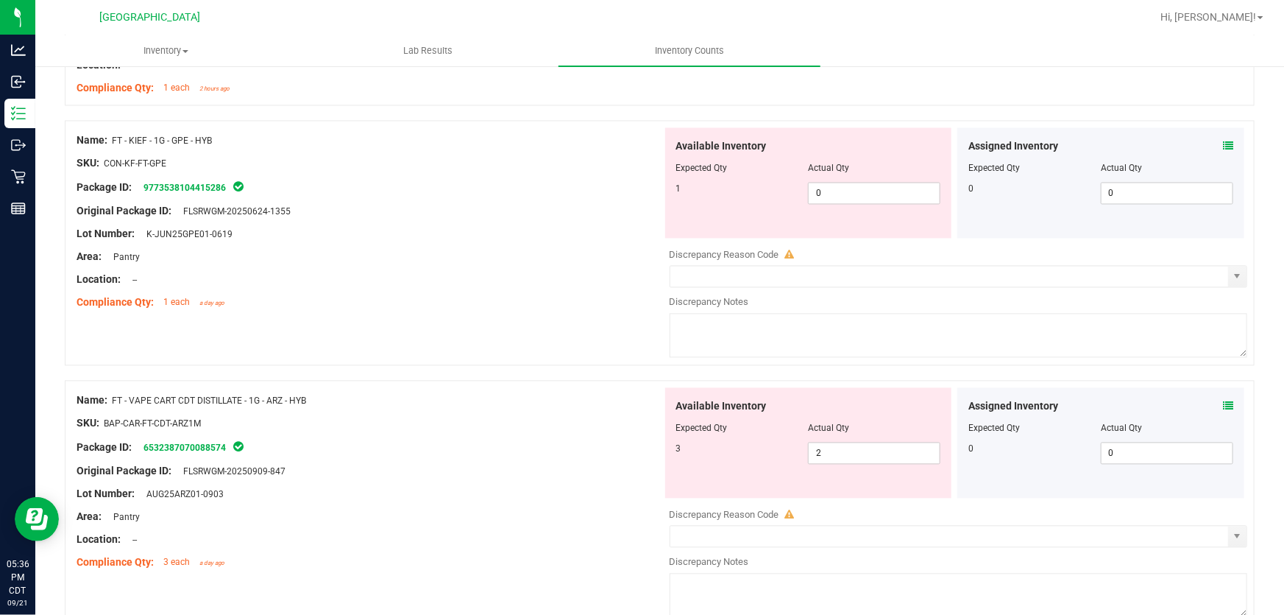
scroll to position [1405, 0]
drag, startPoint x: 859, startPoint y: 186, endPoint x: 261, endPoint y: 188, distance: 597.7
click at [261, 188] on div "Name: FT - KIEF - 1G - GPE - HYB SKU: CON-KF-FT-GPE Package ID: 977353810441528…" at bounding box center [660, 241] width 1190 height 245
type input "1"
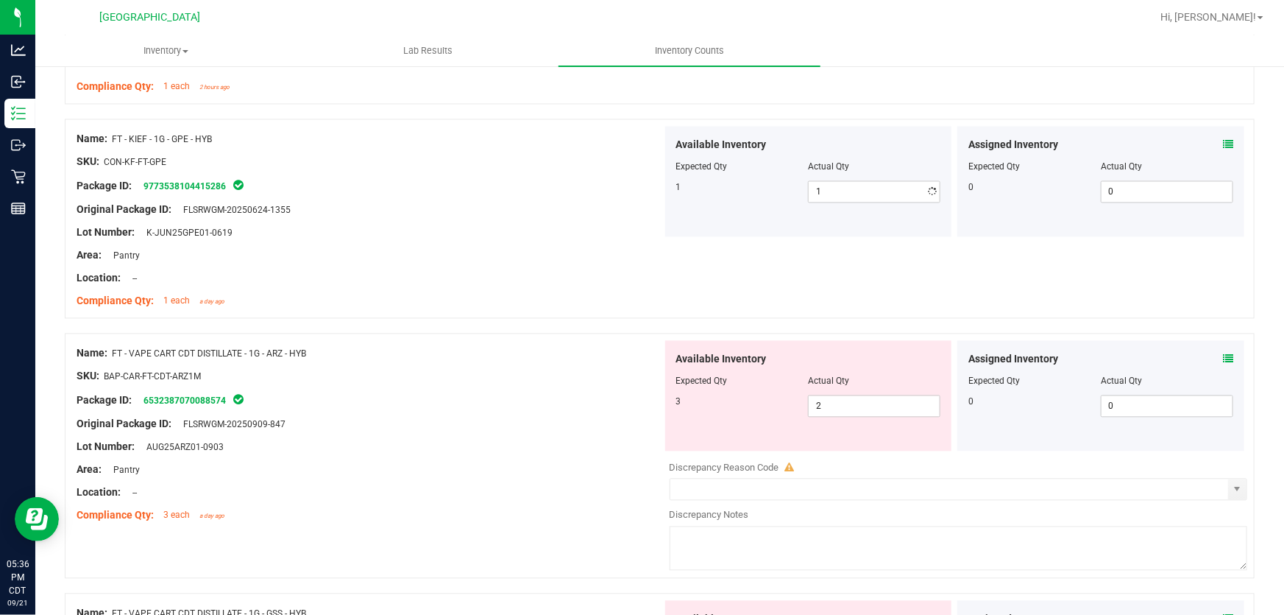
click at [358, 213] on div "Original Package ID: FLSRWGM-20250624-1355" at bounding box center [370, 209] width 586 height 15
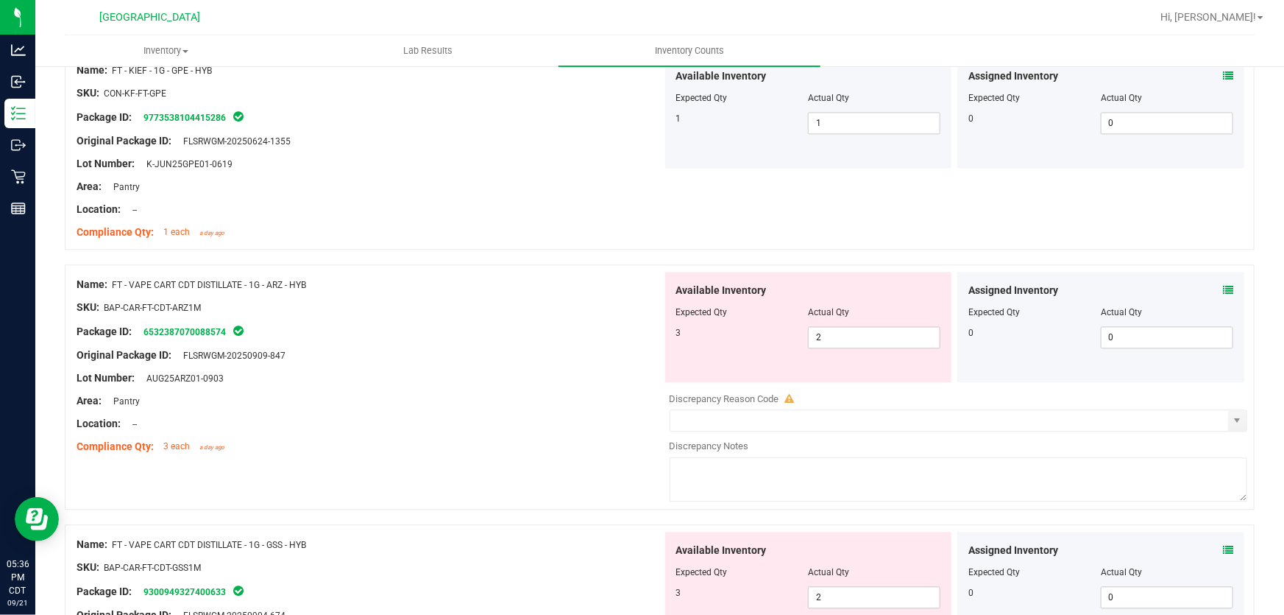
scroll to position [1538, 0]
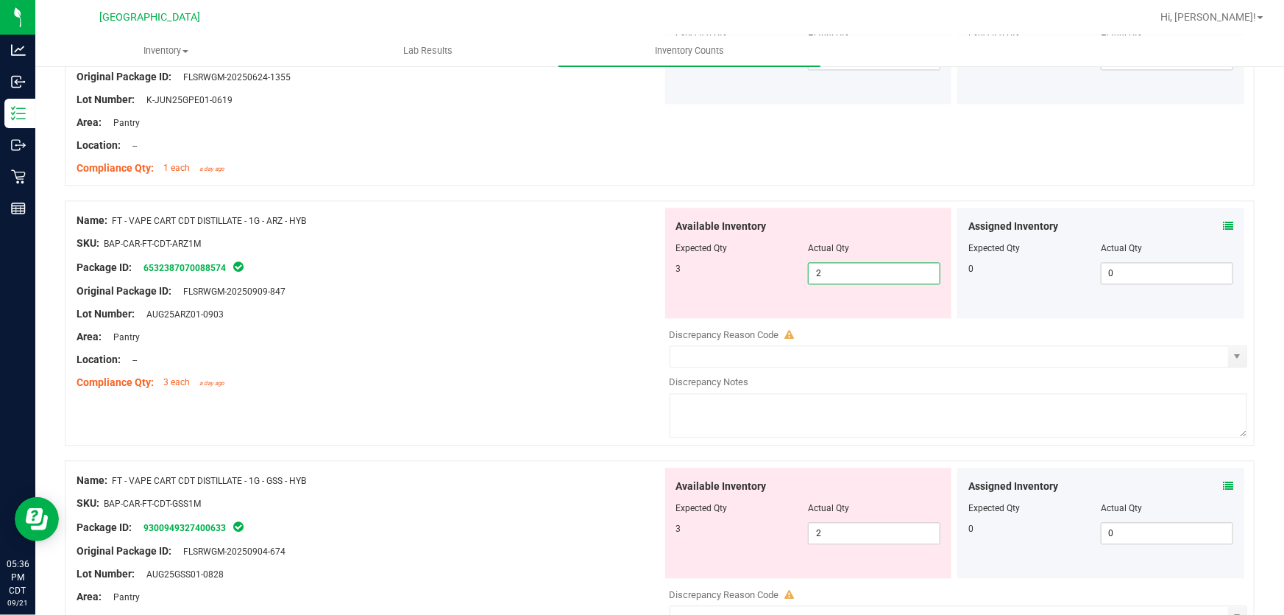
drag, startPoint x: 883, startPoint y: 275, endPoint x: 521, endPoint y: 274, distance: 361.4
click at [521, 274] on div "Name: FT - VAPE CART CDT DISTILLATE - 1G - ARZ - HYB SKU: BAP-CAR-FT-CDT-ARZ1M …" at bounding box center [660, 322] width 1190 height 245
type input "3"
click at [521, 276] on div at bounding box center [370, 279] width 586 height 7
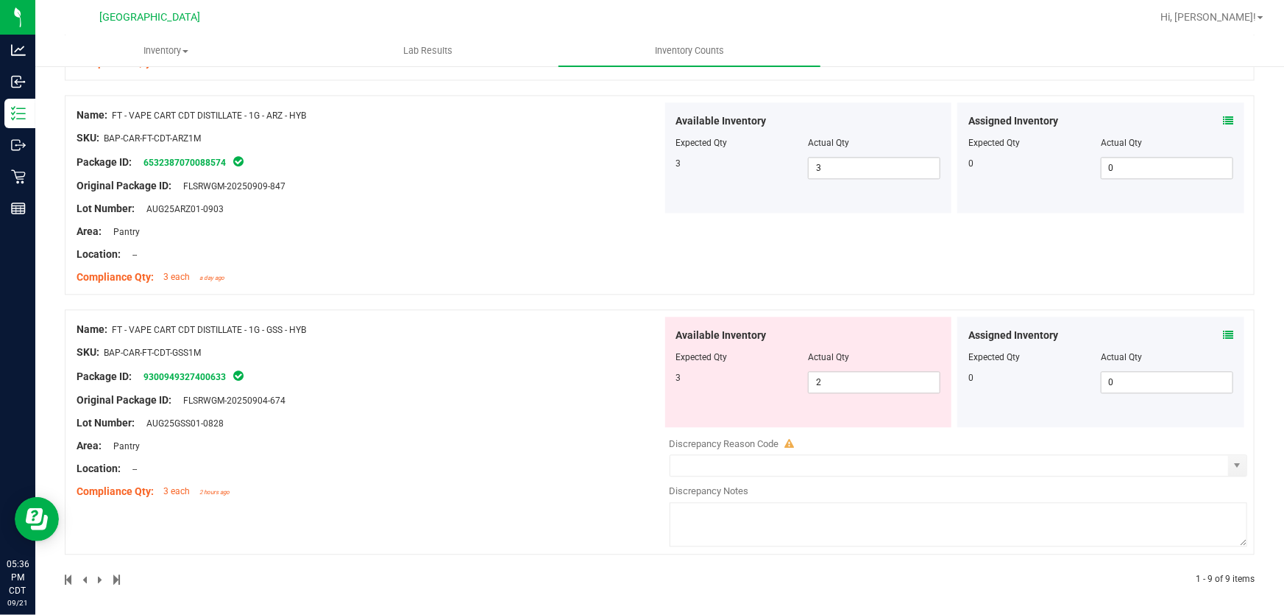
scroll to position [1647, 0]
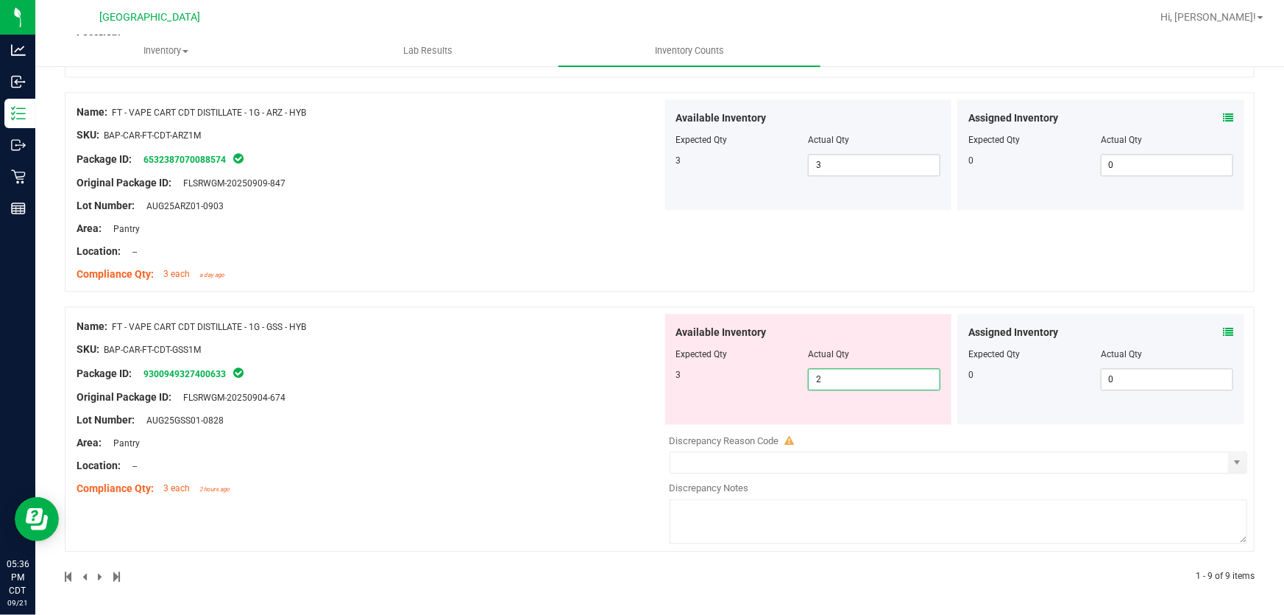
drag, startPoint x: 854, startPoint y: 381, endPoint x: 378, endPoint y: 381, distance: 475.5
click at [378, 381] on div "Name: FT - VAPE CART CDT DISTILLATE - 1G - GSS - HYB SKU: BAP-CAR-FT-CDT-GSS1M …" at bounding box center [660, 428] width 1190 height 245
type input "3"
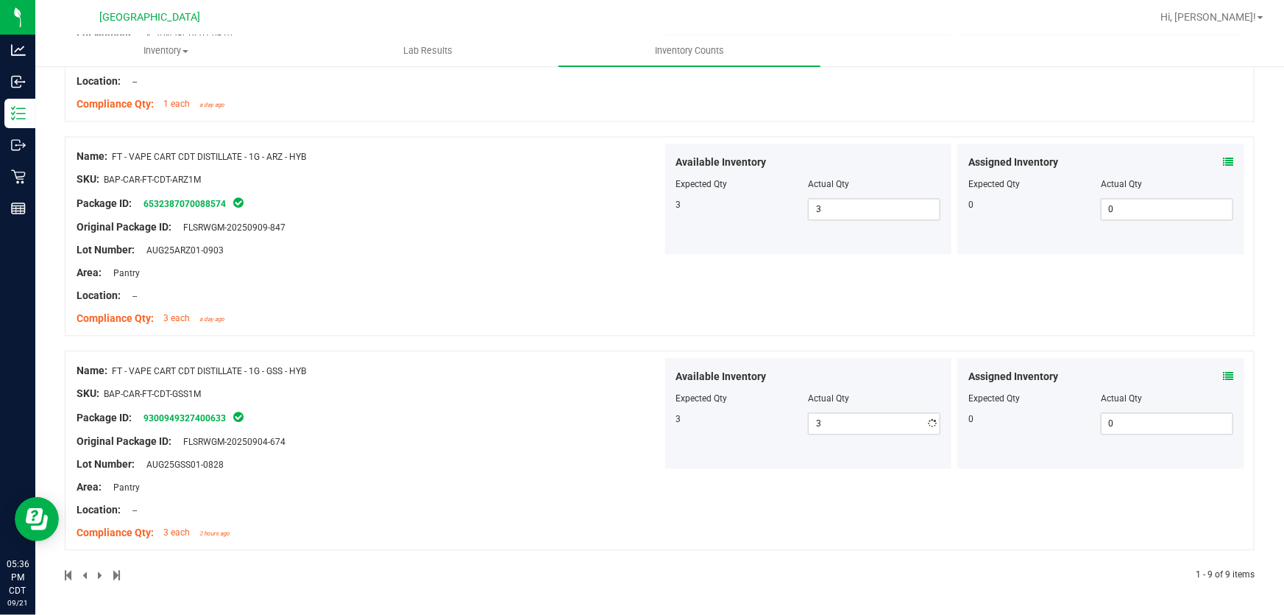
click at [383, 384] on div "Name: FT - VAPE CART CDT DISTILLATE - 1G - GSS - HYB SKU: BAP-CAR-FT-CDT-GSS1M …" at bounding box center [370, 452] width 586 height 188
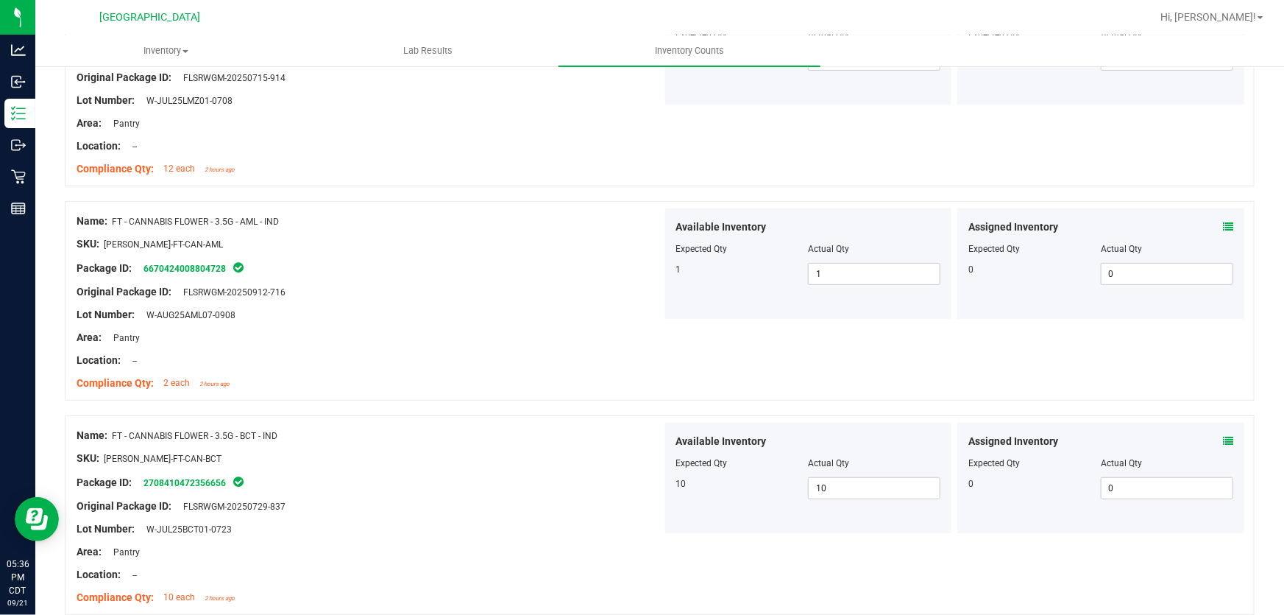
scroll to position [0, 0]
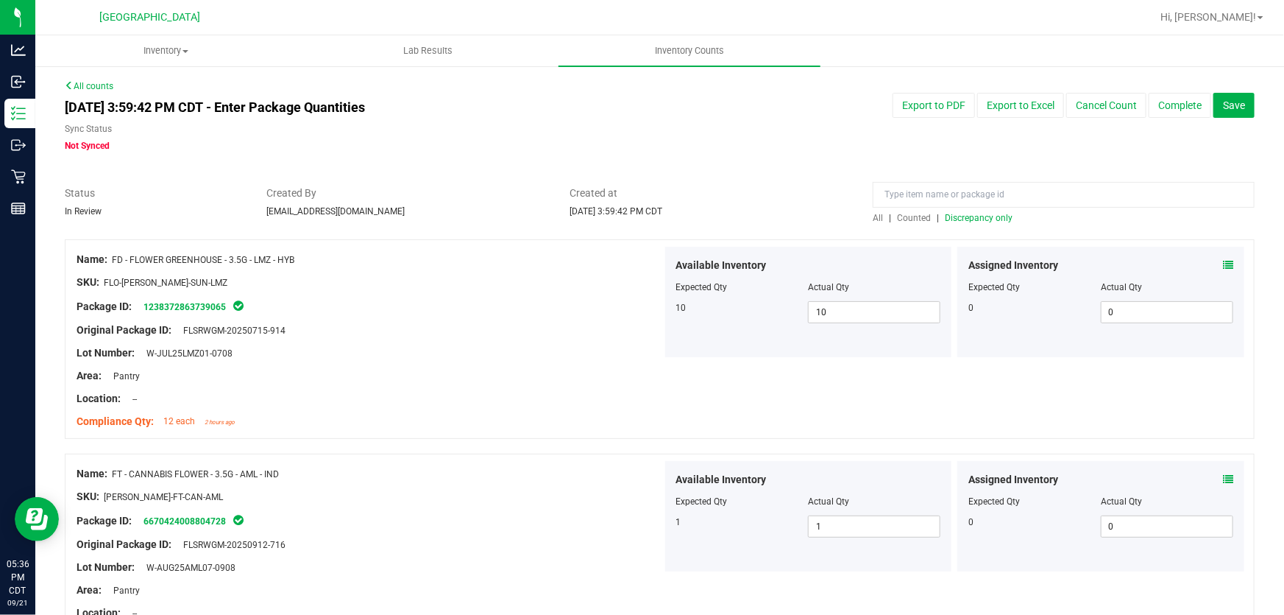
click at [959, 222] on div "All | Counted | Discrepancy only" at bounding box center [1064, 217] width 382 height 13
click at [961, 219] on span "Discrepancy only" at bounding box center [979, 218] width 68 height 10
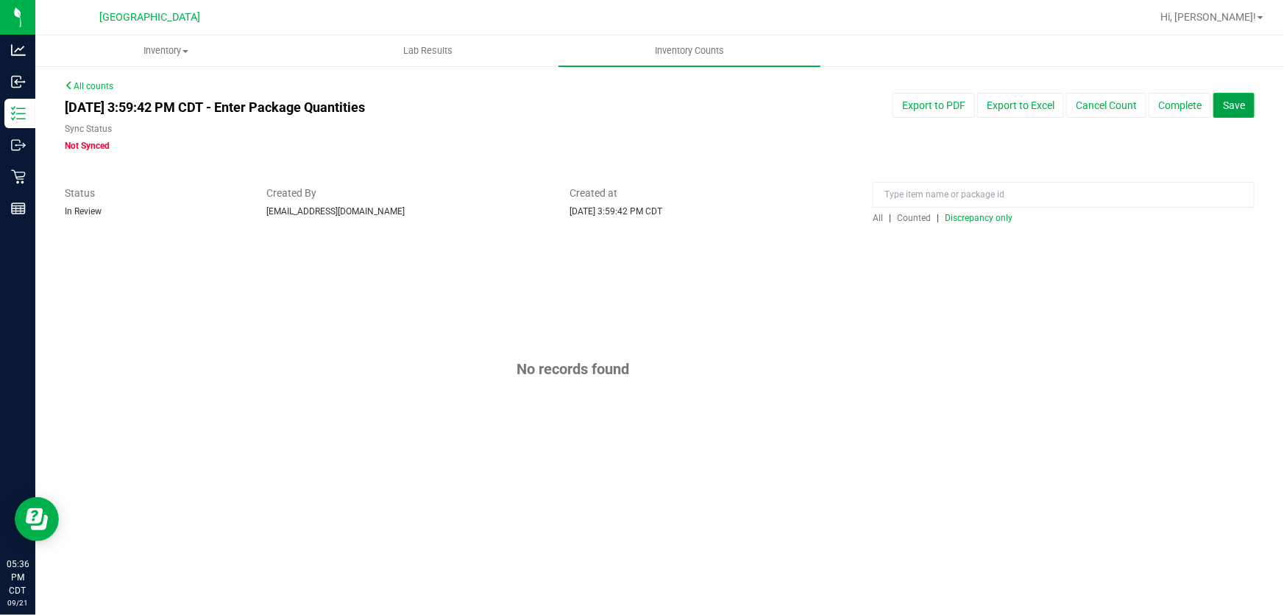
click at [1232, 105] on span "Save" at bounding box center [1234, 105] width 22 height 12
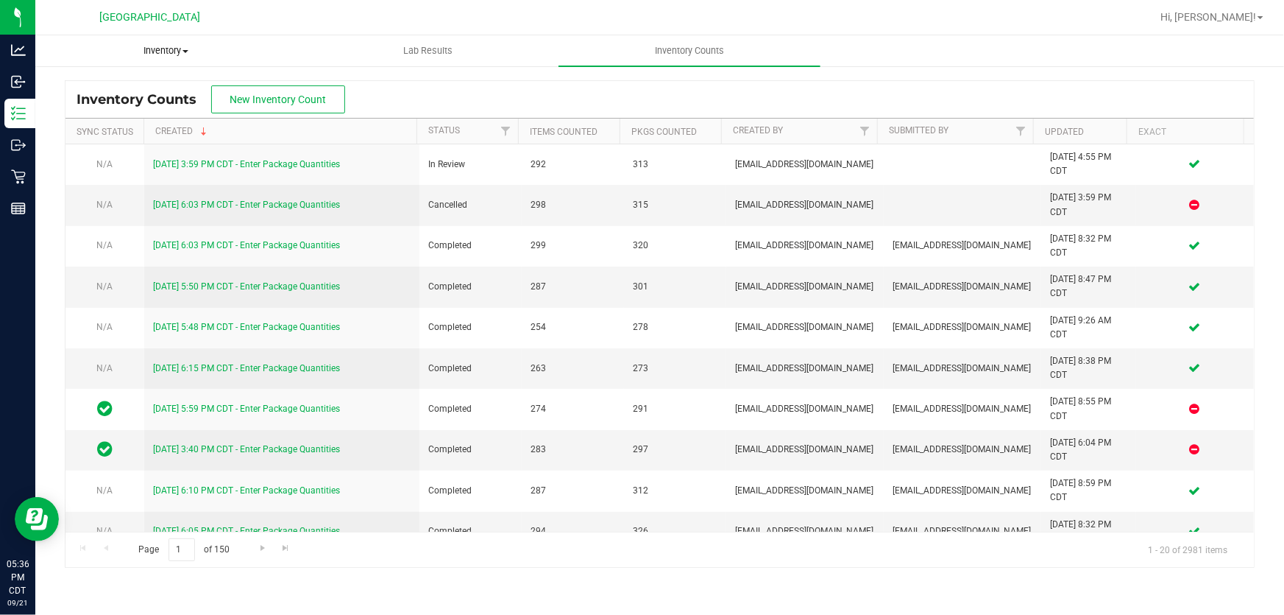
click at [163, 51] on span "Inventory" at bounding box center [166, 50] width 261 height 13
